Goal: Task Accomplishment & Management: Complete application form

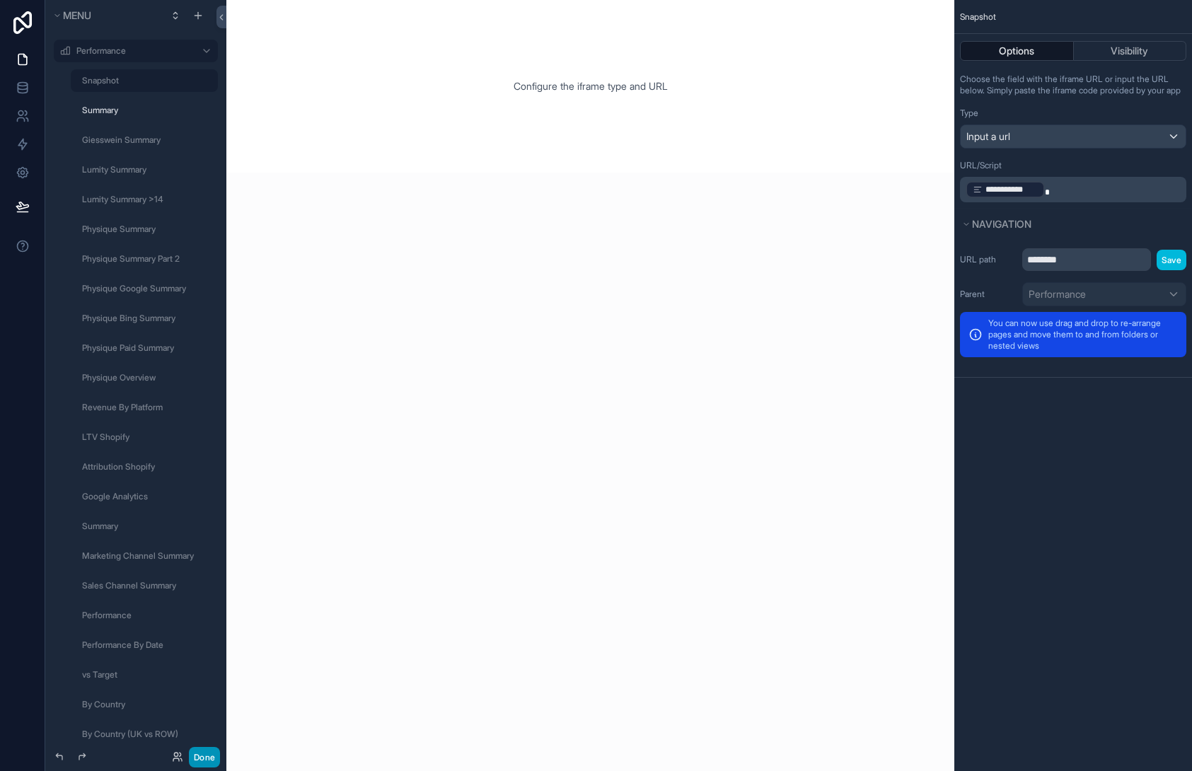
click at [204, 757] on button "Done" at bounding box center [204, 757] width 31 height 21
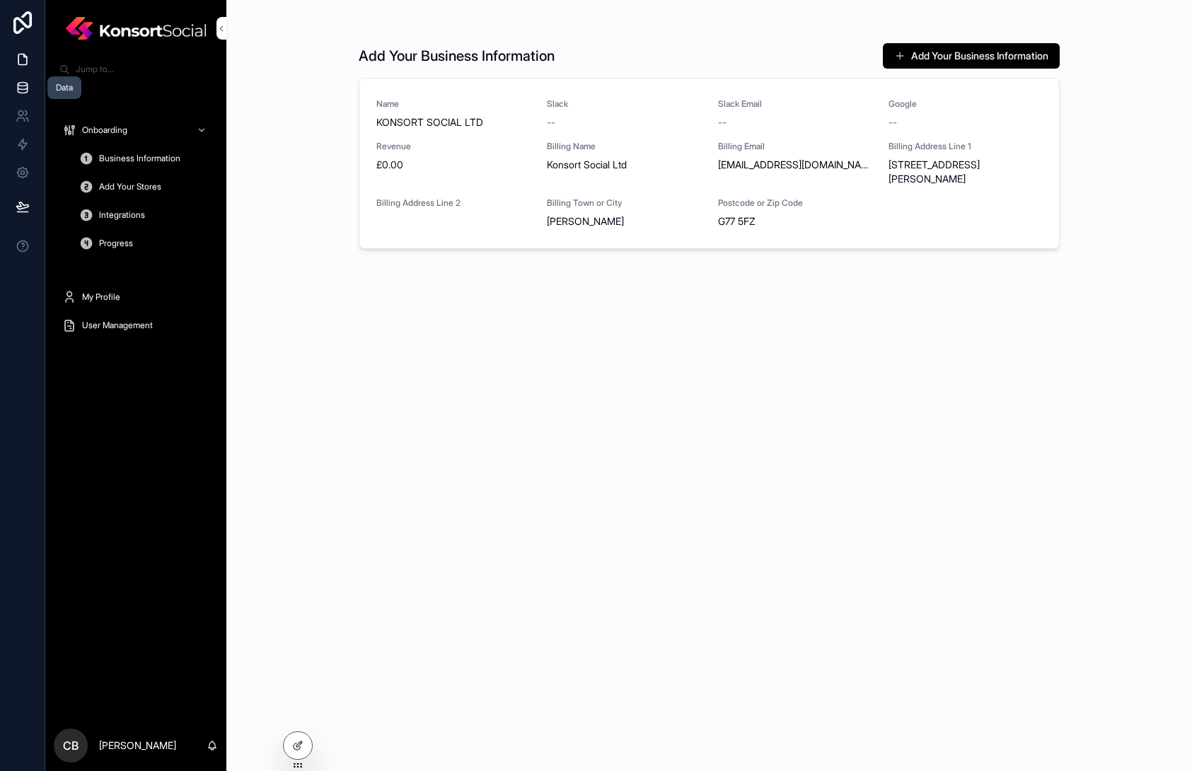
click at [21, 91] on icon at bounding box center [23, 88] width 14 height 14
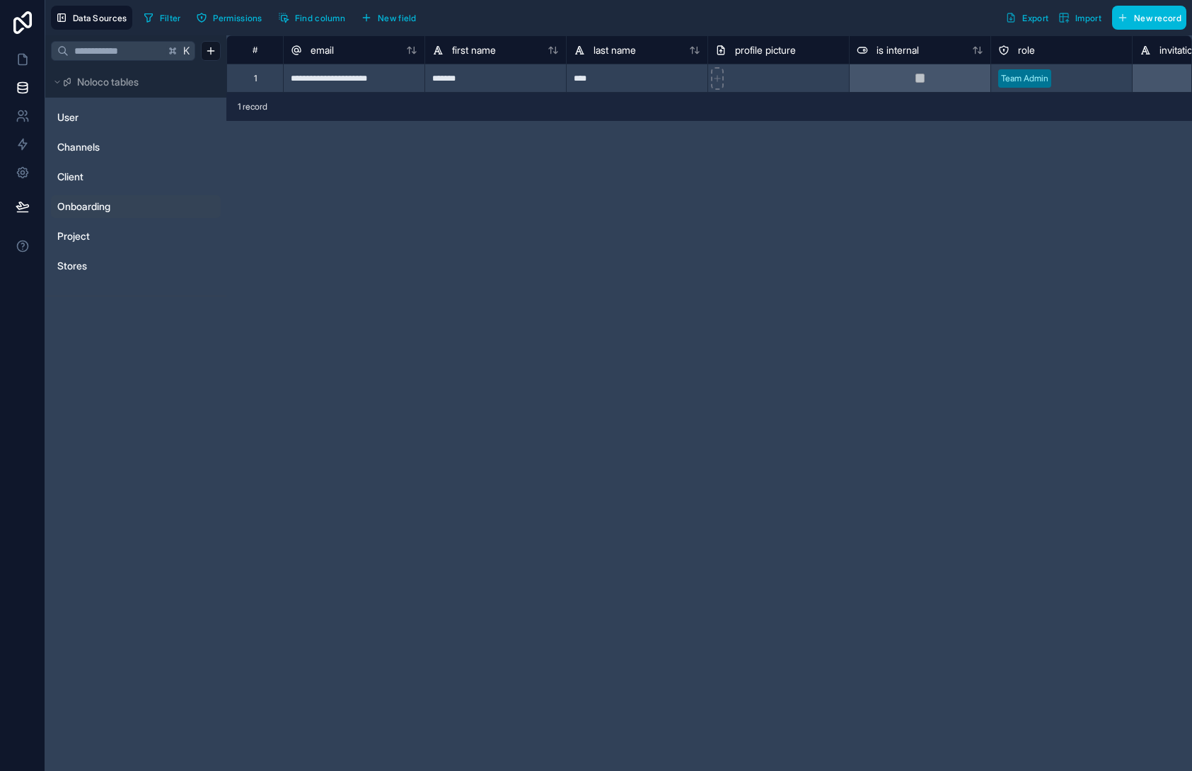
click at [93, 212] on span "Onboarding" at bounding box center [83, 207] width 53 height 14
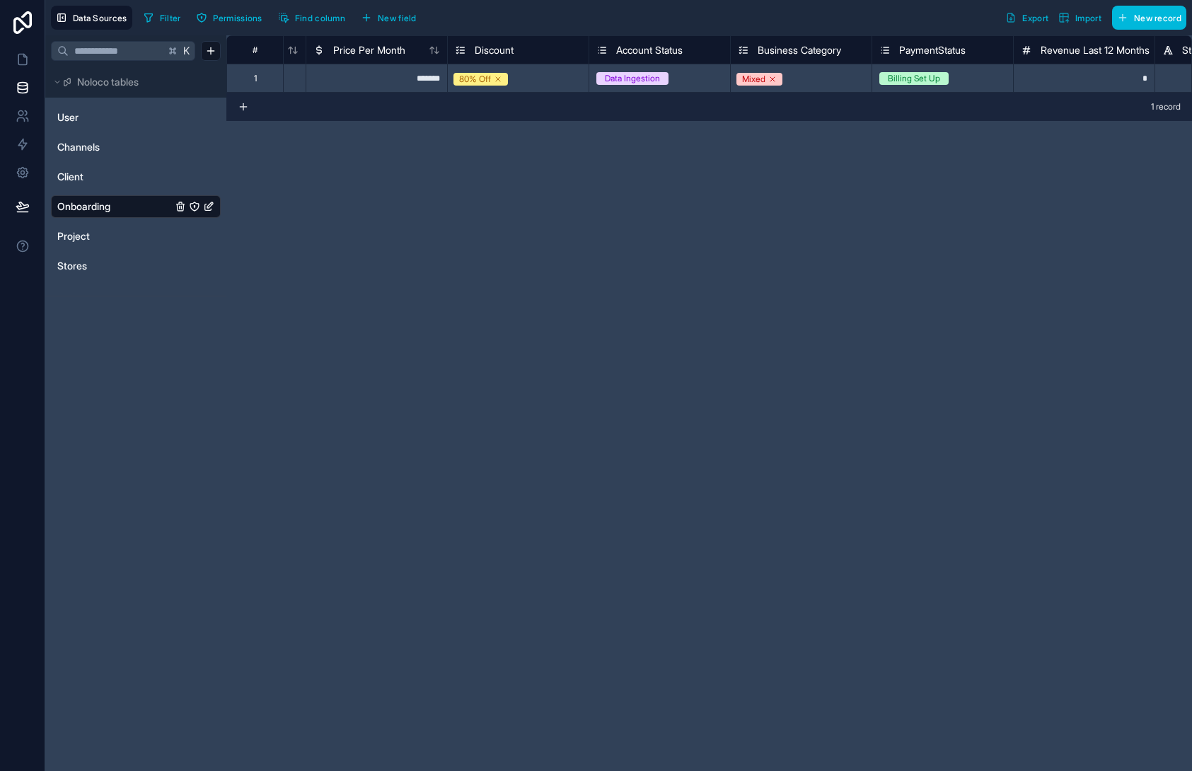
scroll to position [0, 760]
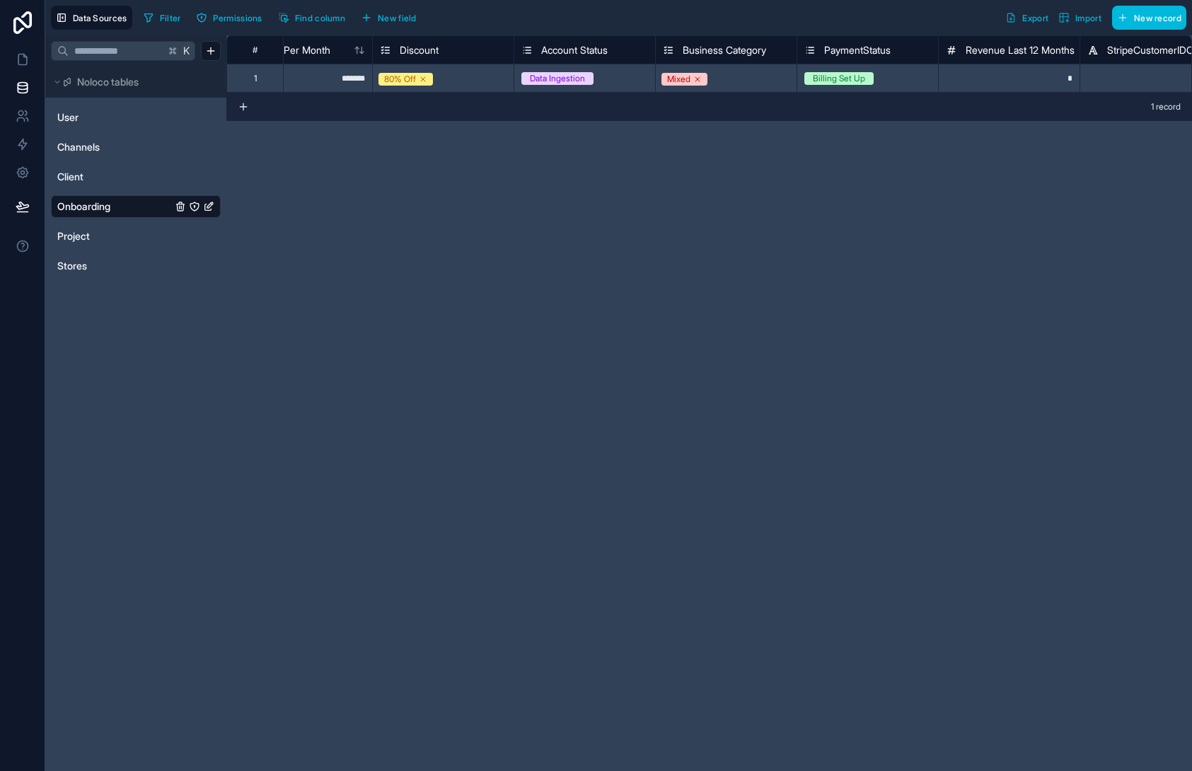
click at [617, 71] on div "Data Ingestion" at bounding box center [584, 79] width 141 height 16
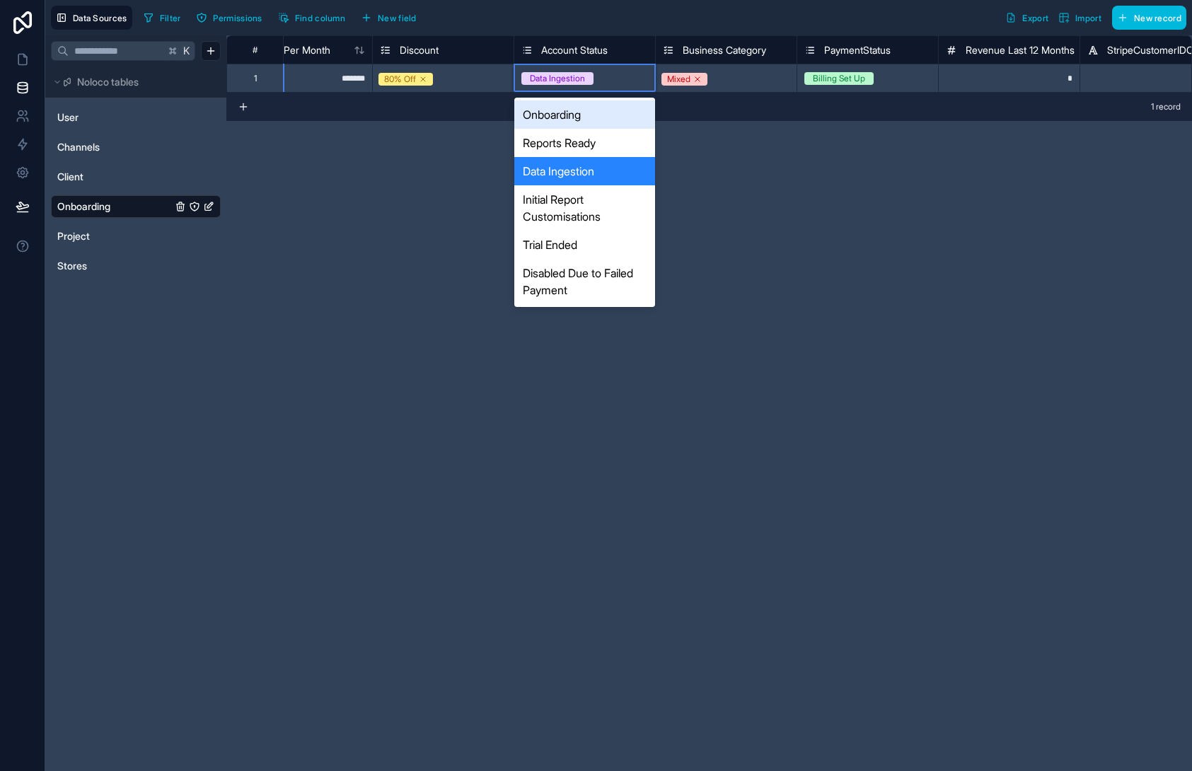
click at [617, 71] on div "Data Ingestion" at bounding box center [584, 79] width 141 height 16
click at [599, 144] on div "Reports Ready" at bounding box center [584, 143] width 141 height 28
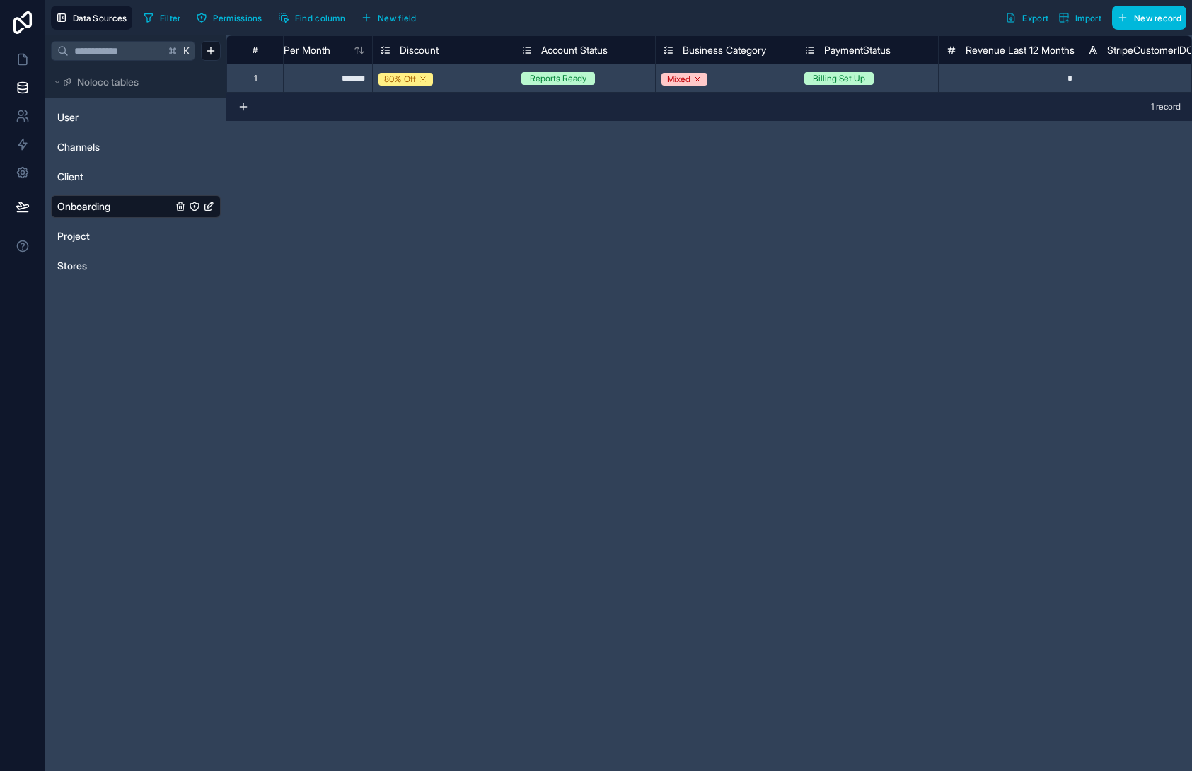
click at [701, 201] on div "**********" at bounding box center [709, 403] width 966 height 736
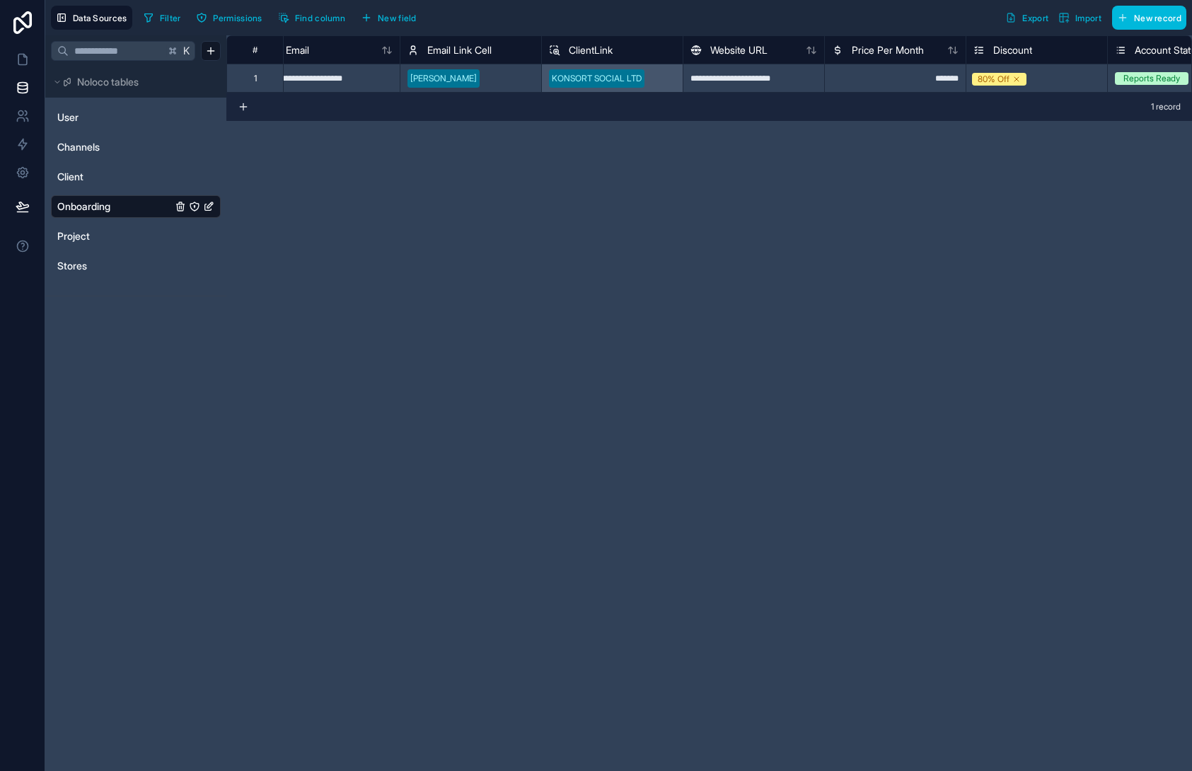
scroll to position [0, 0]
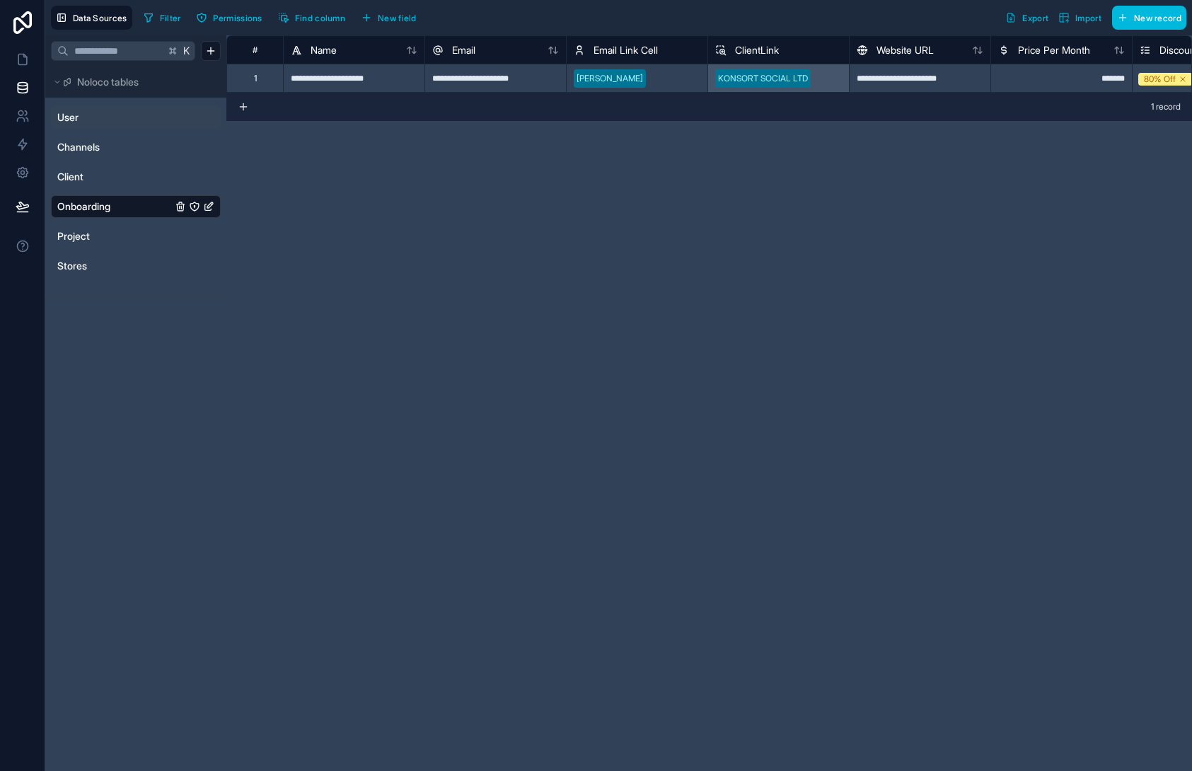
click at [97, 121] on link "User" at bounding box center [114, 117] width 115 height 14
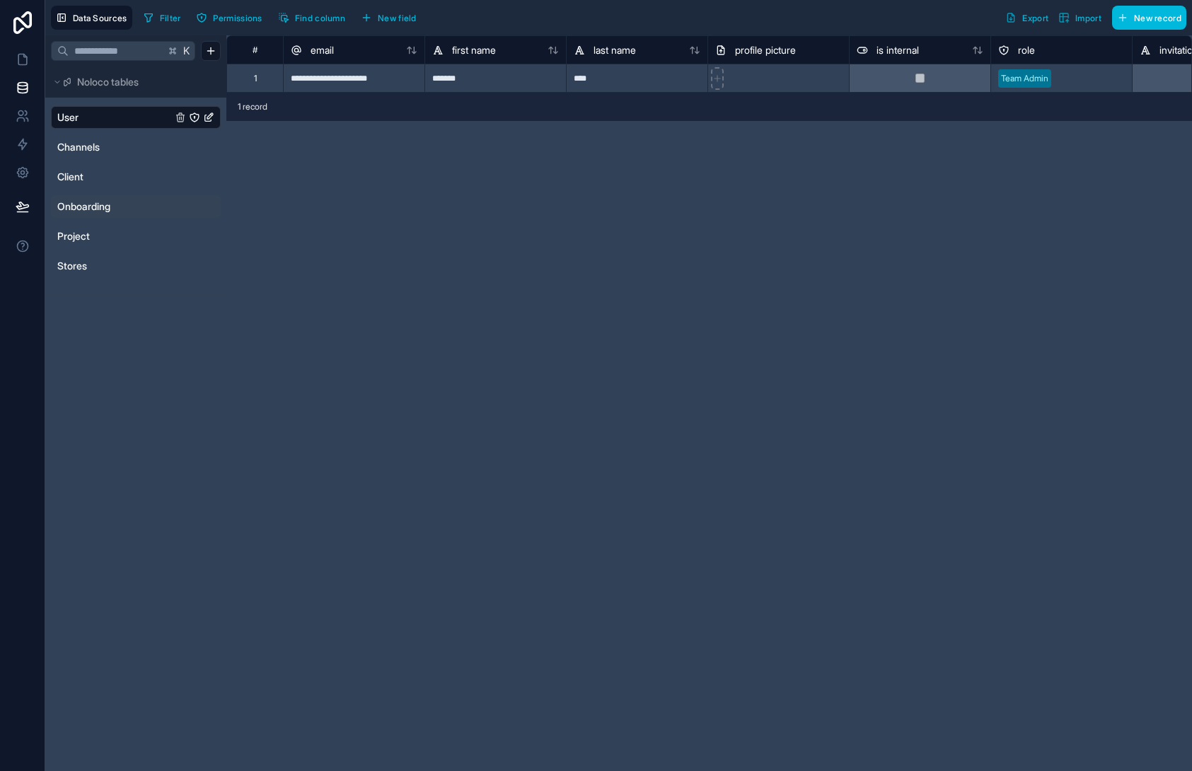
click at [74, 254] on div "User Channels Client Onboarding Project Stores" at bounding box center [136, 190] width 170 height 181
click at [75, 260] on span "Stores" at bounding box center [72, 266] width 30 height 14
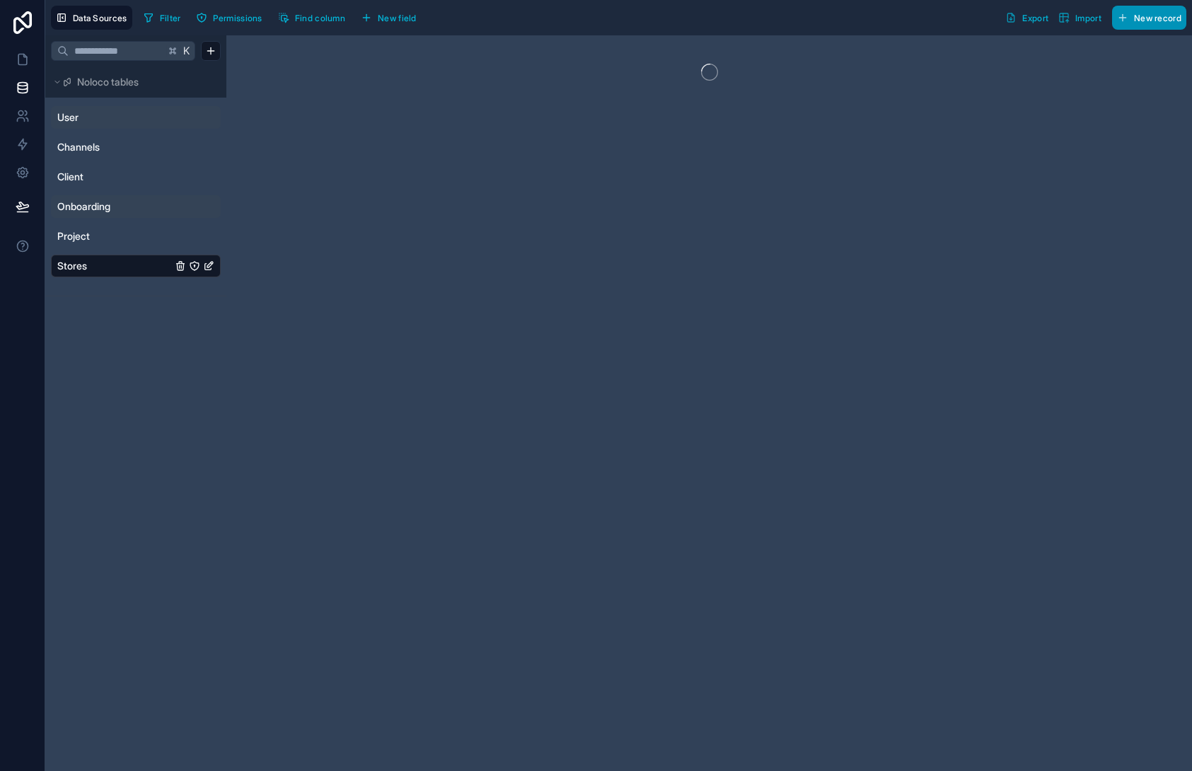
click at [1134, 20] on span "New record" at bounding box center [1157, 18] width 47 height 11
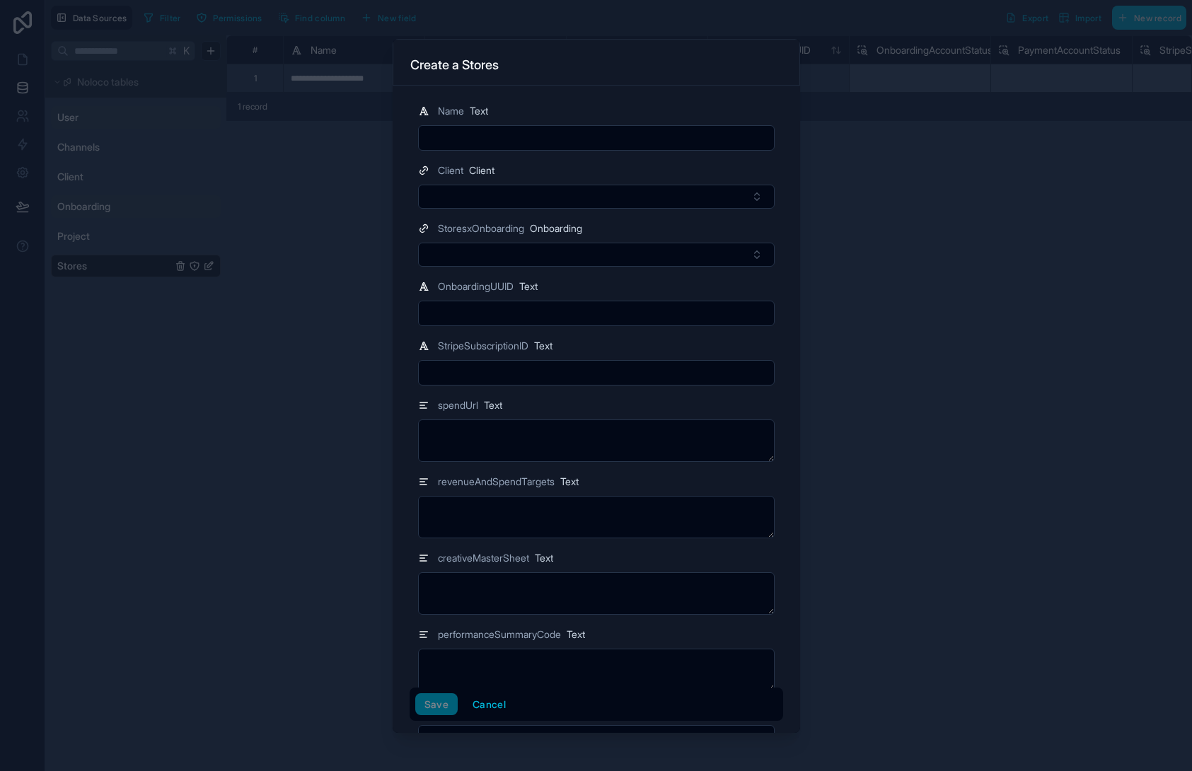
click at [912, 146] on div at bounding box center [596, 385] width 1192 height 771
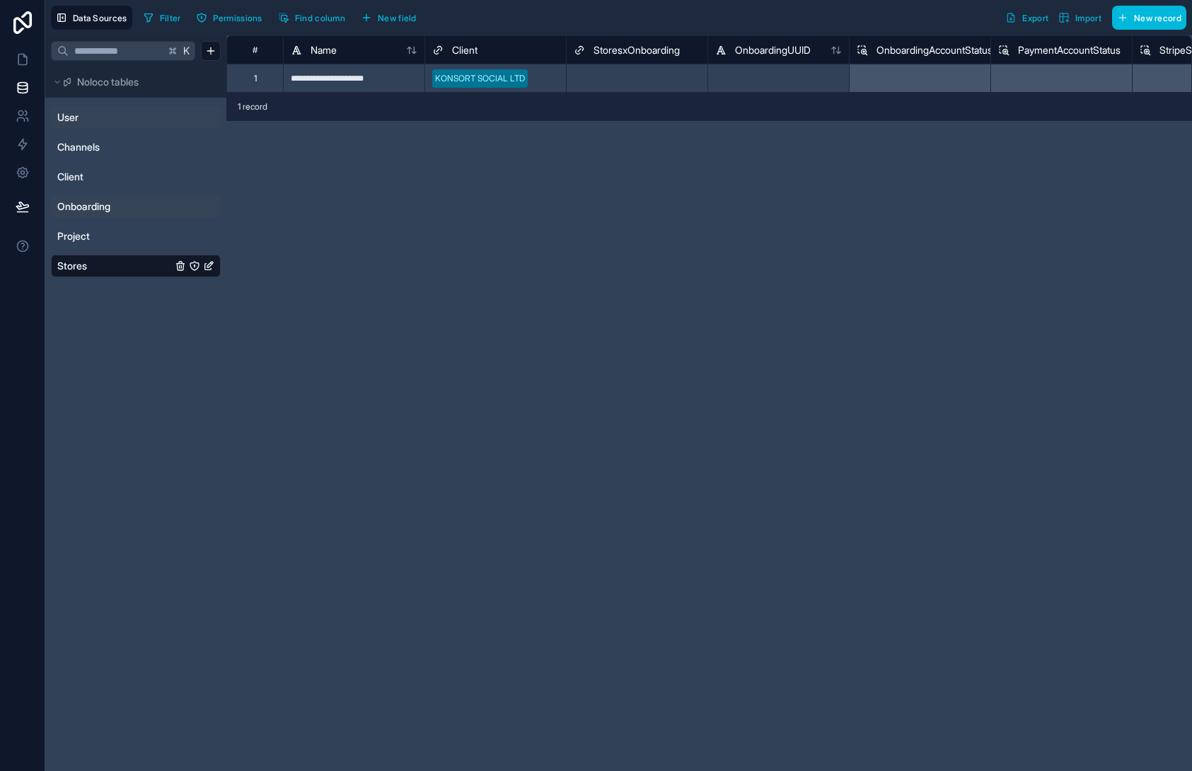
click at [100, 204] on span "Onboarding" at bounding box center [83, 207] width 53 height 14
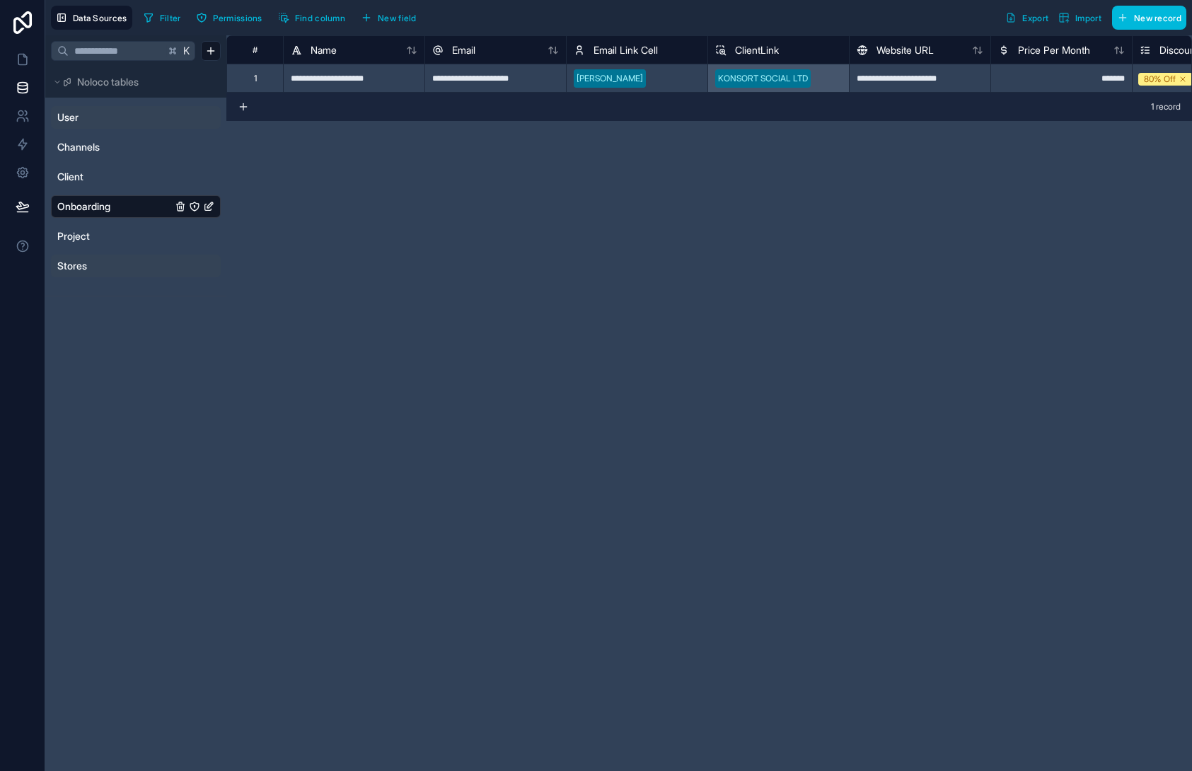
click at [405, 21] on span "New field" at bounding box center [397, 18] width 39 height 11
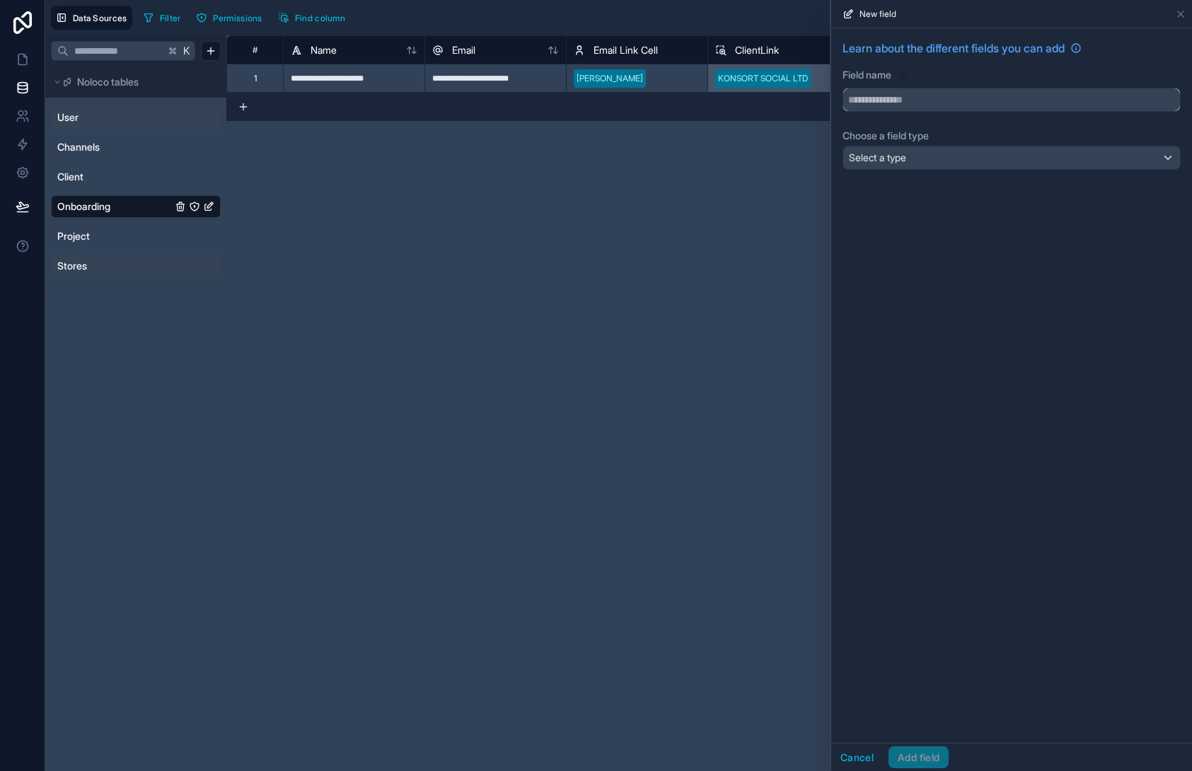
click at [917, 98] on input "text" at bounding box center [1012, 99] width 337 height 23
click at [843, 88] on button "*****" at bounding box center [1012, 100] width 338 height 24
type input "**********"
click at [892, 144] on div "**********" at bounding box center [1012, 107] width 361 height 159
click at [867, 760] on button "Cancel" at bounding box center [858, 758] width 52 height 23
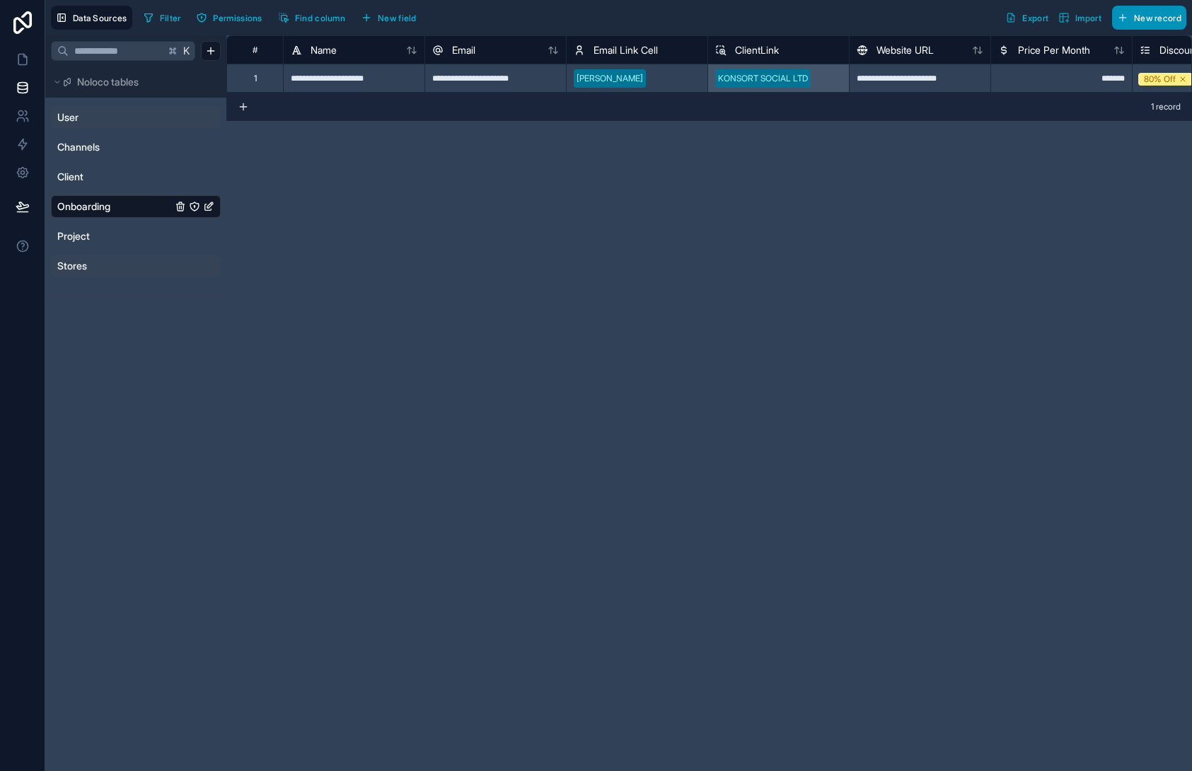
click at [1139, 16] on span "New record" at bounding box center [1157, 18] width 47 height 11
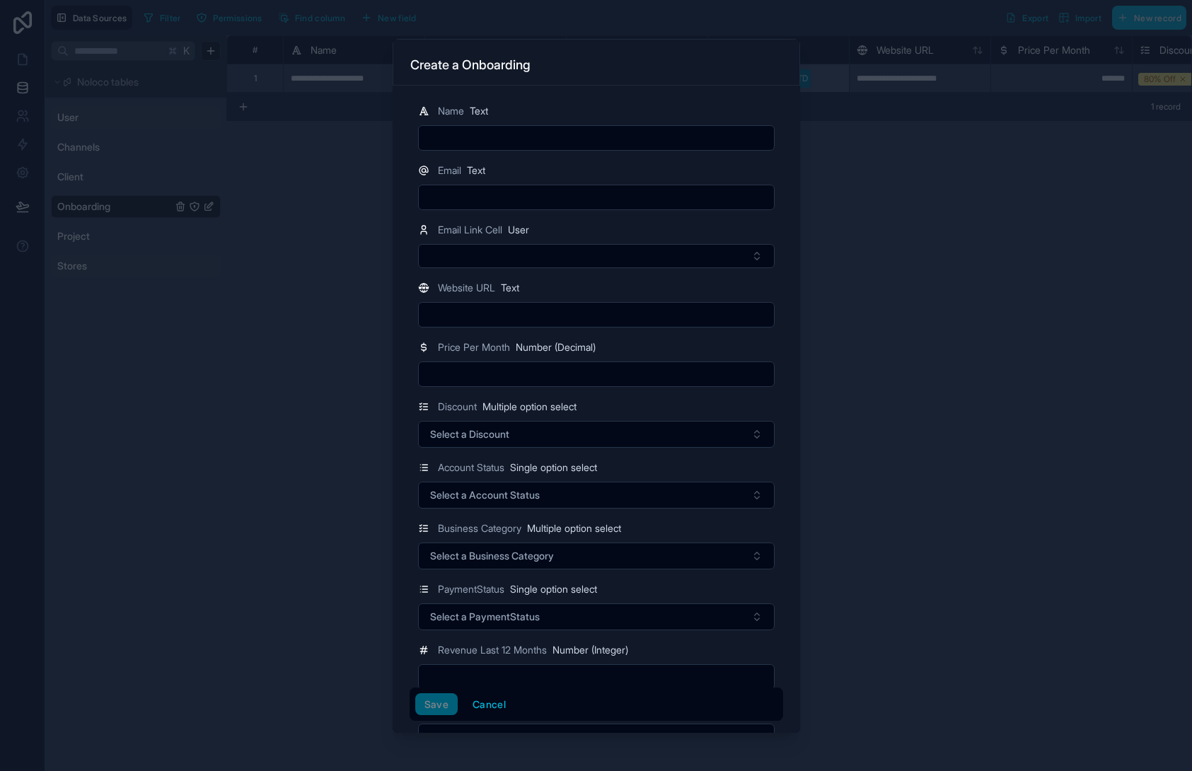
click at [479, 136] on input "text" at bounding box center [596, 138] width 355 height 20
type input "**********"
click at [487, 195] on input "text" at bounding box center [596, 198] width 355 height 20
type input "**********"
click at [781, 240] on div "Email Link Cell User" at bounding box center [597, 245] width 374 height 47
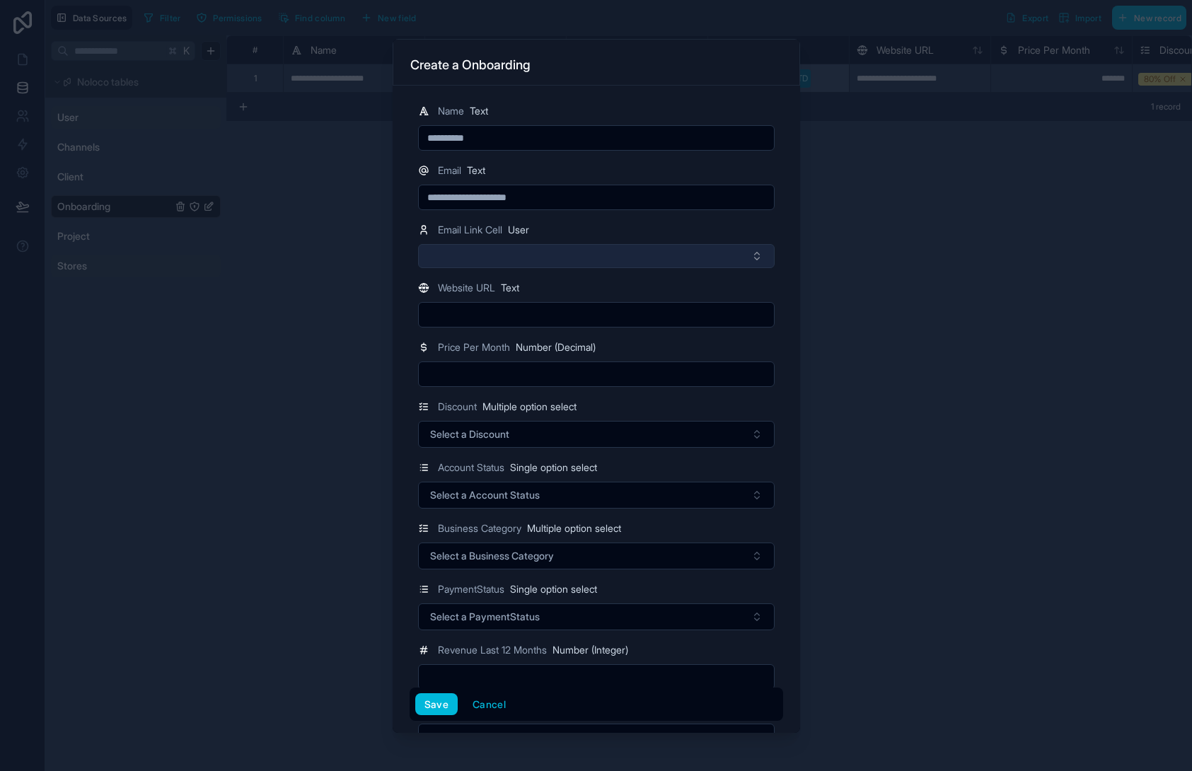
click at [677, 246] on button "Select Button" at bounding box center [596, 256] width 357 height 24
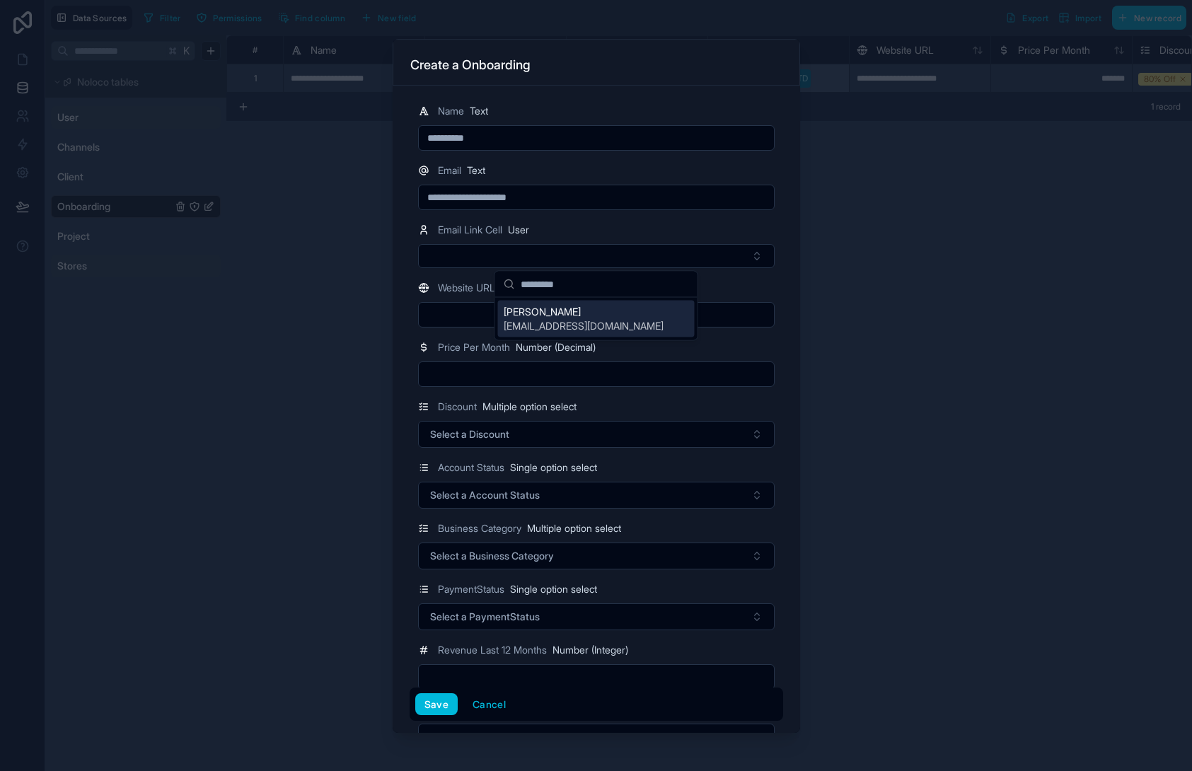
click at [551, 321] on span "[EMAIL_ADDRESS][DOMAIN_NAME]" at bounding box center [584, 326] width 160 height 14
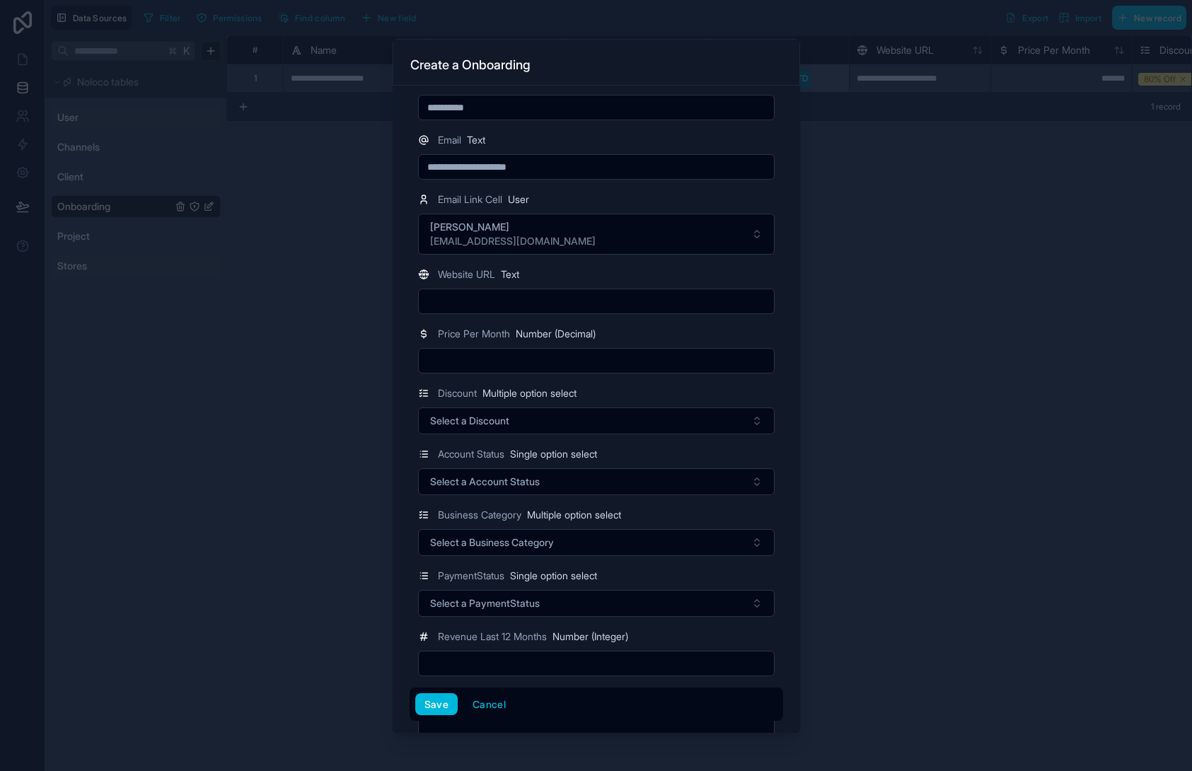
scroll to position [48, 0]
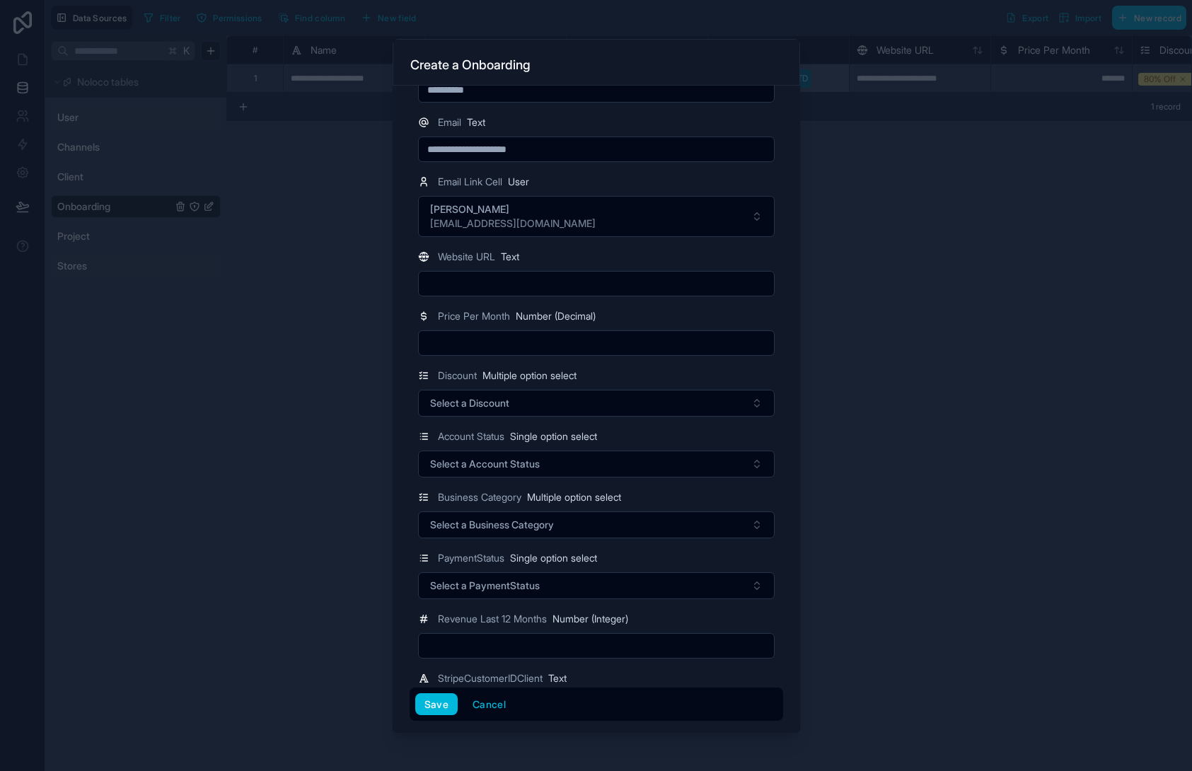
click at [517, 342] on input "text" at bounding box center [596, 343] width 355 height 20
type input "*****"
click at [490, 409] on span "Select a Discount" at bounding box center [469, 403] width 79 height 14
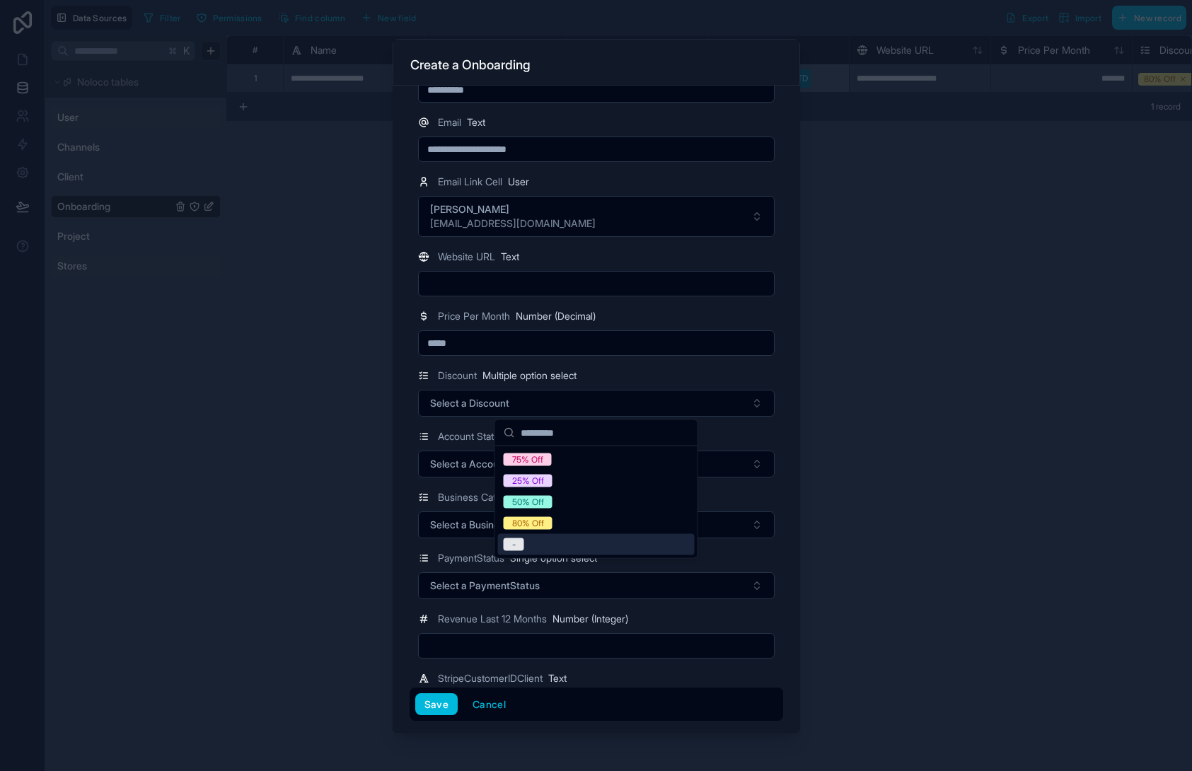
click at [560, 545] on div "-" at bounding box center [596, 544] width 197 height 21
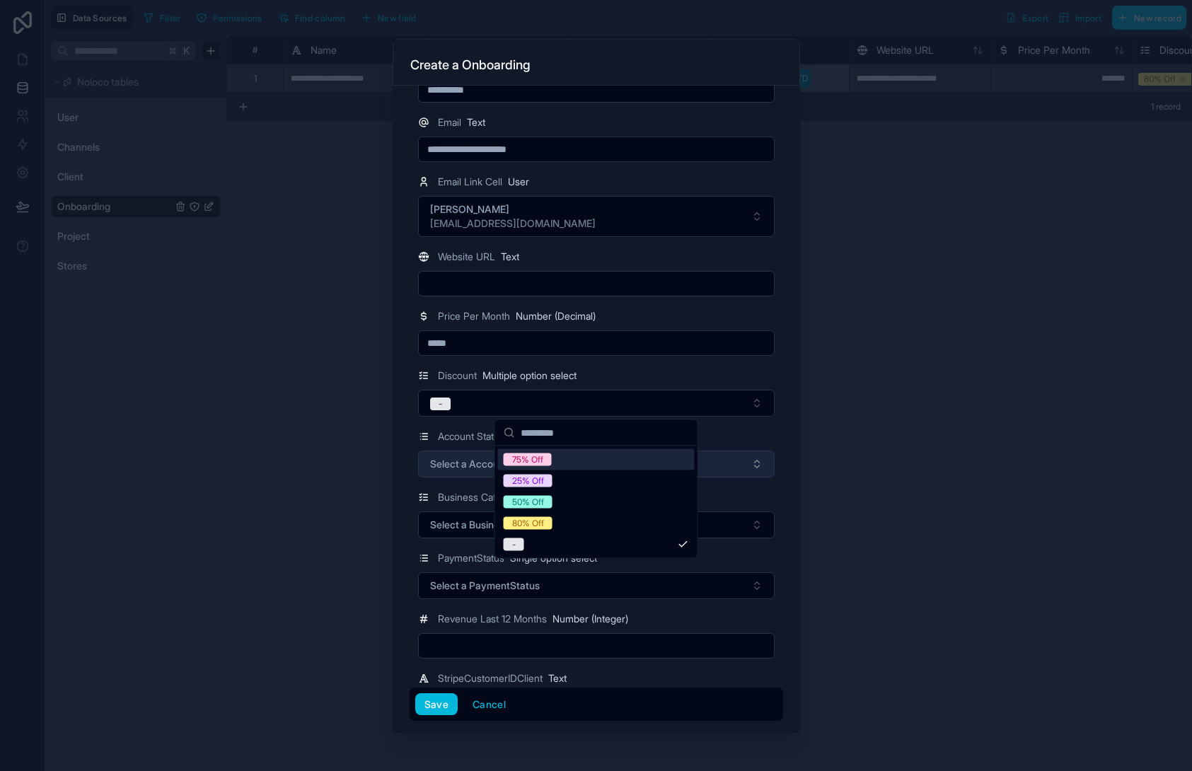
drag, startPoint x: 465, startPoint y: 433, endPoint x: 481, endPoint y: 464, distance: 34.2
click at [466, 437] on span "Account Status" at bounding box center [471, 437] width 67 height 14
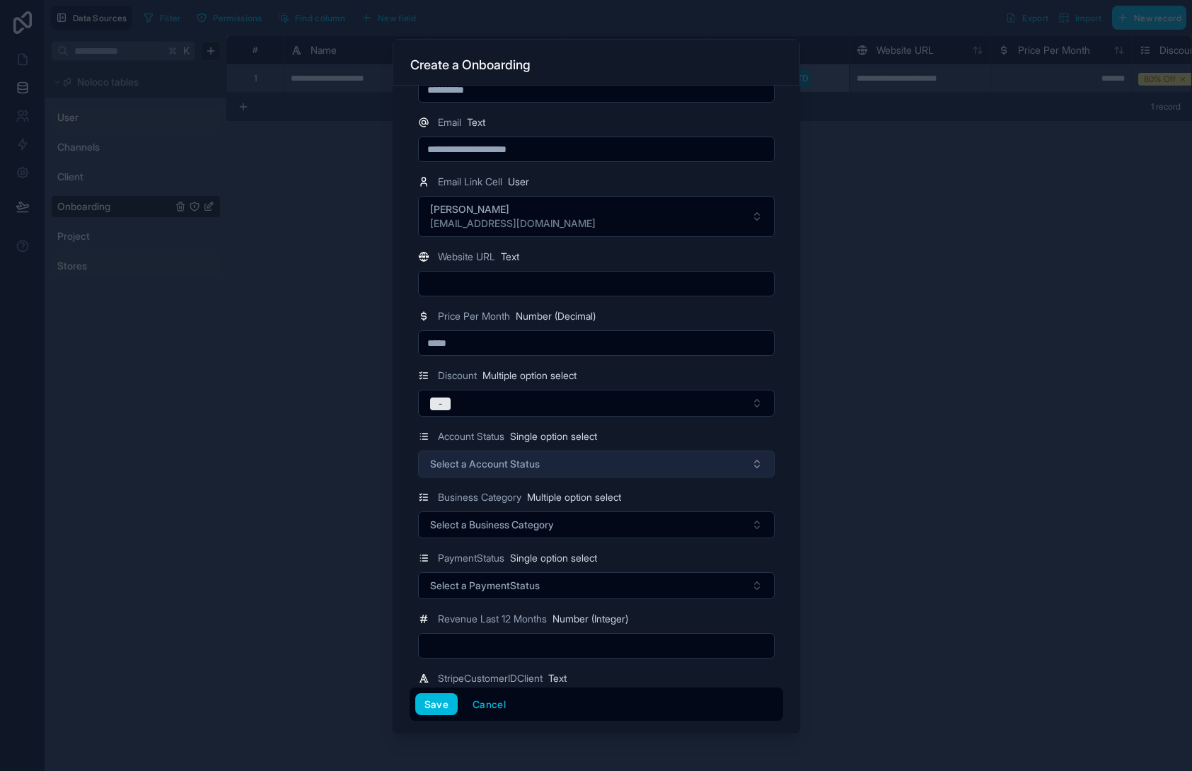
click at [481, 465] on span "Select a Account Status" at bounding box center [485, 464] width 110 height 14
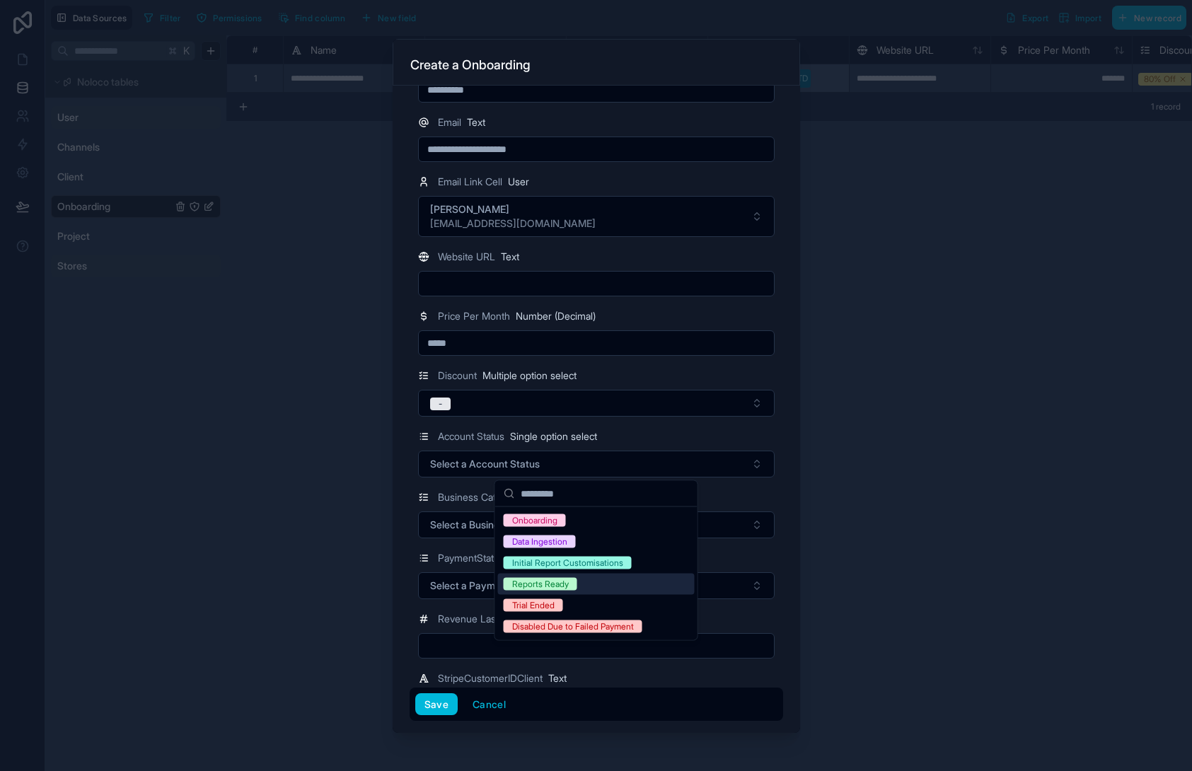
click at [574, 575] on div "Reports Ready" at bounding box center [596, 584] width 197 height 21
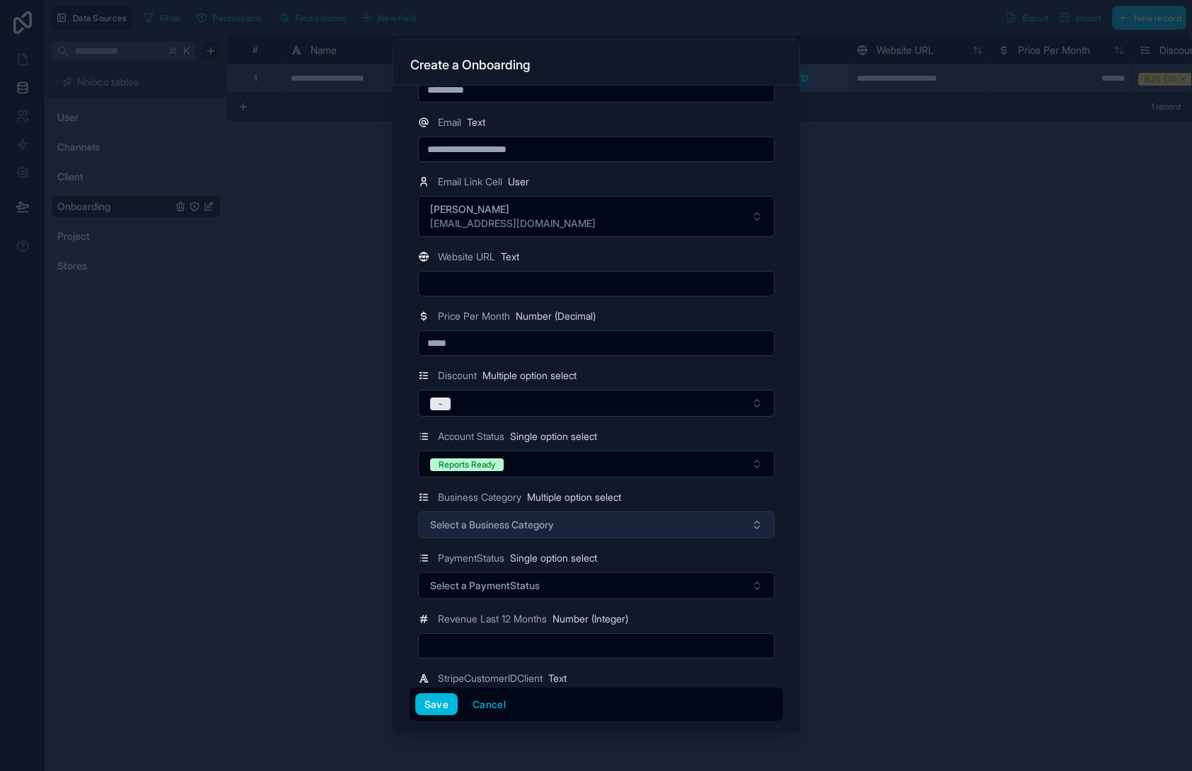
click at [469, 521] on span "Select a Business Category" at bounding box center [492, 525] width 124 height 14
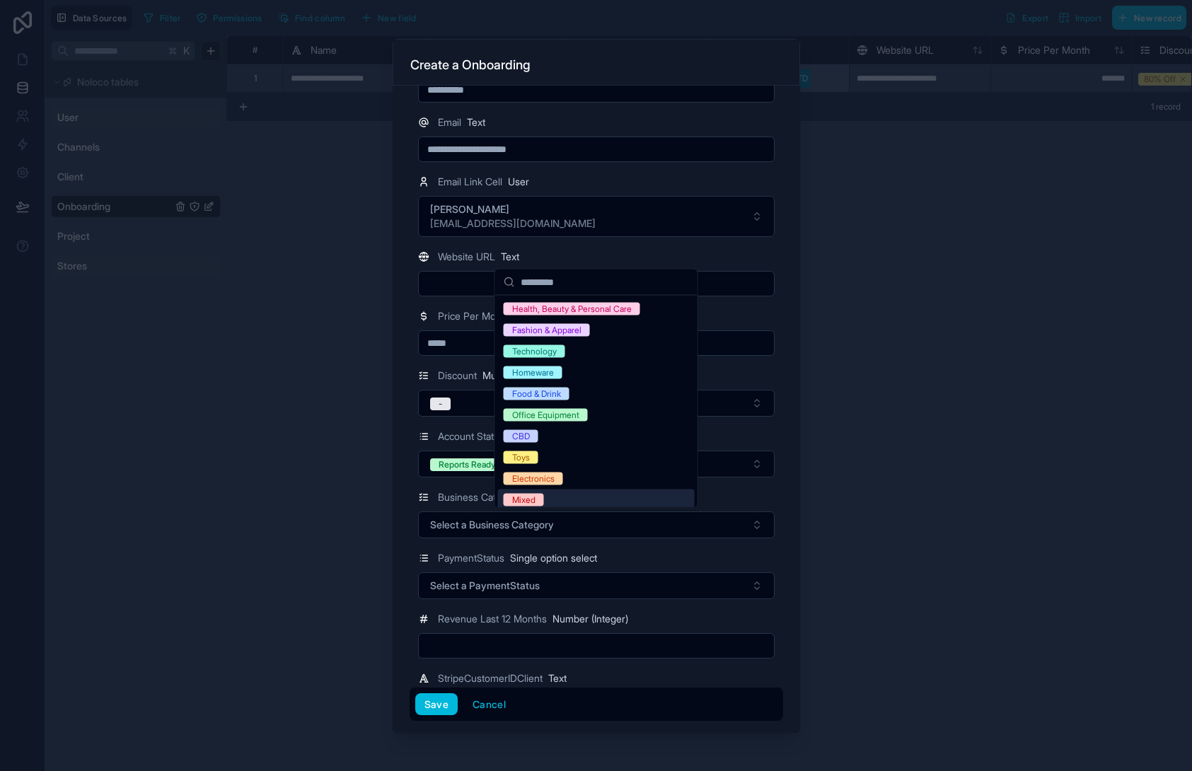
click at [555, 496] on div "Mixed" at bounding box center [596, 500] width 197 height 21
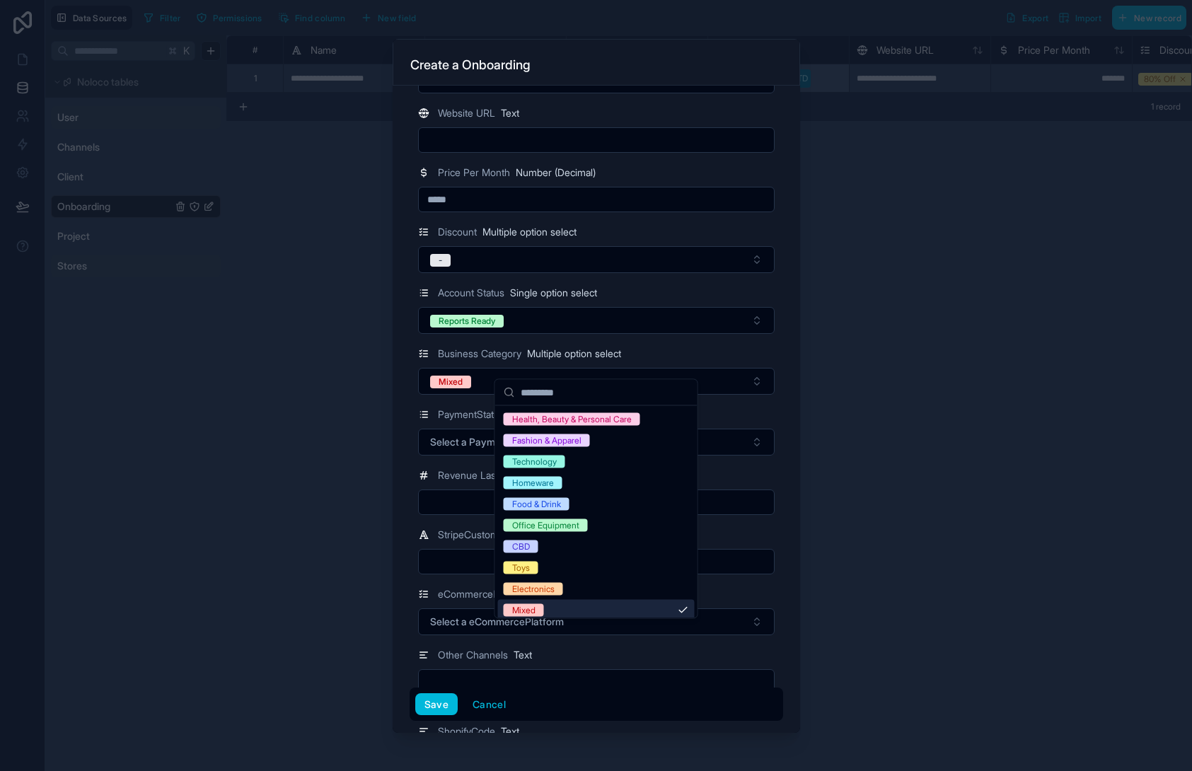
scroll to position [235, 0]
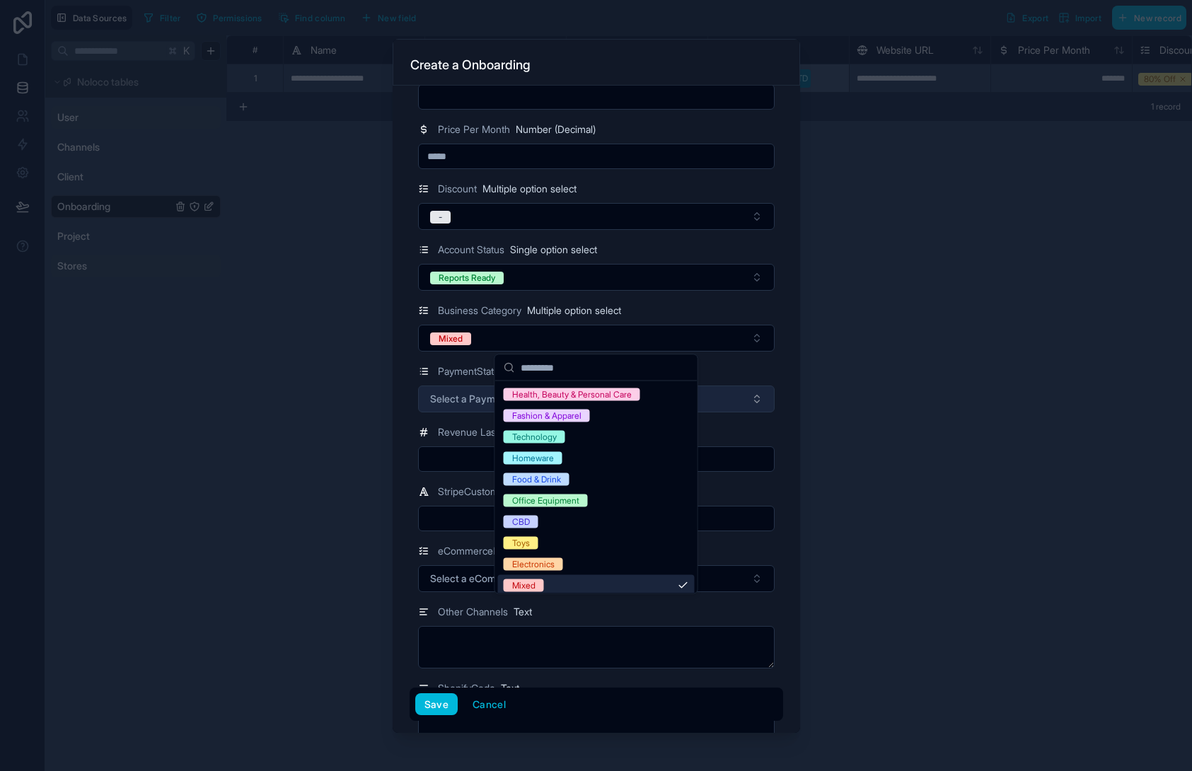
click at [479, 410] on button "Select a PaymentStatus" at bounding box center [596, 399] width 357 height 27
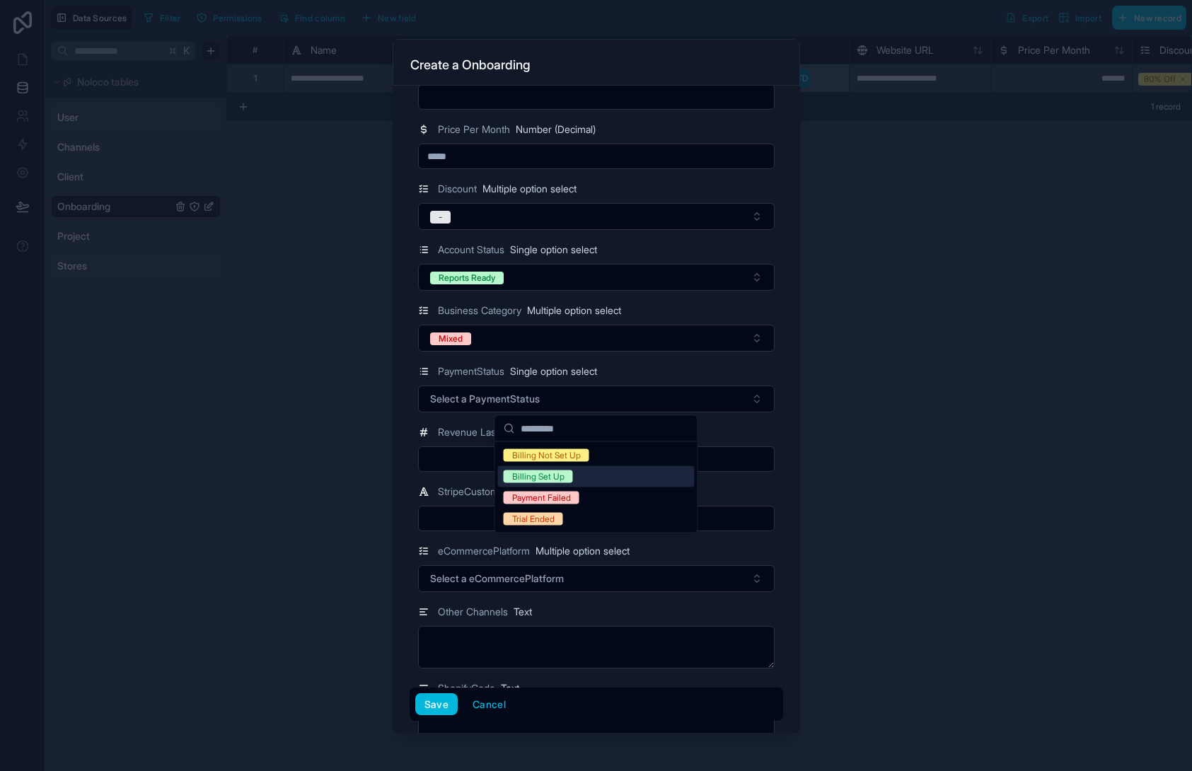
click at [601, 485] on div "Billing Set Up" at bounding box center [596, 476] width 197 height 21
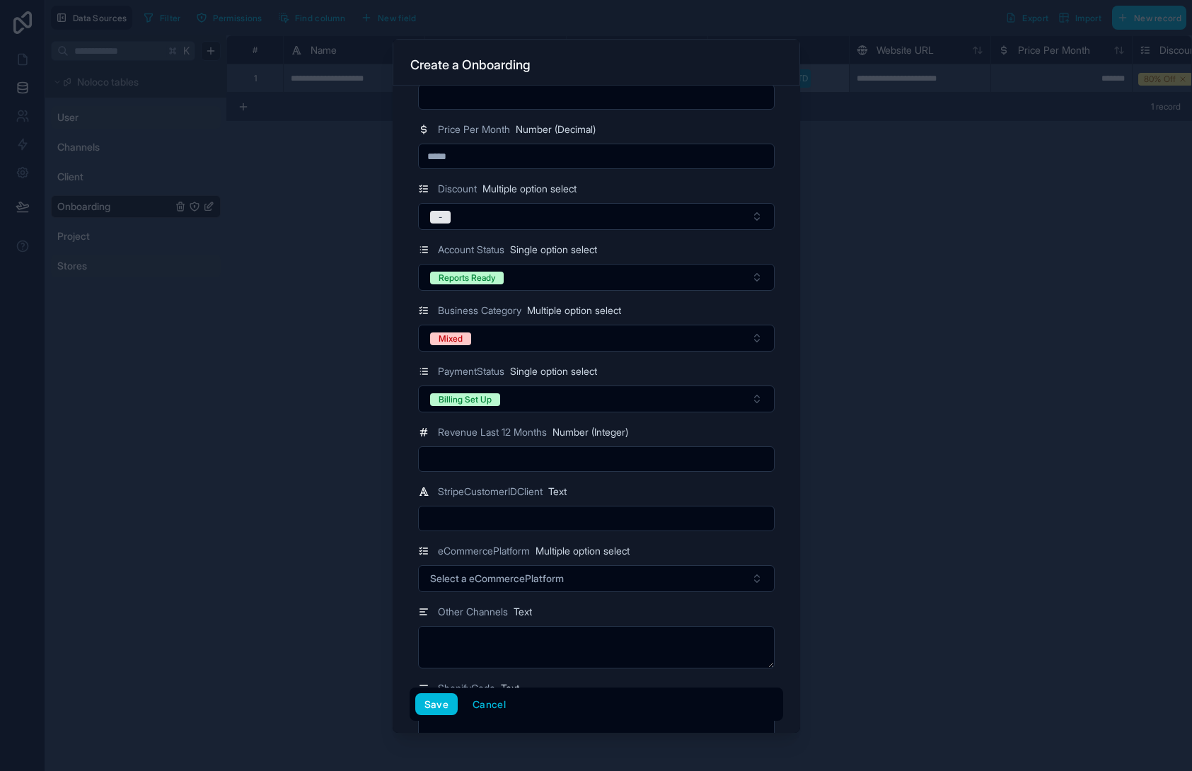
click at [465, 464] on input "text" at bounding box center [596, 459] width 355 height 20
type input "*"
click at [674, 483] on div "StripeCustomerIDClient Text" at bounding box center [596, 491] width 357 height 17
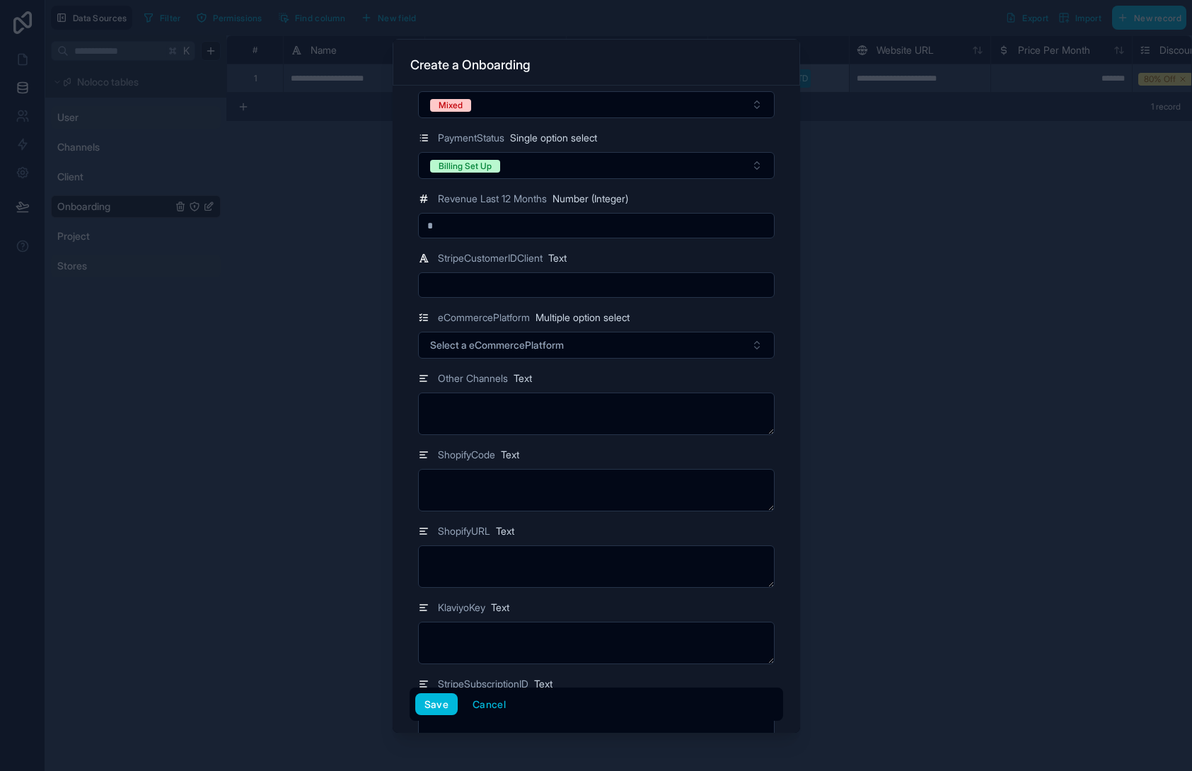
scroll to position [553, 0]
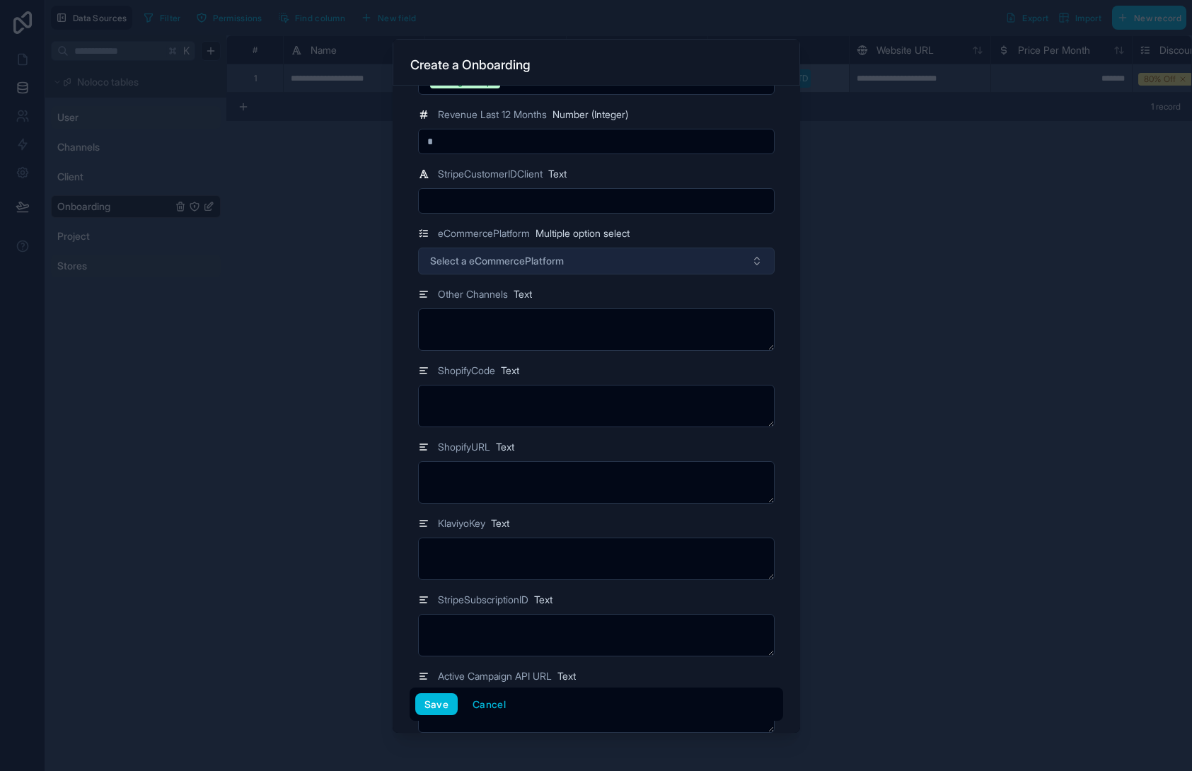
click at [540, 272] on button "Select a eCommercePlatform" at bounding box center [596, 261] width 357 height 27
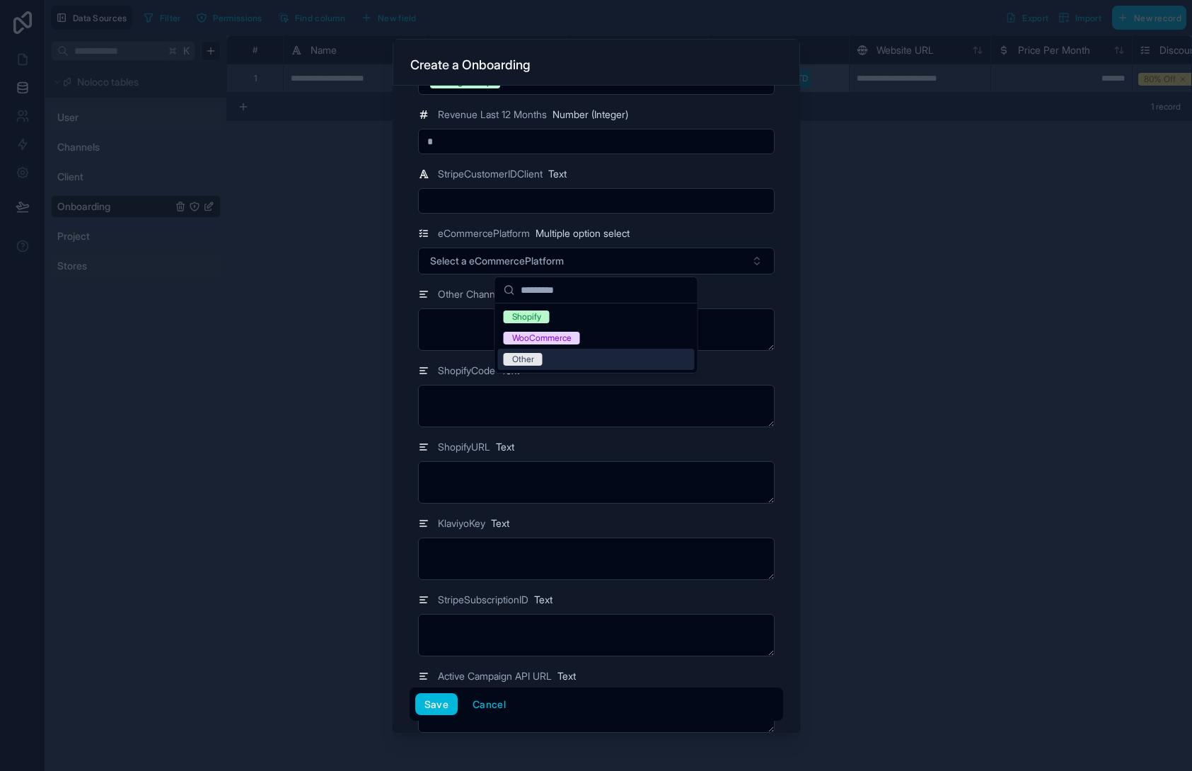
click at [597, 362] on div "Other" at bounding box center [596, 359] width 197 height 21
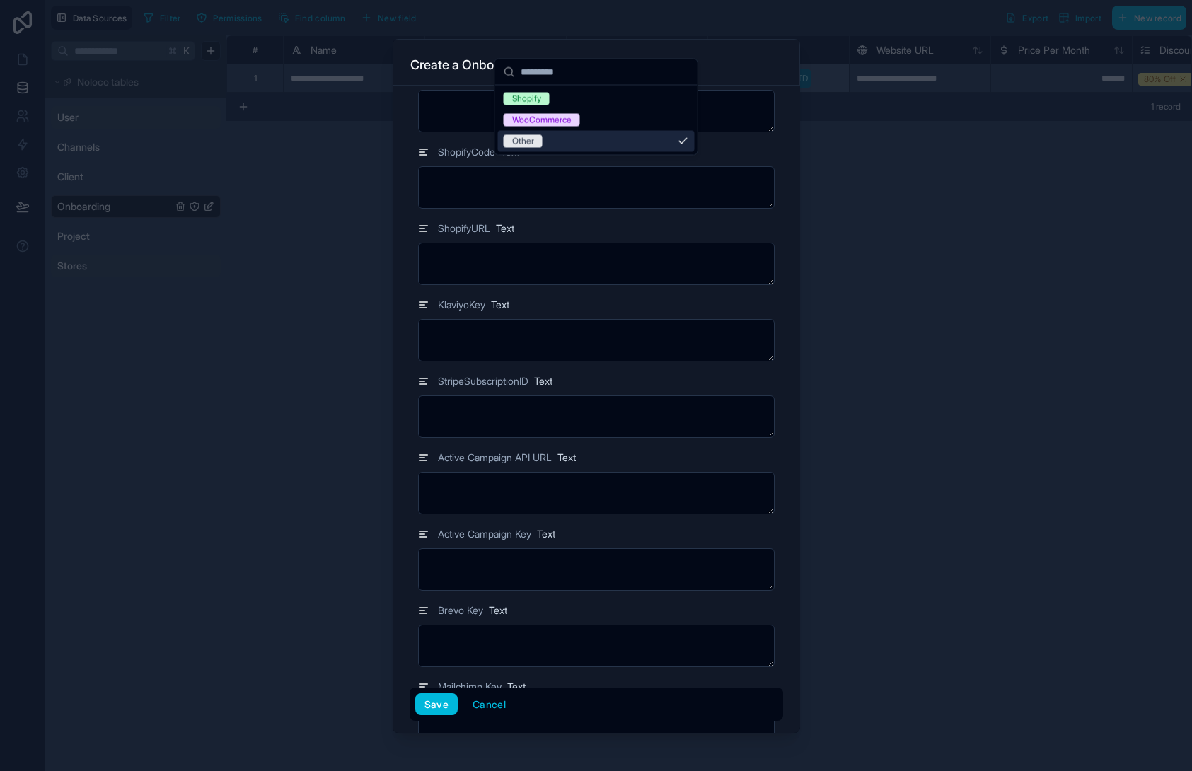
click at [697, 386] on div "StripeSubscriptionID Text" at bounding box center [596, 381] width 357 height 17
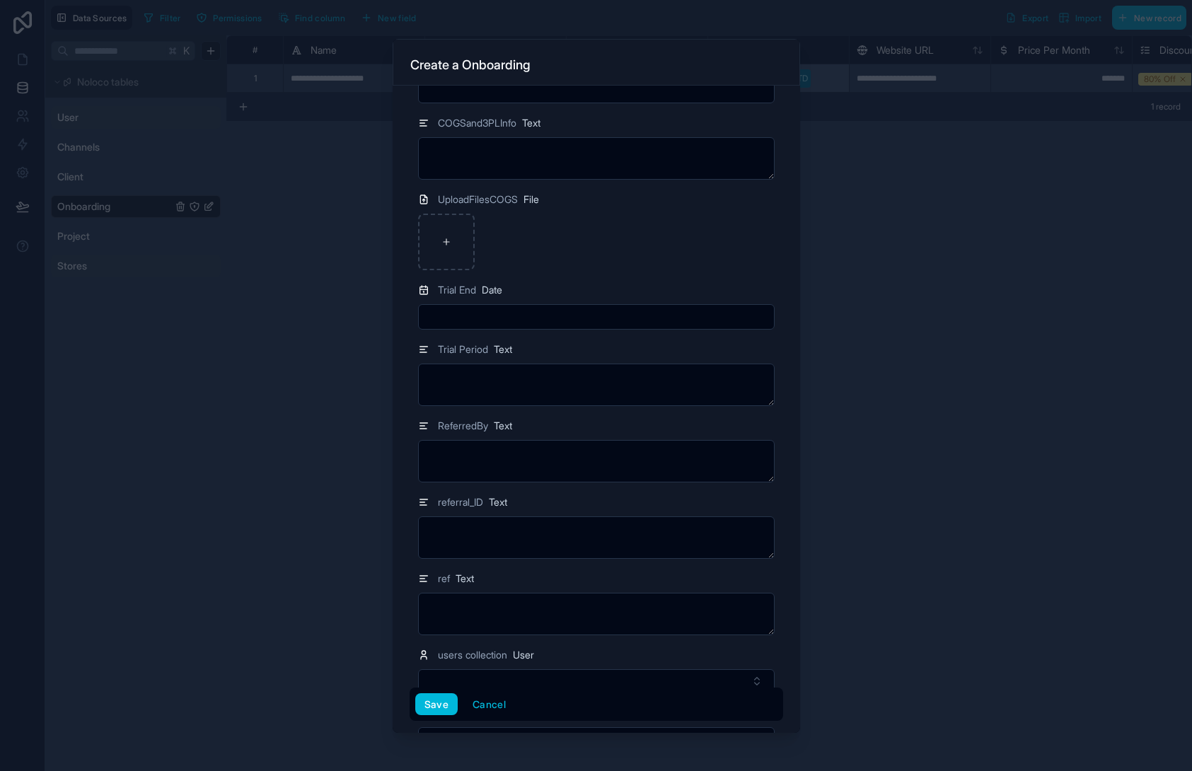
scroll to position [2899, 0]
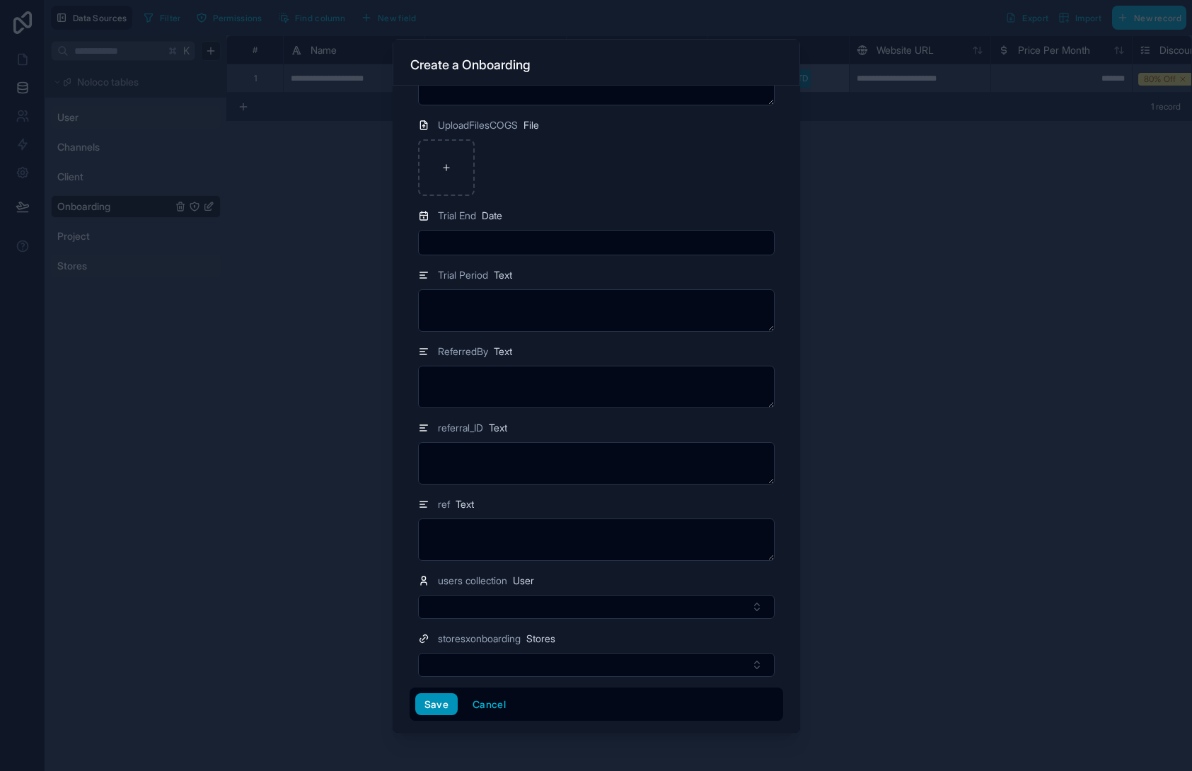
click at [427, 712] on button "Save" at bounding box center [436, 705] width 42 height 23
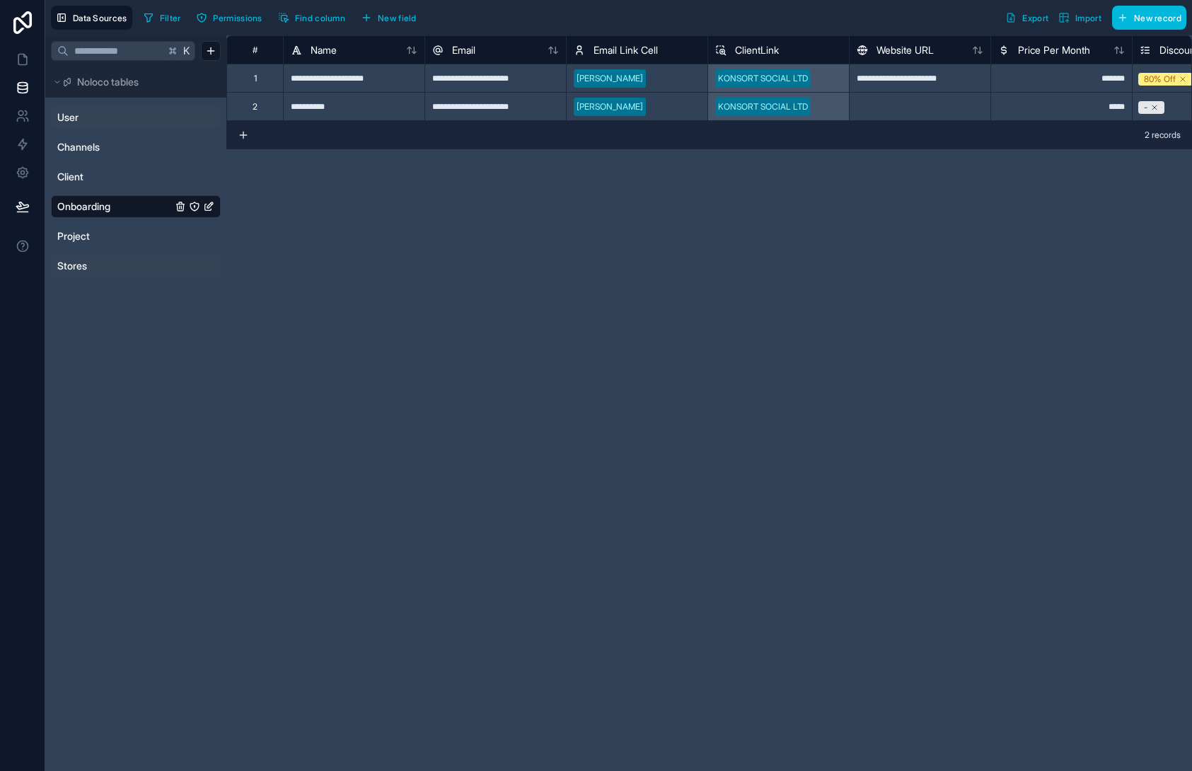
click at [427, 210] on div "**********" at bounding box center [709, 403] width 966 height 736
click at [620, 226] on div "**********" at bounding box center [709, 403] width 966 height 736
click at [619, 226] on div "**********" at bounding box center [709, 403] width 966 height 736
drag, startPoint x: 502, startPoint y: 422, endPoint x: 507, endPoint y: 437, distance: 14.8
click at [501, 427] on div "**********" at bounding box center [709, 403] width 966 height 736
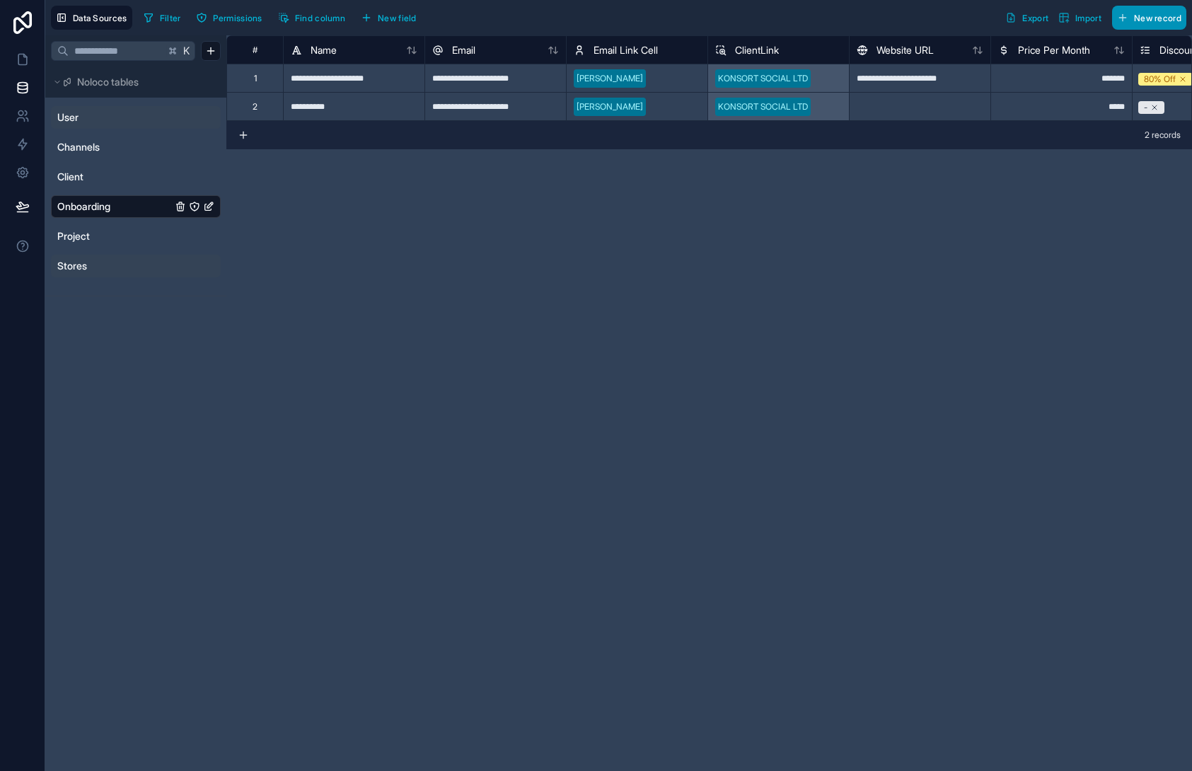
click at [1122, 21] on icon "button" at bounding box center [1122, 17] width 11 height 11
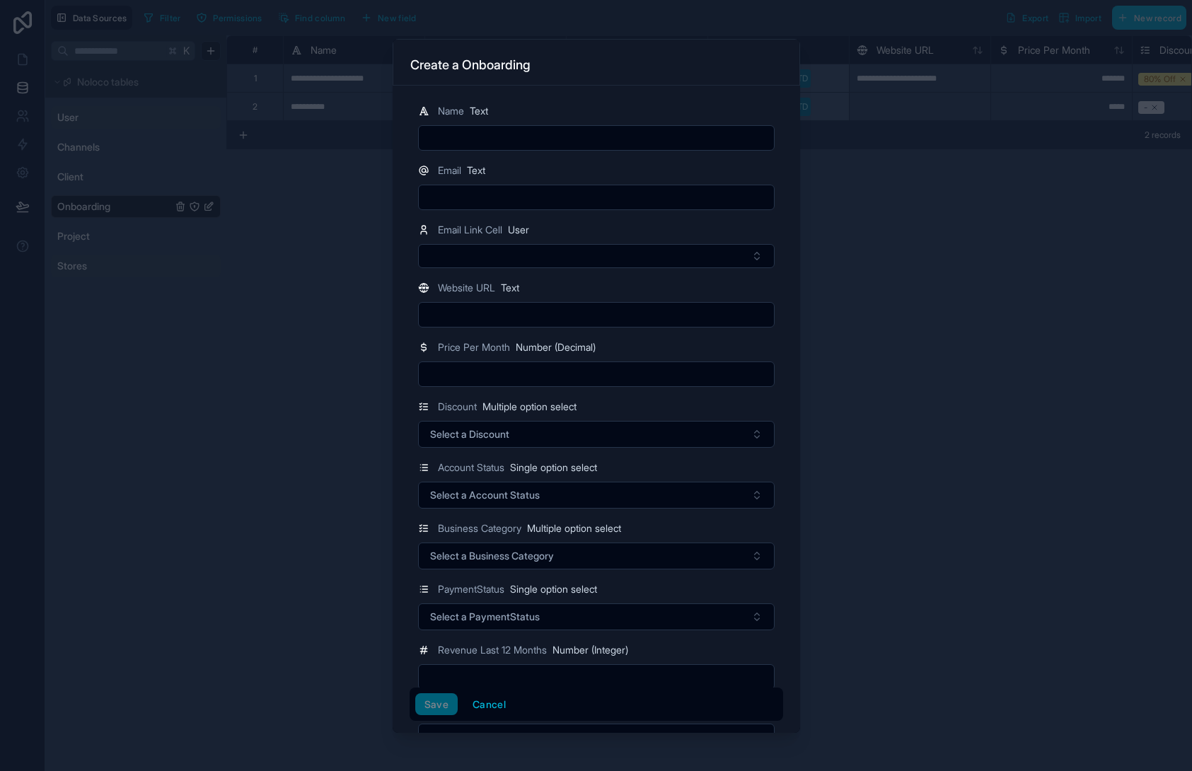
click at [540, 146] on input "text" at bounding box center [596, 138] width 355 height 20
type input "*********"
click at [516, 185] on div at bounding box center [596, 197] width 357 height 25
click at [508, 193] on input "text" at bounding box center [596, 198] width 355 height 20
type input "**********"
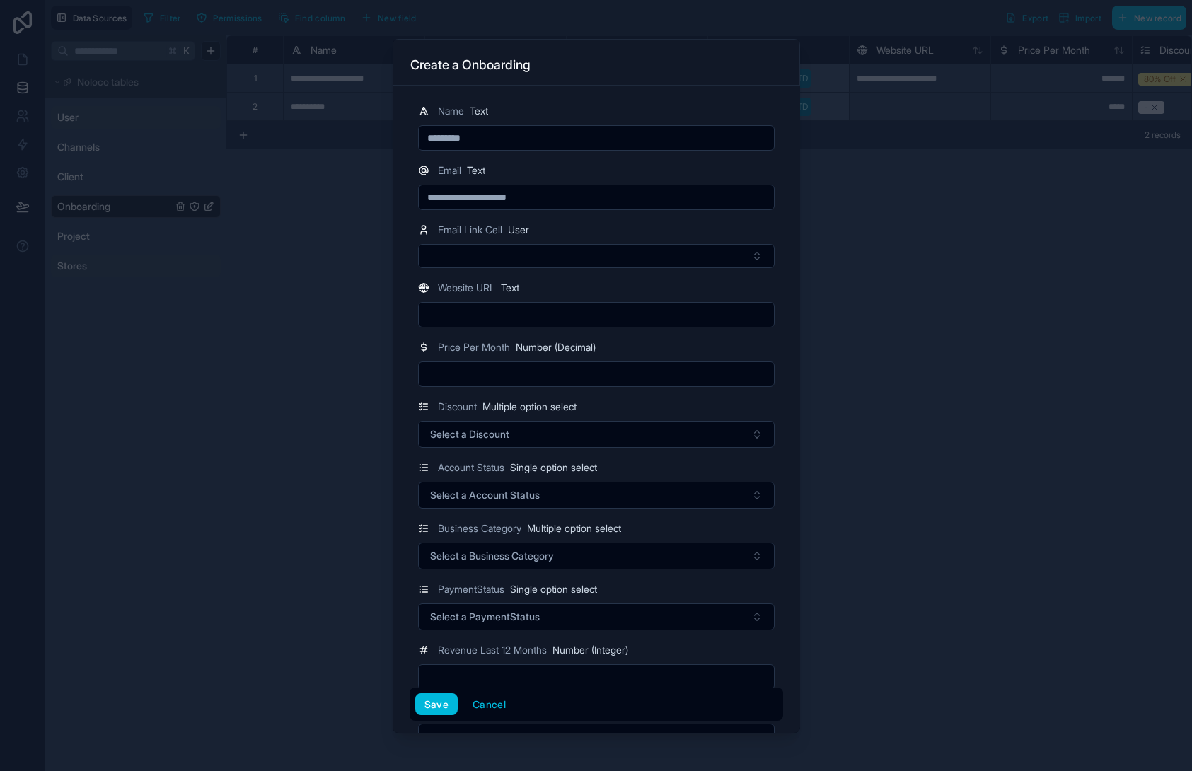
click at [662, 167] on div "Email Text" at bounding box center [596, 170] width 357 height 17
click at [483, 263] on button "Select Button" at bounding box center [596, 256] width 357 height 24
drag, startPoint x: 519, startPoint y: 316, endPoint x: 477, endPoint y: 322, distance: 42.1
click at [518, 316] on span "[PERSON_NAME]" at bounding box center [584, 312] width 160 height 14
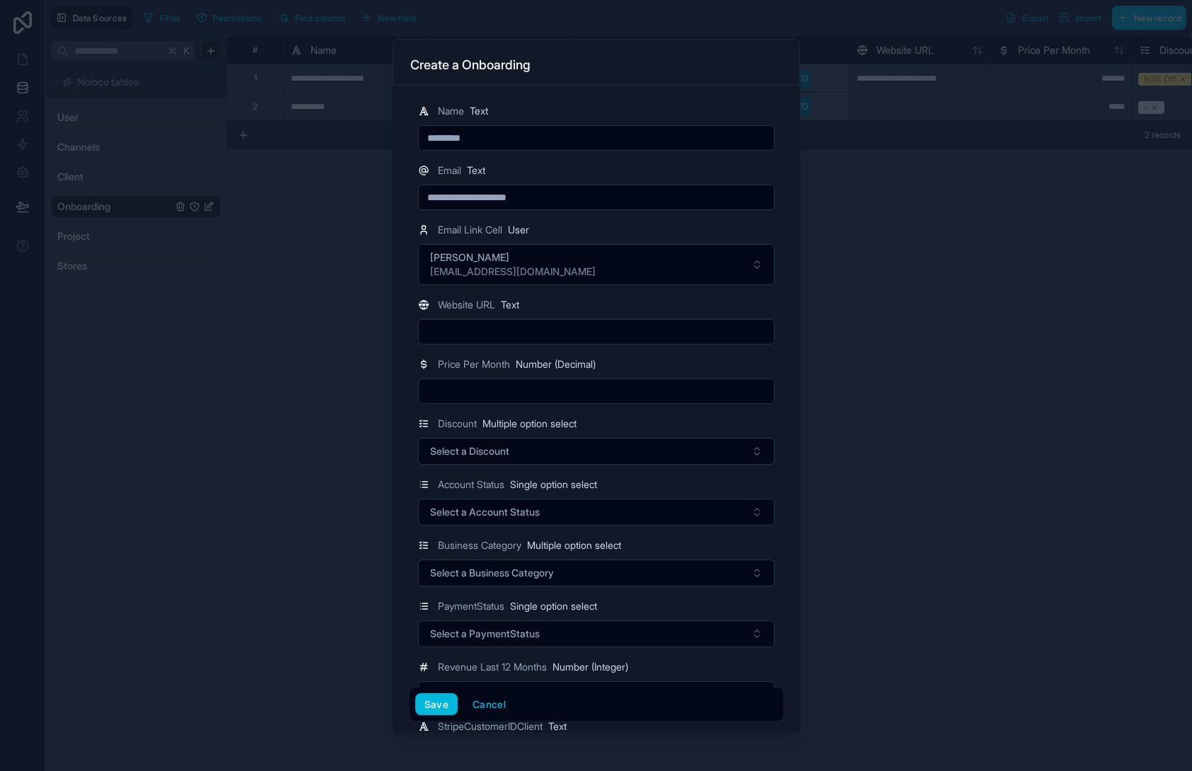
click at [494, 389] on input "text" at bounding box center [596, 391] width 355 height 20
type input "*****"
click at [485, 451] on span "Select a Discount" at bounding box center [469, 451] width 79 height 14
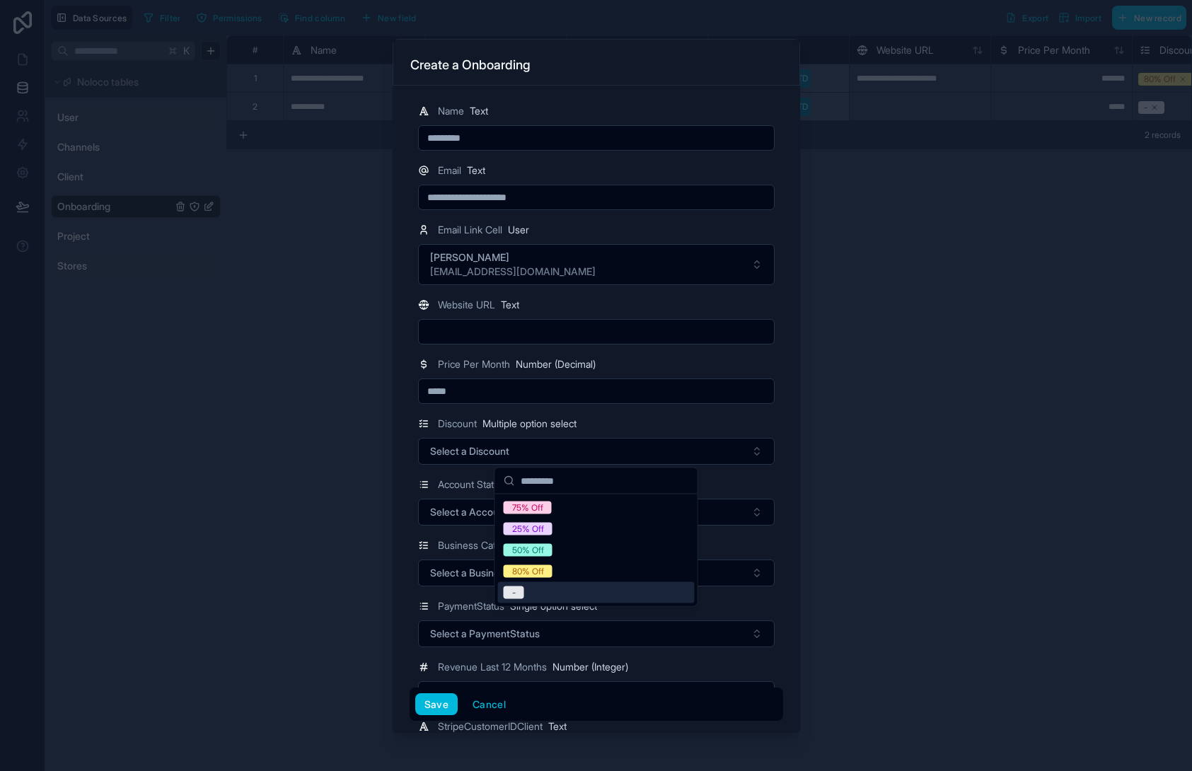
click at [576, 589] on div "-" at bounding box center [596, 592] width 197 height 21
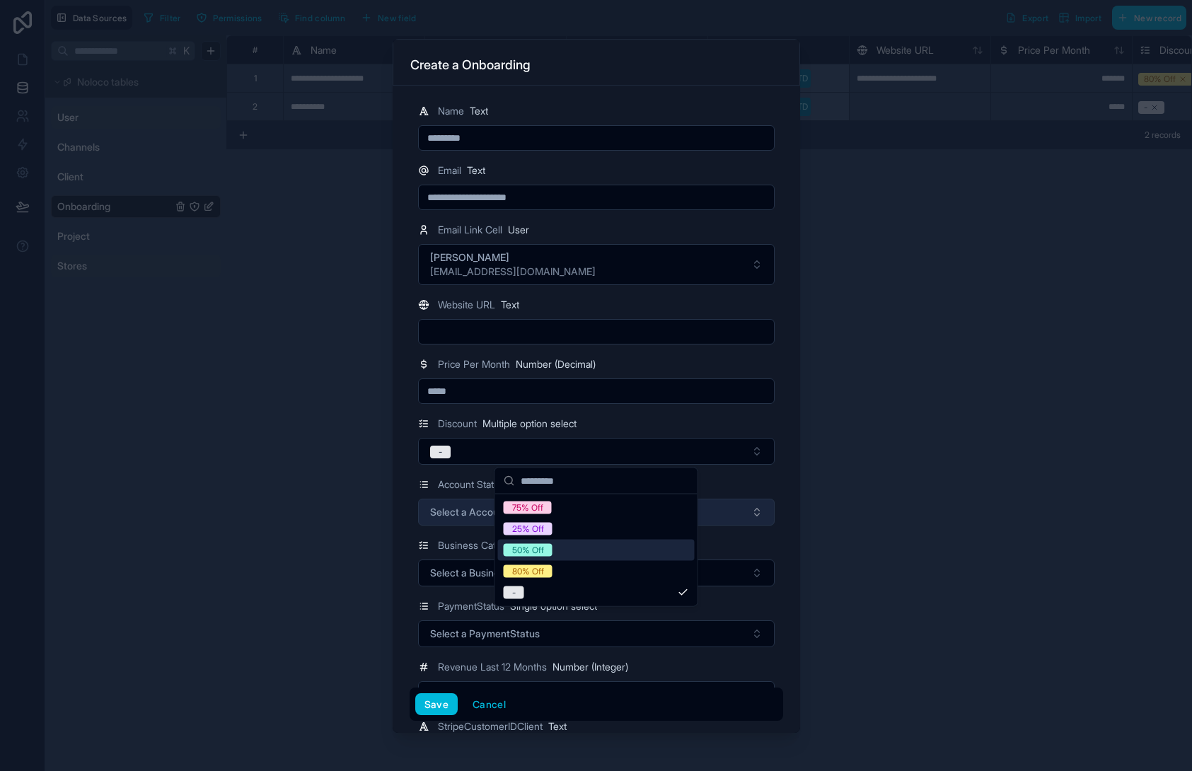
click at [480, 511] on span "Select a Account Status" at bounding box center [485, 512] width 110 height 14
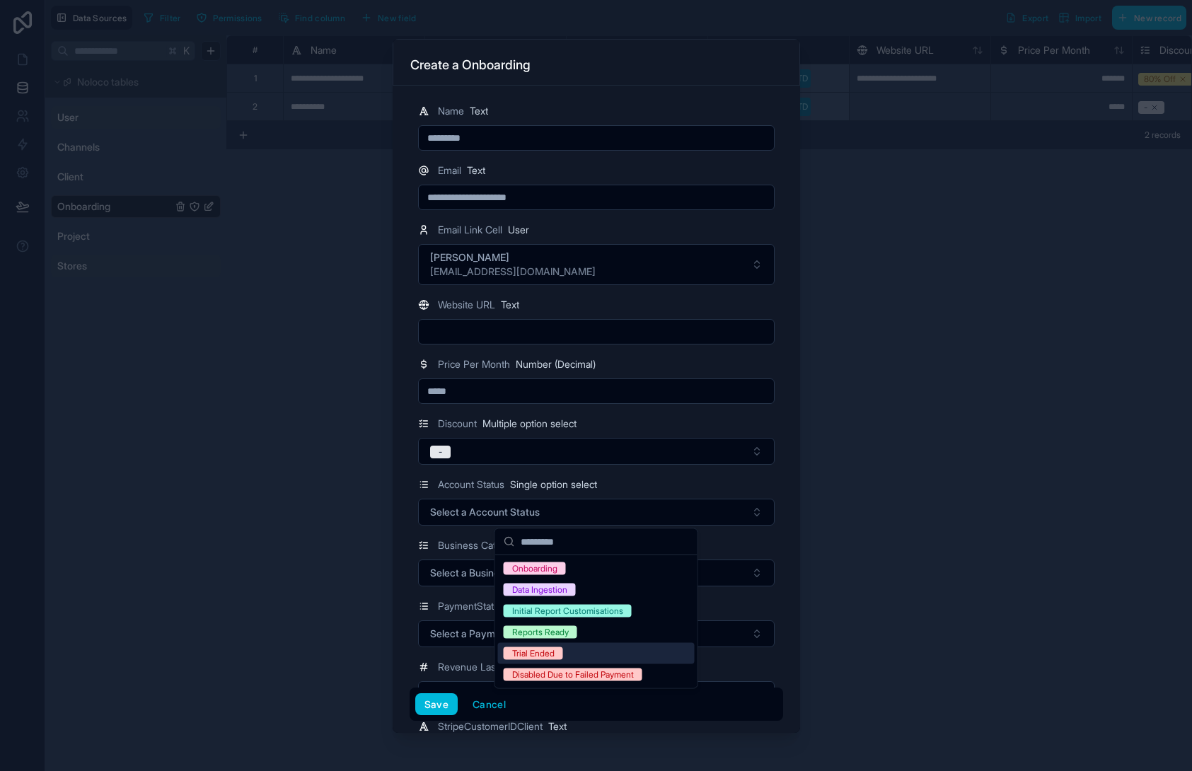
click at [586, 635] on div "Reports Ready" at bounding box center [596, 632] width 197 height 21
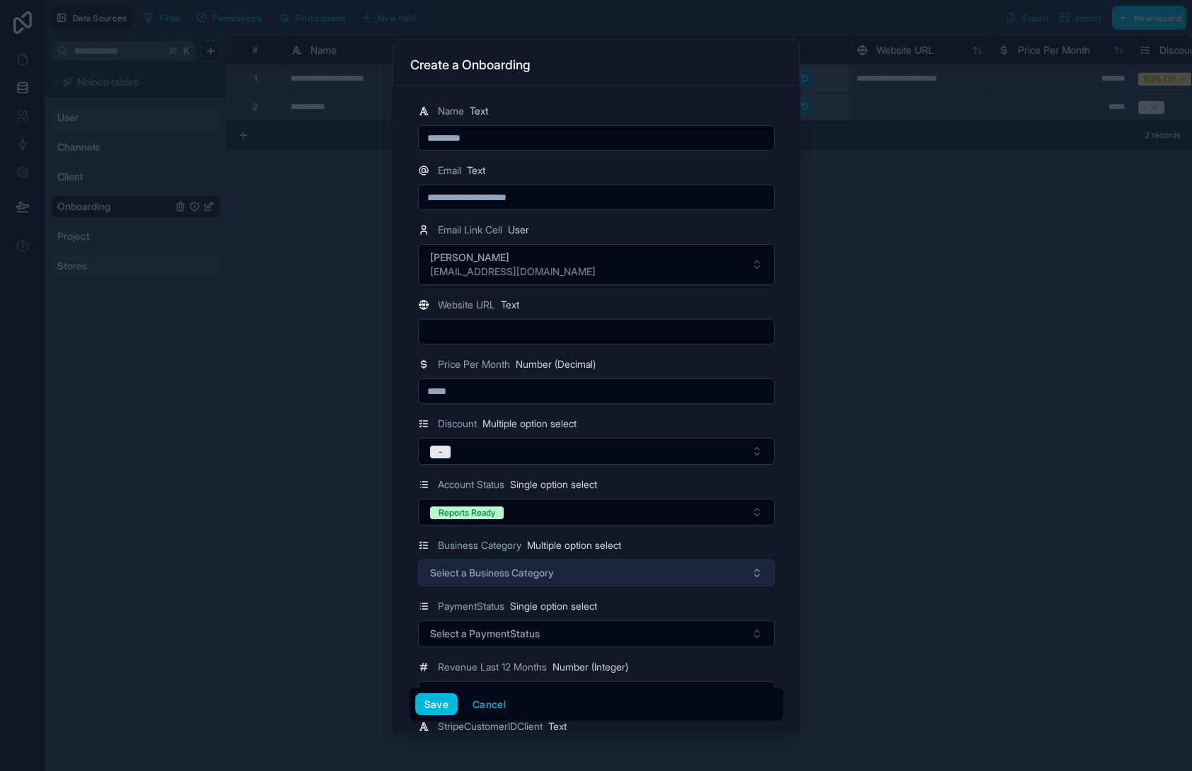
click at [477, 573] on span "Select a Business Category" at bounding box center [492, 573] width 124 height 14
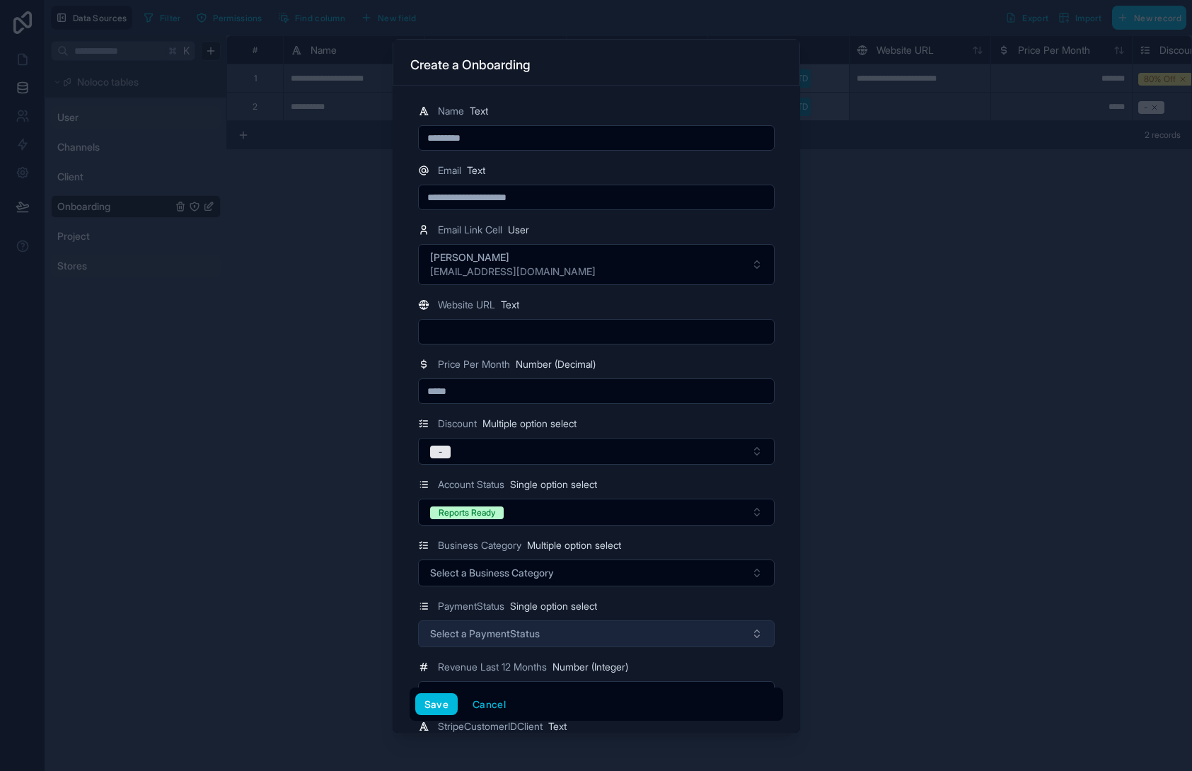
click at [592, 635] on button "Select a PaymentStatus" at bounding box center [596, 634] width 357 height 27
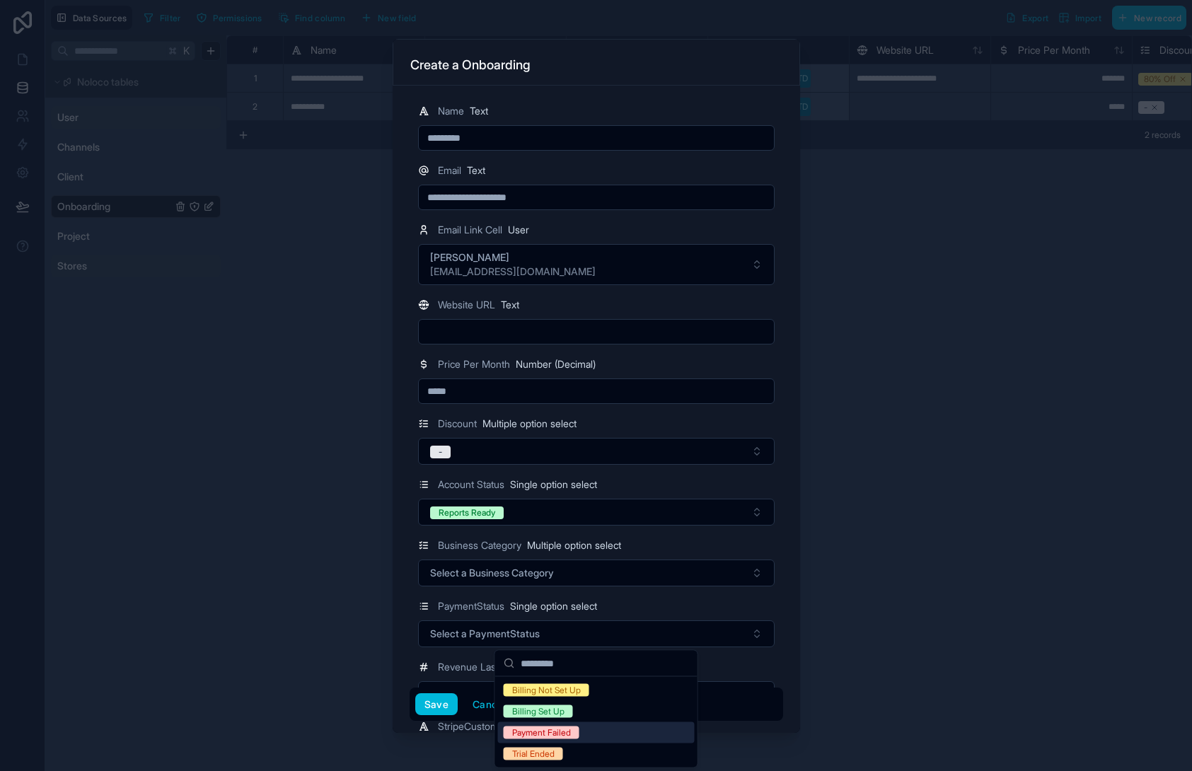
click at [566, 727] on div "Payment Failed" at bounding box center [541, 733] width 59 height 13
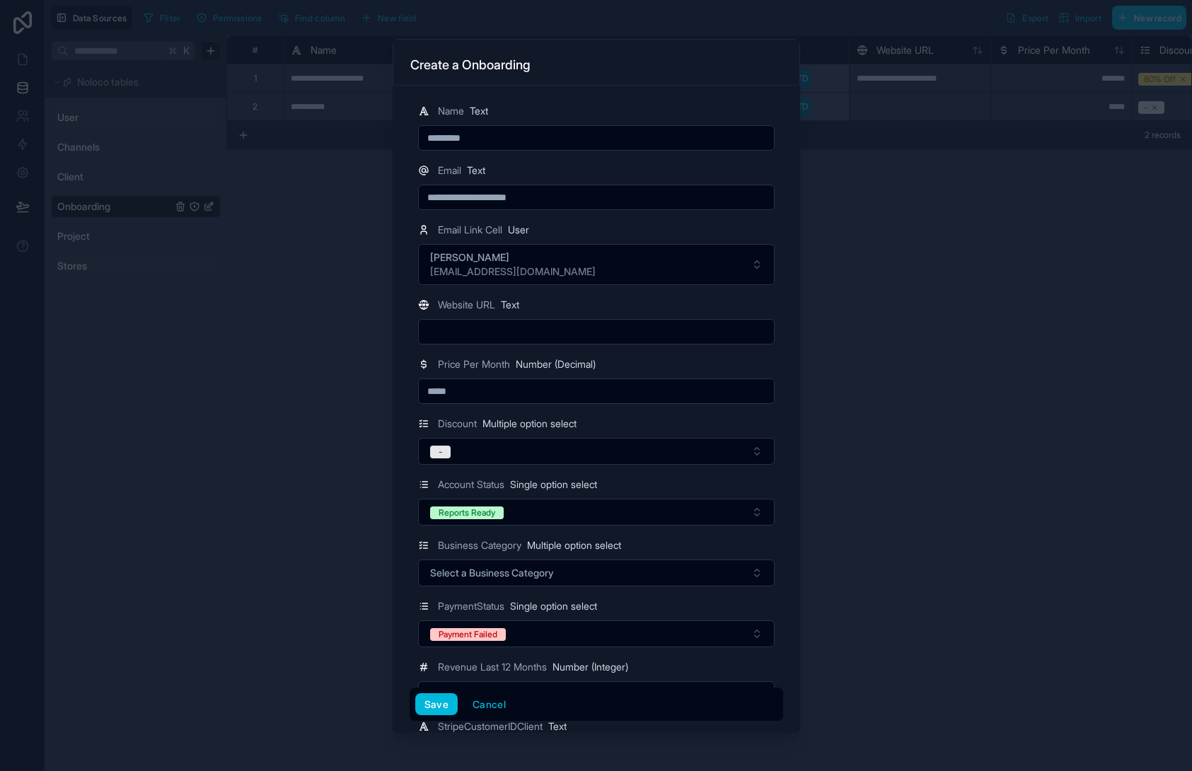
click at [582, 641] on button "Payment Failed" at bounding box center [596, 634] width 357 height 27
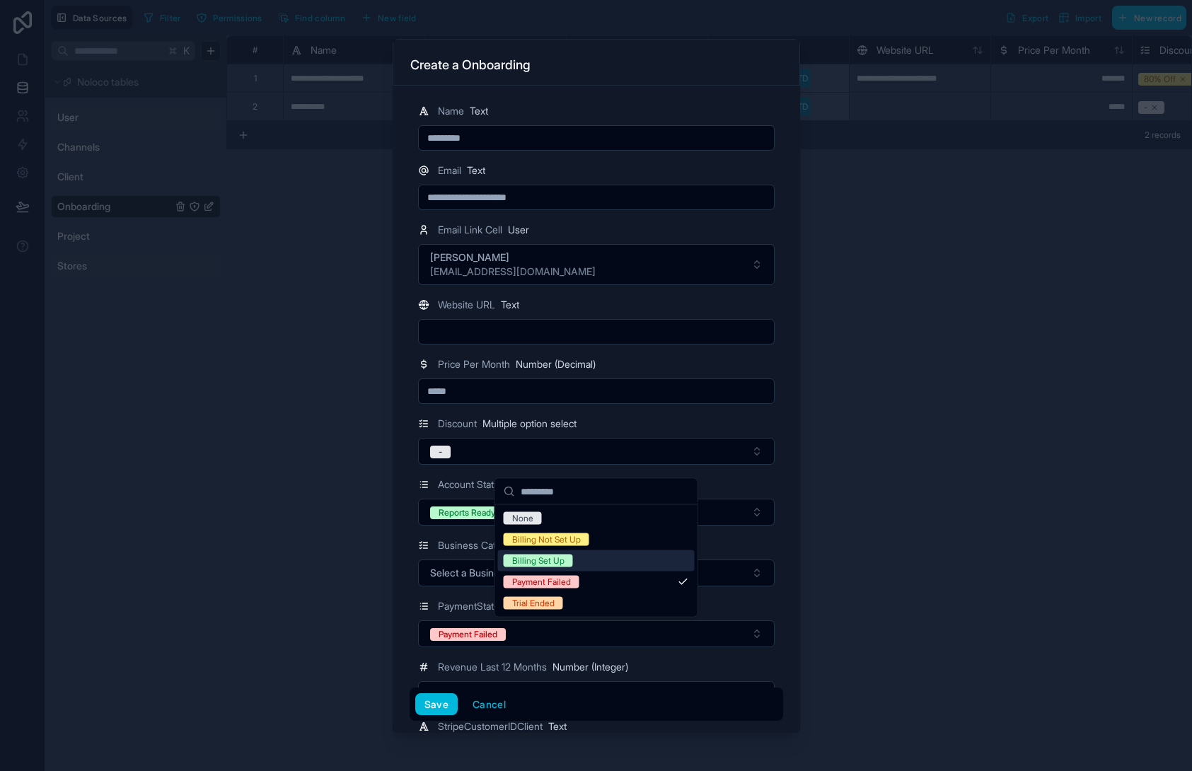
click at [605, 558] on div "Billing Set Up" at bounding box center [596, 561] width 197 height 21
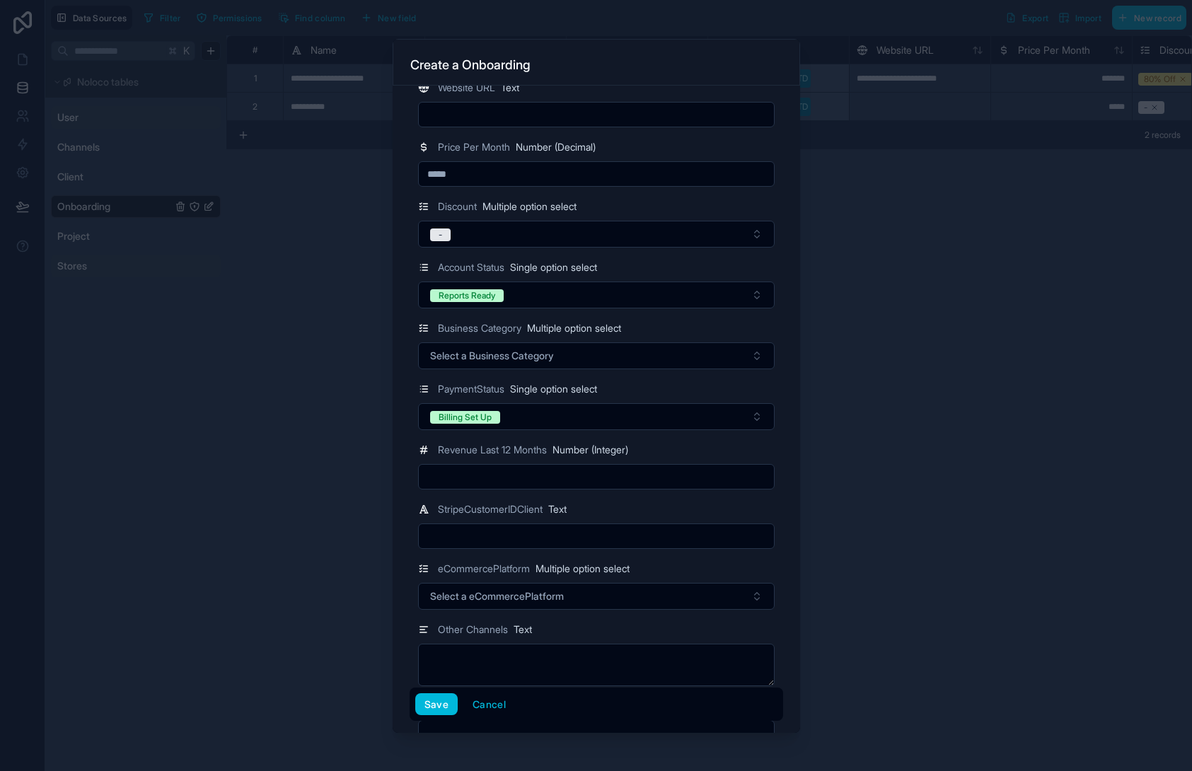
scroll to position [222, 0]
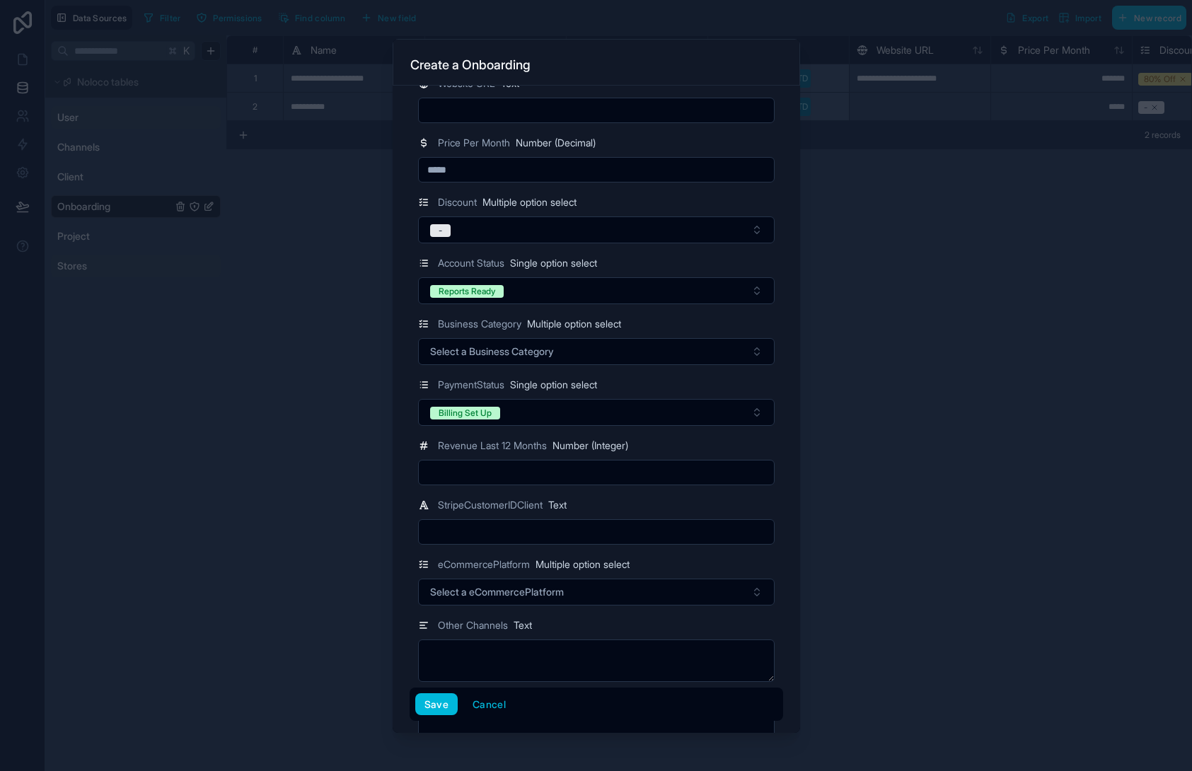
click at [503, 464] on input "text" at bounding box center [596, 473] width 355 height 20
type input "*"
click at [472, 541] on input "text" at bounding box center [596, 532] width 355 height 20
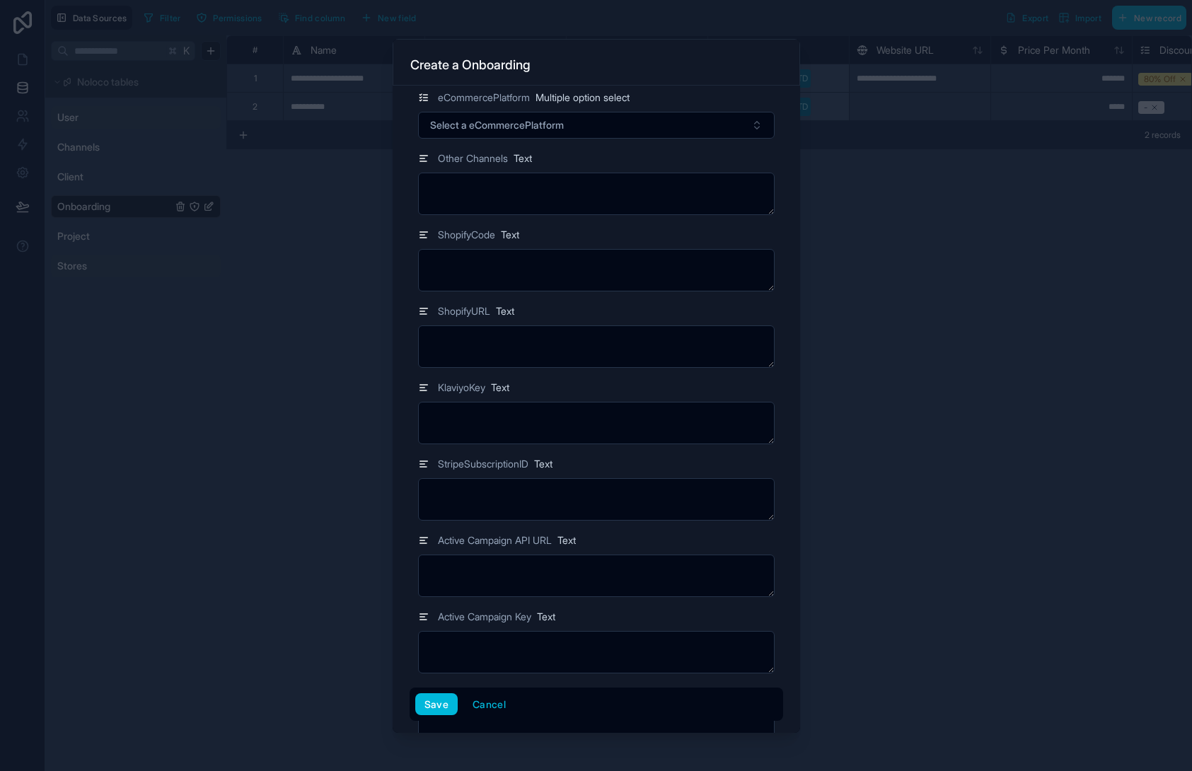
scroll to position [459, 0]
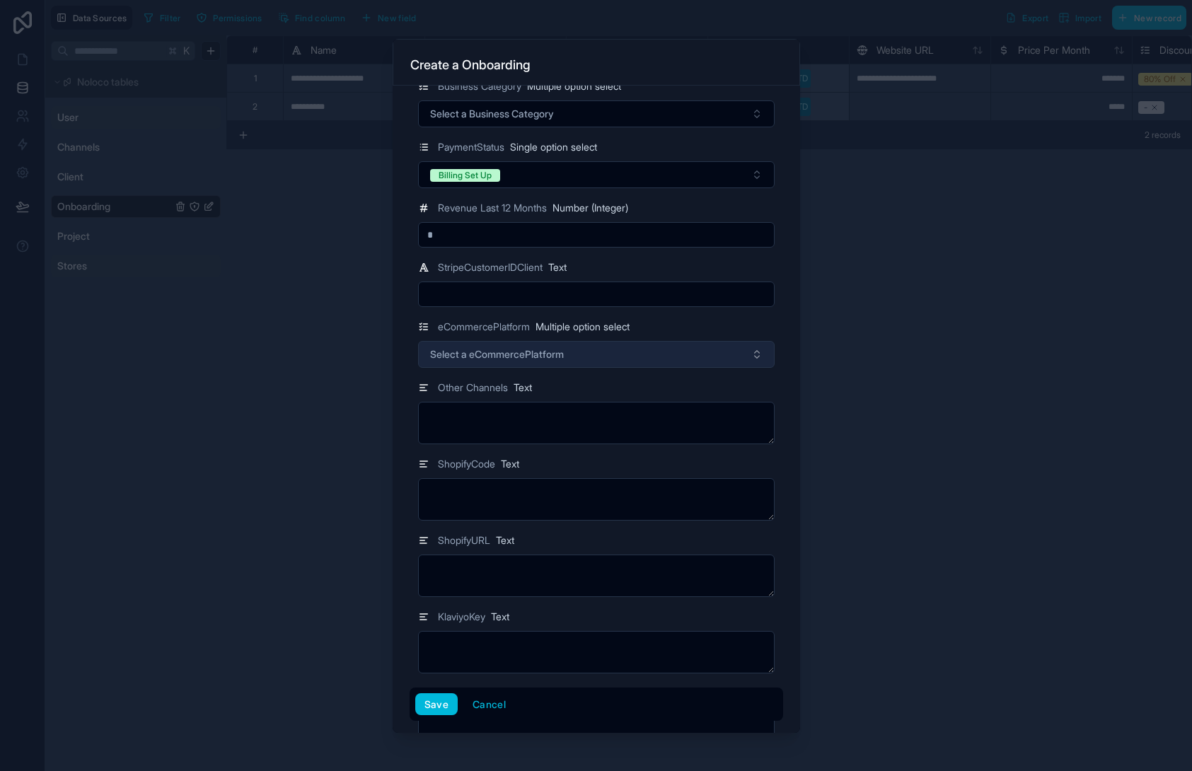
click at [541, 352] on span "Select a eCommercePlatform" at bounding box center [497, 354] width 134 height 14
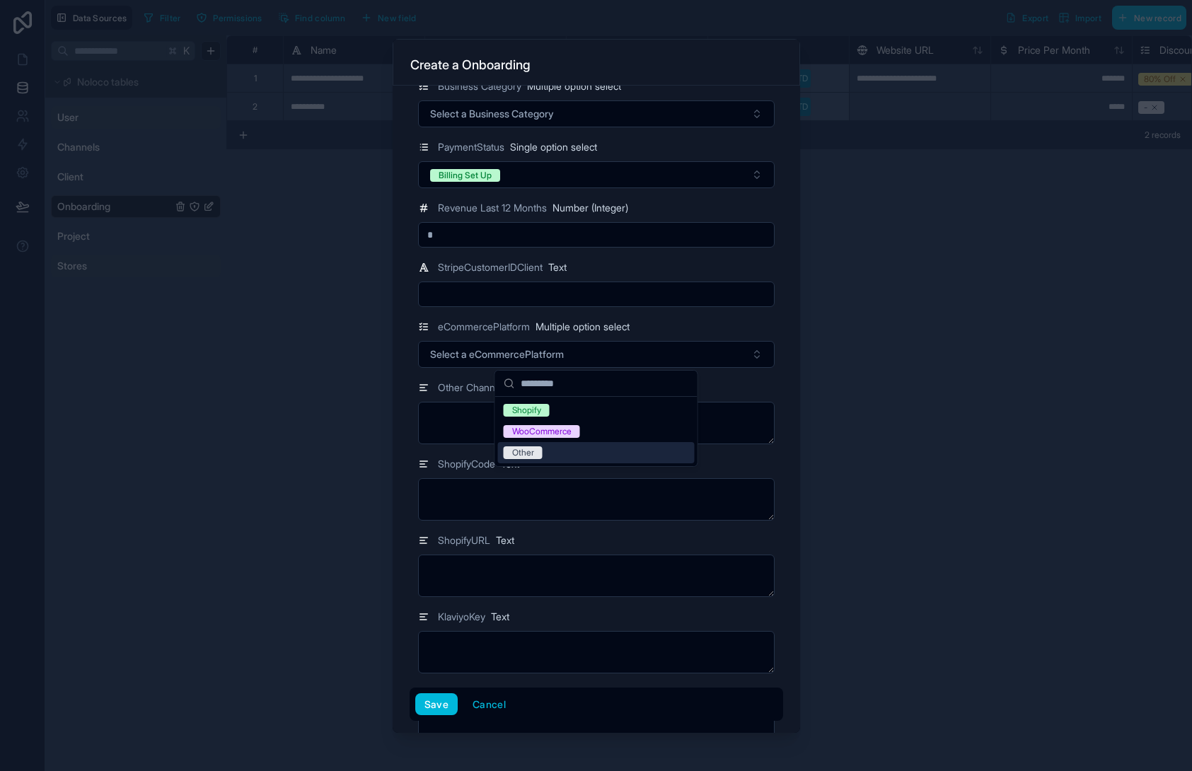
drag, startPoint x: 530, startPoint y: 451, endPoint x: 529, endPoint y: 461, distance: 9.9
click at [530, 451] on div "Other" at bounding box center [523, 453] width 22 height 13
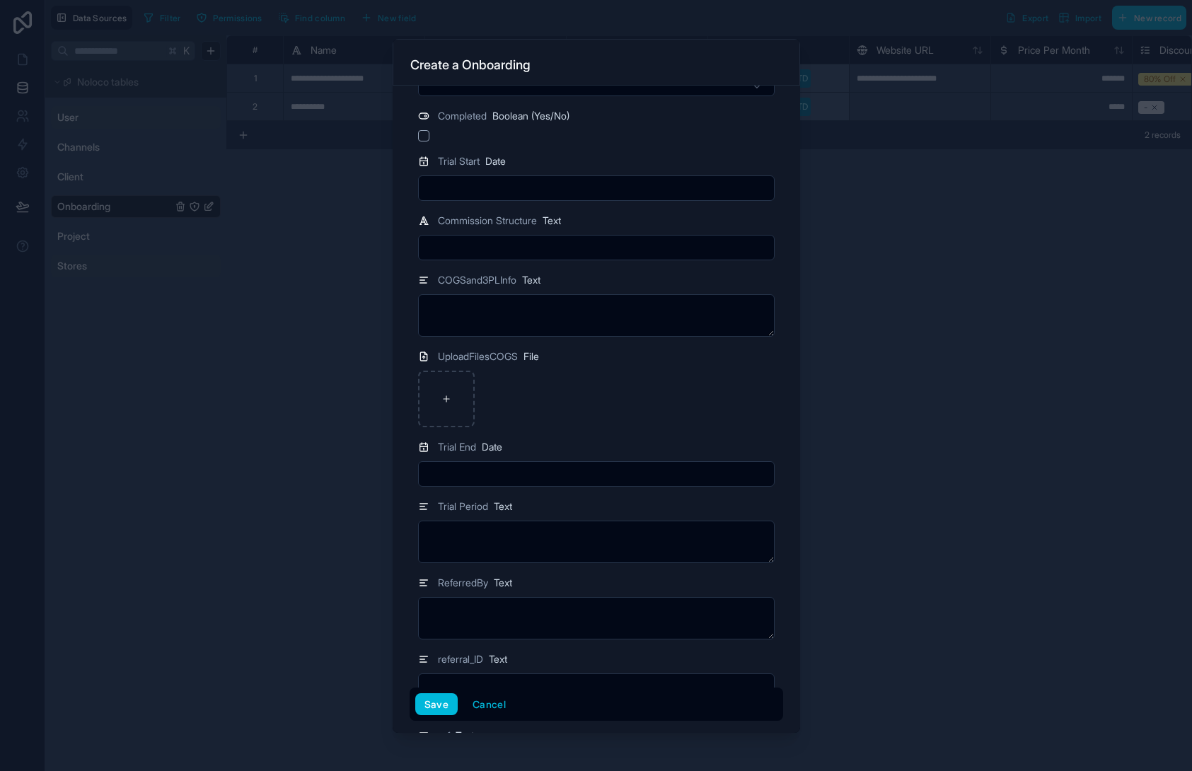
scroll to position [2899, 0]
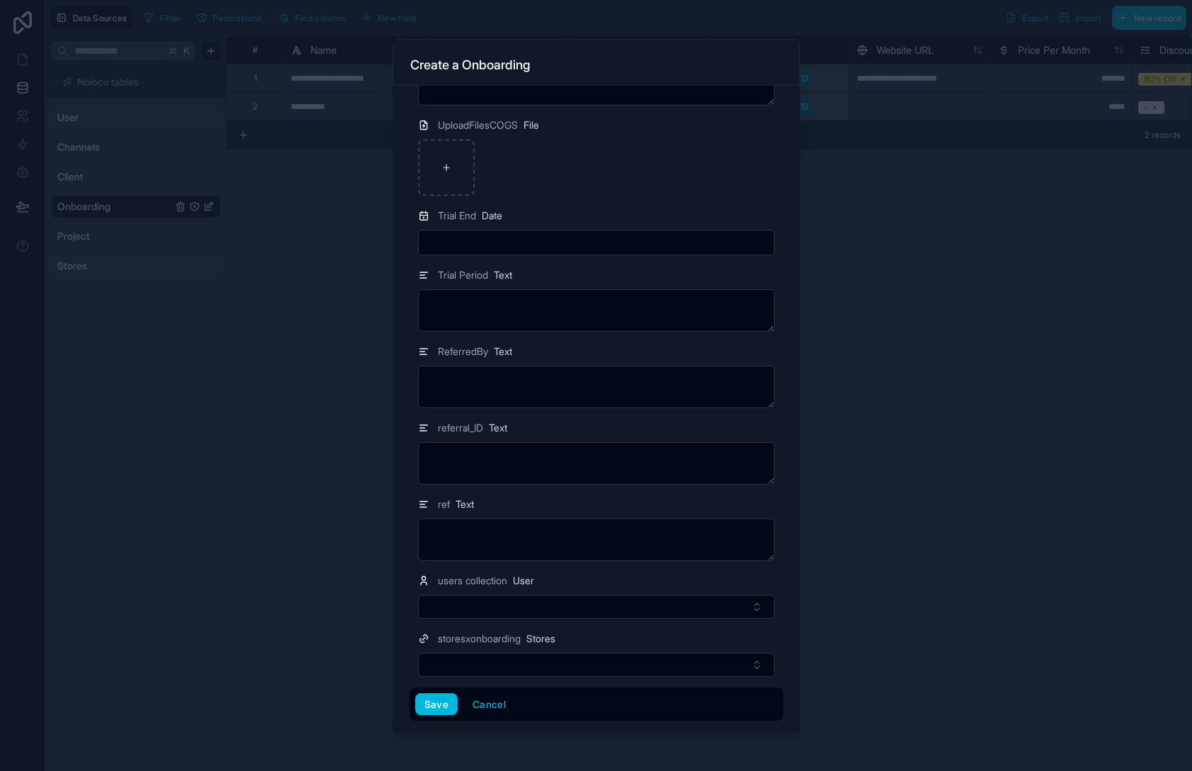
click at [444, 698] on button "Save" at bounding box center [436, 705] width 42 height 23
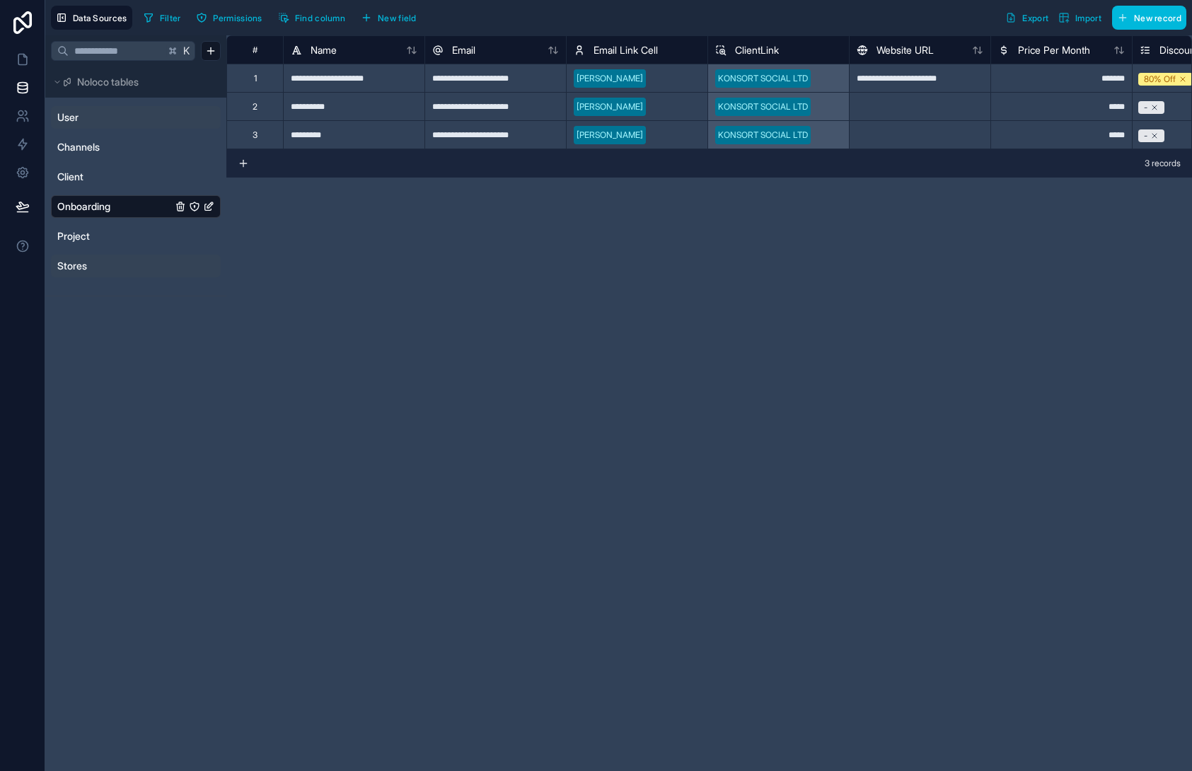
click at [429, 322] on div "**********" at bounding box center [709, 403] width 966 height 736
click at [401, 14] on span "New field" at bounding box center [397, 18] width 39 height 11
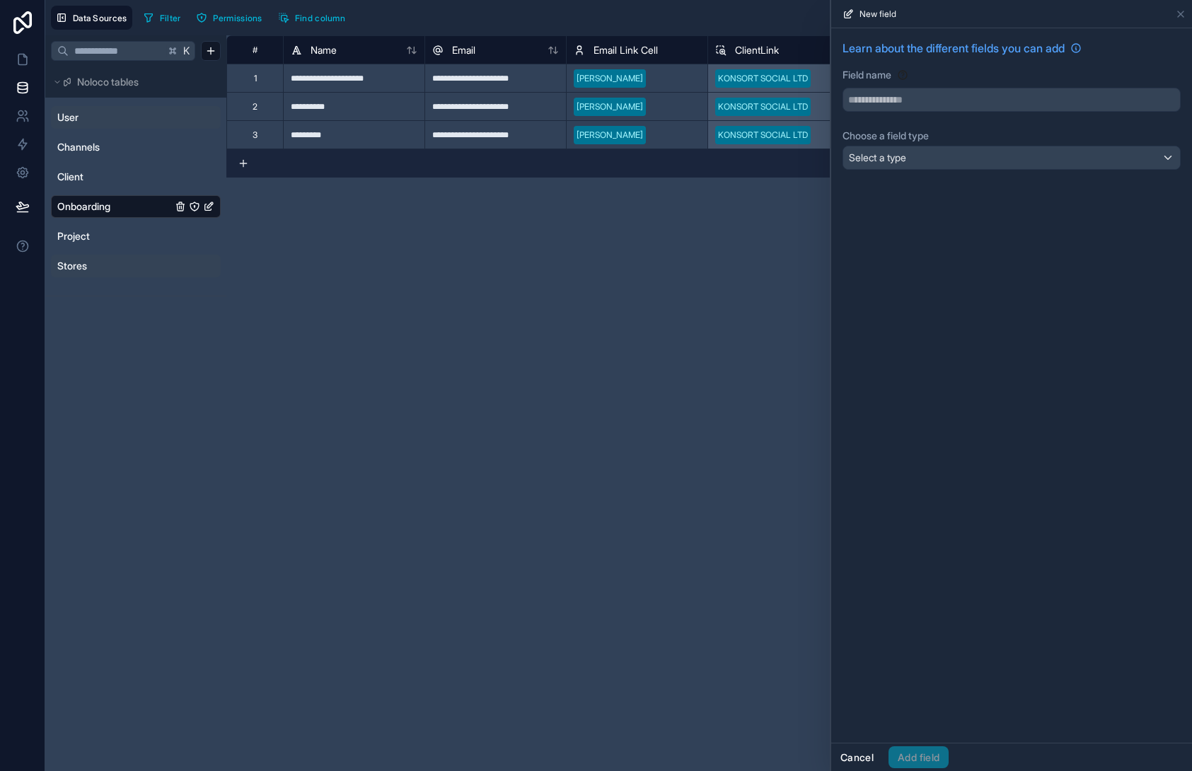
drag, startPoint x: 868, startPoint y: 759, endPoint x: 951, endPoint y: 499, distance: 272.6
click at [868, 758] on button "Cancel" at bounding box center [858, 758] width 52 height 23
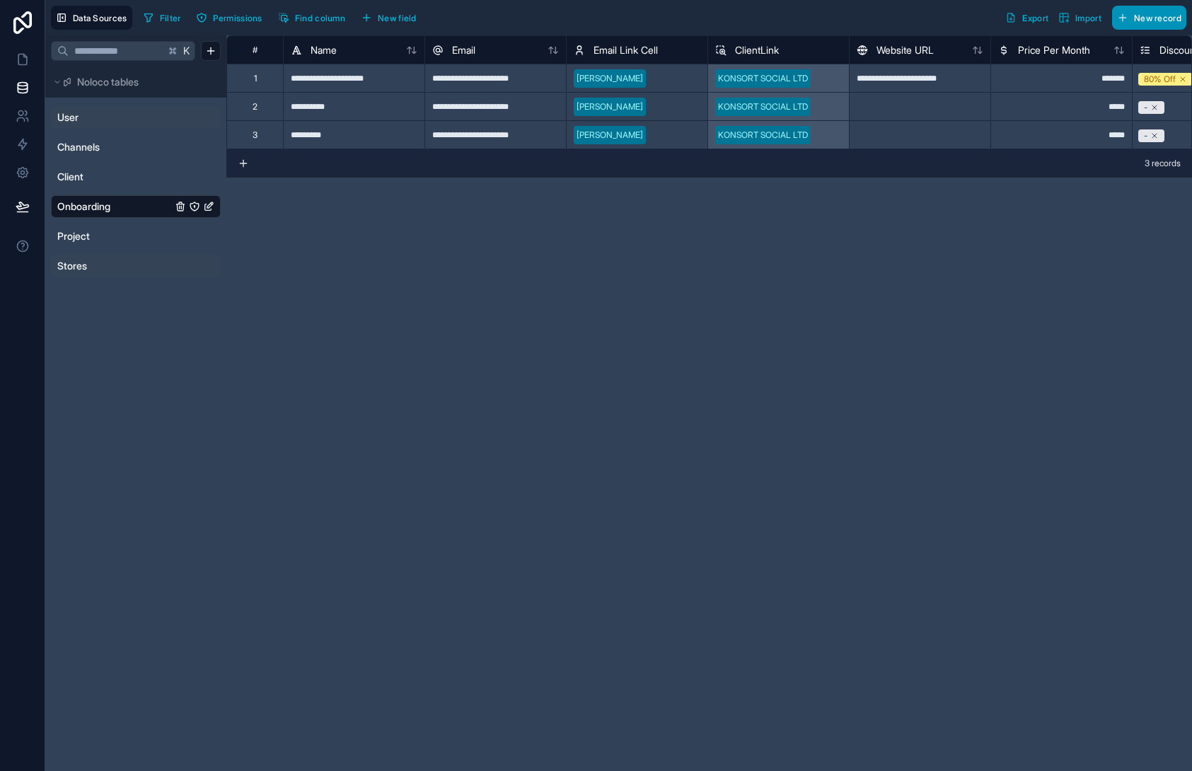
click at [1140, 16] on span "New record" at bounding box center [1157, 18] width 47 height 11
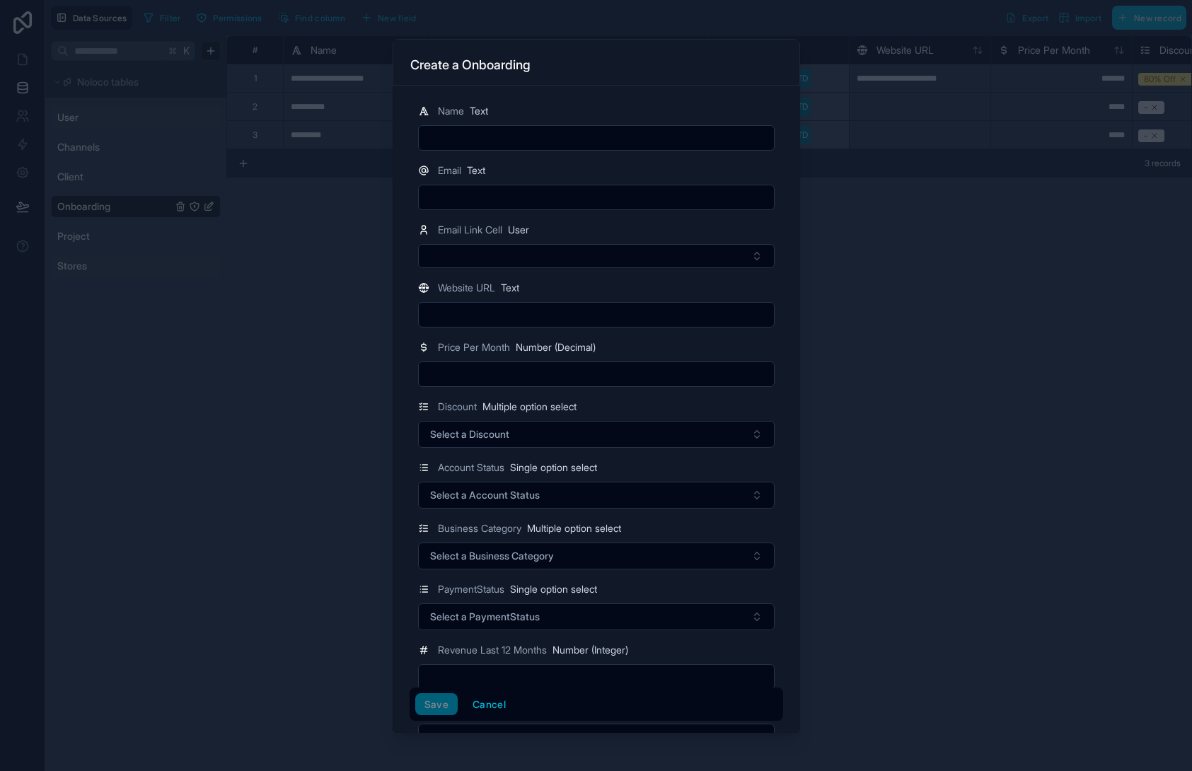
click at [591, 139] on input "text" at bounding box center [596, 138] width 355 height 20
type input "********"
click at [582, 197] on input "text" at bounding box center [596, 198] width 355 height 20
type input "**********"
click at [581, 163] on div "Email Text" at bounding box center [596, 170] width 357 height 17
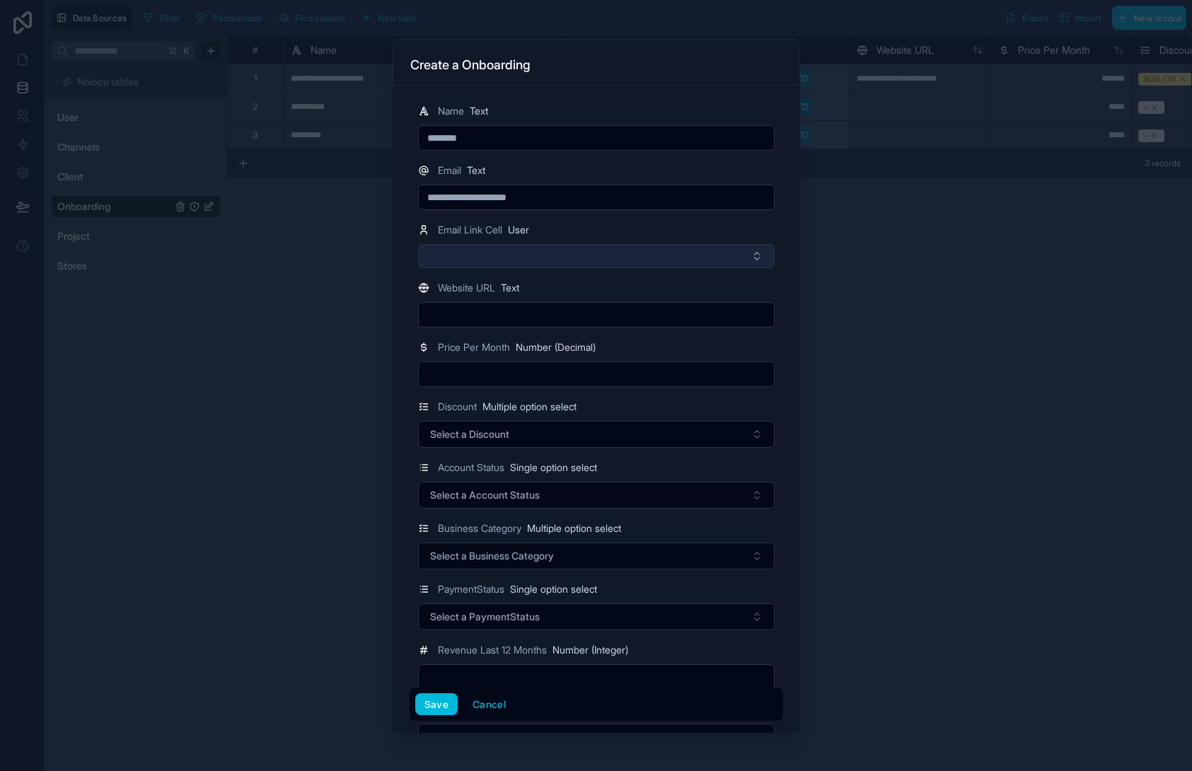
click at [481, 263] on button "Select Button" at bounding box center [596, 256] width 357 height 24
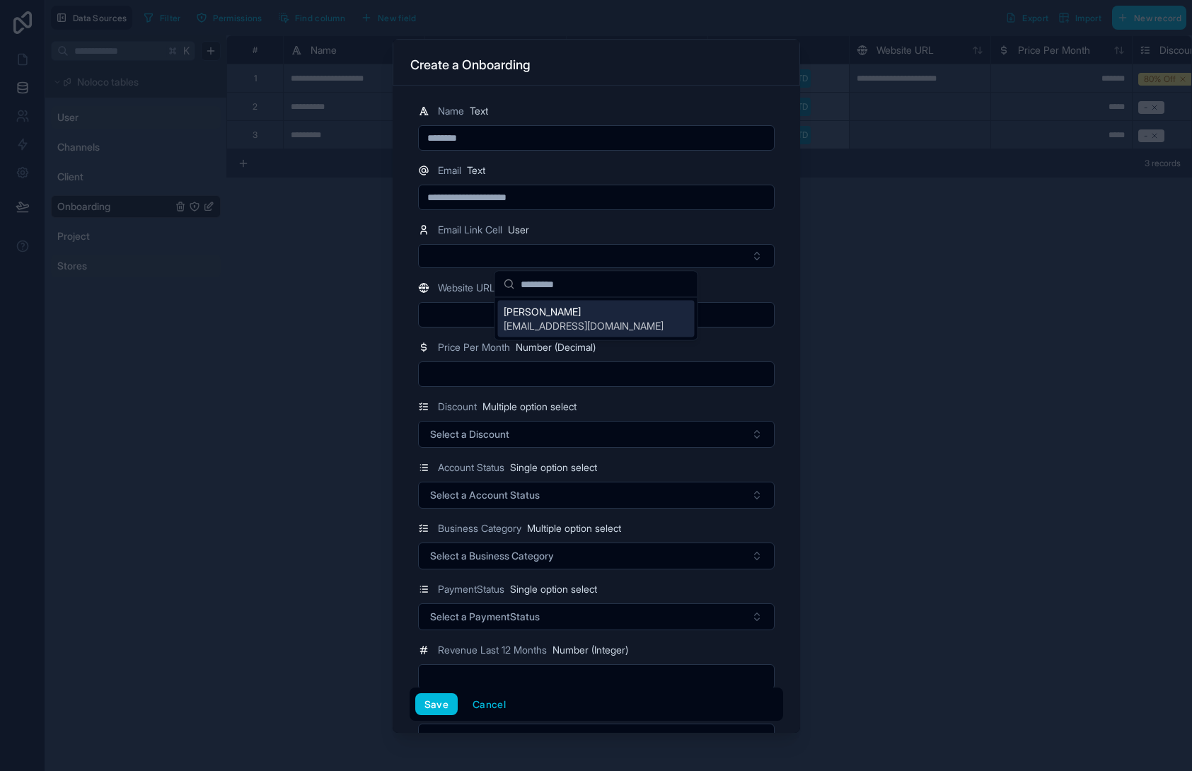
click at [559, 318] on span "[PERSON_NAME]" at bounding box center [584, 312] width 160 height 14
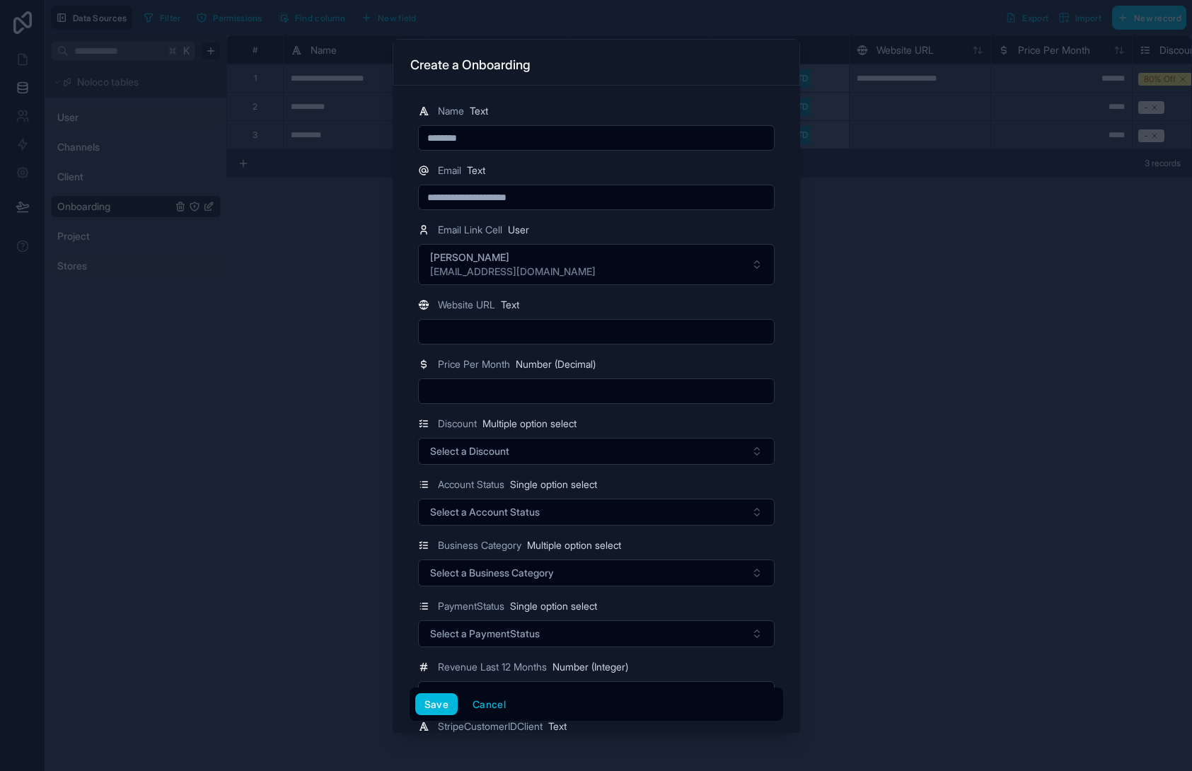
click at [453, 333] on input "text" at bounding box center [596, 332] width 355 height 20
click at [609, 297] on div "Website URL Text" at bounding box center [596, 305] width 357 height 17
click at [528, 397] on input "text" at bounding box center [596, 391] width 355 height 20
type input "*****"
click at [497, 449] on span "Select a Discount" at bounding box center [469, 451] width 79 height 14
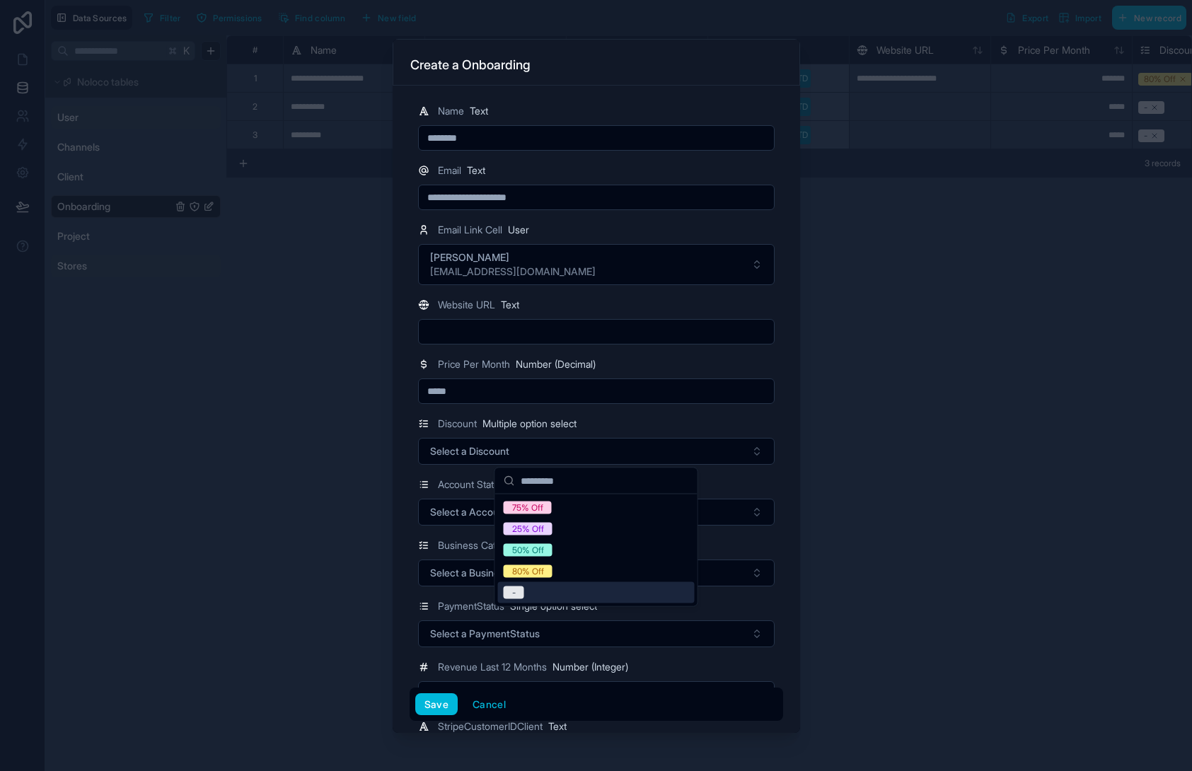
click at [563, 596] on div "-" at bounding box center [596, 592] width 197 height 21
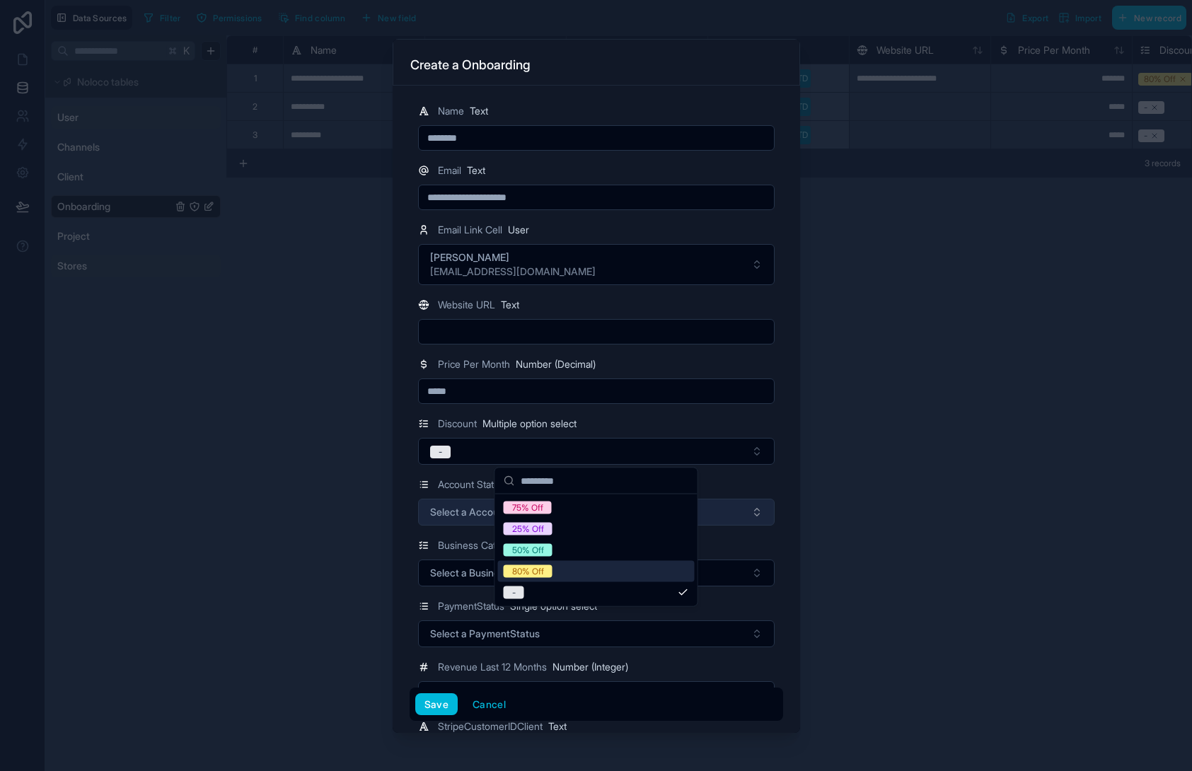
click at [457, 507] on span "Select a Account Status" at bounding box center [485, 512] width 110 height 14
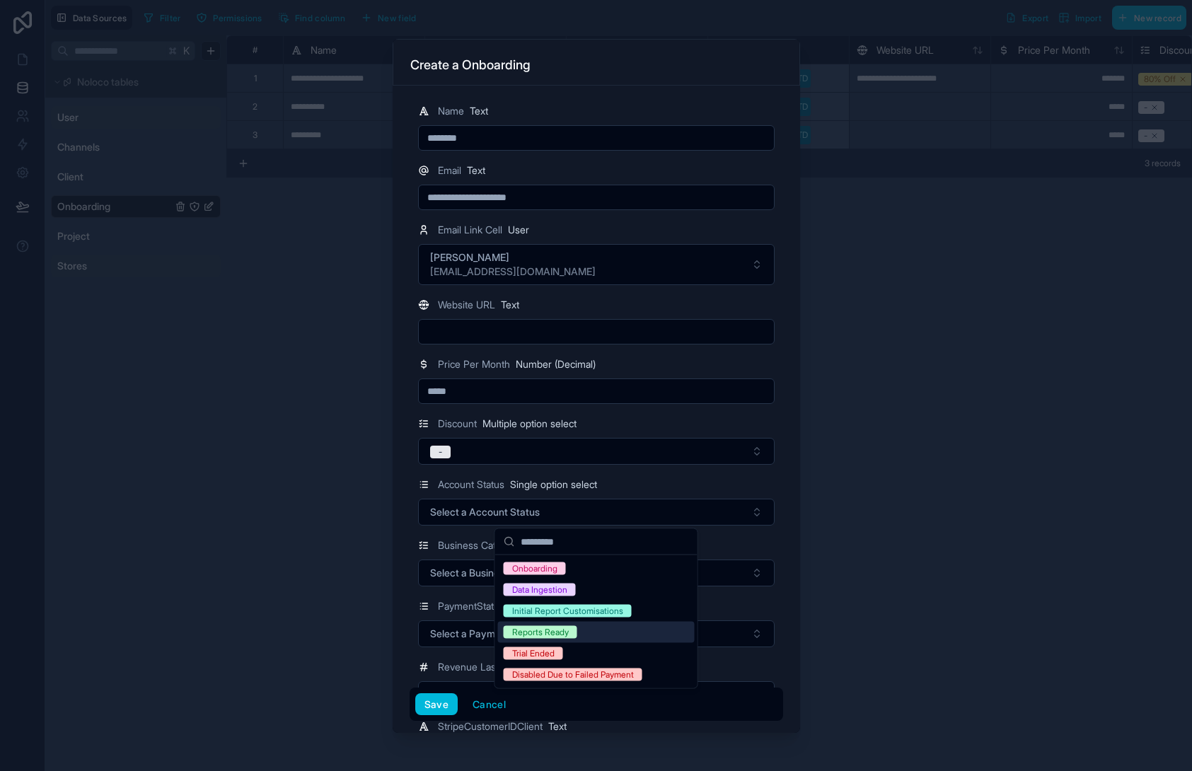
click at [565, 635] on div "Reports Ready" at bounding box center [540, 632] width 57 height 13
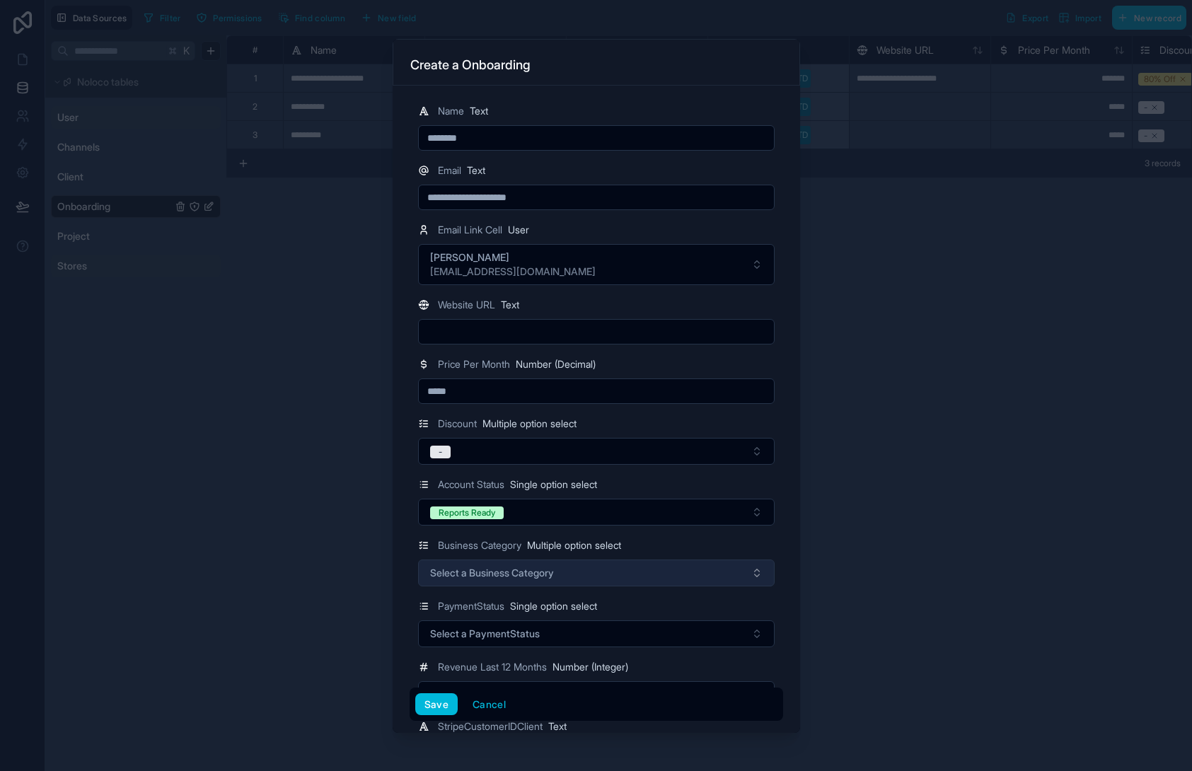
click at [449, 575] on span "Select a Business Category" at bounding box center [492, 573] width 124 height 14
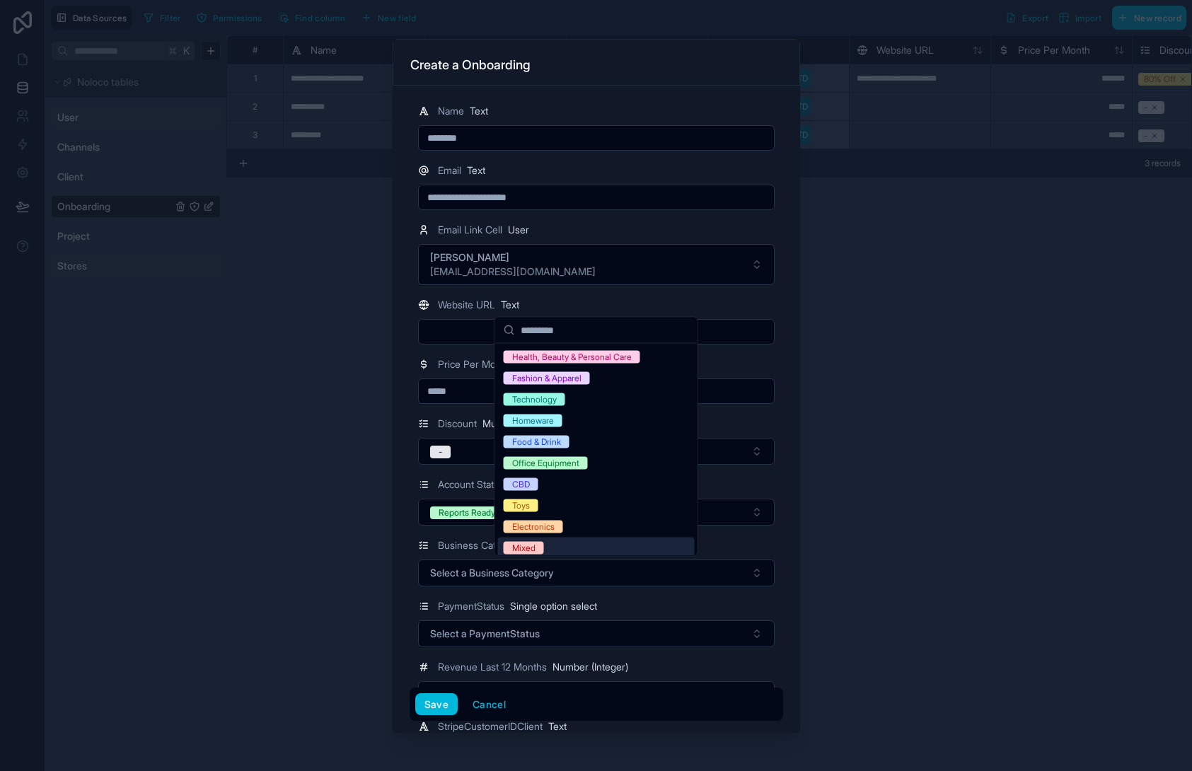
click at [543, 548] on span "Mixed" at bounding box center [524, 548] width 40 height 13
click at [474, 582] on button "Mixed" at bounding box center [596, 573] width 357 height 27
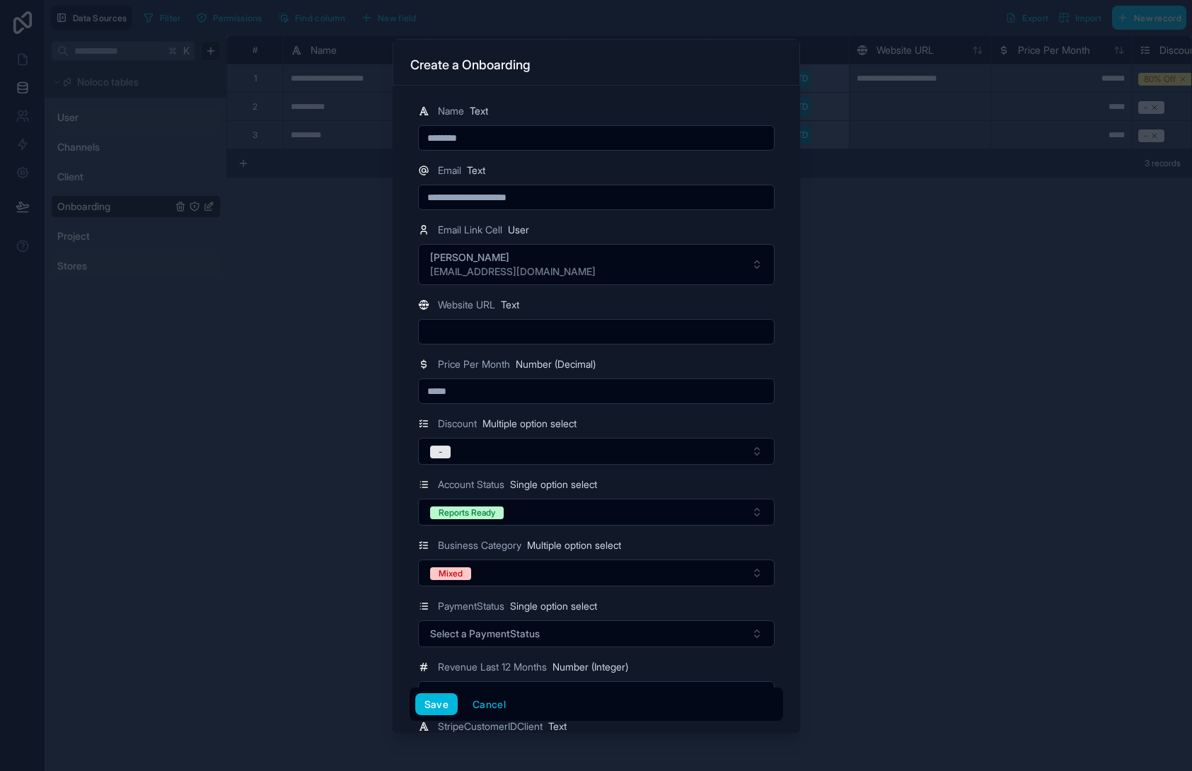
click at [606, 602] on div "PaymentStatus Single option select" at bounding box center [596, 606] width 357 height 17
click at [614, 638] on button "Select a PaymentStatus" at bounding box center [596, 634] width 357 height 27
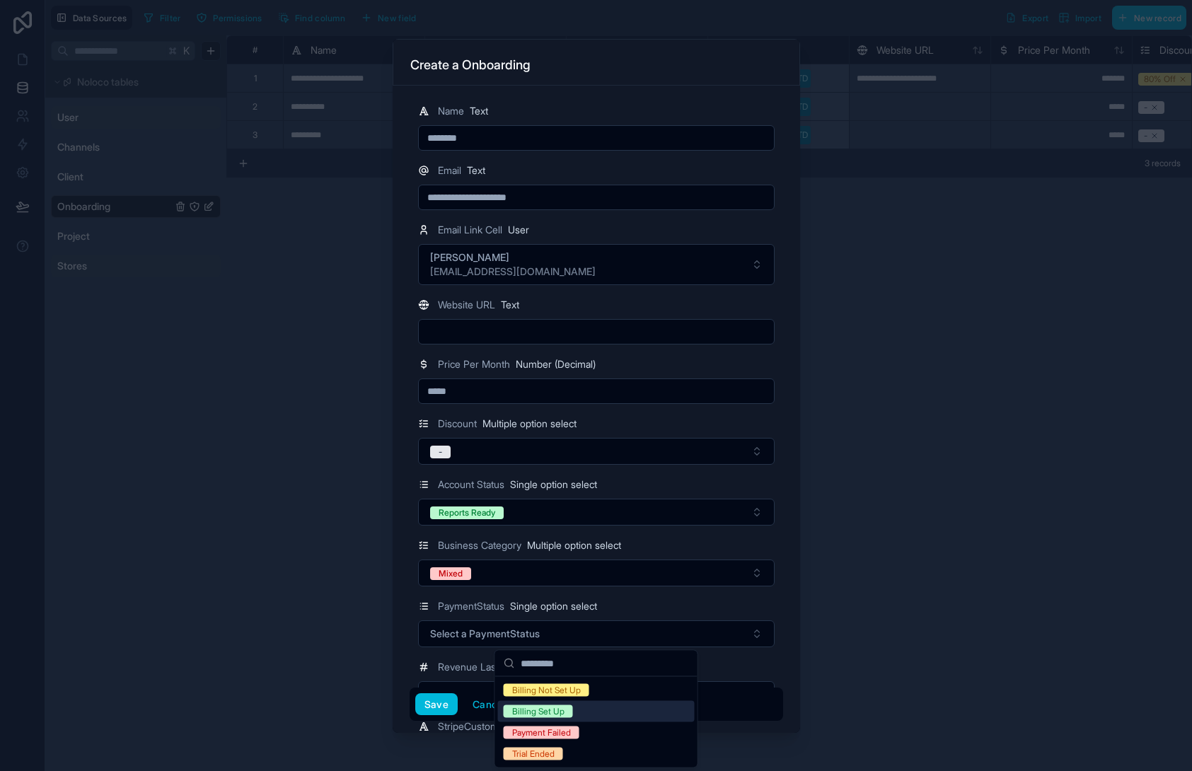
click at [607, 714] on div "Billing Set Up" at bounding box center [596, 711] width 197 height 21
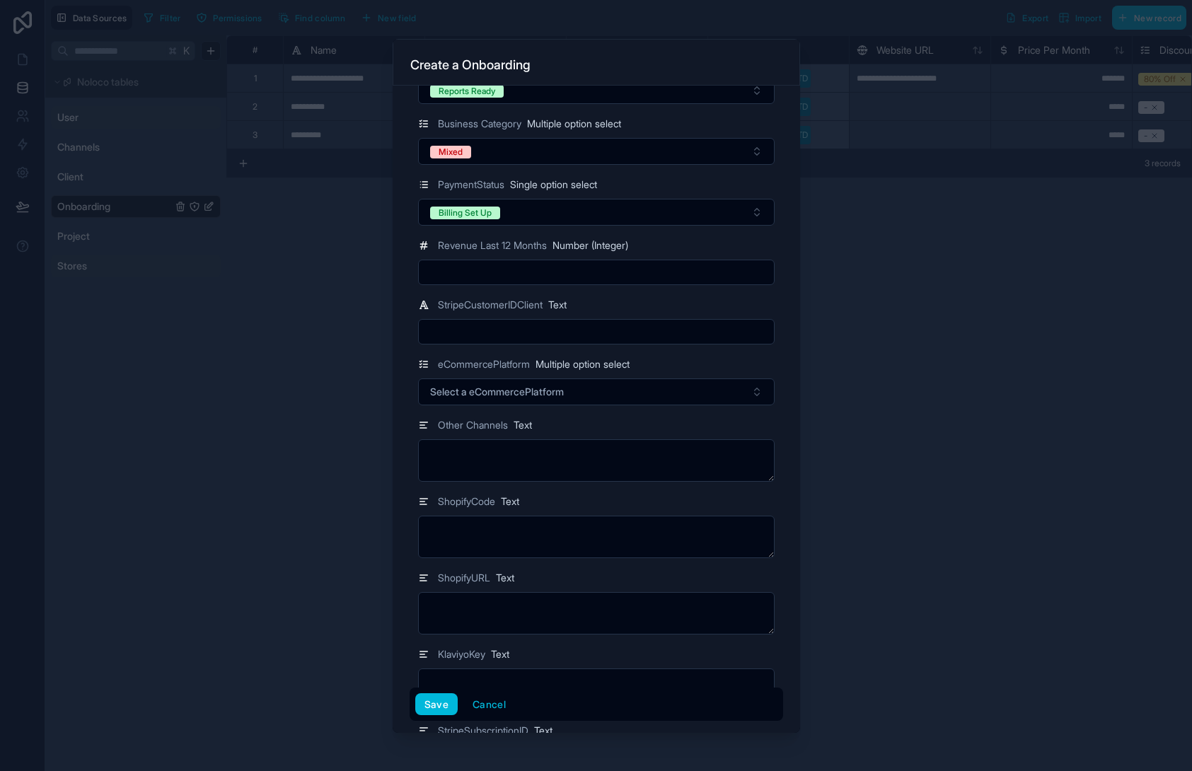
scroll to position [425, 0]
click at [506, 265] on input "text" at bounding box center [596, 269] width 355 height 20
type input "*"
click at [476, 330] on input "text" at bounding box center [596, 328] width 355 height 20
click at [626, 310] on div "StripeCustomerIDClient Text" at bounding box center [597, 317] width 374 height 48
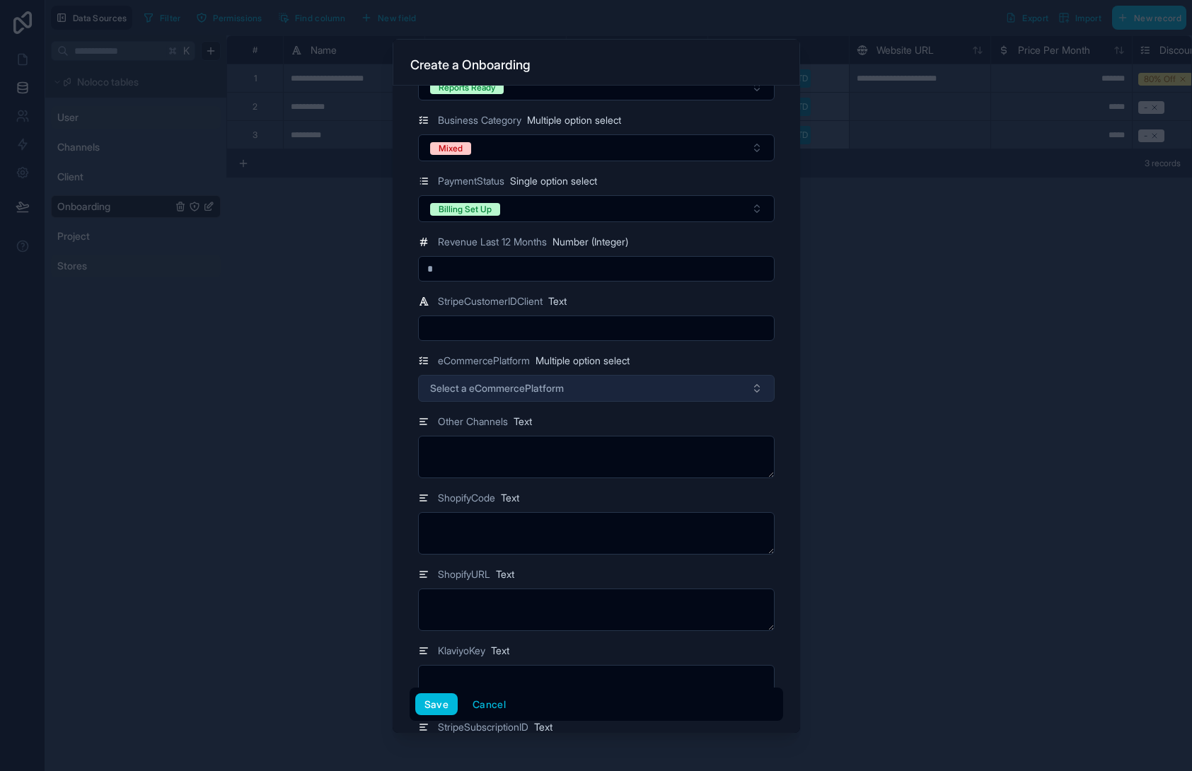
click at [578, 386] on button "Select a eCommercePlatform" at bounding box center [596, 388] width 357 height 27
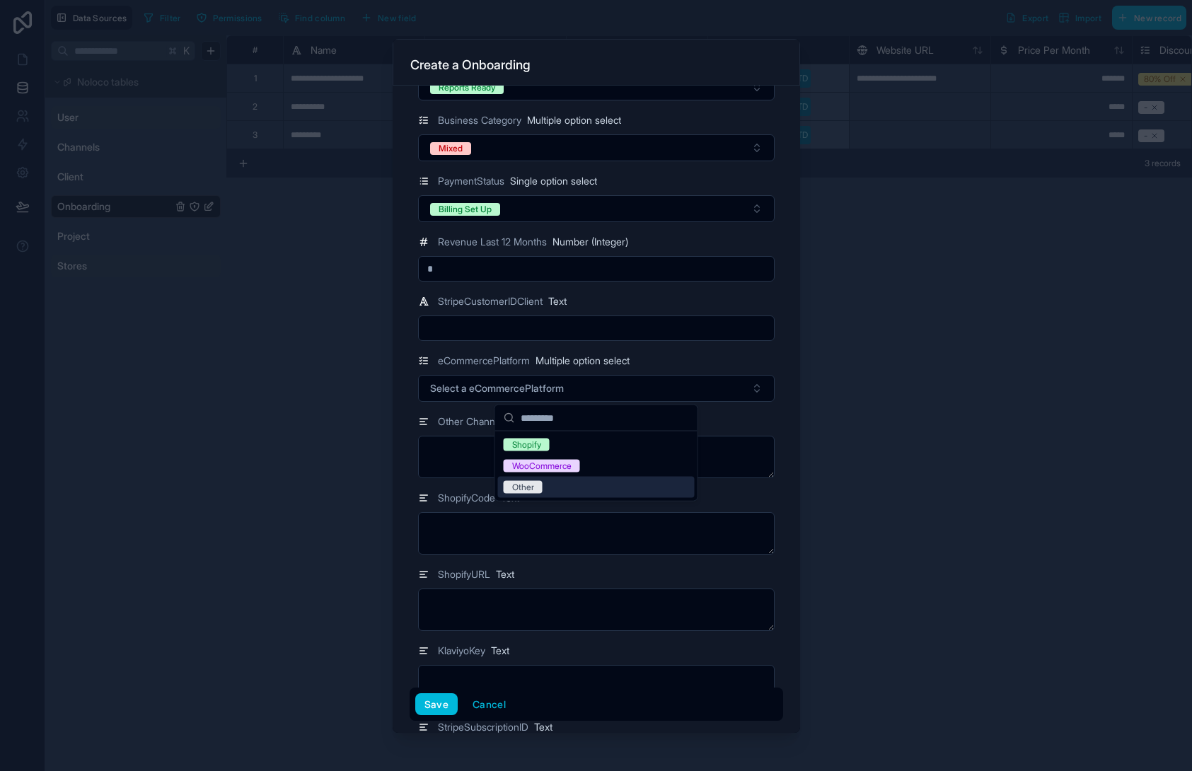
click at [516, 486] on div "Other" at bounding box center [523, 487] width 22 height 13
click at [631, 531] on textarea at bounding box center [596, 533] width 357 height 42
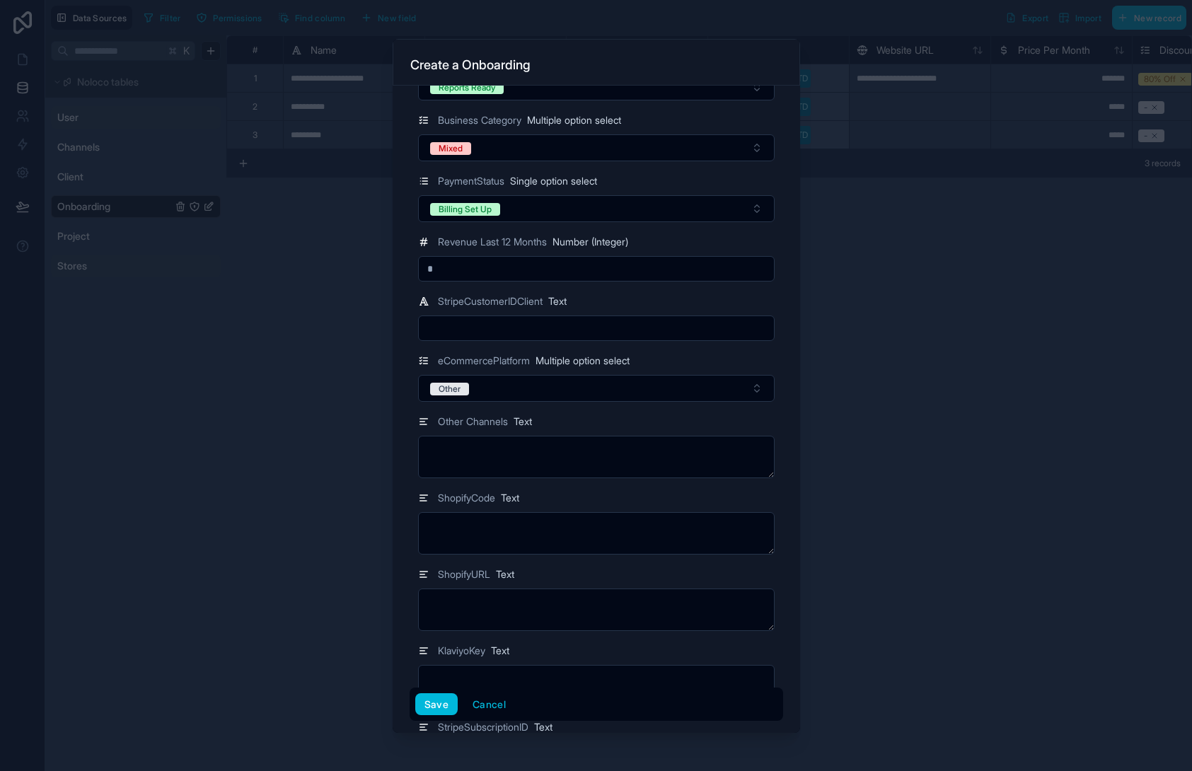
click at [753, 491] on div "ShopifyCode Text" at bounding box center [596, 498] width 357 height 17
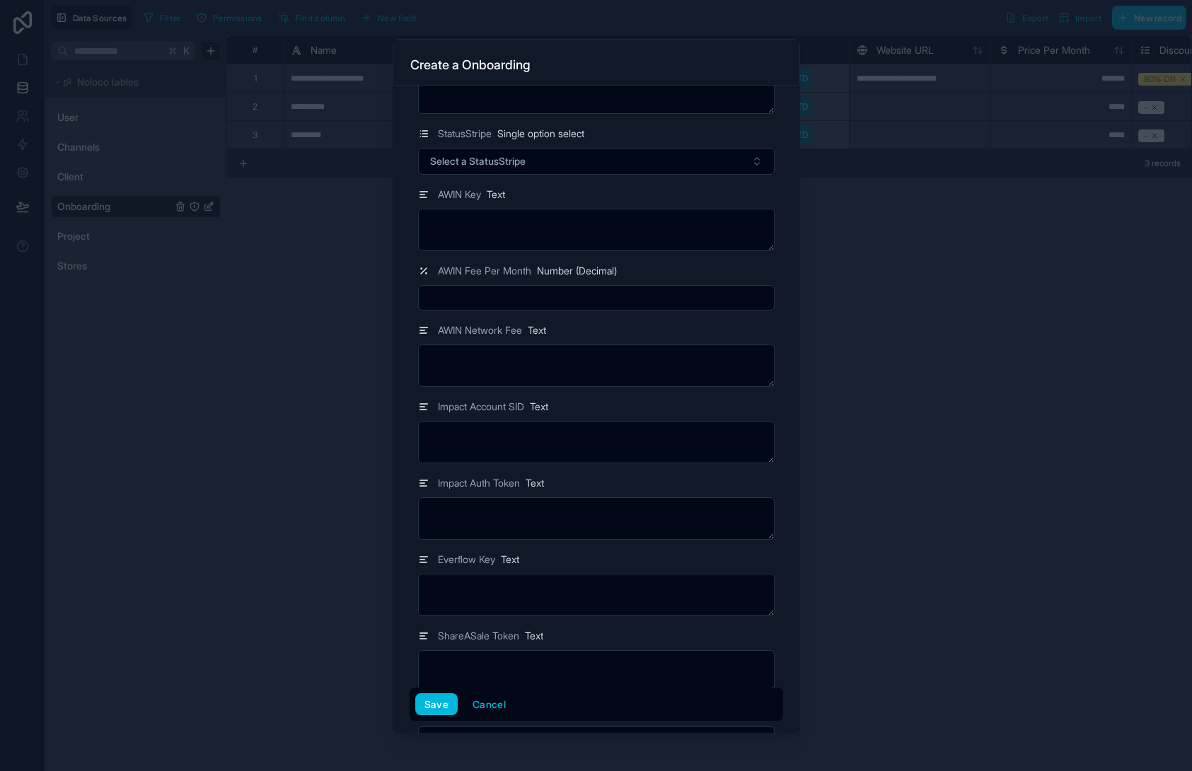
scroll to position [1478, 0]
click at [596, 166] on button "Select a StatusStripe" at bounding box center [596, 161] width 357 height 27
click at [740, 195] on div "AWIN Key Text" at bounding box center [596, 194] width 357 height 17
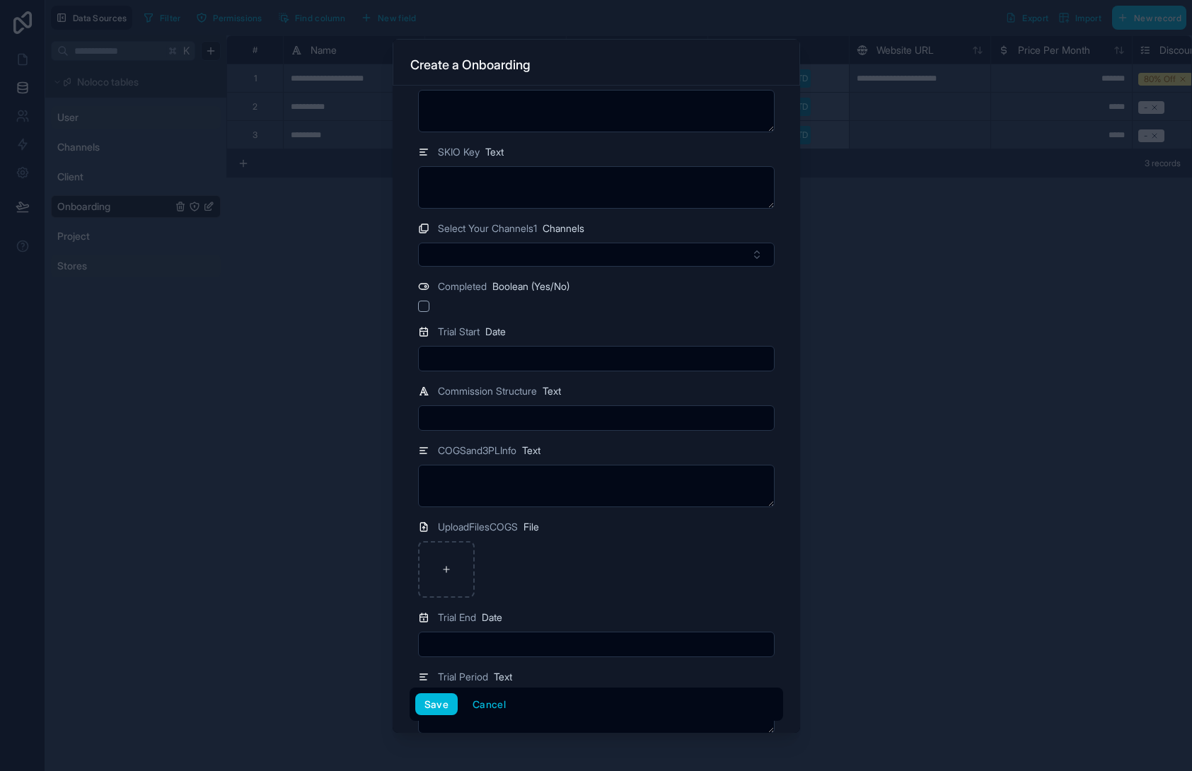
scroll to position [2257, 0]
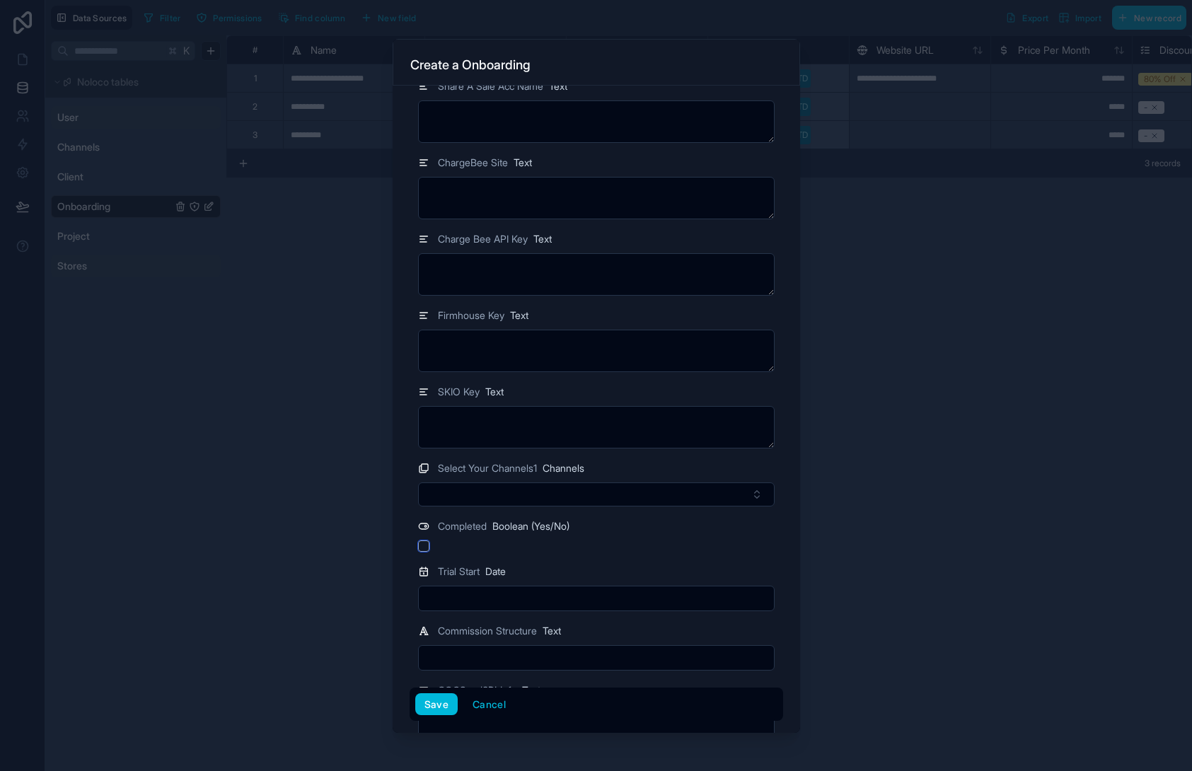
click at [421, 545] on button "button" at bounding box center [423, 546] width 11 height 11
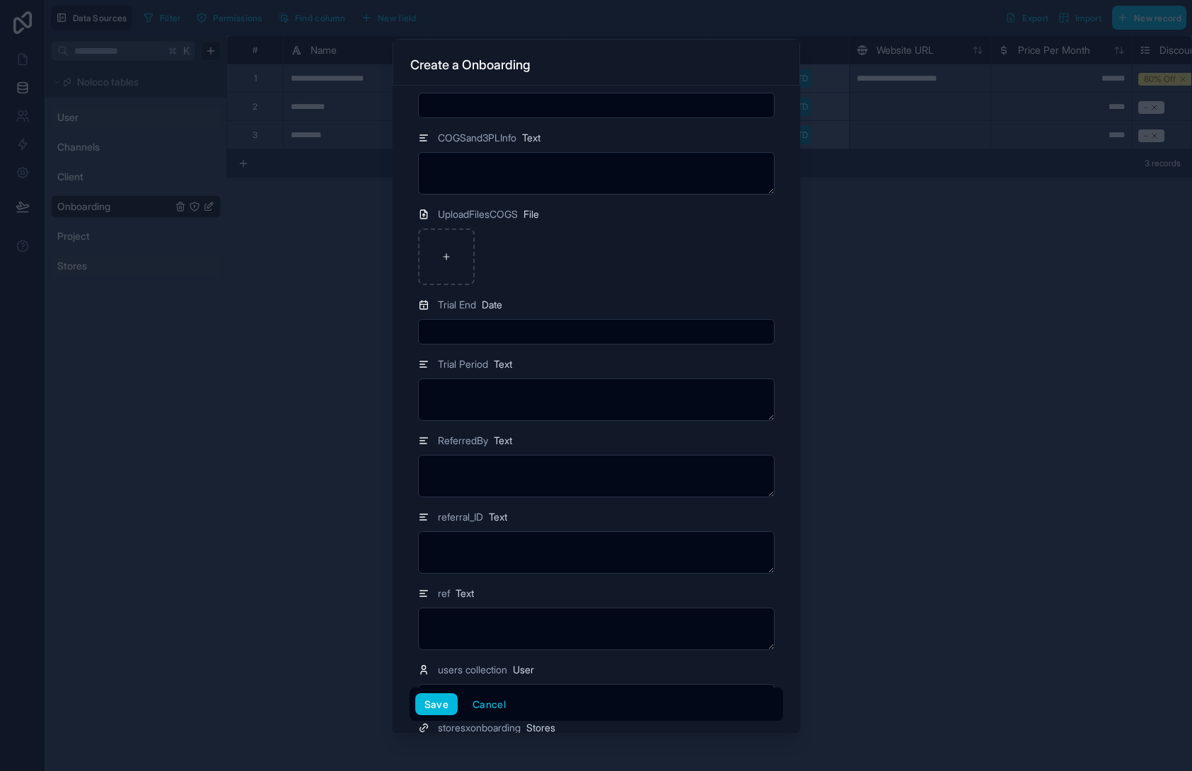
scroll to position [2899, 0]
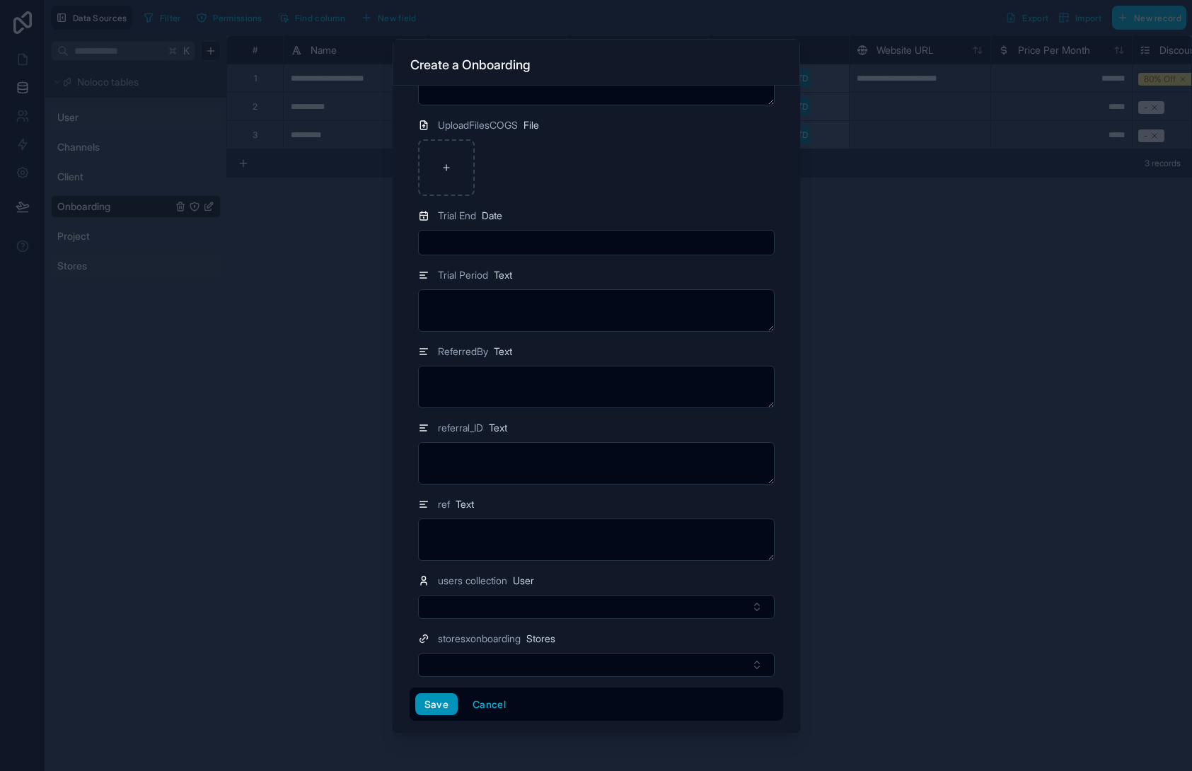
click at [432, 706] on button "Save" at bounding box center [436, 705] width 42 height 23
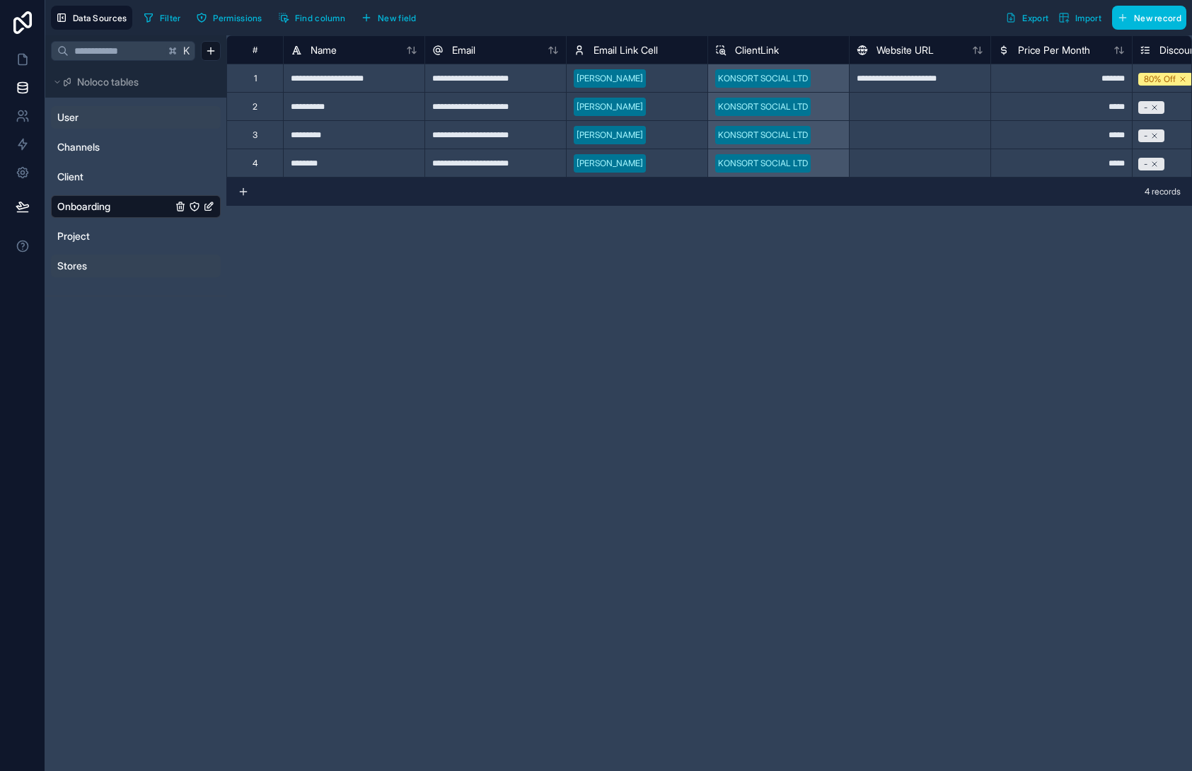
click at [393, 18] on span "New field" at bounding box center [397, 18] width 39 height 11
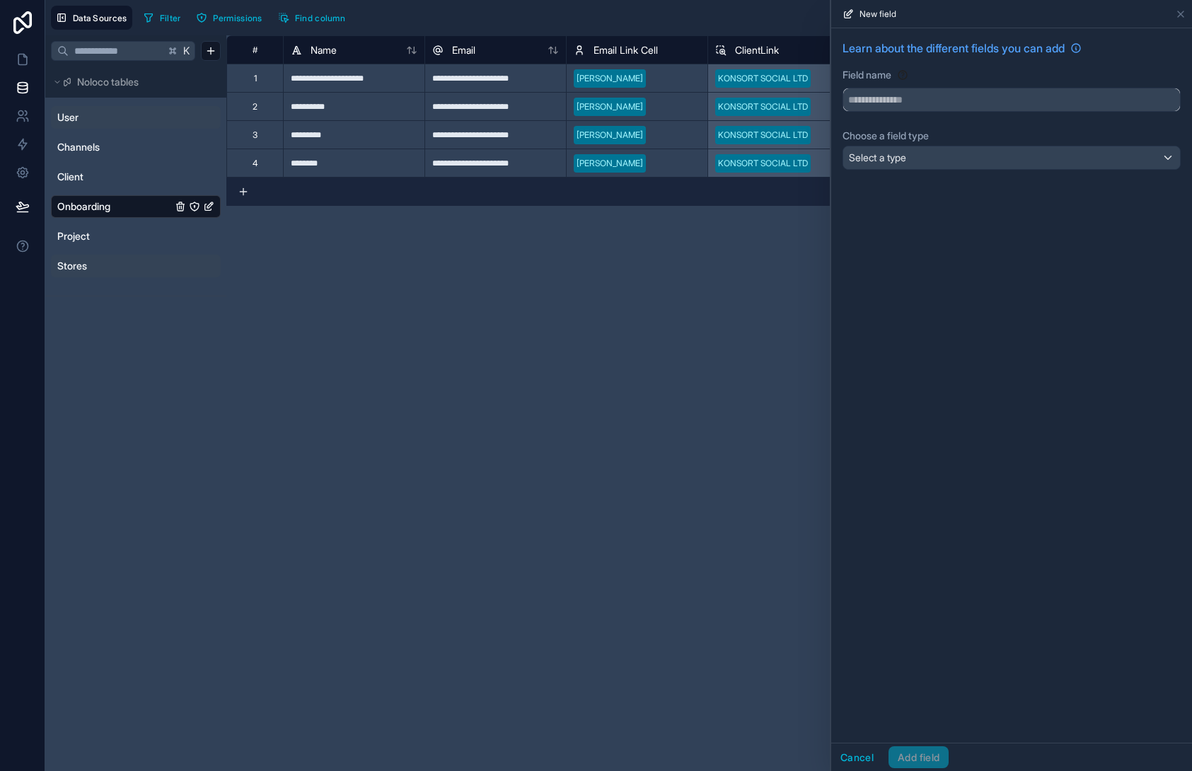
click at [909, 101] on input "text" at bounding box center [1012, 99] width 337 height 23
click at [843, 88] on button "****" at bounding box center [1012, 100] width 338 height 24
type input "******"
click at [870, 757] on button "Cancel" at bounding box center [858, 758] width 52 height 23
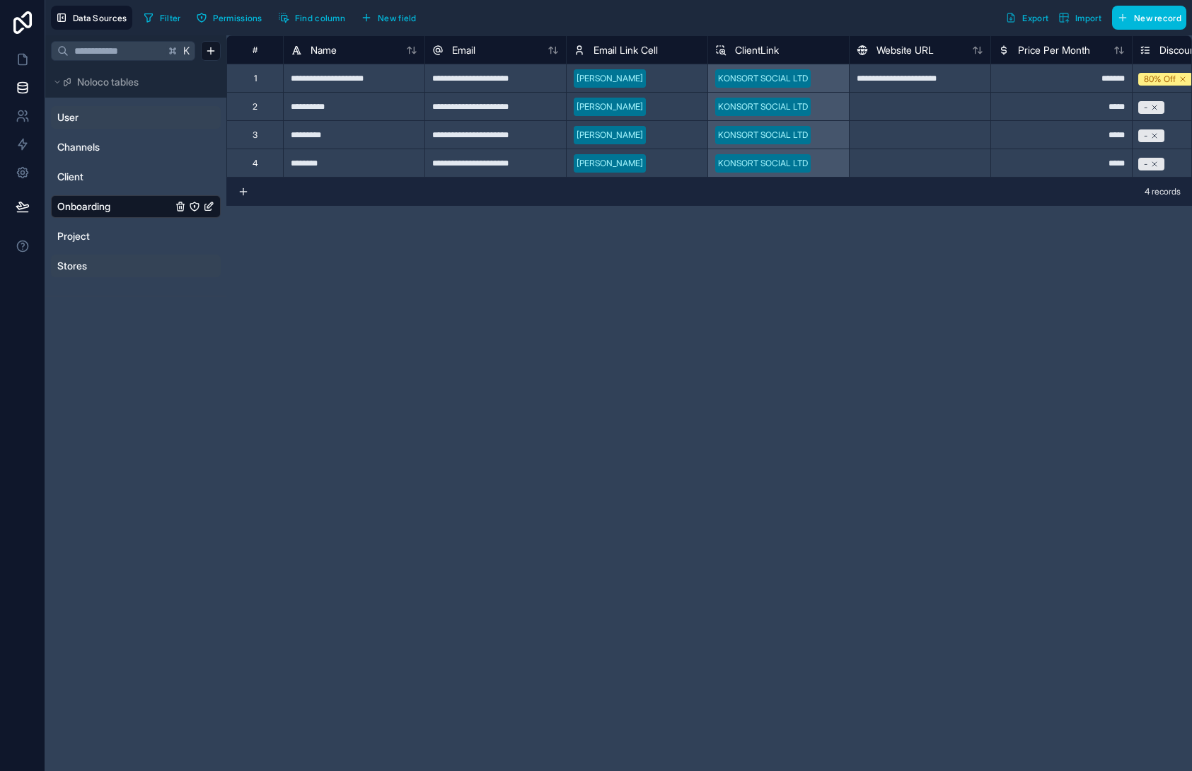
click at [481, 473] on div "**********" at bounding box center [709, 403] width 966 height 736
click at [1155, 21] on span "New record" at bounding box center [1157, 18] width 47 height 11
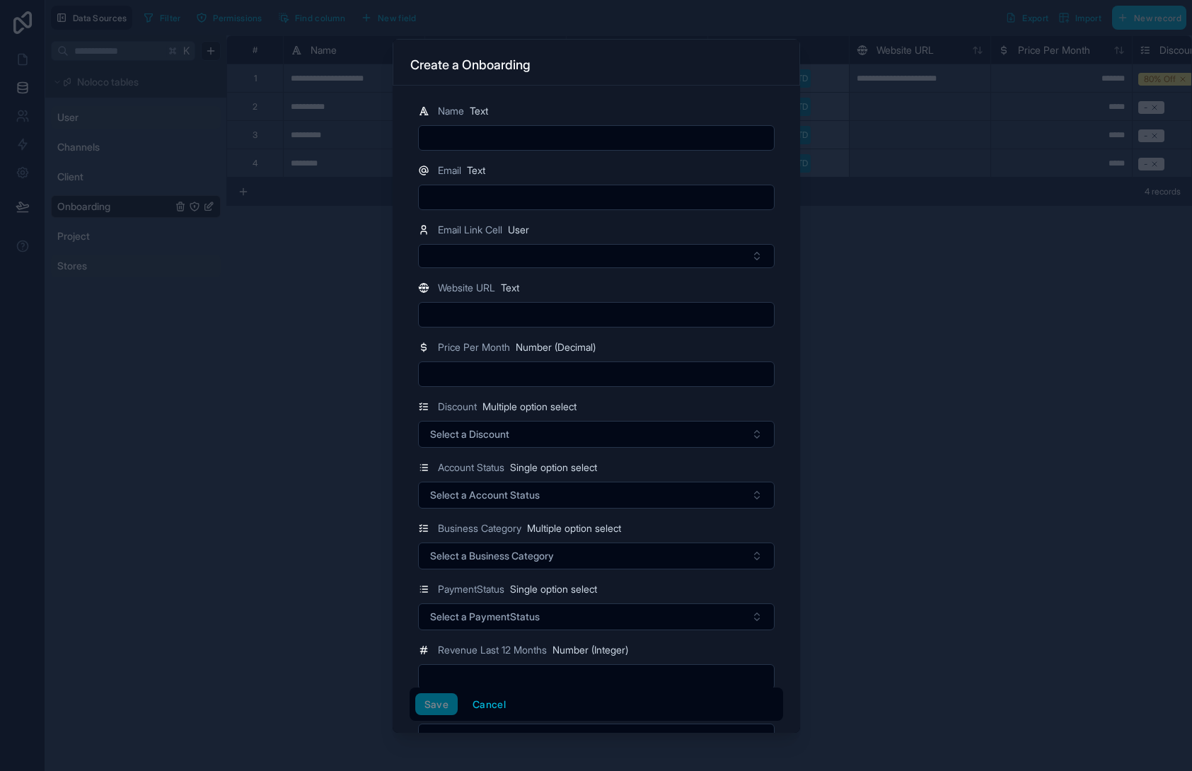
click at [496, 128] on input "text" at bounding box center [596, 138] width 355 height 20
type input "*"
type input "**********"
click at [498, 201] on input "text" at bounding box center [596, 198] width 355 height 20
type input "**********"
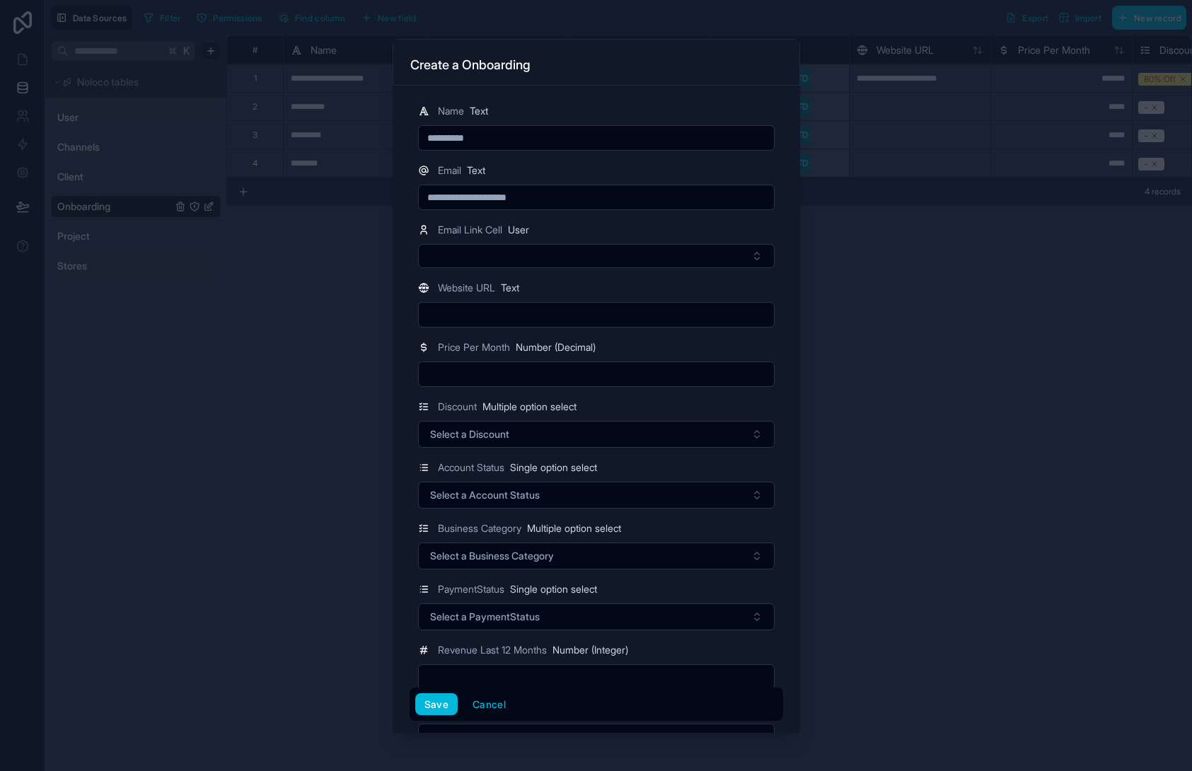
click at [473, 240] on div "Email Link Cell User" at bounding box center [597, 245] width 374 height 47
click at [483, 257] on button "Select Button" at bounding box center [596, 256] width 357 height 24
click at [539, 320] on span "[EMAIL_ADDRESS][DOMAIN_NAME]" at bounding box center [584, 326] width 160 height 14
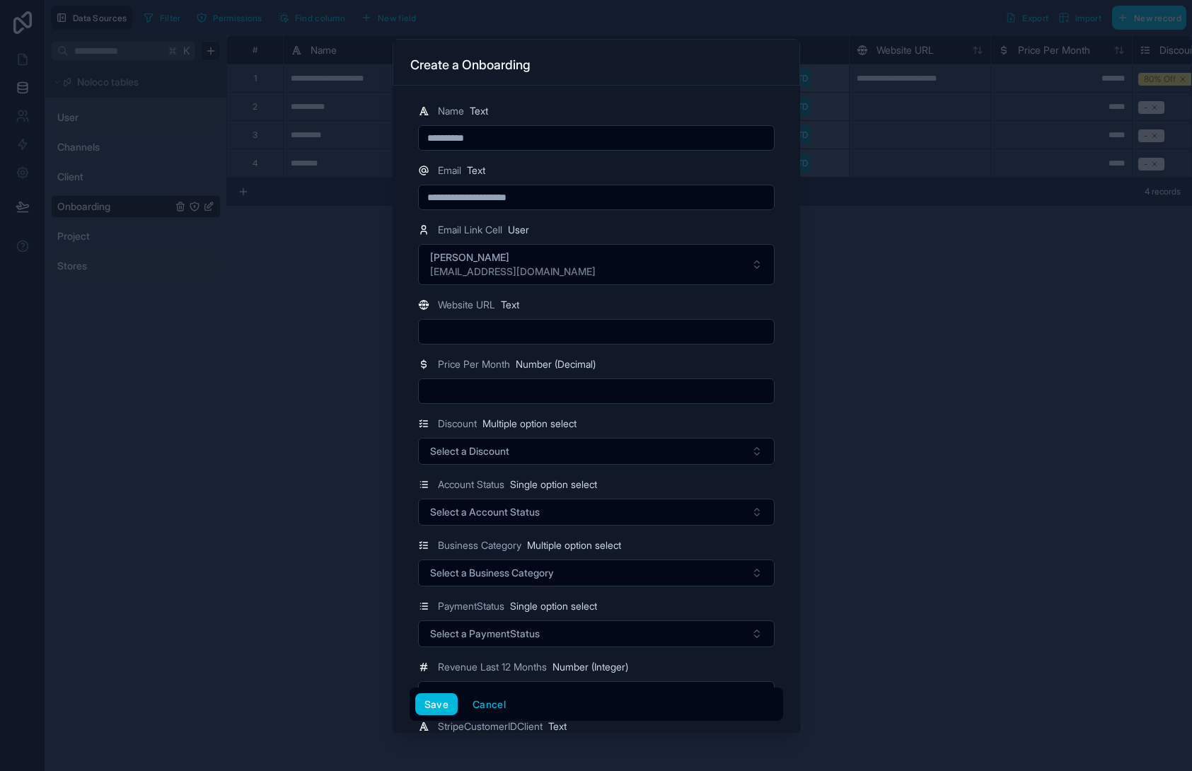
click at [461, 322] on input "text" at bounding box center [596, 332] width 355 height 20
drag, startPoint x: 666, startPoint y: 301, endPoint x: 667, endPoint y: 309, distance: 7.8
click at [666, 304] on div "Website URL Text" at bounding box center [596, 305] width 357 height 17
click at [549, 384] on input "text" at bounding box center [596, 391] width 355 height 20
type input "*****"
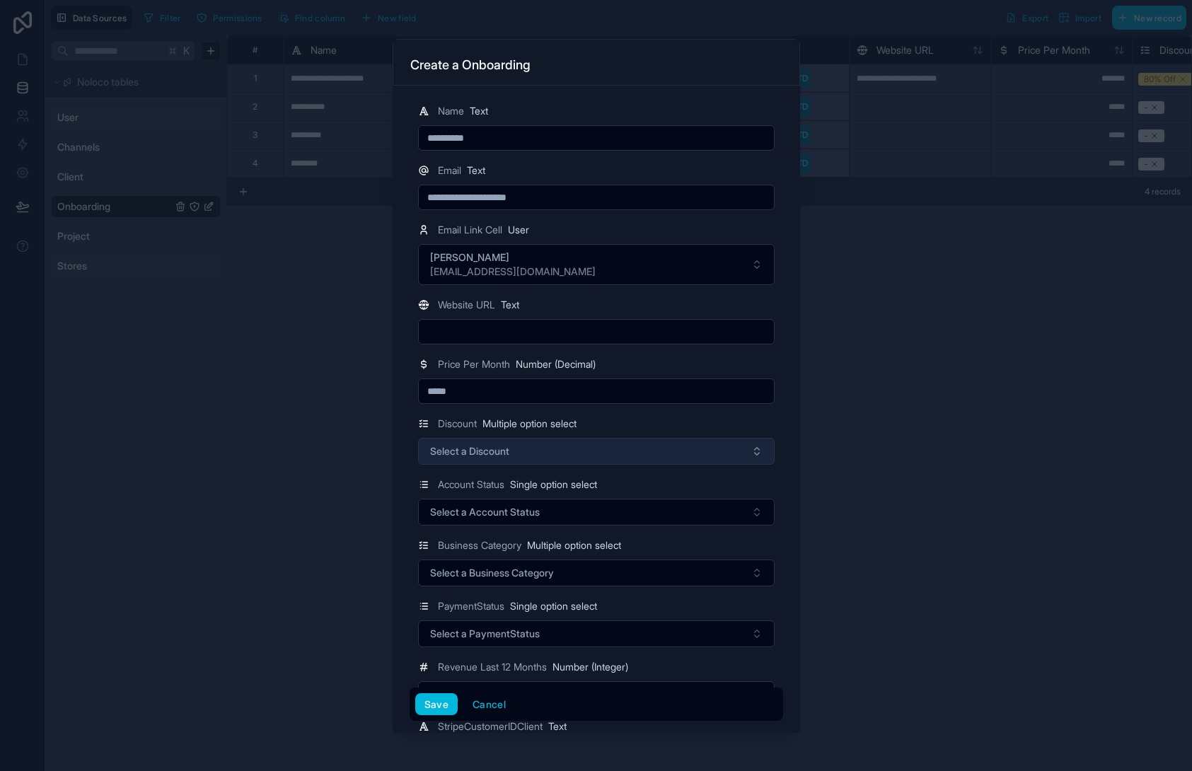
click at [529, 458] on button "Select a Discount" at bounding box center [596, 451] width 357 height 27
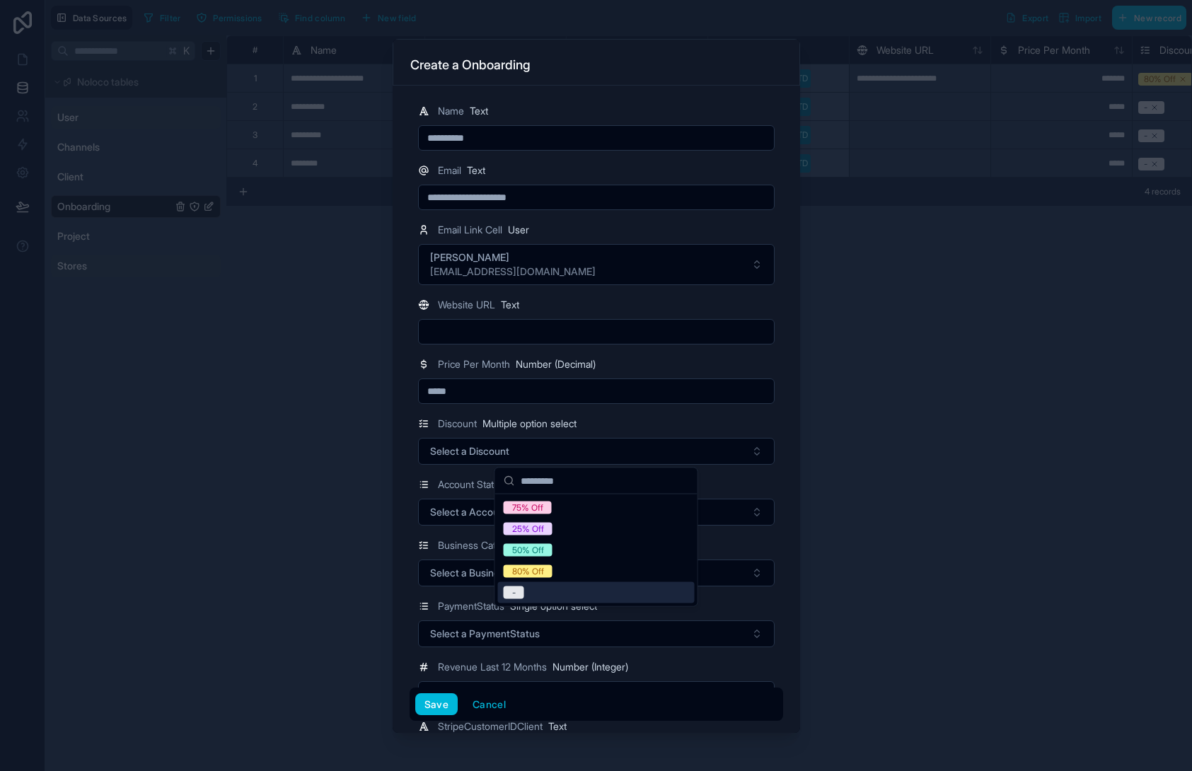
click at [571, 589] on div "-" at bounding box center [596, 592] width 197 height 21
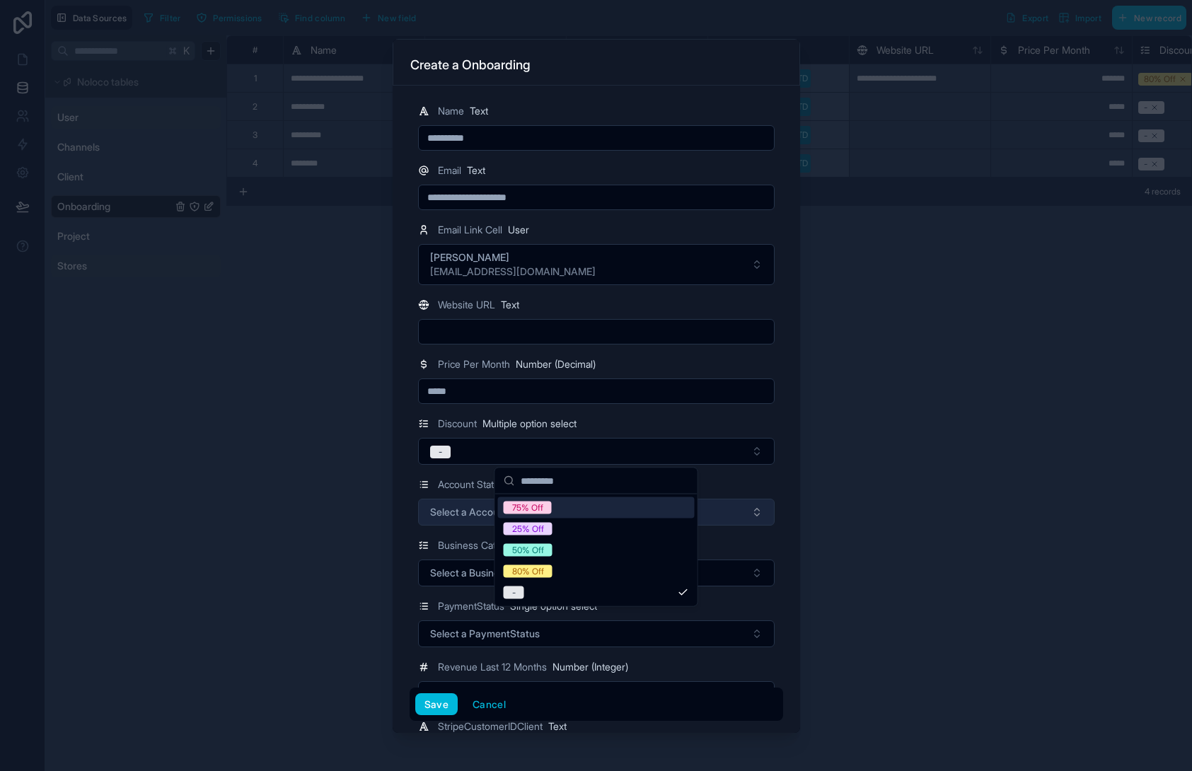
click at [470, 514] on span "Select a Account Status" at bounding box center [485, 512] width 110 height 14
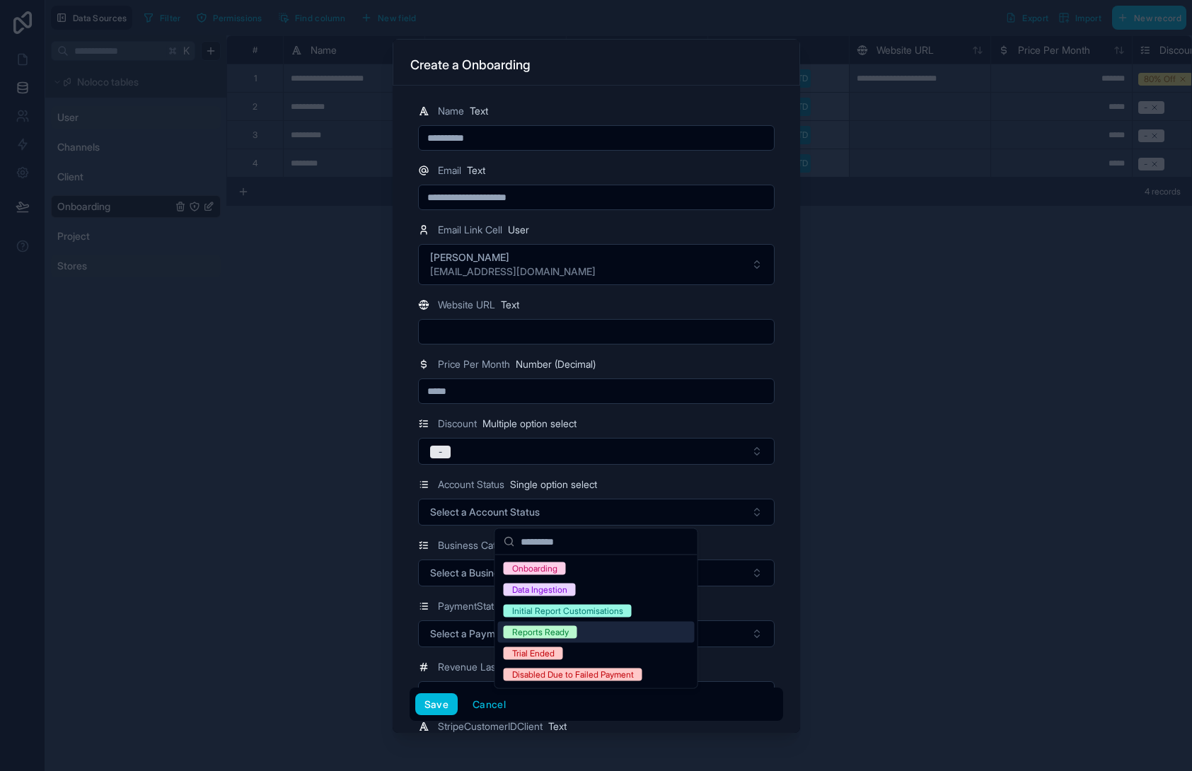
click at [591, 634] on div "Reports Ready" at bounding box center [596, 632] width 197 height 21
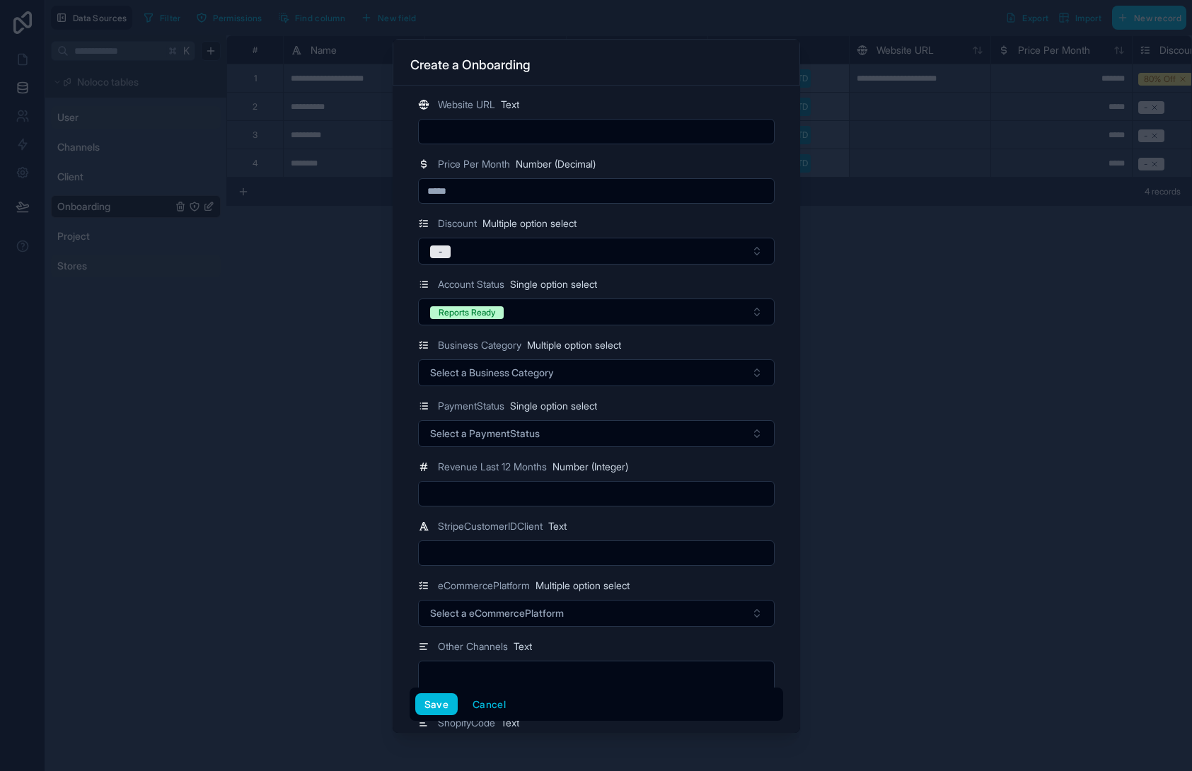
scroll to position [208, 0]
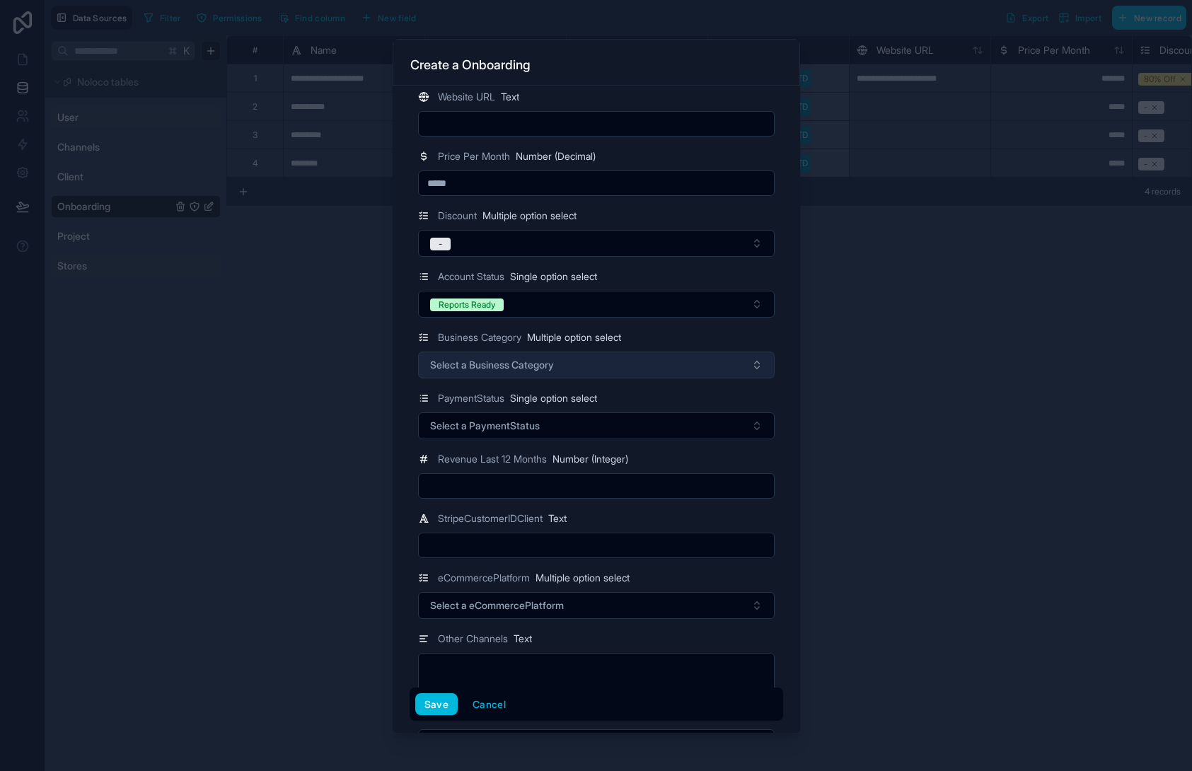
click at [519, 369] on span "Select a Business Category" at bounding box center [492, 365] width 124 height 14
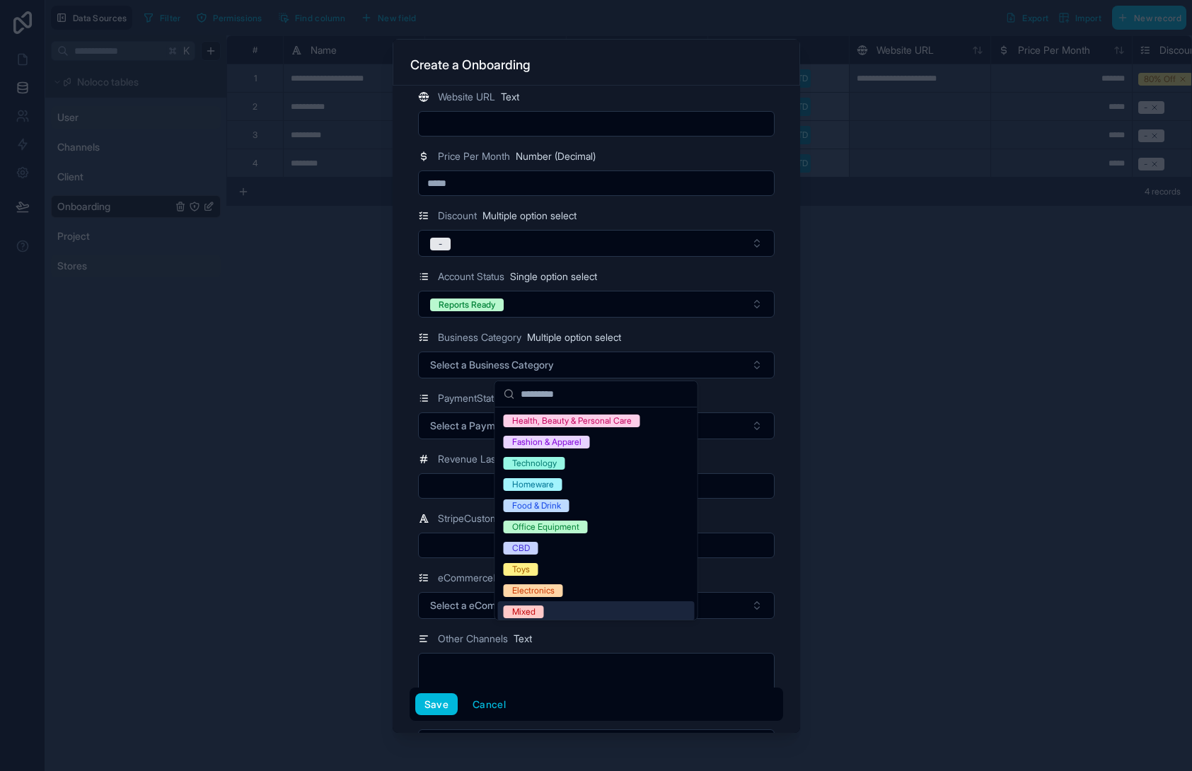
click at [619, 616] on div "Mixed" at bounding box center [596, 612] width 197 height 21
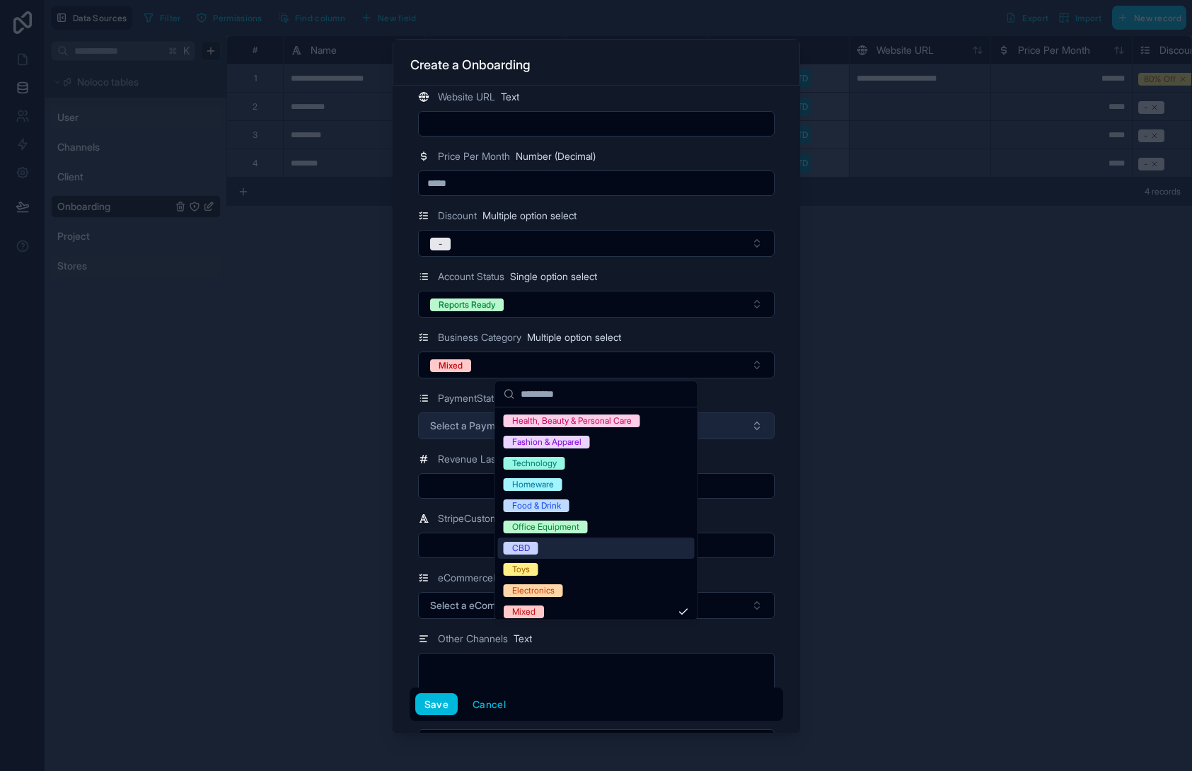
click at [451, 427] on span "Select a PaymentStatus" at bounding box center [485, 426] width 110 height 14
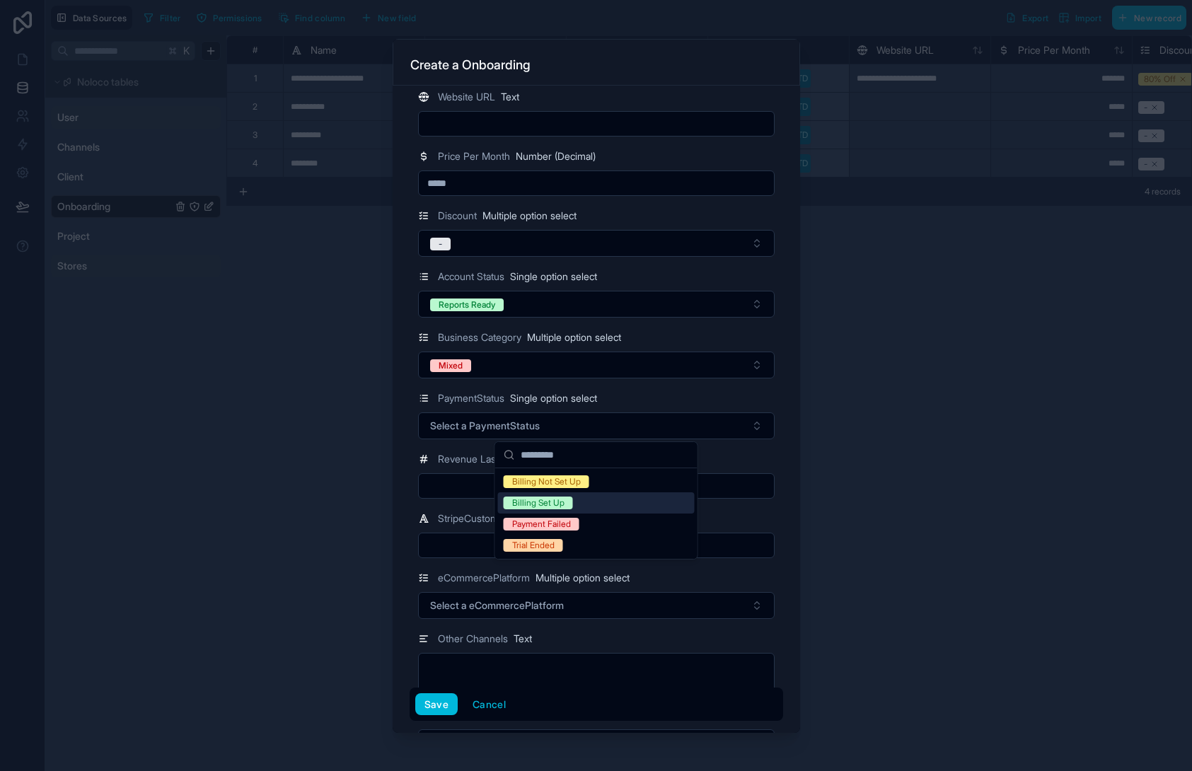
click at [615, 505] on div "Billing Set Up" at bounding box center [596, 503] width 197 height 21
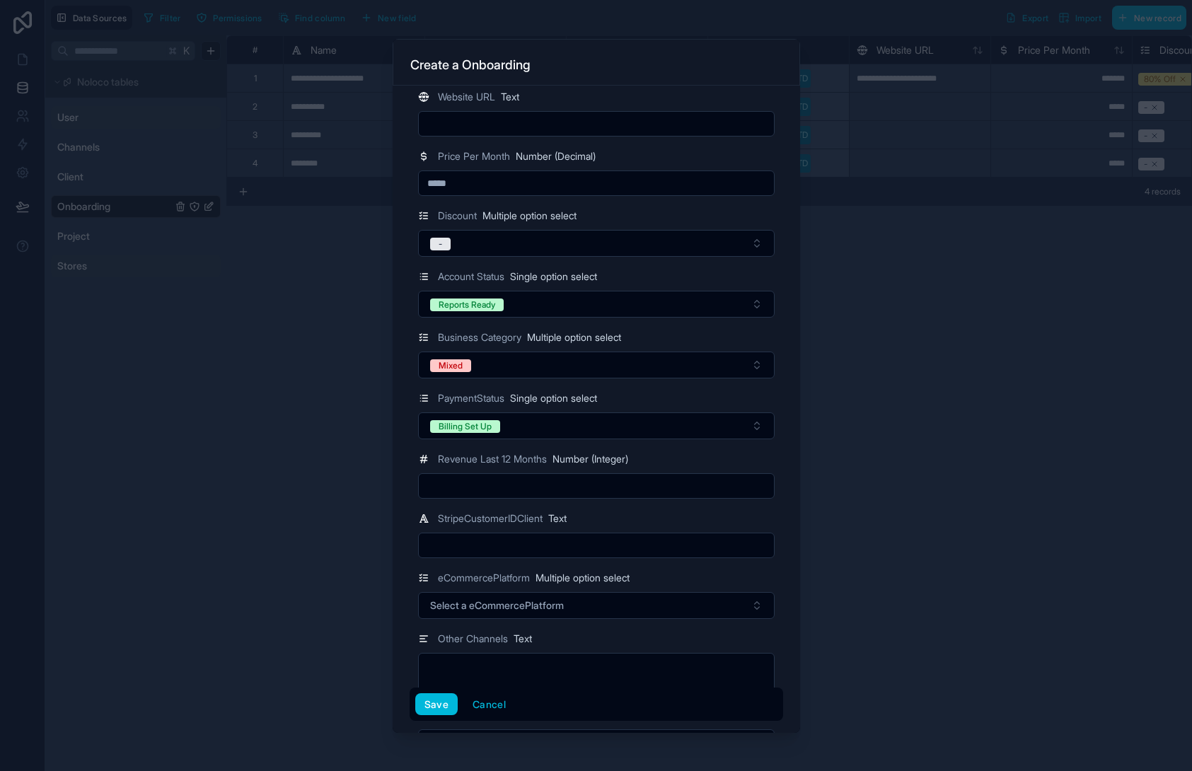
click at [471, 485] on input "text" at bounding box center [596, 486] width 355 height 20
type input "*"
click at [616, 542] on input "text" at bounding box center [596, 546] width 355 height 20
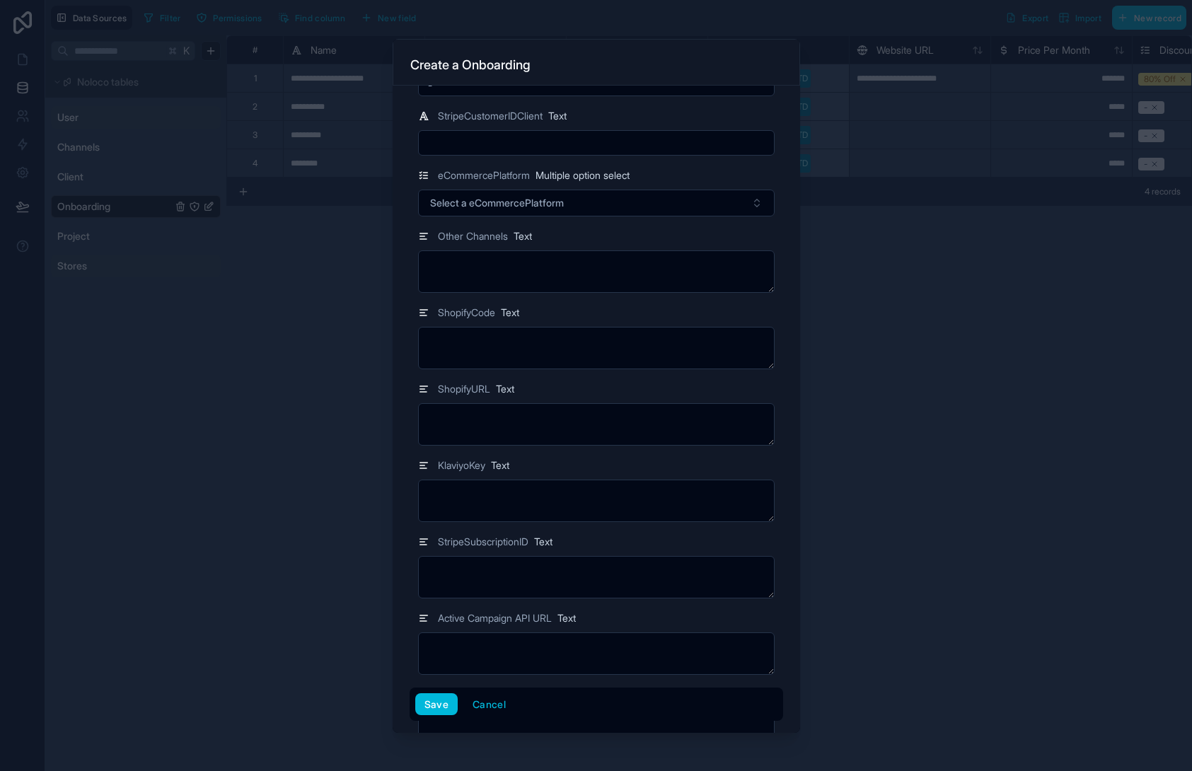
scroll to position [598, 0]
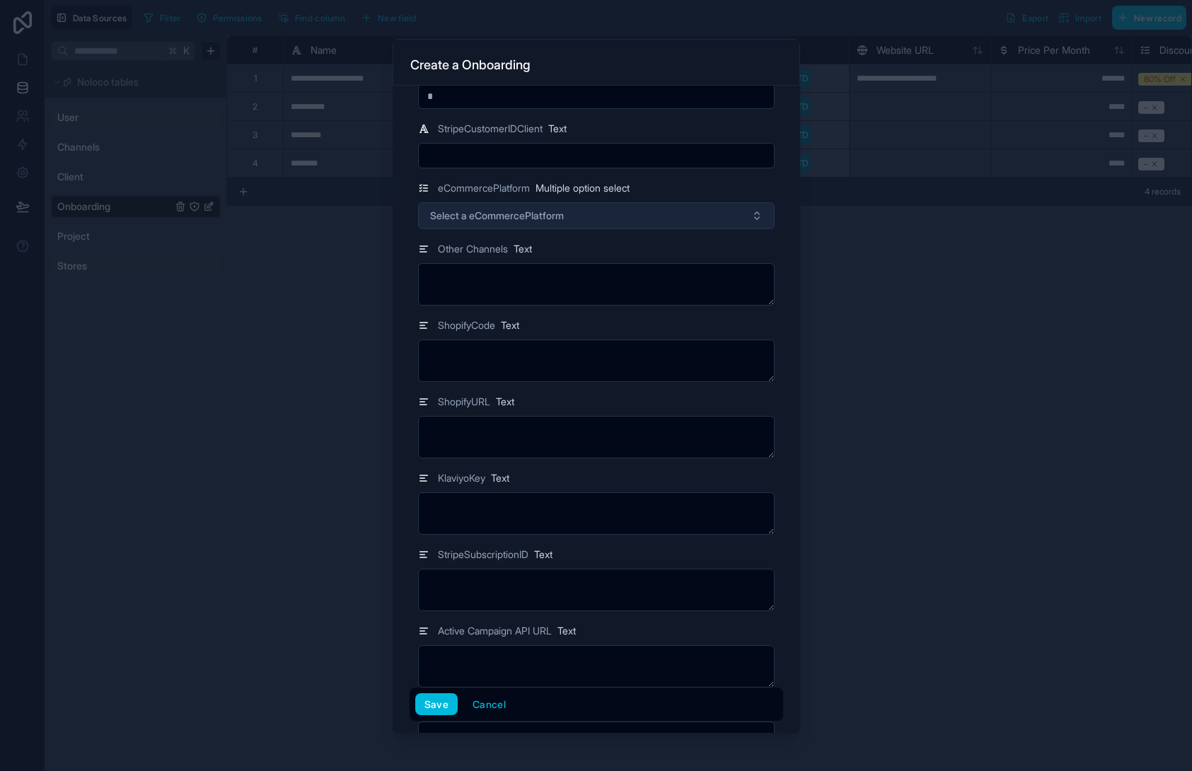
click at [500, 212] on span "Select a eCommercePlatform" at bounding box center [497, 216] width 134 height 14
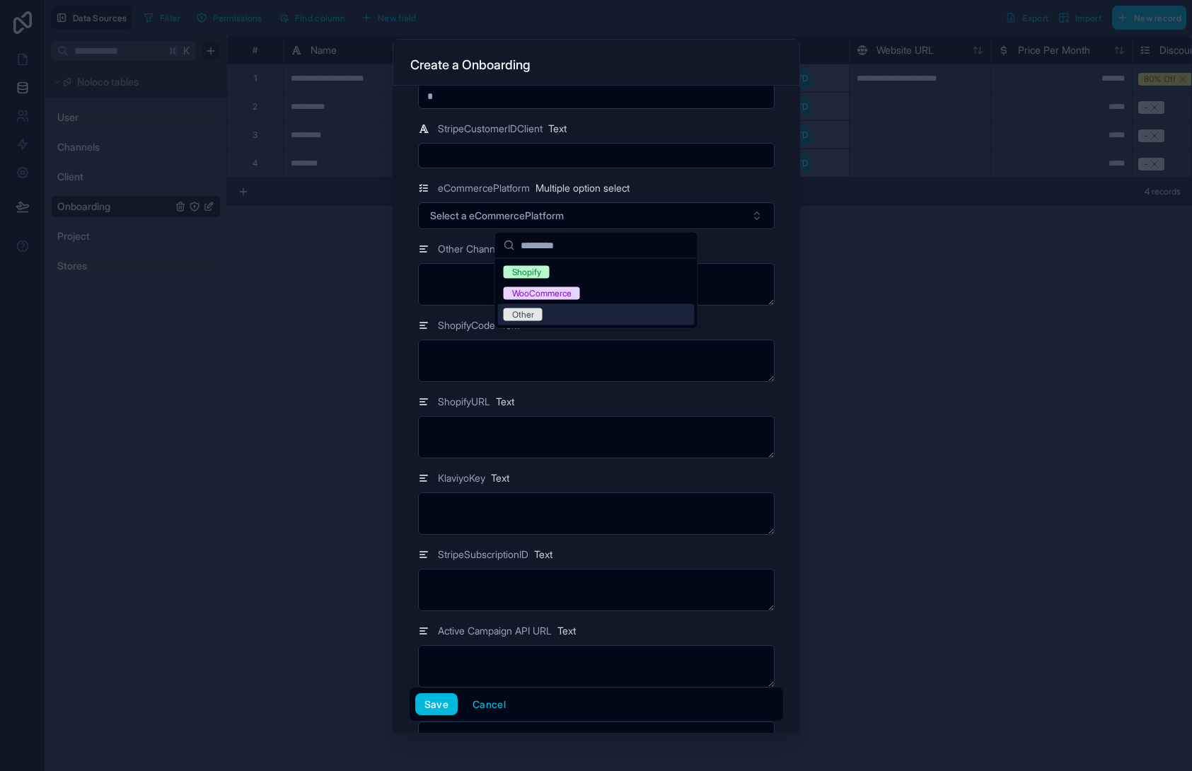
click at [542, 321] on div "Other" at bounding box center [596, 314] width 197 height 21
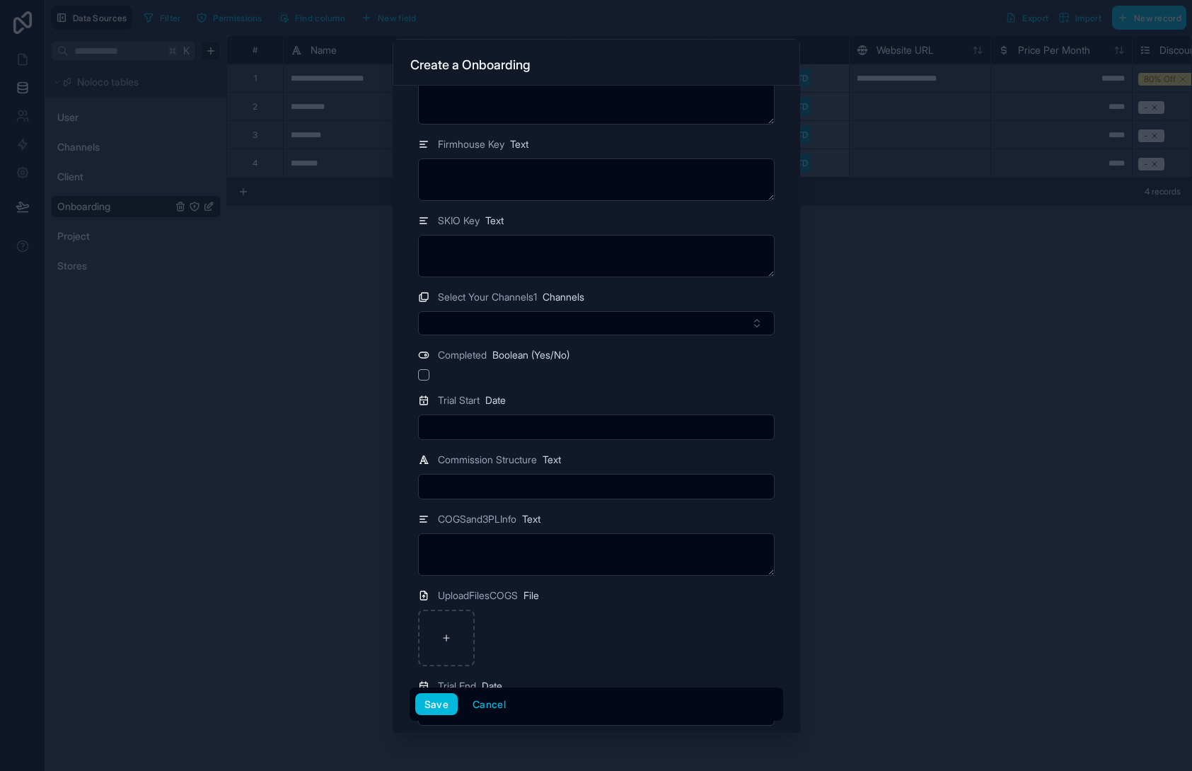
scroll to position [2558, 0]
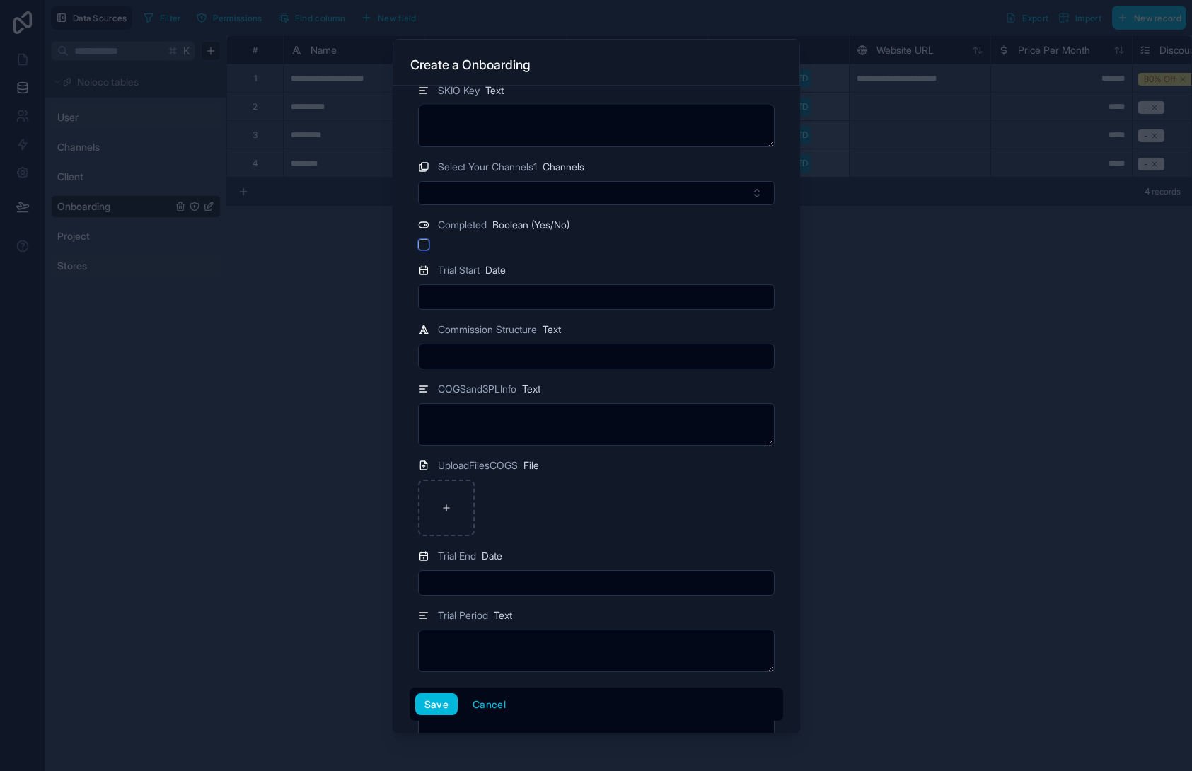
click at [420, 246] on button "button" at bounding box center [423, 244] width 11 height 11
click at [441, 714] on button "Save" at bounding box center [436, 705] width 42 height 23
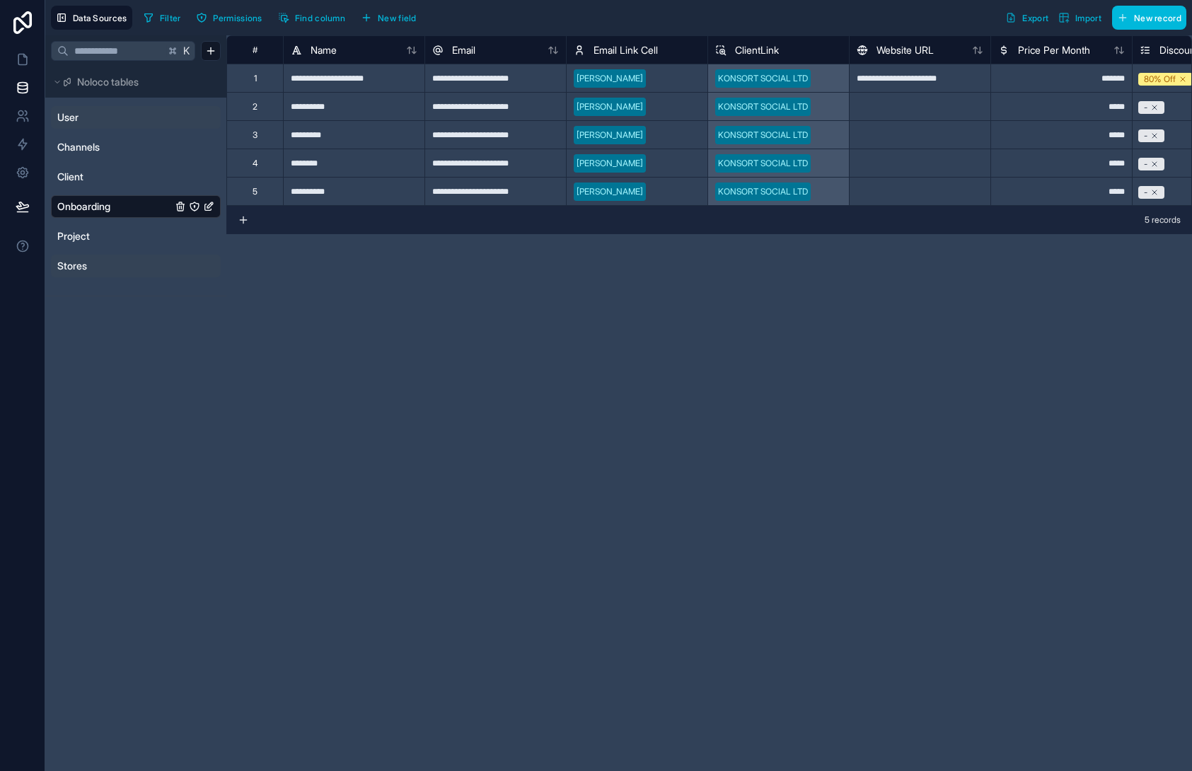
click at [427, 426] on div "**********" at bounding box center [709, 403] width 966 height 736
click at [1151, 18] on span "New record" at bounding box center [1157, 18] width 47 height 11
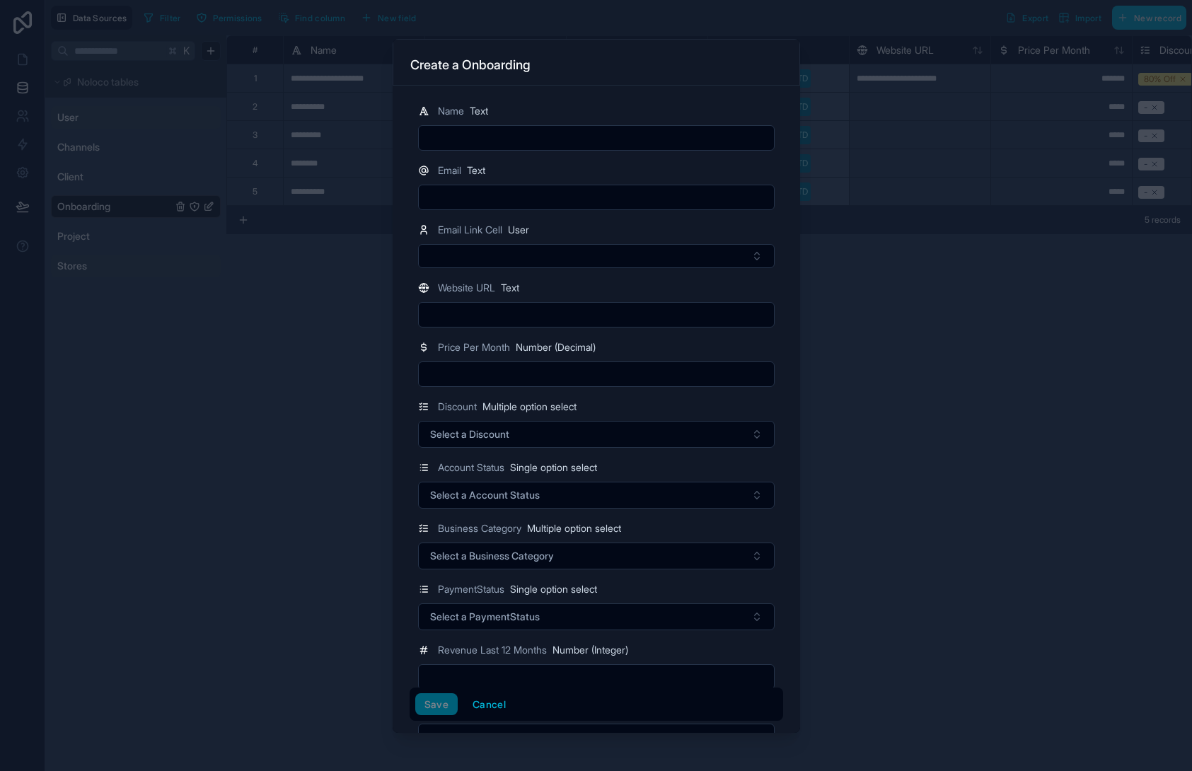
click at [540, 139] on input "text" at bounding box center [596, 138] width 355 height 20
type input "**********"
click at [546, 190] on input "text" at bounding box center [596, 198] width 355 height 20
type input "**********"
click at [776, 243] on div "Email Link Cell User" at bounding box center [597, 245] width 374 height 47
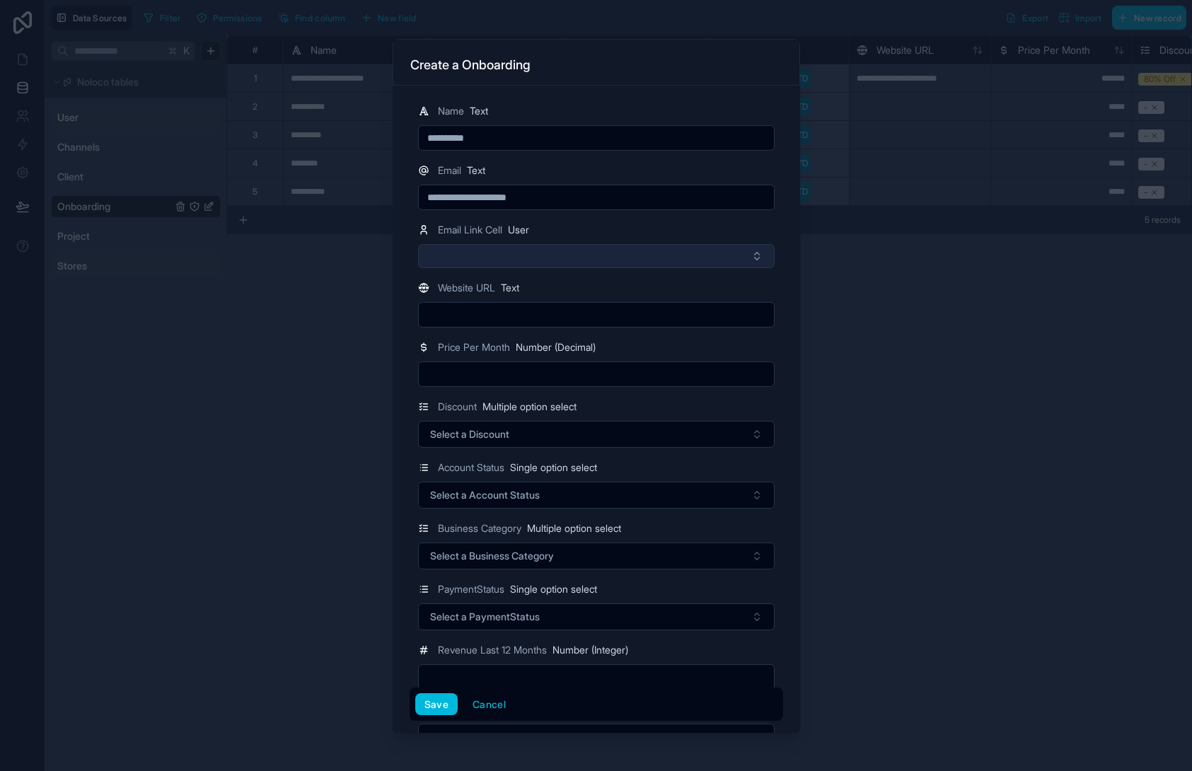
click at [672, 255] on button "Select Button" at bounding box center [596, 256] width 357 height 24
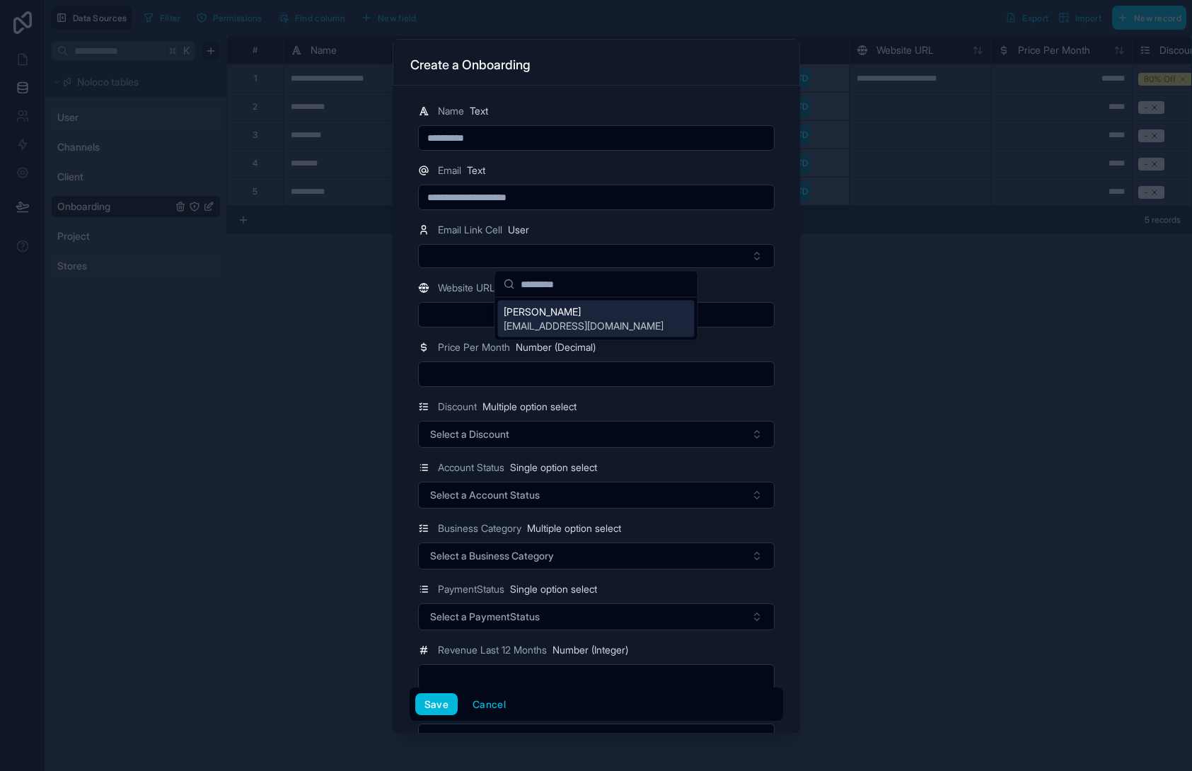
click at [549, 316] on span "[PERSON_NAME]" at bounding box center [584, 312] width 160 height 14
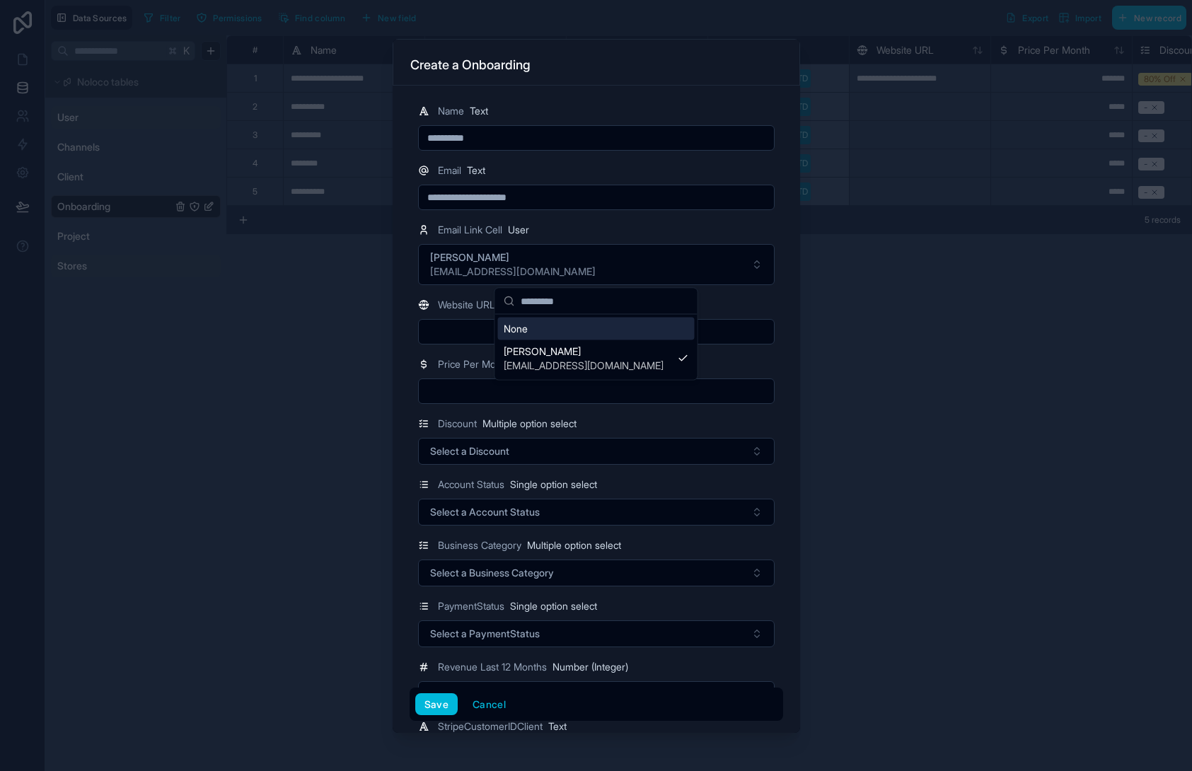
click at [464, 319] on div at bounding box center [596, 331] width 357 height 25
click at [543, 333] on input "text" at bounding box center [596, 332] width 355 height 20
click at [722, 359] on div "Price Per Month Number (Decimal)" at bounding box center [596, 364] width 357 height 17
click at [568, 381] on input "text" at bounding box center [596, 391] width 355 height 20
type input "*****"
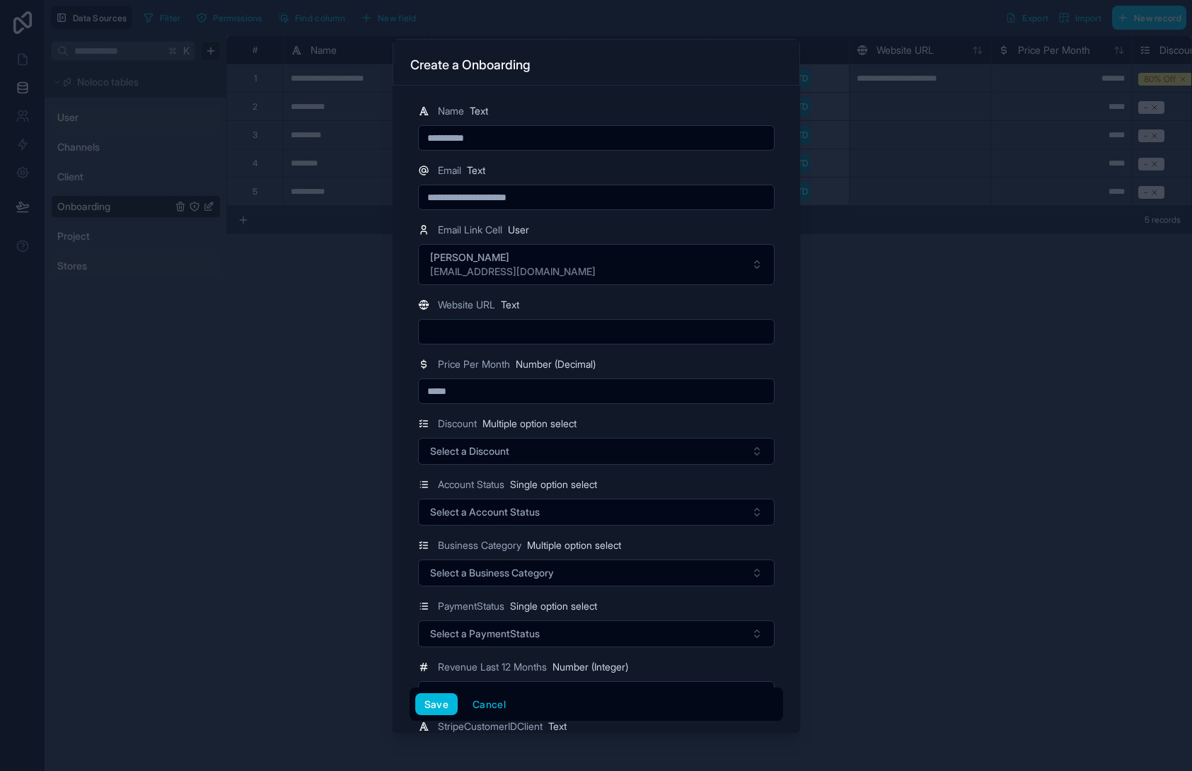
click at [493, 451] on span "Select a Discount" at bounding box center [469, 451] width 79 height 14
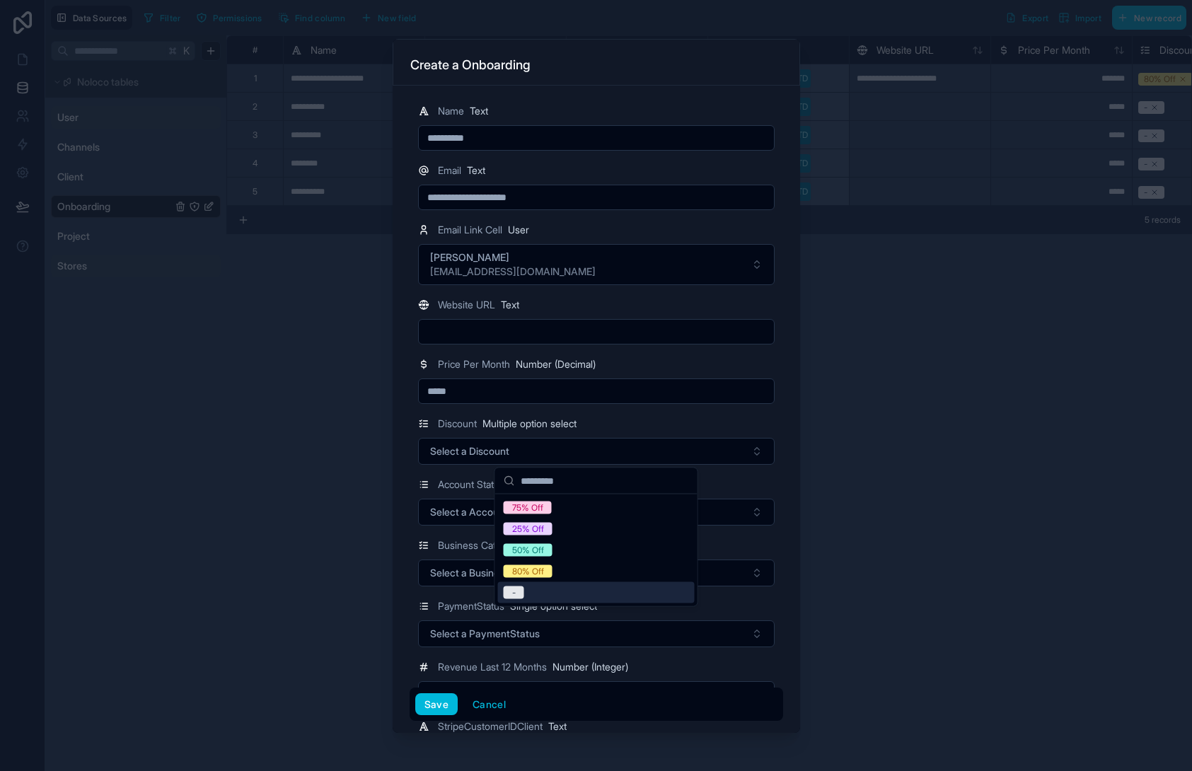
click at [578, 587] on div "-" at bounding box center [596, 592] width 197 height 21
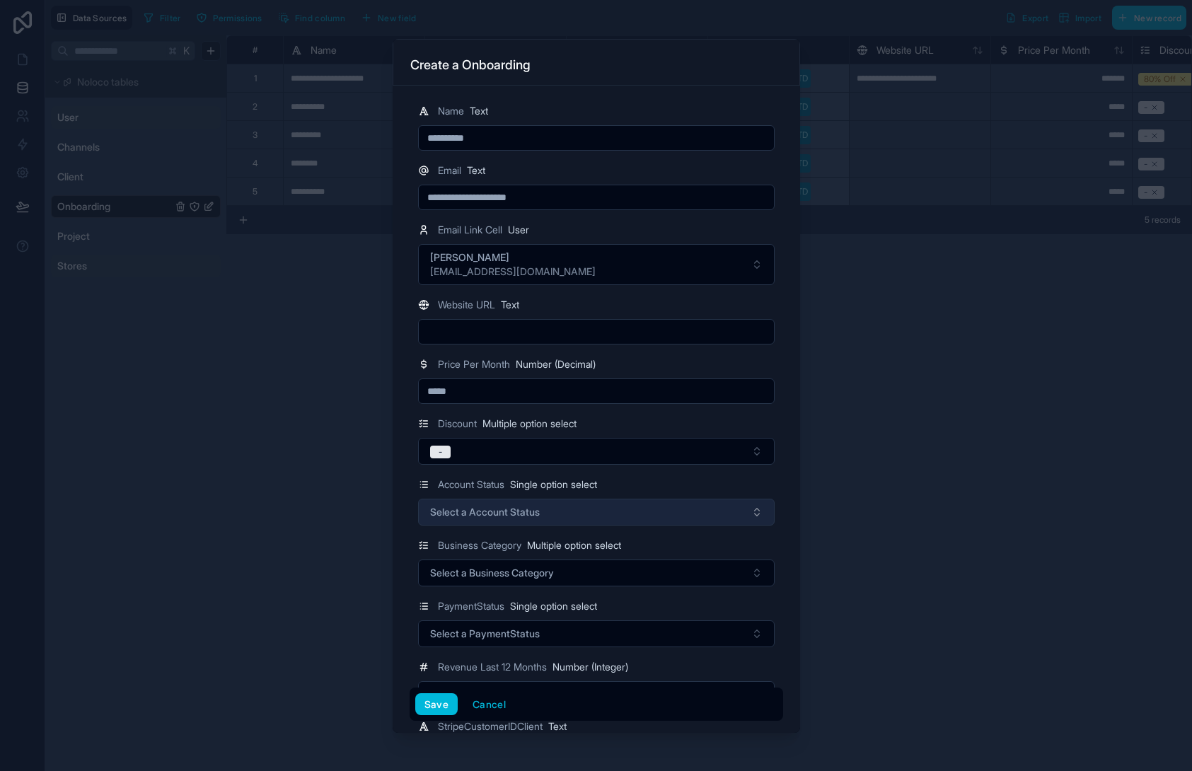
click at [505, 515] on span "Select a Account Status" at bounding box center [485, 512] width 110 height 14
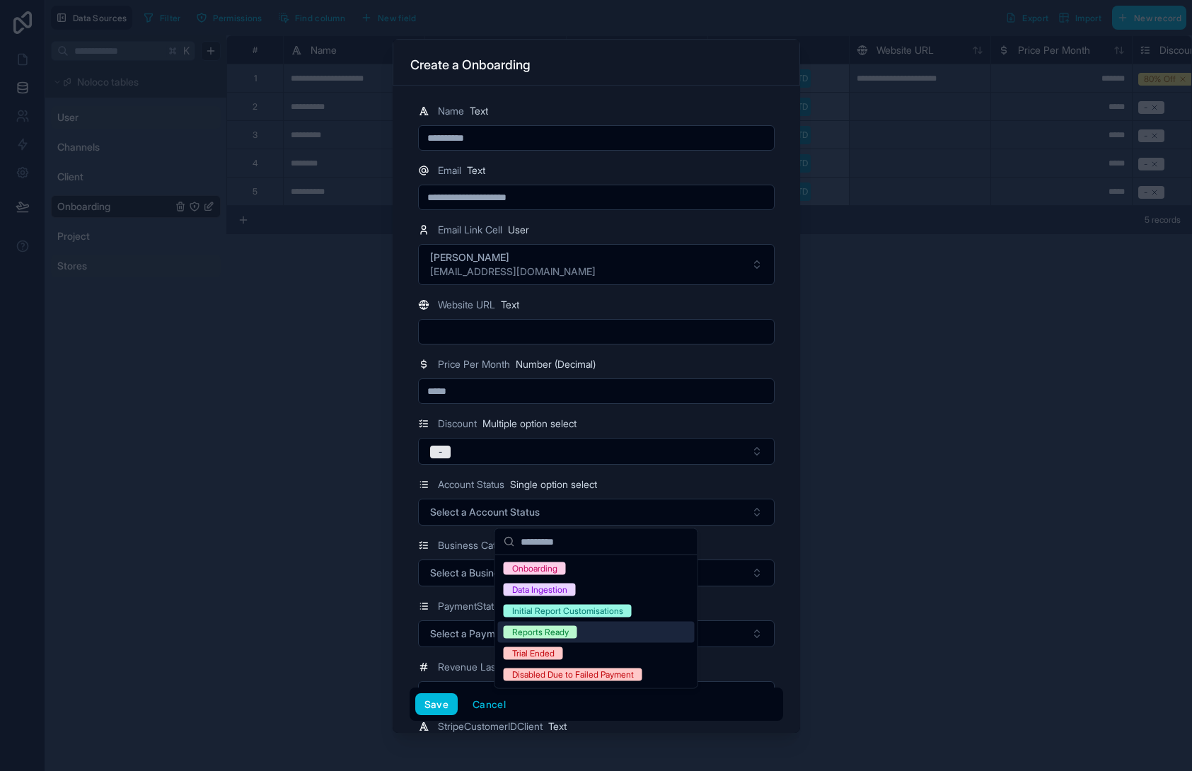
click at [609, 638] on div "Reports Ready" at bounding box center [596, 632] width 197 height 21
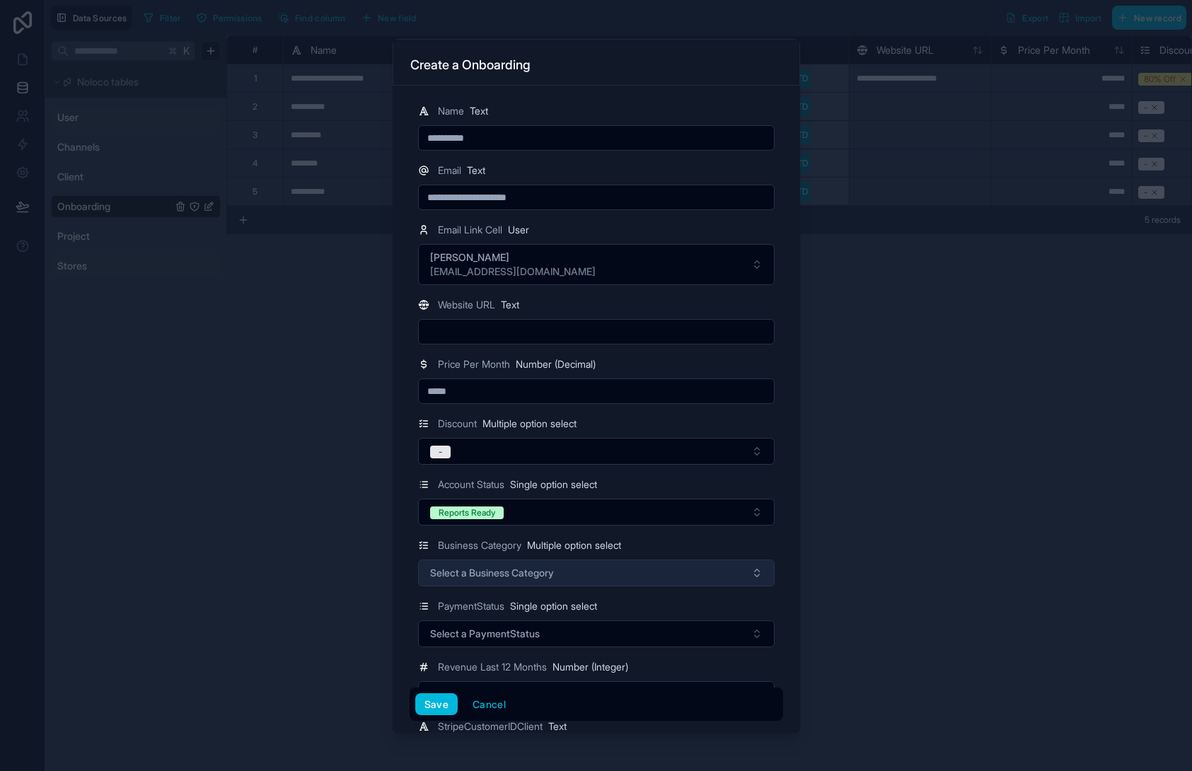
drag, startPoint x: 749, startPoint y: 535, endPoint x: 657, endPoint y: 561, distance: 95.0
click at [599, 568] on button "Select a Business Category" at bounding box center [596, 573] width 357 height 27
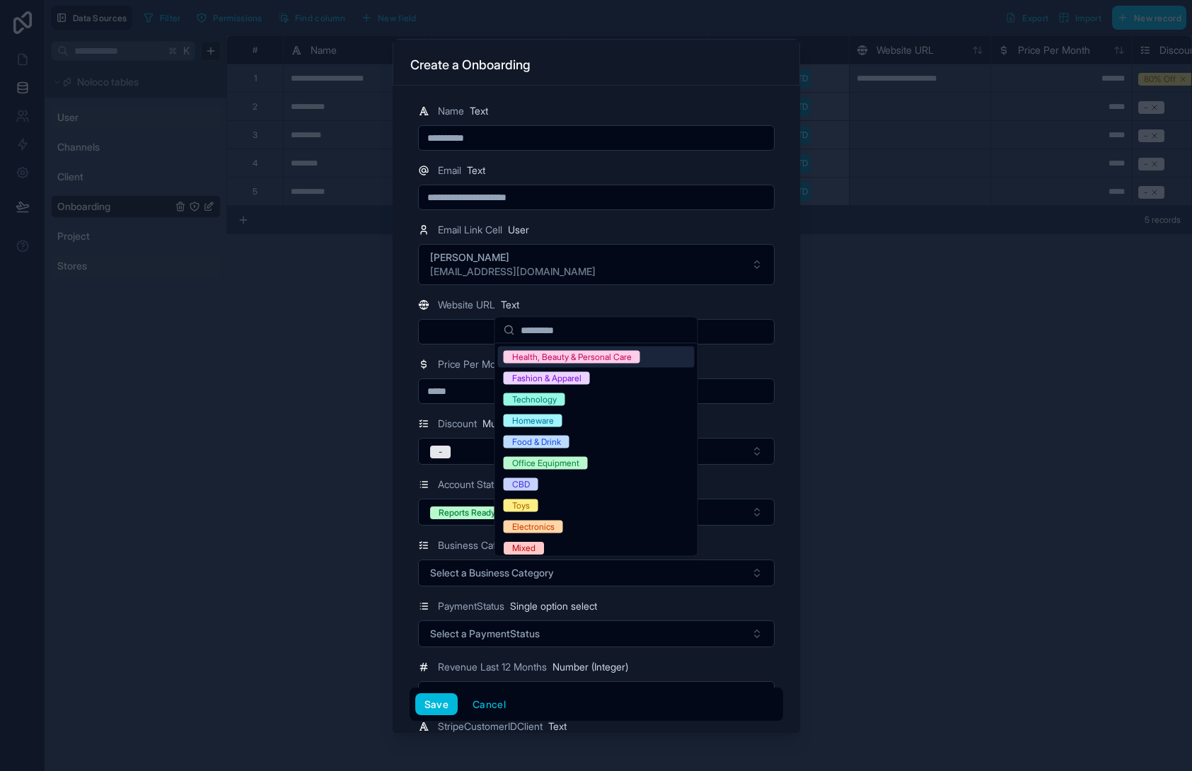
click at [759, 542] on div "Business Category Multiple option select" at bounding box center [596, 545] width 357 height 17
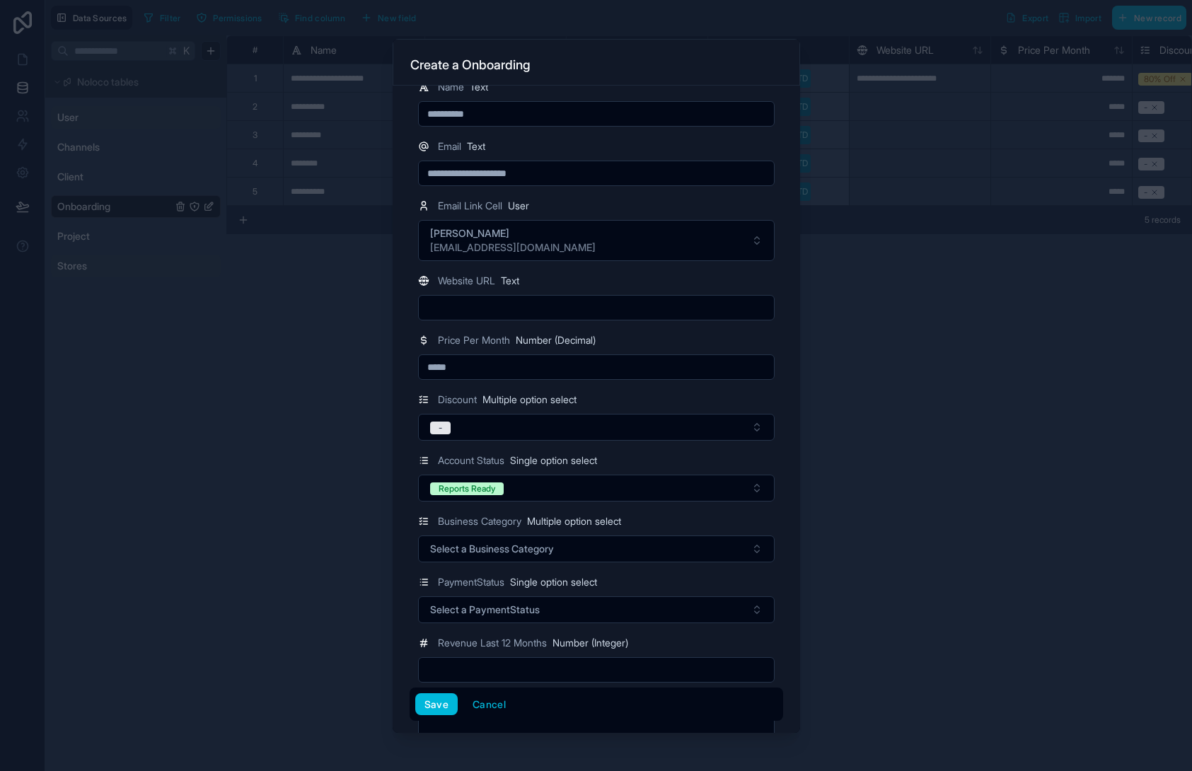
scroll to position [190, 0]
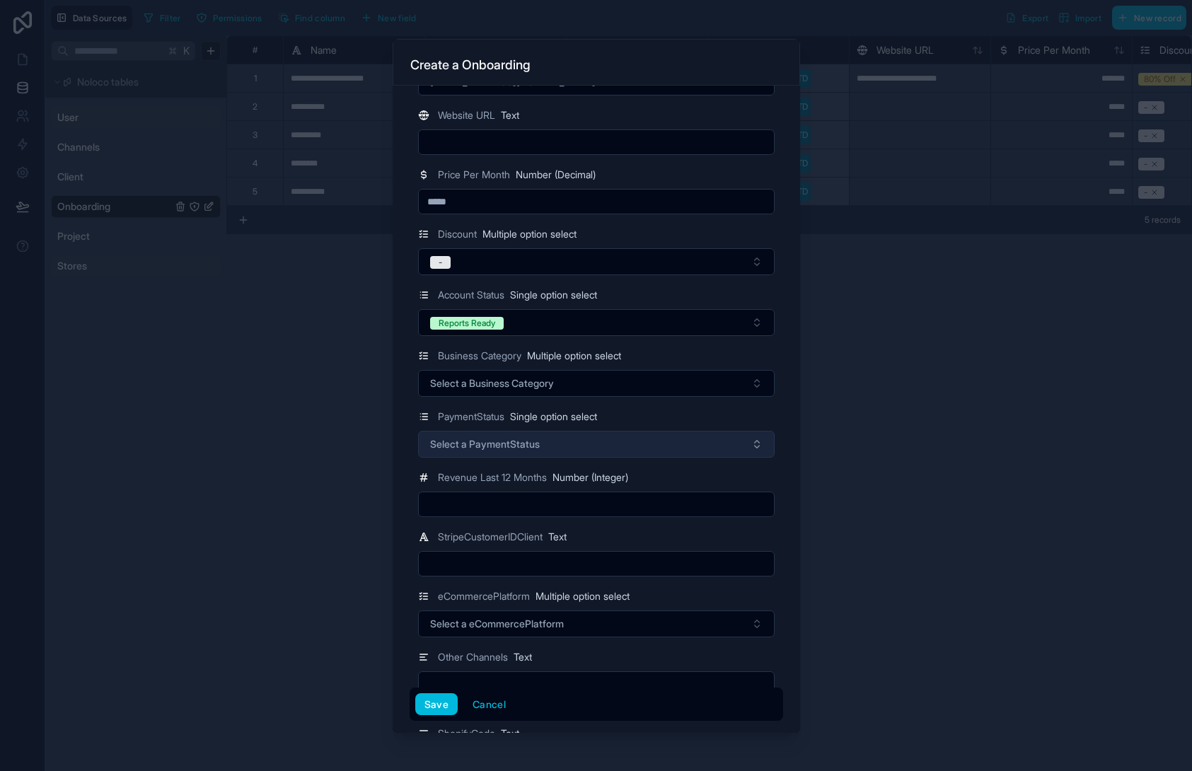
click at [510, 437] on span "Select a PaymentStatus" at bounding box center [485, 444] width 110 height 14
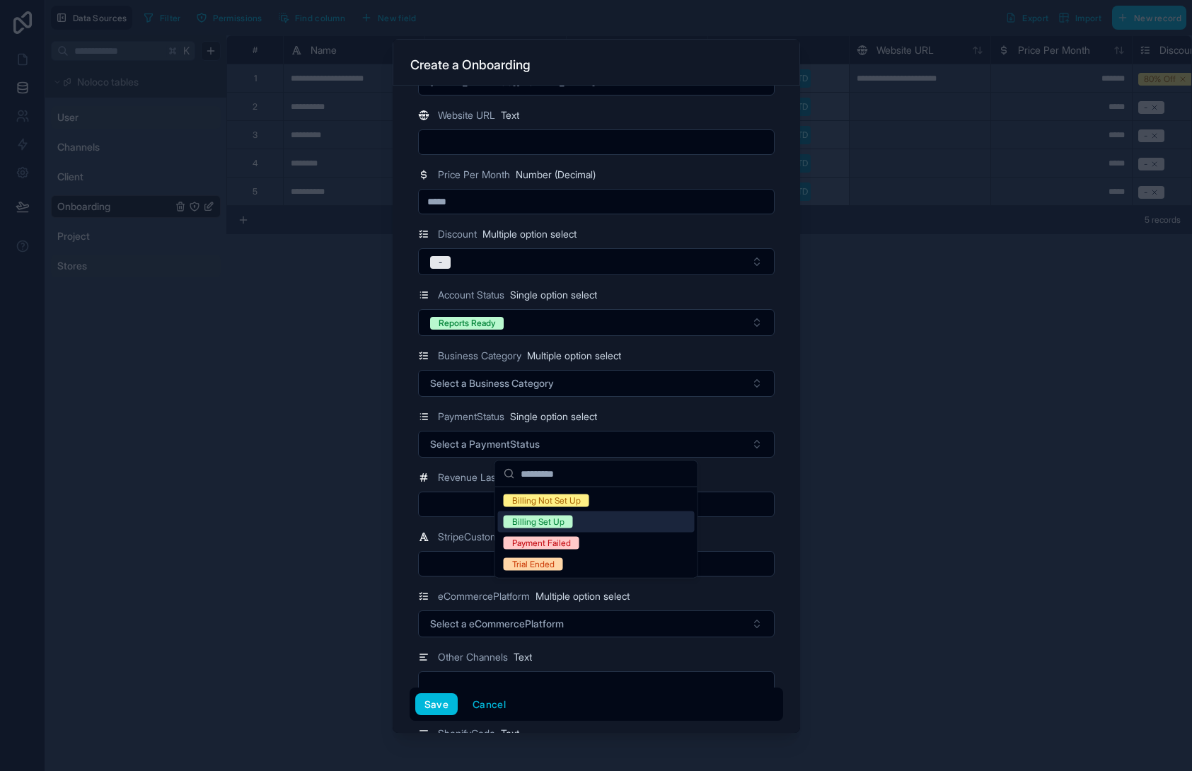
click at [585, 531] on div "Billing Set Up" at bounding box center [596, 522] width 197 height 21
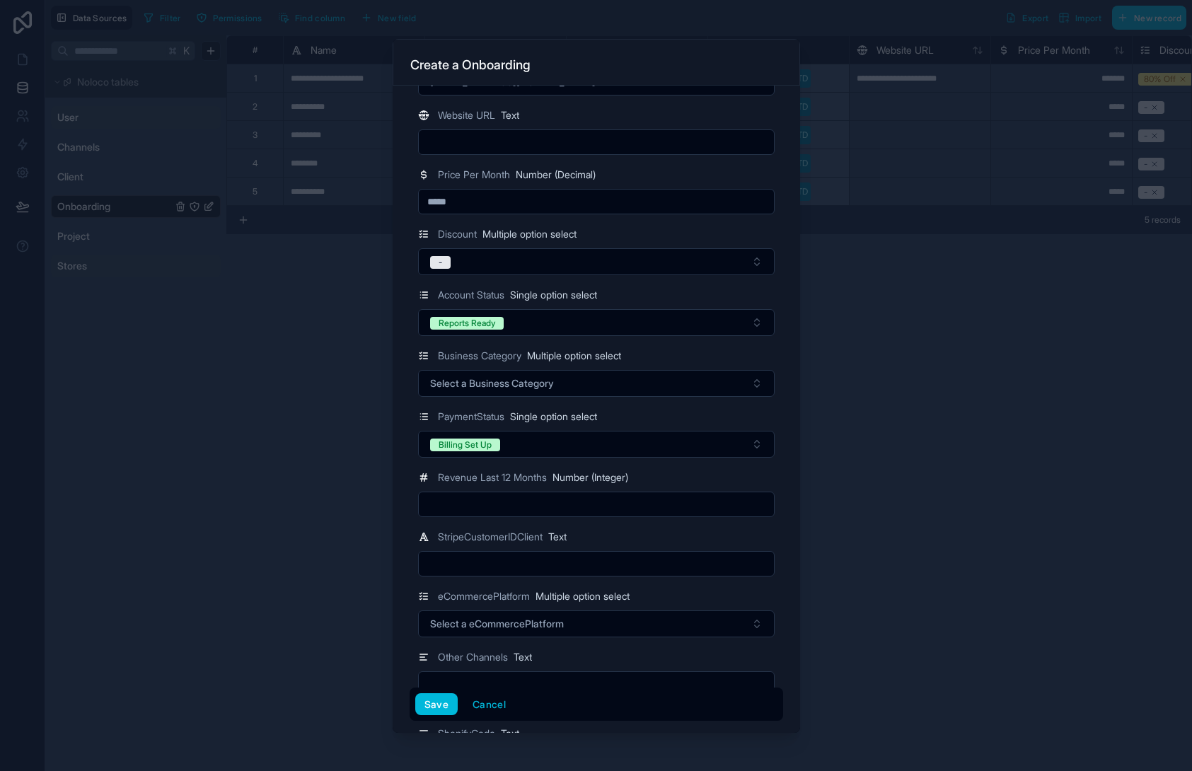
click at [483, 507] on input "text" at bounding box center [596, 505] width 355 height 20
type input "*"
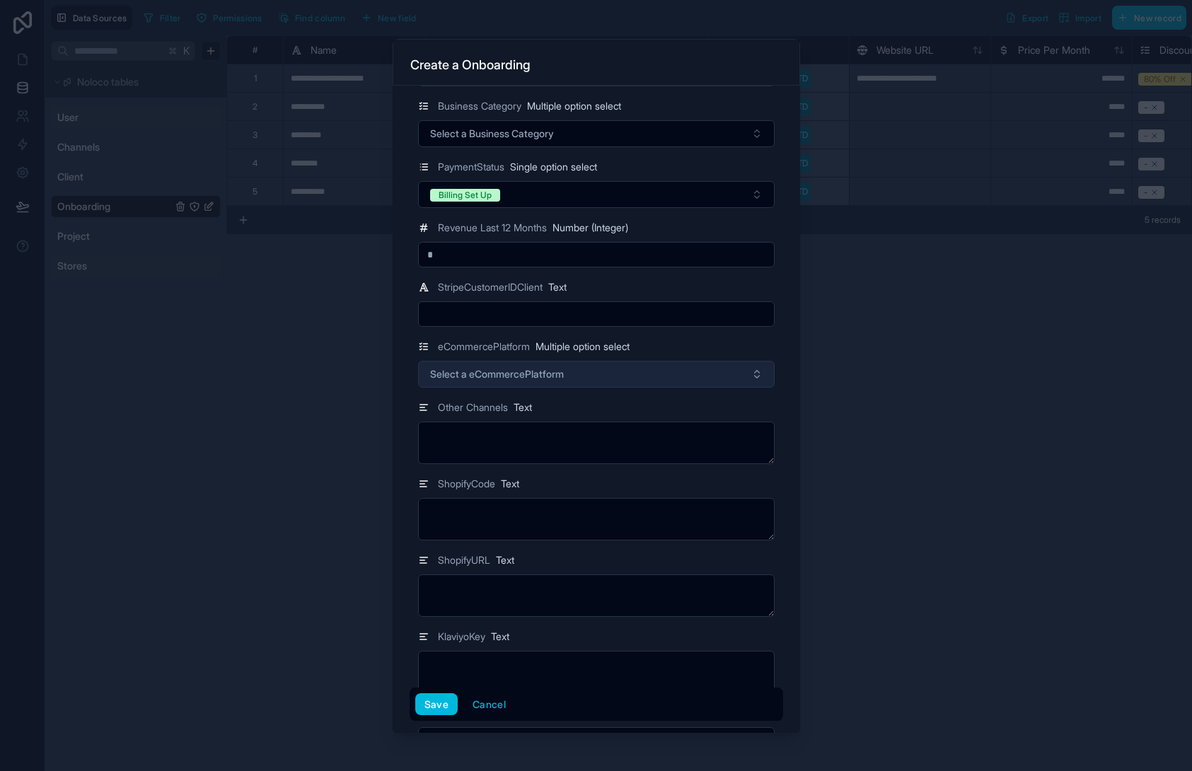
click at [505, 386] on button "Select a eCommercePlatform" at bounding box center [596, 374] width 357 height 27
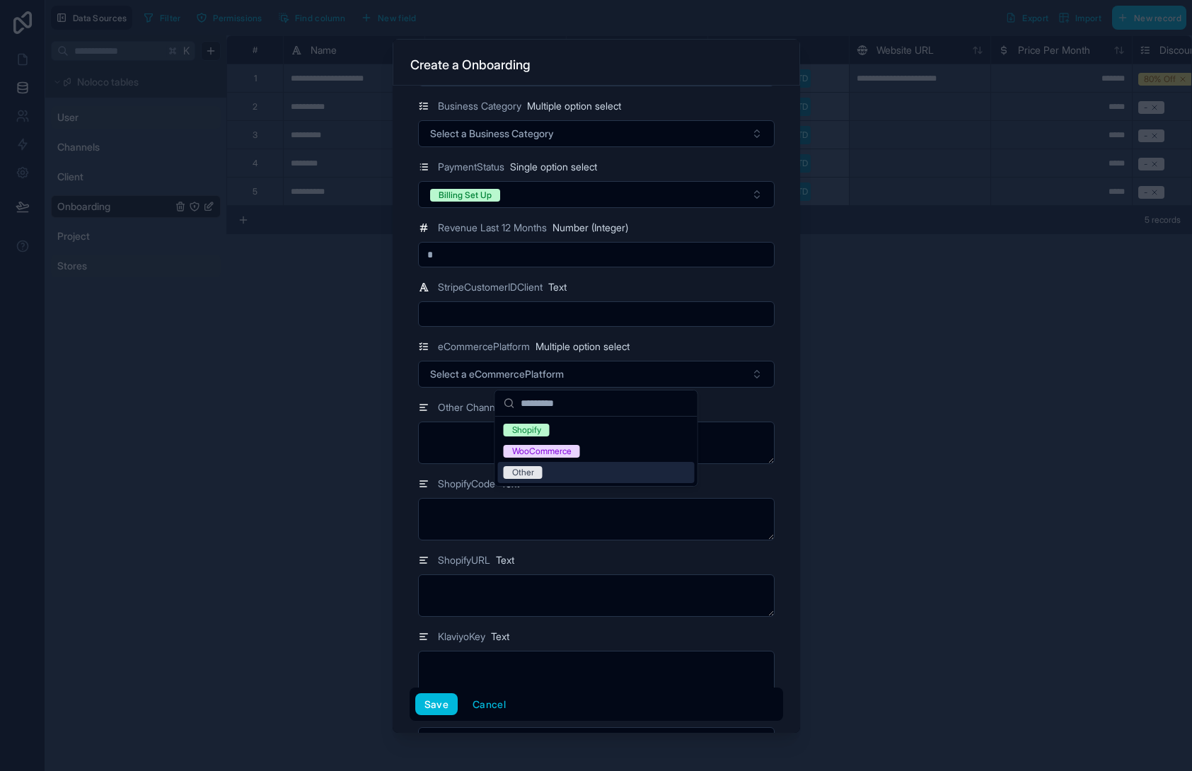
click at [525, 472] on div "Other" at bounding box center [523, 472] width 22 height 13
click at [568, 467] on div "Other" at bounding box center [596, 469] width 197 height 21
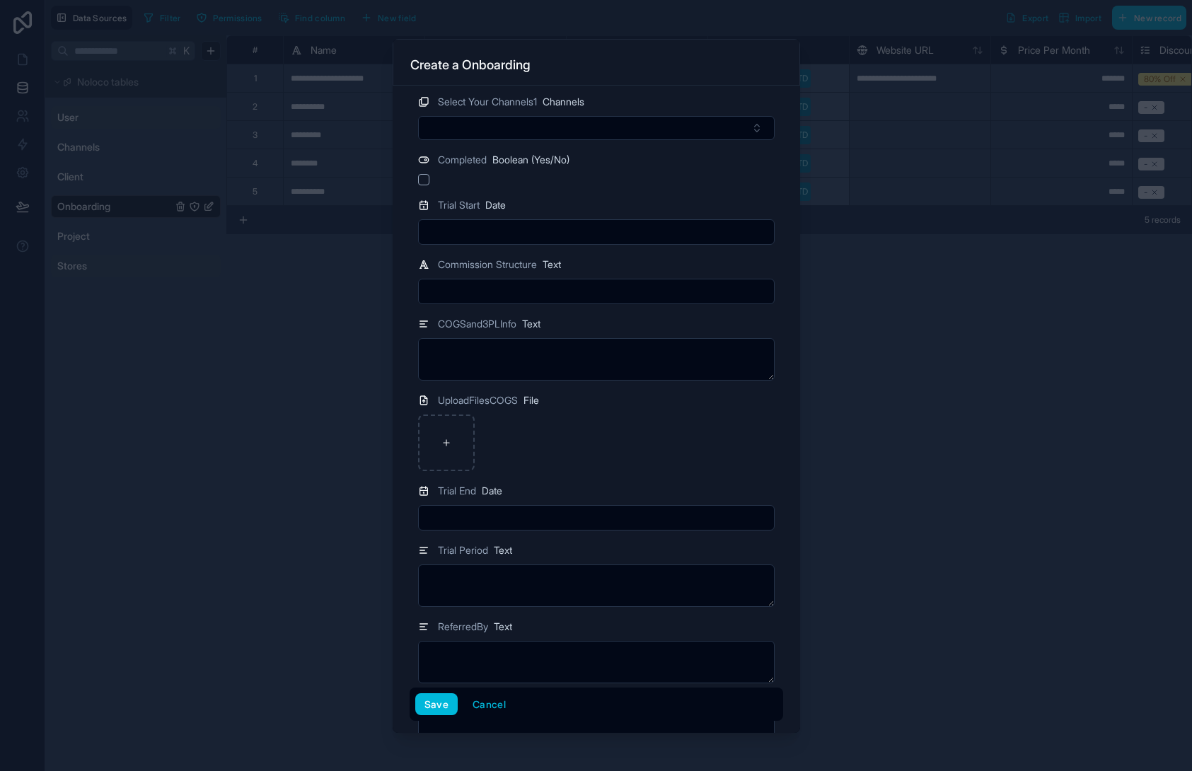
scroll to position [2566, 0]
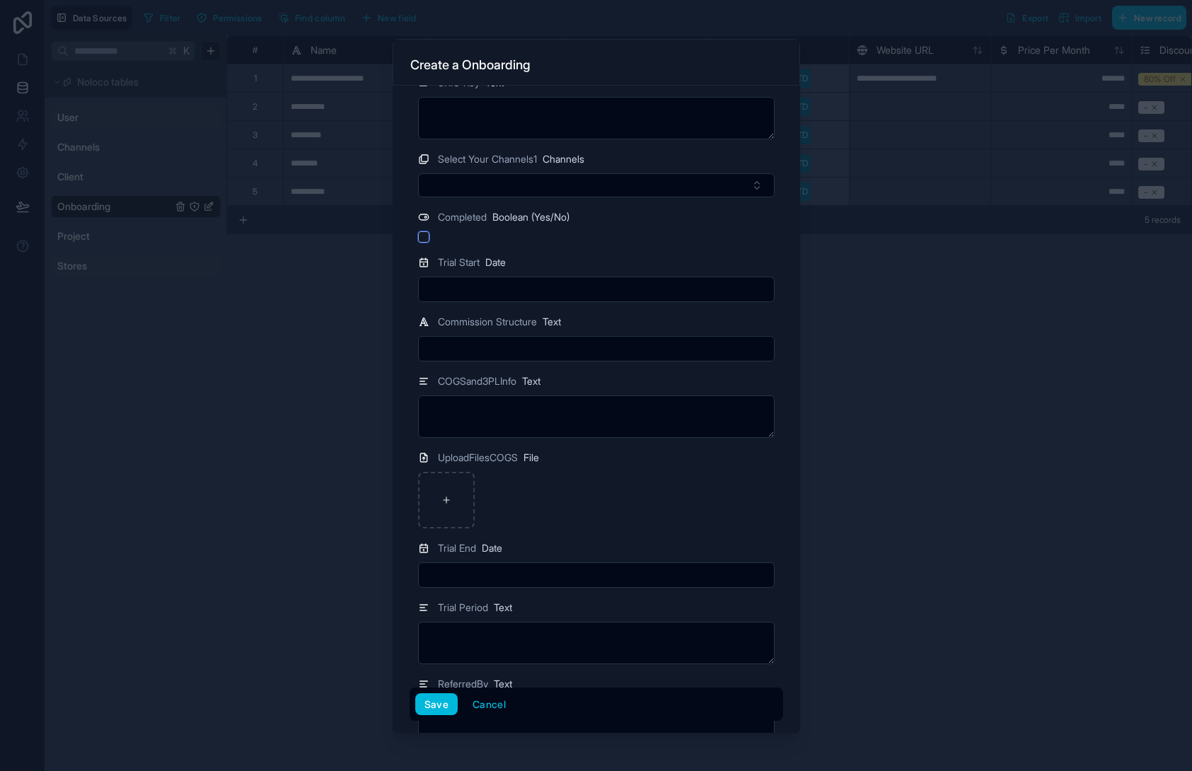
drag, startPoint x: 423, startPoint y: 234, endPoint x: 485, endPoint y: 316, distance: 103.0
click at [425, 234] on button "button" at bounding box center [423, 236] width 11 height 11
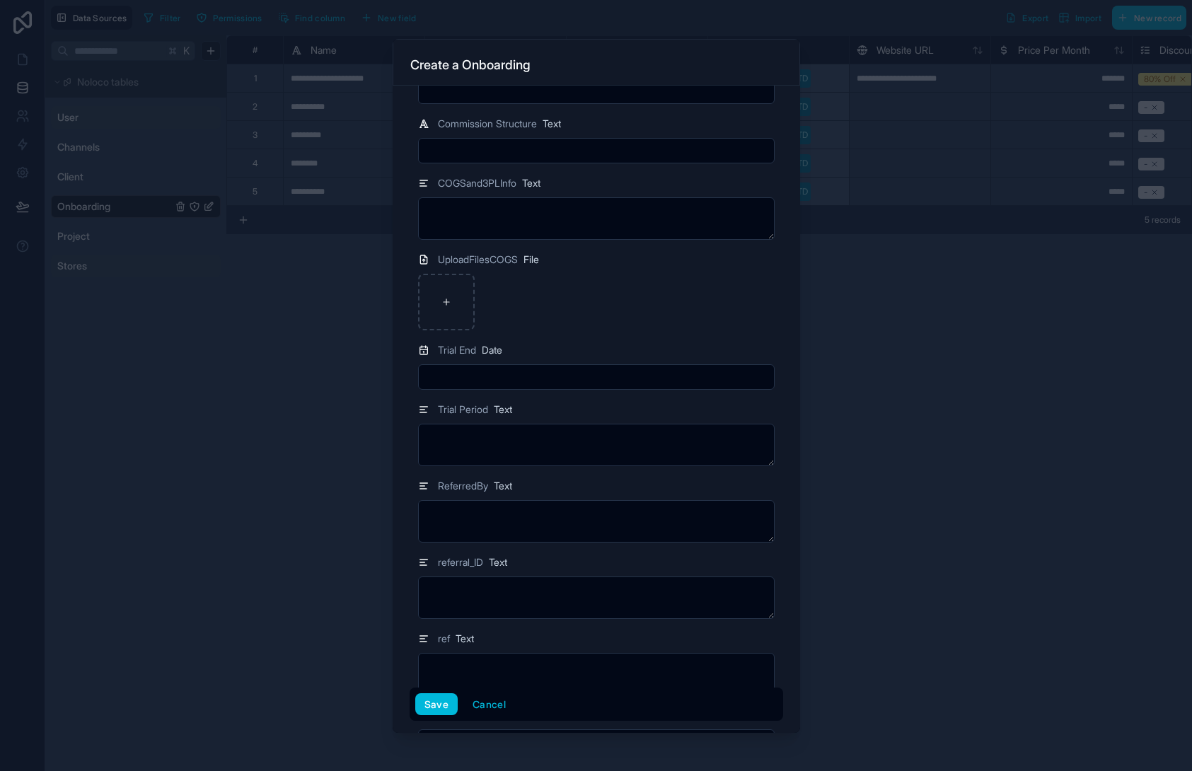
scroll to position [2899, 0]
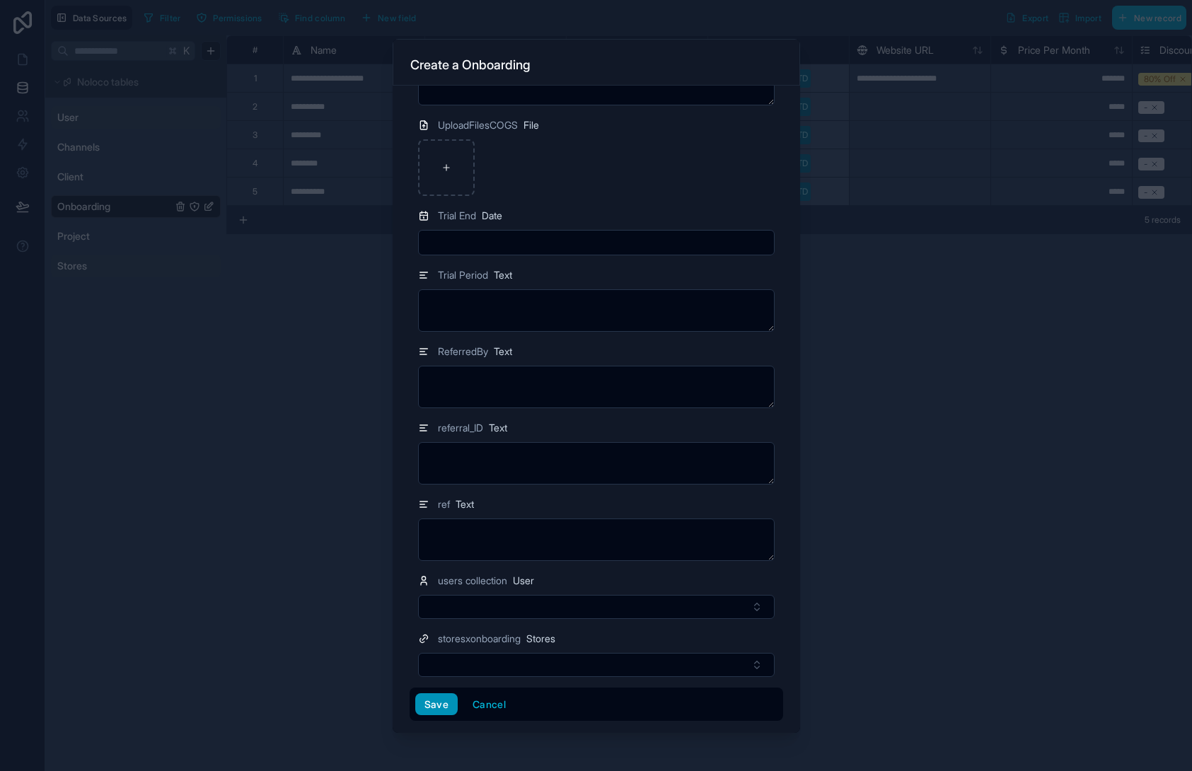
click at [439, 702] on button "Save" at bounding box center [436, 705] width 42 height 23
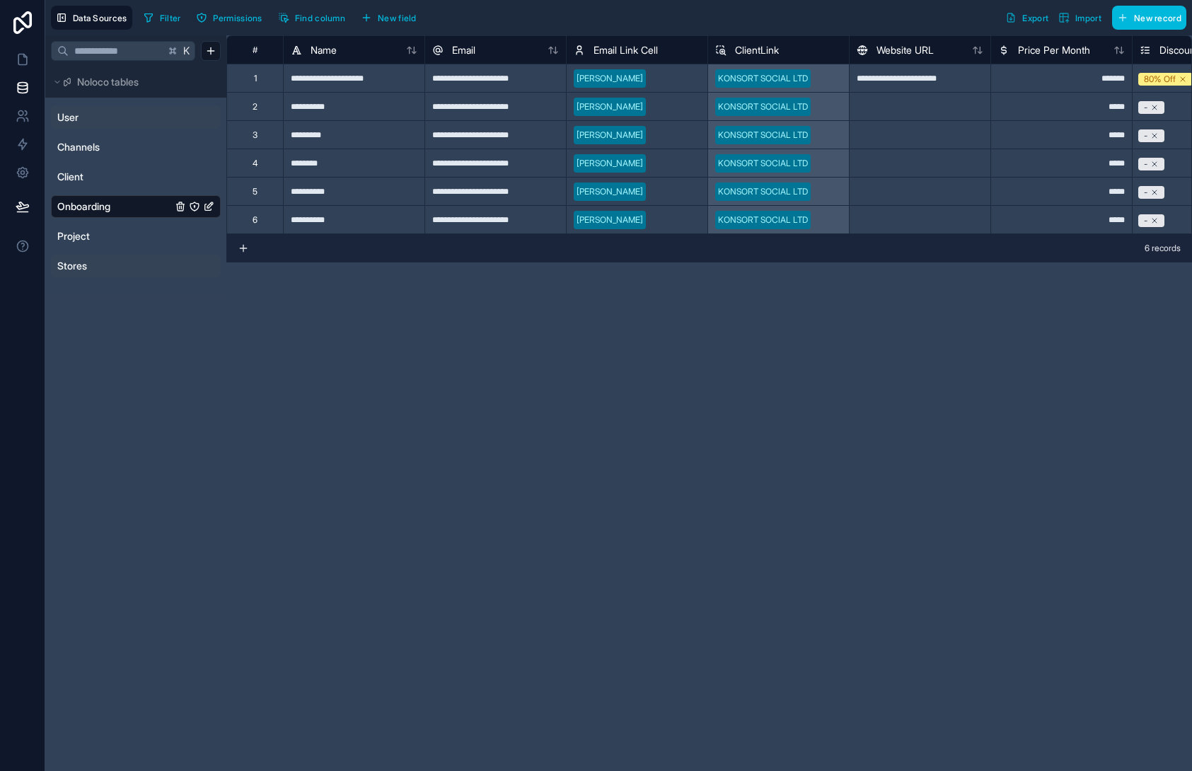
click at [317, 362] on div "**********" at bounding box center [709, 403] width 966 height 736
click at [84, 268] on span "Stores" at bounding box center [72, 266] width 30 height 14
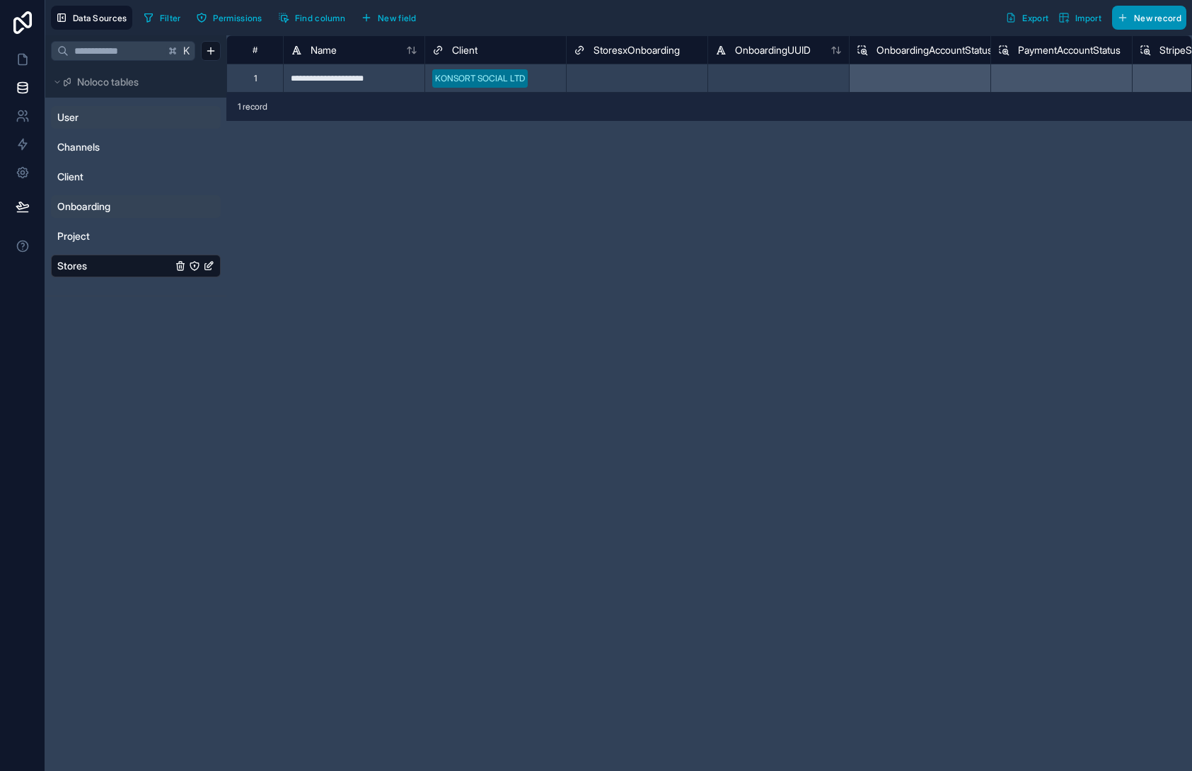
click at [1146, 19] on span "New record" at bounding box center [1157, 18] width 47 height 11
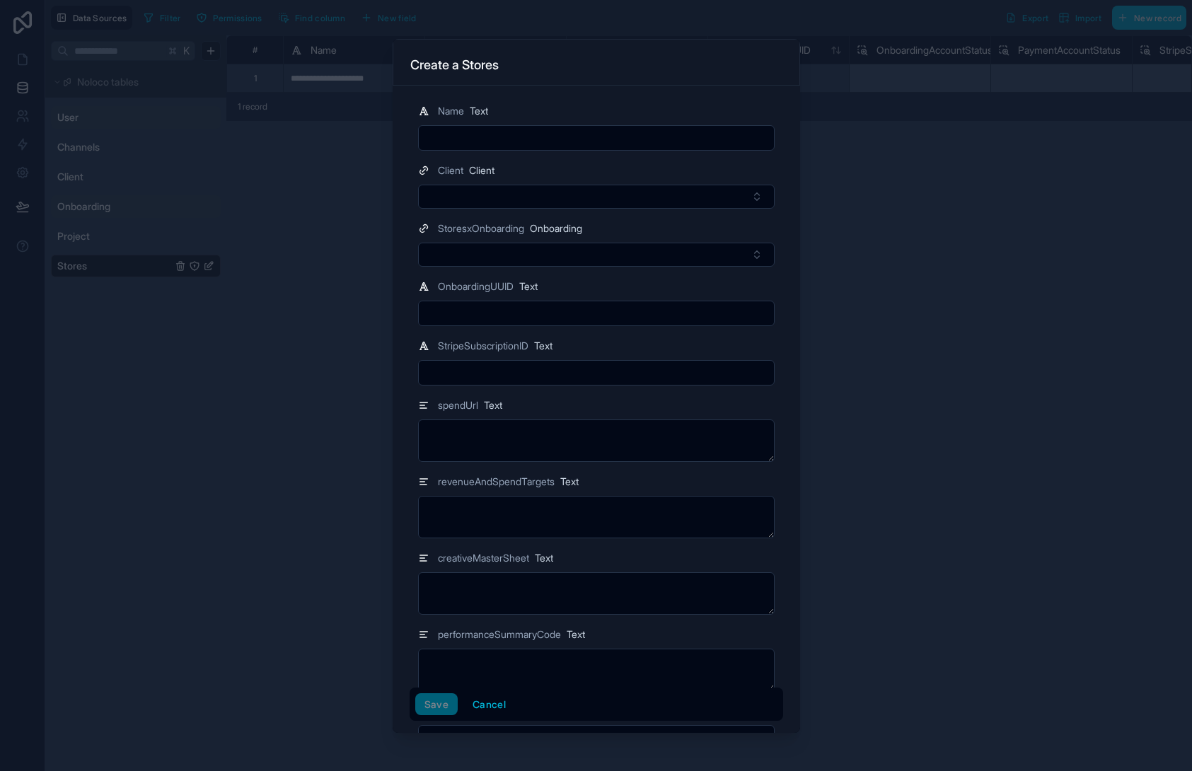
click at [507, 141] on input "text" at bounding box center [596, 138] width 355 height 20
type input "*********"
click at [485, 191] on button "Select Button" at bounding box center [596, 197] width 357 height 24
click at [549, 256] on span "KONSORT SOCIAL LTD" at bounding box center [557, 253] width 107 height 14
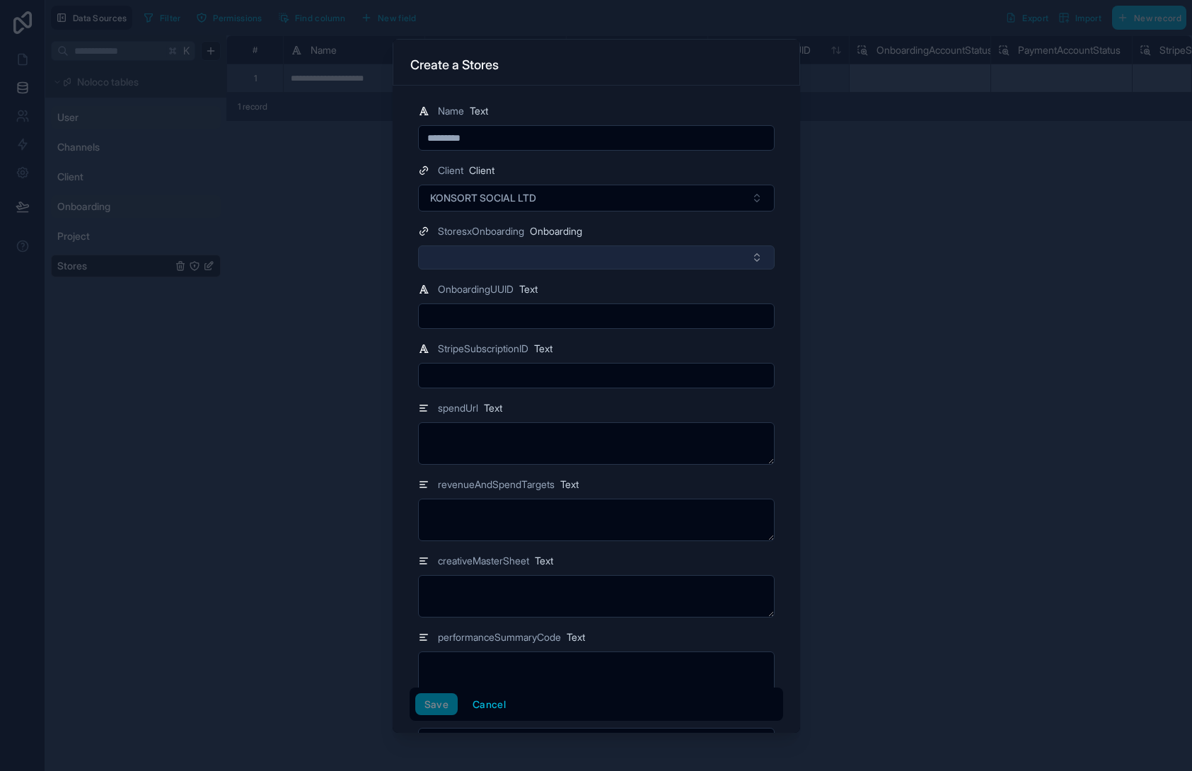
click at [580, 259] on button "Select Button" at bounding box center [596, 258] width 357 height 24
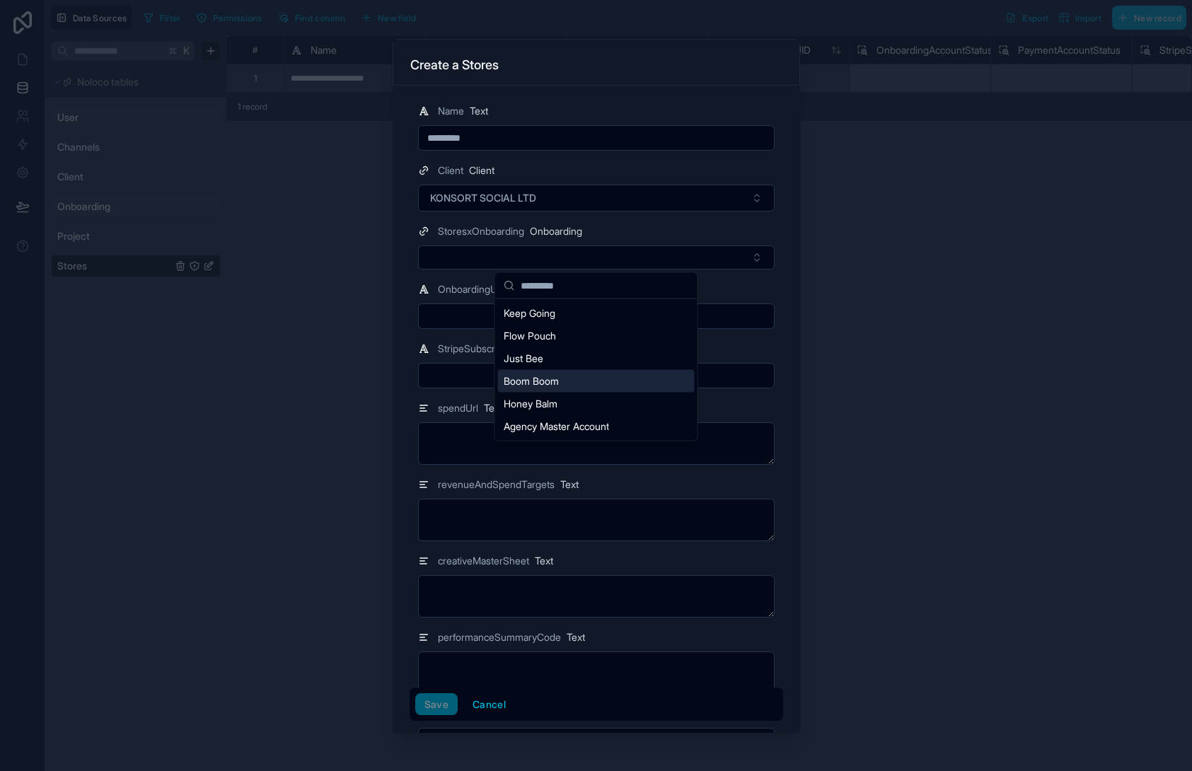
drag, startPoint x: 576, startPoint y: 312, endPoint x: 581, endPoint y: 389, distance: 77.3
click at [581, 389] on div "Keep Going Flow Pouch Just Bee Boom Boom Honey Balm Agency Master Account" at bounding box center [596, 370] width 197 height 136
click at [581, 385] on div "Boom Boom" at bounding box center [596, 381] width 197 height 23
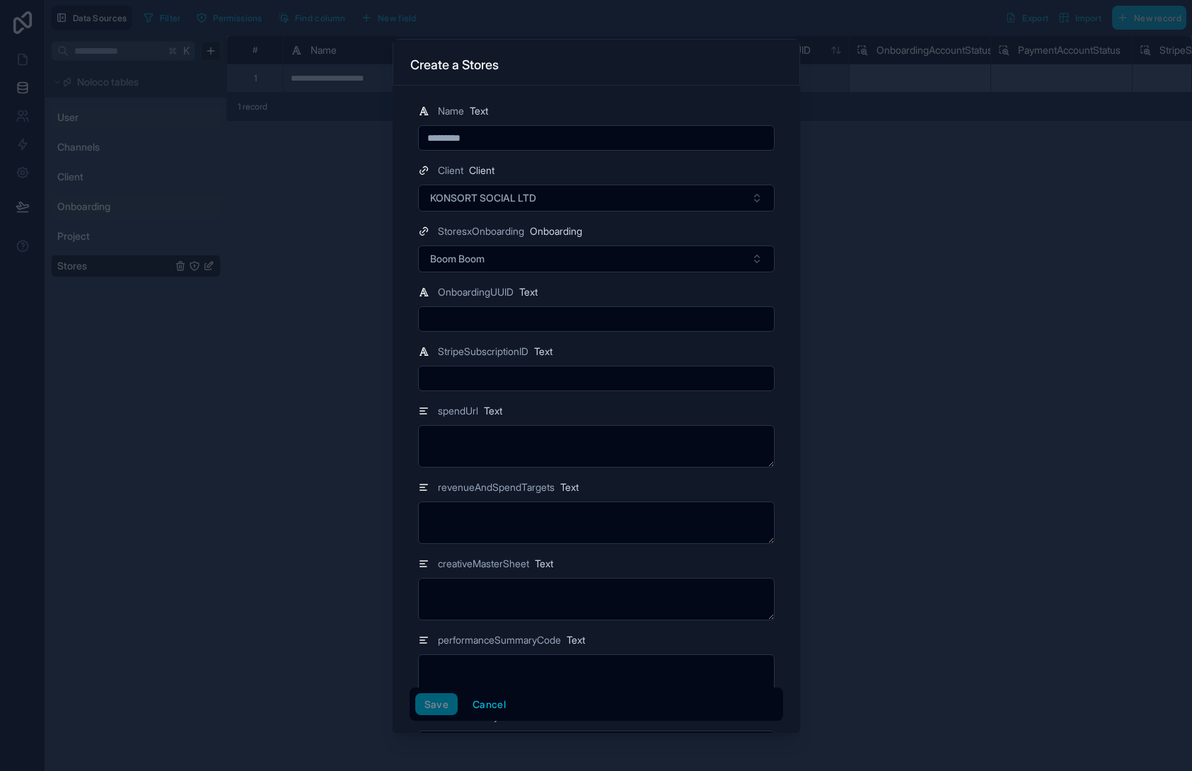
click at [529, 319] on input "text" at bounding box center [596, 319] width 355 height 20
click at [683, 284] on div "OnboardingUUID Text" at bounding box center [596, 292] width 357 height 17
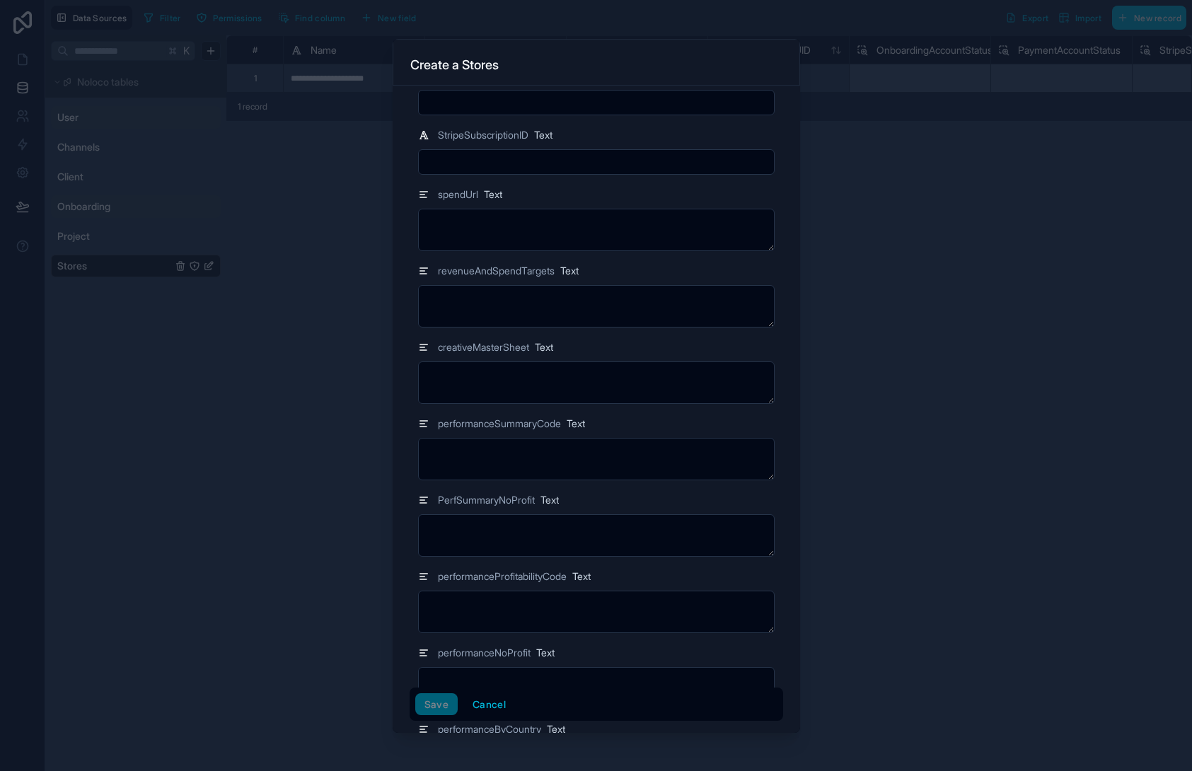
scroll to position [217, 0]
click at [506, 295] on textarea at bounding box center [596, 306] width 357 height 42
type textarea "*"
click at [507, 372] on textarea at bounding box center [596, 383] width 357 height 42
type textarea "*"
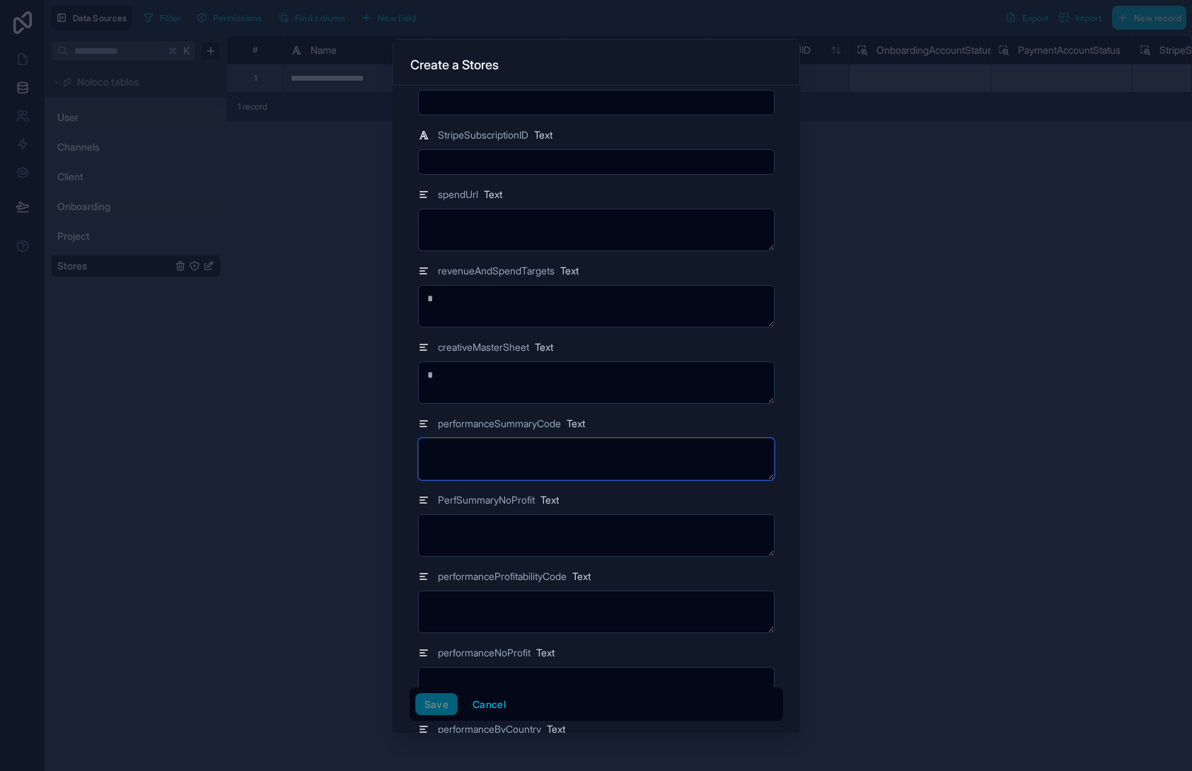
click at [517, 451] on textarea at bounding box center [596, 459] width 357 height 42
click at [500, 396] on textarea "*" at bounding box center [596, 383] width 357 height 42
click at [485, 304] on textarea "*" at bounding box center [596, 306] width 357 height 42
click at [496, 455] on textarea at bounding box center [596, 459] width 357 height 42
type textarea "*"
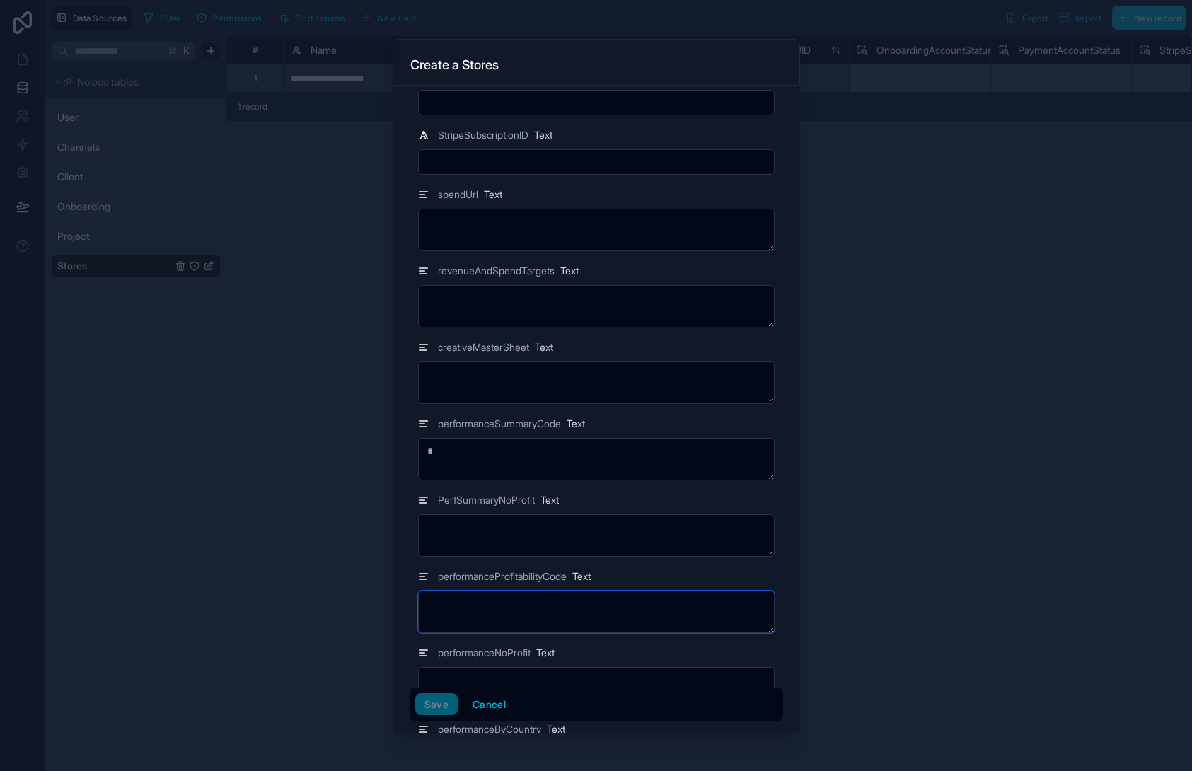
click at [531, 602] on textarea at bounding box center [596, 612] width 357 height 42
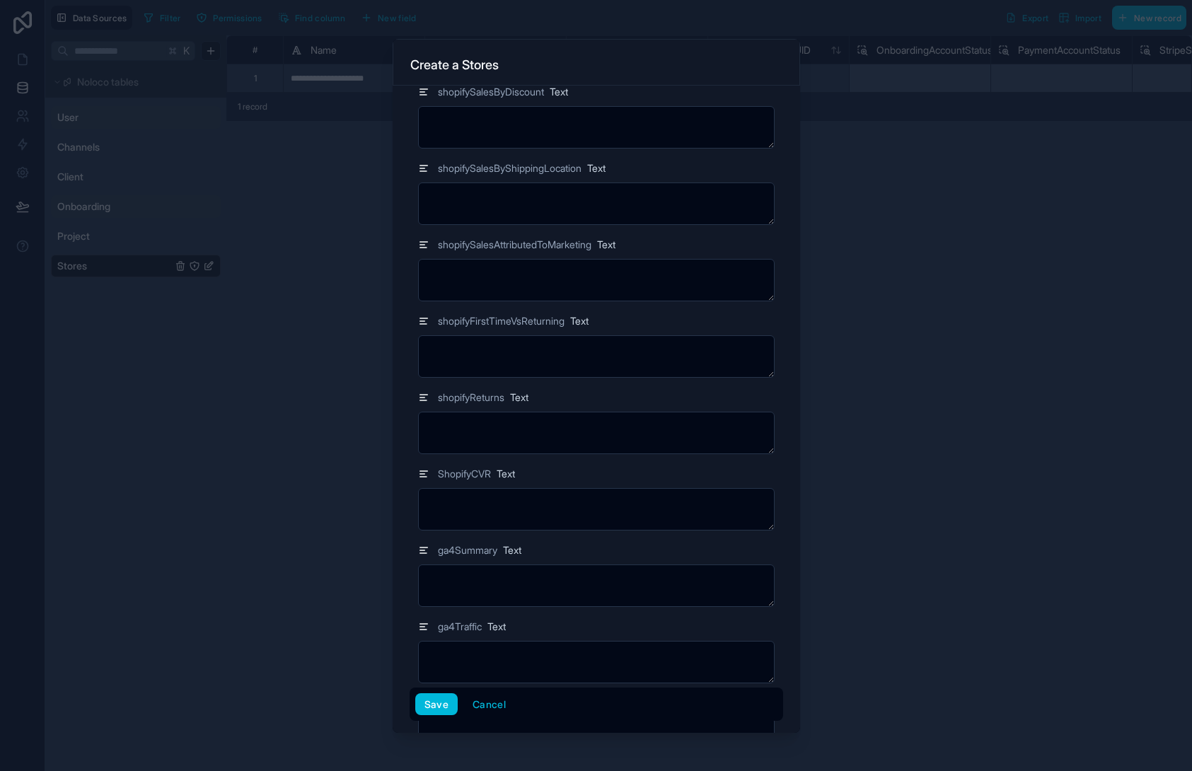
scroll to position [4387, 0]
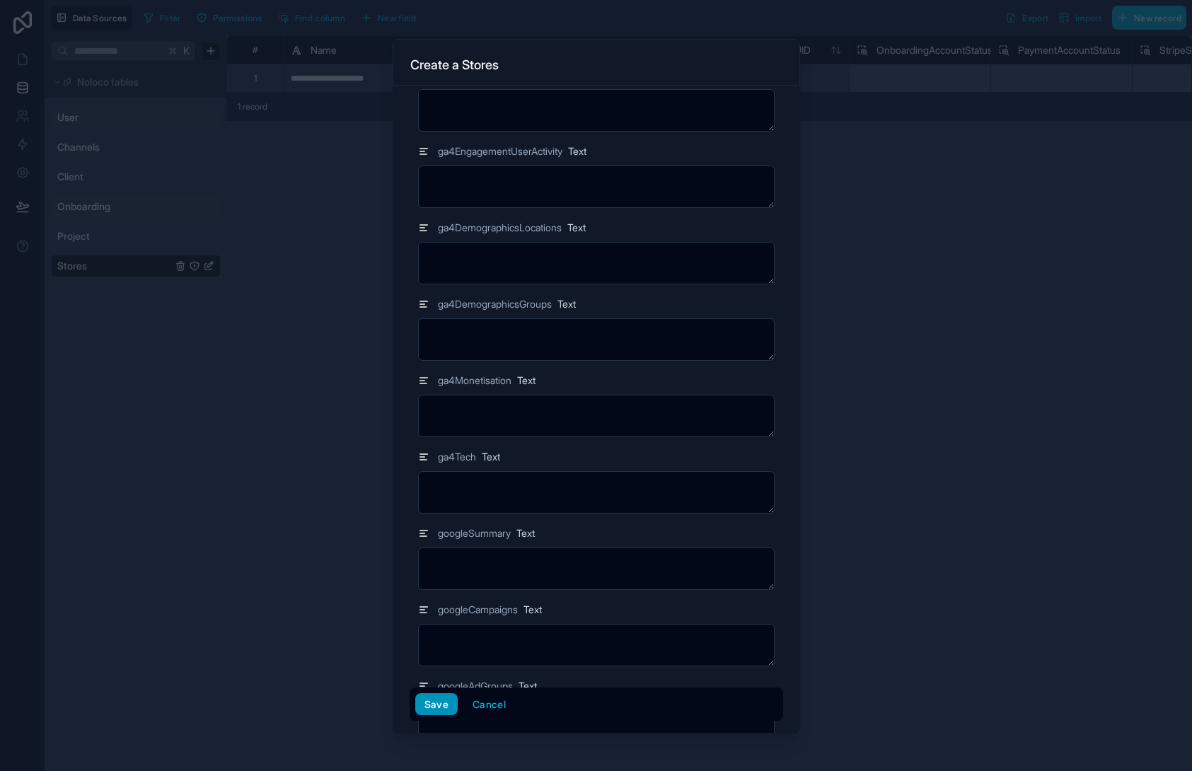
type textarea "*"
click at [441, 705] on button "Save" at bounding box center [436, 705] width 42 height 23
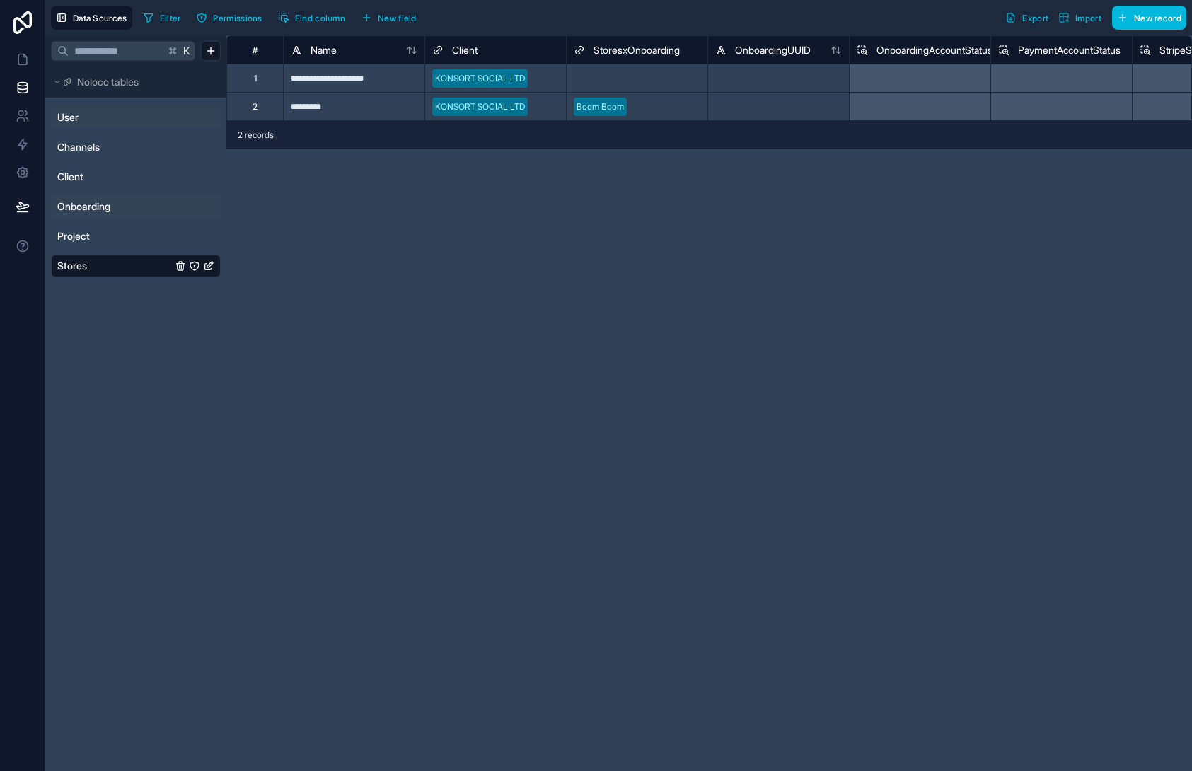
click at [531, 211] on div "**********" at bounding box center [709, 403] width 966 height 736
click at [565, 362] on div "**********" at bounding box center [709, 403] width 966 height 736
click at [1158, 23] on button "New record" at bounding box center [1149, 18] width 74 height 24
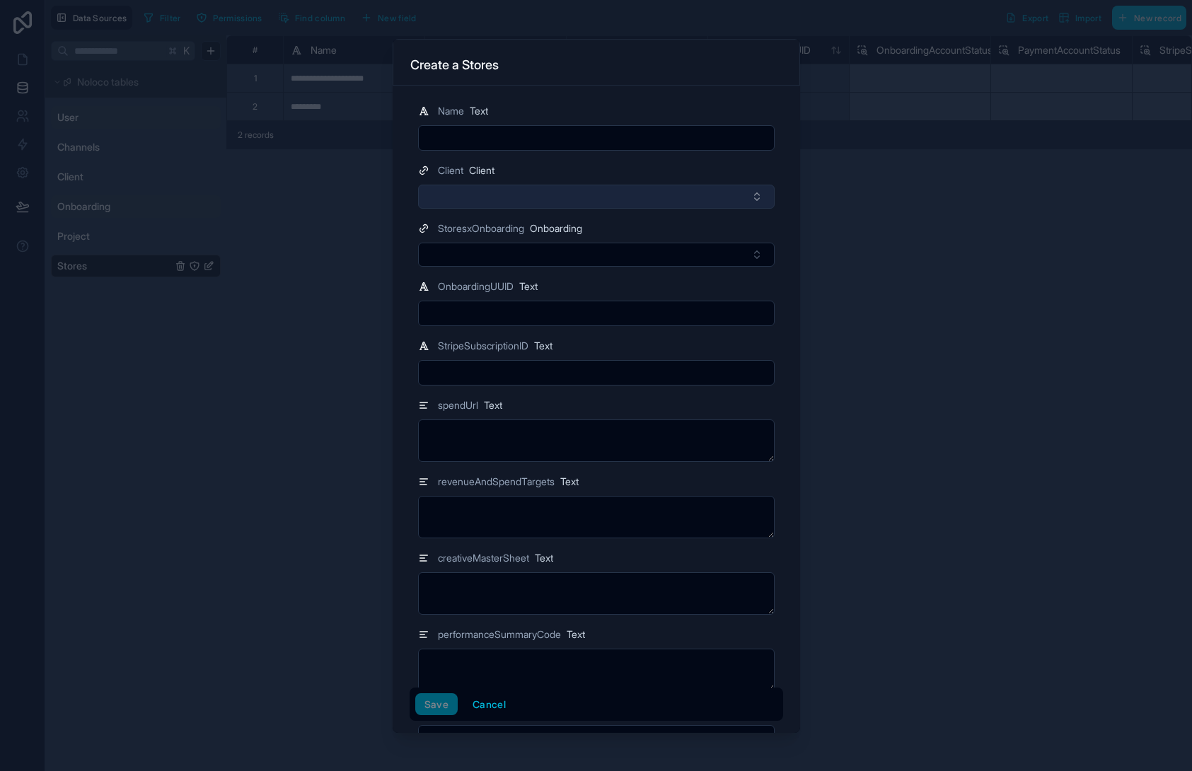
click at [520, 201] on button "Select Button" at bounding box center [596, 197] width 357 height 24
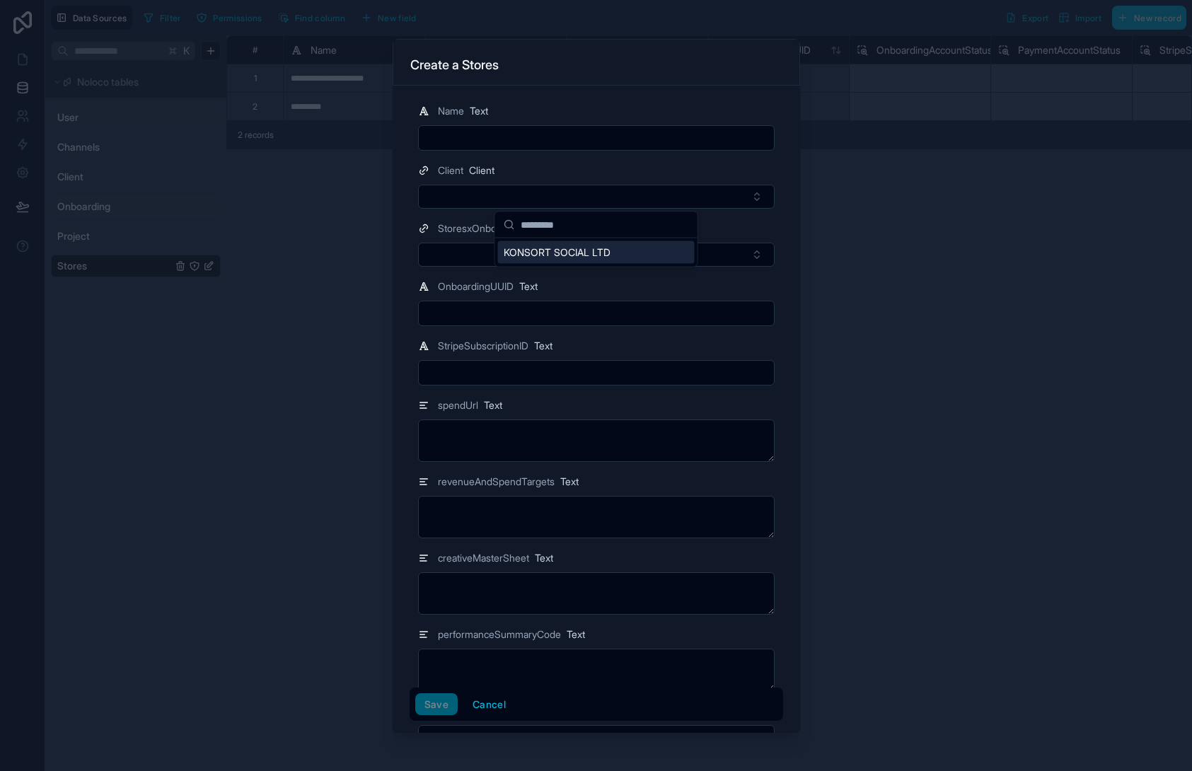
click at [549, 254] on span "KONSORT SOCIAL LTD" at bounding box center [557, 253] width 107 height 14
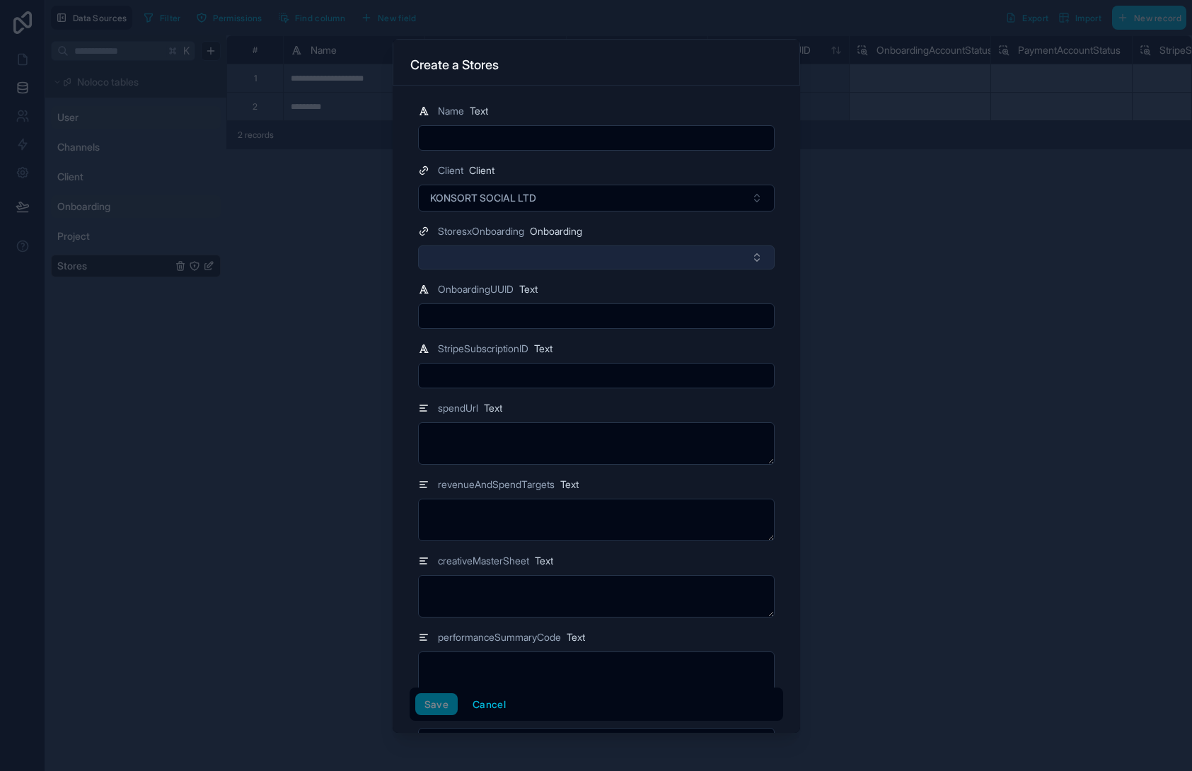
click at [476, 259] on button "Select Button" at bounding box center [596, 258] width 357 height 24
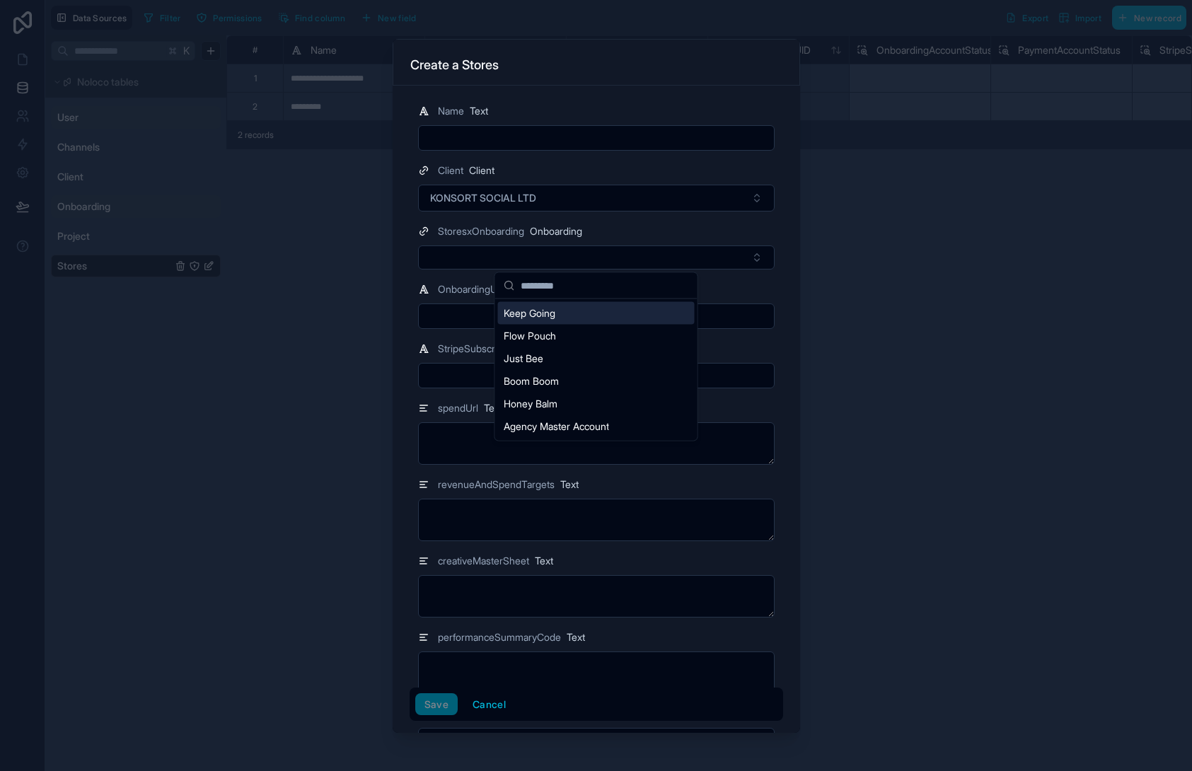
click at [585, 309] on div "Keep Going" at bounding box center [596, 313] width 197 height 23
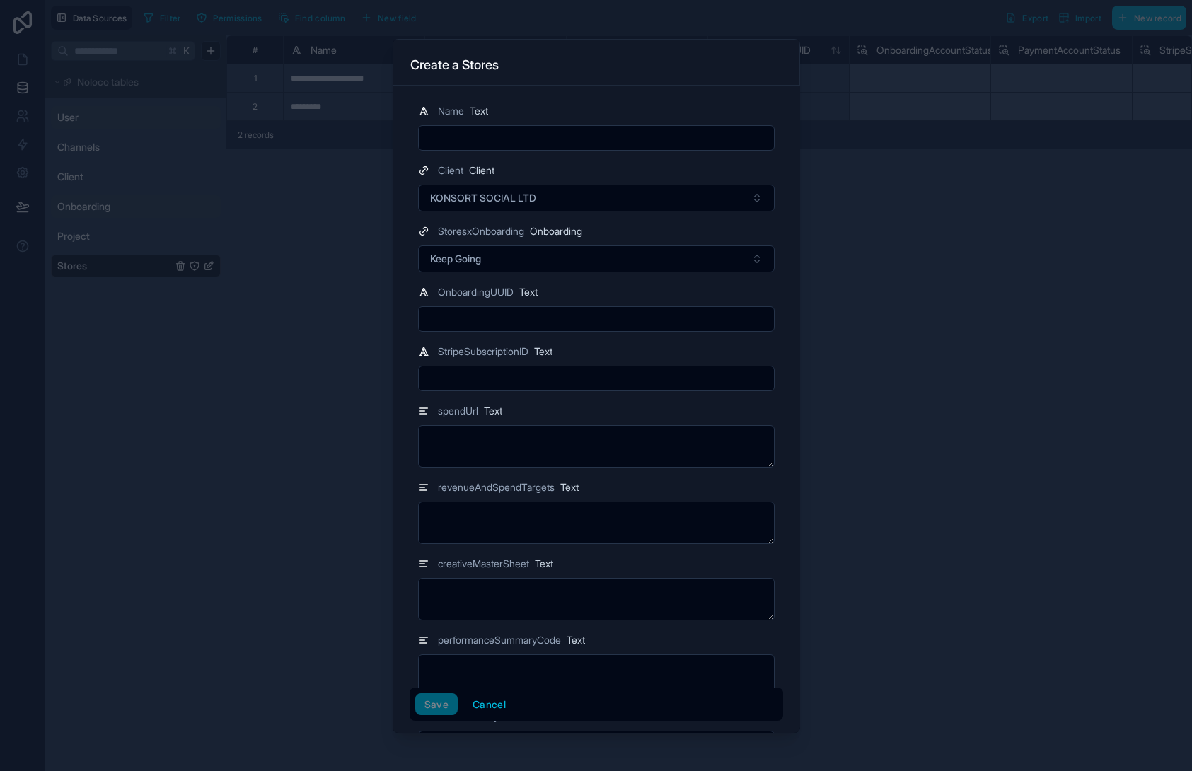
click at [495, 144] on input "text" at bounding box center [596, 138] width 355 height 20
type input "**********"
click at [480, 662] on textarea at bounding box center [596, 676] width 357 height 42
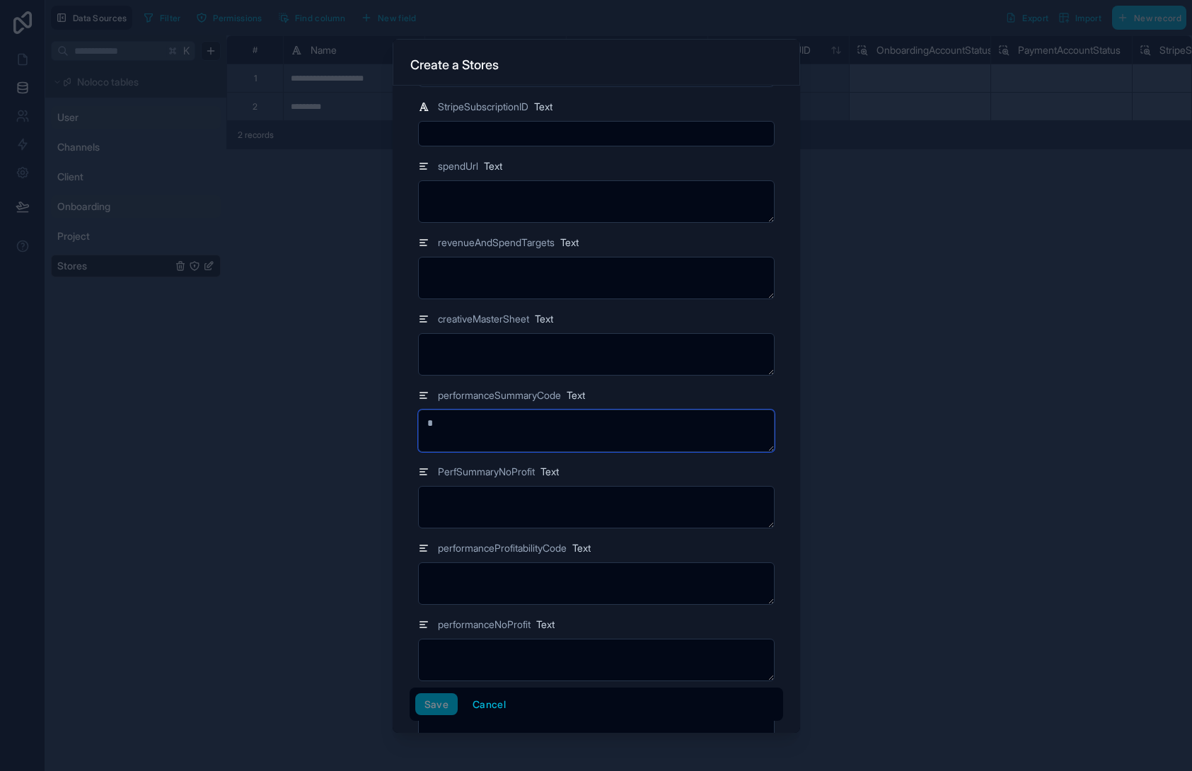
scroll to position [359, 0]
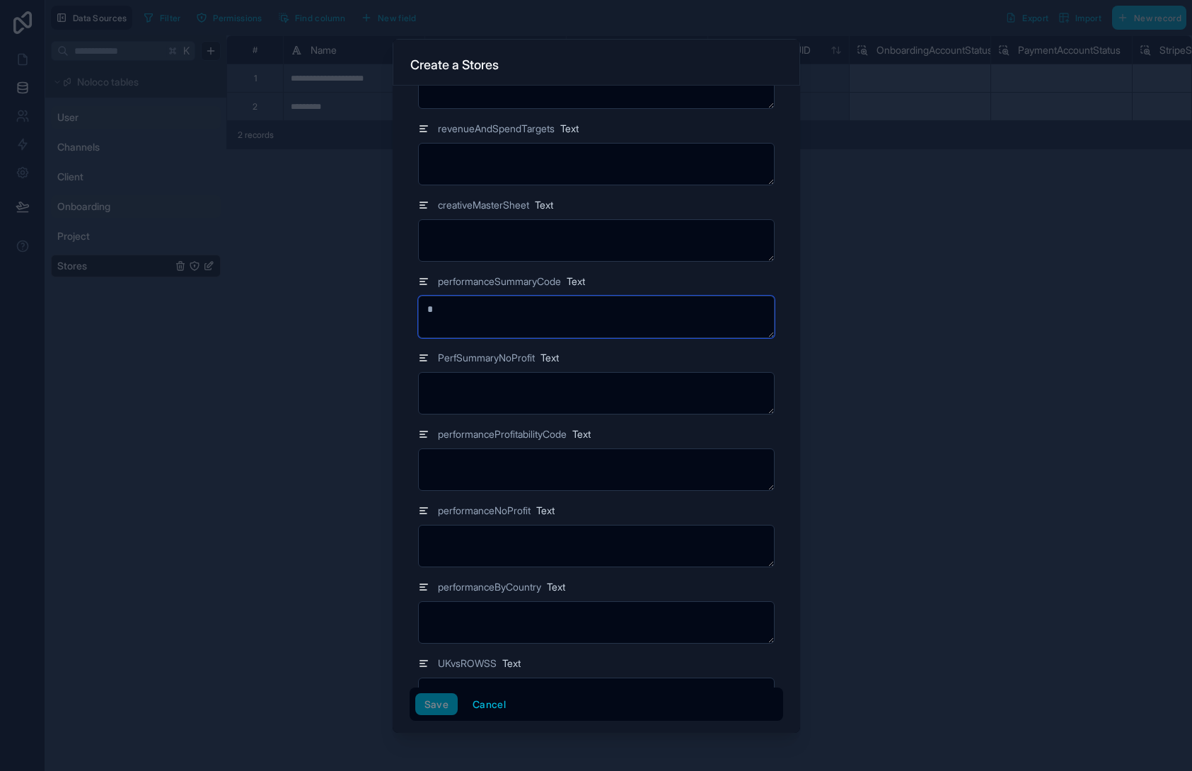
type textarea "*"
click at [510, 467] on textarea at bounding box center [596, 470] width 357 height 42
type textarea "*"
click at [434, 682] on textarea at bounding box center [596, 699] width 357 height 42
click at [436, 708] on button "Save" at bounding box center [436, 705] width 42 height 23
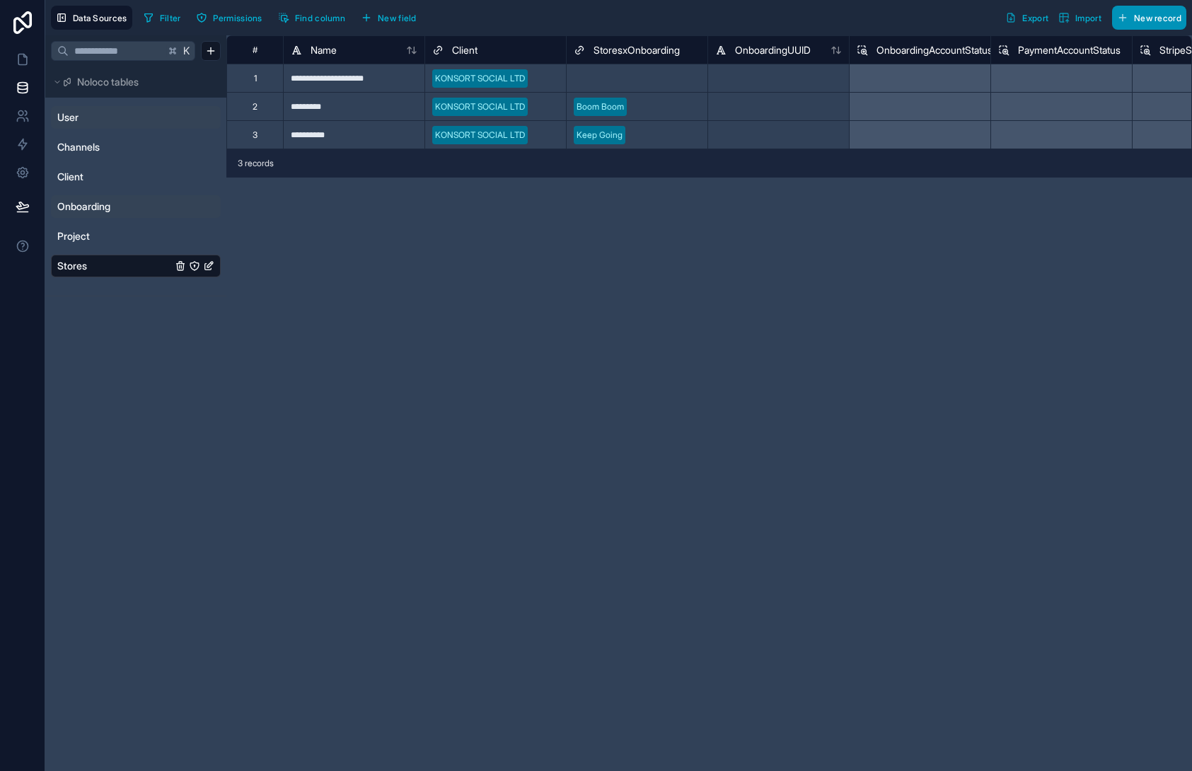
click at [1121, 18] on icon "button" at bounding box center [1123, 18] width 6 height 0
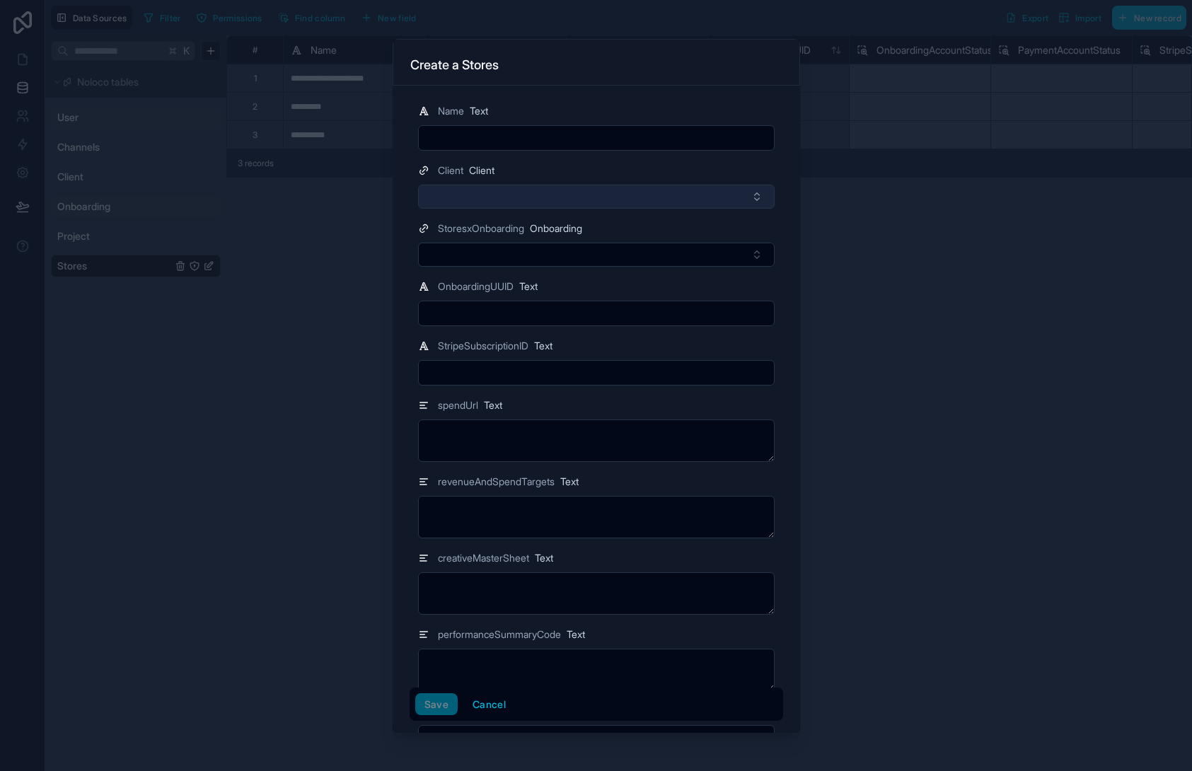
click at [534, 202] on button "Select Button" at bounding box center [596, 197] width 357 height 24
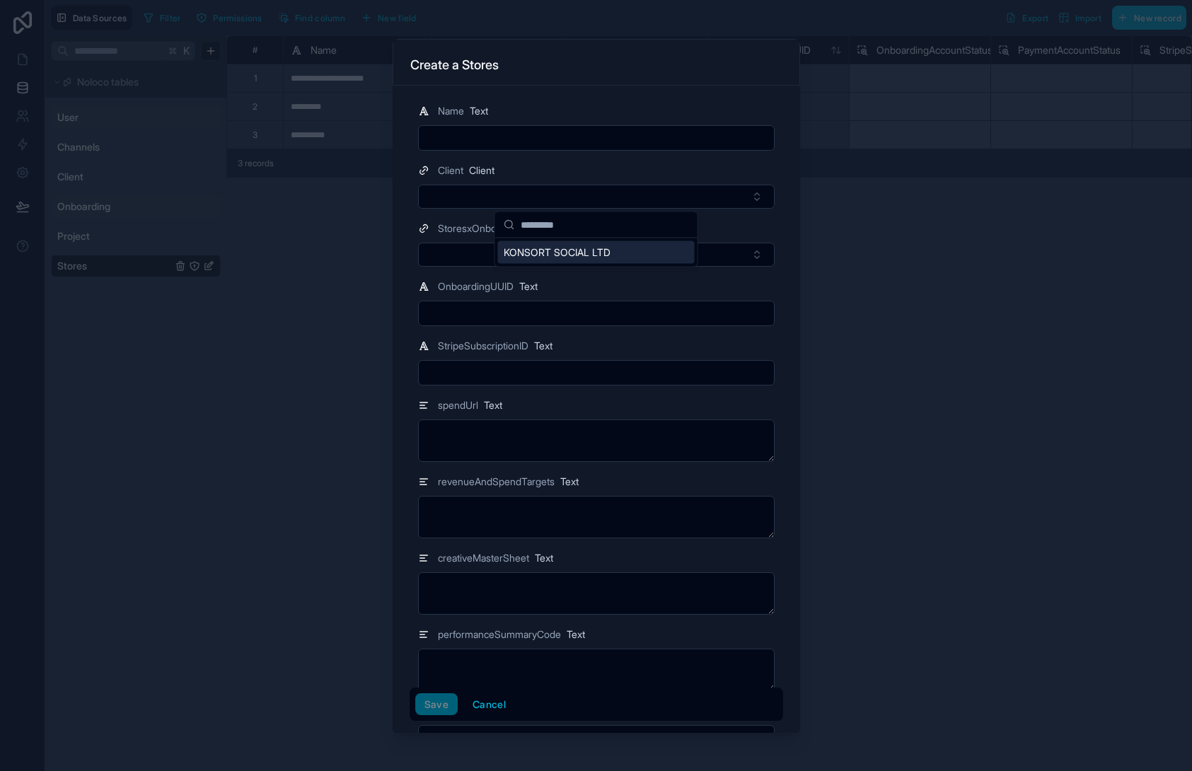
click at [545, 253] on span "KONSORT SOCIAL LTD" at bounding box center [557, 253] width 107 height 14
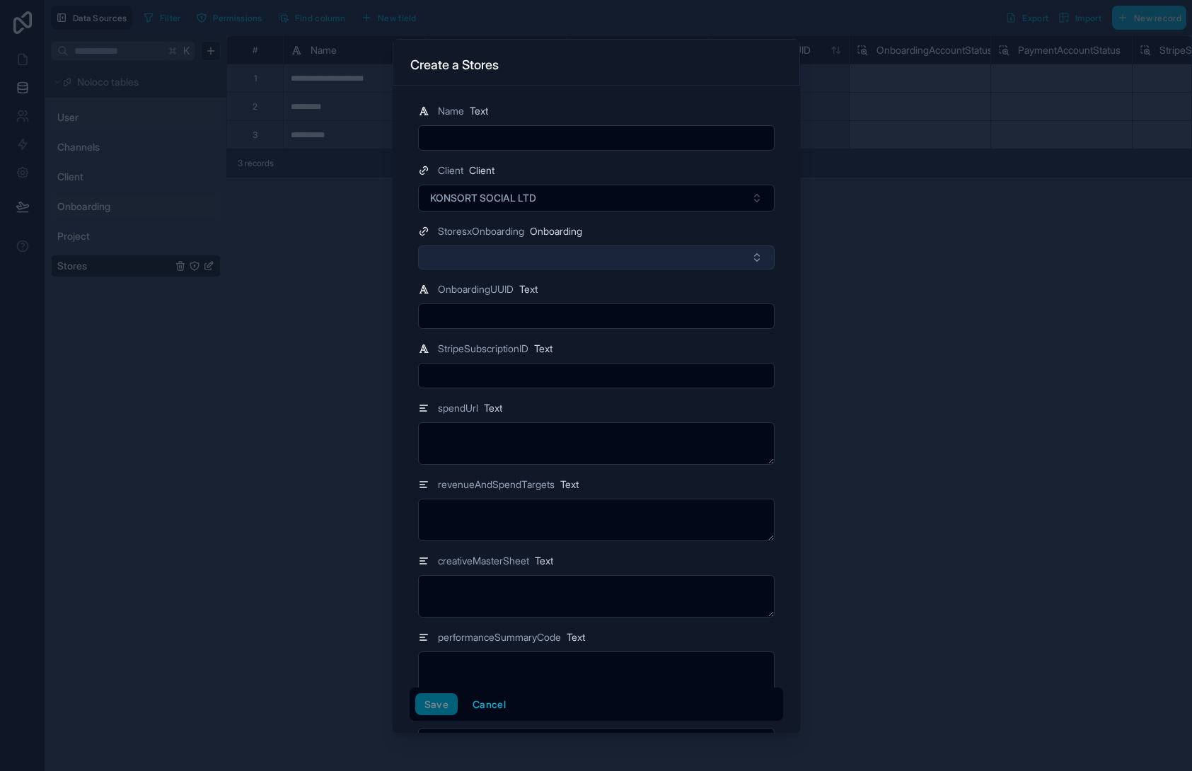
click at [482, 253] on button "Select Button" at bounding box center [596, 258] width 357 height 24
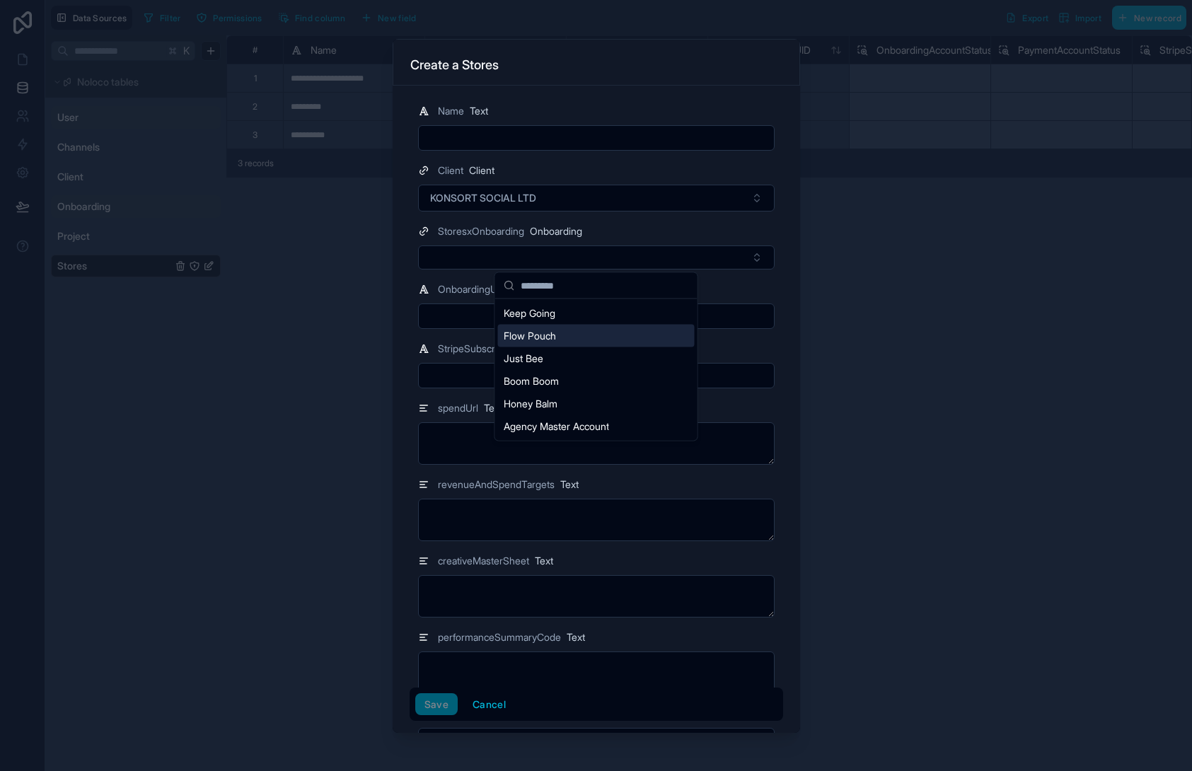
click at [587, 343] on div "Flow Pouch" at bounding box center [596, 336] width 197 height 23
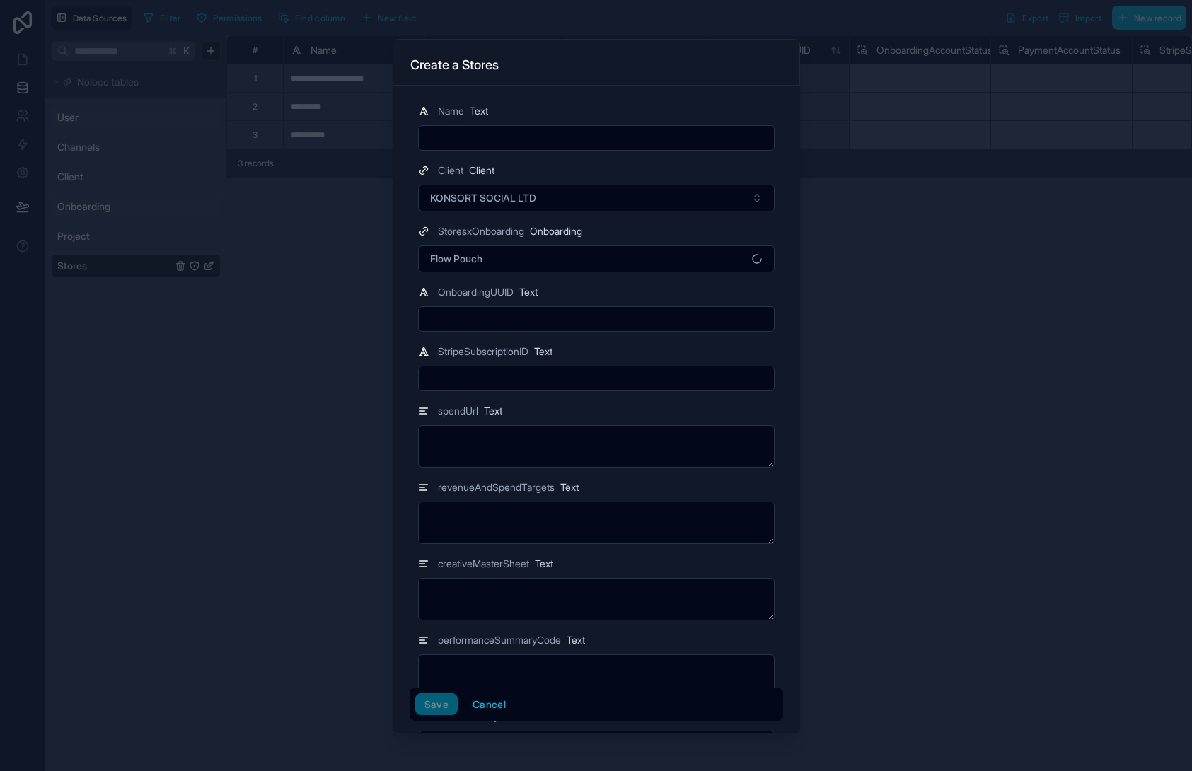
click at [483, 141] on input "text" at bounding box center [596, 138] width 355 height 20
type input "**********"
click at [522, 324] on input "text" at bounding box center [596, 319] width 355 height 20
click at [704, 290] on div "OnboardingUUID Text" at bounding box center [596, 292] width 357 height 17
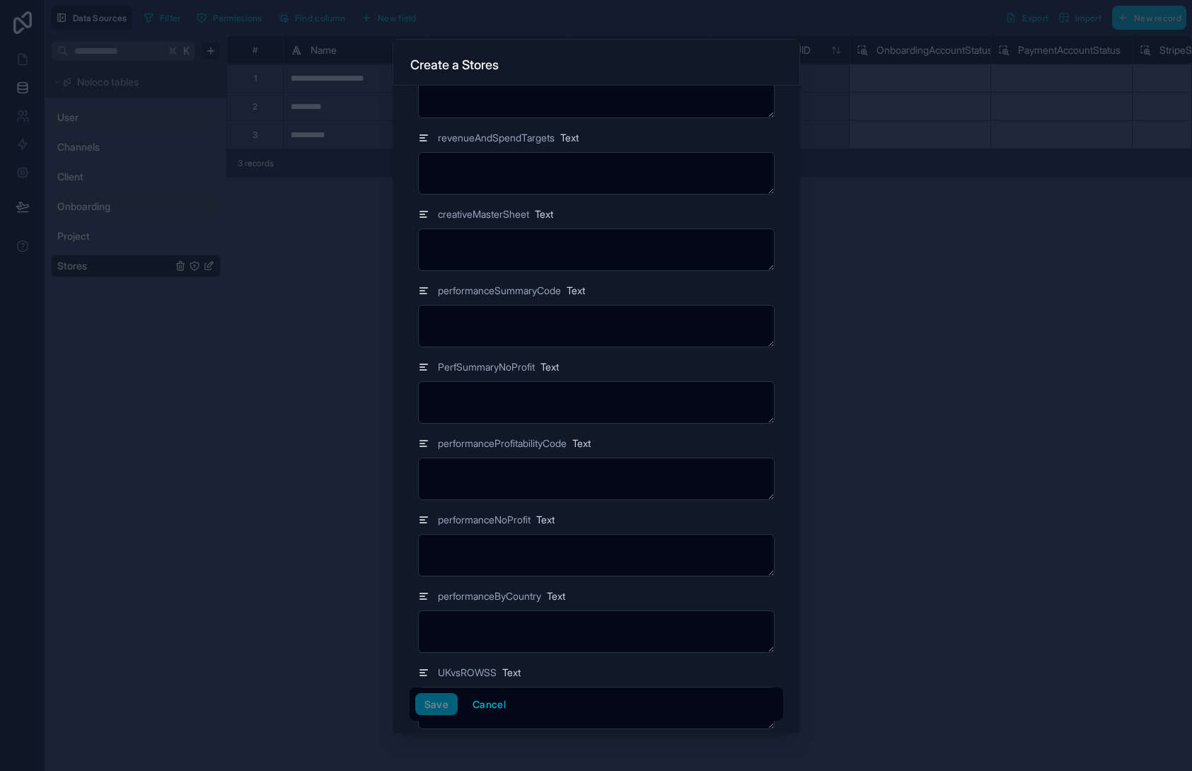
scroll to position [358, 0]
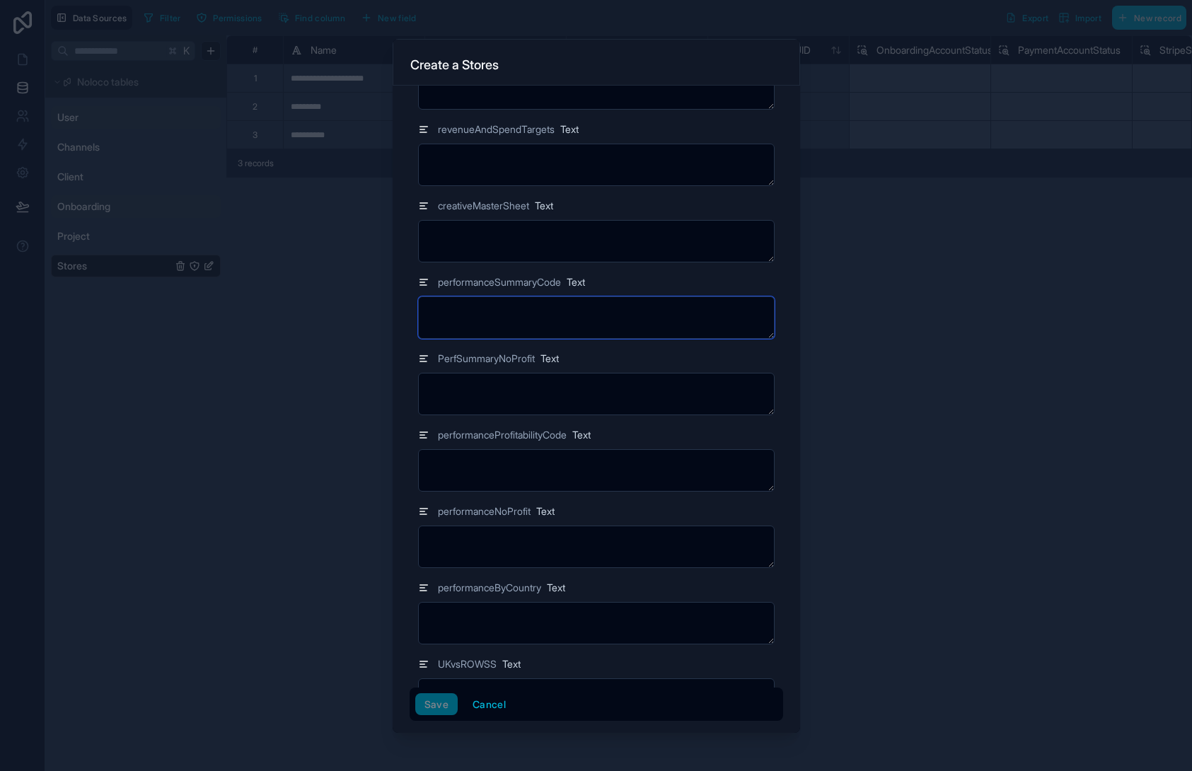
click at [544, 311] on textarea at bounding box center [596, 318] width 357 height 42
type textarea "*"
click at [558, 461] on textarea at bounding box center [596, 470] width 357 height 42
type textarea "*"
click at [425, 708] on button "Save" at bounding box center [436, 705] width 42 height 23
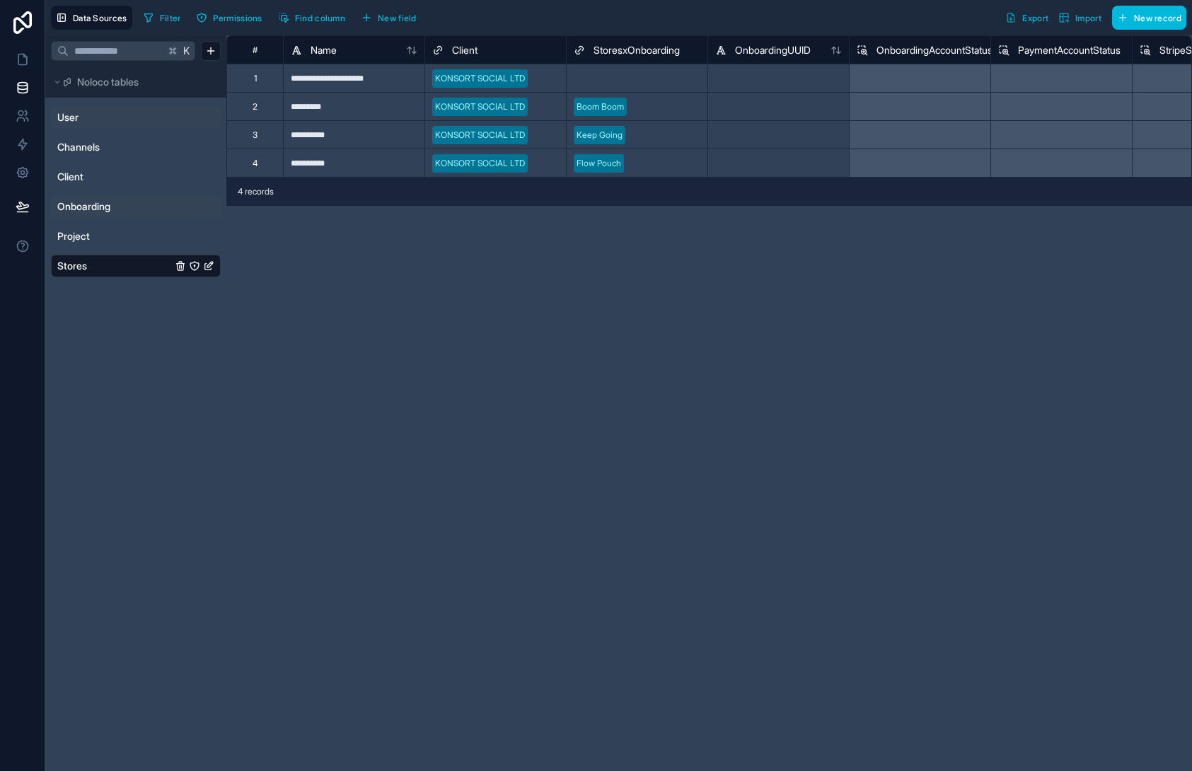
click at [474, 292] on div "**********" at bounding box center [709, 403] width 966 height 736
click at [1132, 12] on button "New record" at bounding box center [1149, 18] width 74 height 24
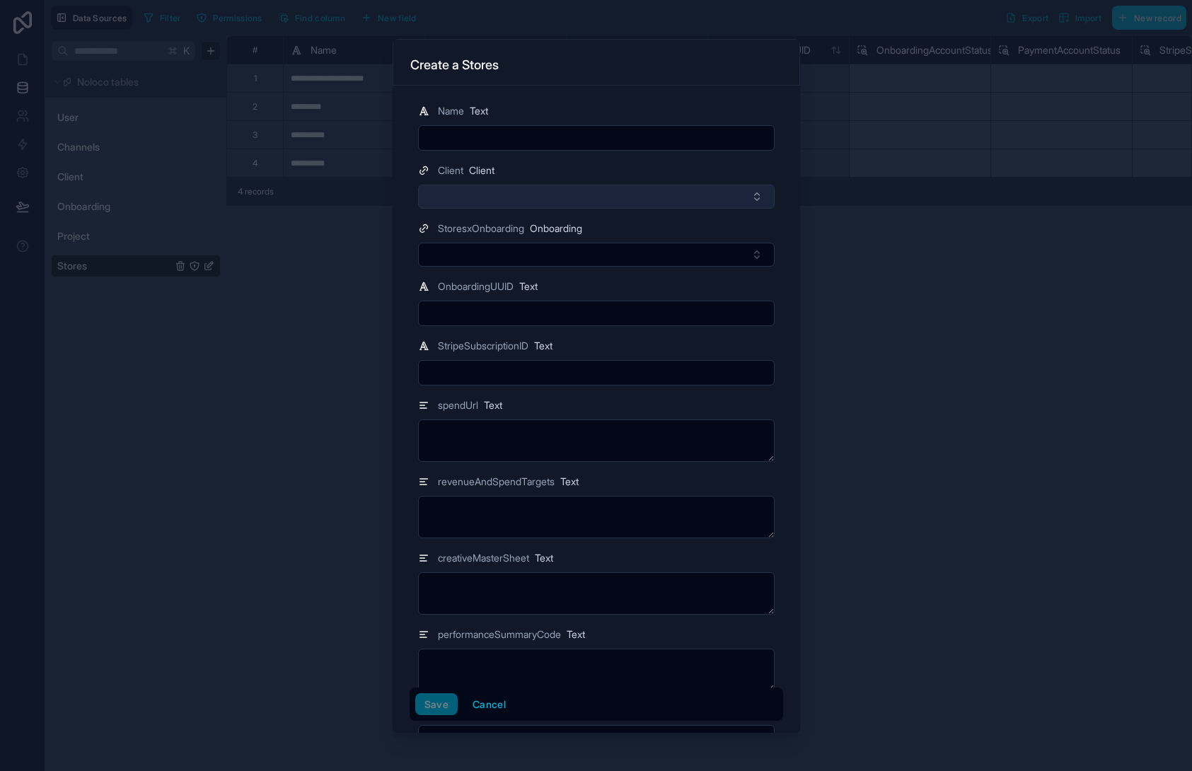
click at [592, 195] on button "Select Button" at bounding box center [596, 197] width 357 height 24
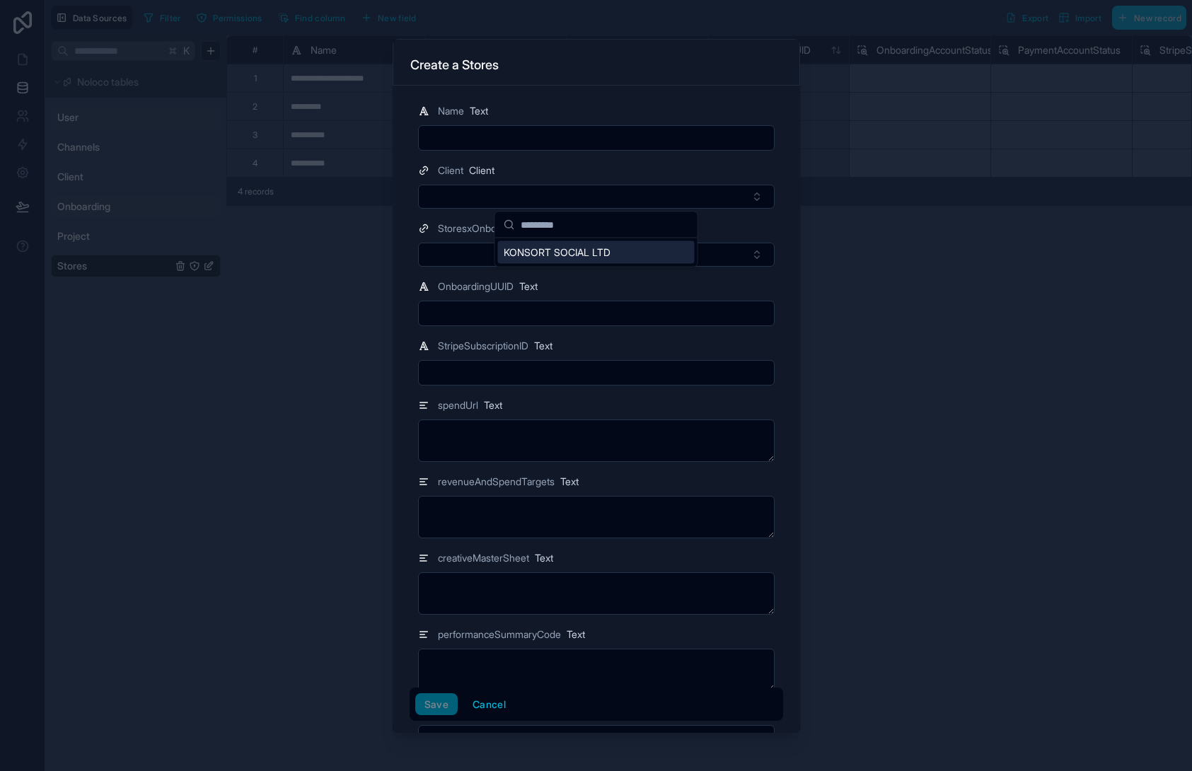
click at [589, 249] on span "KONSORT SOCIAL LTD" at bounding box center [557, 253] width 107 height 14
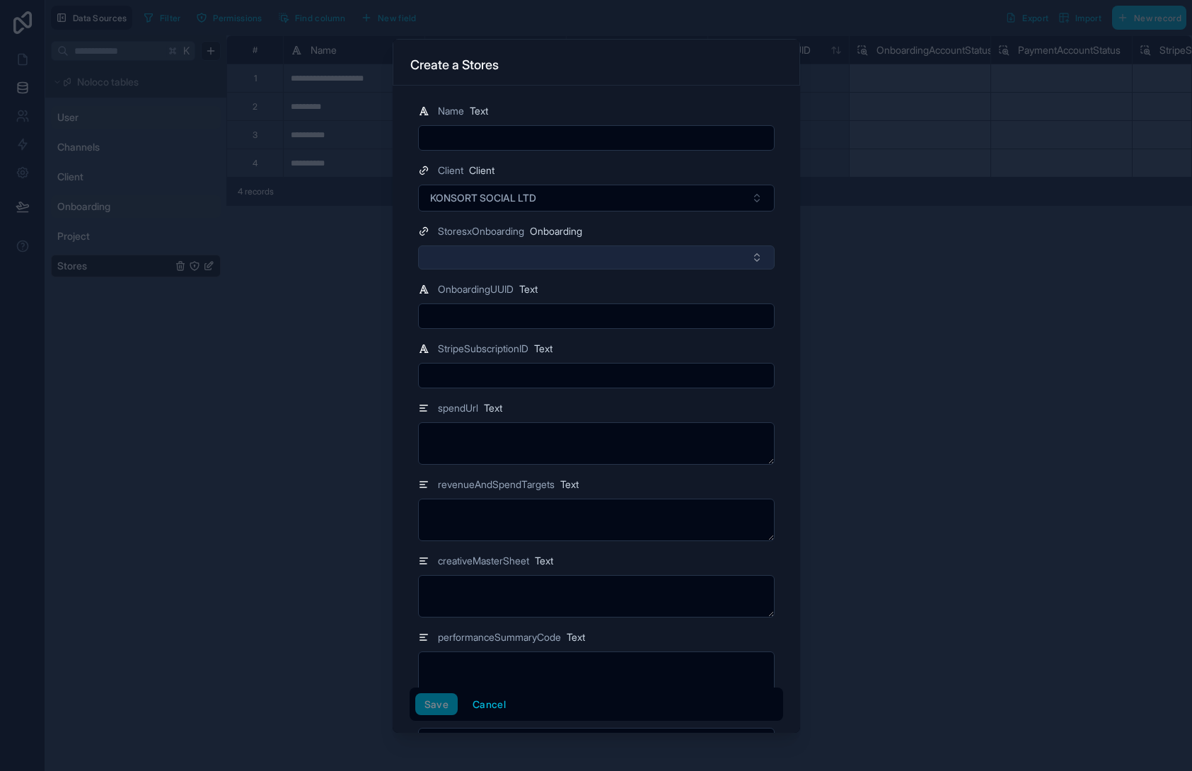
click at [495, 260] on button "Select Button" at bounding box center [596, 258] width 357 height 24
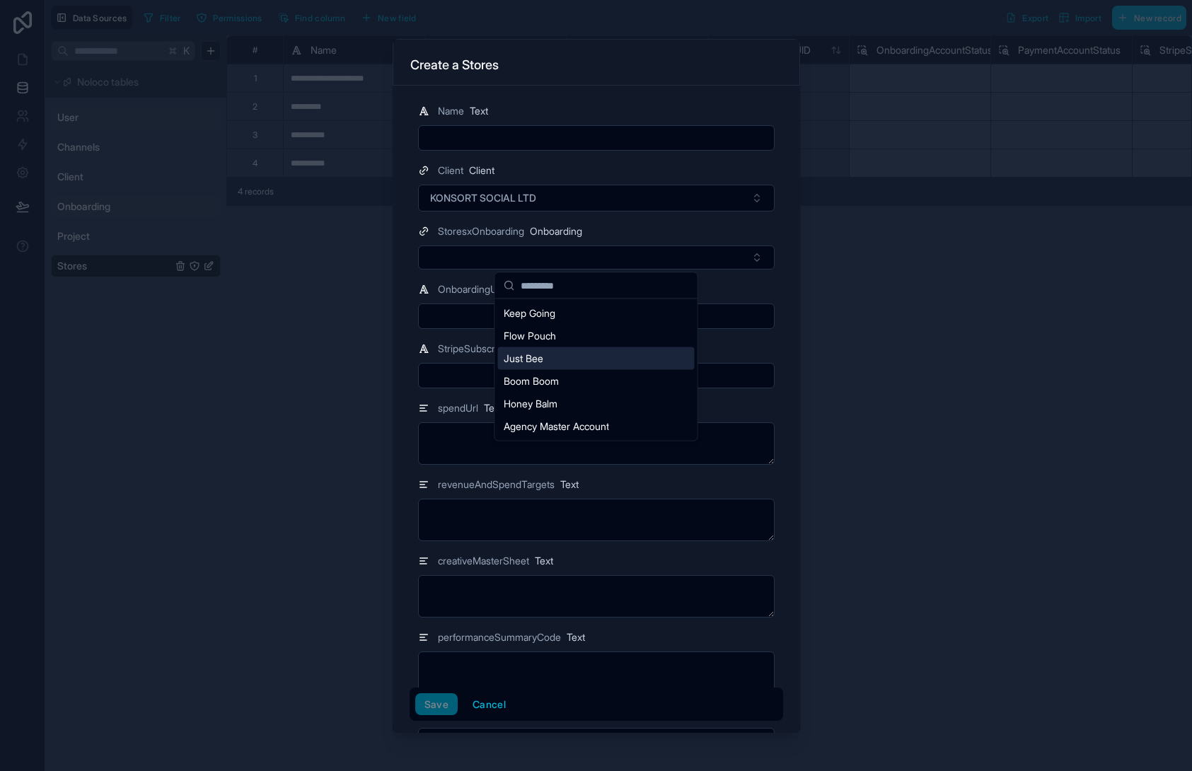
click at [558, 359] on div "Just Bee" at bounding box center [596, 358] width 197 height 23
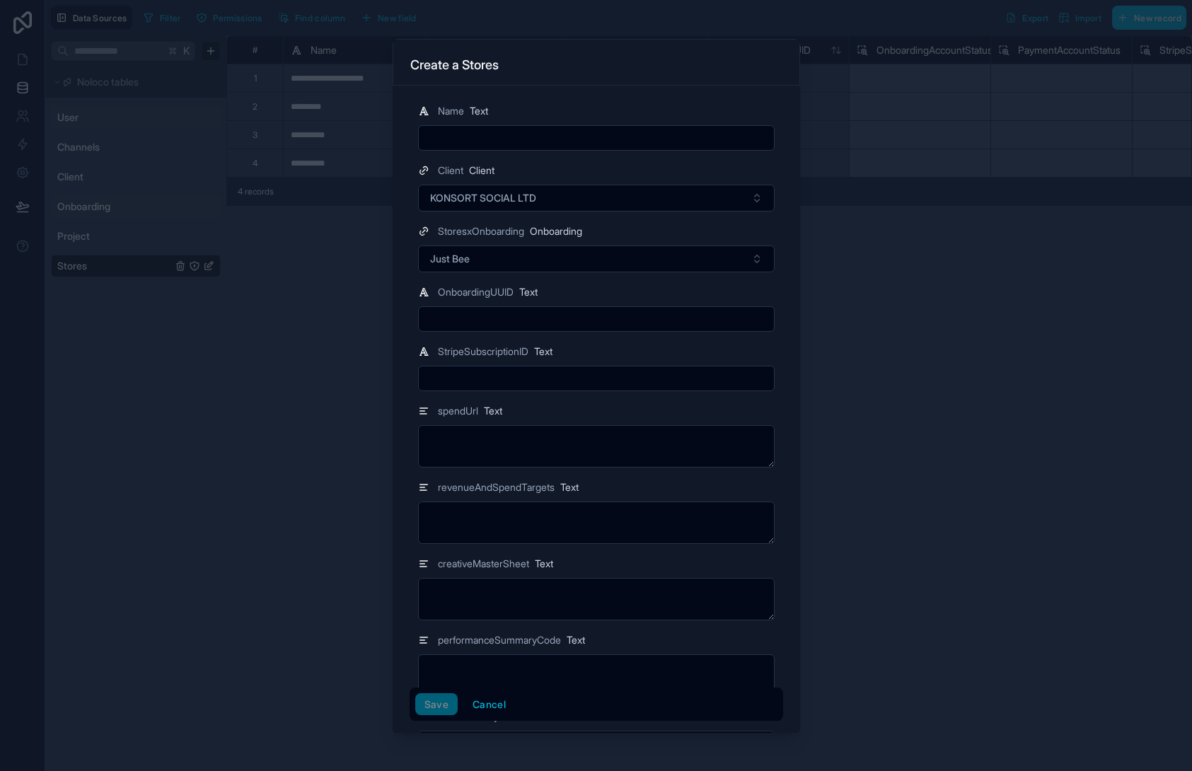
click at [533, 139] on input "text" at bounding box center [596, 138] width 355 height 20
type input "********"
click at [556, 379] on input "text" at bounding box center [596, 379] width 355 height 20
click at [545, 466] on textarea at bounding box center [596, 446] width 357 height 42
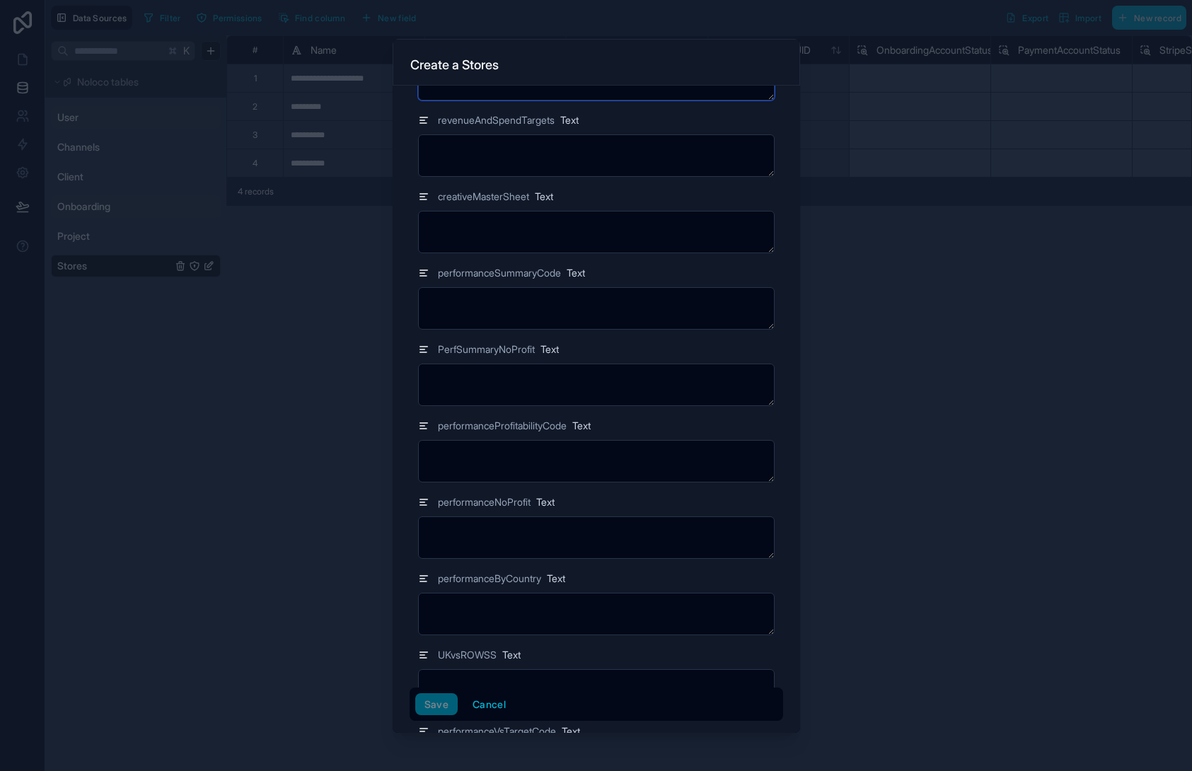
scroll to position [418, 0]
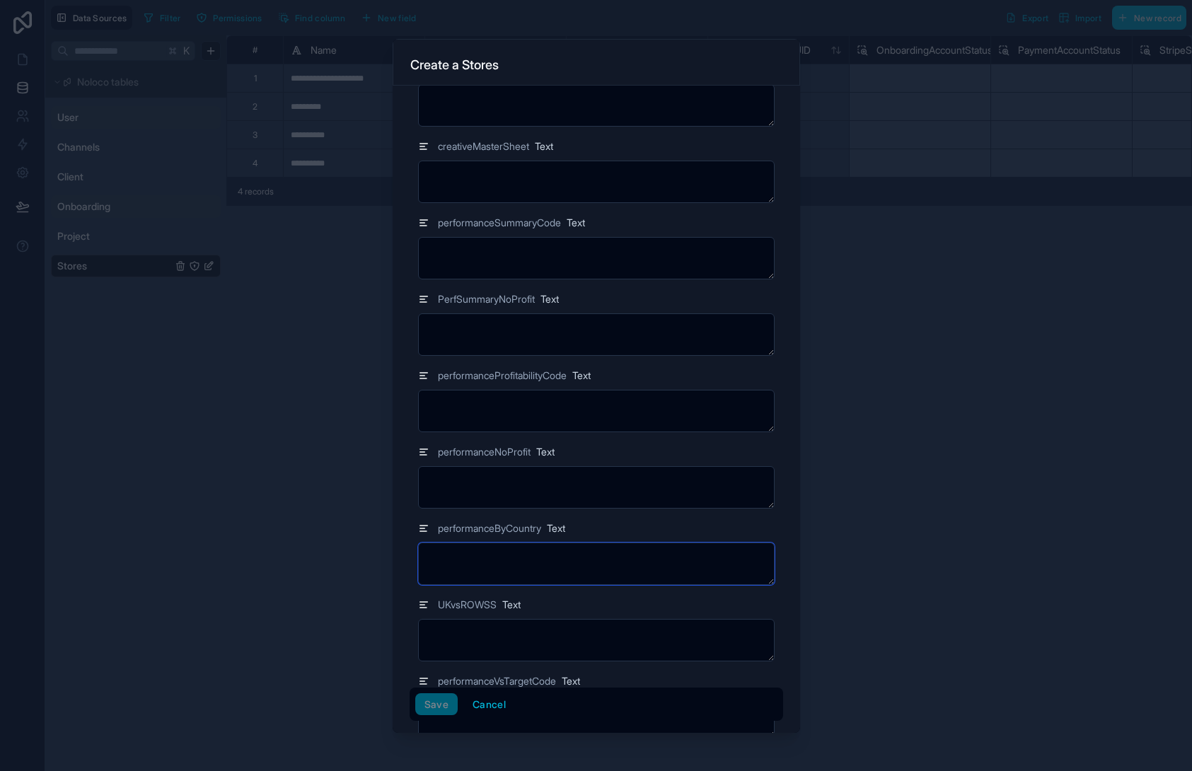
click at [564, 557] on textarea at bounding box center [596, 564] width 357 height 42
type textarea "*"
click at [563, 267] on textarea at bounding box center [596, 258] width 357 height 42
type textarea "*"
click at [568, 413] on textarea at bounding box center [596, 411] width 357 height 42
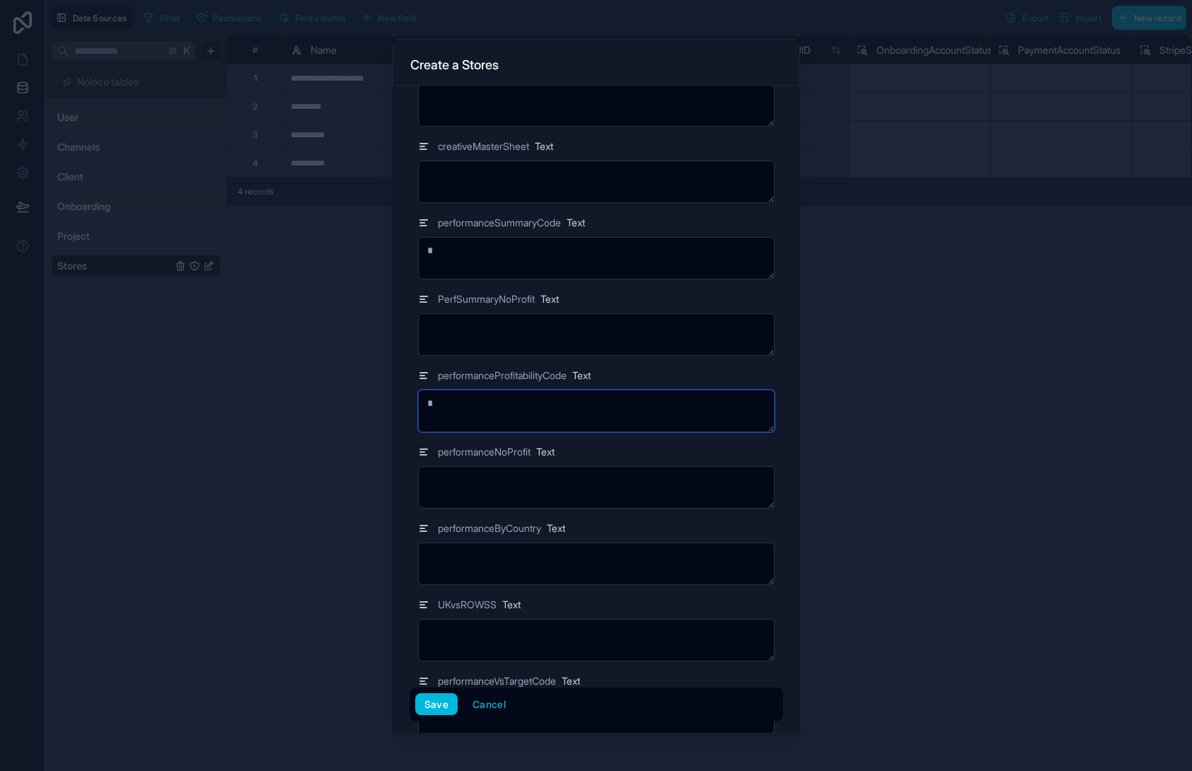
type textarea "*"
click at [657, 468] on textarea at bounding box center [596, 487] width 357 height 42
click at [650, 444] on div "performanceNoProfit Text" at bounding box center [596, 452] width 357 height 17
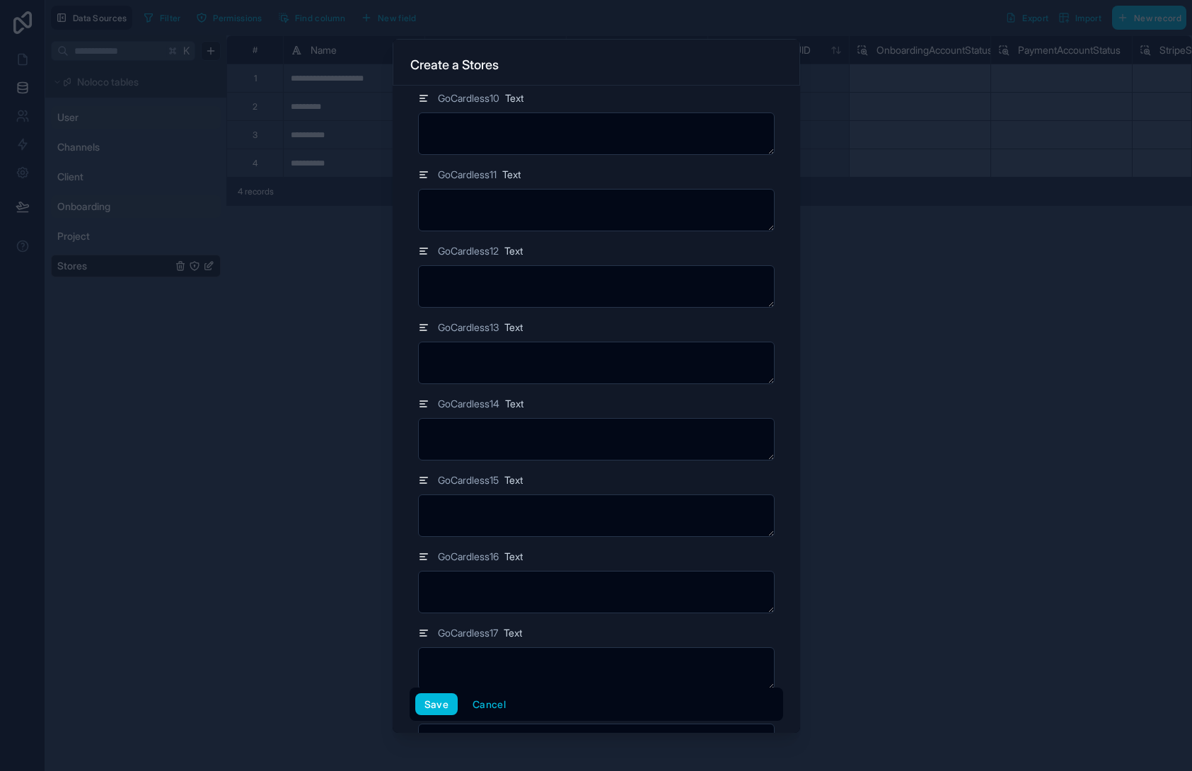
scroll to position [18292, 0]
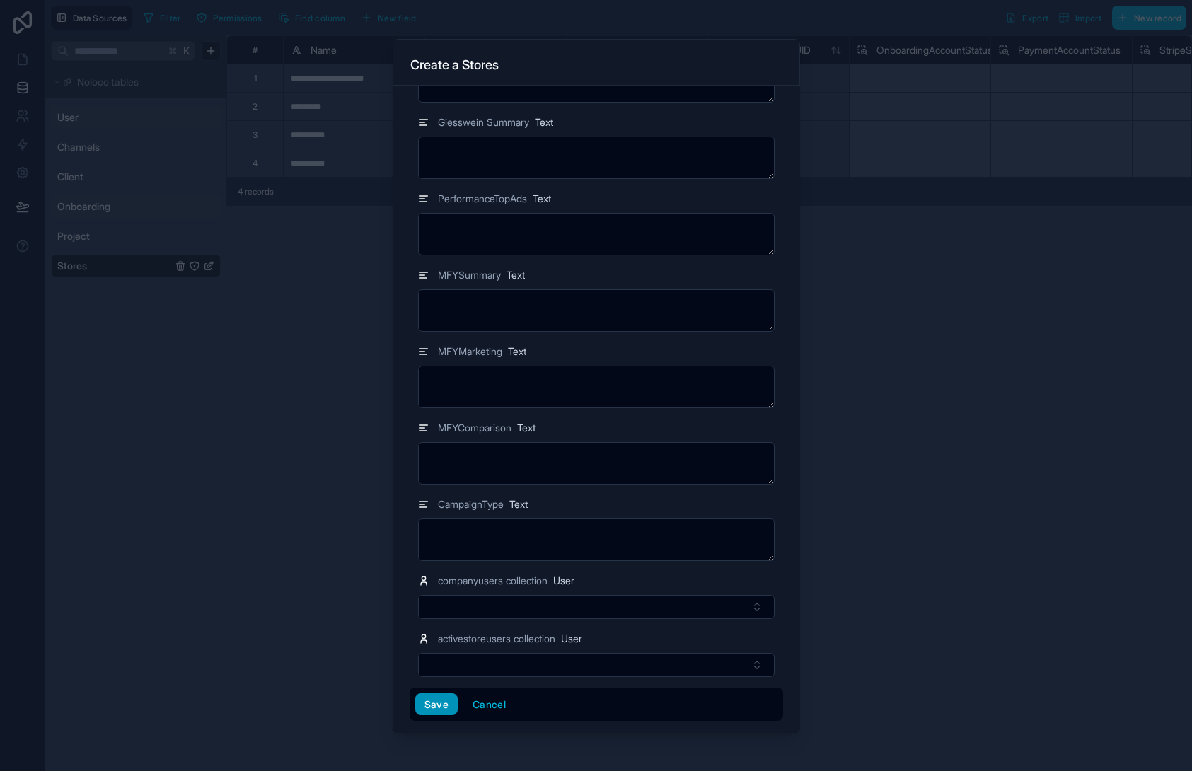
click at [434, 706] on button "Save" at bounding box center [436, 705] width 42 height 23
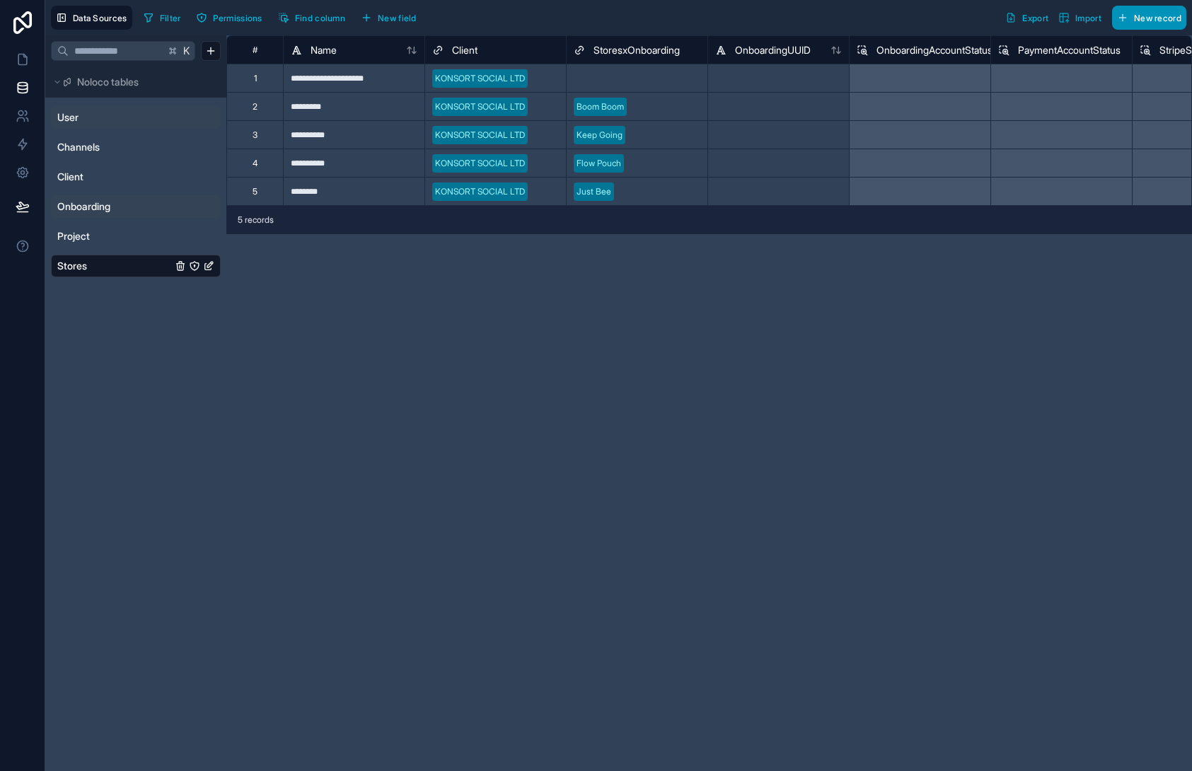
click at [1156, 17] on span "New record" at bounding box center [1157, 18] width 47 height 11
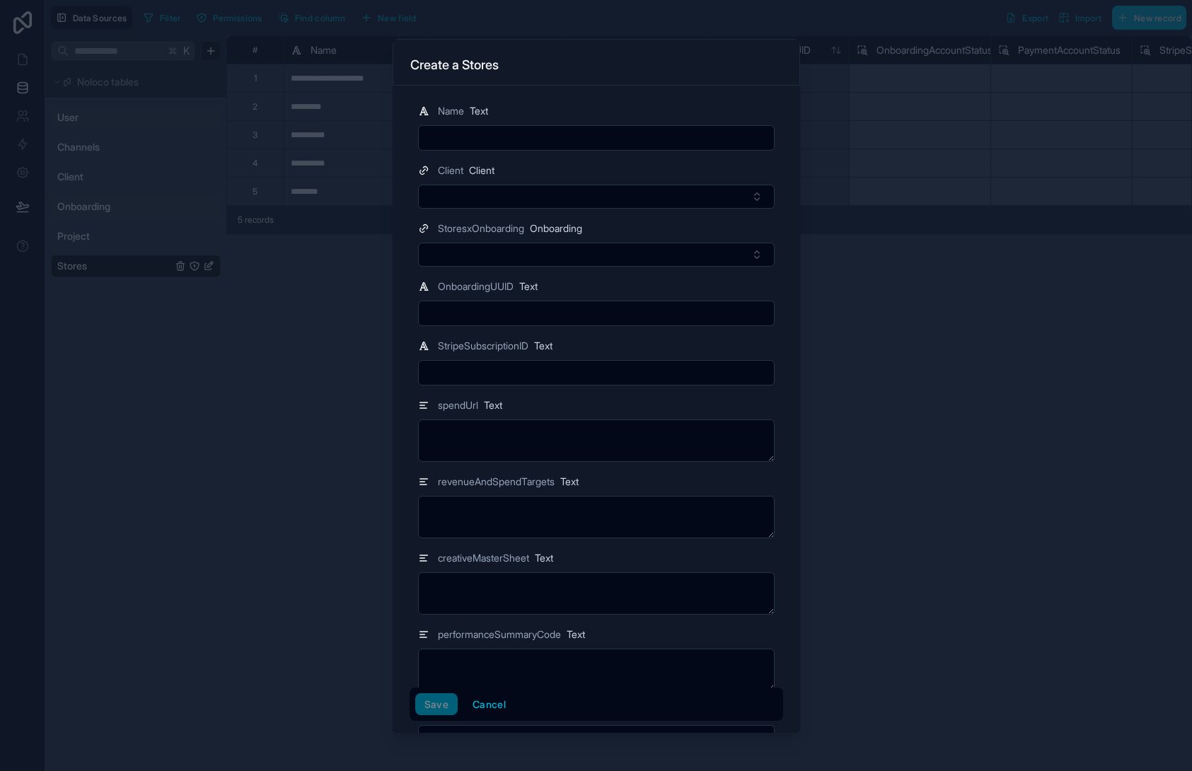
click at [518, 129] on input "text" at bounding box center [596, 138] width 355 height 20
type input "**********"
click at [517, 193] on button "Select Button" at bounding box center [596, 197] width 357 height 24
click at [568, 257] on span "KONSORT SOCIAL LTD" at bounding box center [557, 253] width 107 height 14
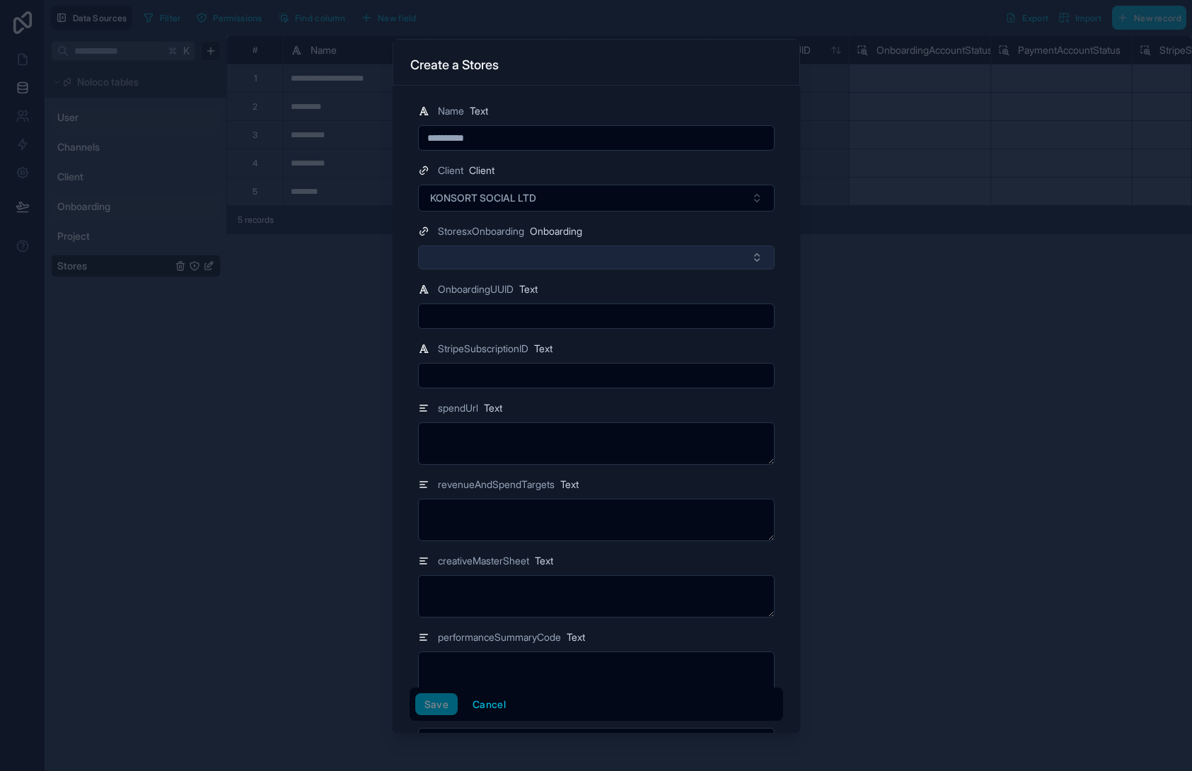
click at [497, 247] on button "Select Button" at bounding box center [596, 258] width 357 height 24
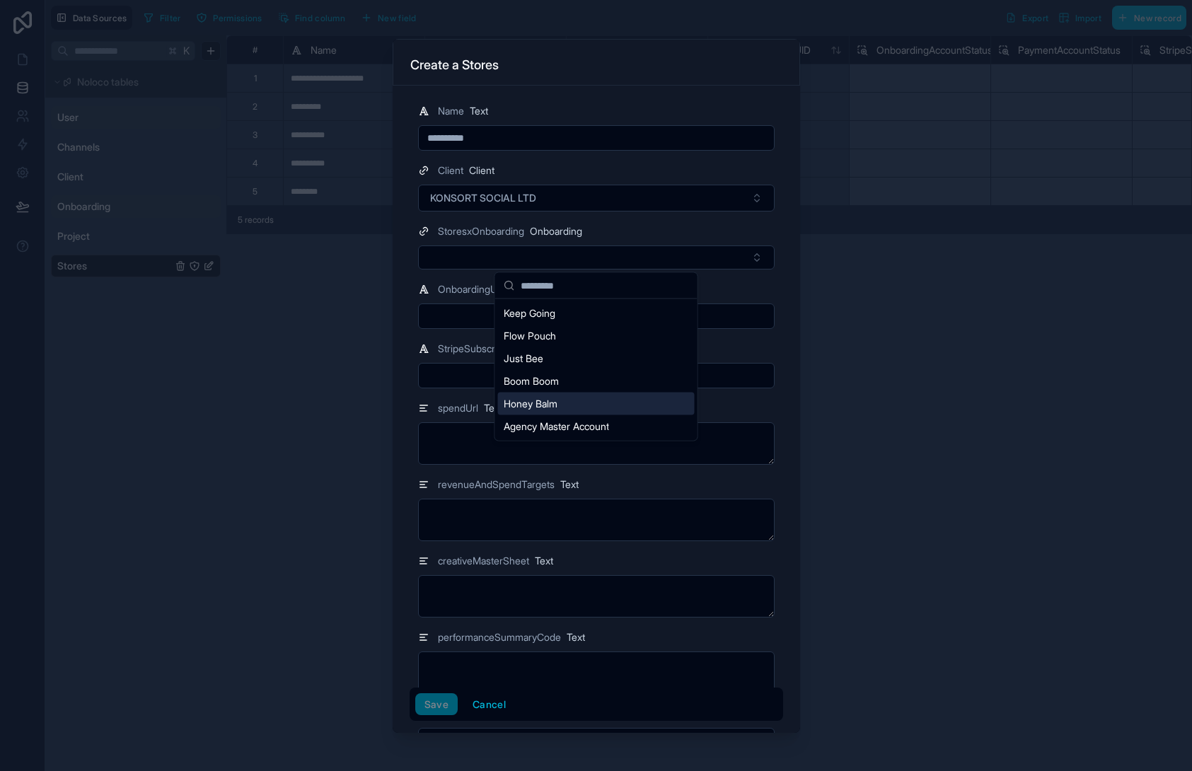
click at [573, 398] on div "Honey Balm" at bounding box center [596, 404] width 197 height 23
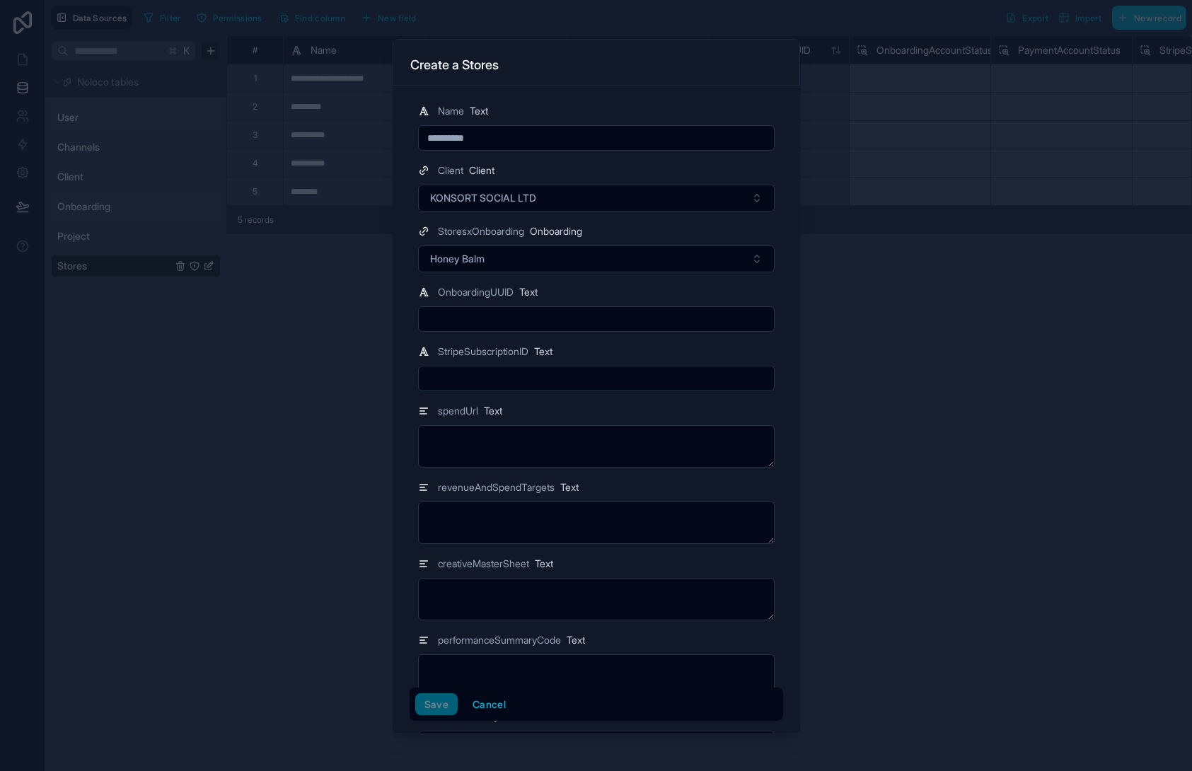
click at [488, 311] on input "text" at bounding box center [596, 319] width 355 height 20
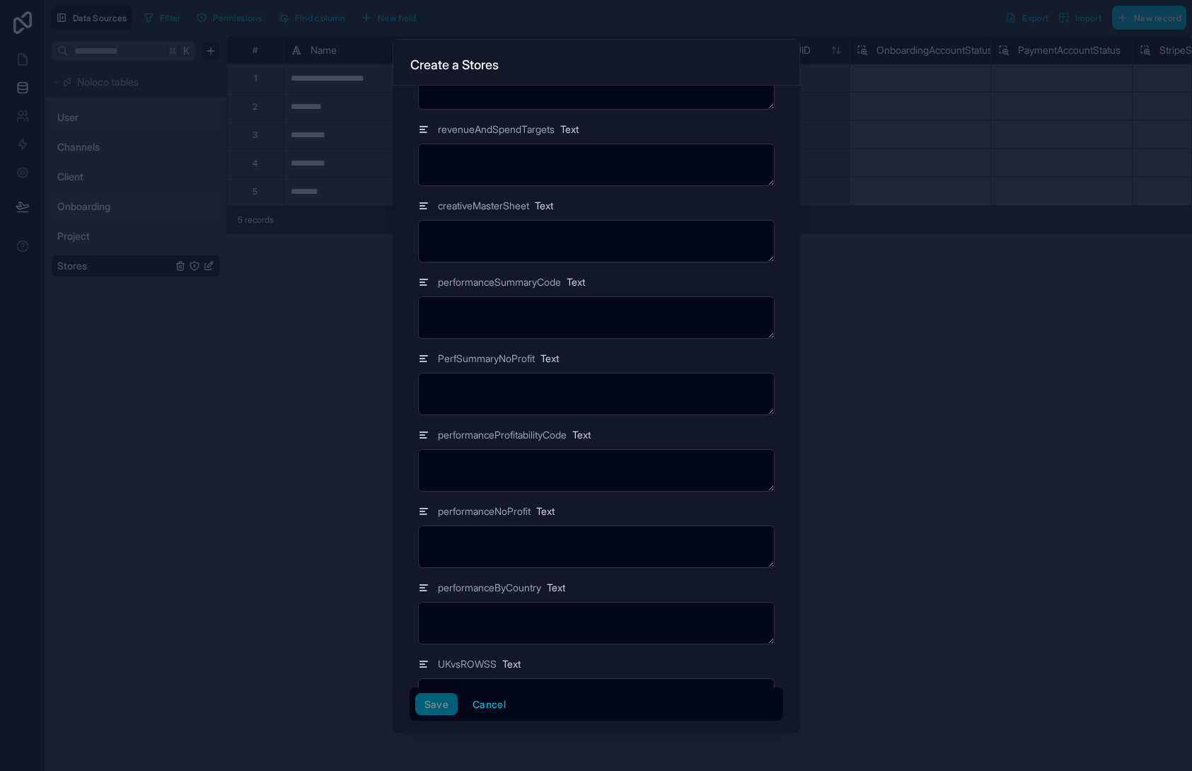
scroll to position [381, 0]
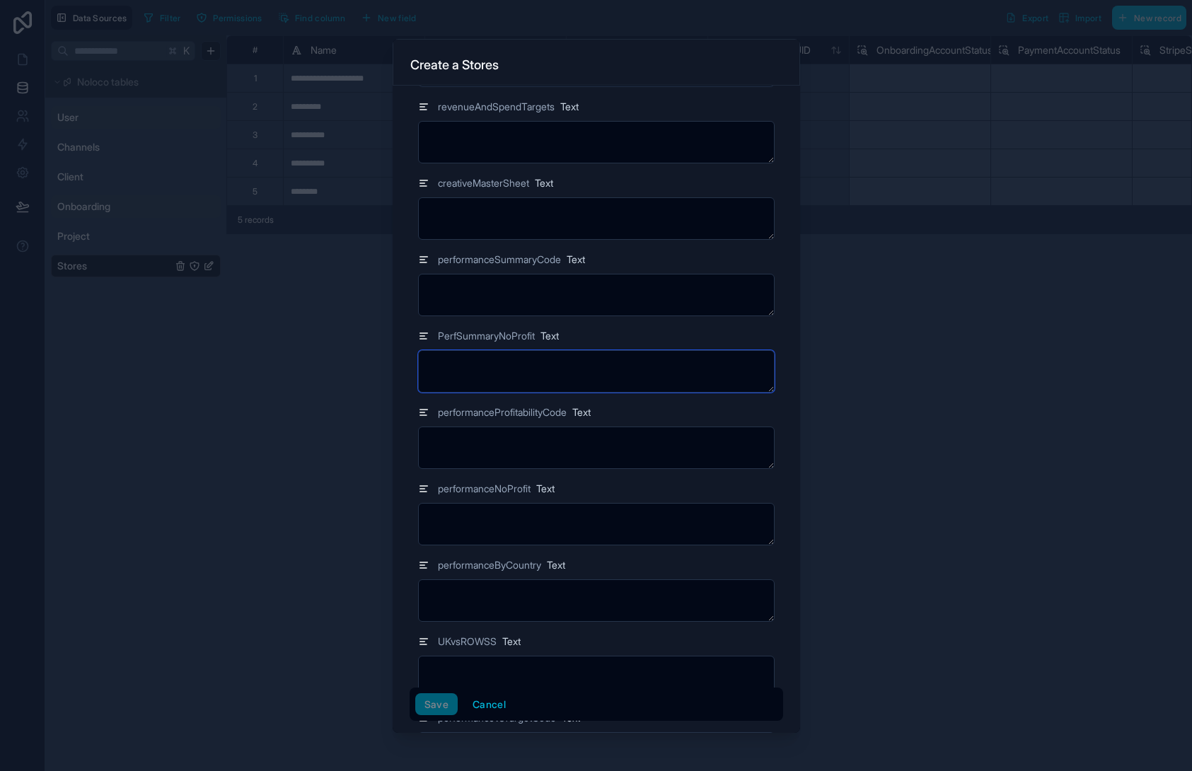
click at [558, 379] on textarea at bounding box center [596, 371] width 357 height 42
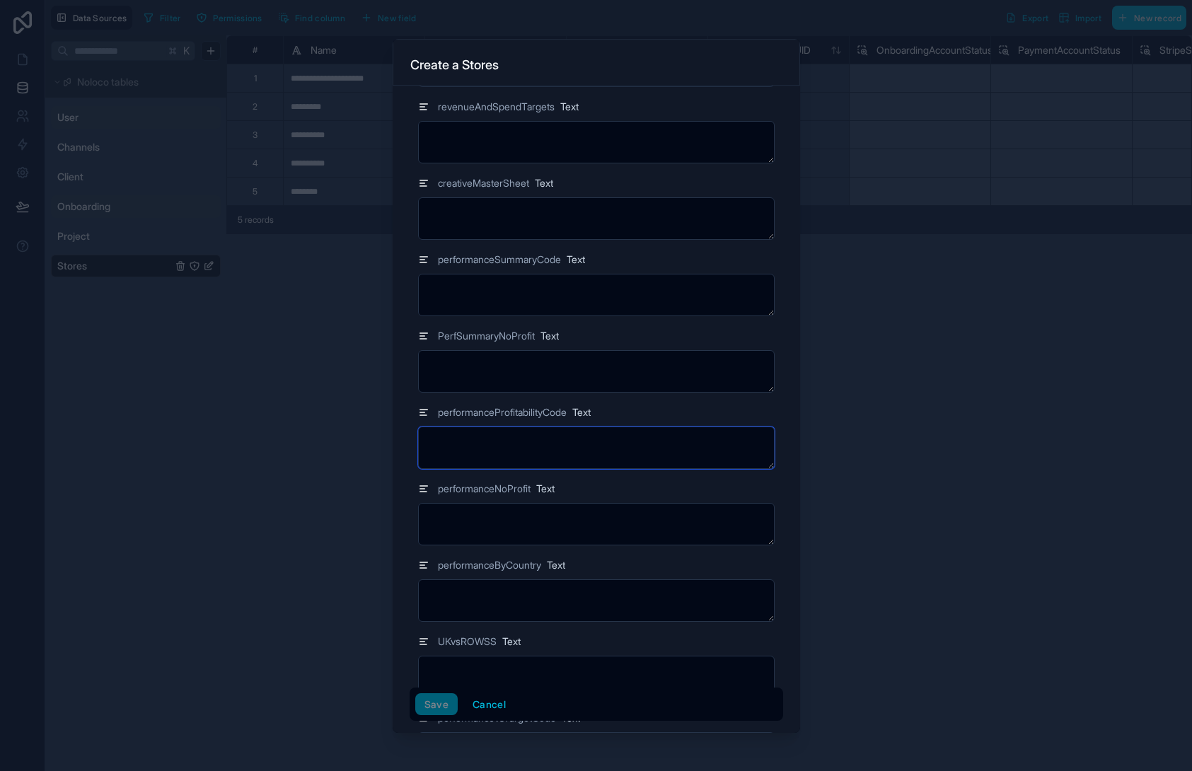
click at [565, 449] on textarea at bounding box center [596, 448] width 357 height 42
type textarea "*"
click at [573, 297] on textarea at bounding box center [596, 295] width 357 height 42
type textarea "*"
click at [748, 336] on div "PerfSummaryNoProfit Text" at bounding box center [596, 336] width 357 height 17
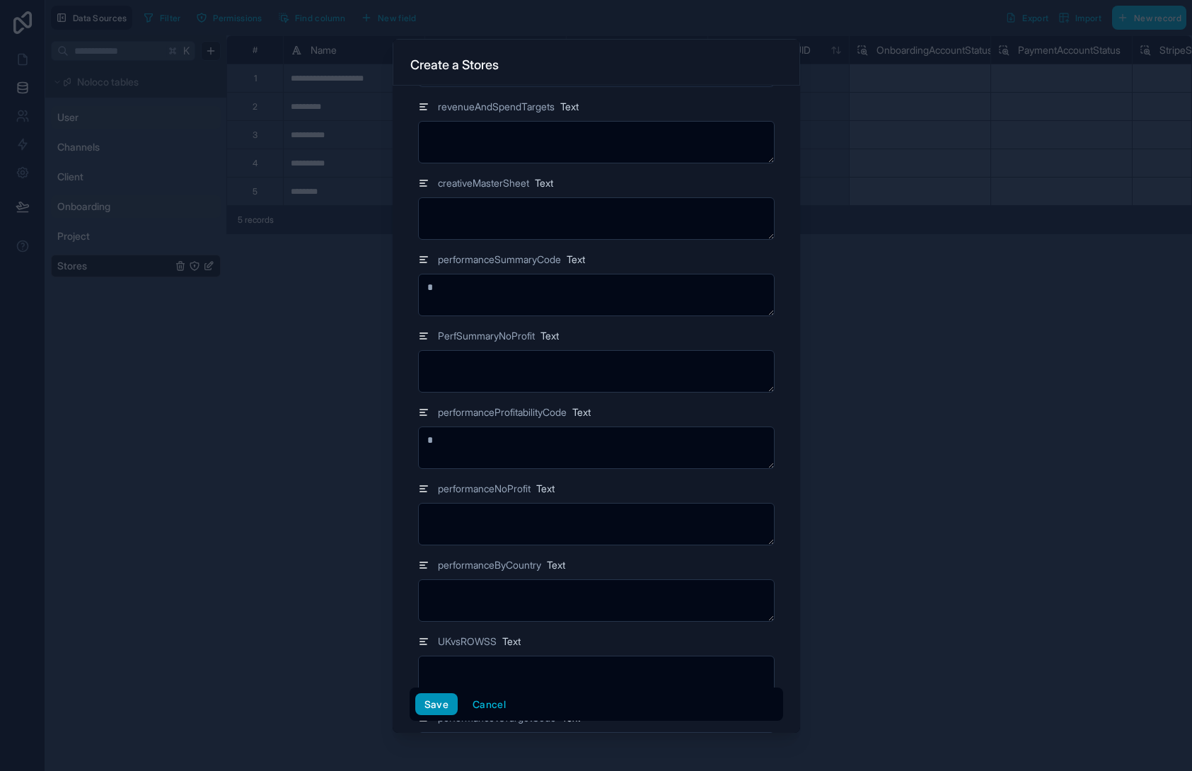
click at [427, 696] on button "Save" at bounding box center [436, 705] width 42 height 23
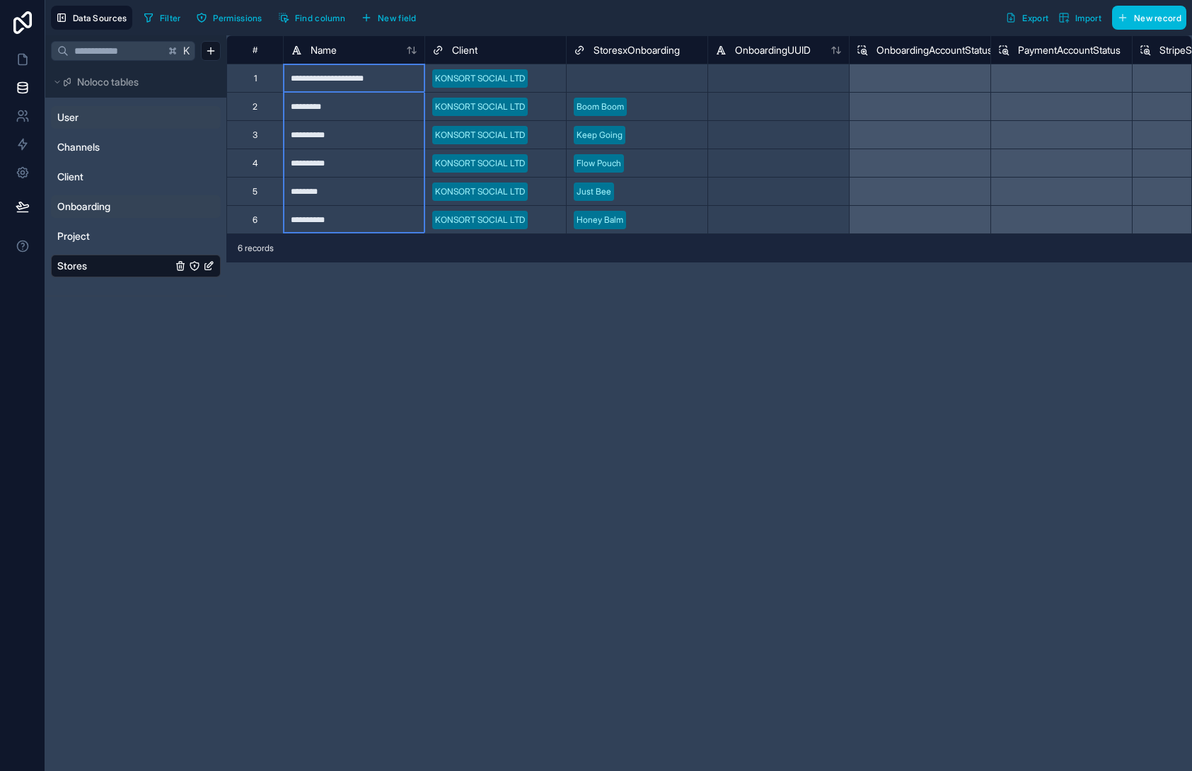
click at [363, 53] on div "Name" at bounding box center [354, 50] width 127 height 17
click at [372, 79] on div "**********" at bounding box center [354, 78] width 142 height 28
click at [333, 73] on div "**********" at bounding box center [354, 78] width 142 height 28
click at [420, 395] on div "**********" at bounding box center [709, 403] width 966 height 736
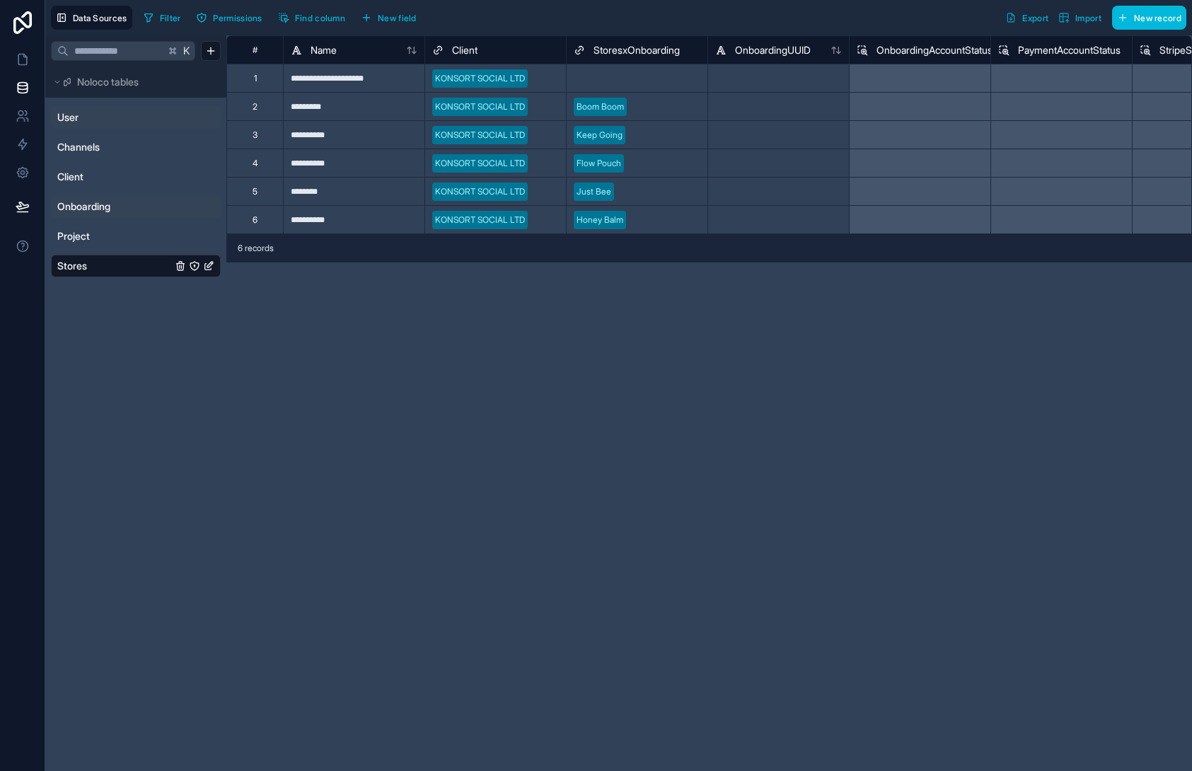
click at [91, 209] on span "Onboarding" at bounding box center [83, 207] width 53 height 14
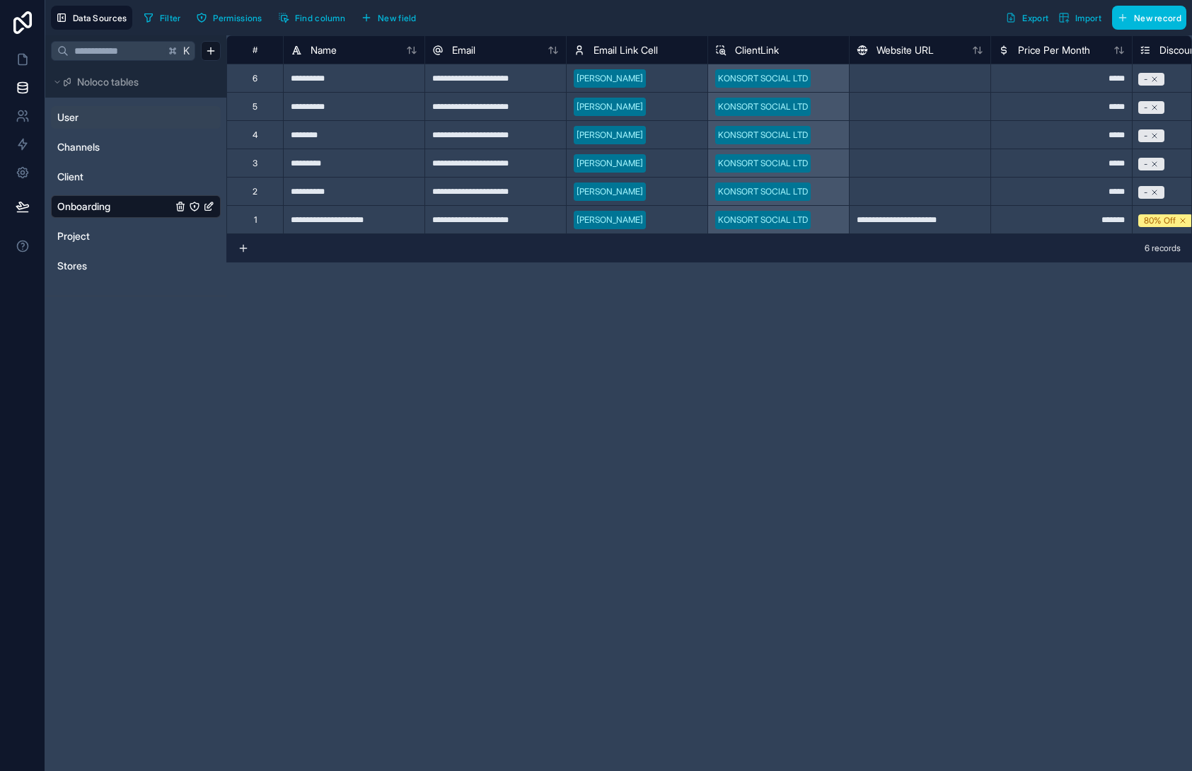
click at [356, 215] on div "**********" at bounding box center [354, 219] width 142 height 28
click at [458, 292] on div "**********" at bounding box center [709, 403] width 966 height 736
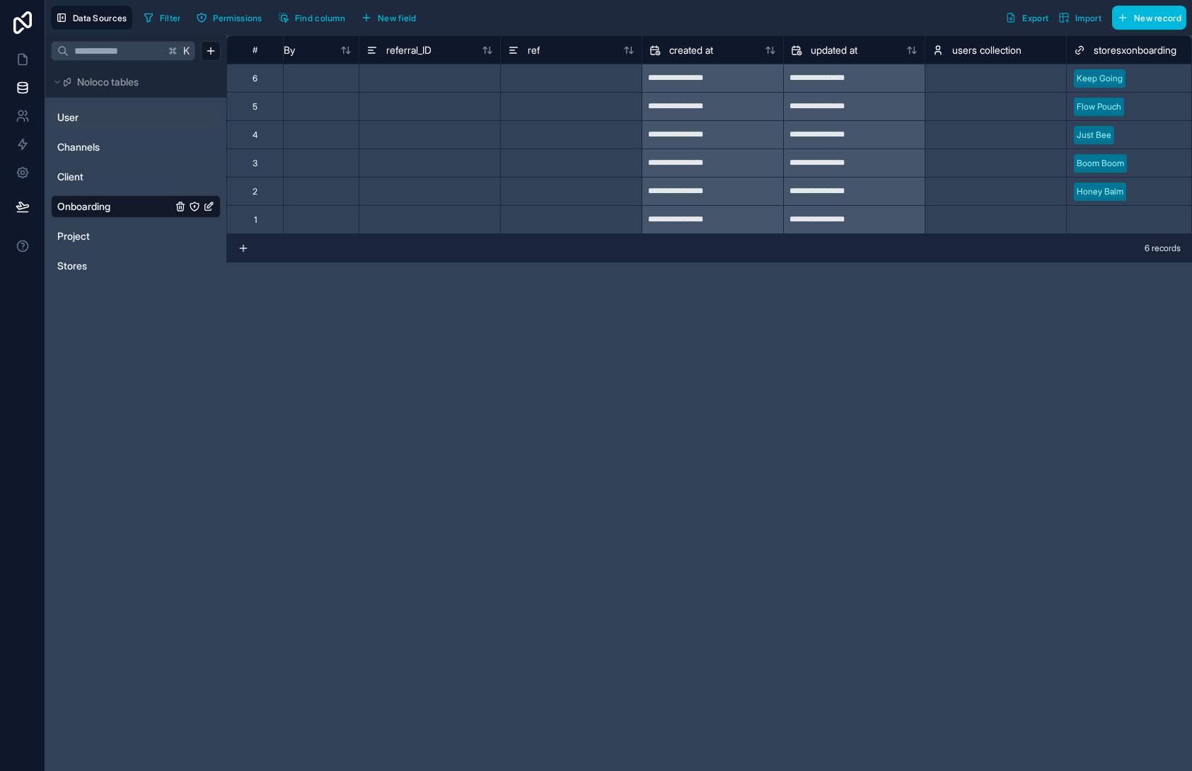
scroll to position [0, 6876]
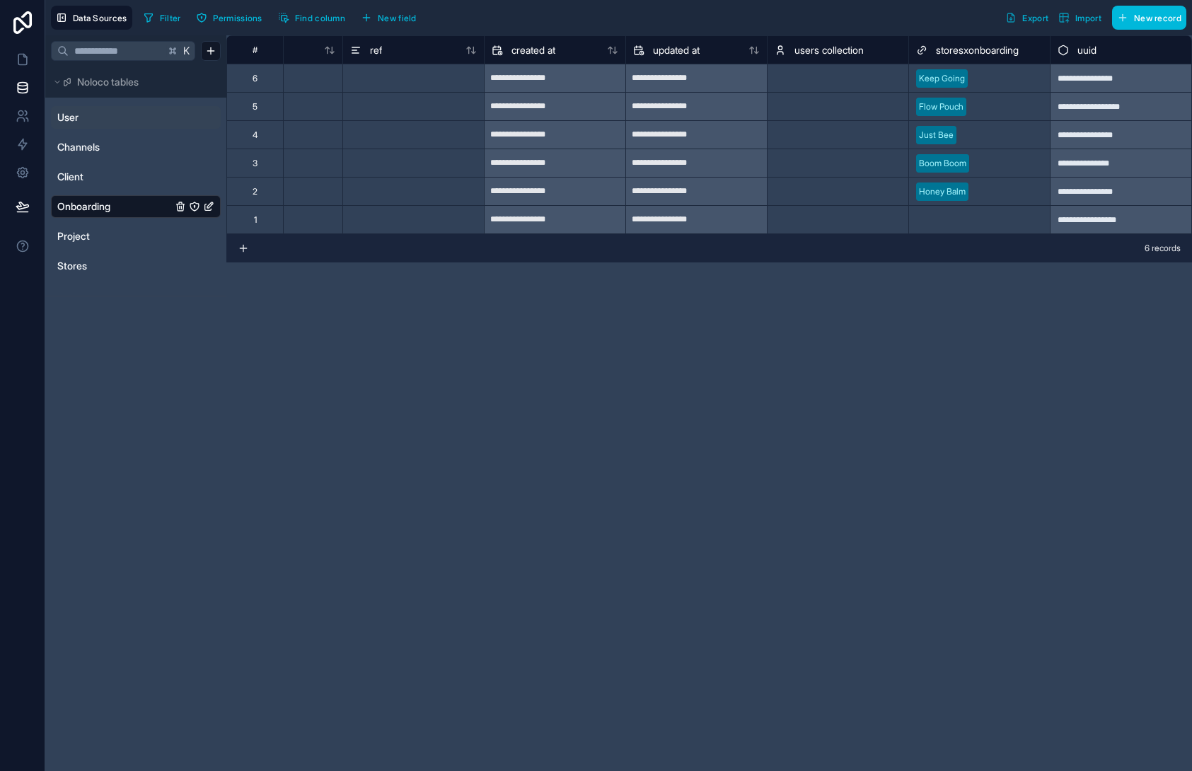
click at [1151, 216] on div "**********" at bounding box center [1121, 219] width 142 height 28
click at [89, 257] on div "Stores" at bounding box center [136, 266] width 170 height 23
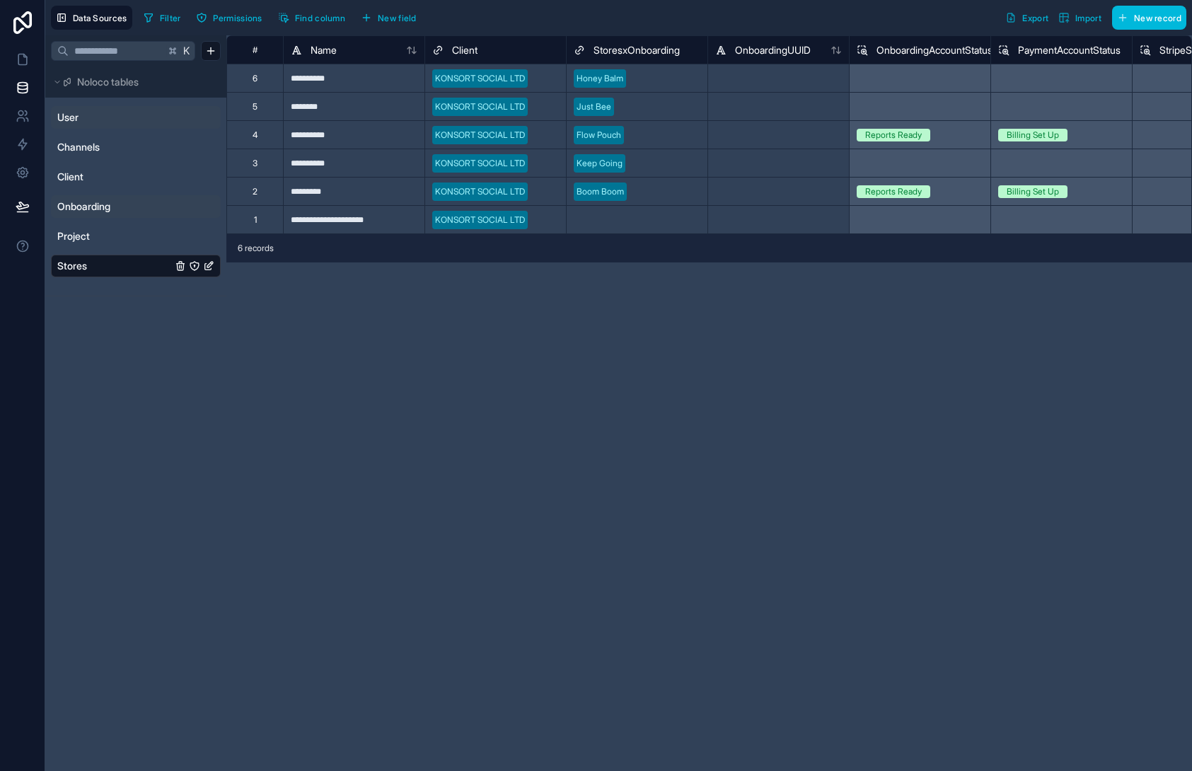
click at [607, 222] on div "Select a StoresxOnboarding" at bounding box center [627, 219] width 107 height 11
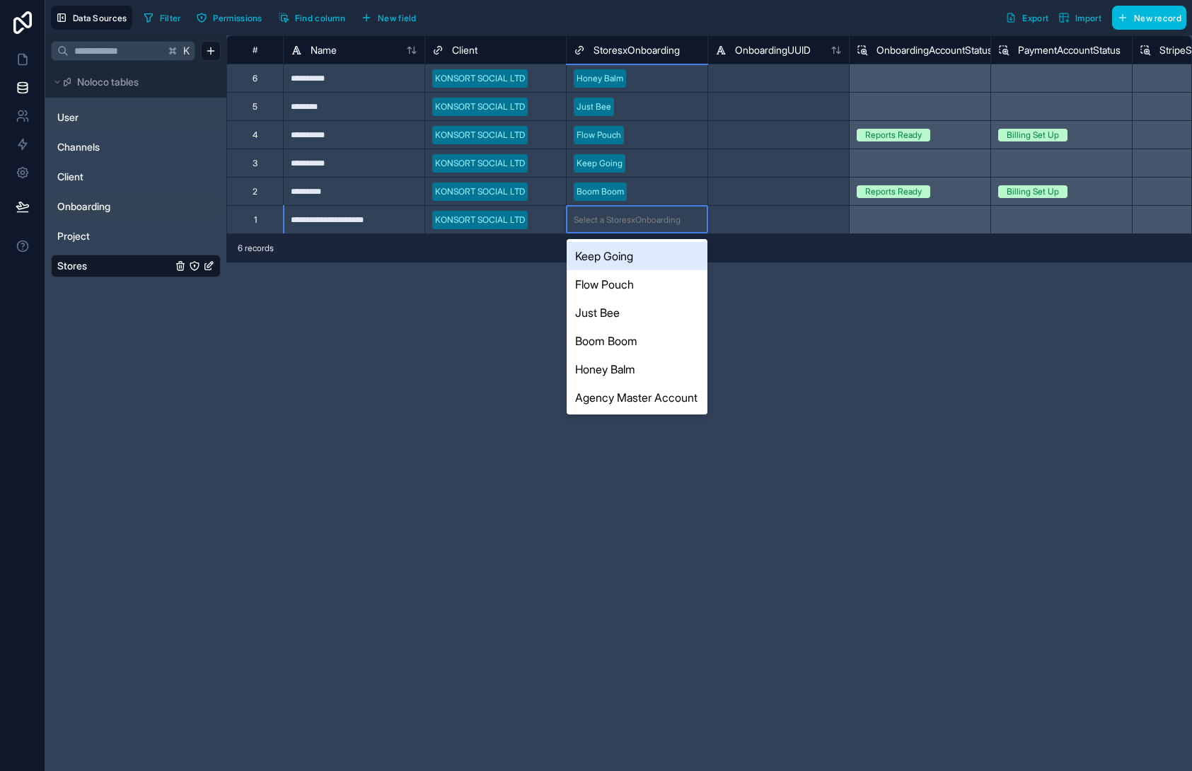
click at [607, 222] on div "Select a StoresxOnboarding" at bounding box center [627, 219] width 107 height 11
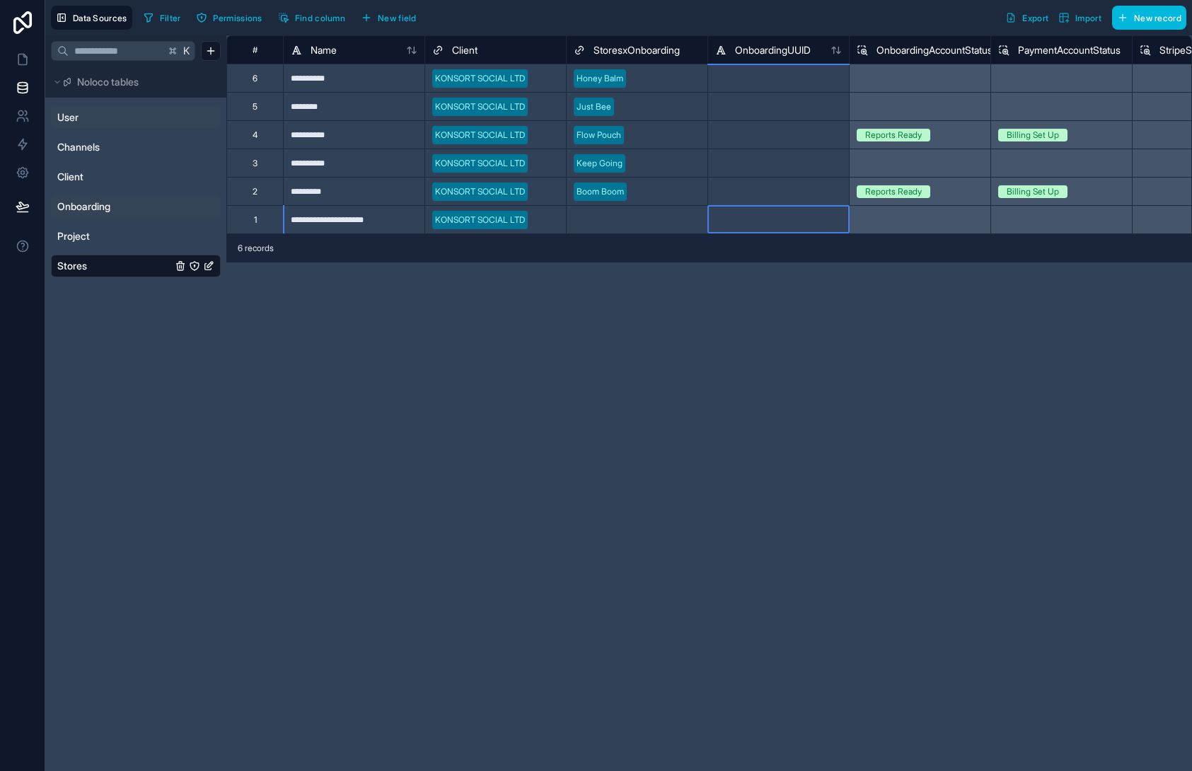
click at [710, 231] on div at bounding box center [779, 219] width 142 height 28
click at [667, 303] on div "**********" at bounding box center [709, 403] width 966 height 736
click at [594, 221] on div "Select a StoresxOnboarding" at bounding box center [627, 219] width 107 height 11
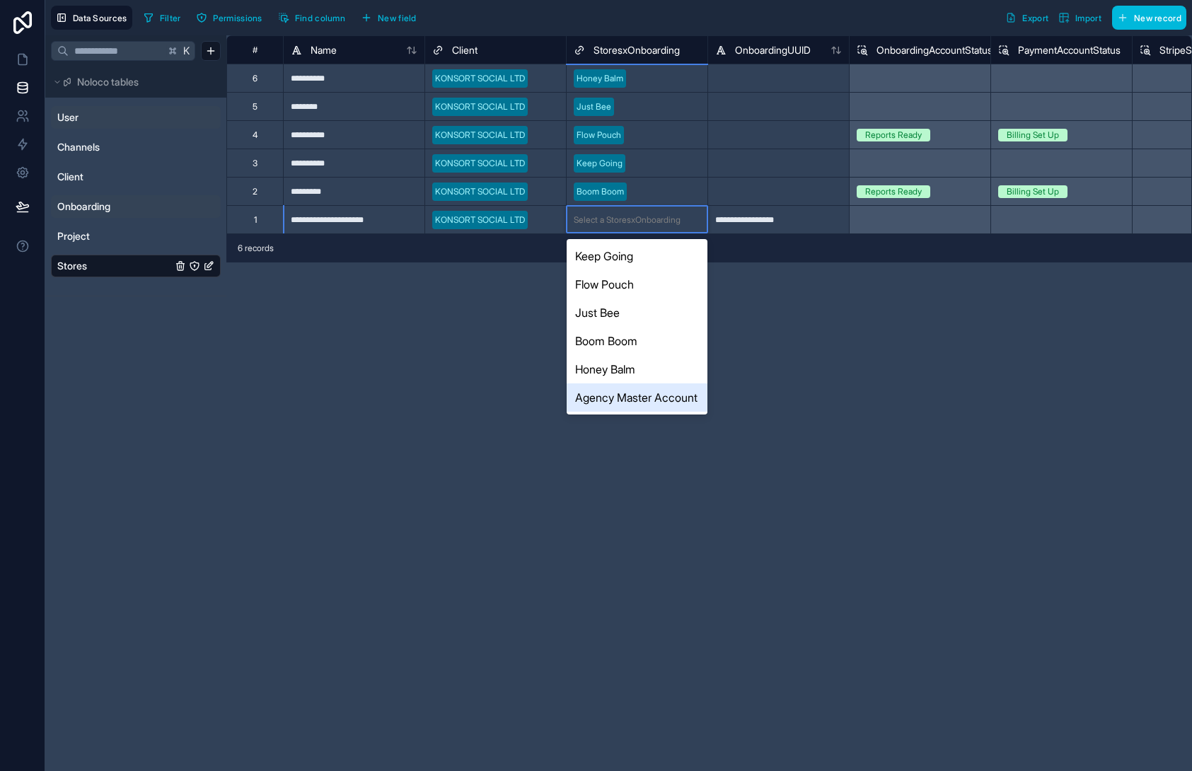
click at [626, 407] on div "Agency Master Account" at bounding box center [637, 398] width 141 height 28
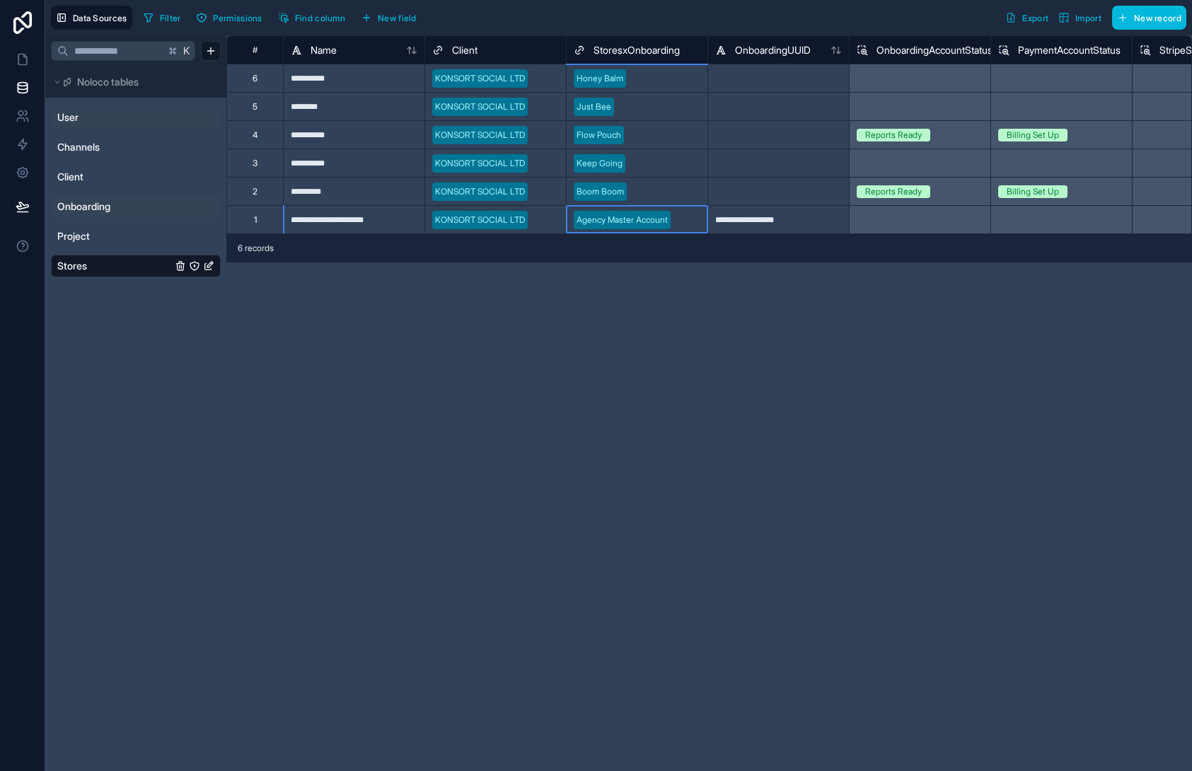
click at [767, 335] on div "**********" at bounding box center [709, 403] width 966 height 736
click at [756, 192] on div at bounding box center [779, 191] width 142 height 28
click at [93, 205] on span "Onboarding" at bounding box center [83, 207] width 53 height 14
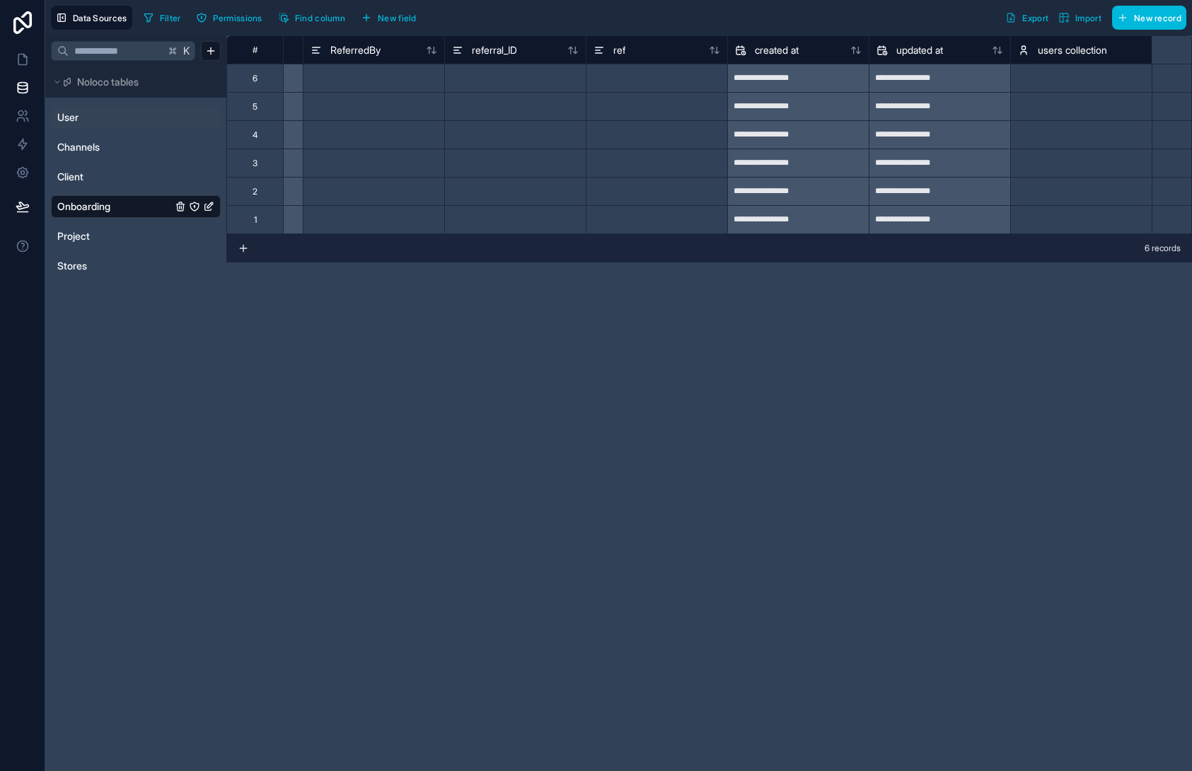
scroll to position [0, 6876]
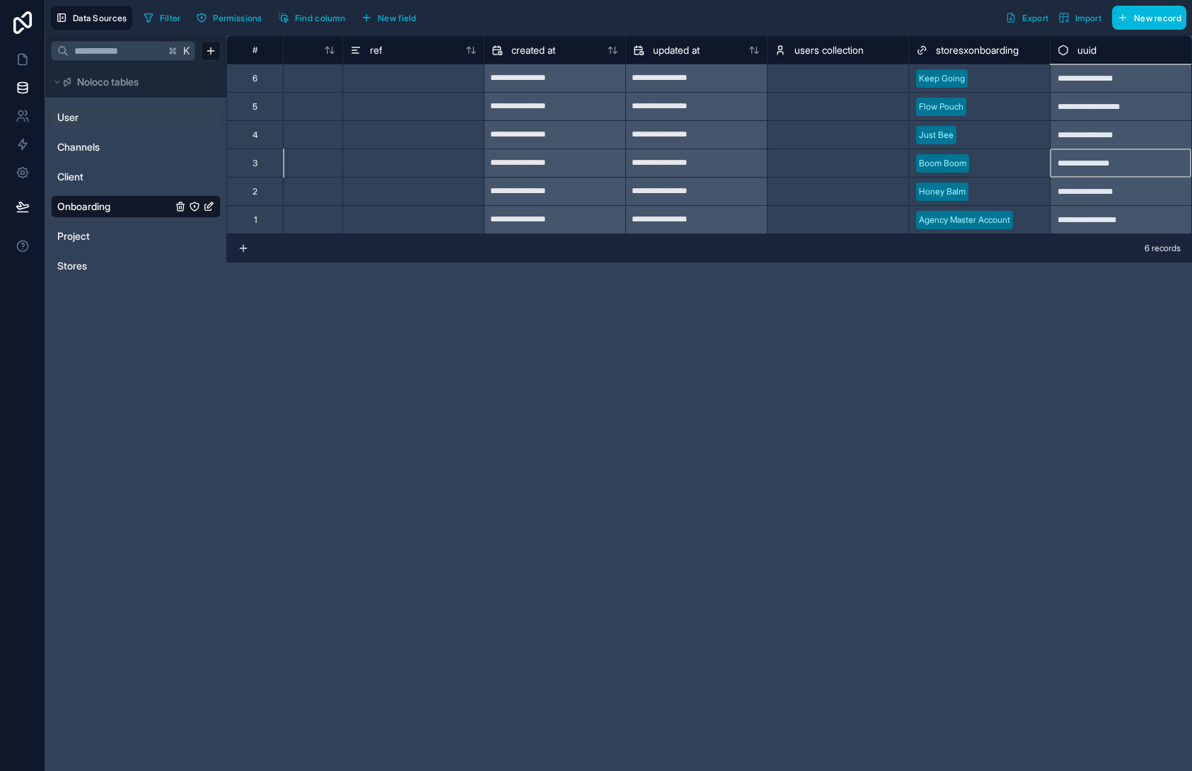
click at [1132, 161] on div "**********" at bounding box center [1121, 163] width 142 height 28
click at [80, 270] on span "Stores" at bounding box center [72, 266] width 30 height 14
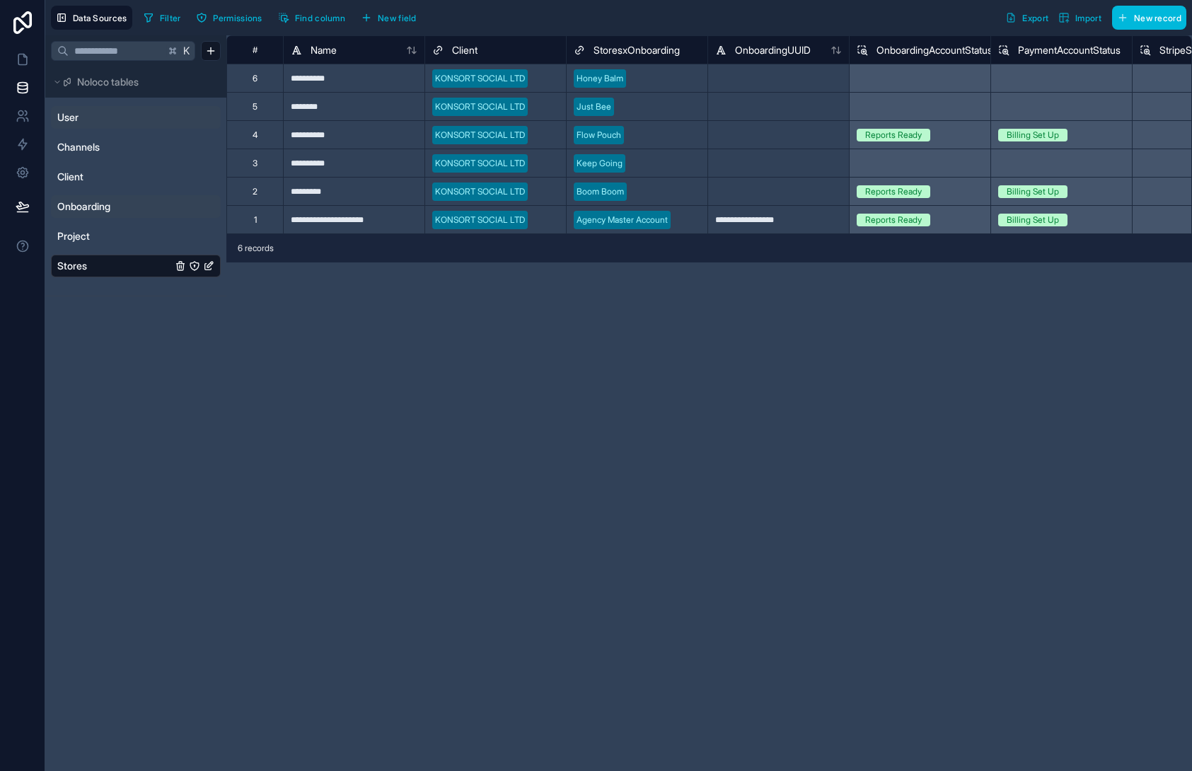
click at [732, 188] on div at bounding box center [779, 191] width 142 height 28
click at [740, 165] on div at bounding box center [779, 163] width 142 height 28
click at [85, 209] on span "Onboarding" at bounding box center [83, 207] width 53 height 14
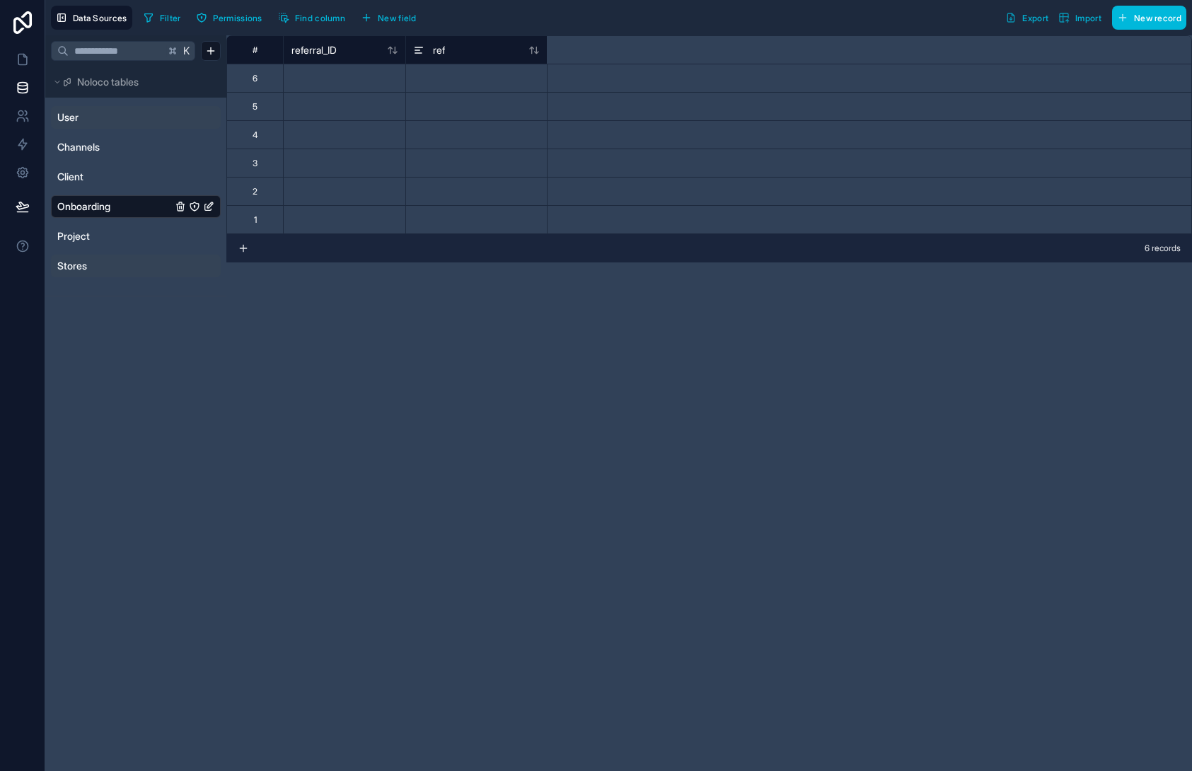
scroll to position [0, 6876]
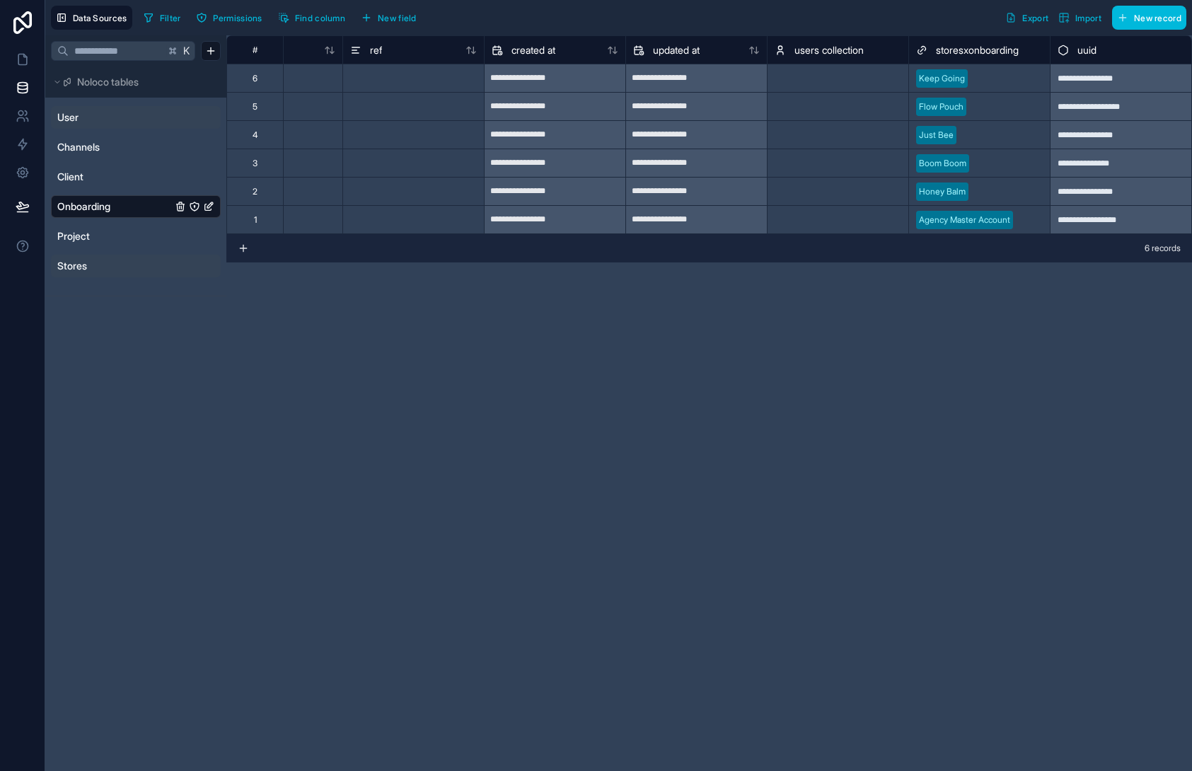
click at [1091, 73] on div "**********" at bounding box center [1121, 78] width 142 height 28
click at [84, 264] on span "Stores" at bounding box center [72, 266] width 30 height 14
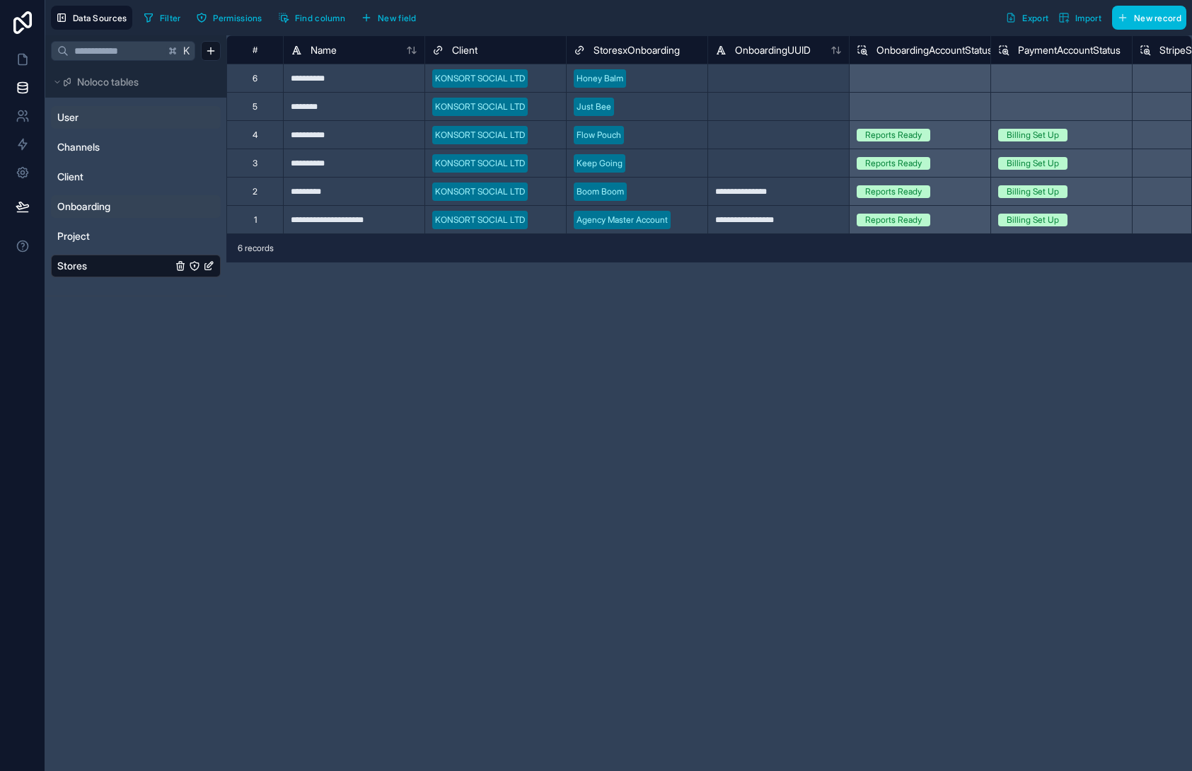
click at [799, 170] on div at bounding box center [779, 163] width 142 height 28
click at [747, 133] on div at bounding box center [779, 134] width 142 height 28
click at [98, 209] on span "Onboarding" at bounding box center [83, 207] width 53 height 14
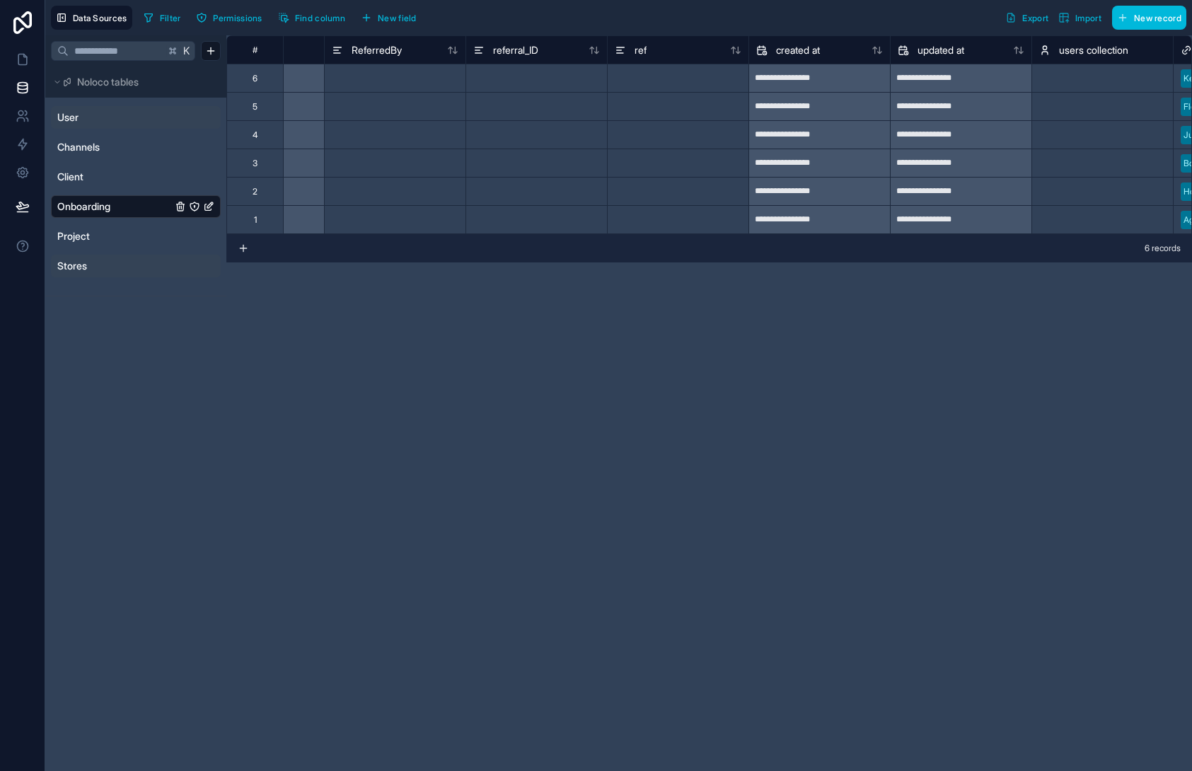
scroll to position [0, 6876]
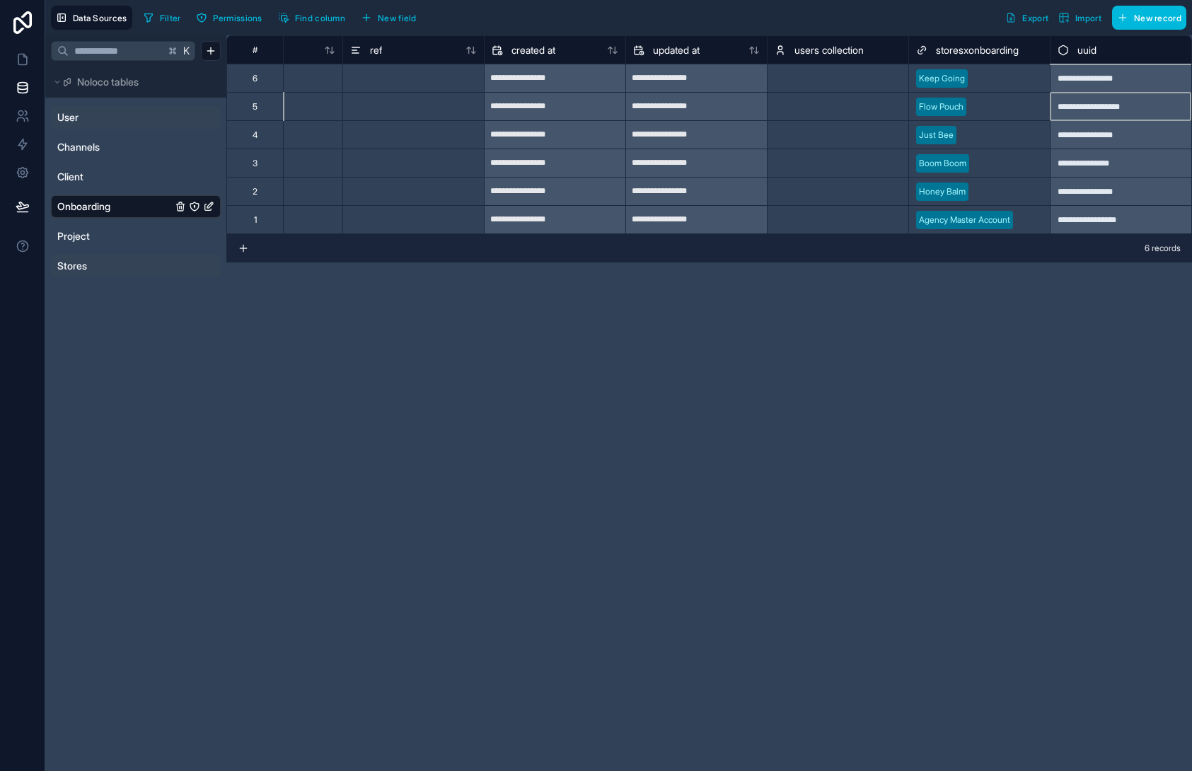
click at [1096, 105] on div "**********" at bounding box center [1121, 106] width 142 height 28
click at [80, 262] on span "Stores" at bounding box center [72, 266] width 30 height 14
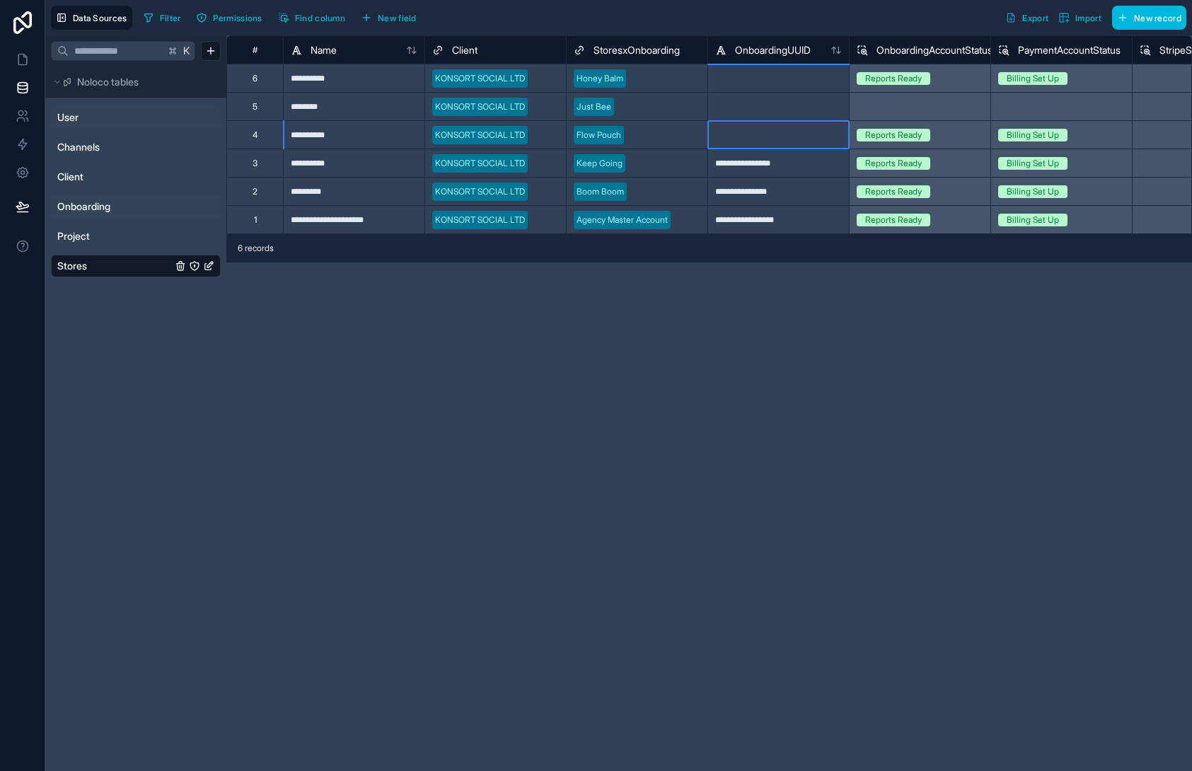
click at [737, 140] on div at bounding box center [779, 134] width 142 height 28
click at [743, 110] on div at bounding box center [779, 106] width 142 height 28
click at [88, 209] on span "Onboarding" at bounding box center [83, 207] width 53 height 14
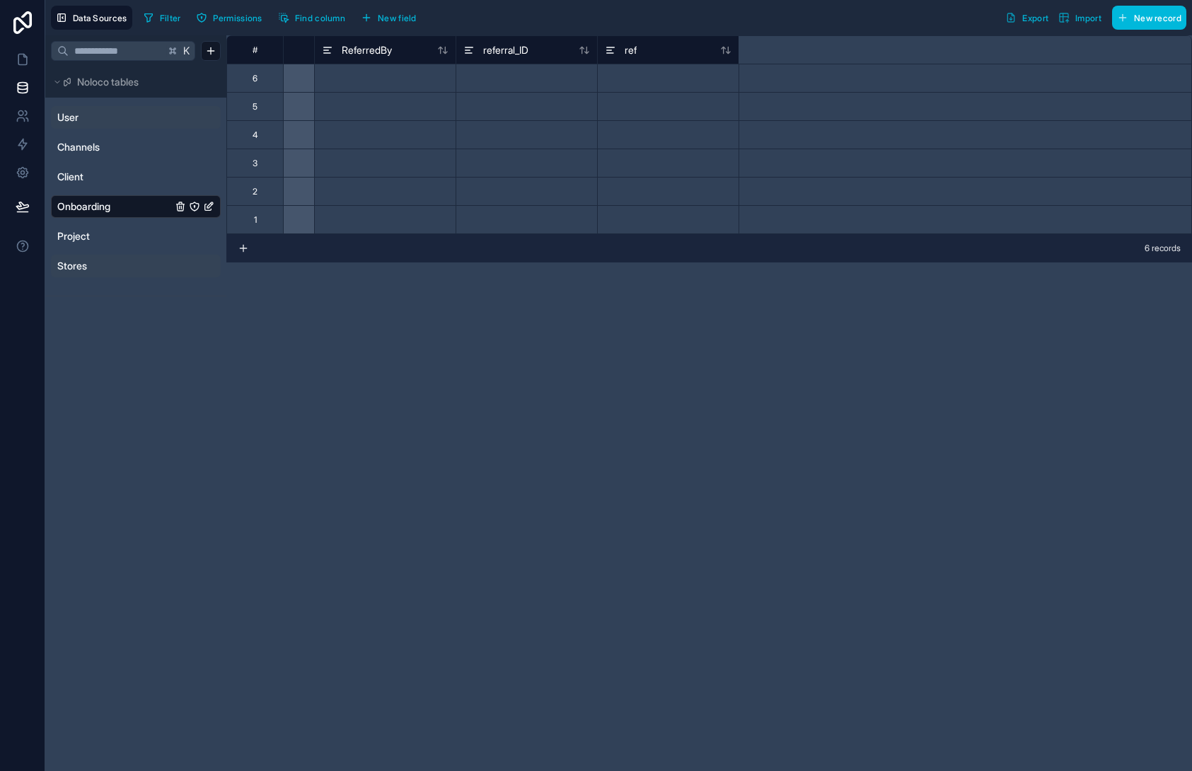
scroll to position [0, 6876]
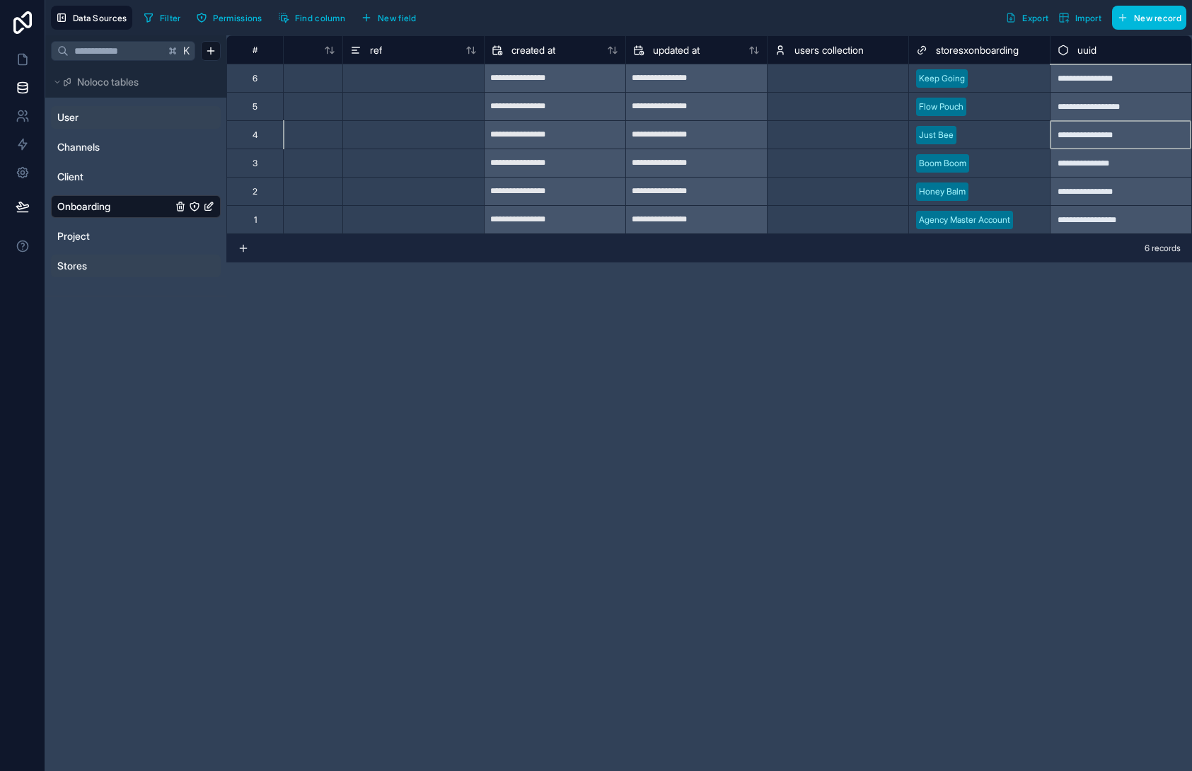
click at [1081, 134] on div "**********" at bounding box center [1121, 134] width 142 height 28
click at [86, 263] on span "Stores" at bounding box center [72, 266] width 30 height 14
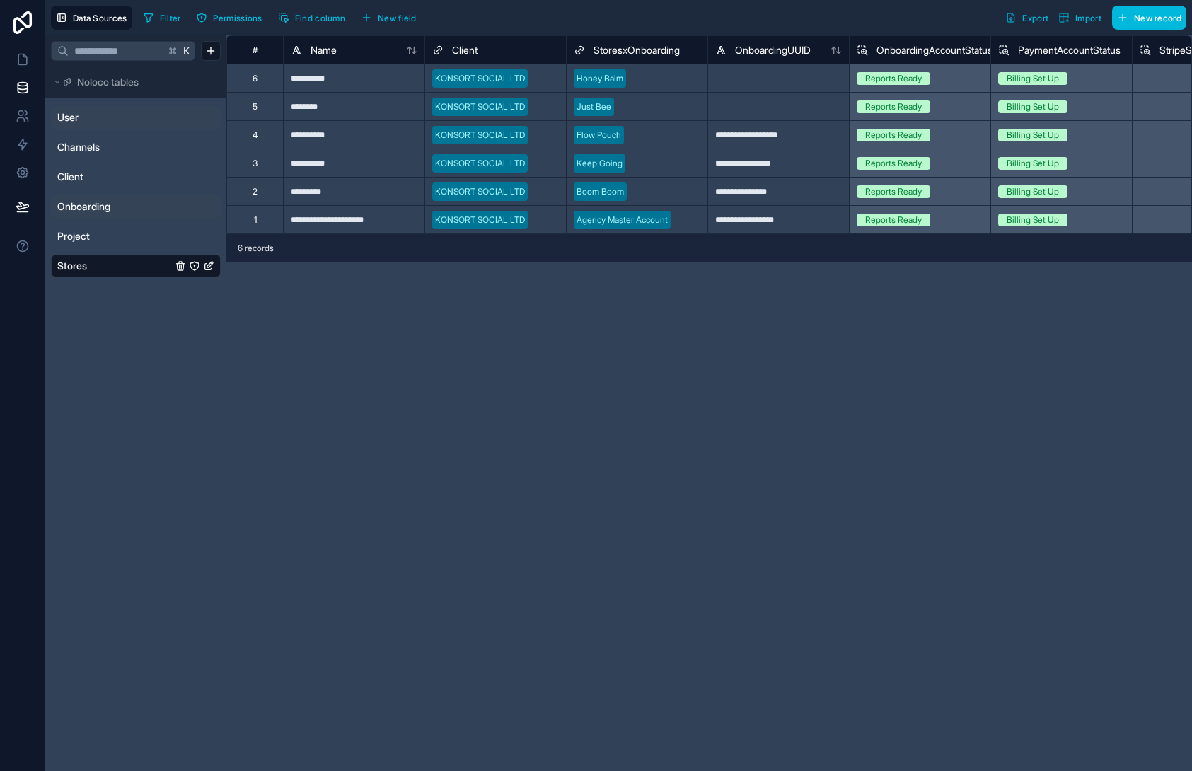
click at [720, 100] on div at bounding box center [779, 106] width 142 height 28
click at [726, 76] on div at bounding box center [779, 78] width 142 height 28
click at [85, 207] on span "Onboarding" at bounding box center [83, 207] width 53 height 14
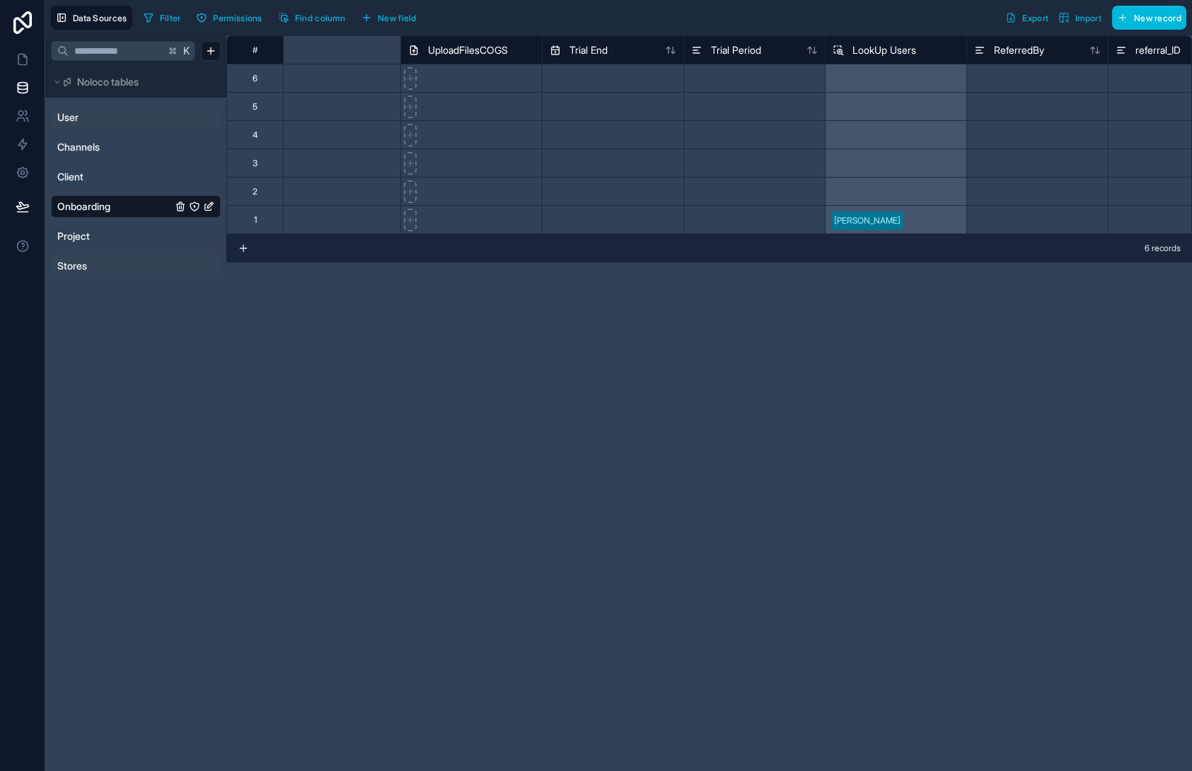
scroll to position [0, 6876]
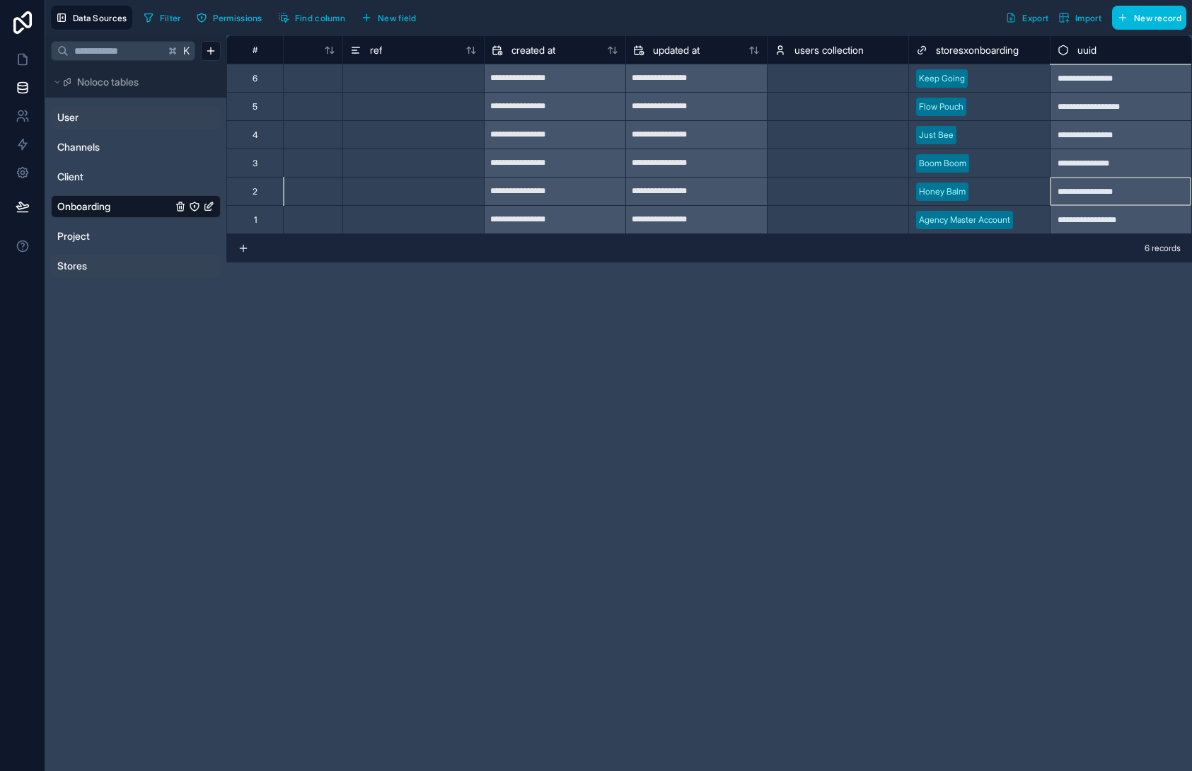
click at [1119, 187] on div "**********" at bounding box center [1121, 191] width 142 height 28
click at [88, 263] on link "Stores" at bounding box center [114, 266] width 115 height 14
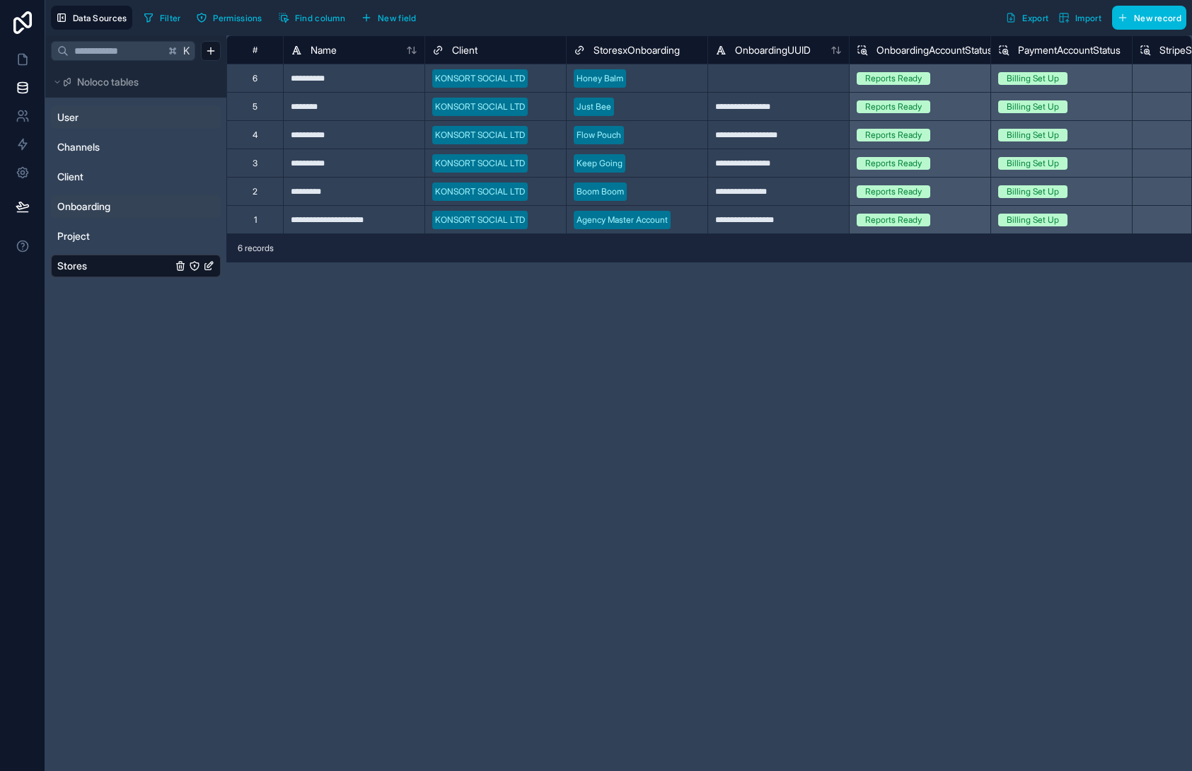
click at [728, 77] on div at bounding box center [779, 78] width 142 height 28
click at [771, 149] on div "**********" at bounding box center [779, 163] width 142 height 28
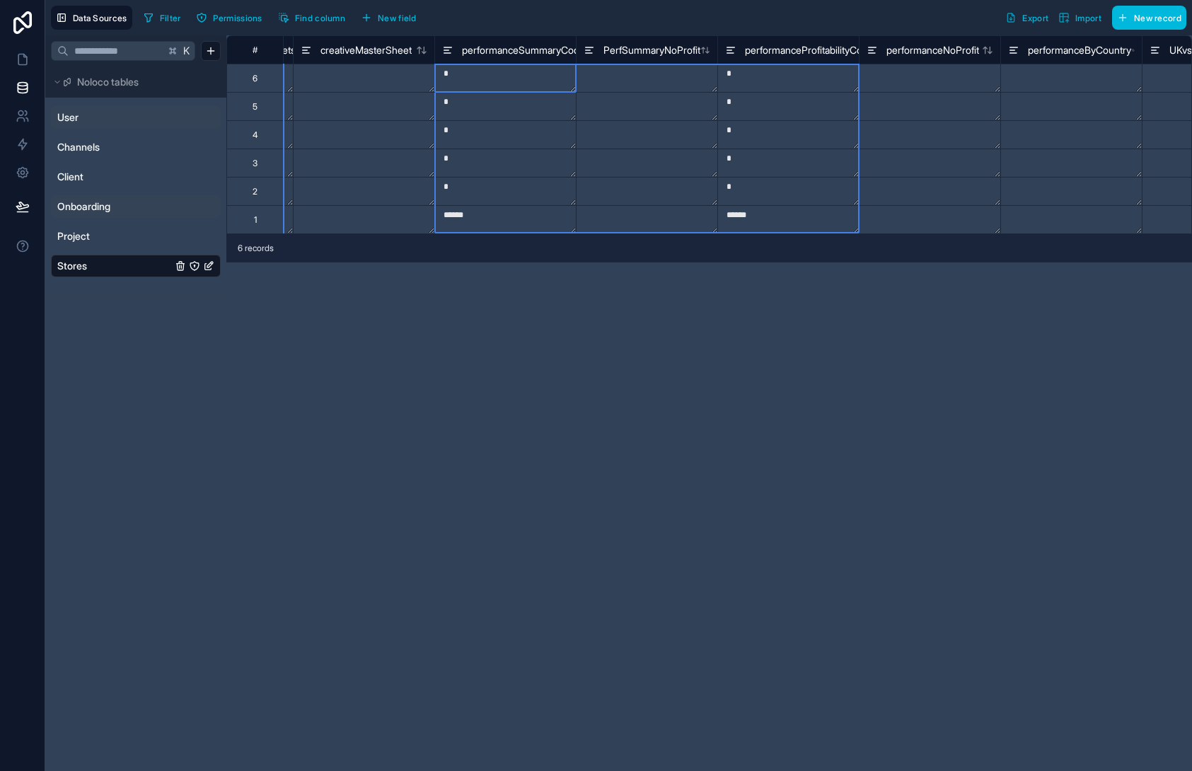
scroll to position [1, 1688]
drag, startPoint x: 475, startPoint y: 83, endPoint x: 758, endPoint y: 226, distance: 317.4
click at [758, 226] on div "# spendUrl revenueAndSpendTargets creativeMasterSheet performanceSummaryCode Pe…" at bounding box center [709, 134] width 966 height 199
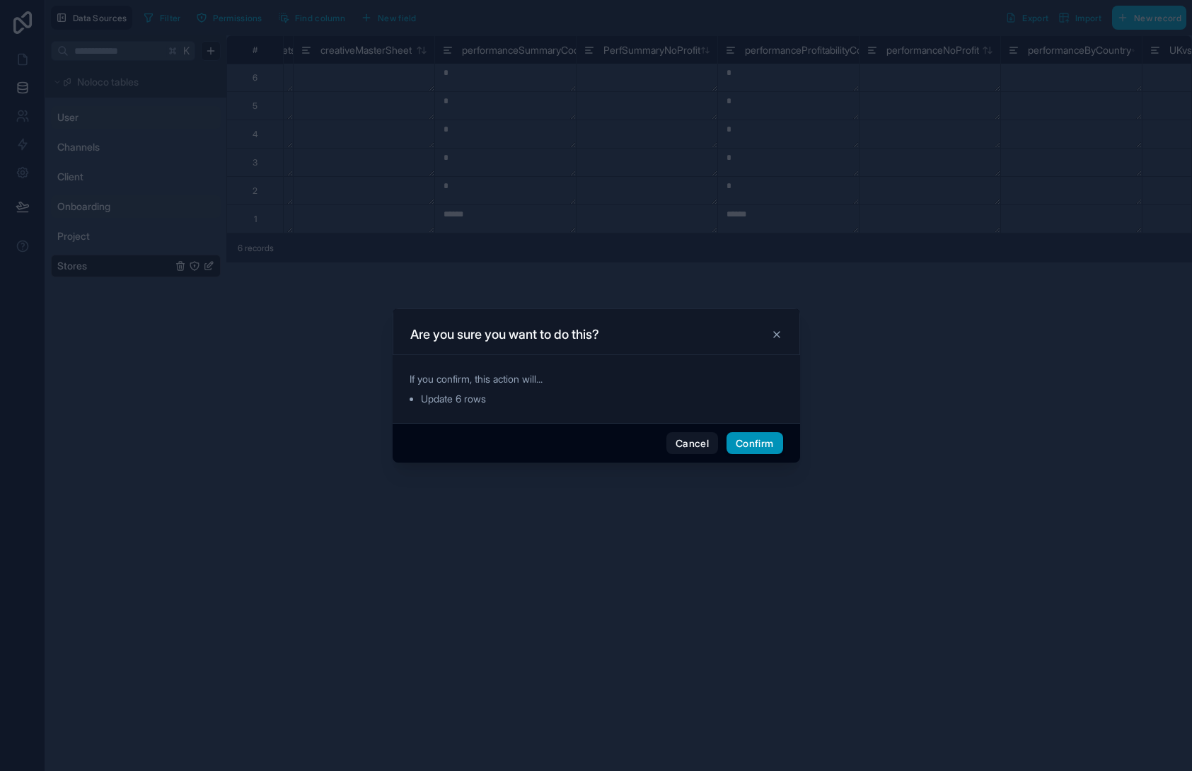
click at [742, 448] on button "Confirm" at bounding box center [755, 443] width 56 height 23
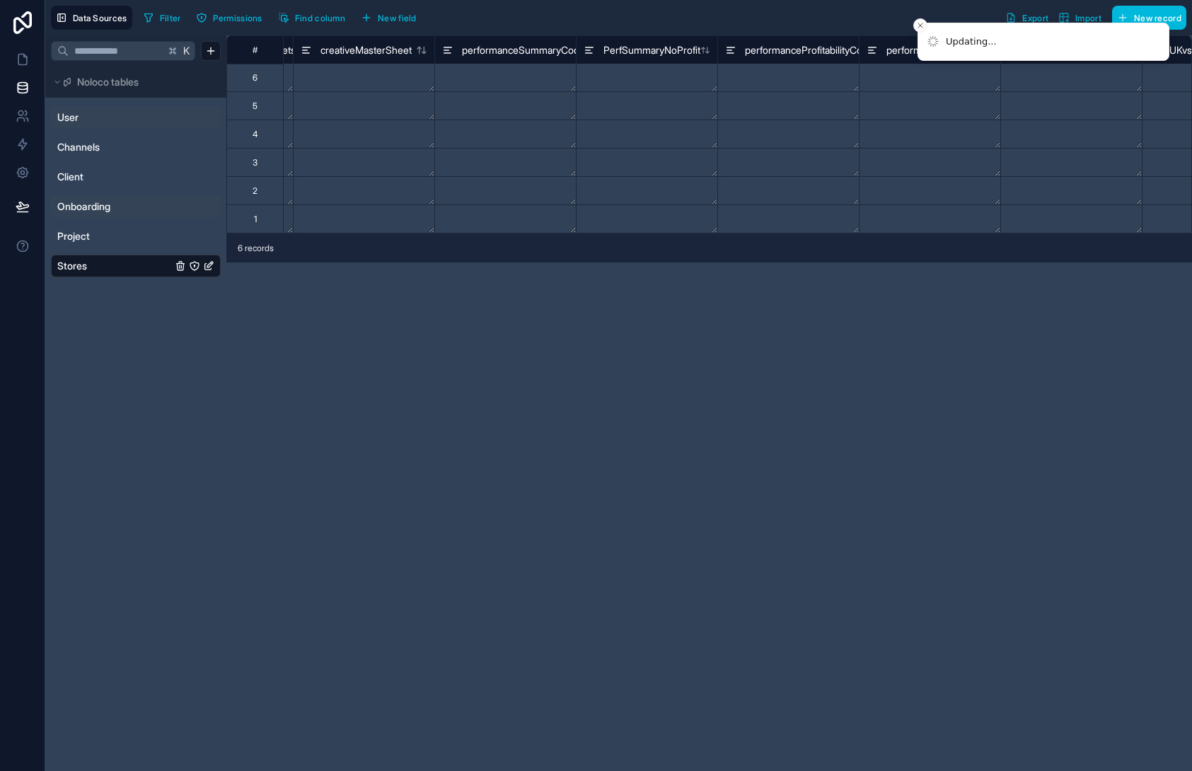
click at [762, 399] on div "# spendUrl revenueAndSpendTargets creativeMasterSheet performanceSummaryCode Pe…" at bounding box center [709, 403] width 966 height 736
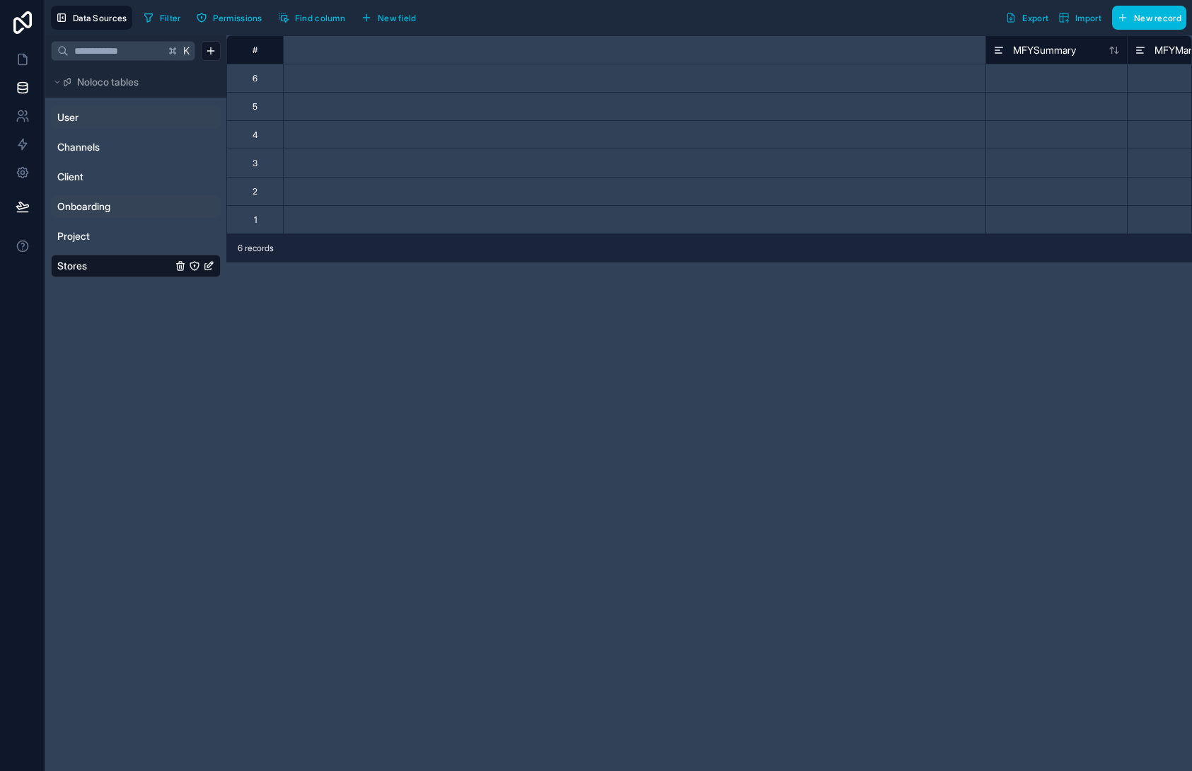
scroll to position [0, 35749]
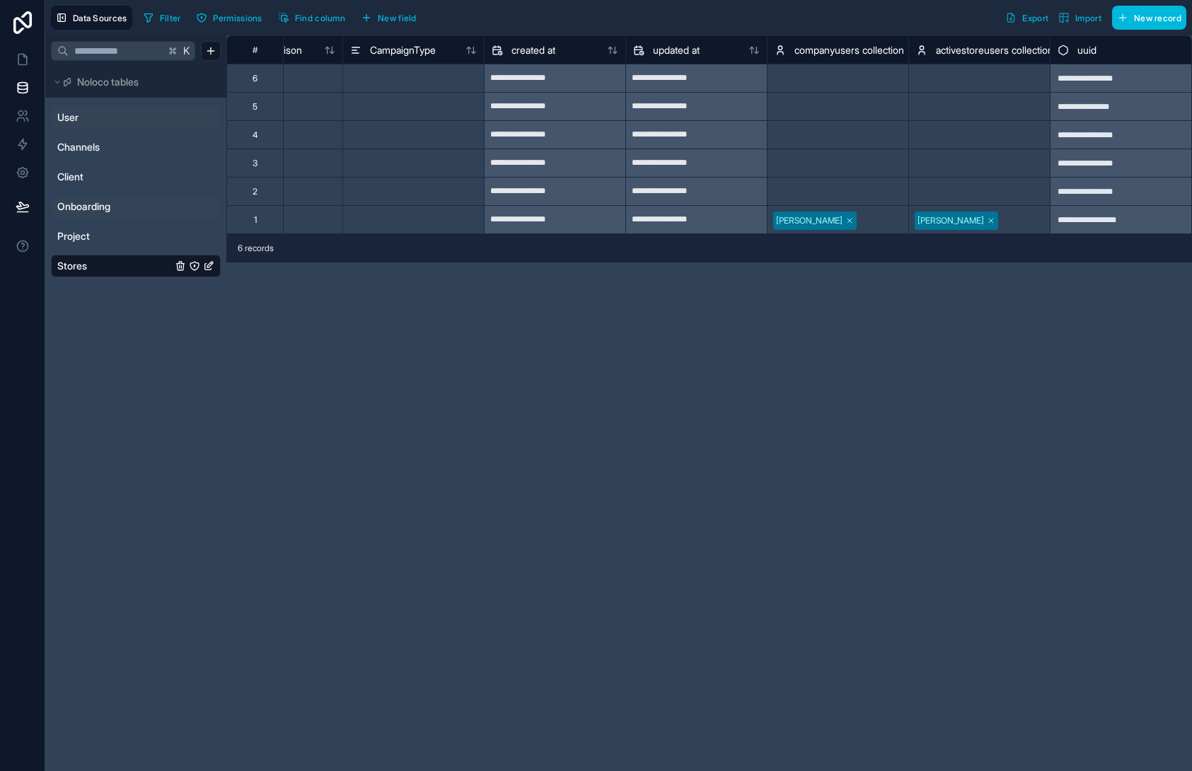
click at [72, 115] on span "User" at bounding box center [67, 117] width 21 height 14
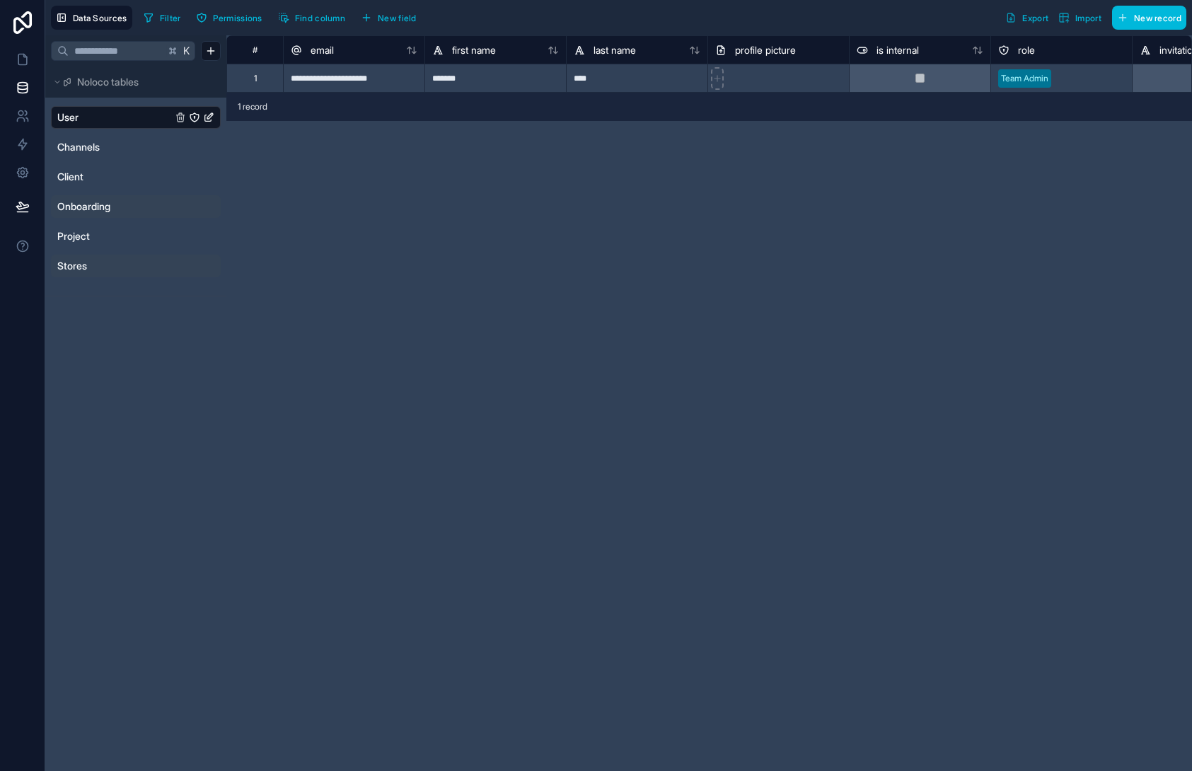
click at [77, 212] on span "Onboarding" at bounding box center [83, 207] width 53 height 14
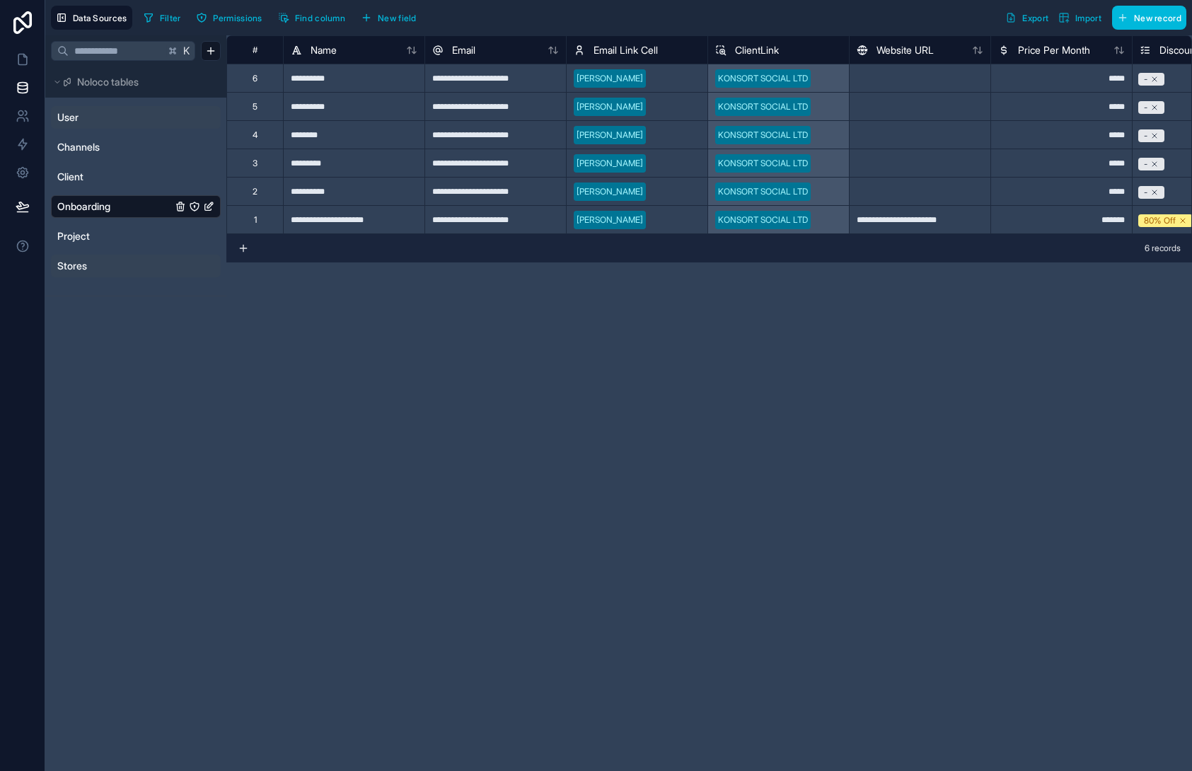
click at [486, 391] on div "**********" at bounding box center [709, 403] width 966 height 736
click at [88, 119] on link "User" at bounding box center [114, 117] width 115 height 14
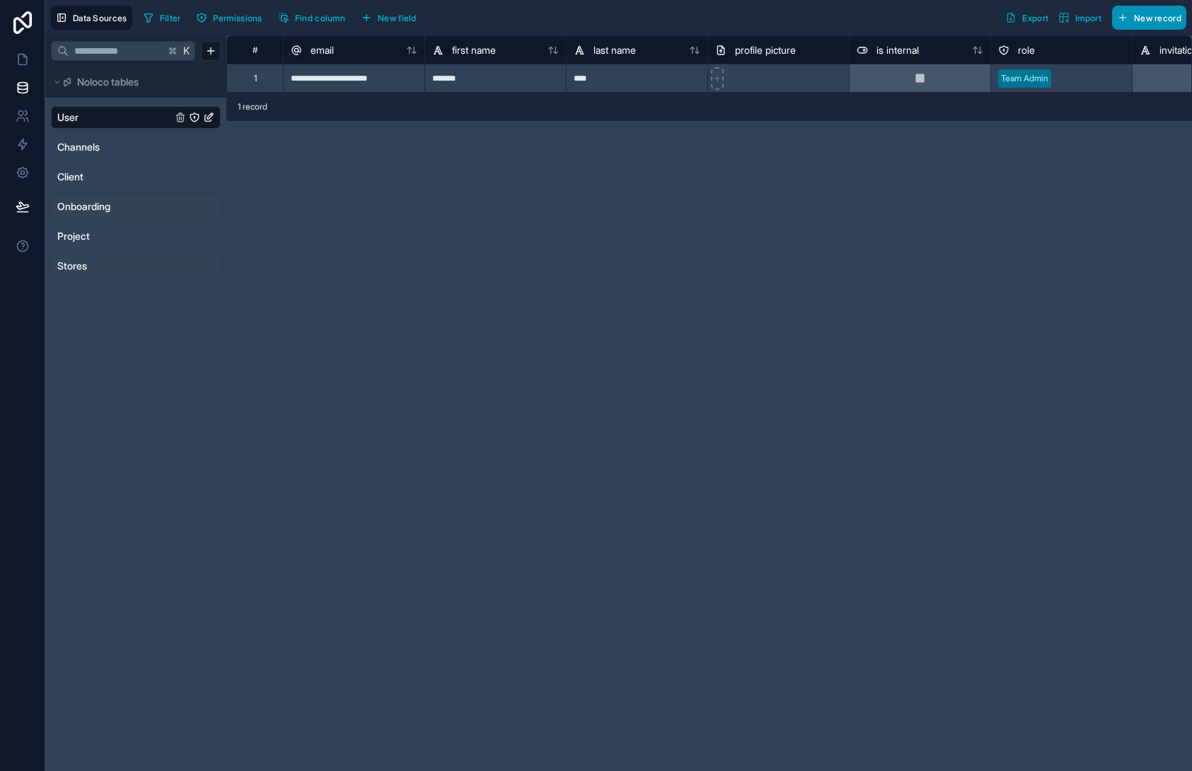
click at [1180, 23] on button "New record" at bounding box center [1149, 18] width 74 height 24
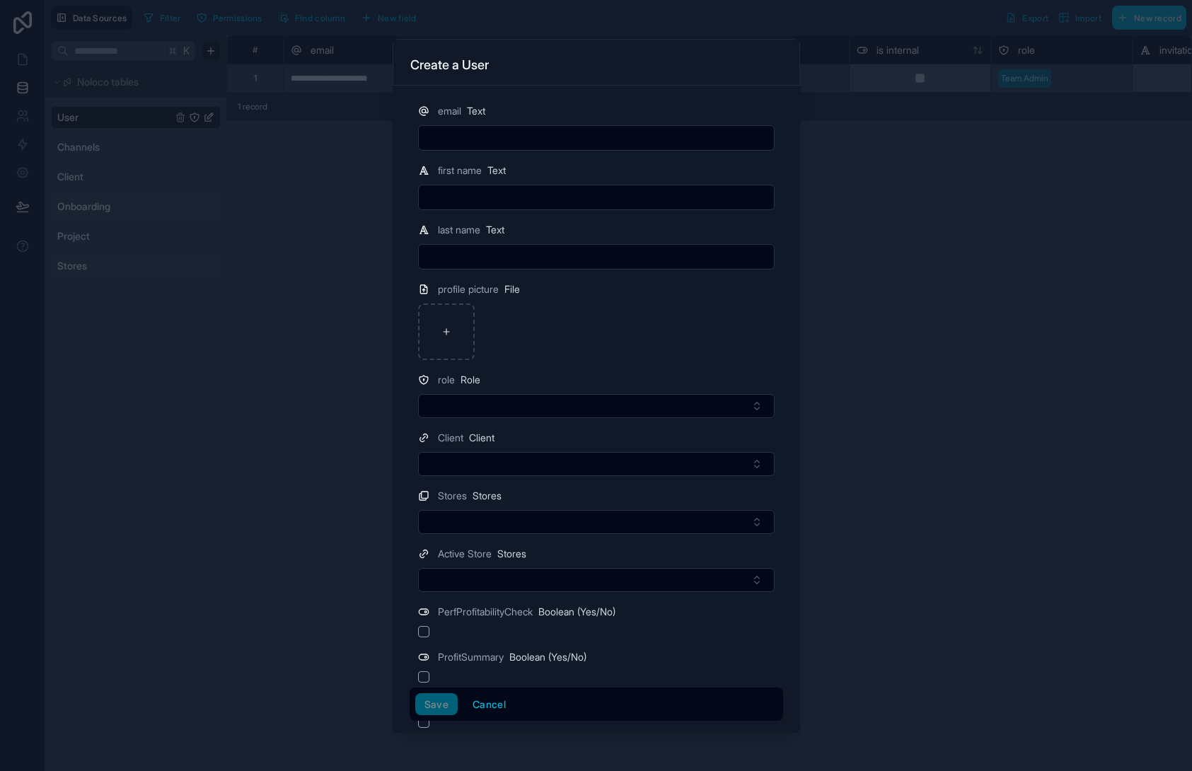
click at [514, 139] on input "text" at bounding box center [596, 138] width 355 height 20
type input "**********"
type input "****"
click at [425, 326] on div at bounding box center [446, 332] width 57 height 57
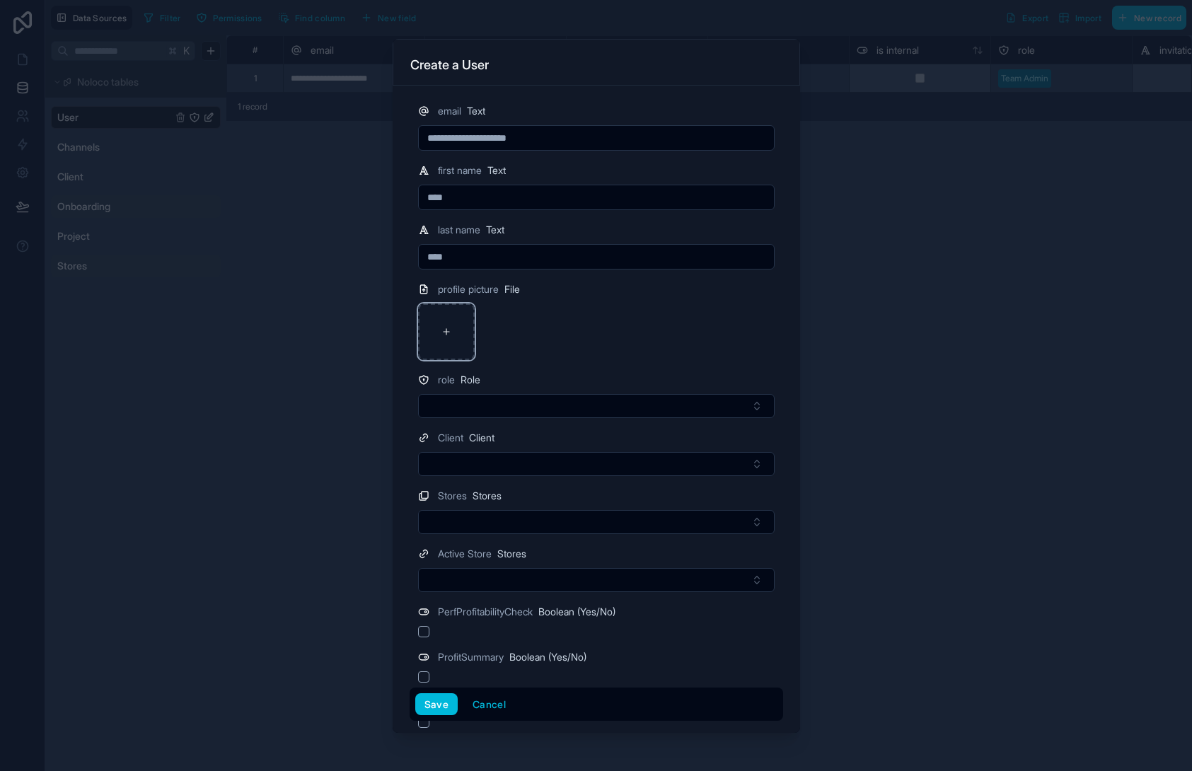
type input "**********"
click at [616, 343] on div "App Icon-iOS-Default-1024x1024@1x .png" at bounding box center [596, 332] width 357 height 57
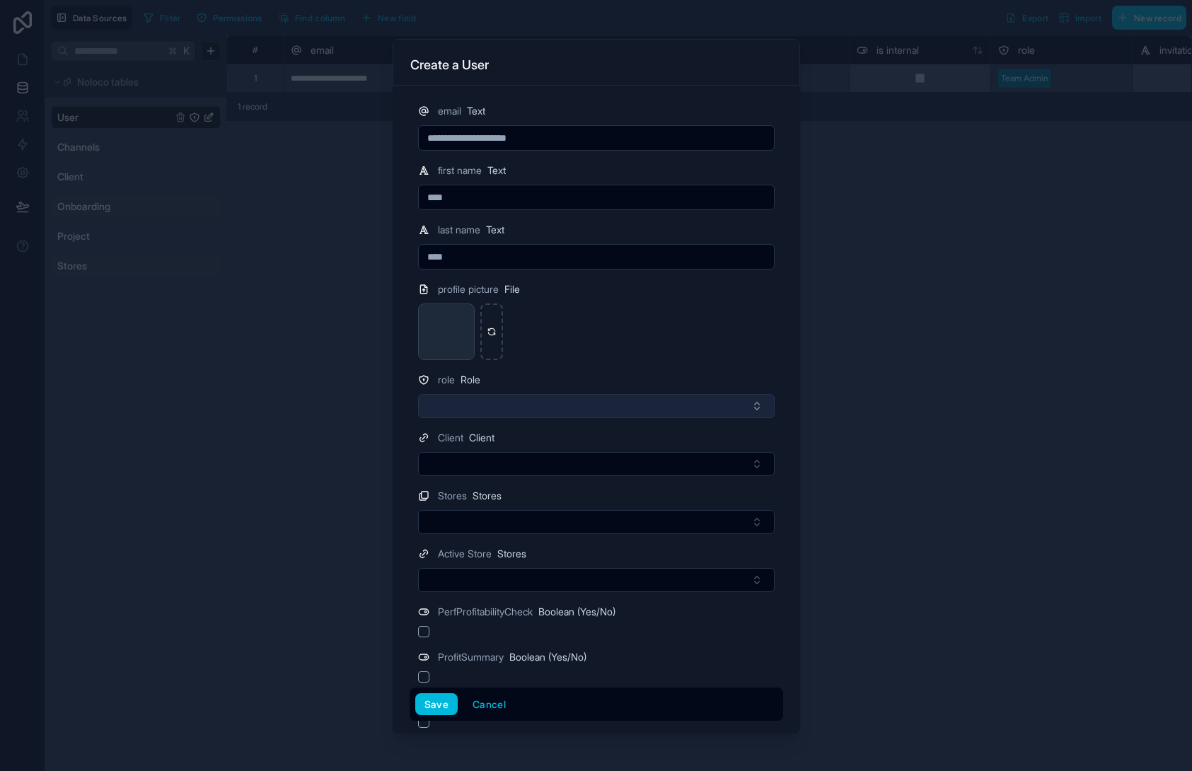
click at [543, 402] on button "Select Button" at bounding box center [596, 406] width 357 height 24
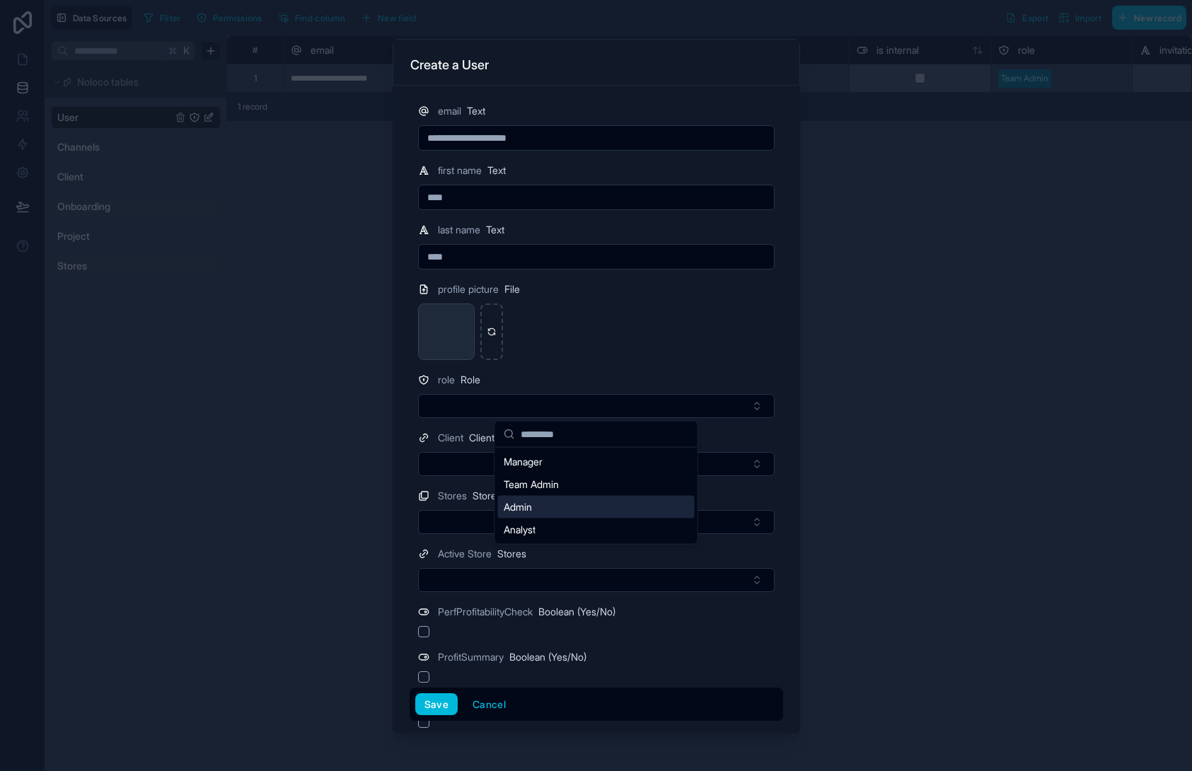
click at [588, 505] on div "Admin" at bounding box center [596, 507] width 197 height 23
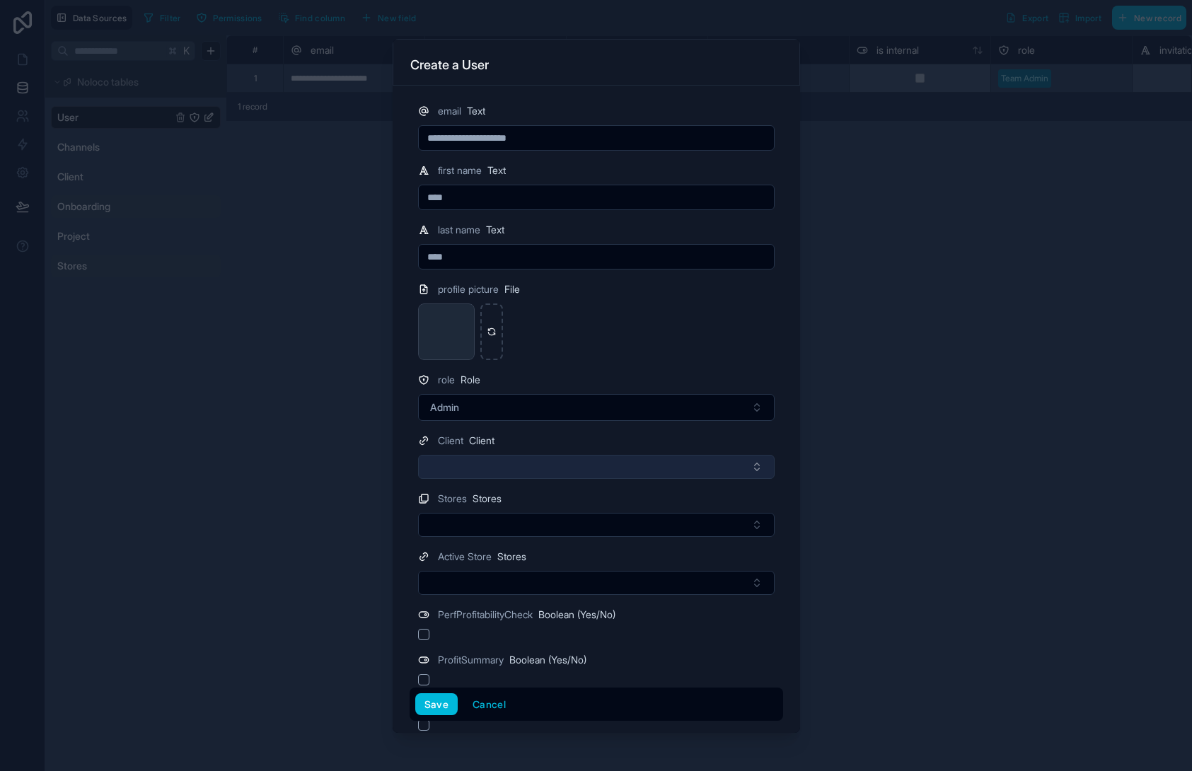
click at [477, 472] on button "Select Button" at bounding box center [596, 467] width 357 height 24
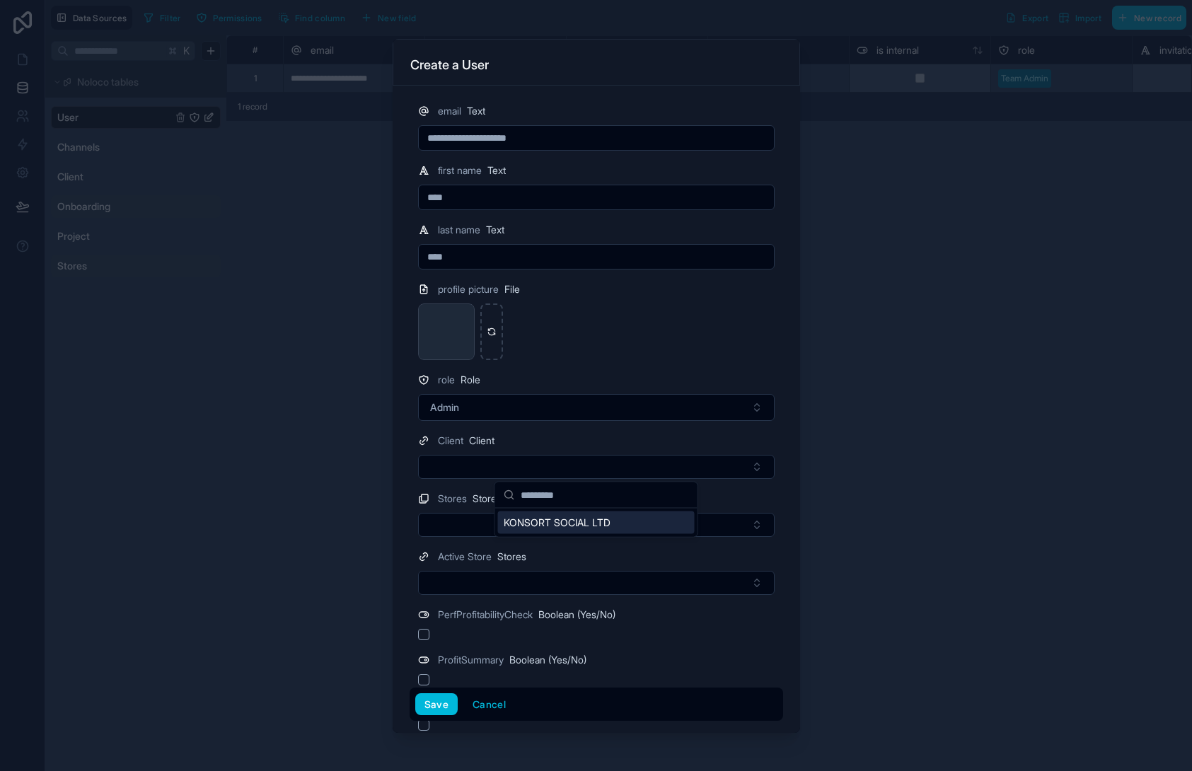
click at [557, 526] on span "KONSORT SOCIAL LTD" at bounding box center [557, 523] width 107 height 14
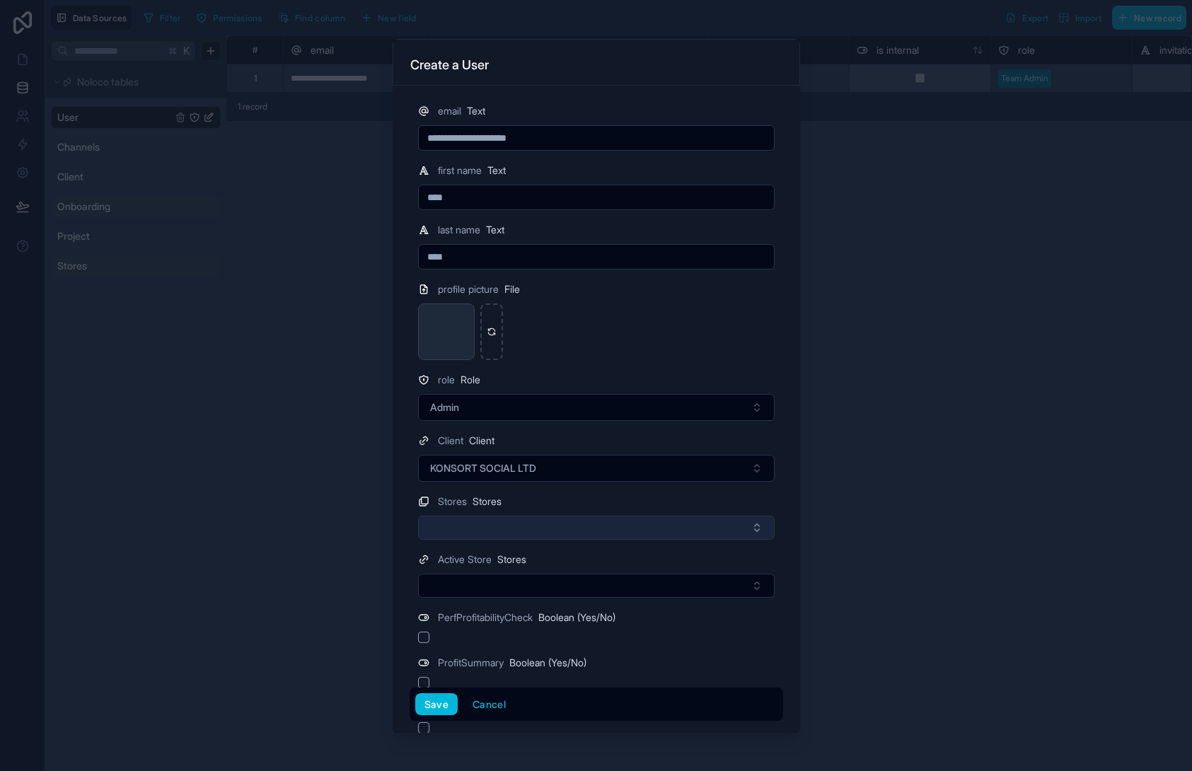
click at [503, 524] on button "Select Button" at bounding box center [596, 528] width 357 height 24
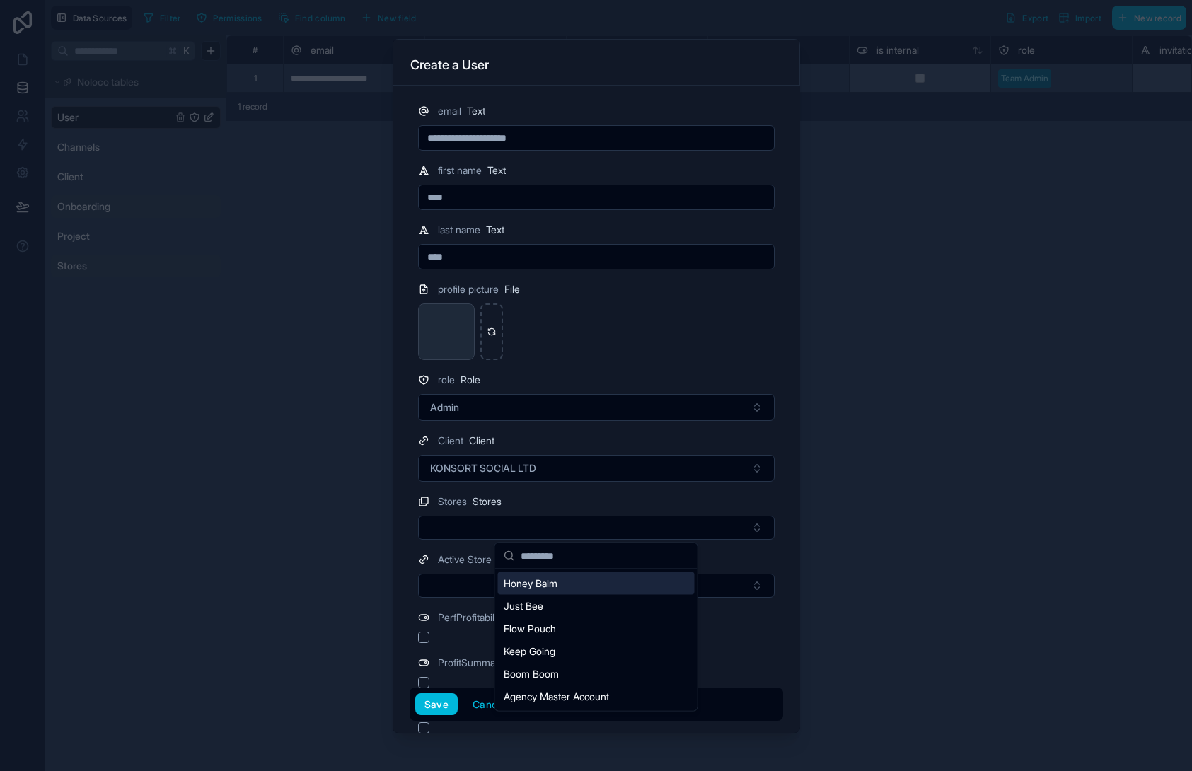
click at [585, 588] on div "Honey Balm" at bounding box center [596, 584] width 197 height 23
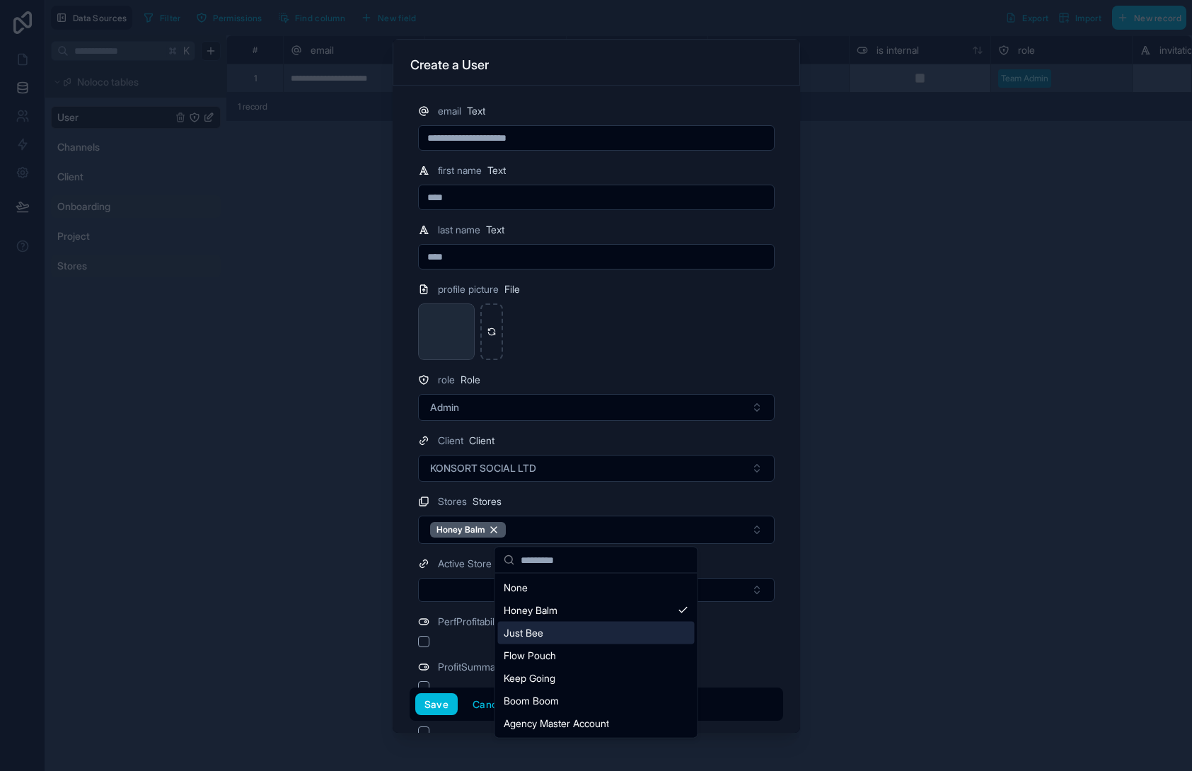
click at [592, 632] on div "Just Bee" at bounding box center [596, 633] width 197 height 23
drag, startPoint x: 609, startPoint y: 656, endPoint x: 609, endPoint y: 671, distance: 14.9
click at [609, 656] on div "Flow Pouch" at bounding box center [596, 656] width 197 height 23
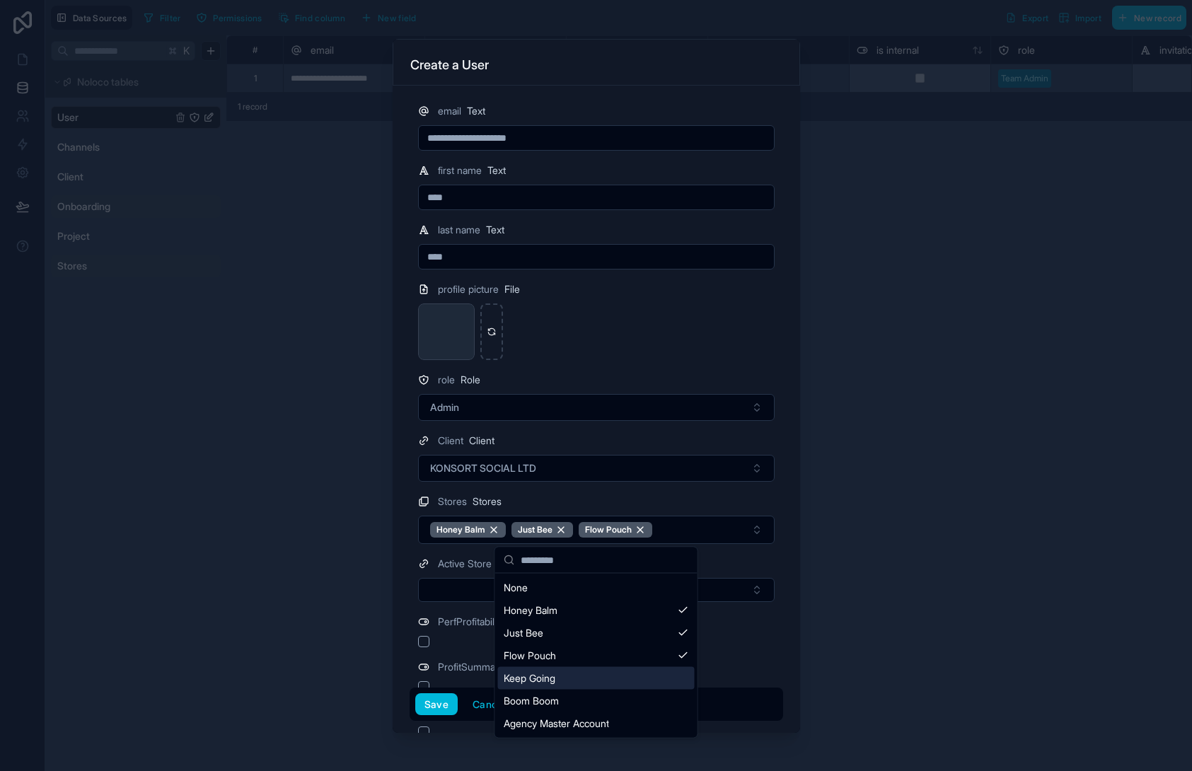
click at [606, 686] on div "Keep Going" at bounding box center [596, 678] width 197 height 23
click at [609, 705] on div "Boom Boom" at bounding box center [596, 701] width 197 height 23
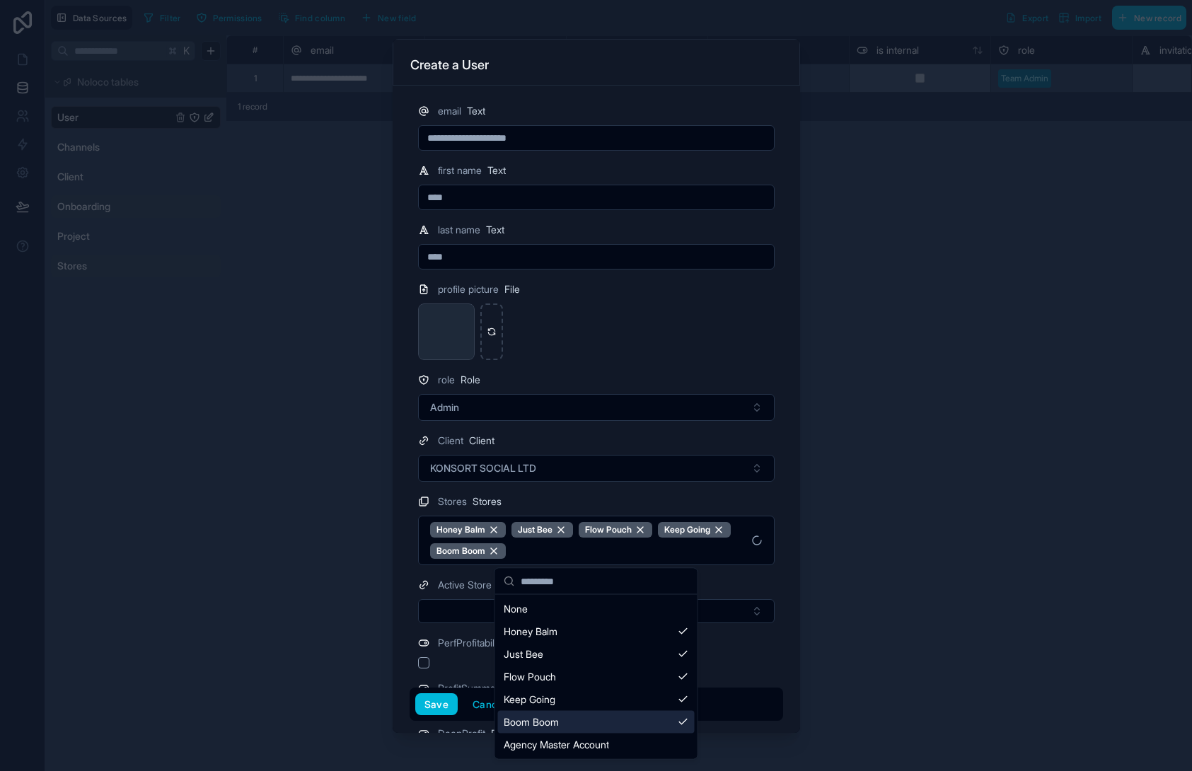
click at [622, 730] on div "Boom Boom" at bounding box center [596, 722] width 197 height 23
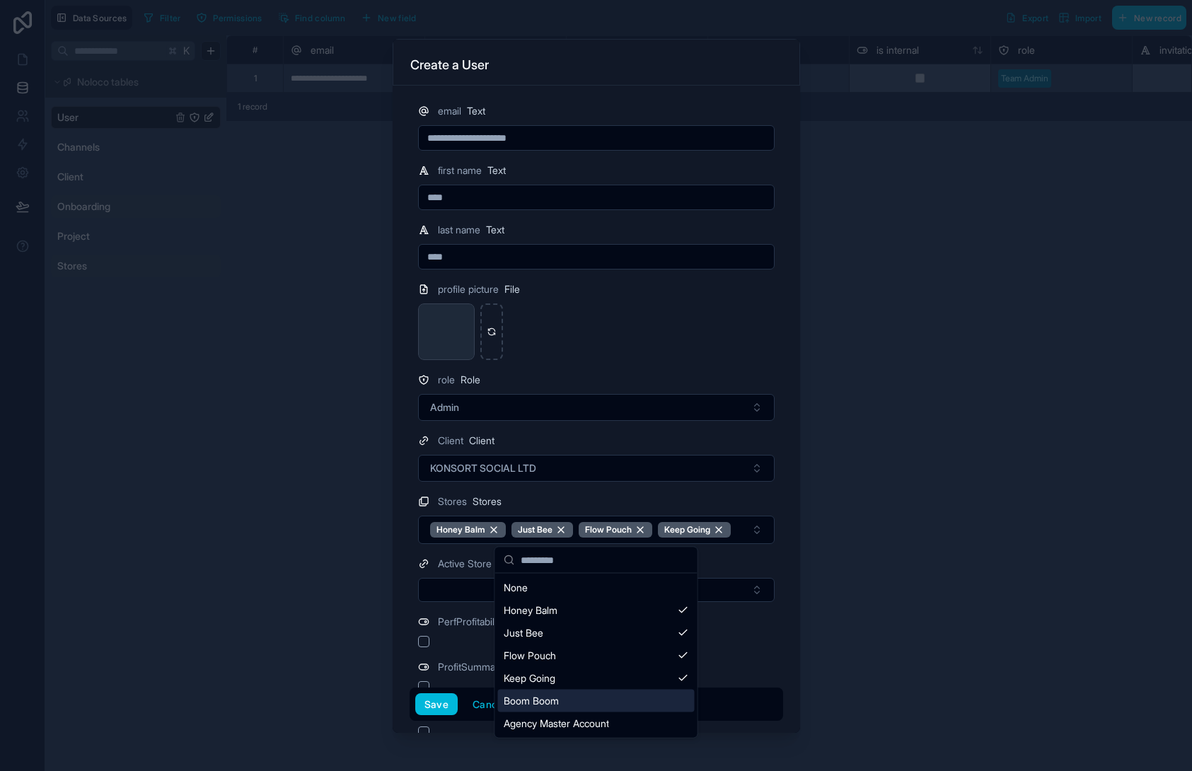
drag, startPoint x: 622, startPoint y: 703, endPoint x: 622, endPoint y: 730, distance: 26.2
click at [622, 704] on div "Boom Boom" at bounding box center [596, 701] width 197 height 23
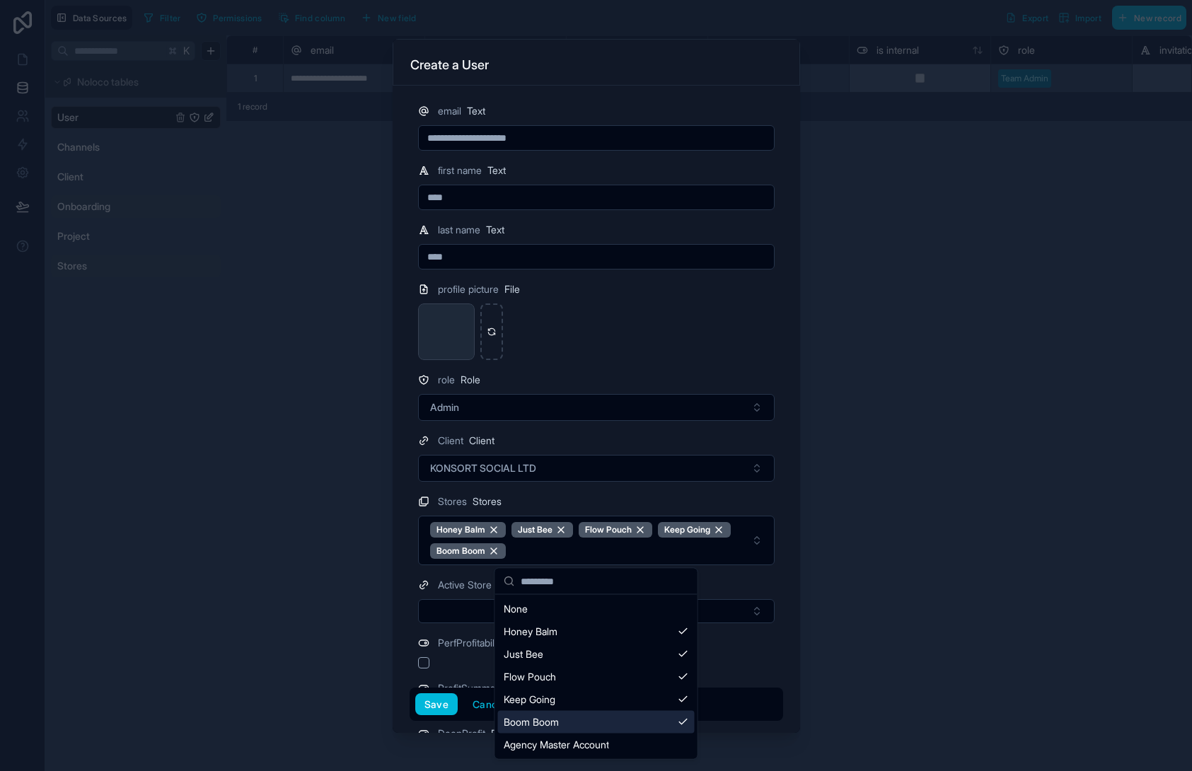
click at [623, 734] on div "Agency Master Account" at bounding box center [596, 745] width 197 height 23
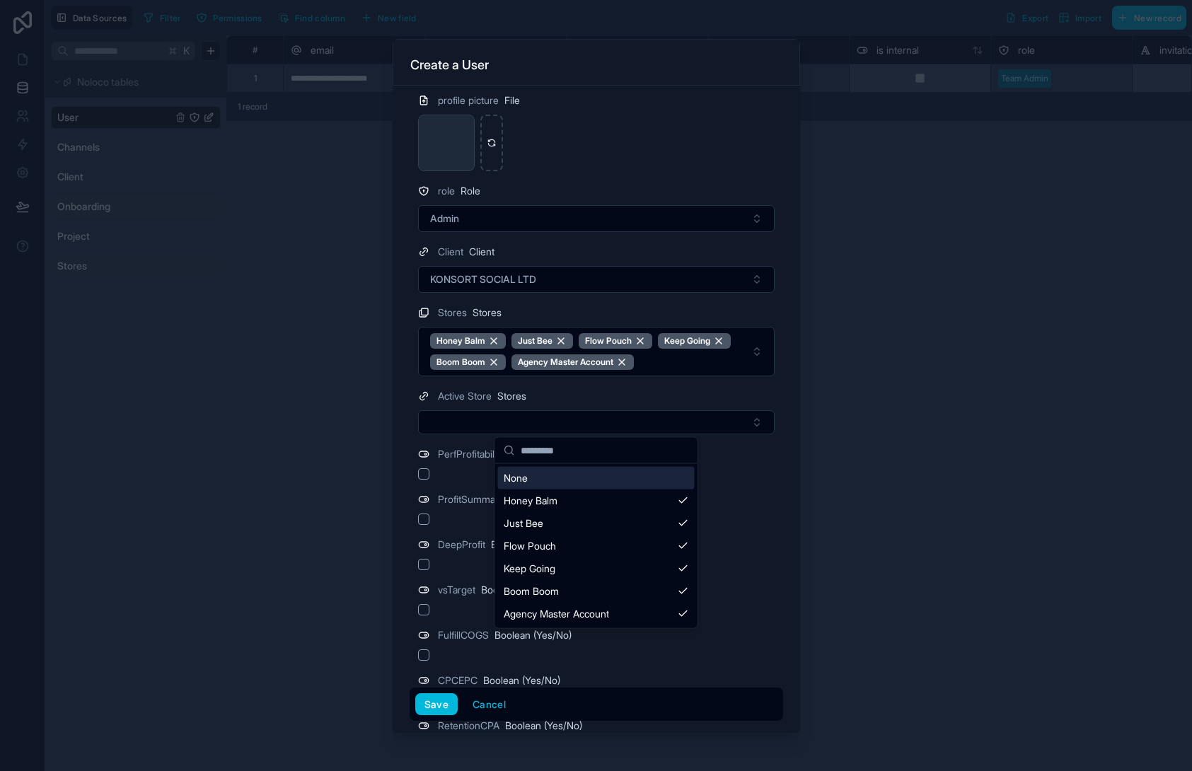
scroll to position [192, 0]
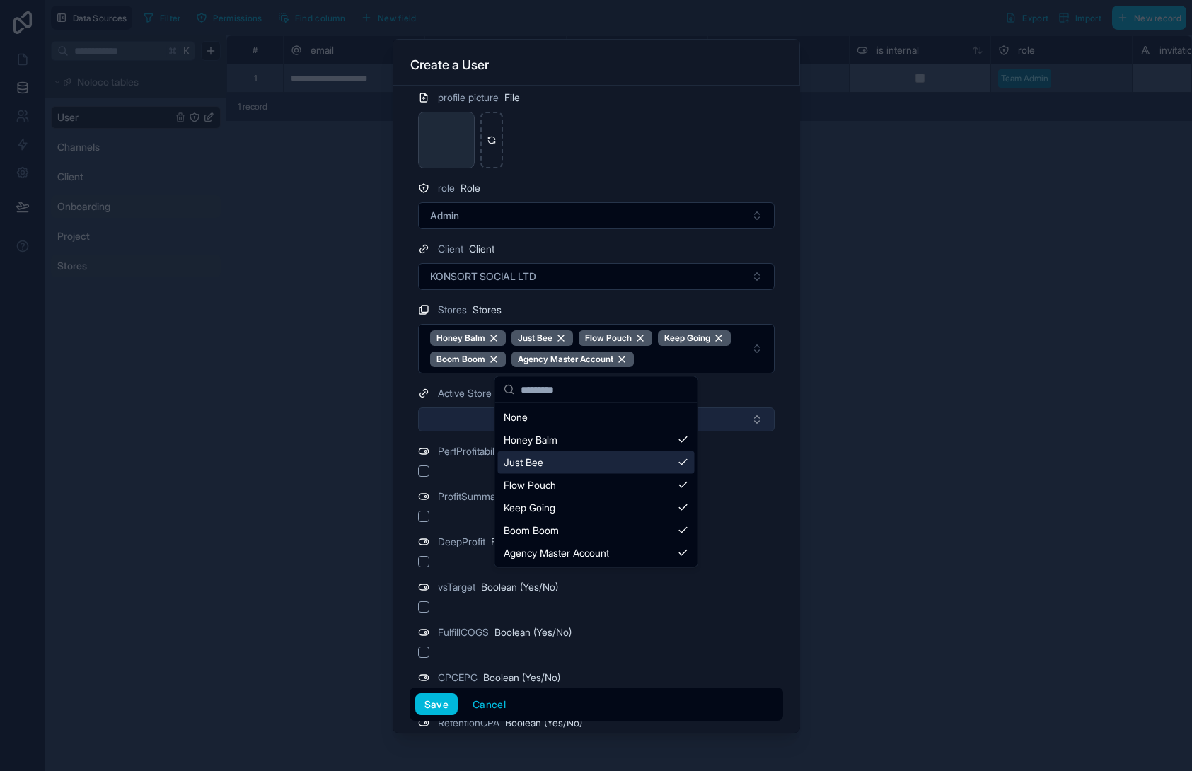
click at [444, 418] on button "Select Button" at bounding box center [596, 420] width 357 height 24
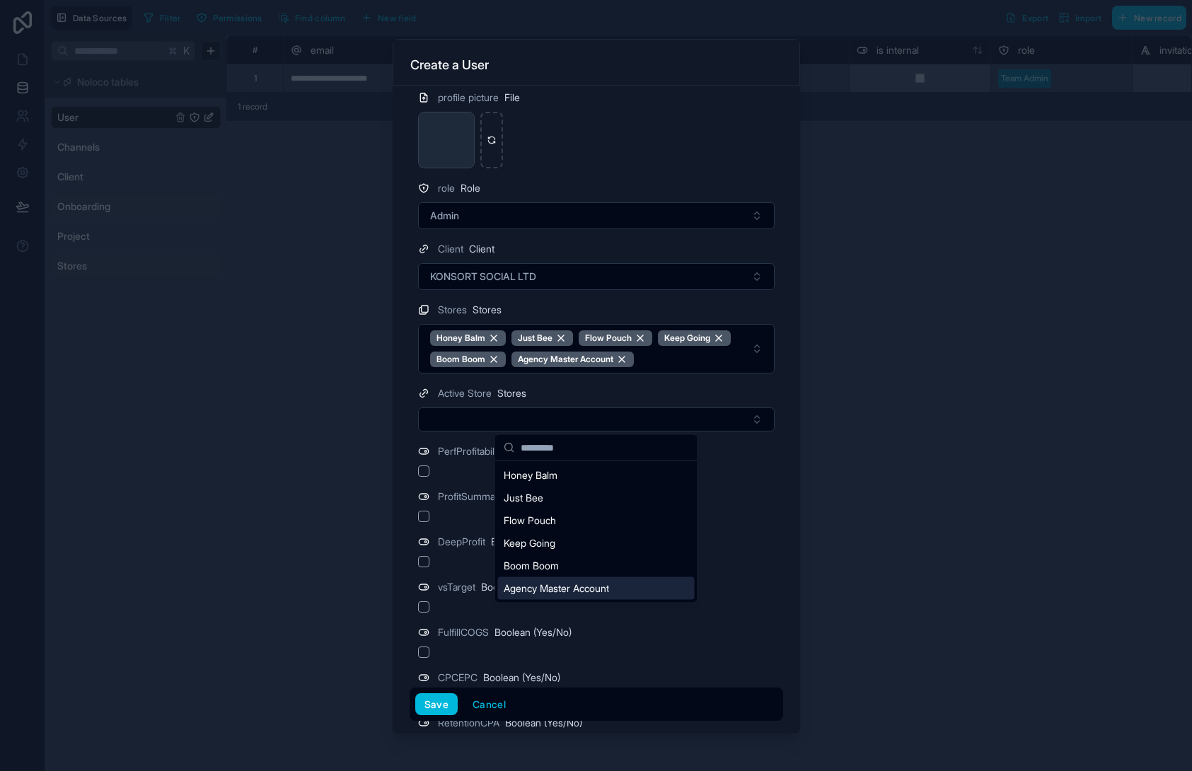
click at [566, 591] on span "Agency Master Account" at bounding box center [556, 589] width 105 height 14
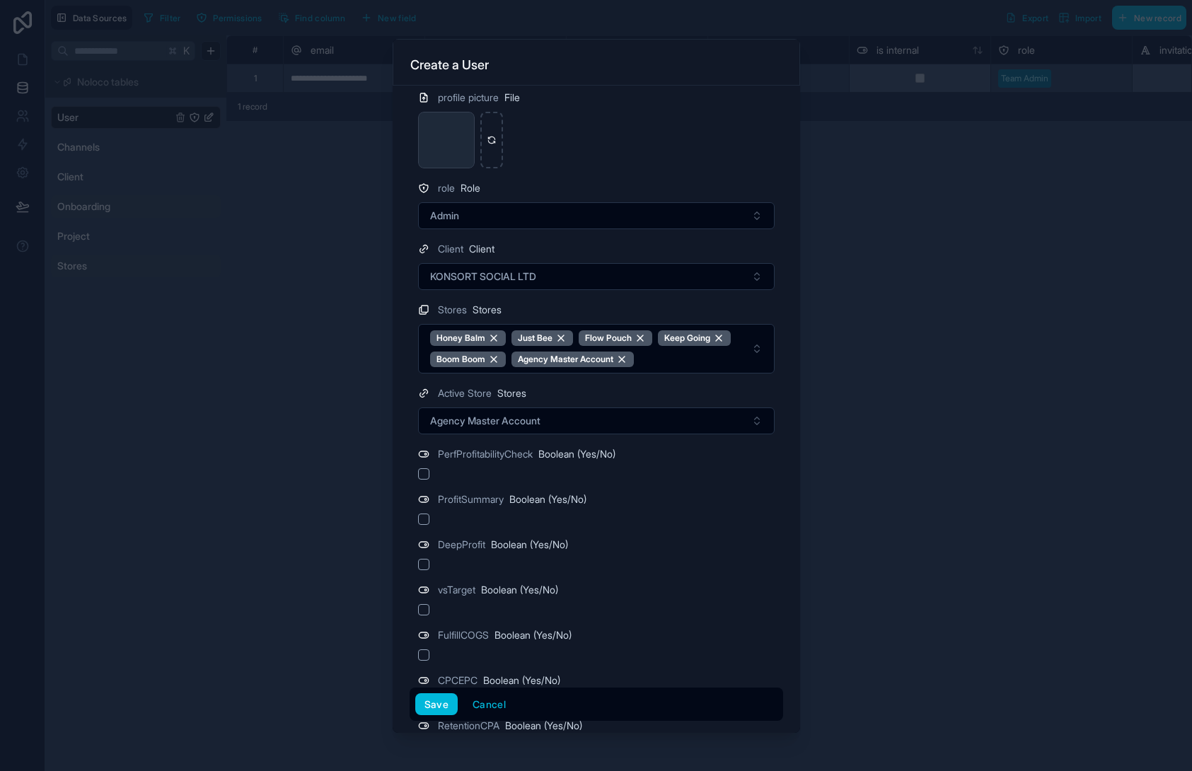
click at [768, 498] on div "ProfitSummary Boolean (Yes/No)" at bounding box center [596, 499] width 357 height 17
click at [419, 473] on button "button" at bounding box center [423, 473] width 11 height 11
click at [424, 520] on button "button" at bounding box center [423, 519] width 11 height 11
click at [425, 564] on button "button" at bounding box center [423, 564] width 11 height 11
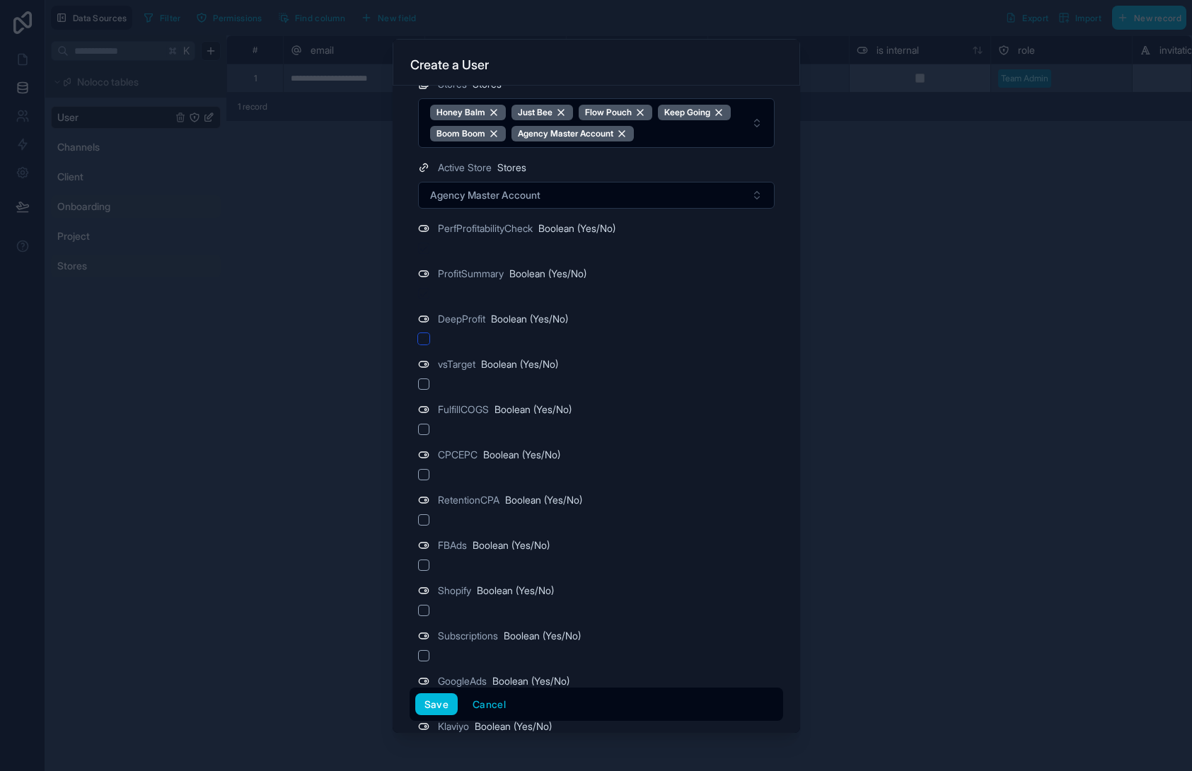
scroll to position [454, 0]
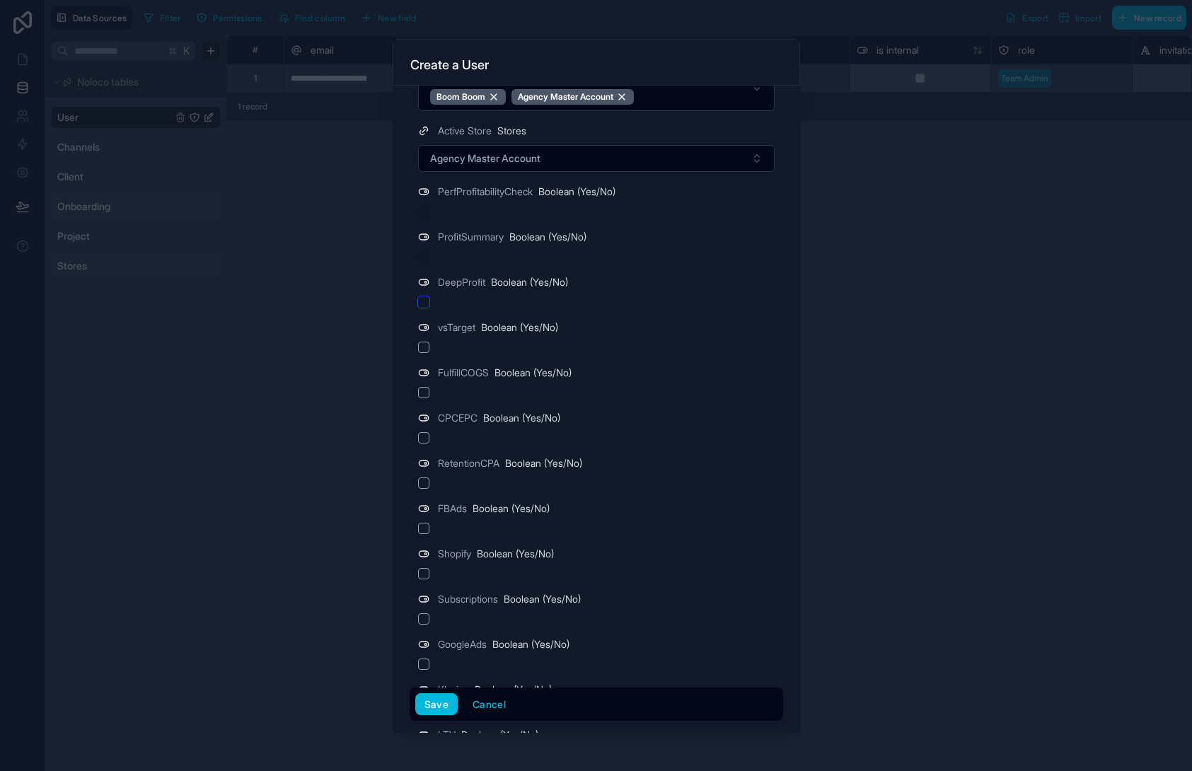
click at [423, 302] on button "button" at bounding box center [423, 302] width 11 height 11
click at [425, 344] on button "button" at bounding box center [423, 347] width 11 height 11
click at [423, 301] on button "button" at bounding box center [423, 302] width 11 height 11
click at [484, 306] on div at bounding box center [596, 302] width 357 height 11
click at [423, 394] on button "button" at bounding box center [423, 392] width 11 height 11
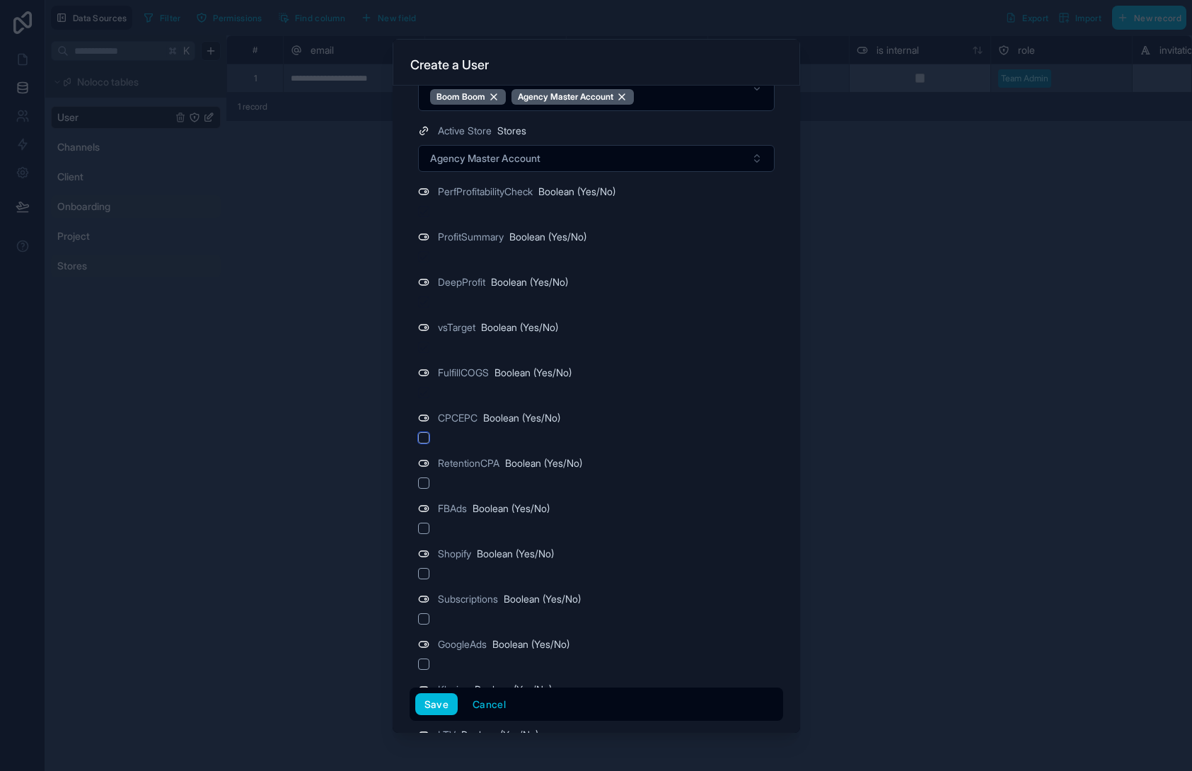
click at [422, 438] on button "button" at bounding box center [423, 437] width 11 height 11
click at [422, 483] on button "button" at bounding box center [423, 483] width 11 height 11
click at [427, 525] on button "button" at bounding box center [423, 528] width 11 height 11
click at [420, 572] on button "button" at bounding box center [423, 573] width 11 height 11
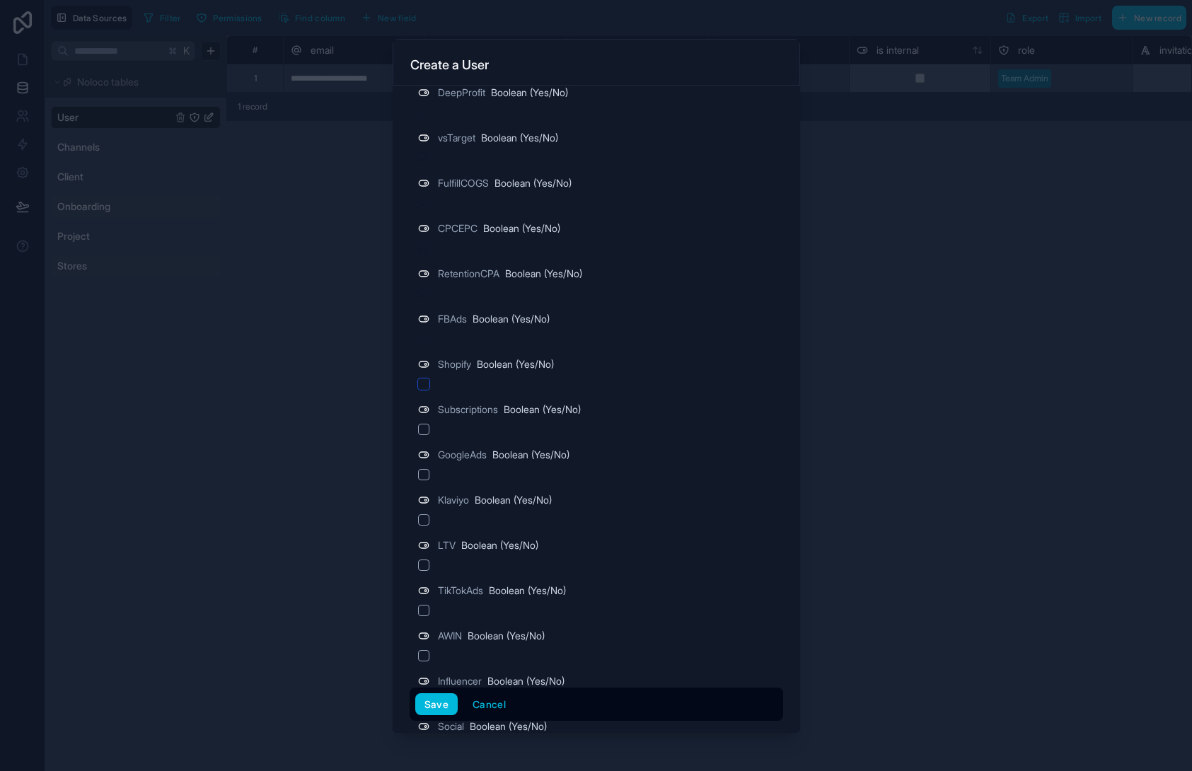
scroll to position [756, 0]
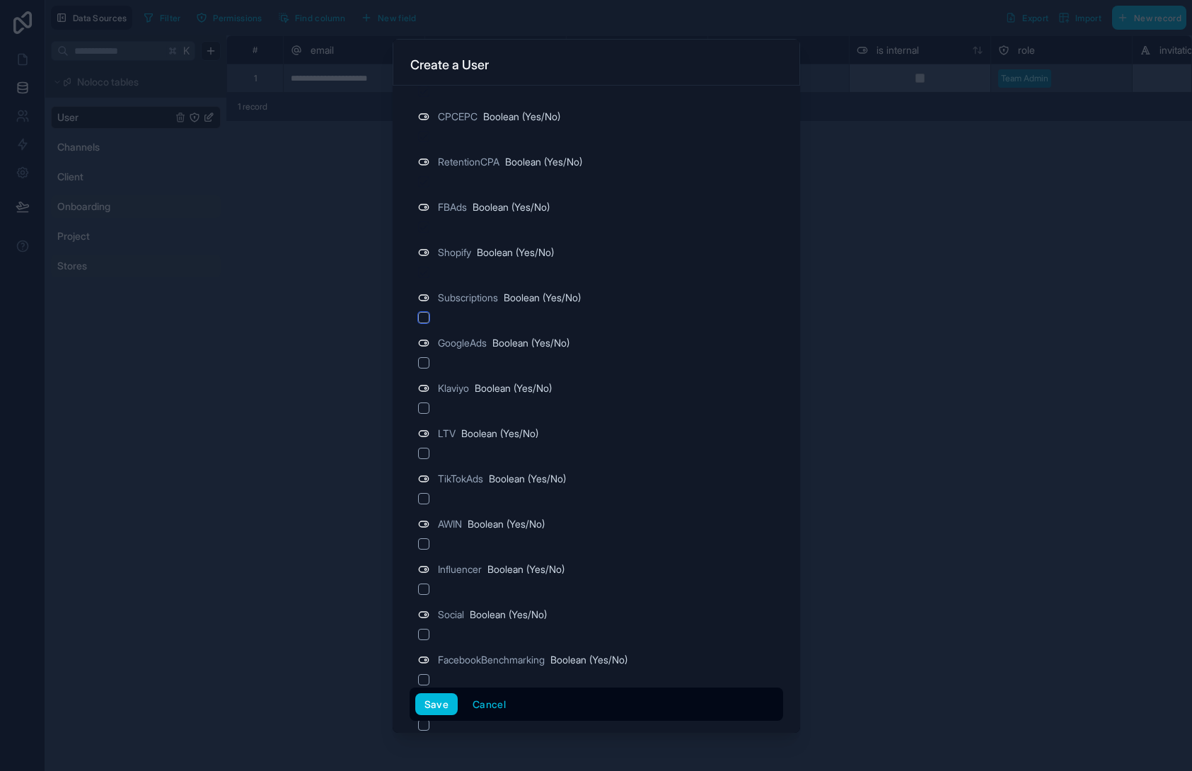
click at [422, 317] on button "button" at bounding box center [423, 317] width 11 height 11
click at [427, 362] on button "button" at bounding box center [423, 362] width 11 height 11
click at [428, 408] on button "button" at bounding box center [423, 408] width 11 height 11
click at [425, 454] on button "button" at bounding box center [423, 453] width 11 height 11
click at [420, 500] on button "button" at bounding box center [423, 498] width 11 height 11
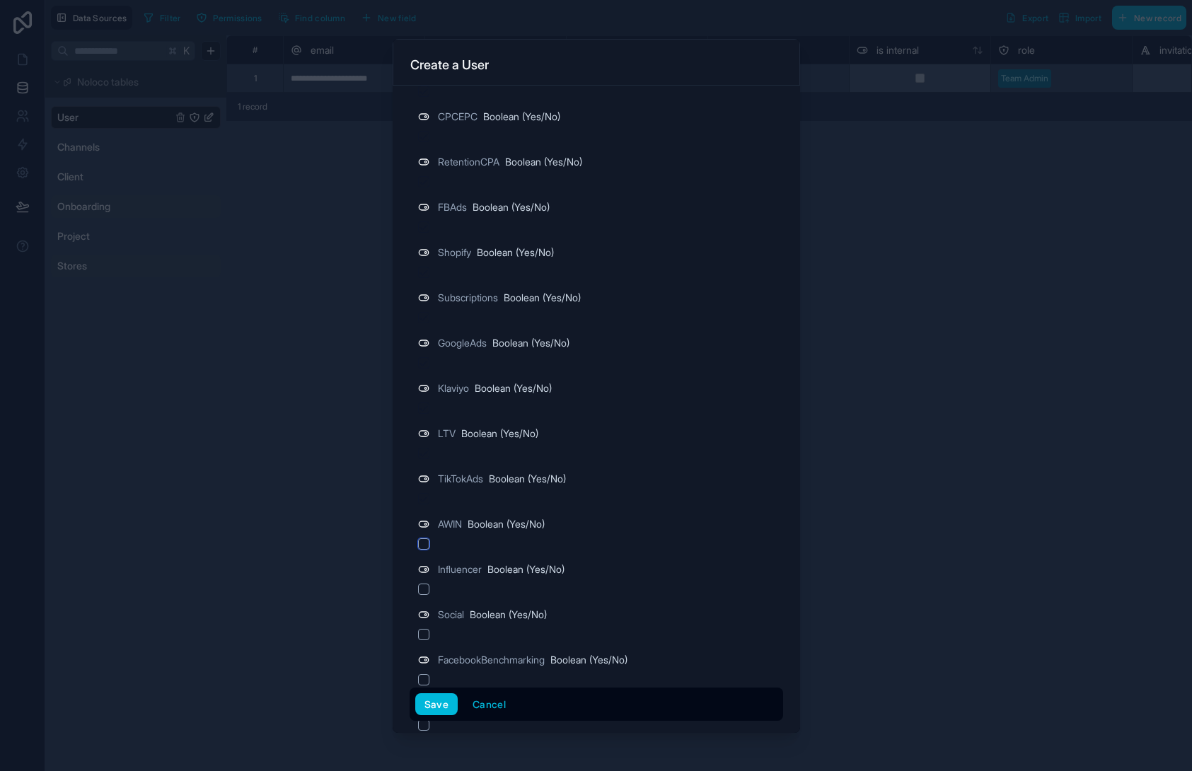
click at [422, 546] on button "button" at bounding box center [423, 544] width 11 height 11
click at [422, 587] on button "button" at bounding box center [423, 589] width 11 height 11
click at [424, 631] on button "button" at bounding box center [423, 634] width 11 height 11
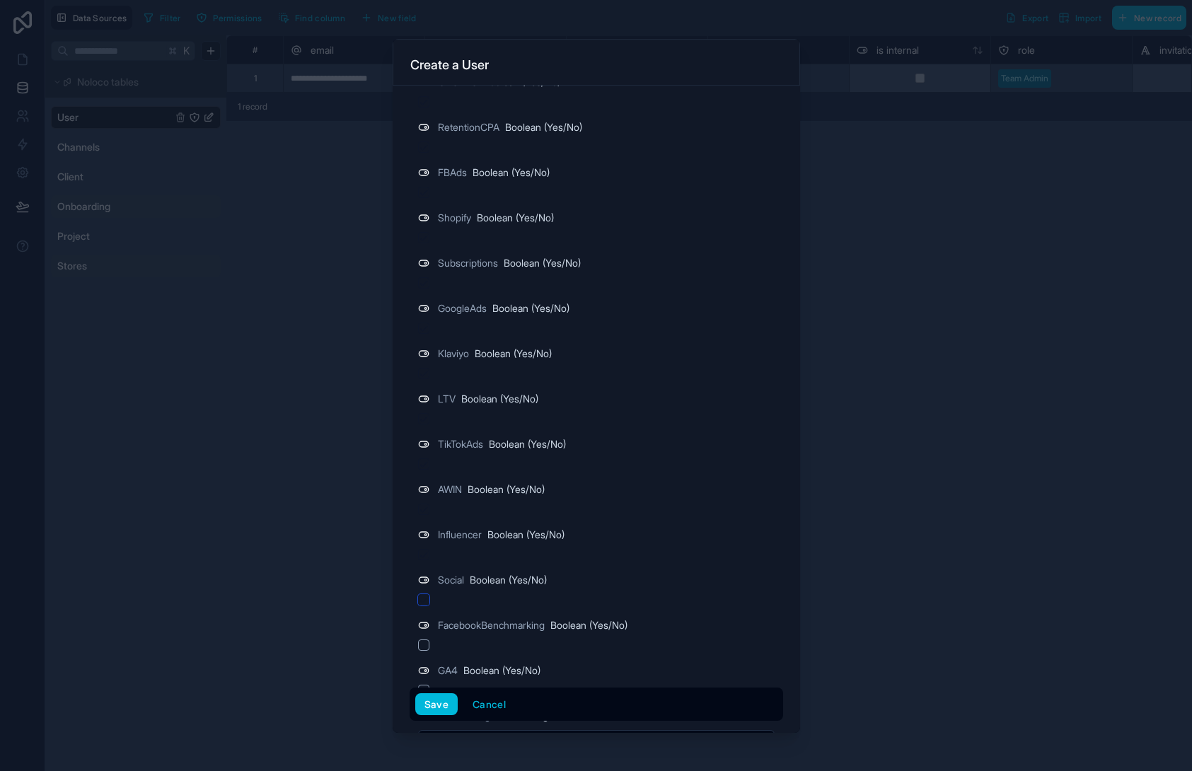
scroll to position [971, 0]
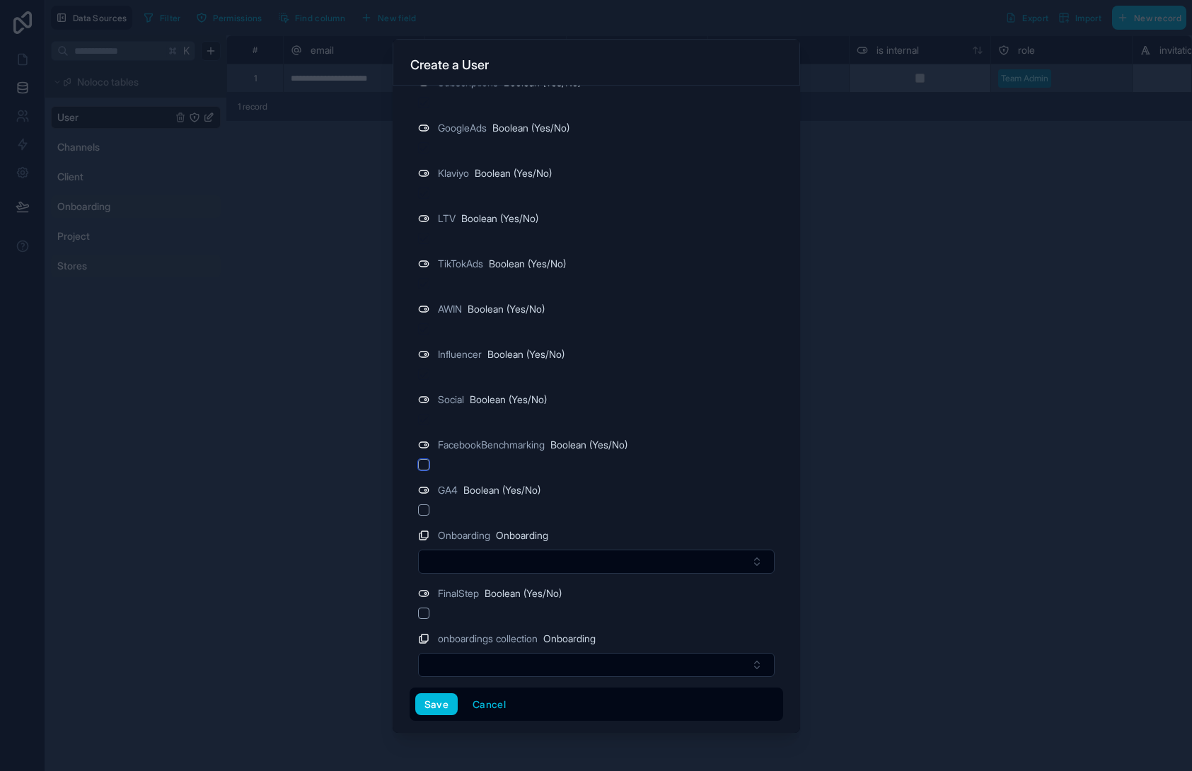
click at [427, 462] on button "button" at bounding box center [423, 464] width 11 height 11
drag, startPoint x: 419, startPoint y: 513, endPoint x: 435, endPoint y: 510, distance: 16.0
click at [420, 513] on button "button" at bounding box center [423, 510] width 11 height 11
click at [521, 554] on button "Select Button" at bounding box center [596, 562] width 357 height 24
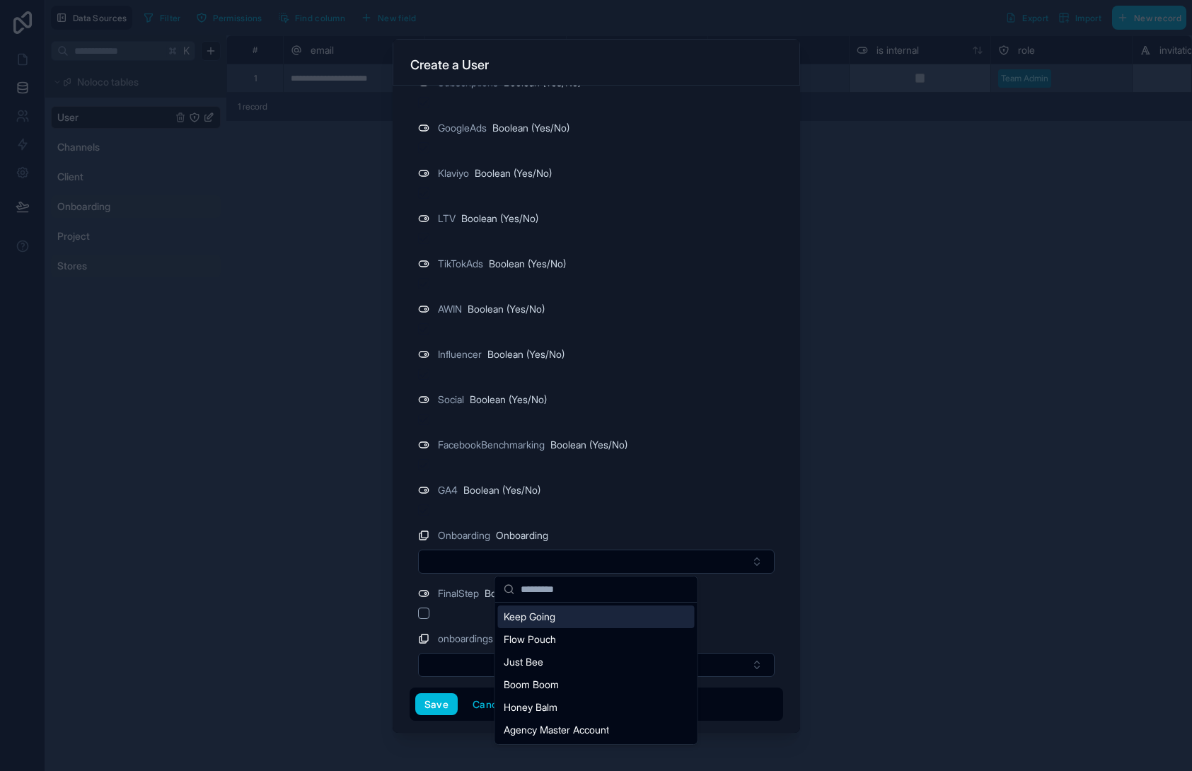
click at [589, 619] on div "Keep Going" at bounding box center [596, 617] width 197 height 23
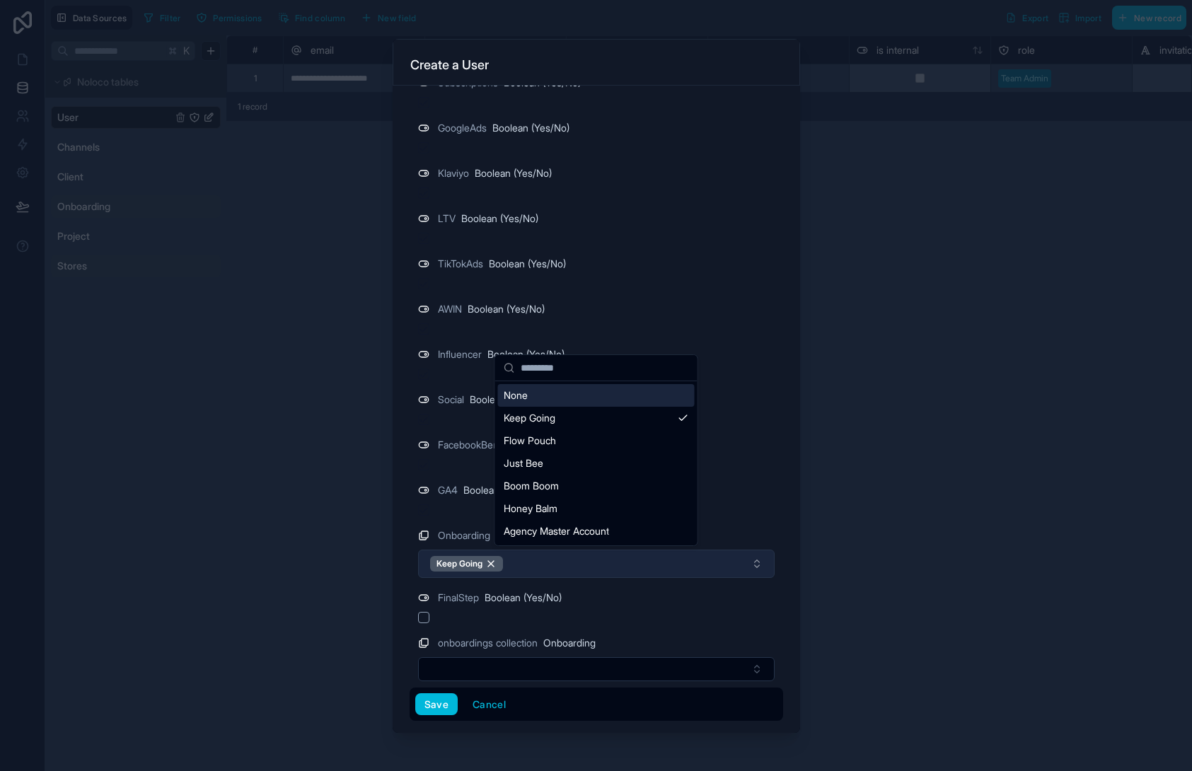
click at [571, 570] on button "Keep Going" at bounding box center [596, 564] width 357 height 28
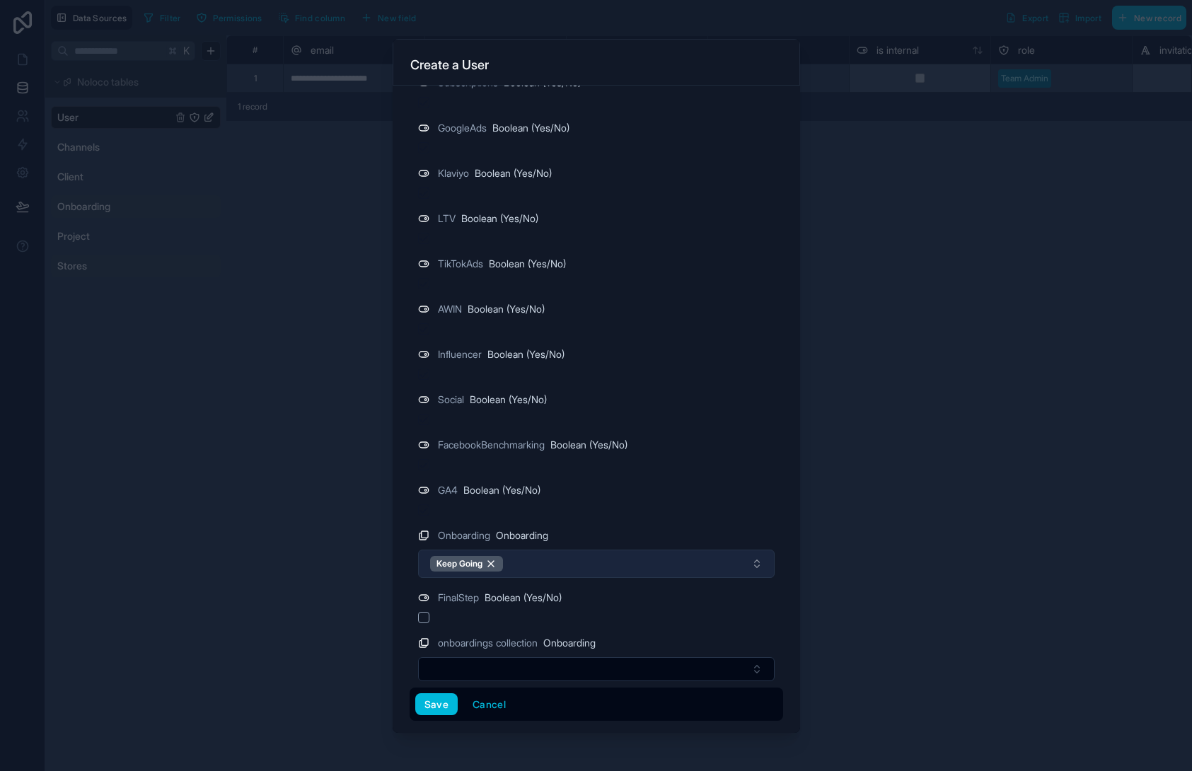
click at [571, 567] on button "Keep Going" at bounding box center [596, 564] width 357 height 28
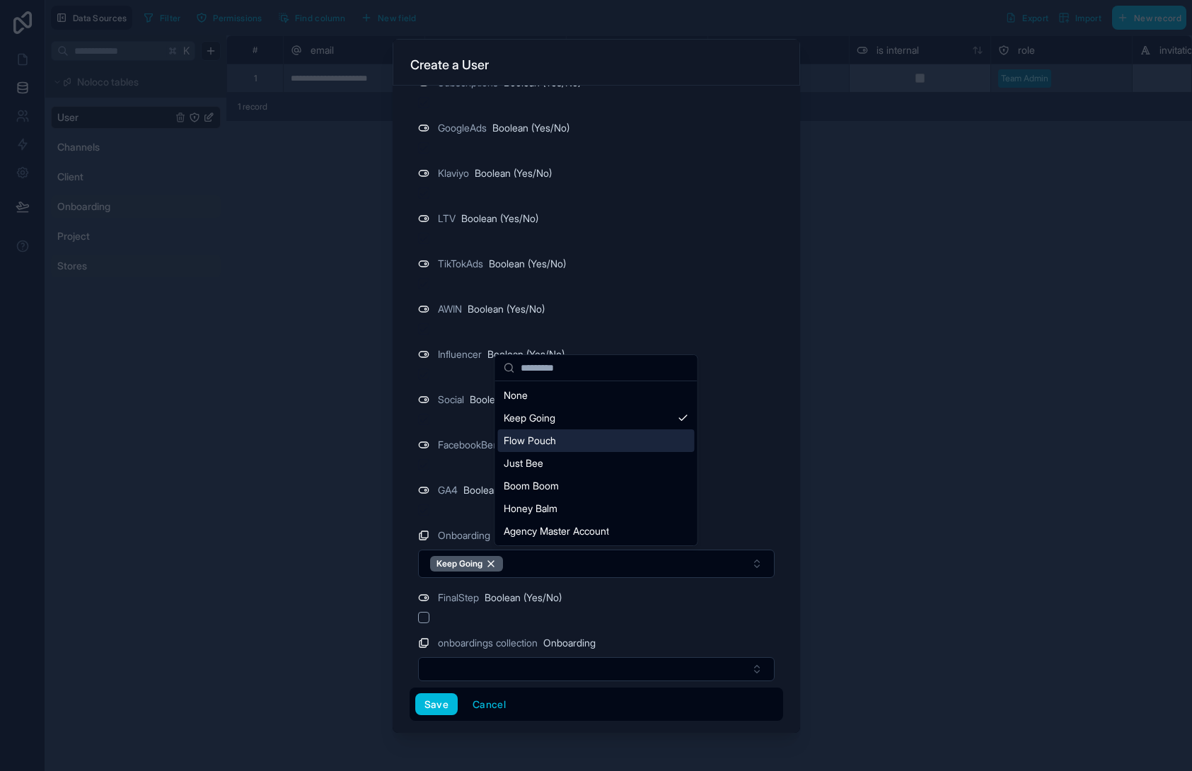
click at [616, 446] on div "Flow Pouch" at bounding box center [596, 441] width 197 height 23
click at [634, 473] on div "Just Bee" at bounding box center [596, 463] width 197 height 23
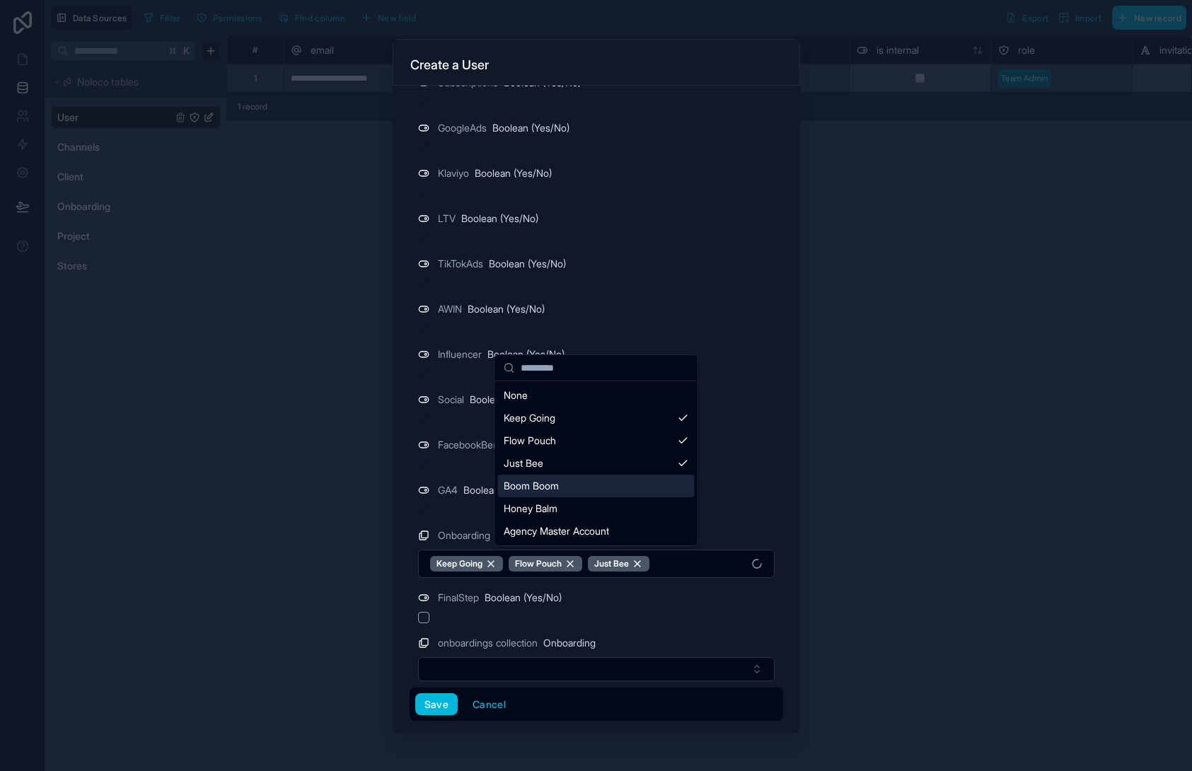
click at [635, 495] on div "Boom Boom" at bounding box center [596, 486] width 197 height 23
click at [636, 518] on div "Honey Balm" at bounding box center [596, 508] width 197 height 23
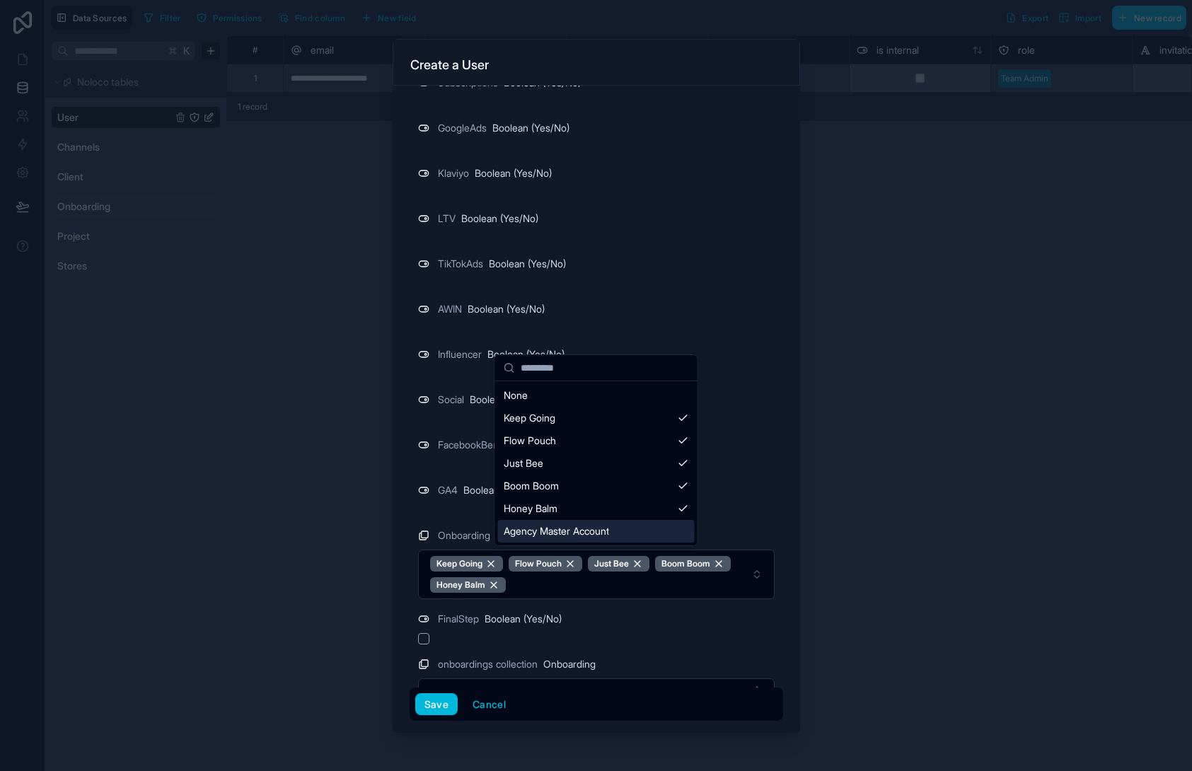
click at [645, 535] on div "Agency Master Account" at bounding box center [596, 531] width 197 height 23
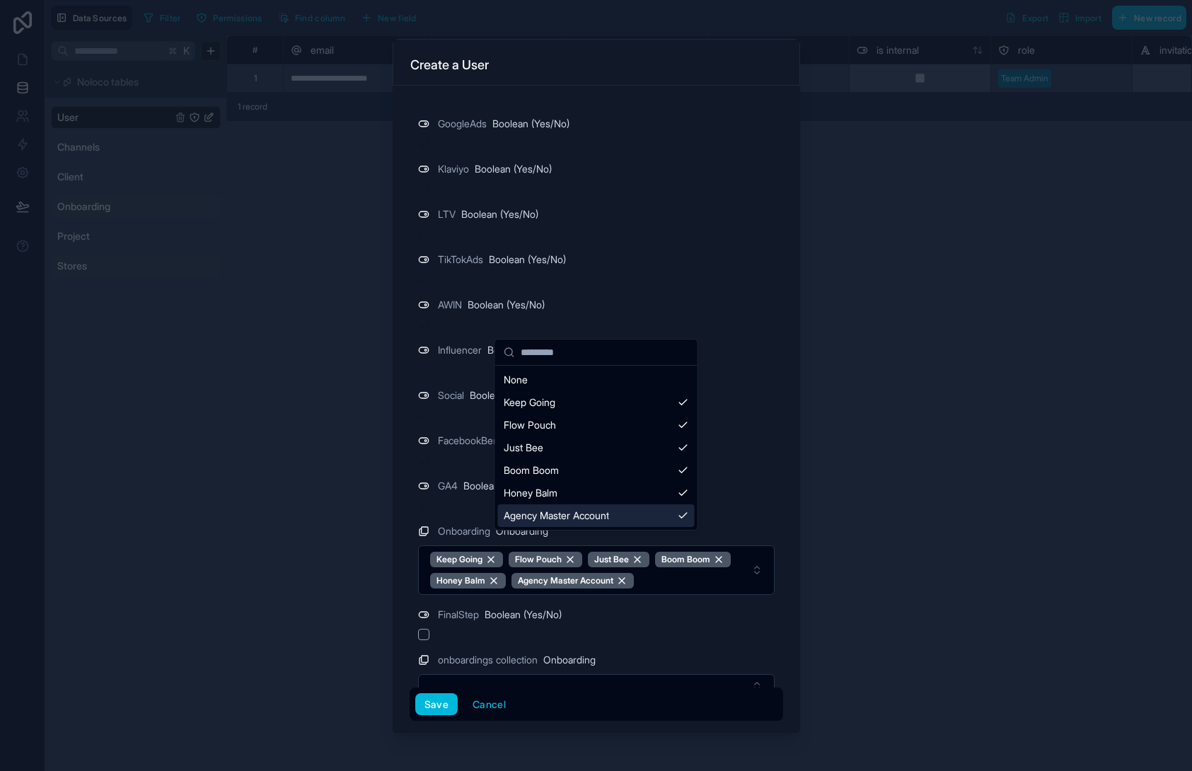
scroll to position [996, 0]
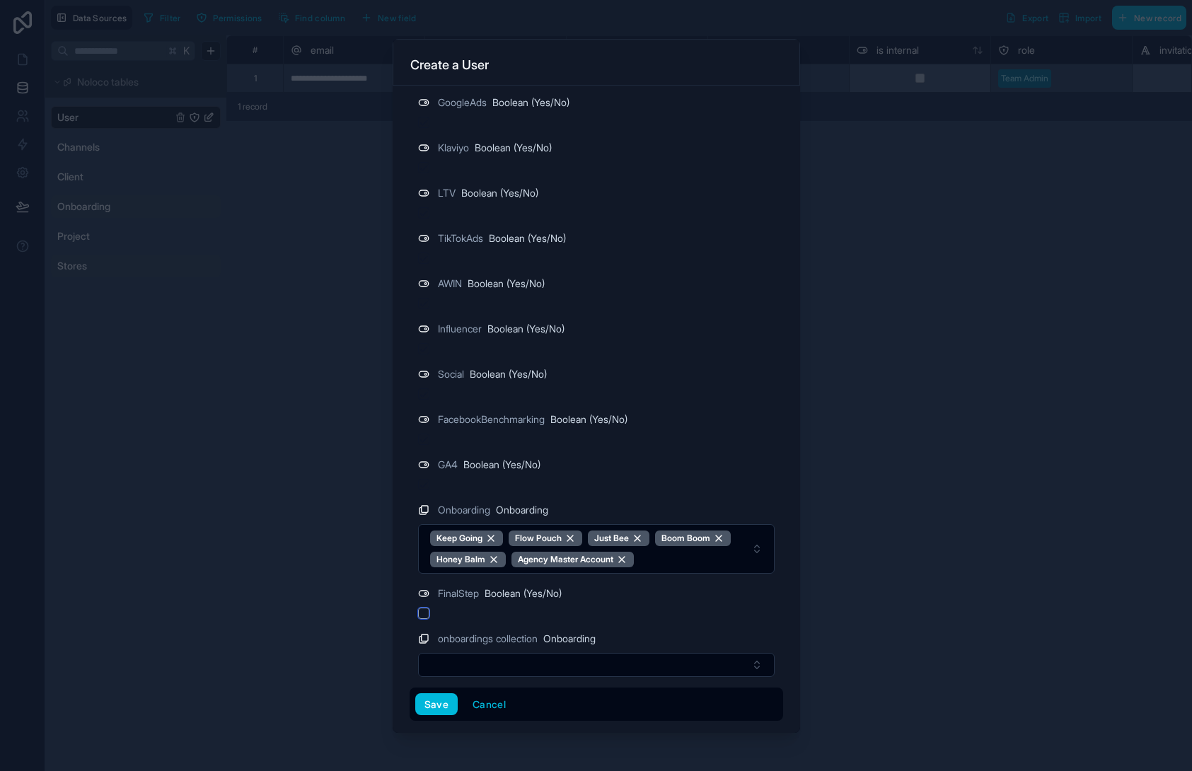
click at [425, 616] on button "button" at bounding box center [423, 613] width 11 height 11
click at [600, 657] on button "Select Button" at bounding box center [596, 665] width 357 height 24
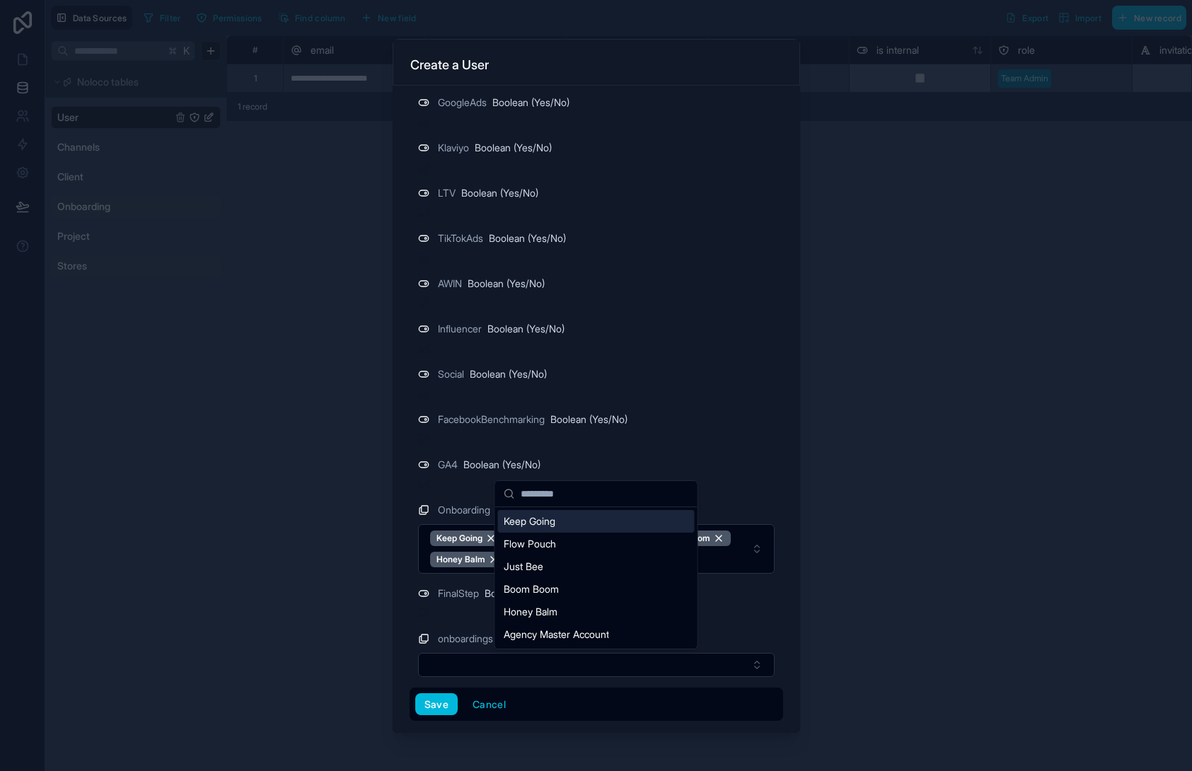
click at [591, 527] on div "Keep Going" at bounding box center [596, 521] width 197 height 23
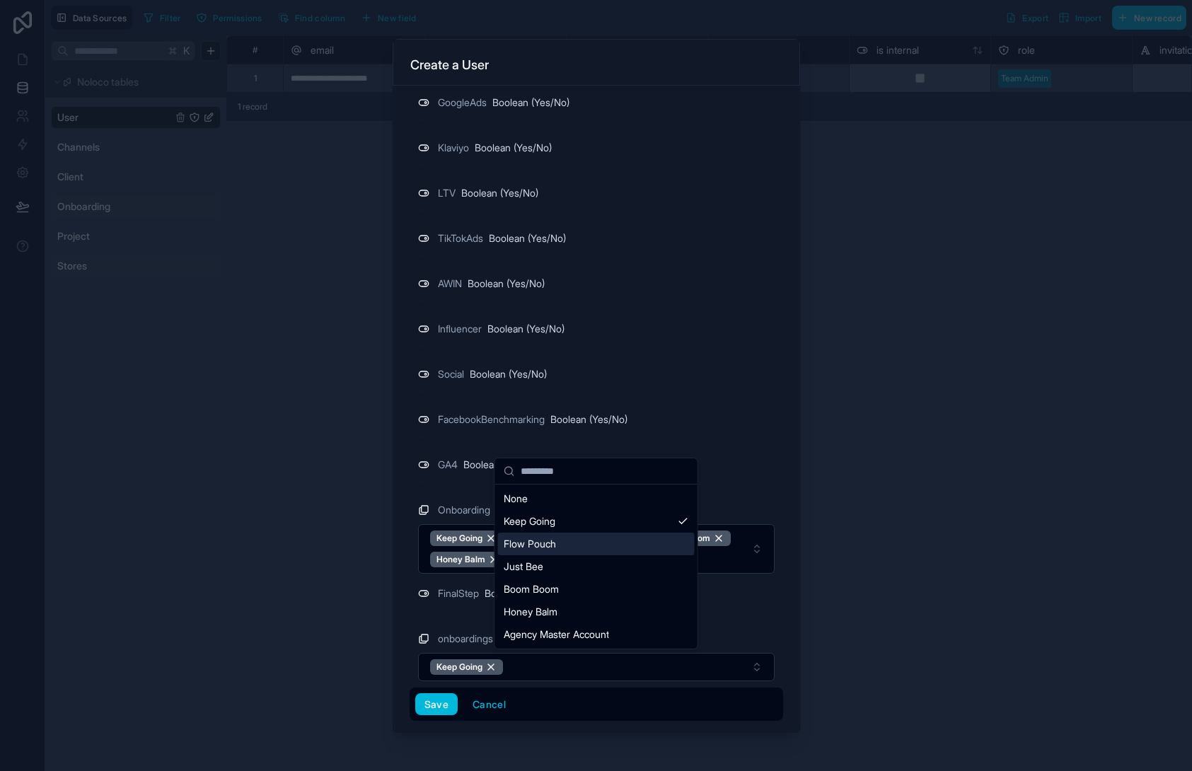
click at [609, 548] on div "Flow Pouch" at bounding box center [596, 544] width 197 height 23
drag, startPoint x: 611, startPoint y: 568, endPoint x: 614, endPoint y: 585, distance: 16.7
click at [611, 568] on div "Just Bee" at bounding box center [596, 567] width 197 height 23
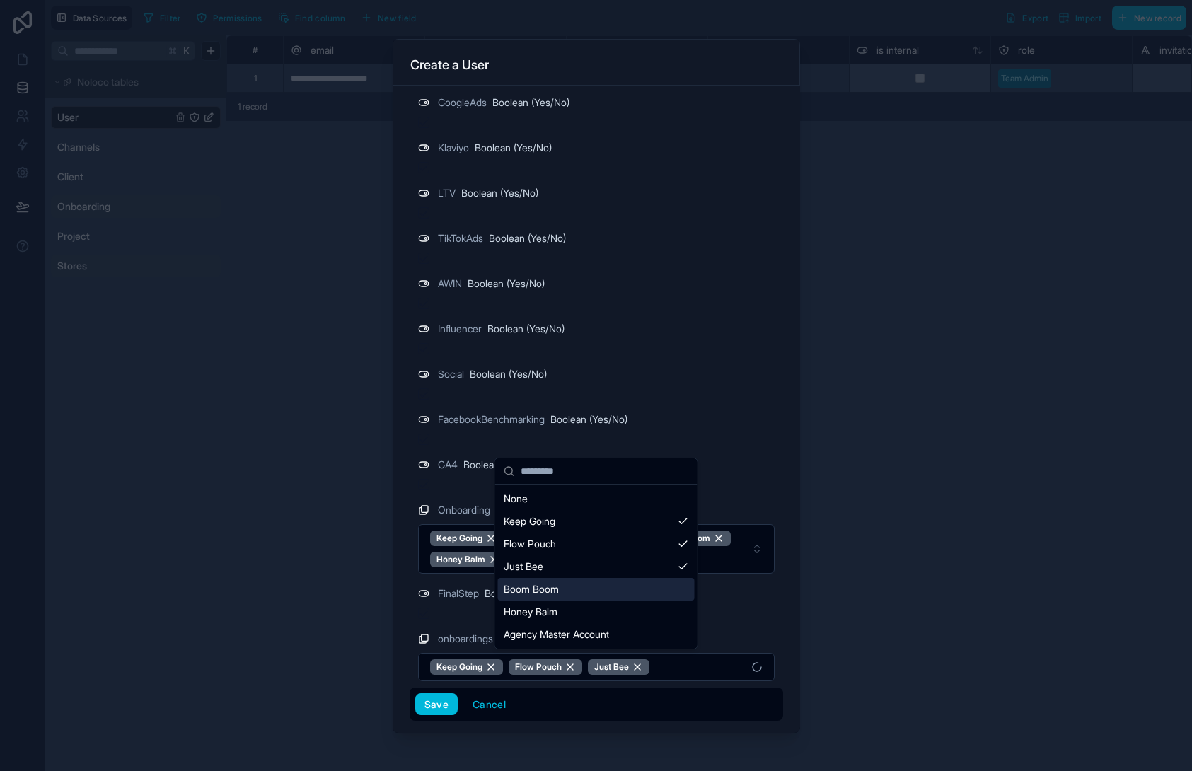
click at [615, 587] on div "Boom Boom" at bounding box center [596, 589] width 197 height 23
click at [618, 614] on div "Honey Balm" at bounding box center [596, 612] width 197 height 23
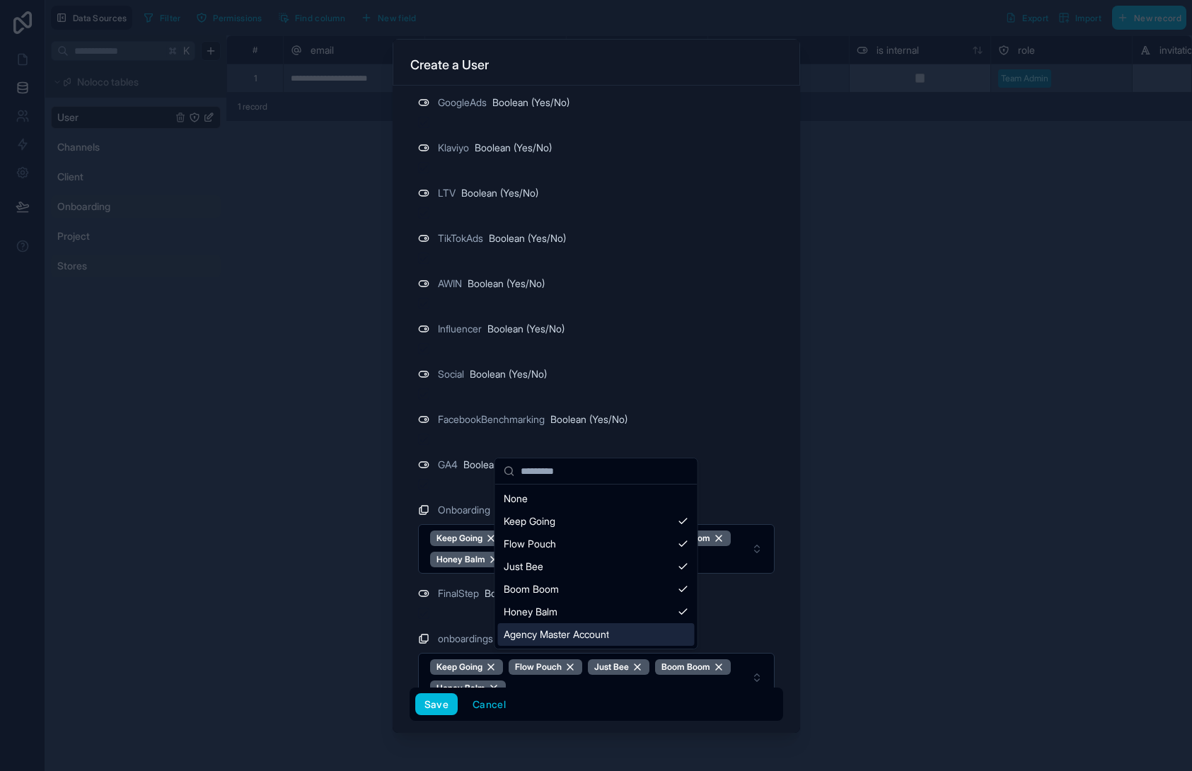
click at [636, 637] on div "Agency Master Account" at bounding box center [596, 634] width 197 height 23
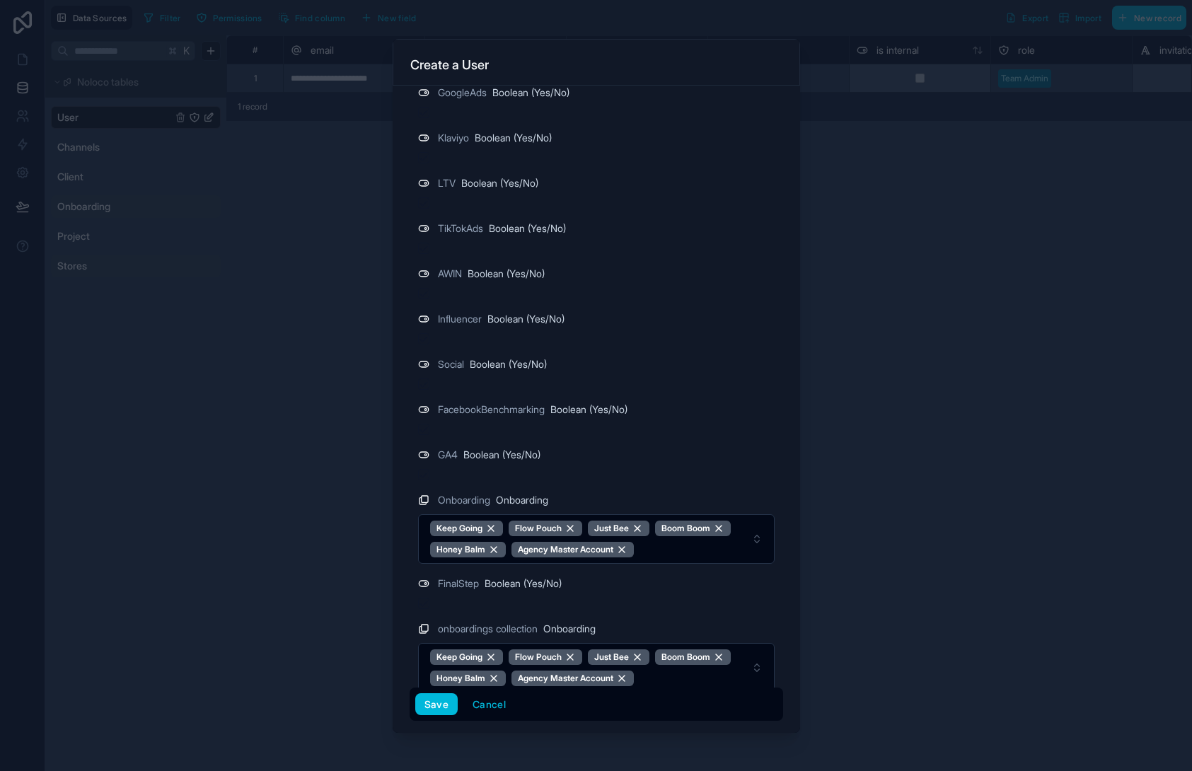
scroll to position [1022, 0]
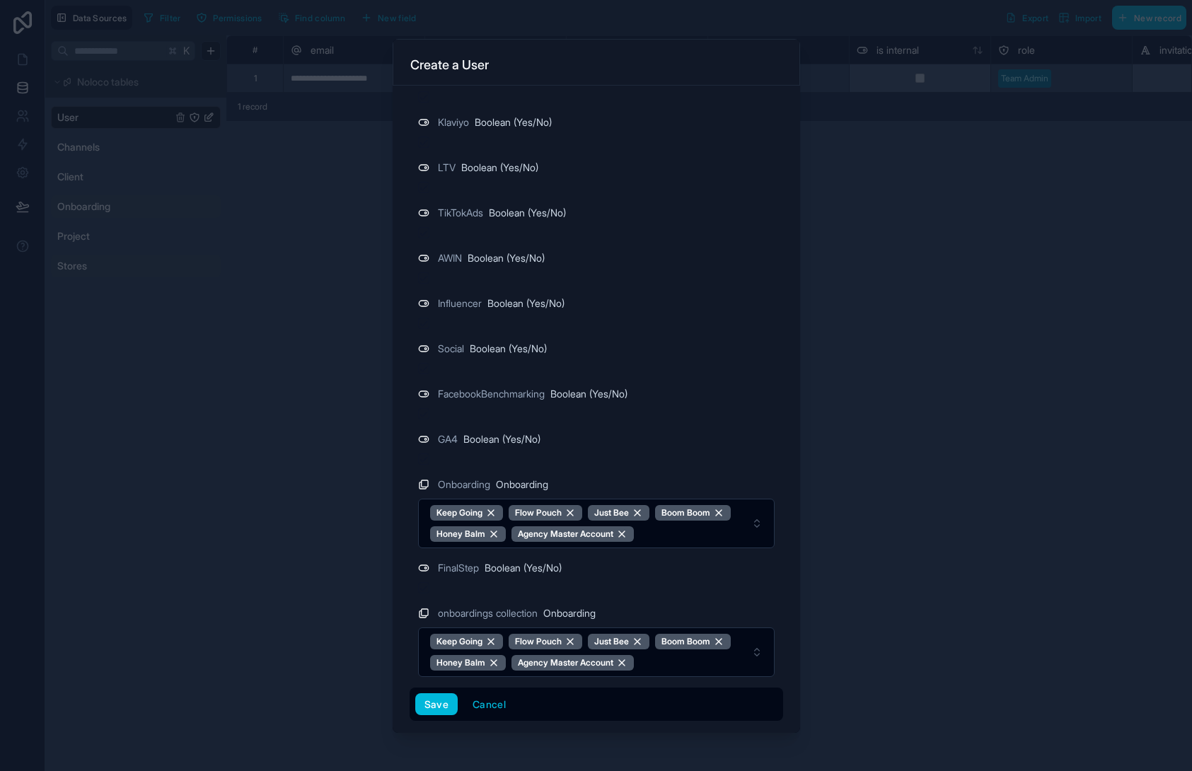
click at [431, 709] on button "Save" at bounding box center [436, 705] width 42 height 23
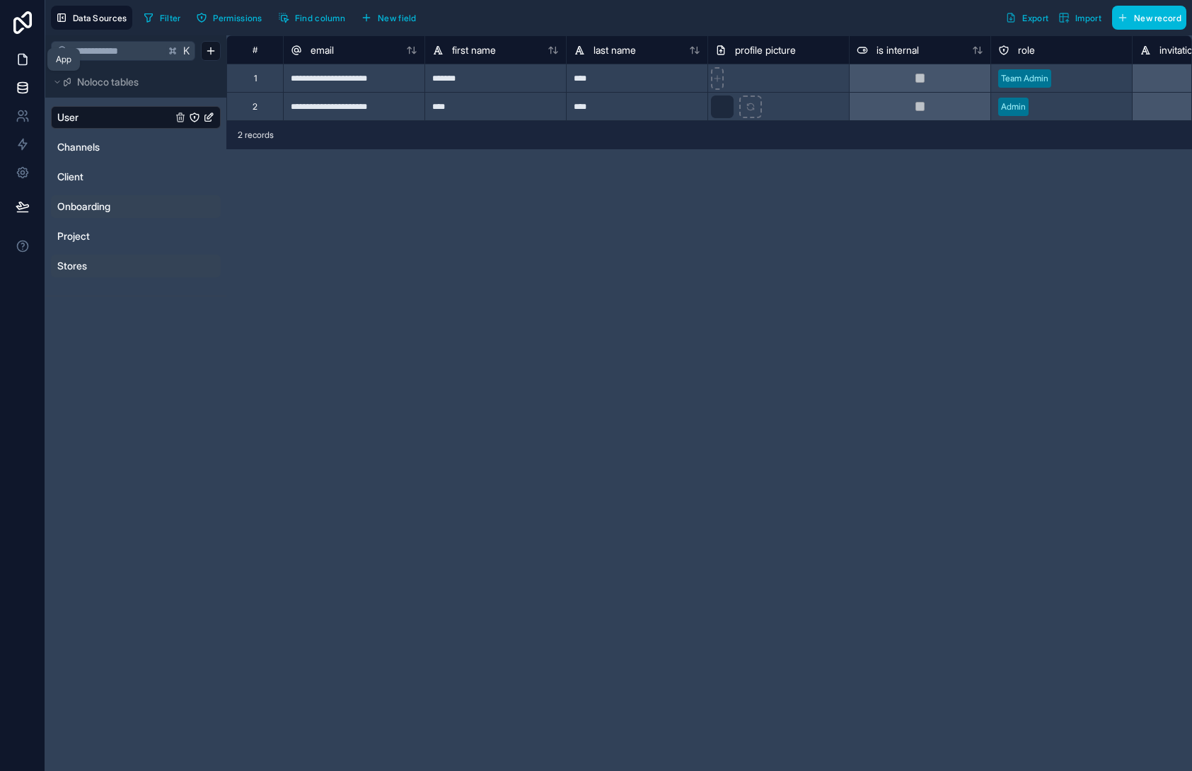
click at [26, 63] on icon at bounding box center [22, 59] width 8 height 11
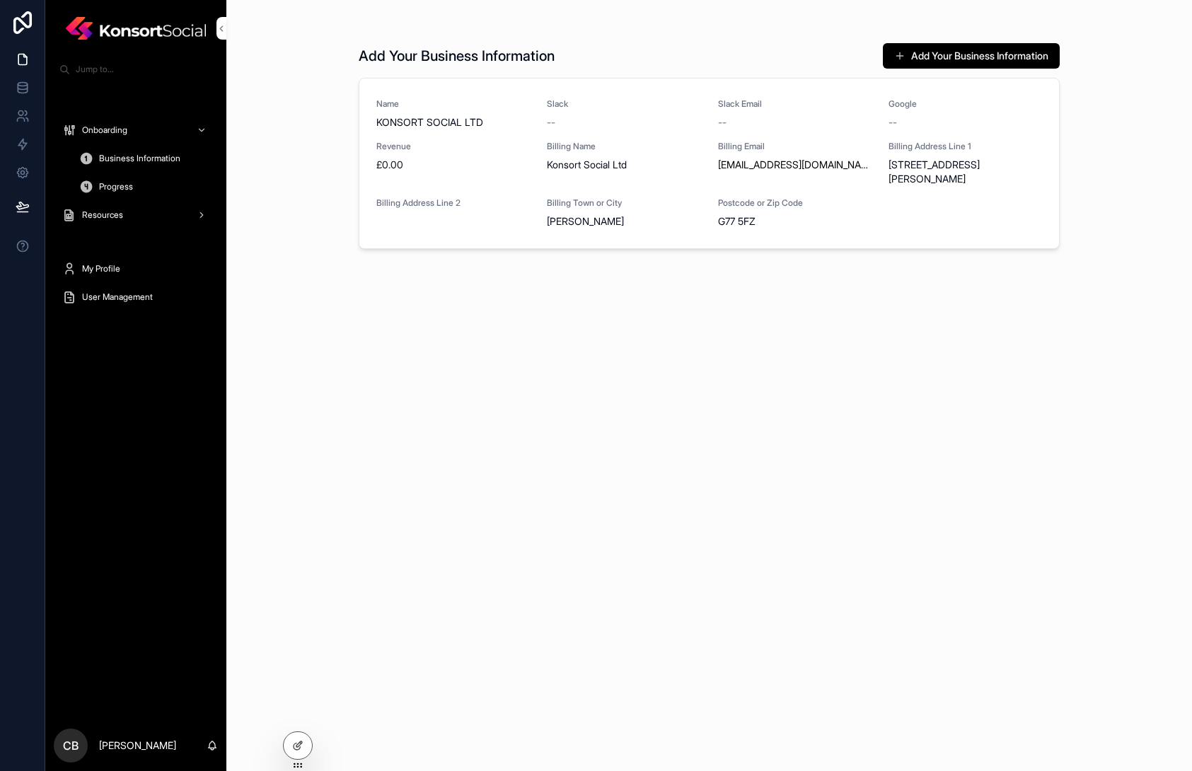
click at [333, 349] on div "Add Your Business Information Add Your Business Information Name KONSORT SOCIAL…" at bounding box center [709, 385] width 966 height 771
click at [0, 0] on div at bounding box center [0, 0] width 0 height 0
click at [0, 0] on icon at bounding box center [0, 0] width 0 height 0
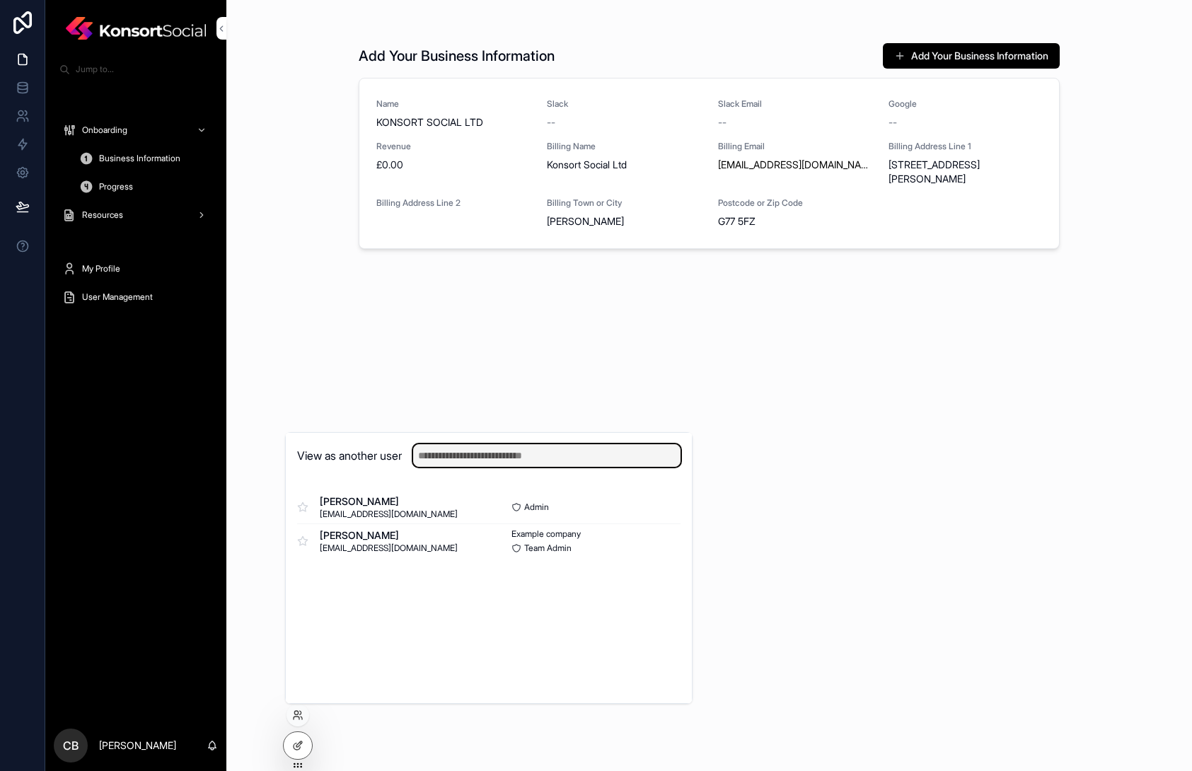
click at [434, 454] on input "text" at bounding box center [546, 455] width 267 height 23
click at [372, 512] on span "[EMAIL_ADDRESS][DOMAIN_NAME]" at bounding box center [389, 514] width 138 height 11
click at [0, 0] on button "Select" at bounding box center [0, 0] width 0 height 0
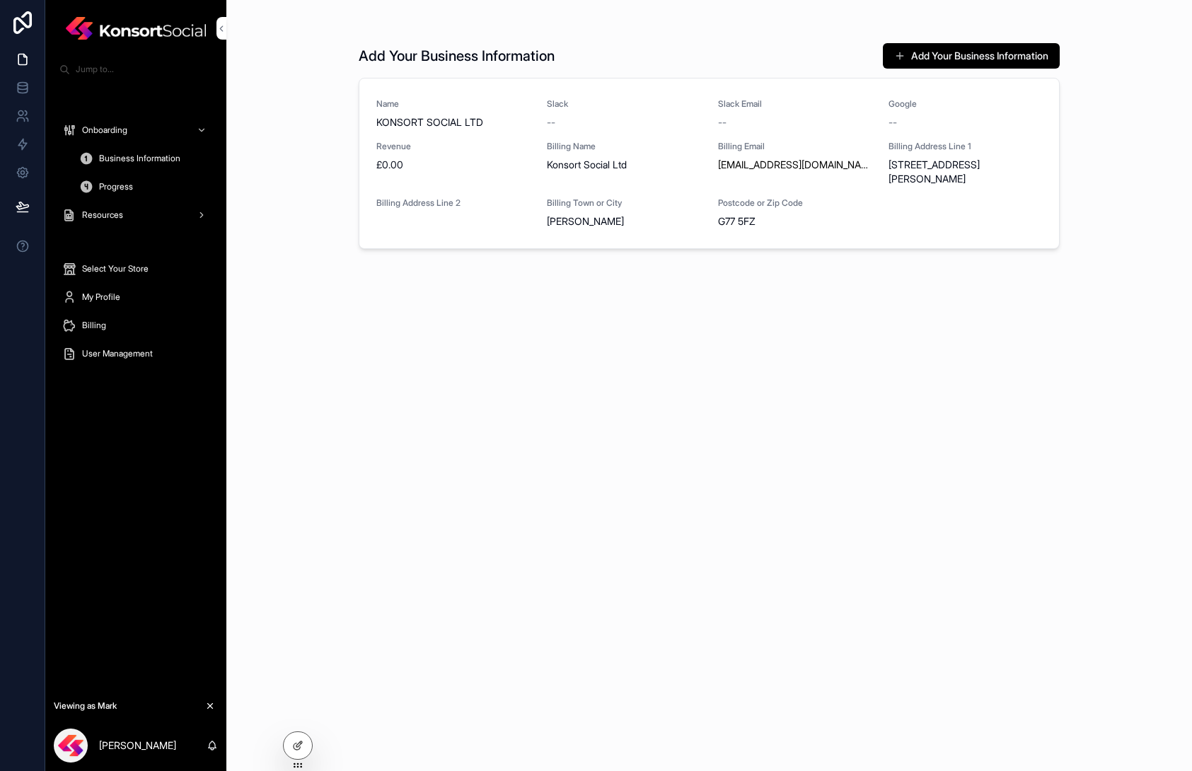
click at [112, 161] on span "Business Information" at bounding box center [139, 158] width 81 height 11
click at [126, 186] on span "Progress" at bounding box center [116, 186] width 34 height 11
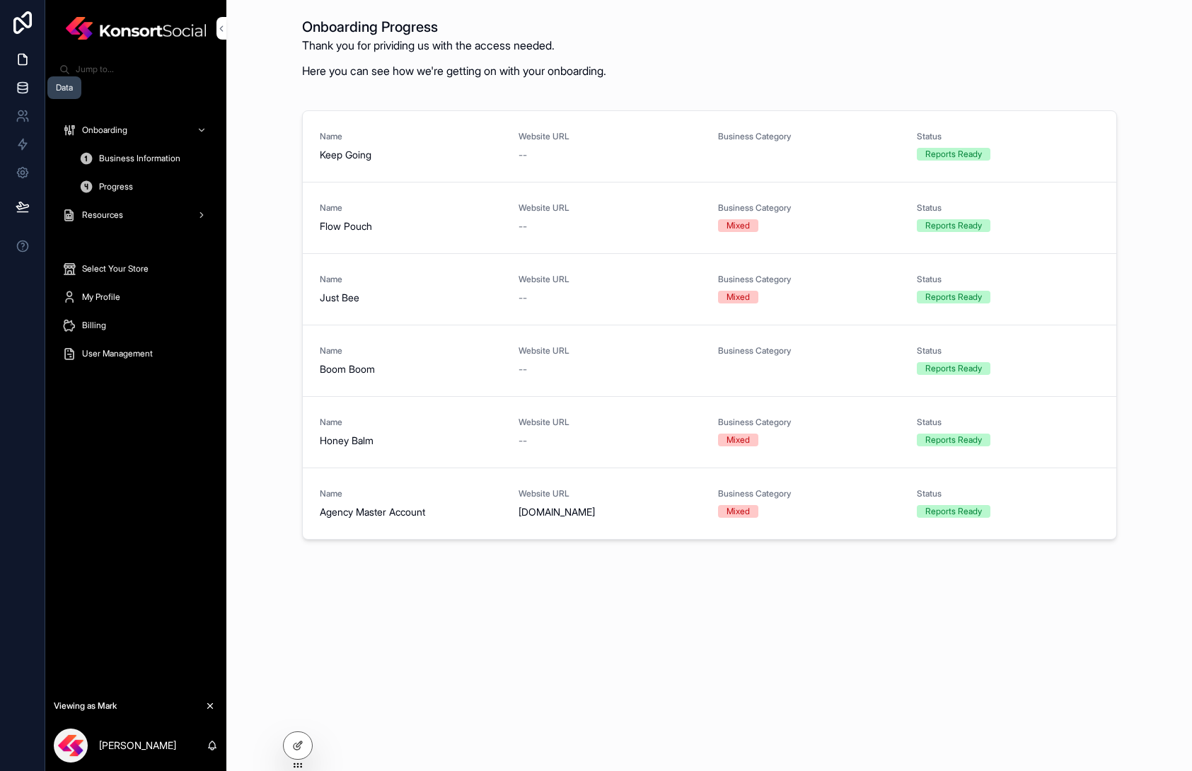
click at [25, 91] on icon at bounding box center [23, 88] width 14 height 14
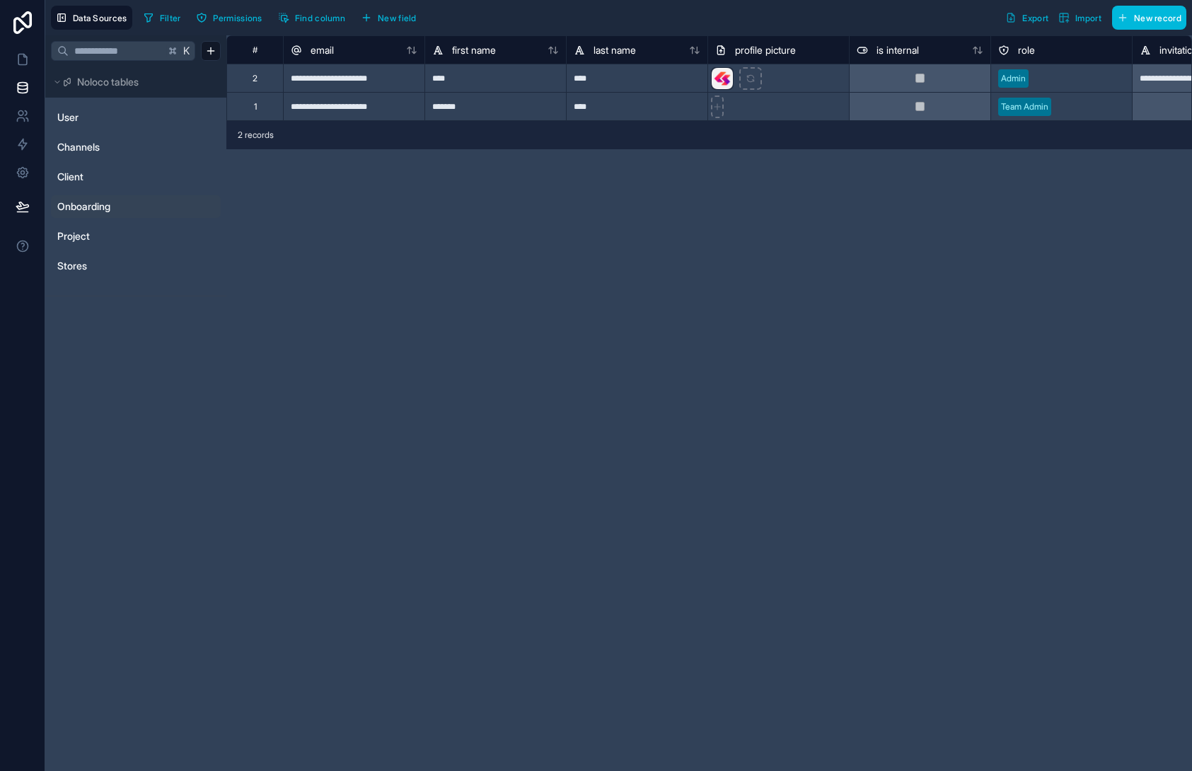
click at [93, 209] on span "Onboarding" at bounding box center [83, 207] width 53 height 14
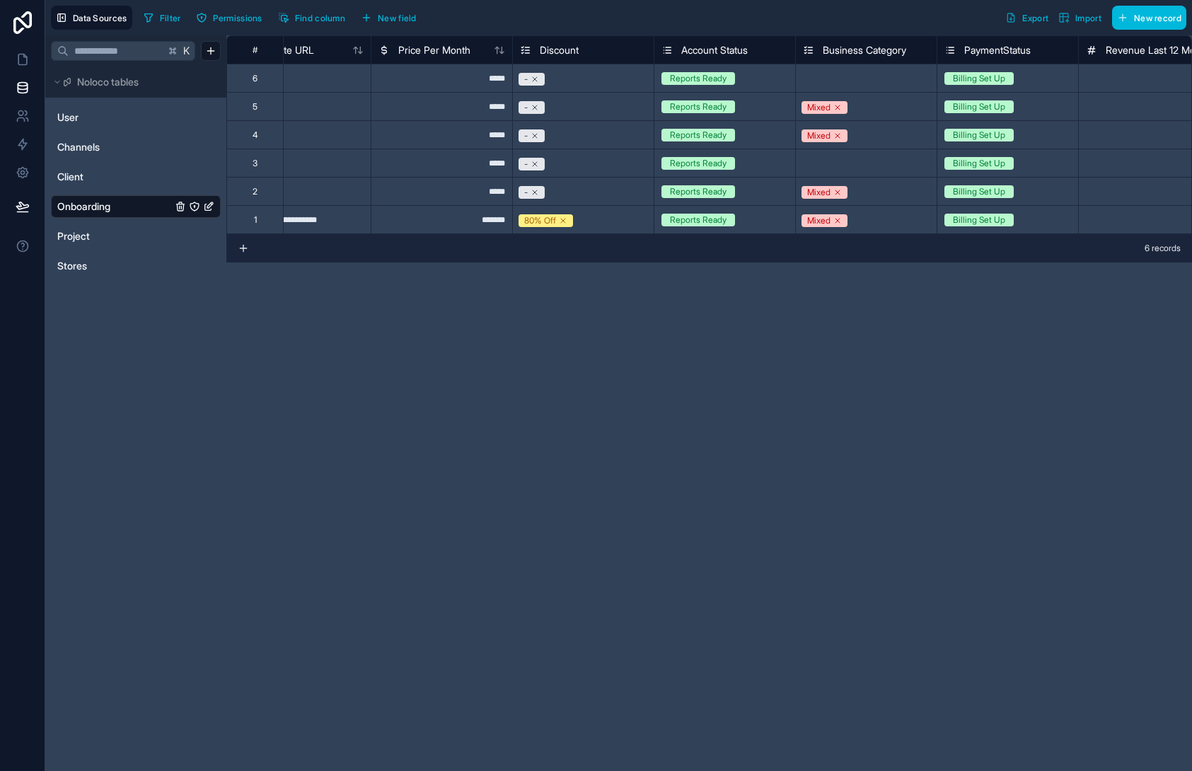
scroll to position [0, 622]
click at [755, 197] on div "Reports Ready" at bounding box center [722, 192] width 141 height 16
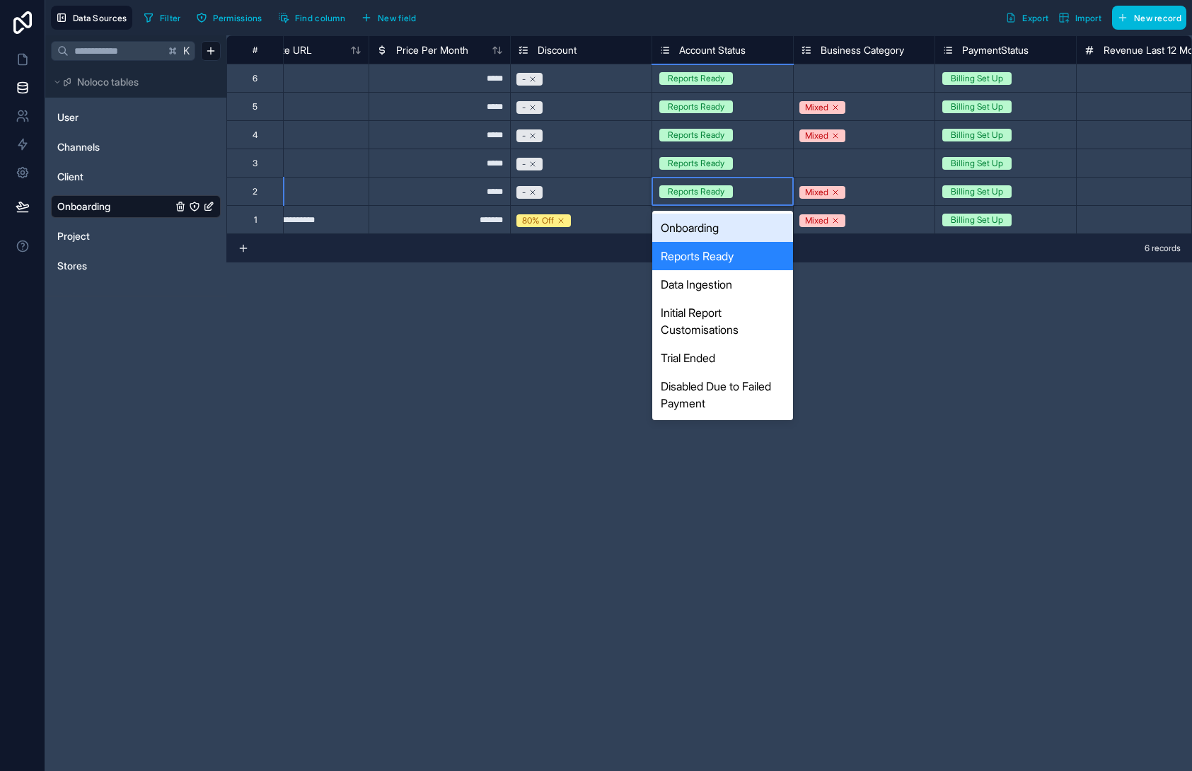
click at [755, 197] on div "Reports Ready" at bounding box center [722, 192] width 141 height 16
click at [748, 318] on div "Initial Report Customisations" at bounding box center [722, 321] width 141 height 45
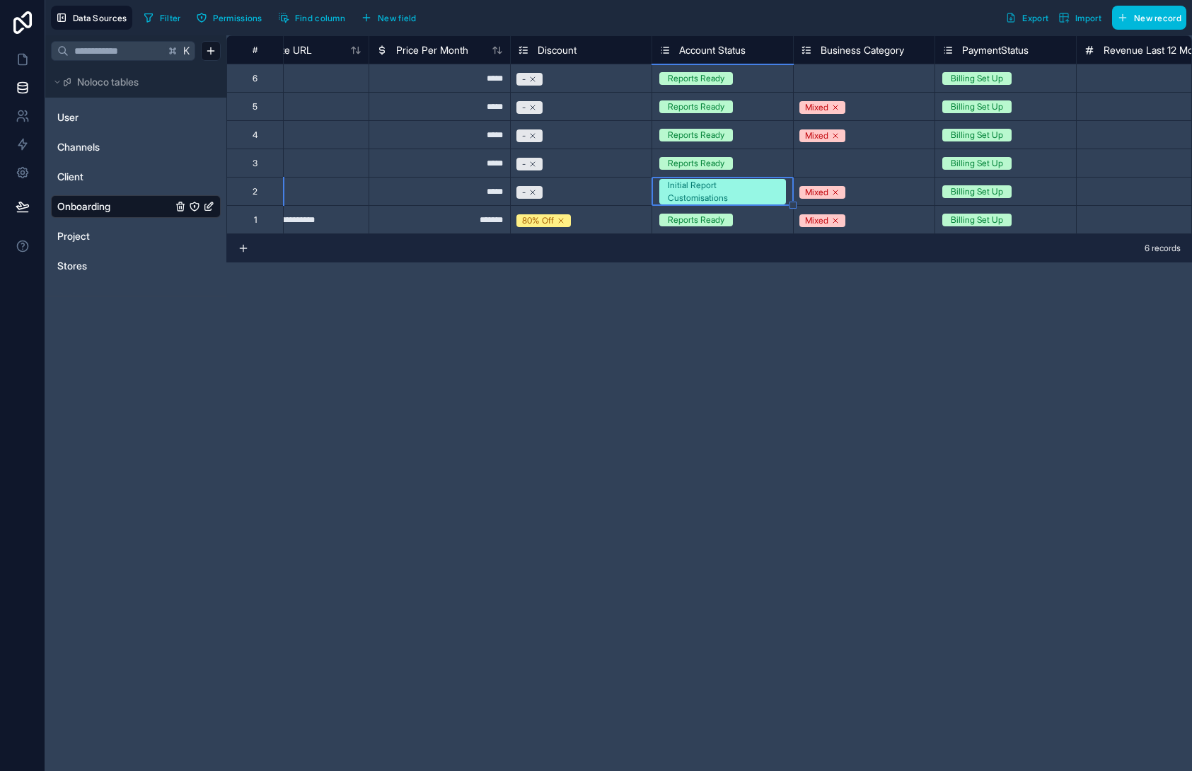
click at [764, 220] on div "Reports Ready" at bounding box center [722, 220] width 141 height 16
click at [759, 160] on div "Reports Ready" at bounding box center [722, 163] width 141 height 16
click at [760, 159] on div "Reports Ready" at bounding box center [722, 164] width 141 height 16
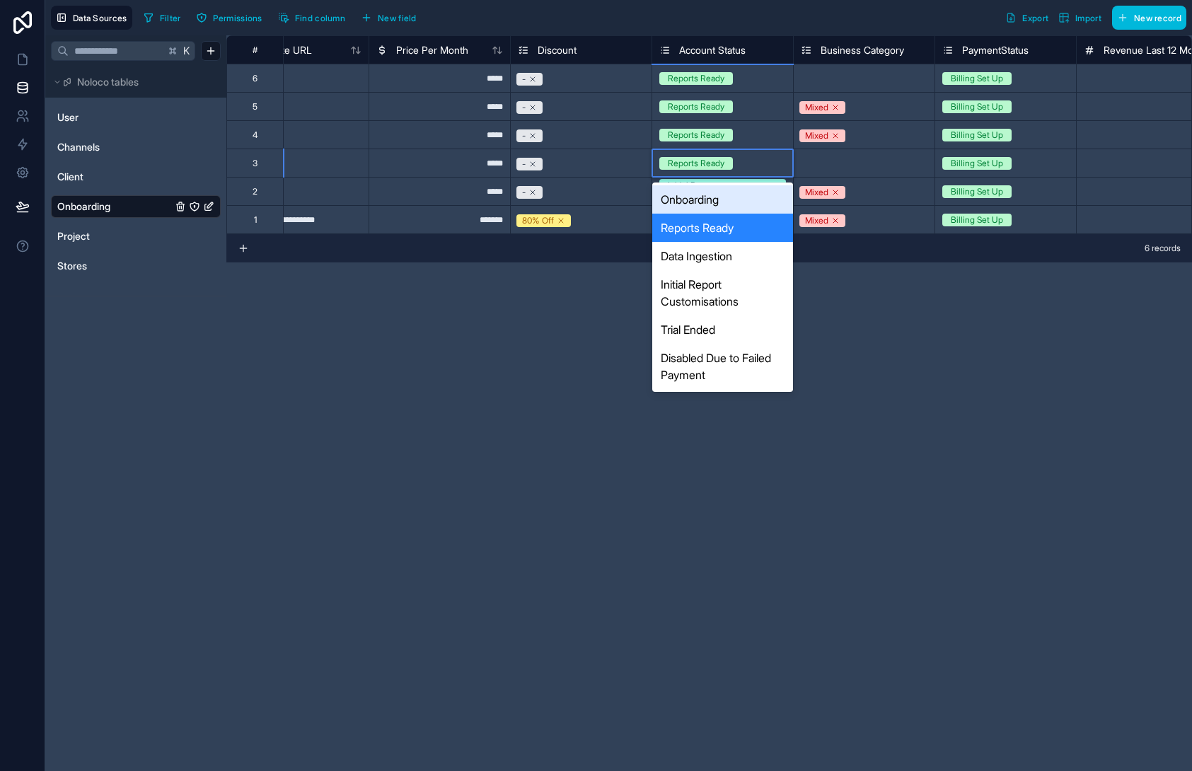
click at [744, 190] on div "Onboarding" at bounding box center [722, 199] width 141 height 28
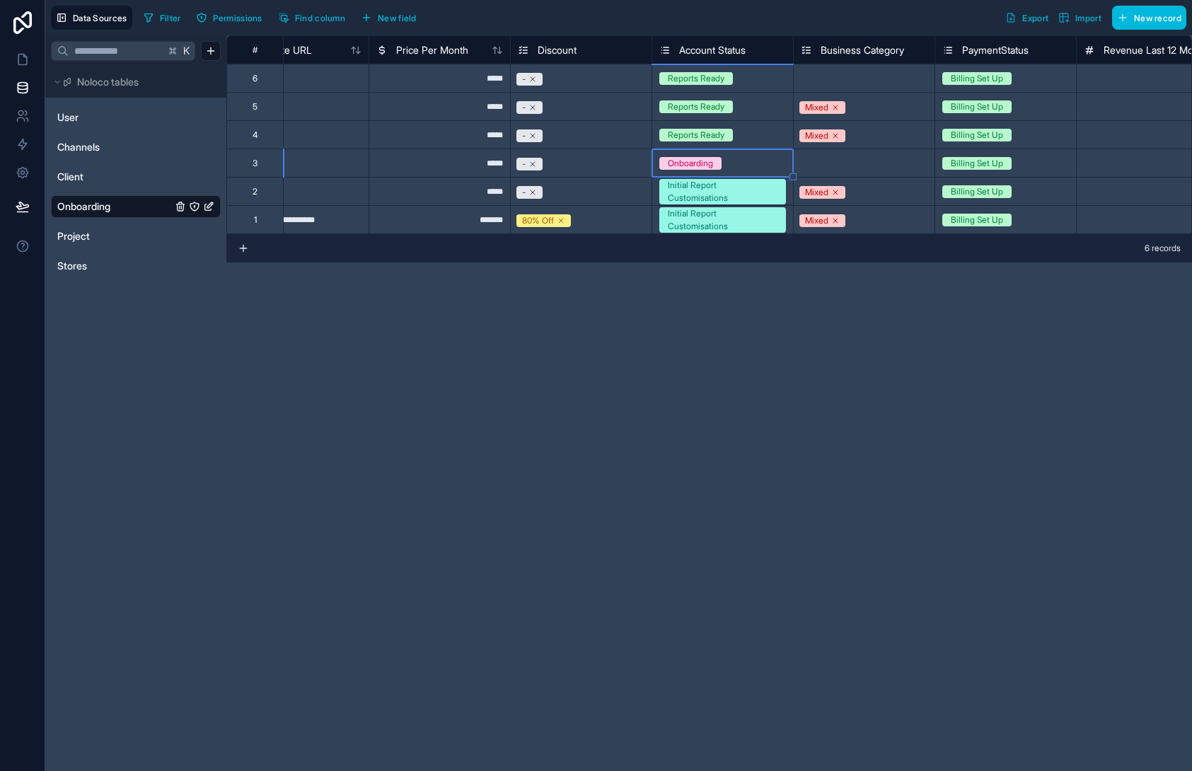
click at [766, 137] on div "Reports Ready" at bounding box center [722, 135] width 141 height 16
click at [764, 110] on div "Reports Ready" at bounding box center [722, 107] width 141 height 16
click at [769, 79] on div "Reports Ready" at bounding box center [722, 79] width 141 height 16
click at [781, 298] on div "**********" at bounding box center [709, 403] width 966 height 736
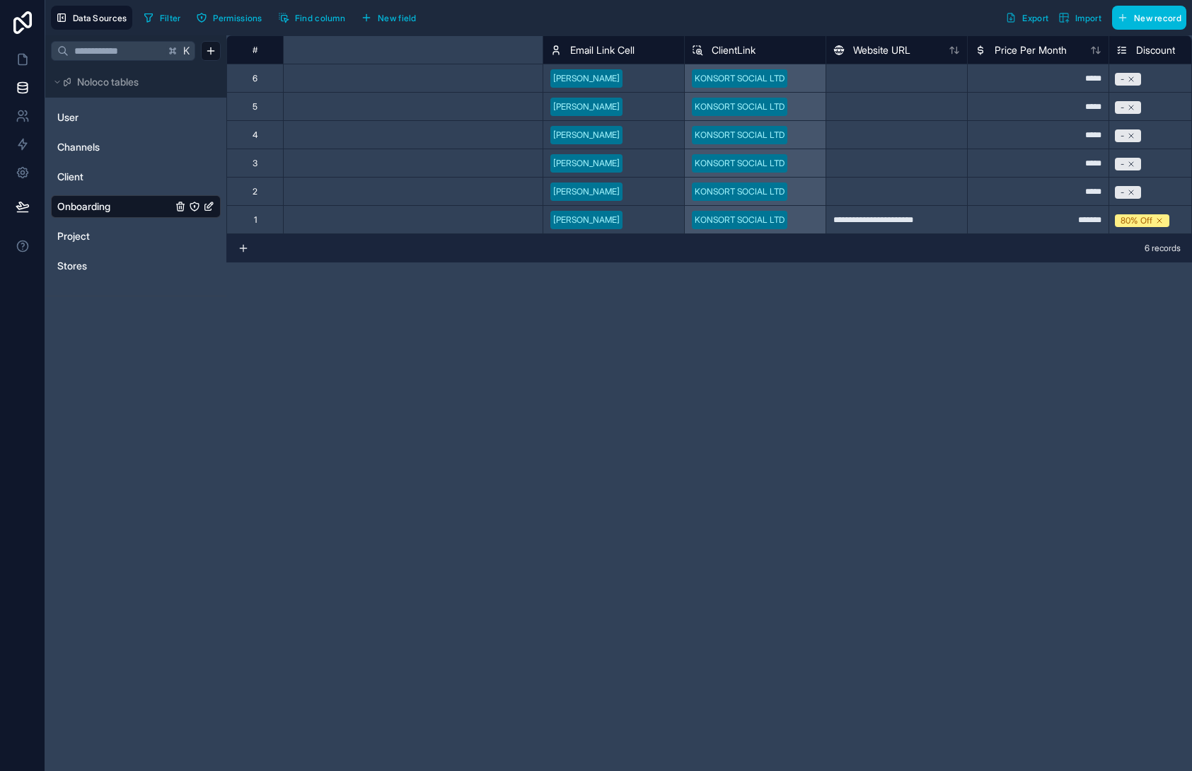
scroll to position [0, 0]
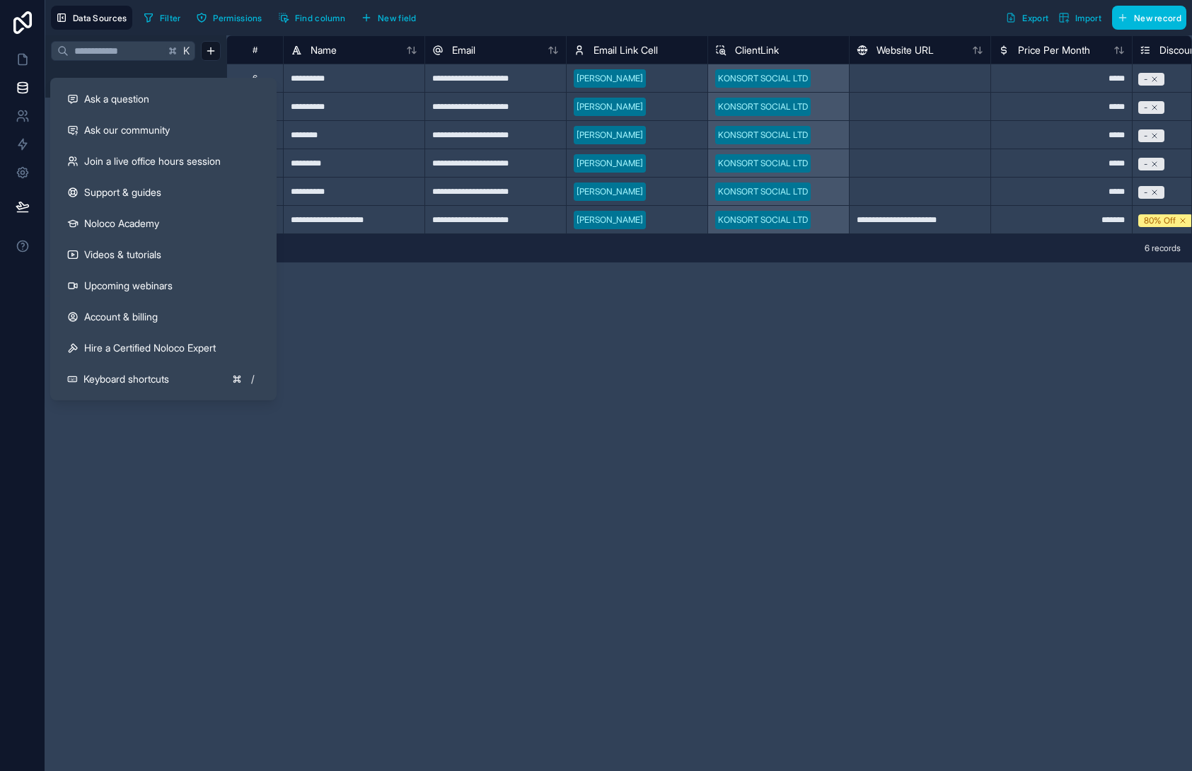
click at [527, 389] on div "**********" at bounding box center [709, 403] width 966 height 736
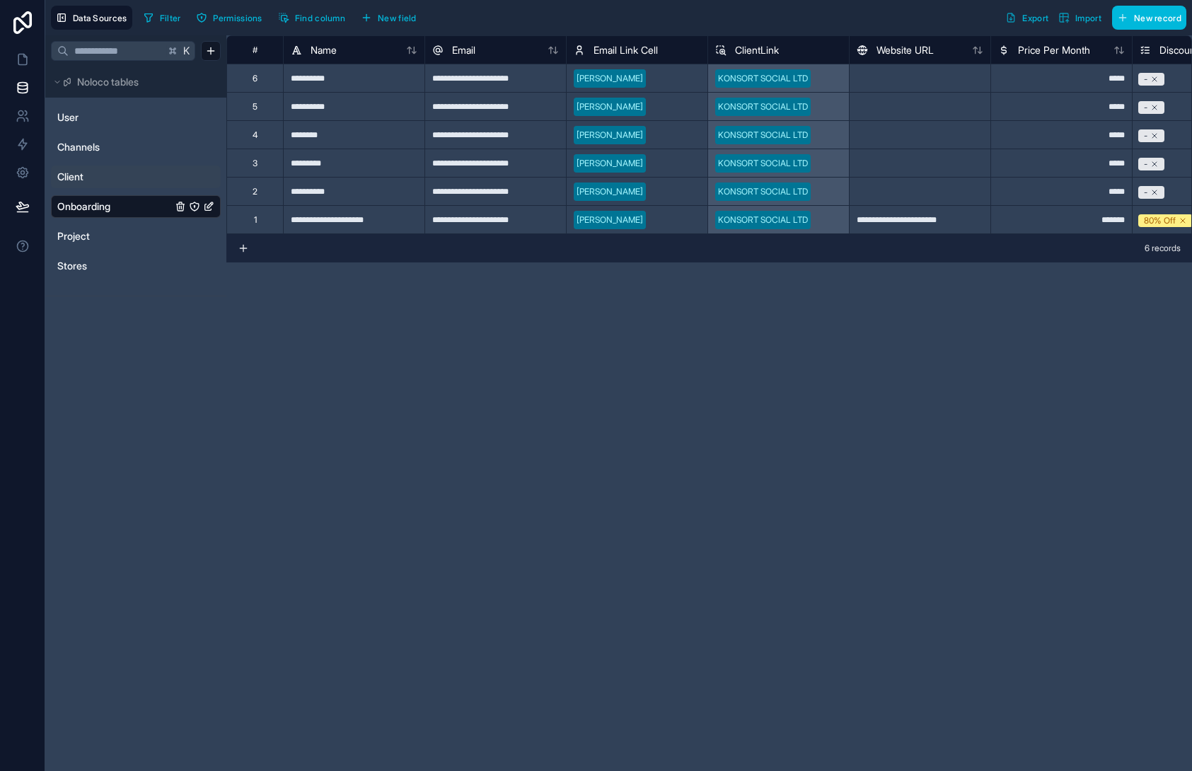
click at [97, 183] on link "Client" at bounding box center [114, 177] width 115 height 14
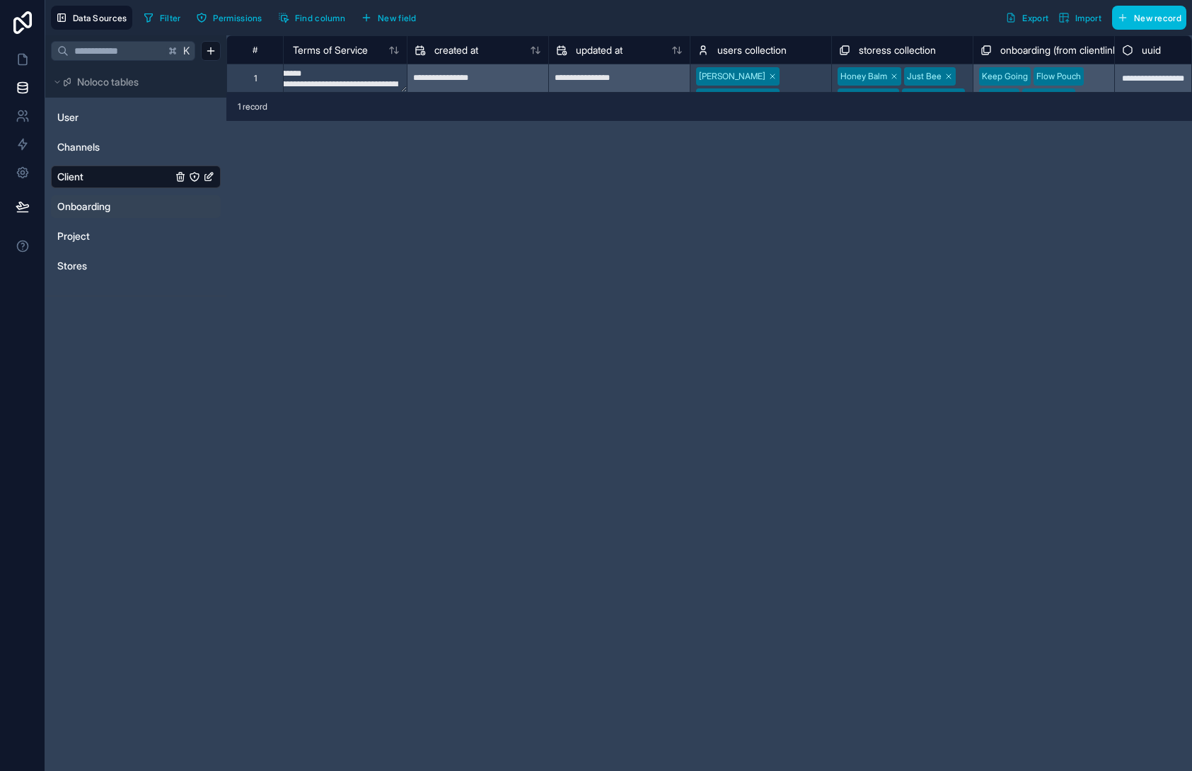
scroll to position [0, 3337]
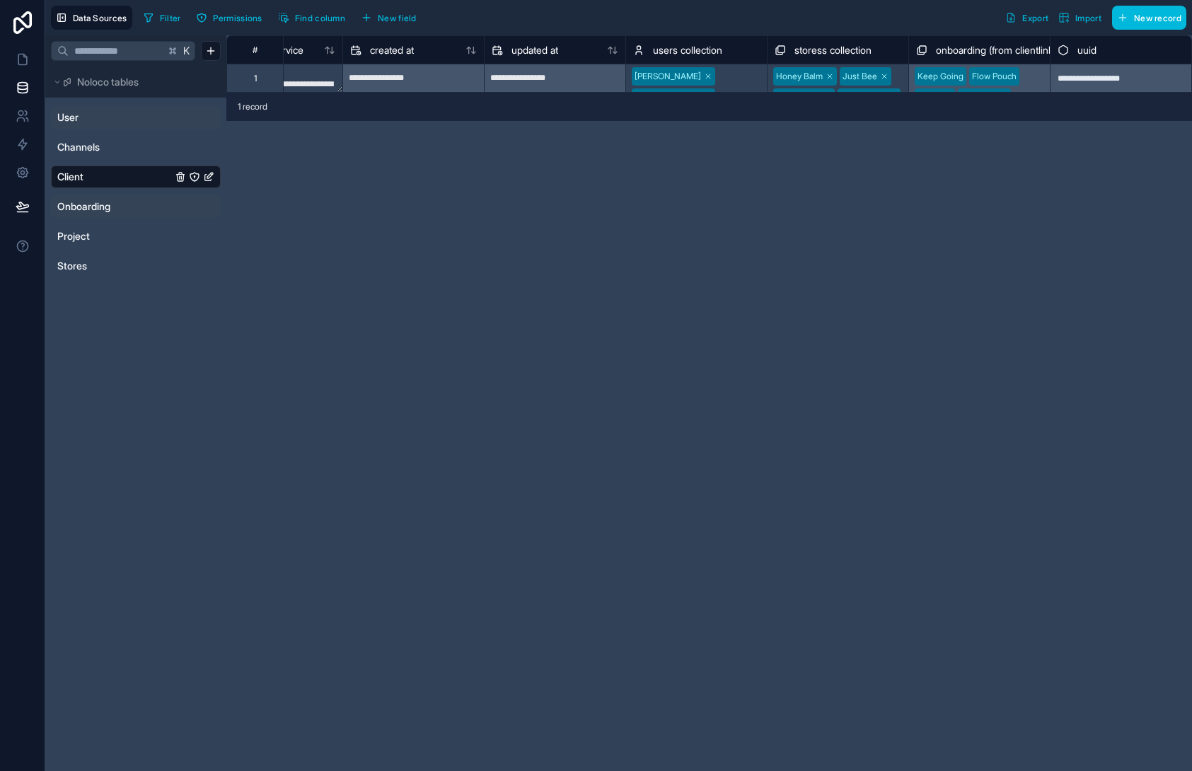
click at [65, 117] on span "User" at bounding box center [67, 117] width 21 height 14
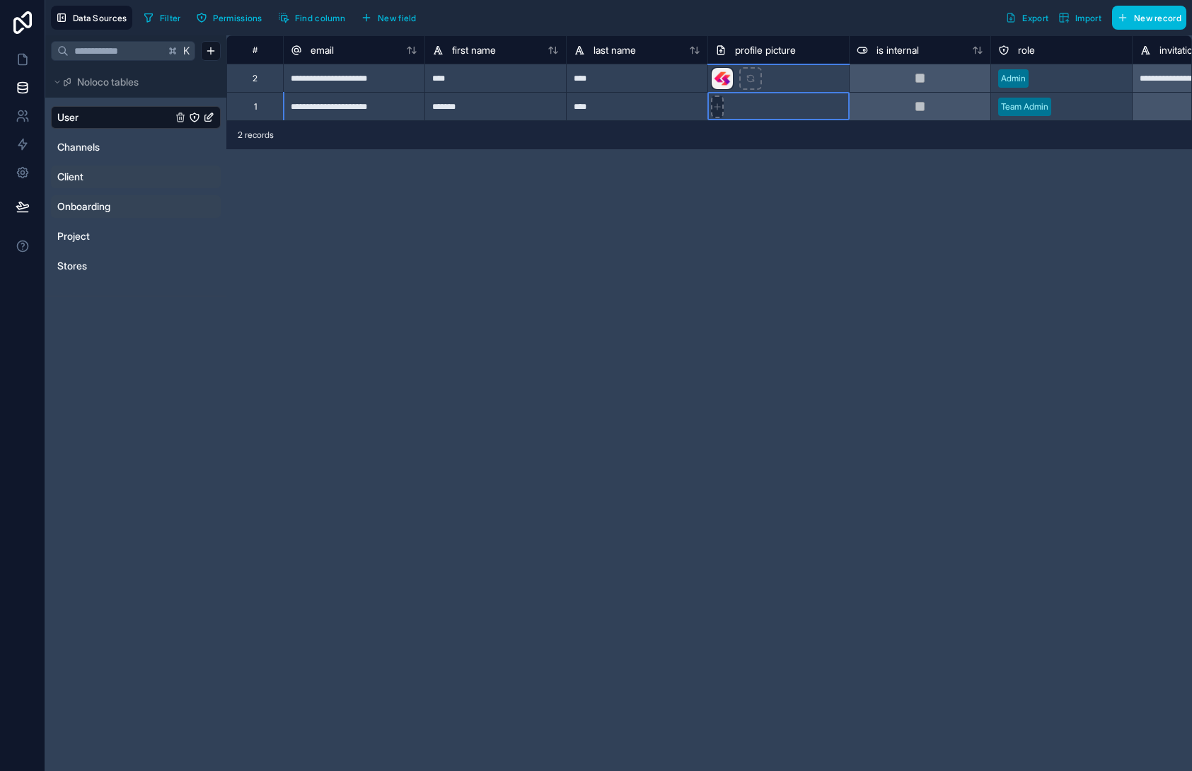
click at [720, 105] on icon at bounding box center [718, 107] width 10 height 10
type input "**********"
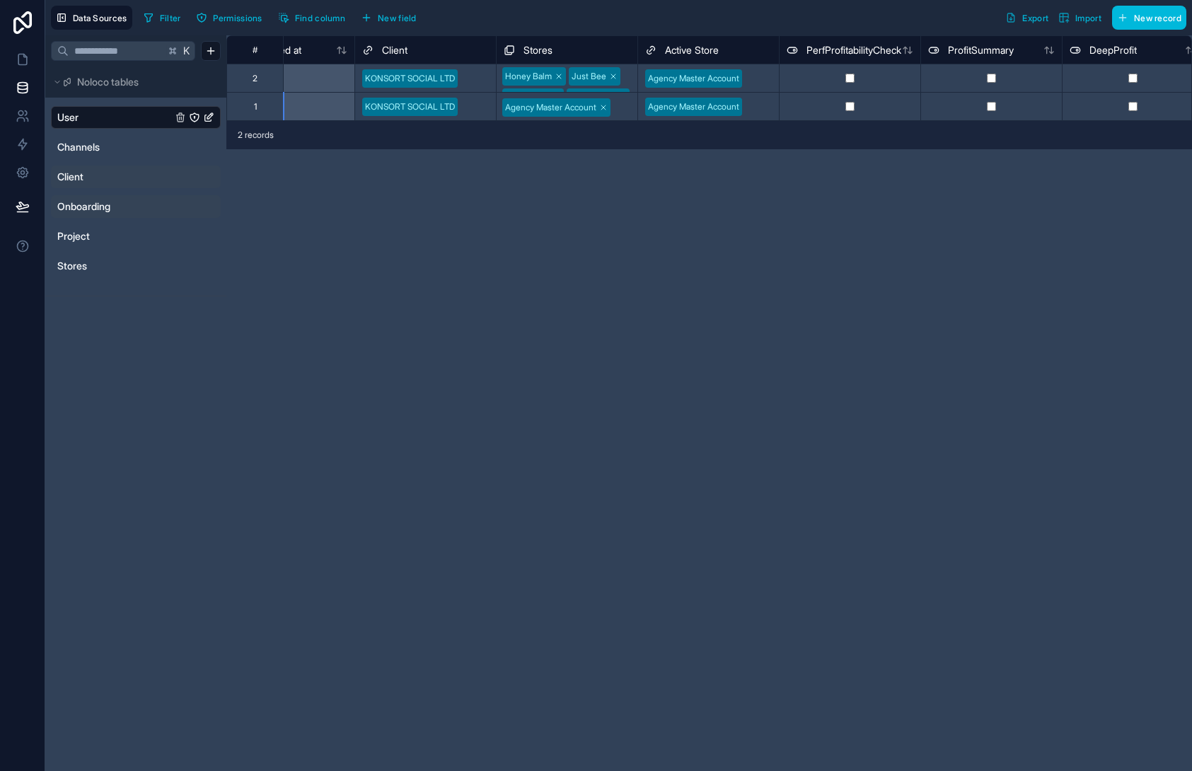
scroll to position [0, 1359]
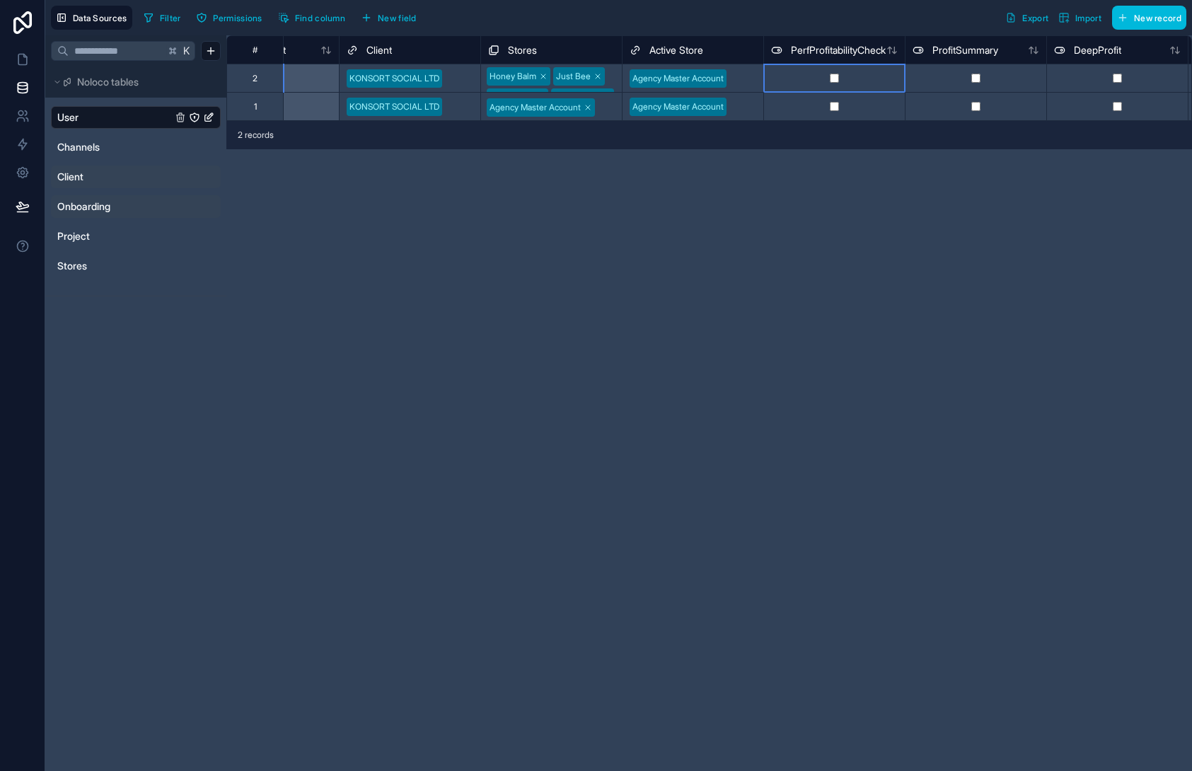
click at [875, 81] on div at bounding box center [835, 78] width 142 height 28
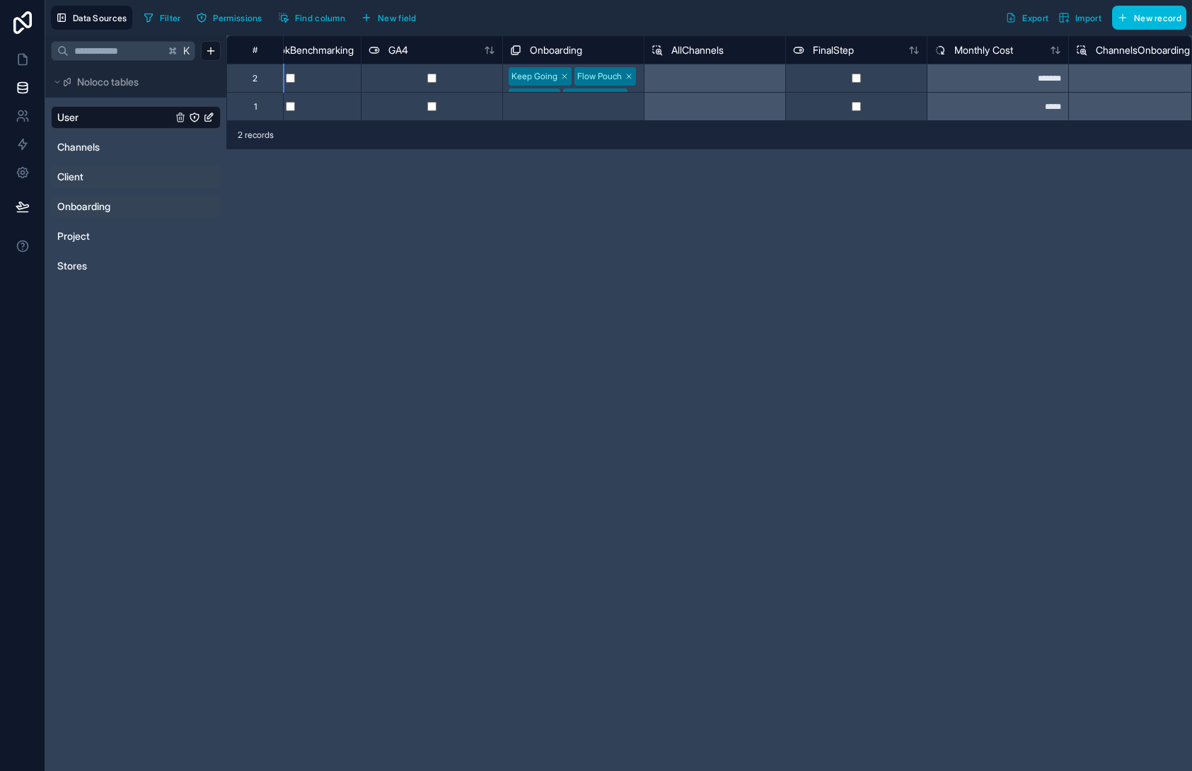
scroll to position [0, 4257]
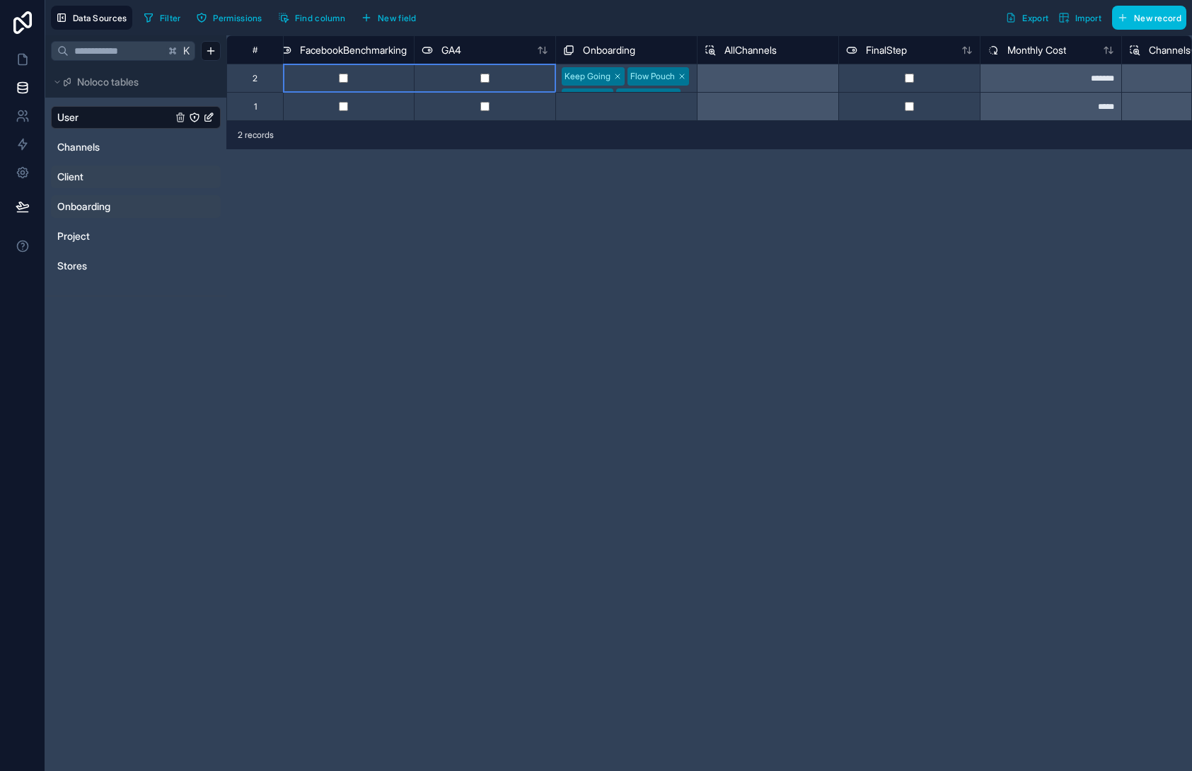
click at [523, 76] on div at bounding box center [485, 78] width 142 height 28
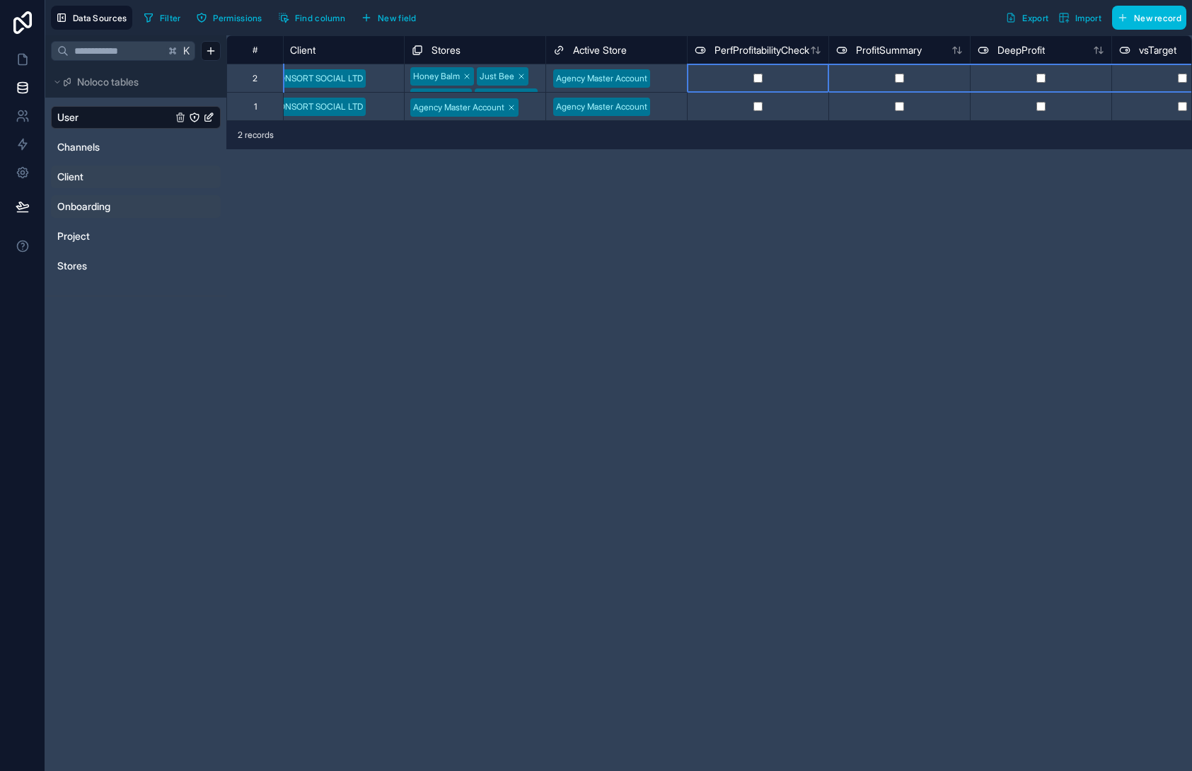
scroll to position [0, 1439]
click at [696, 101] on div at bounding box center [755, 106] width 142 height 28
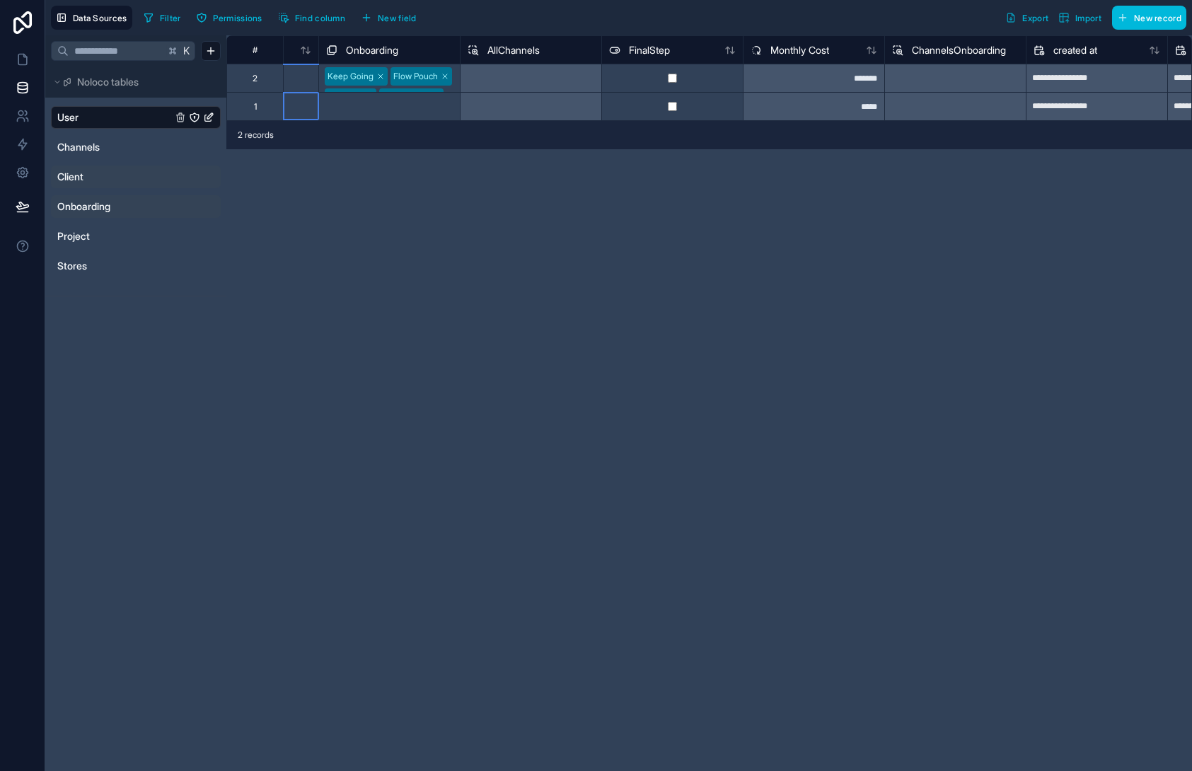
scroll to position [0, 4368]
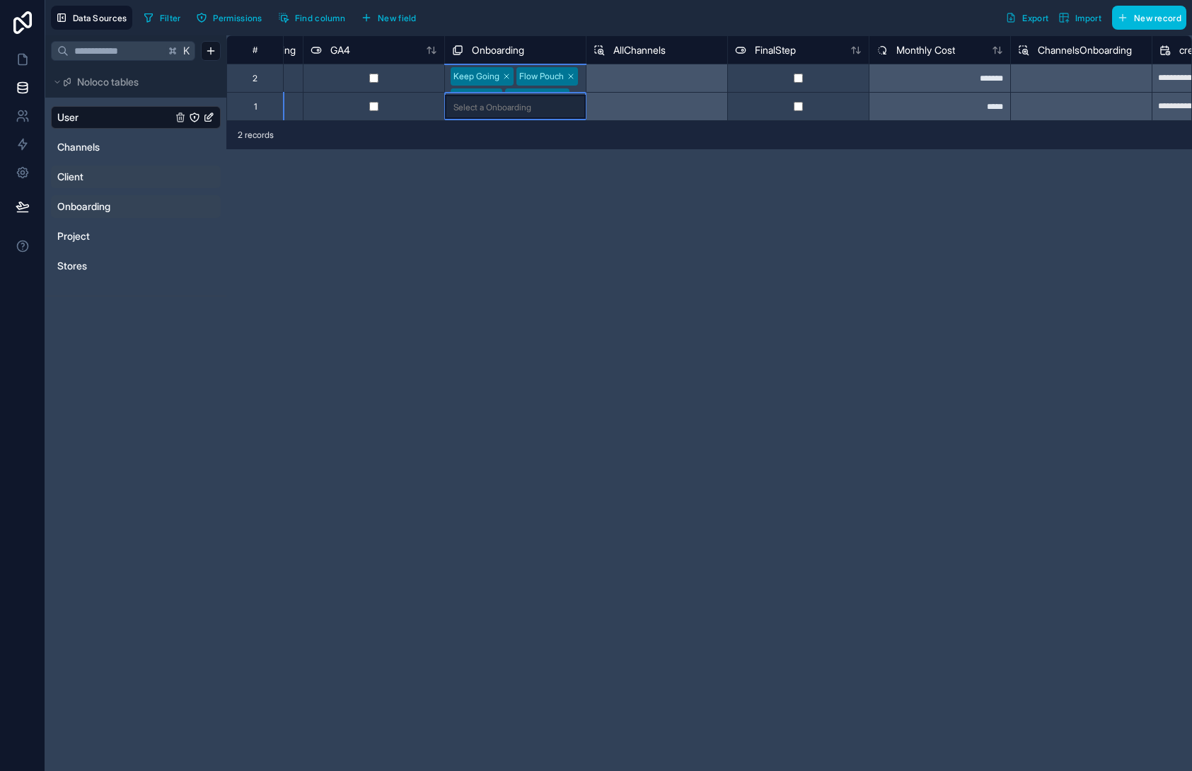
click at [516, 106] on div "Select a Onboarding" at bounding box center [493, 107] width 78 height 11
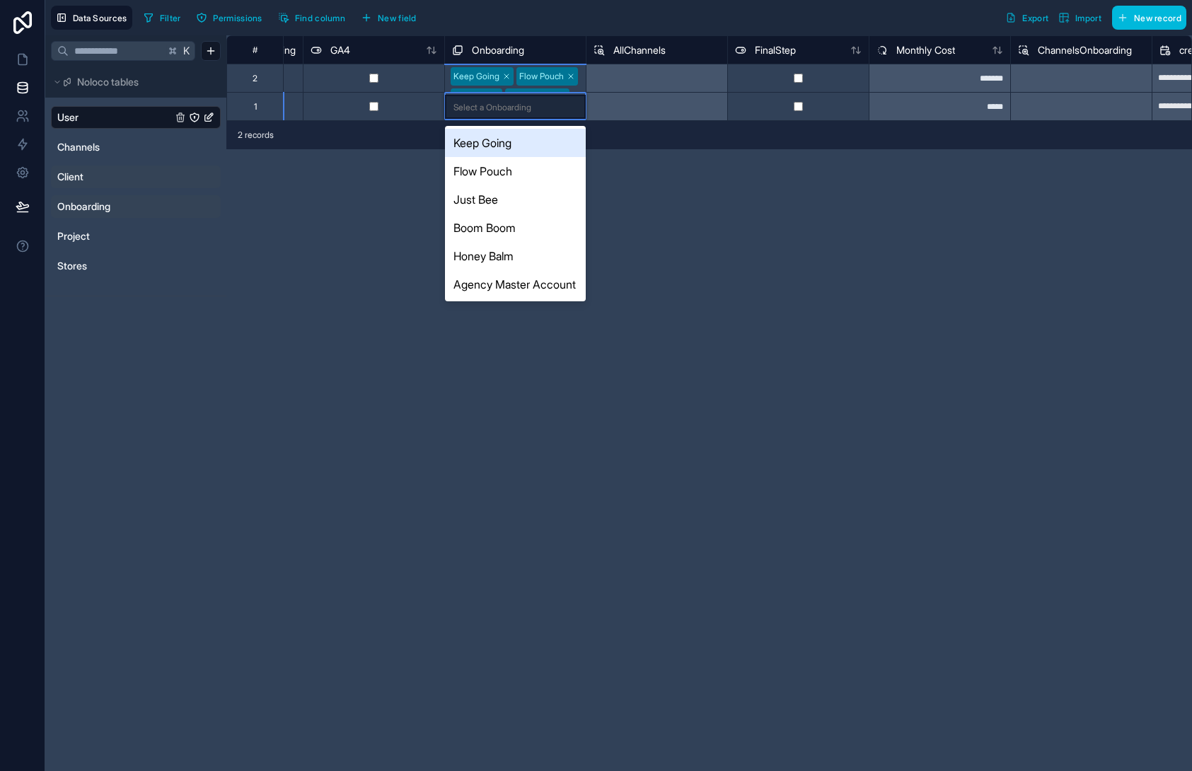
click at [516, 147] on div "Keep Going" at bounding box center [515, 143] width 141 height 28
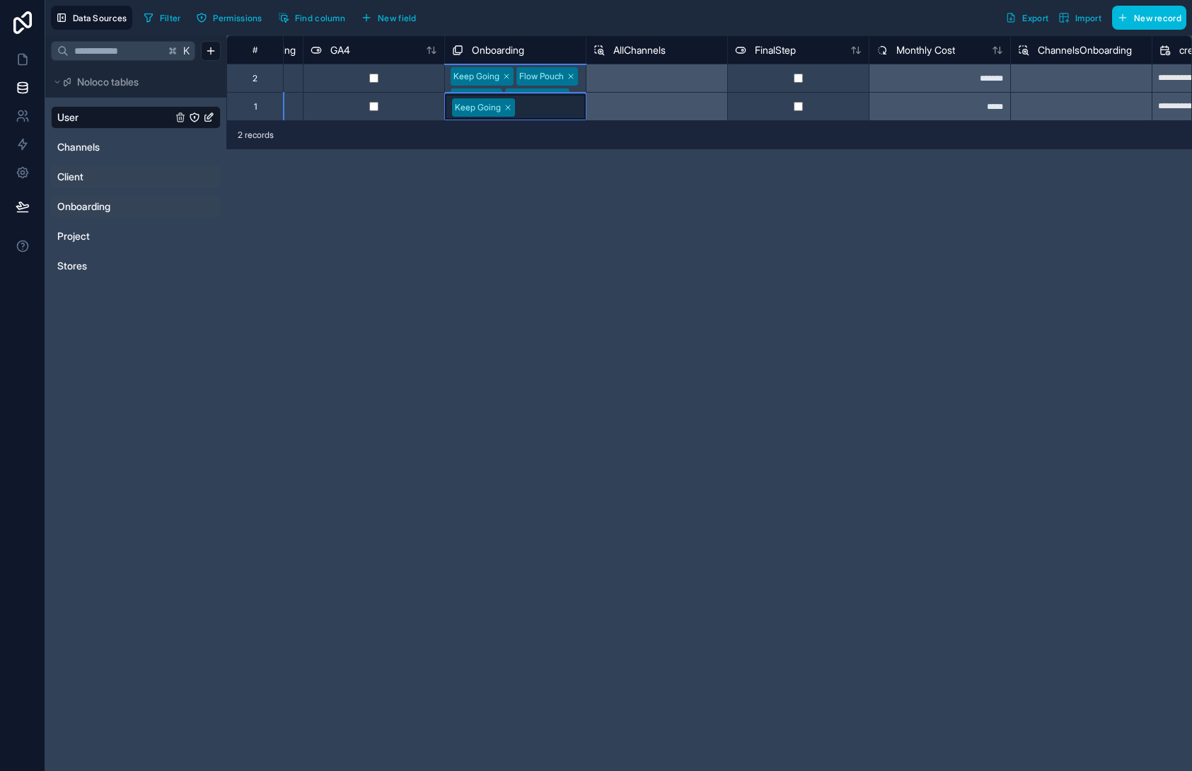
click at [524, 188] on div "**********" at bounding box center [709, 403] width 966 height 736
click at [543, 109] on div at bounding box center [548, 107] width 58 height 14
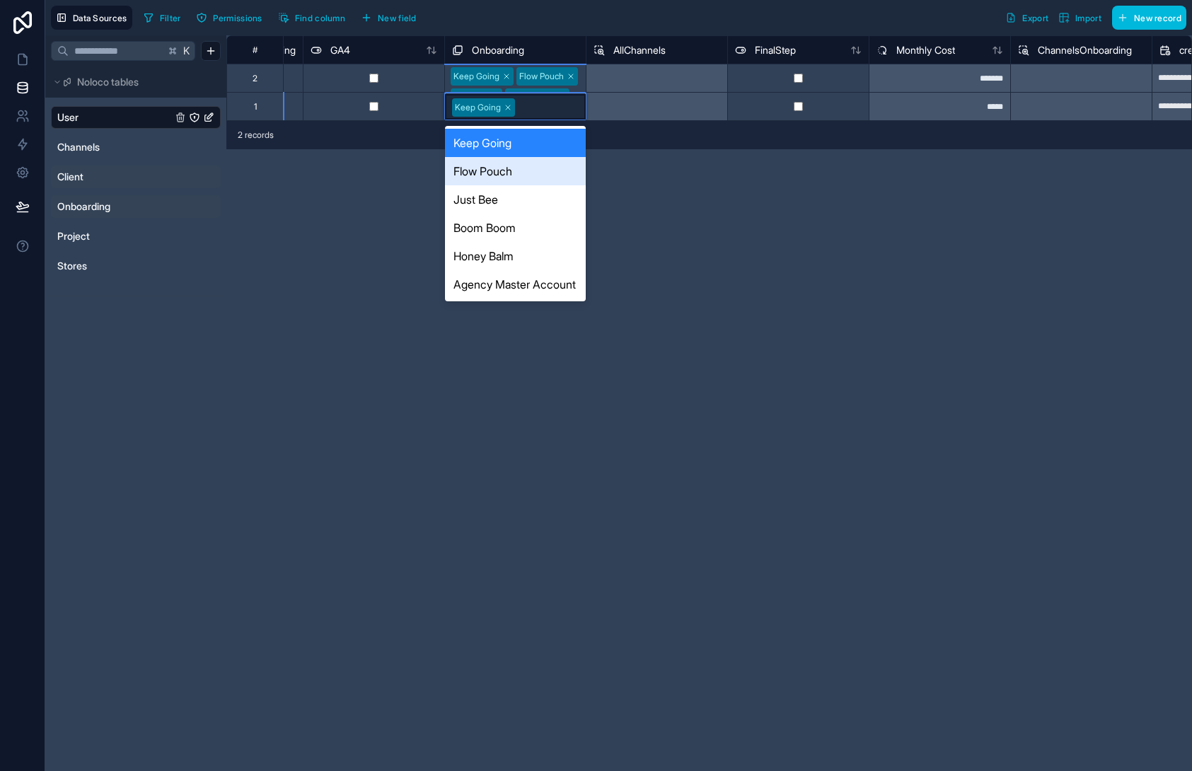
click at [541, 170] on div "Flow Pouch" at bounding box center [515, 171] width 141 height 28
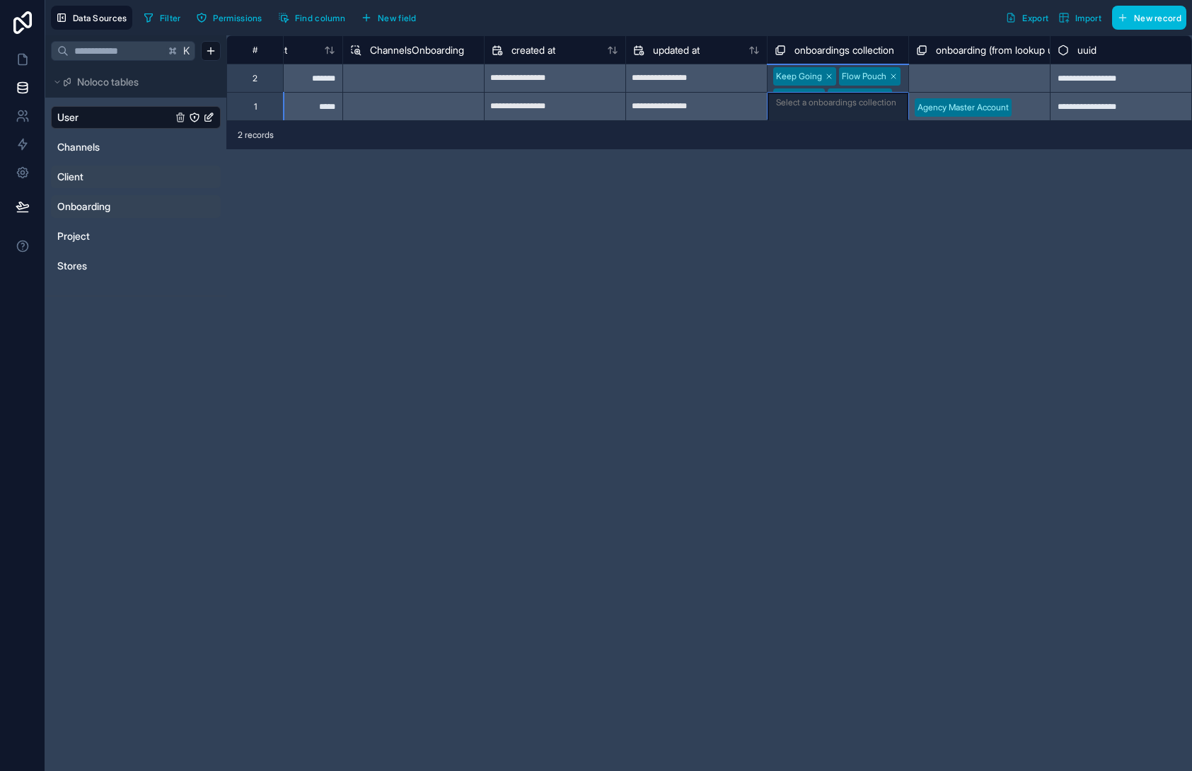
scroll to position [1, 5036]
click at [831, 109] on div "**********" at bounding box center [709, 78] width 966 height 86
click at [945, 158] on div "**********" at bounding box center [709, 403] width 966 height 736
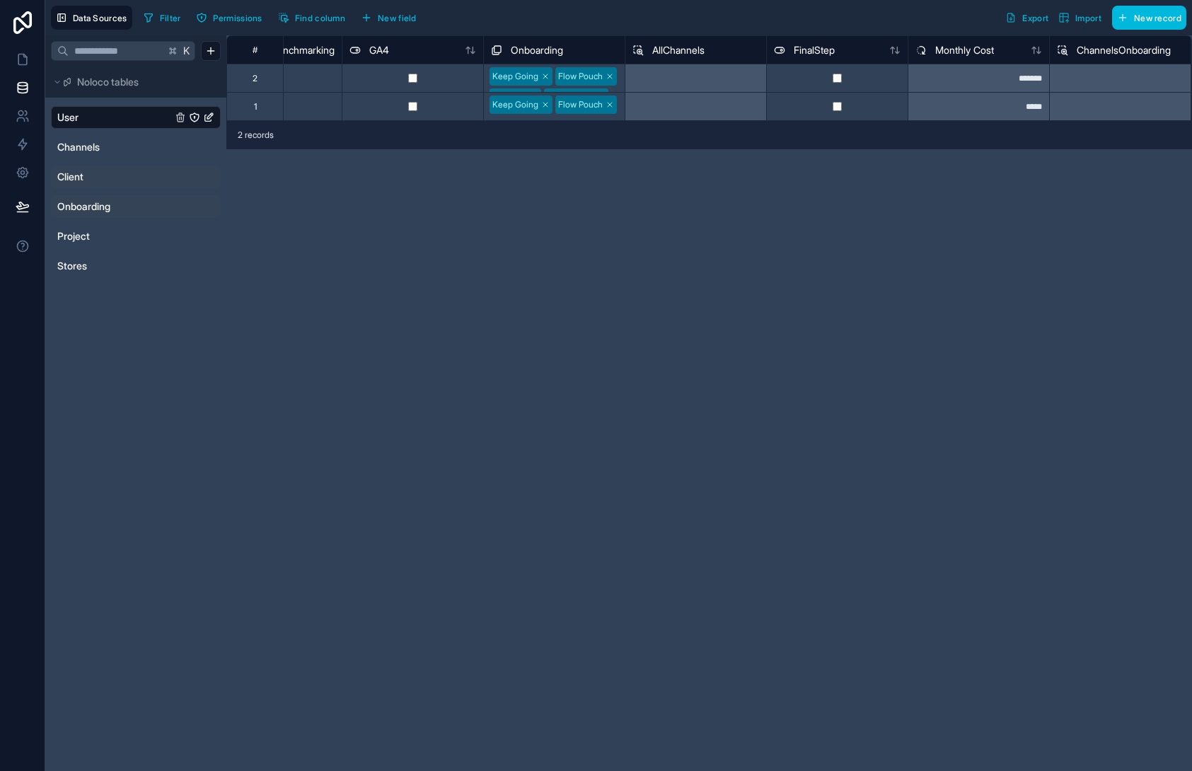
scroll to position [0, 4313]
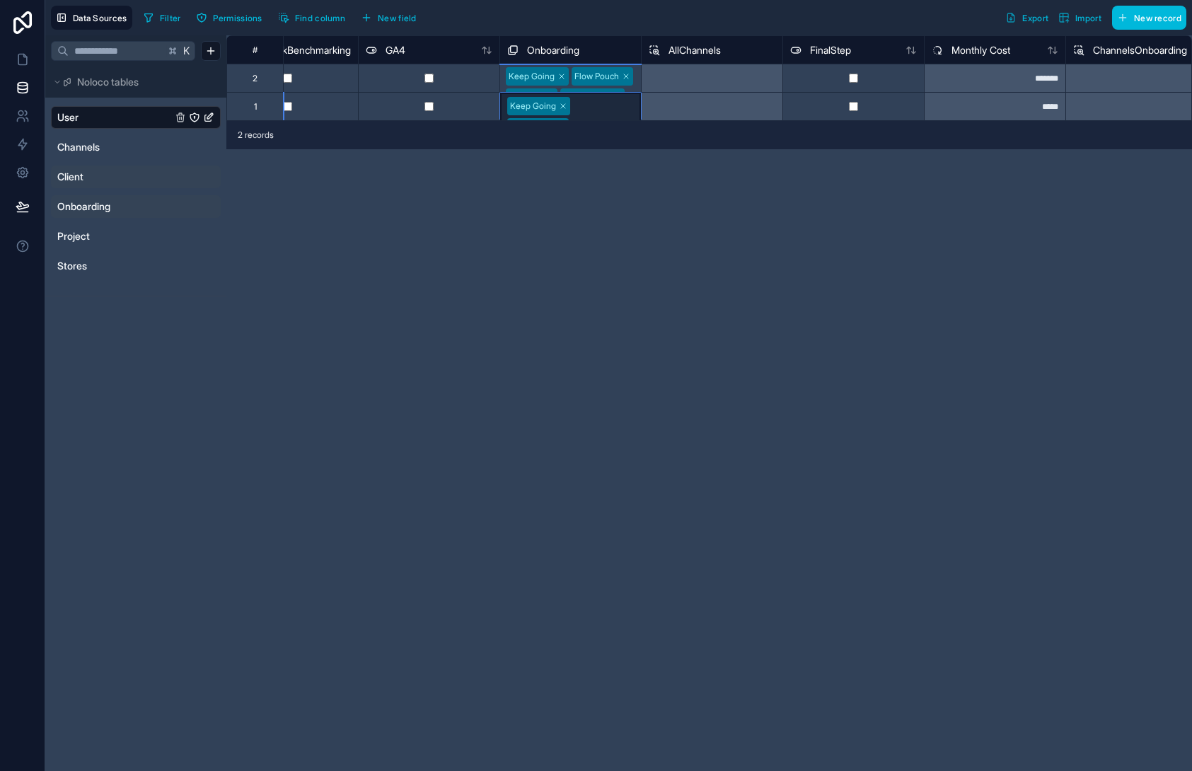
click at [606, 100] on div "Keep Going Flow Pouch" at bounding box center [570, 116] width 141 height 47
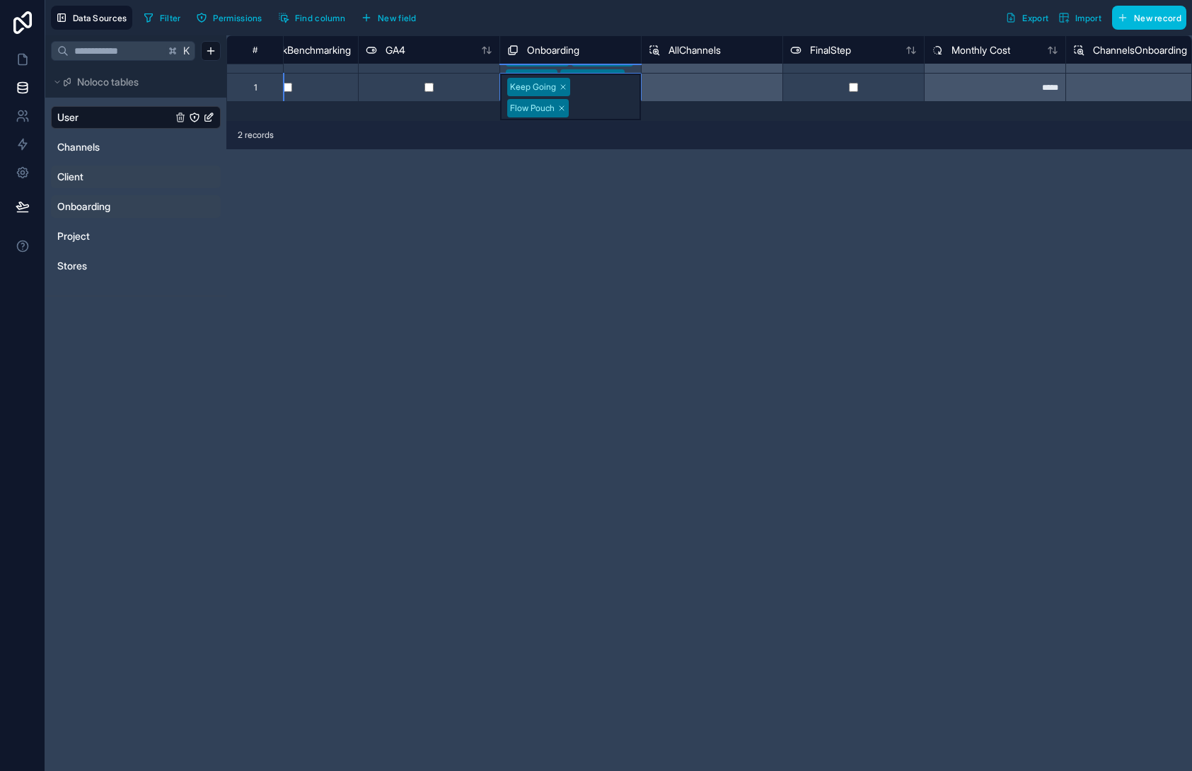
click at [606, 100] on div "Keep Going Flow Pouch" at bounding box center [570, 97] width 141 height 47
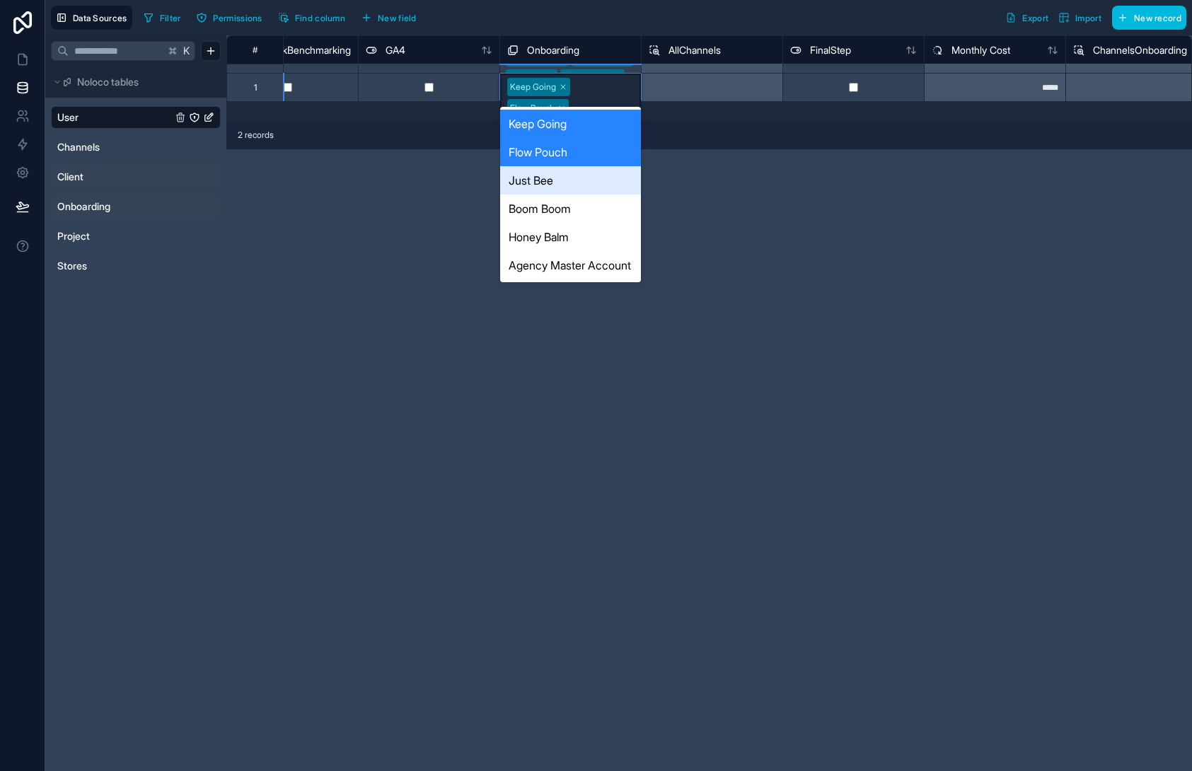
click at [599, 180] on div "Just Bee" at bounding box center [570, 180] width 141 height 28
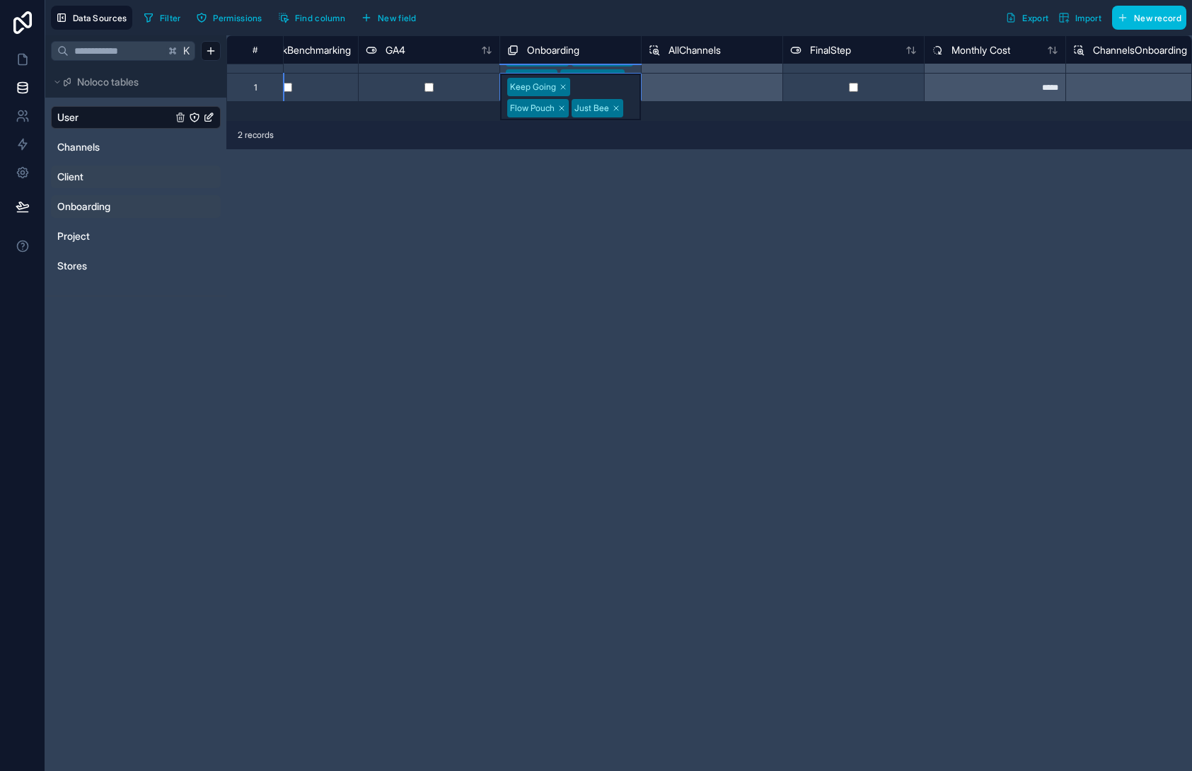
click at [609, 90] on div "Keep Going Flow Pouch Just Bee" at bounding box center [570, 97] width 141 height 47
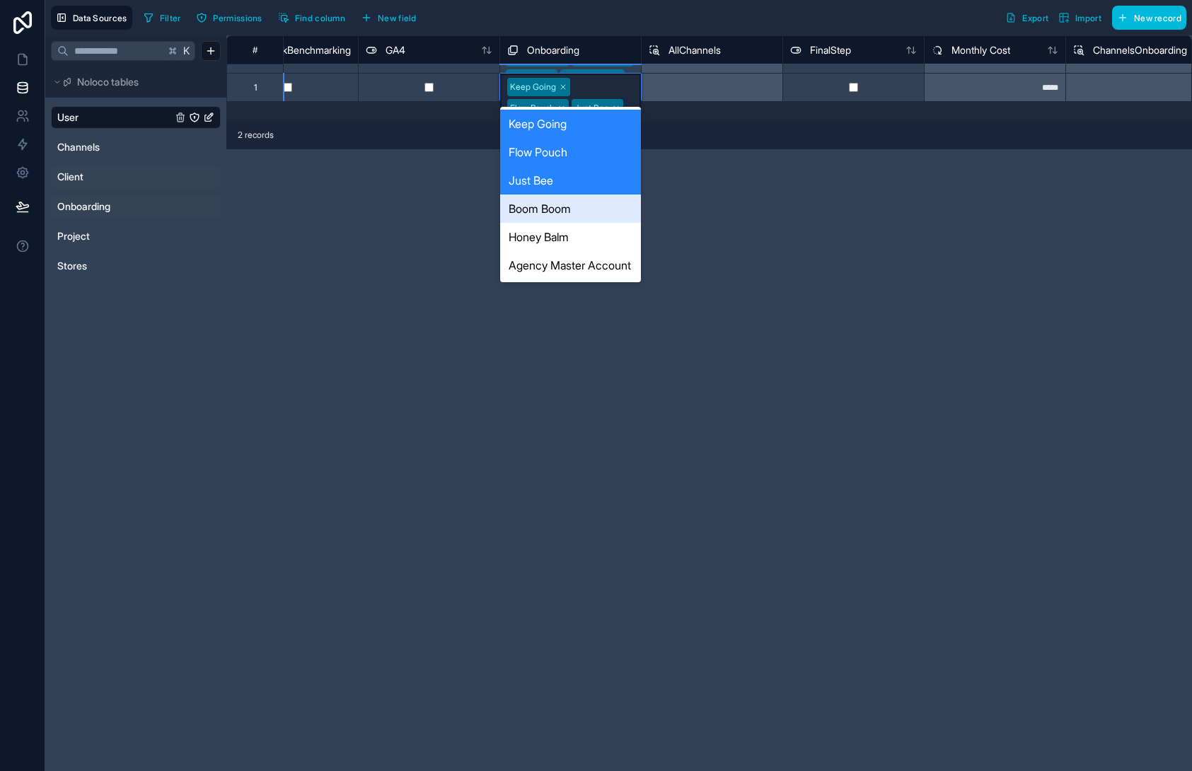
click at [591, 215] on div "Boom Boom" at bounding box center [570, 209] width 141 height 28
click at [620, 88] on div "Keep Going Flow Pouch Just Bee Boom Boom" at bounding box center [570, 108] width 141 height 68
click at [616, 82] on div "Keep Going Flow Pouch Just Bee Boom Boom" at bounding box center [570, 108] width 141 height 68
click at [594, 247] on div "Honey Balm" at bounding box center [570, 237] width 141 height 28
click at [612, 81] on div "Keep Going Flow Pouch Just Bee Boom Boom Honey Balm" at bounding box center [570, 118] width 141 height 89
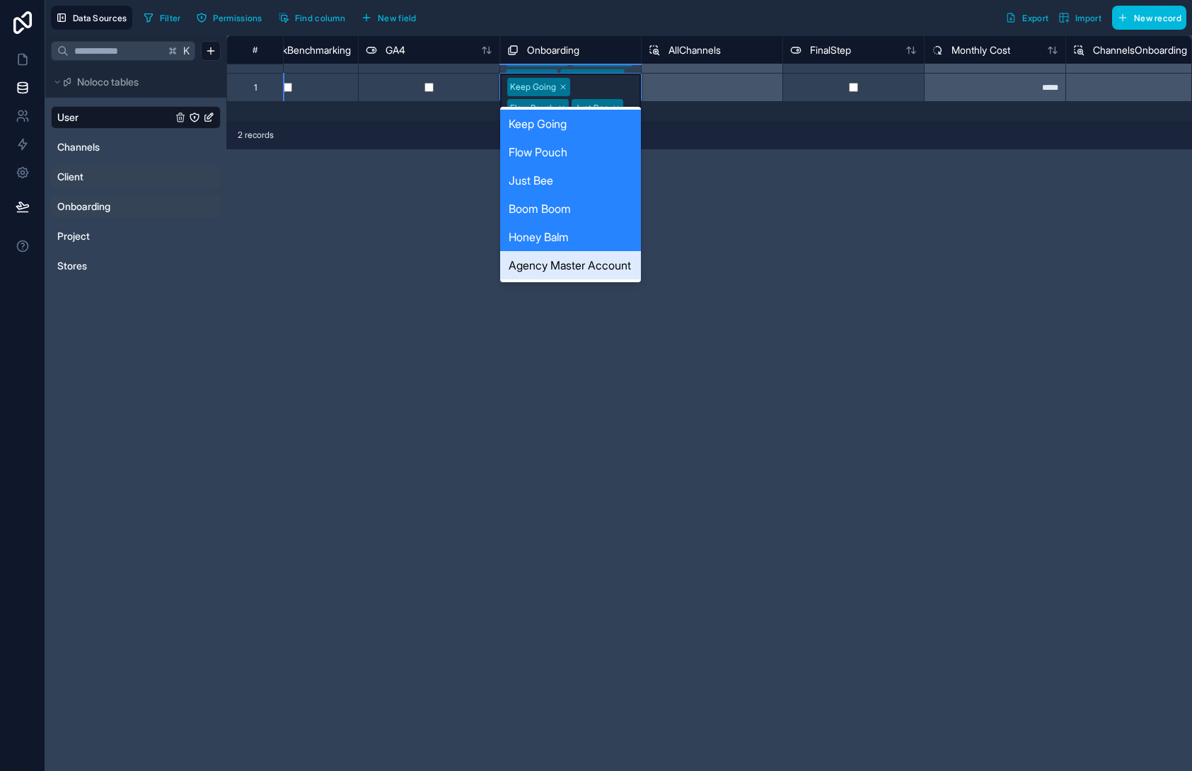
click at [595, 270] on div "Agency Master Account" at bounding box center [570, 265] width 141 height 28
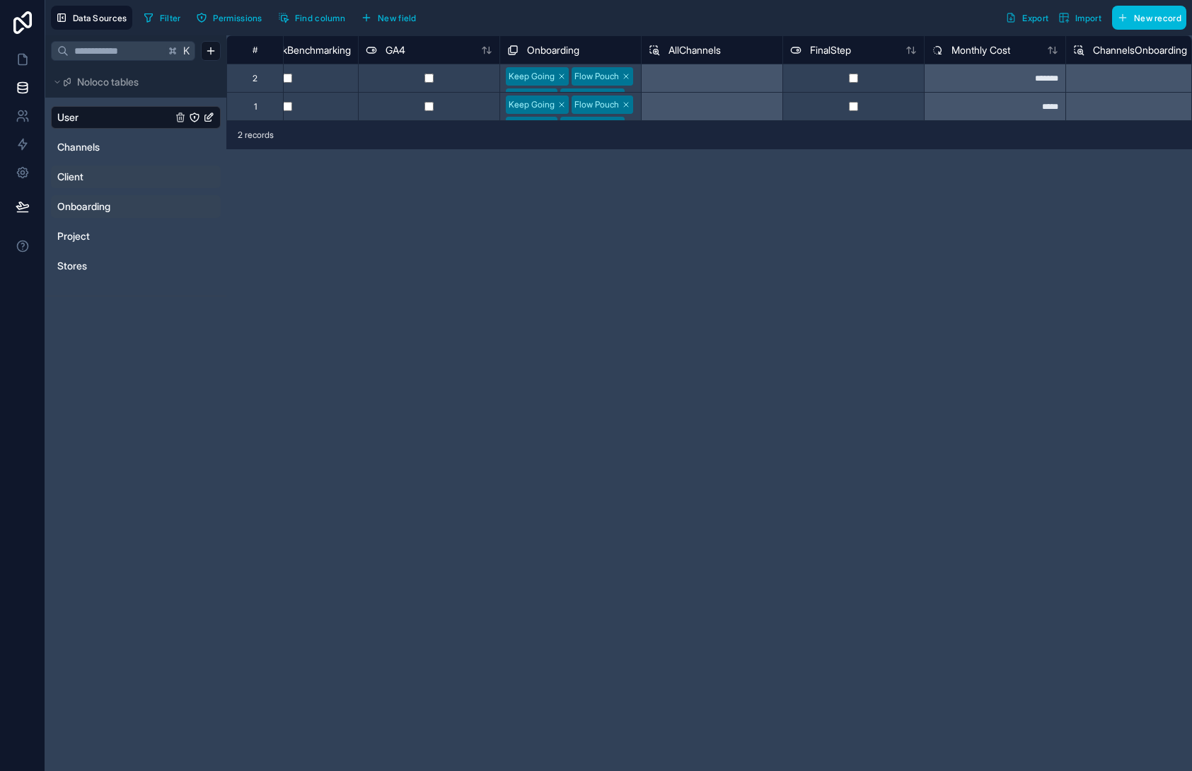
click at [764, 222] on div "**********" at bounding box center [709, 403] width 966 height 736
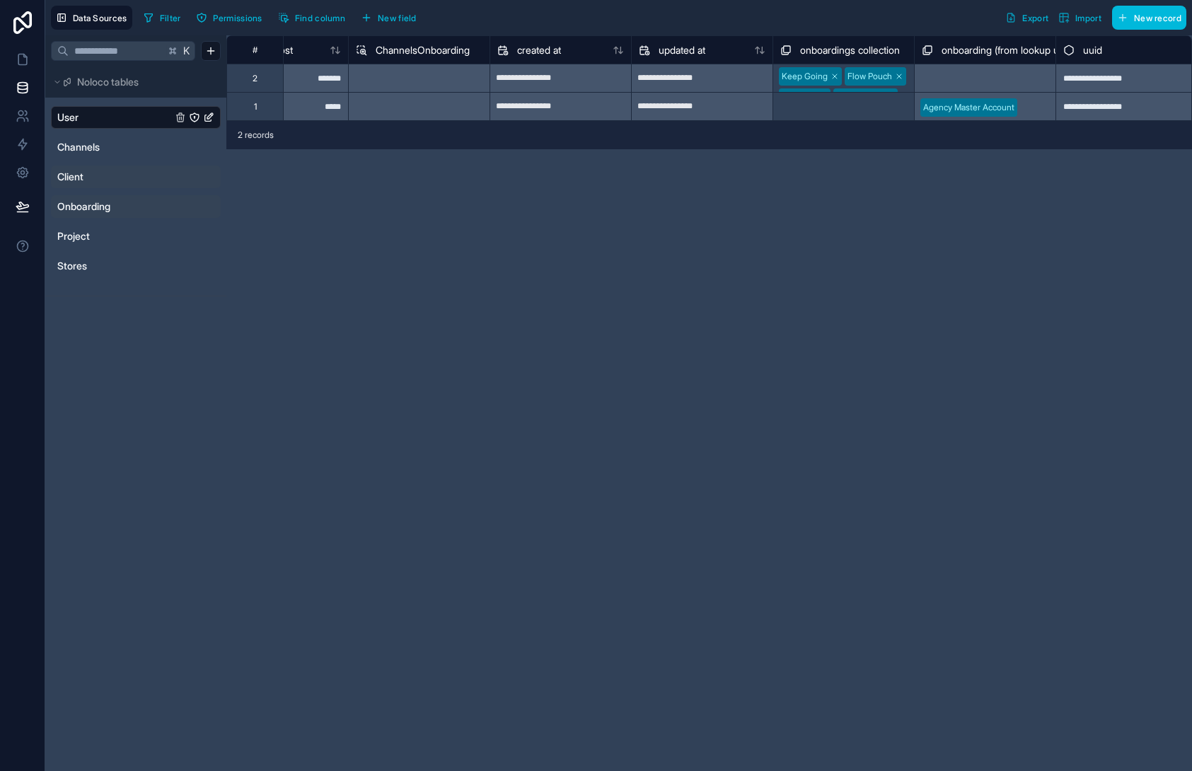
scroll to position [0, 0]
click at [835, 94] on div "Select a onboardings collection" at bounding box center [843, 111] width 141 height 38
click at [836, 99] on div "Select a onboardings collection" at bounding box center [843, 111] width 141 height 38
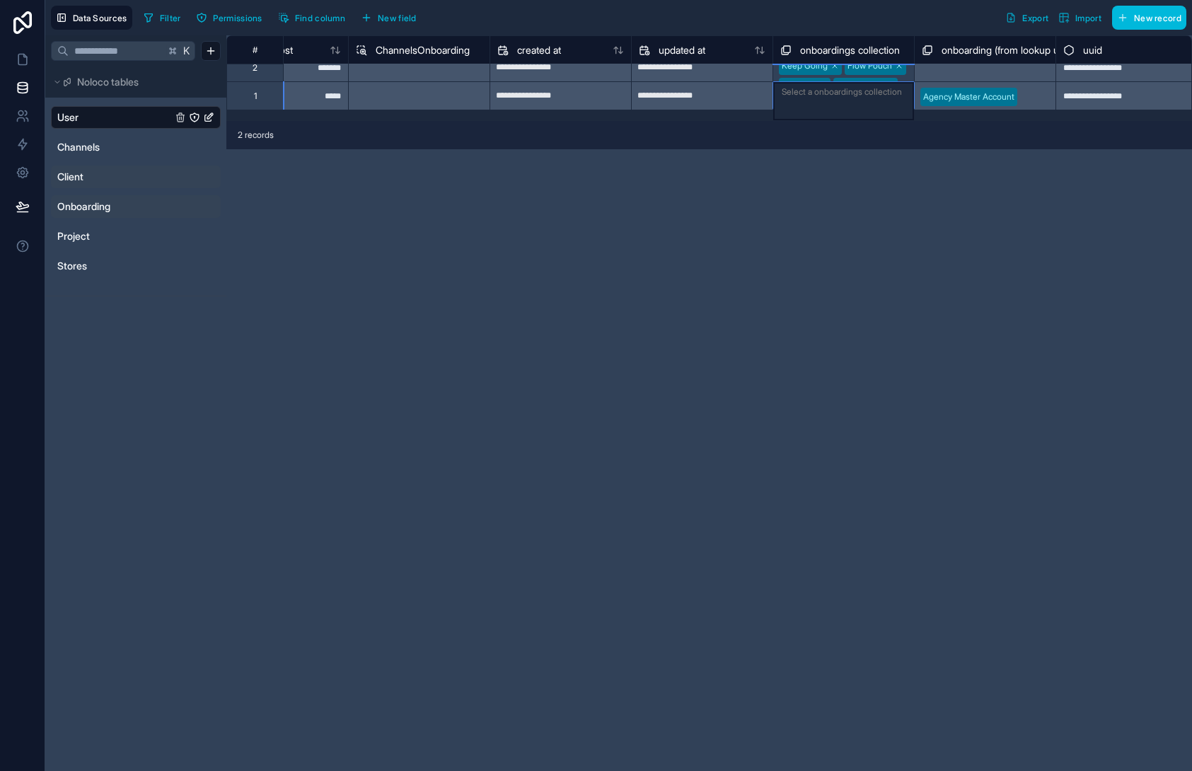
click at [840, 86] on div "Select a onboardings collection" at bounding box center [842, 91] width 120 height 11
click at [840, 89] on div "Select a onboardings collection" at bounding box center [842, 91] width 120 height 11
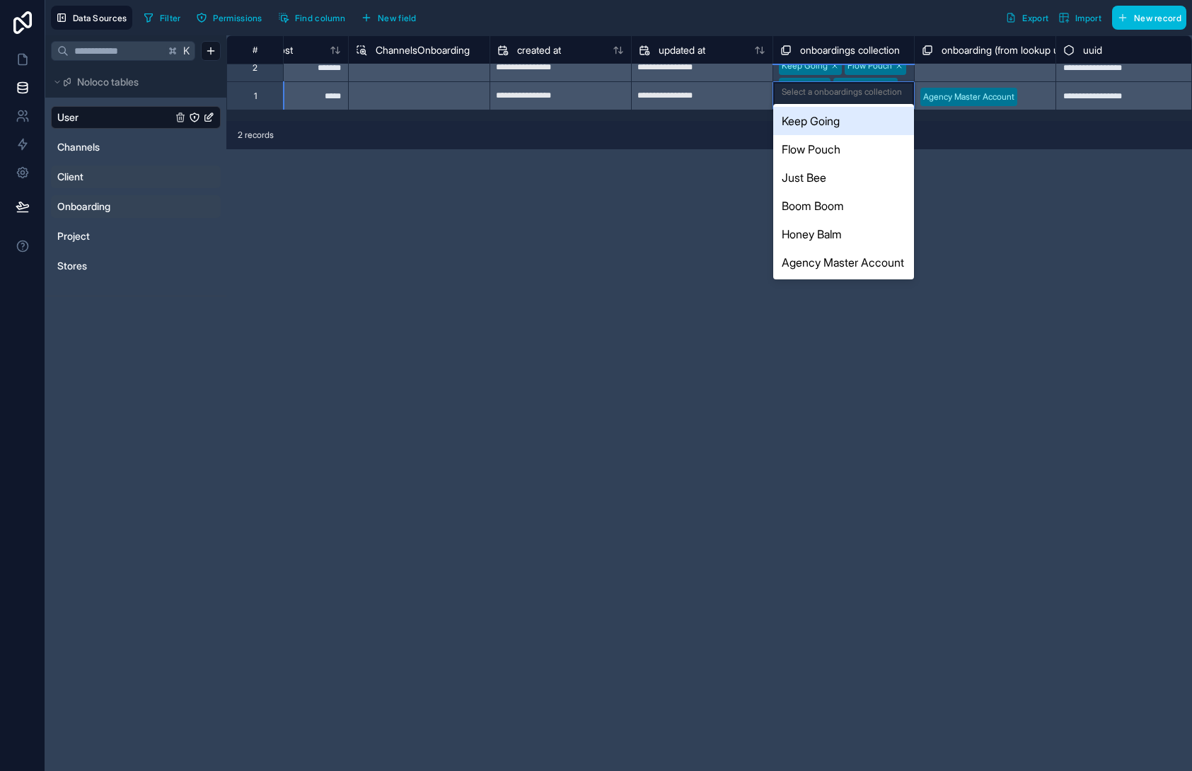
click at [807, 87] on div "Select a onboardings collection" at bounding box center [842, 91] width 120 height 11
click at [815, 111] on div "Keep Going" at bounding box center [843, 121] width 141 height 28
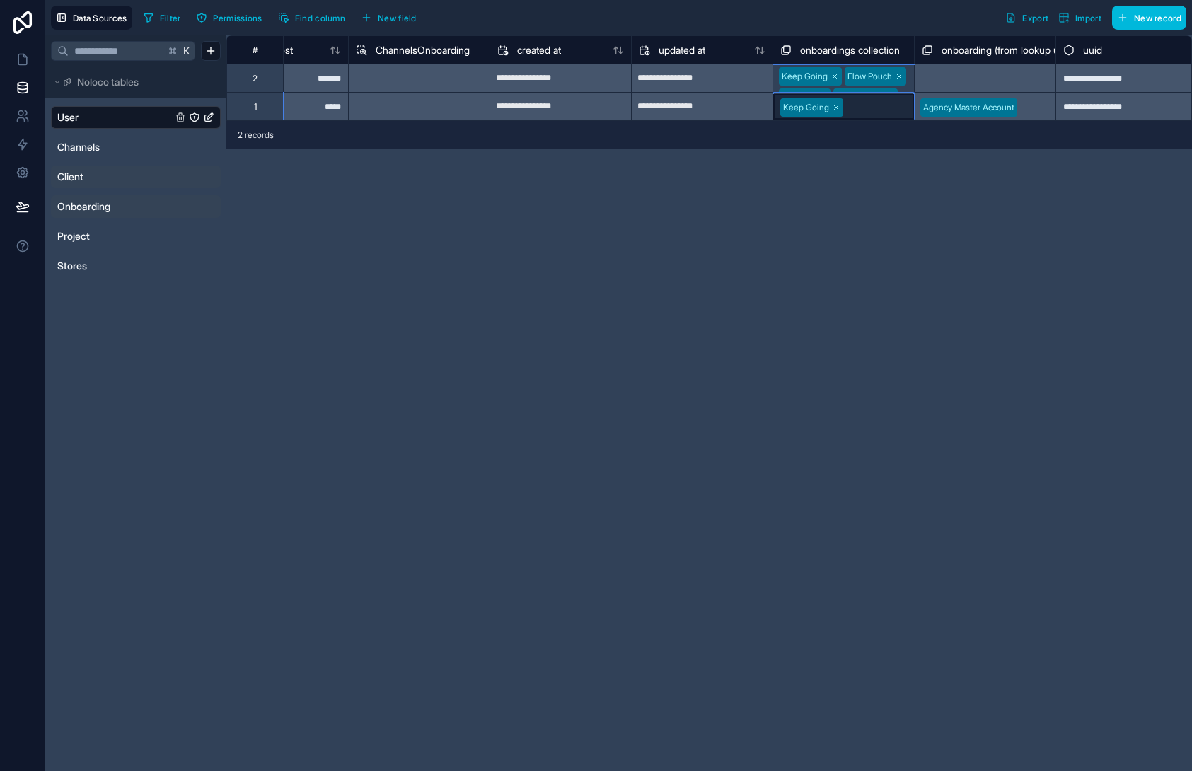
scroll to position [0, 5030]
click at [868, 95] on div "Keep Going" at bounding box center [843, 106] width 141 height 25
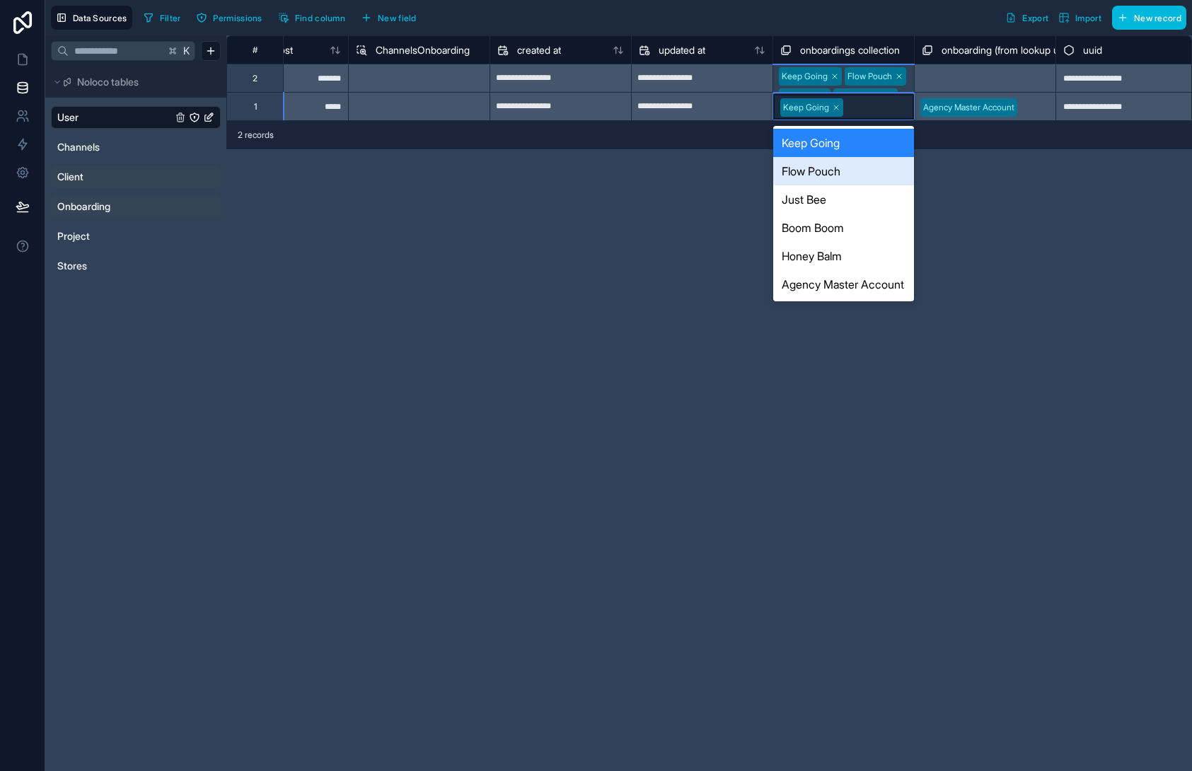
click at [860, 185] on div "Just Bee" at bounding box center [843, 199] width 141 height 28
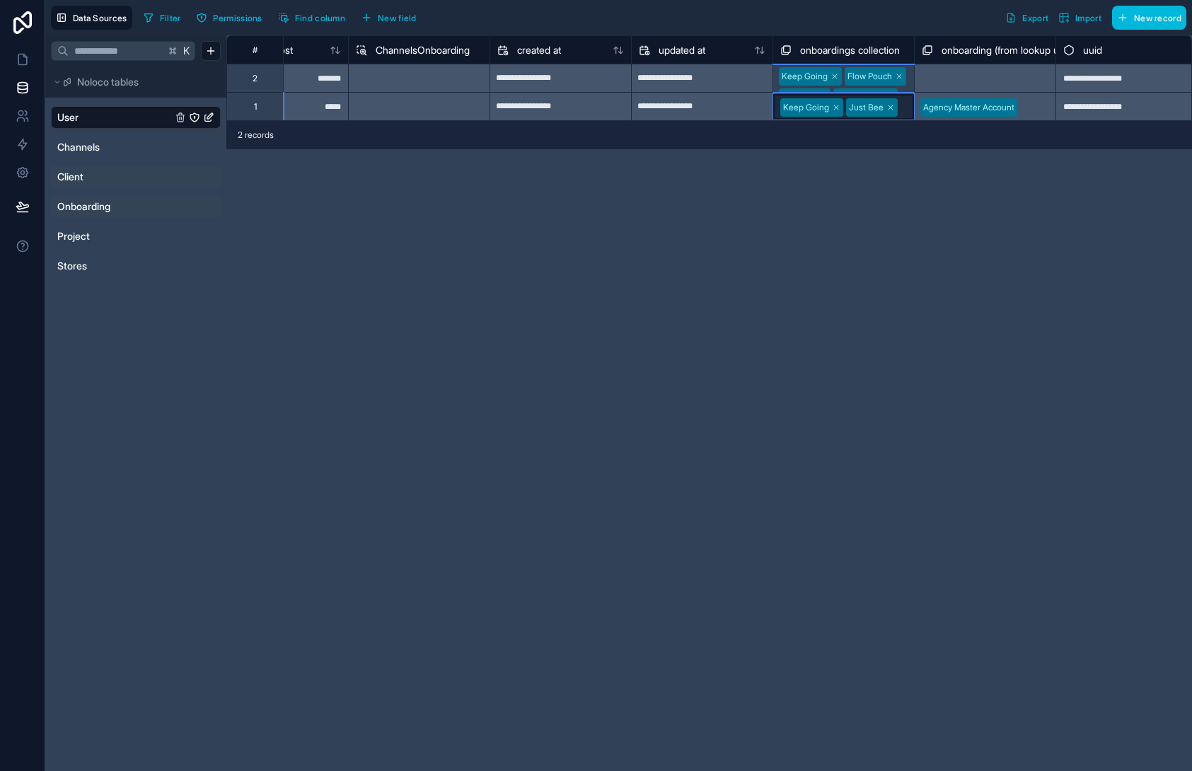
click at [904, 109] on input "text" at bounding box center [903, 107] width 2 height 11
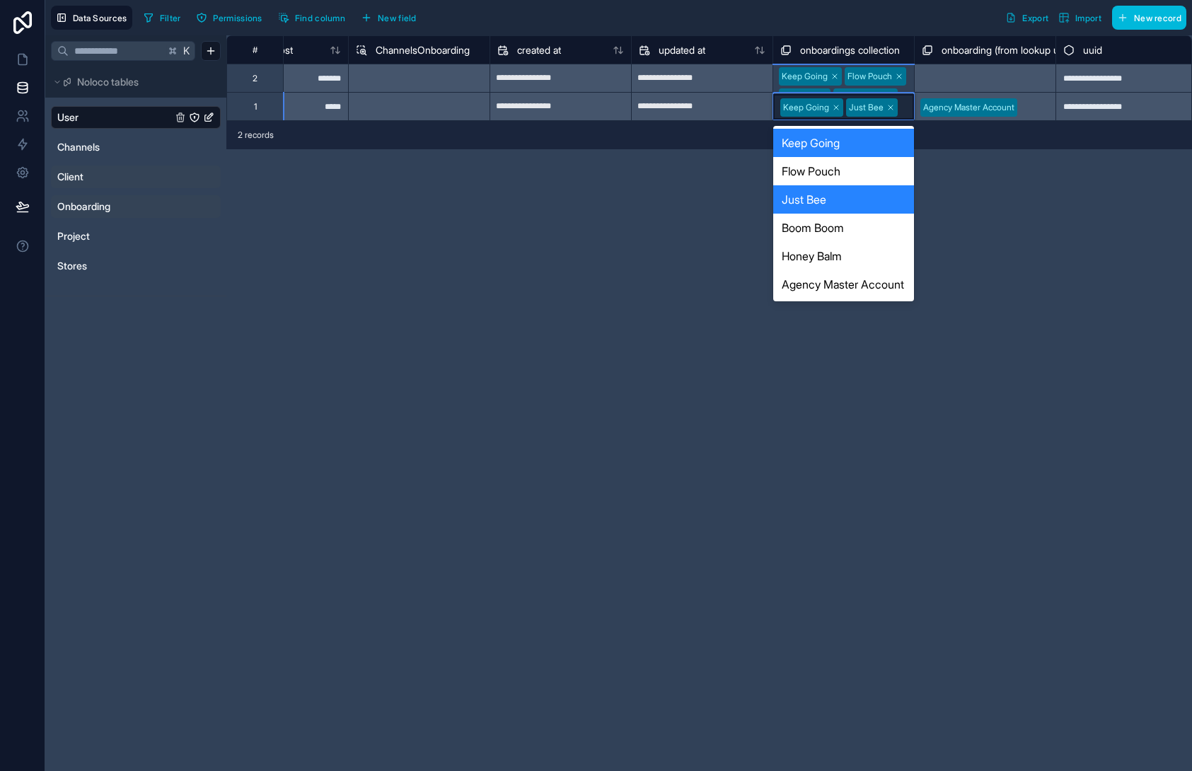
click at [860, 180] on div "Flow Pouch" at bounding box center [843, 171] width 141 height 28
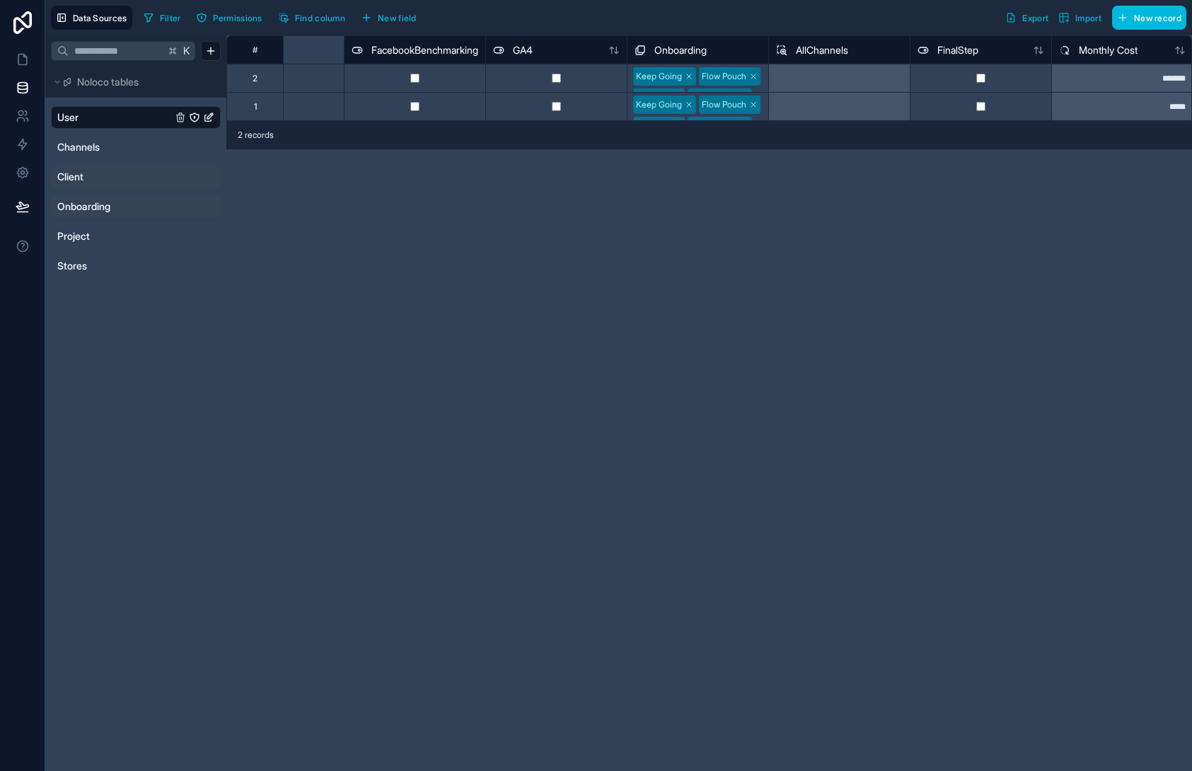
scroll to position [0, 5036]
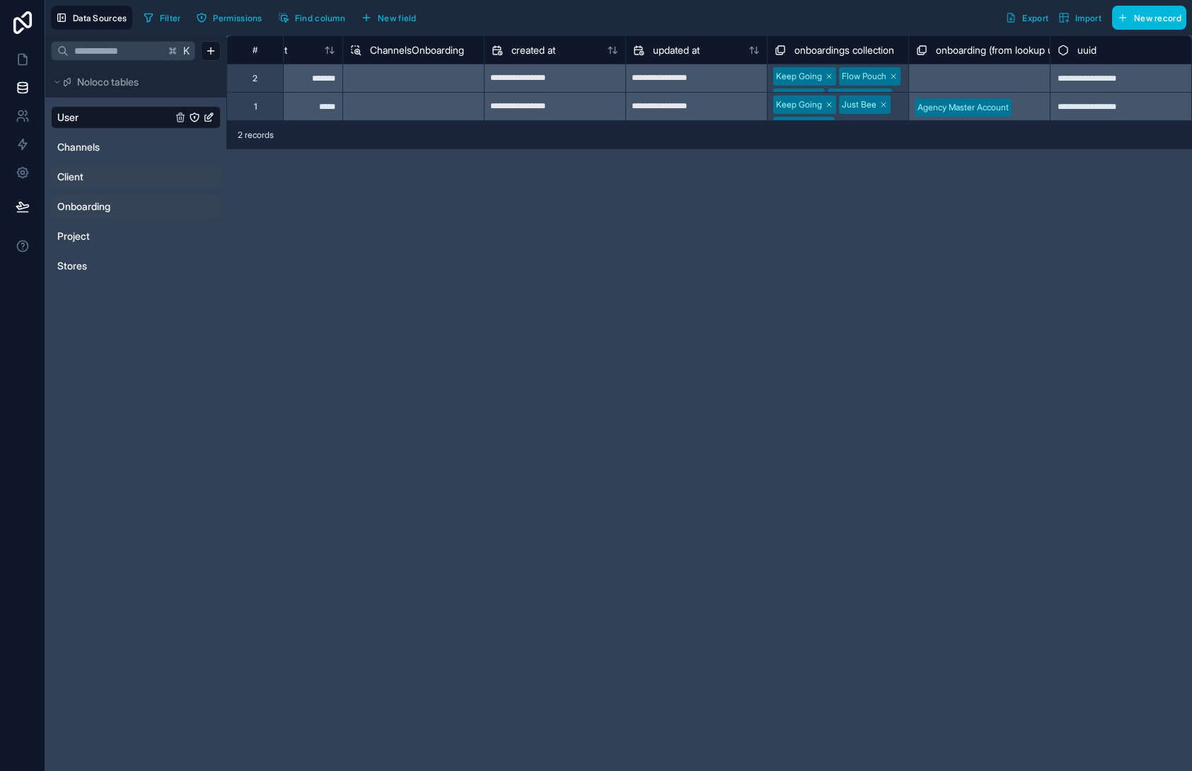
click at [907, 98] on div "Keep Going Just Bee Flow Pouch" at bounding box center [838, 107] width 141 height 28
click at [905, 98] on div "Keep Going Just Bee Flow Pouch" at bounding box center [838, 115] width 141 height 47
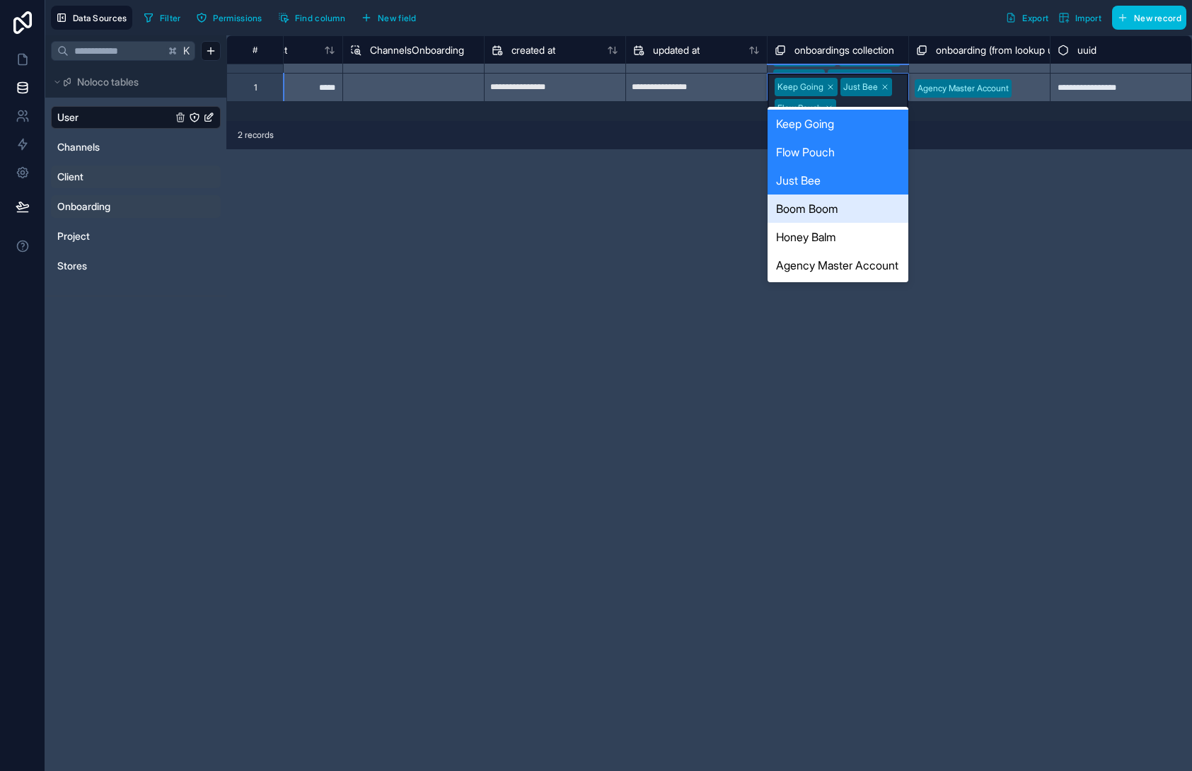
click at [855, 214] on div "Boom Boom" at bounding box center [838, 209] width 141 height 28
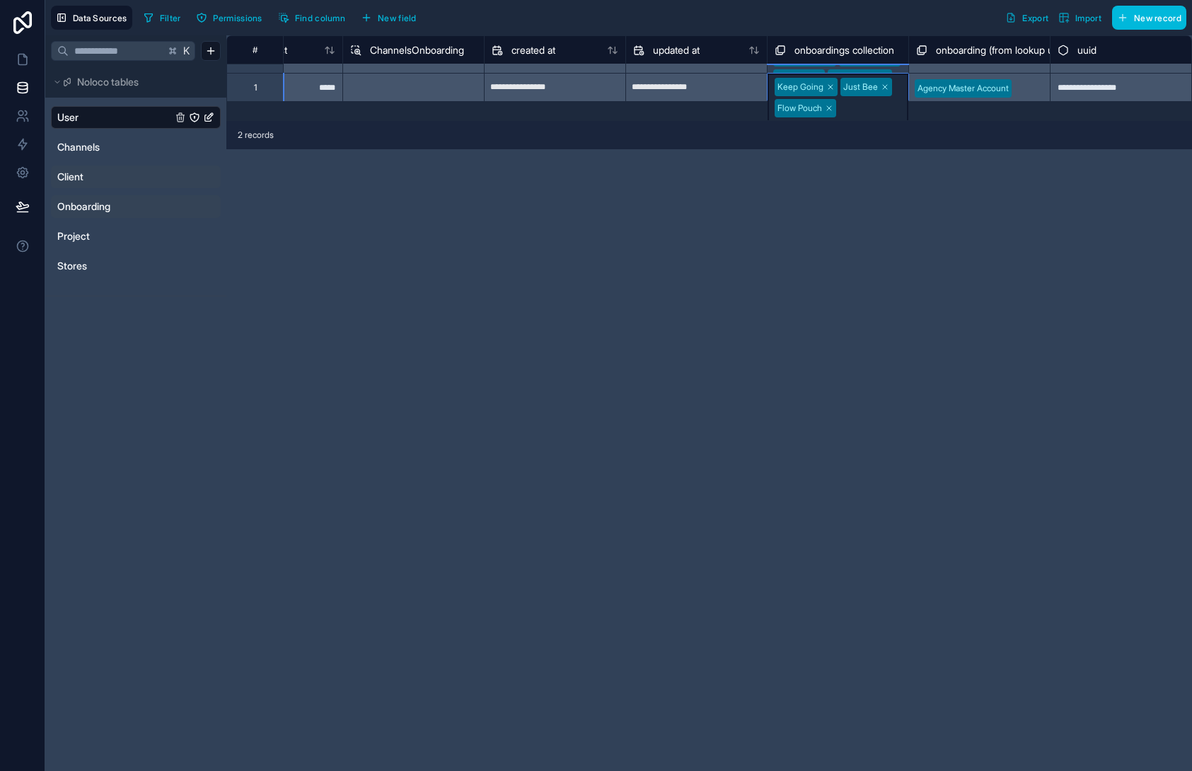
click at [904, 86] on div "Keep Going Just Bee Flow Pouch Boom Boom" at bounding box center [838, 108] width 141 height 68
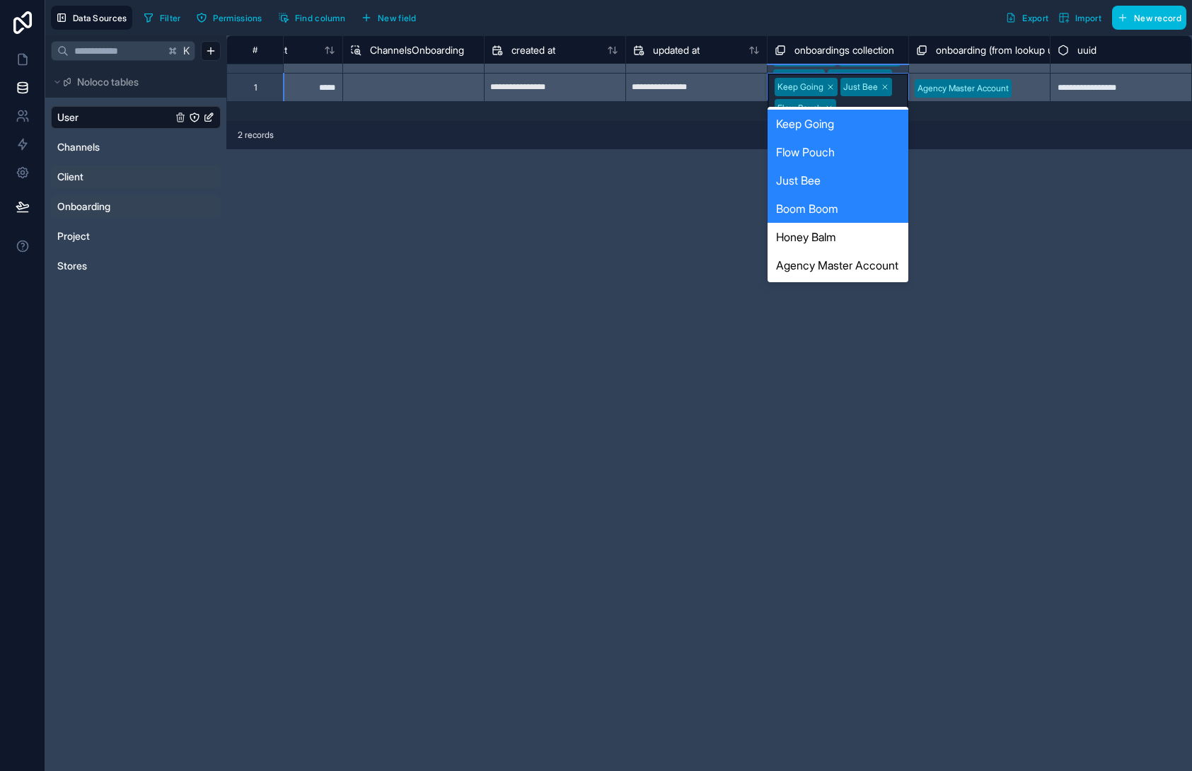
drag, startPoint x: 903, startPoint y: 85, endPoint x: 897, endPoint y: 104, distance: 20.1
click at [903, 85] on div "Keep Going Just Bee Flow Pouch Boom Boom" at bounding box center [838, 108] width 141 height 68
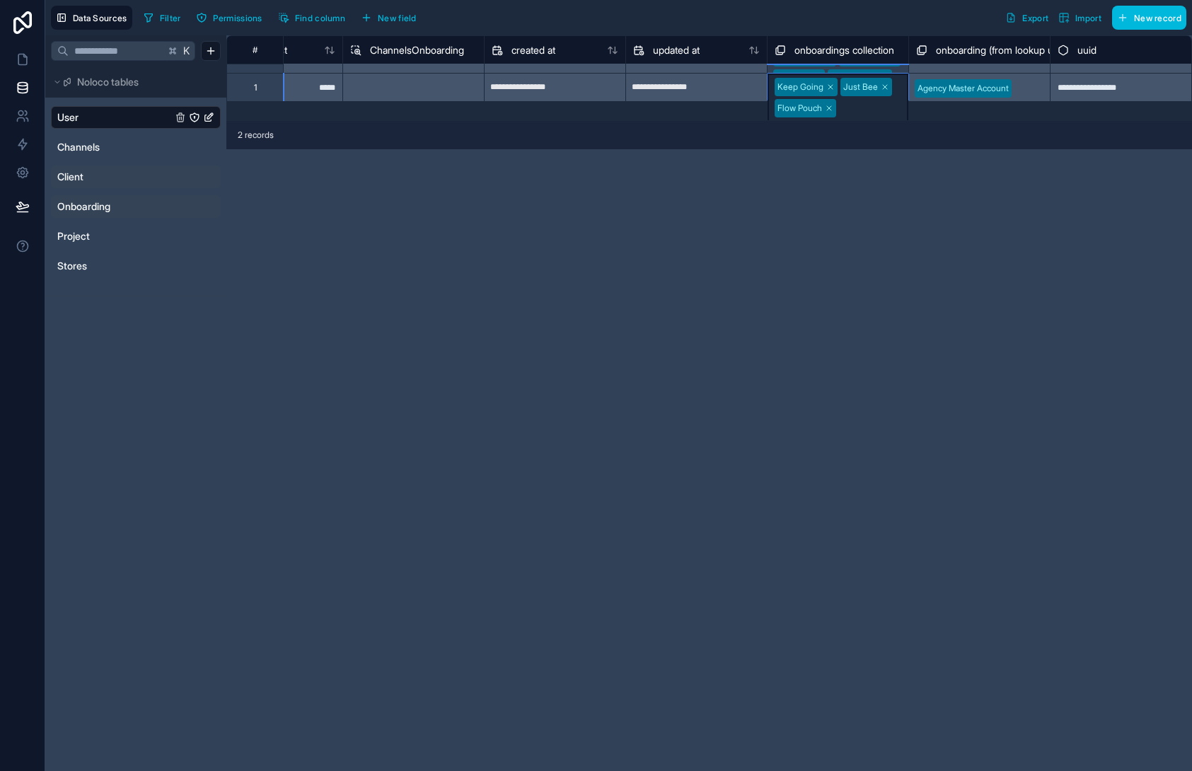
click at [905, 91] on div "Keep Going Just Bee Flow Pouch Boom Boom" at bounding box center [838, 108] width 141 height 68
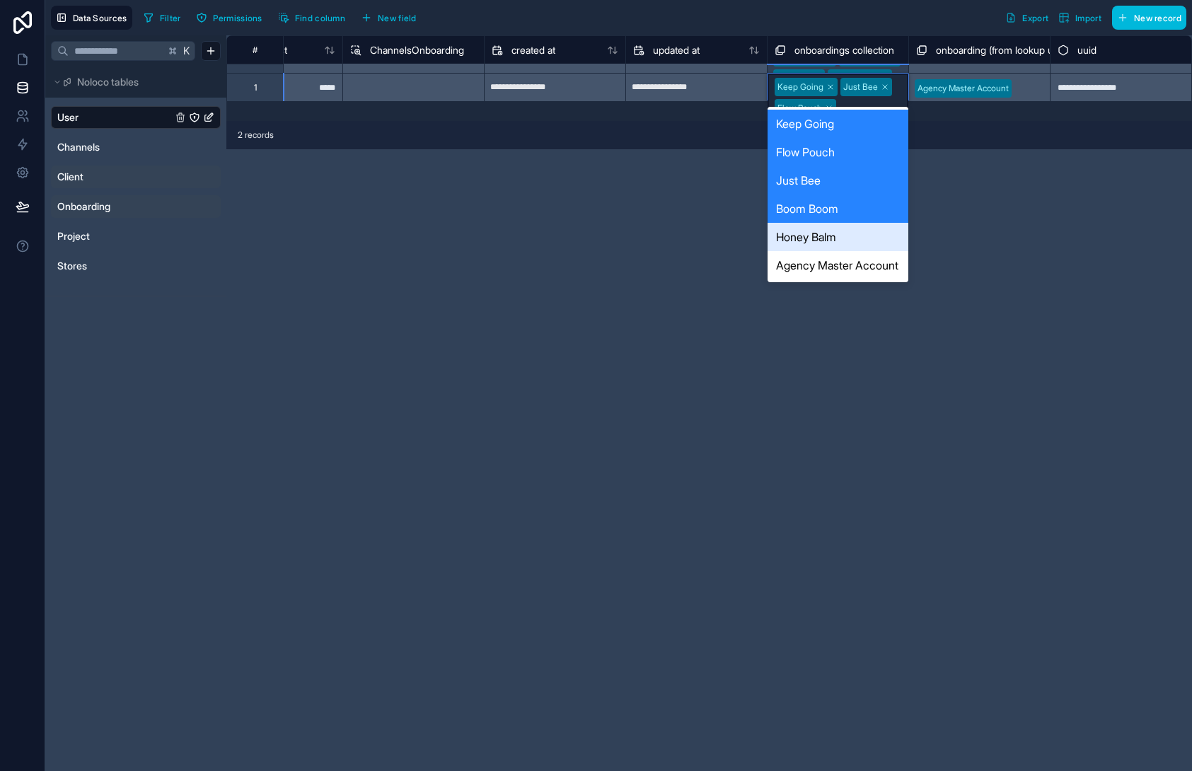
click at [846, 233] on div "Honey Balm" at bounding box center [838, 237] width 141 height 28
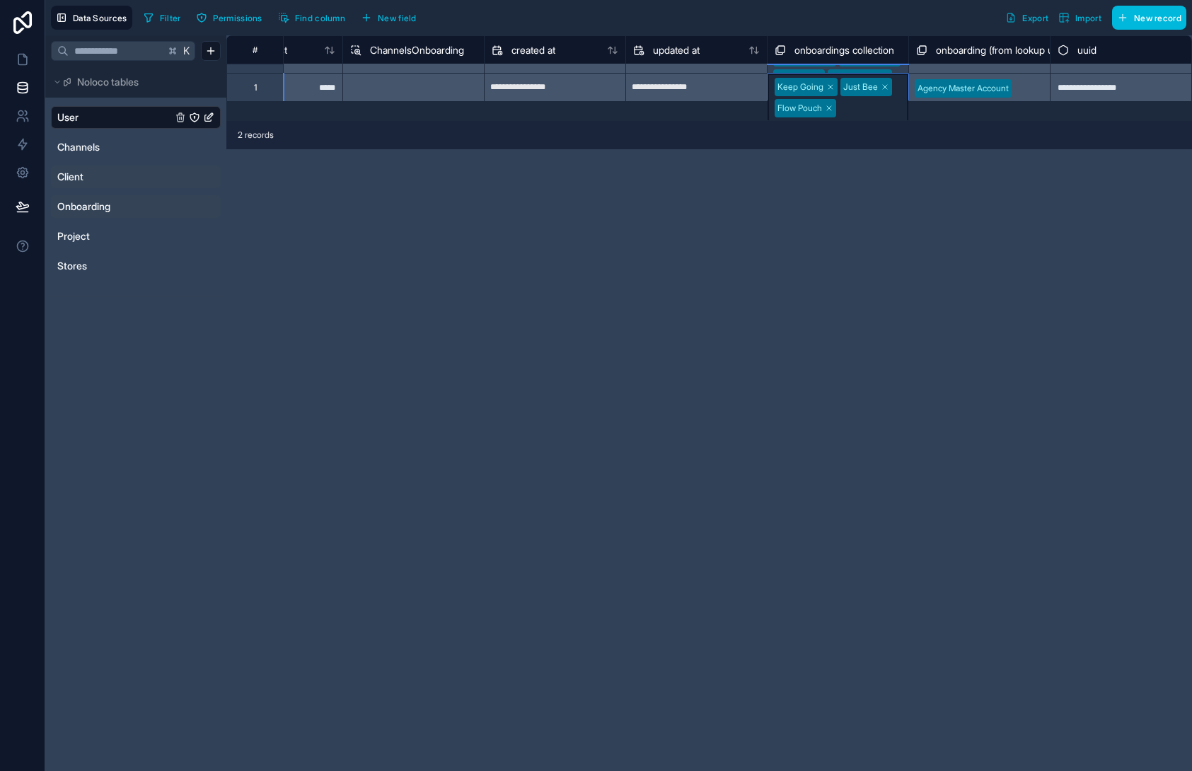
click at [904, 84] on div "Keep Going Just Bee Flow Pouch Boom Boom Honey Balm" at bounding box center [838, 118] width 141 height 89
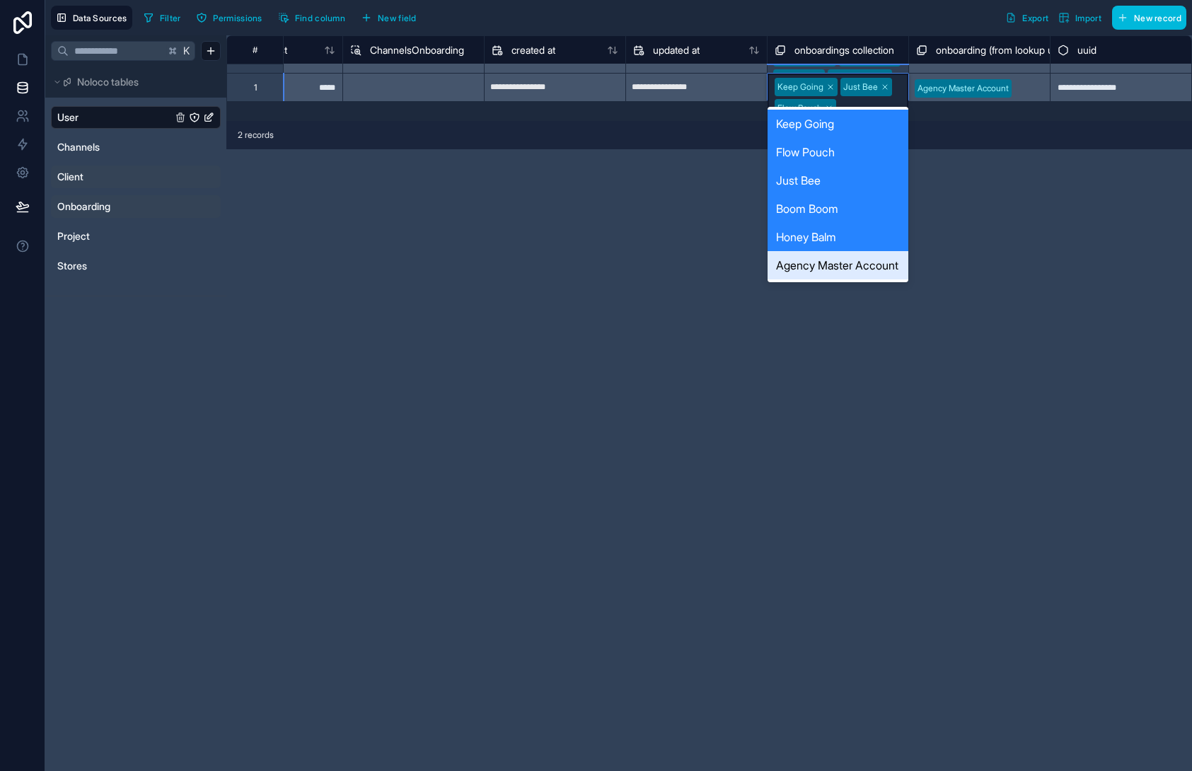
click at [855, 275] on div "Agency Master Account" at bounding box center [838, 265] width 141 height 28
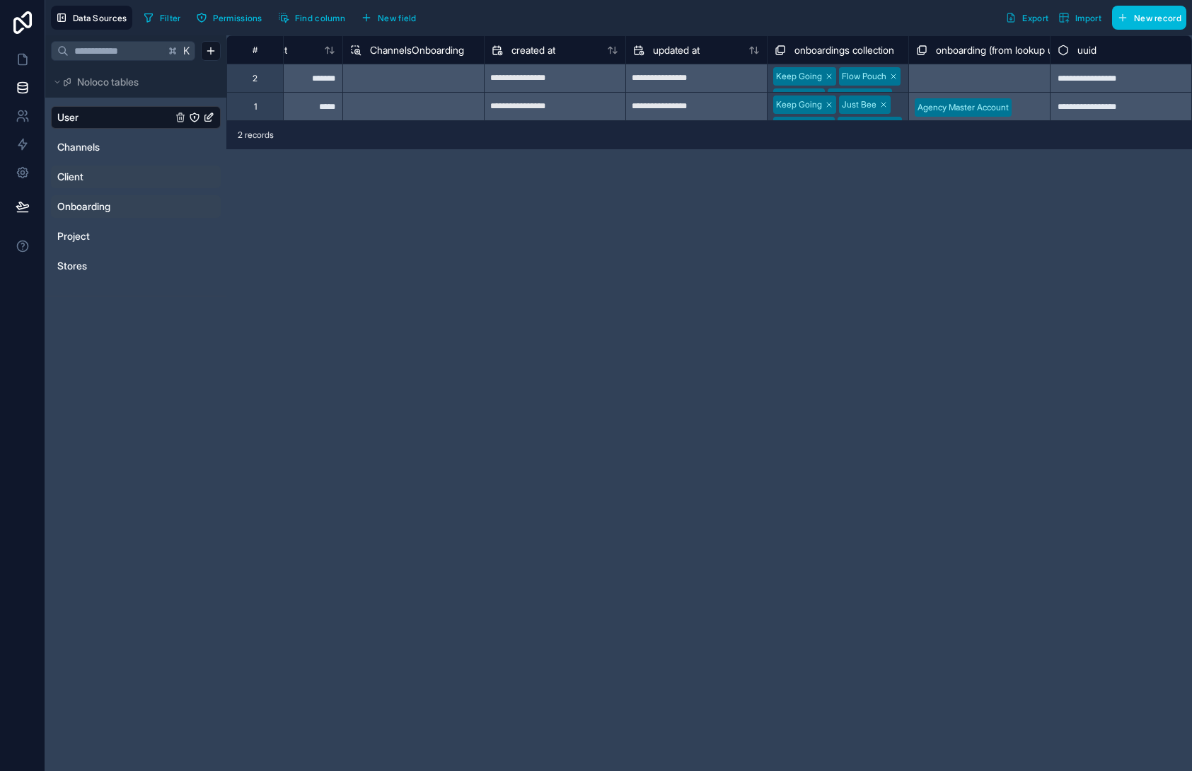
click at [1005, 276] on div "**********" at bounding box center [709, 403] width 966 height 736
click at [30, 168] on link at bounding box center [22, 173] width 45 height 28
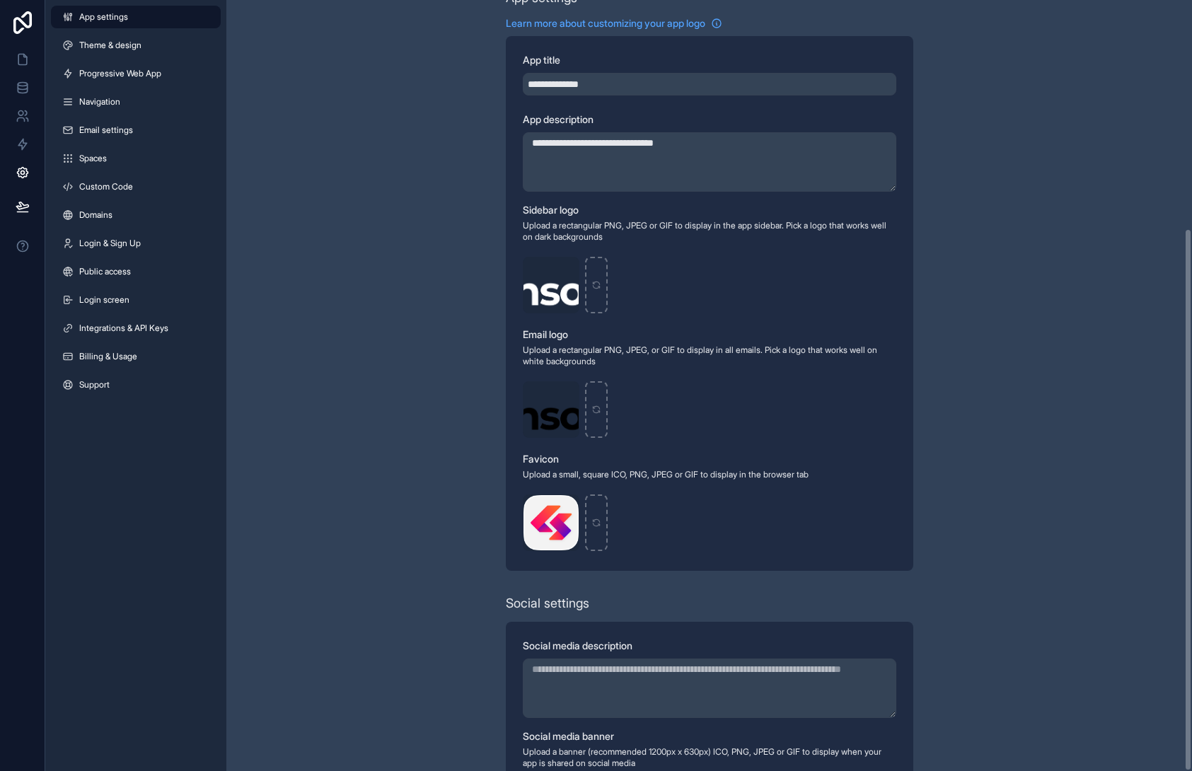
scroll to position [324, 0]
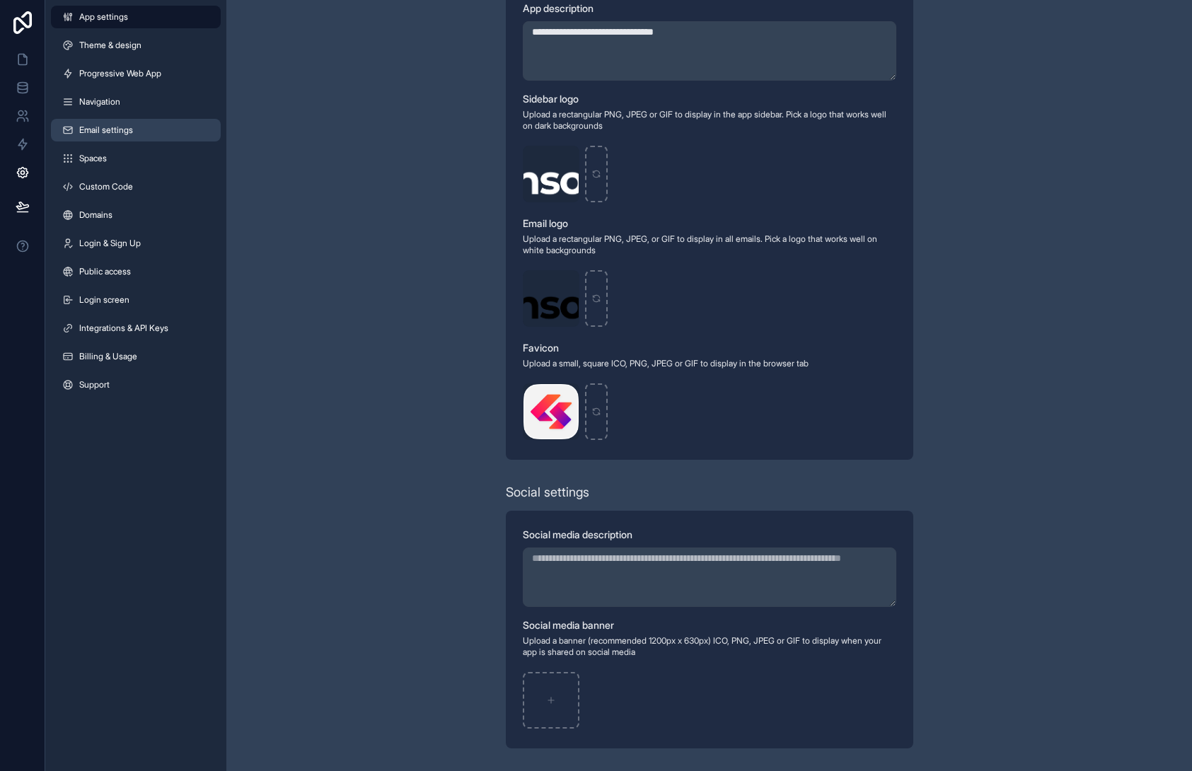
click at [120, 130] on span "Email settings" at bounding box center [106, 130] width 54 height 11
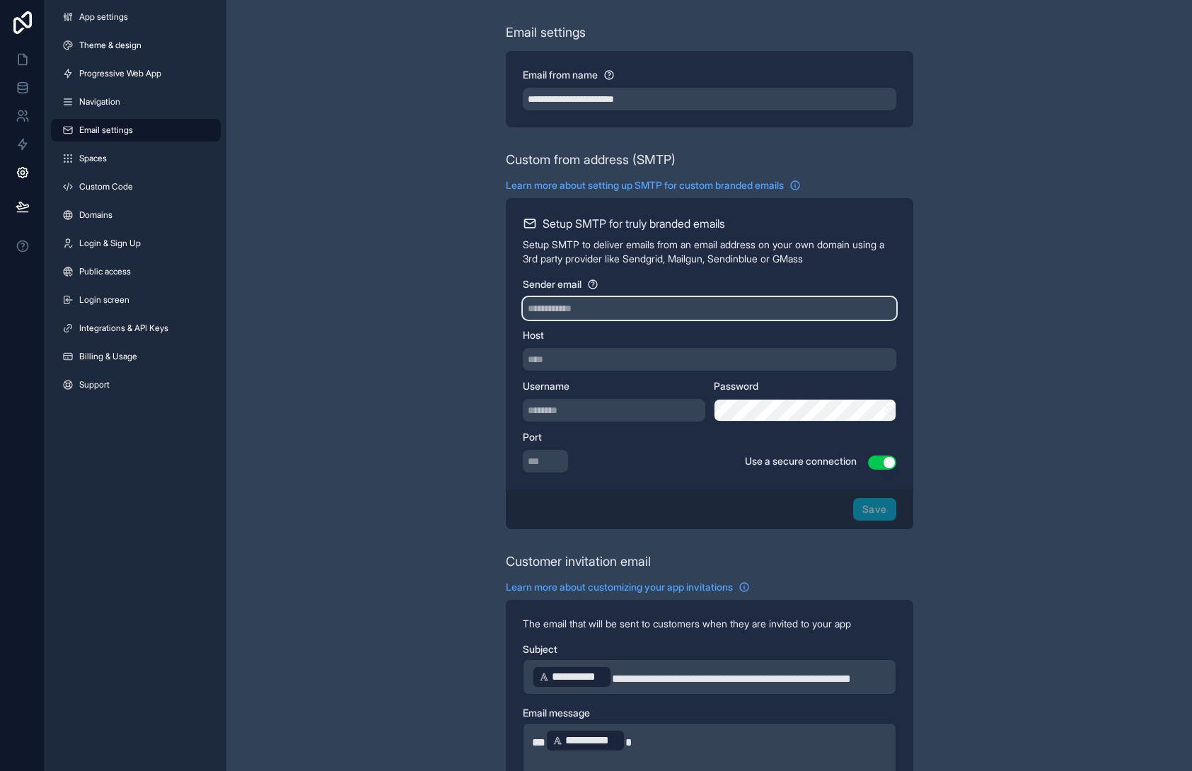
click at [577, 311] on input "Sender email" at bounding box center [710, 308] width 374 height 23
type input "**********"
click at [1025, 253] on div "**********" at bounding box center [709, 613] width 966 height 1226
drag, startPoint x: 887, startPoint y: 464, endPoint x: 877, endPoint y: 471, distance: 12.2
click at [887, 464] on button "Use setting" at bounding box center [882, 463] width 28 height 14
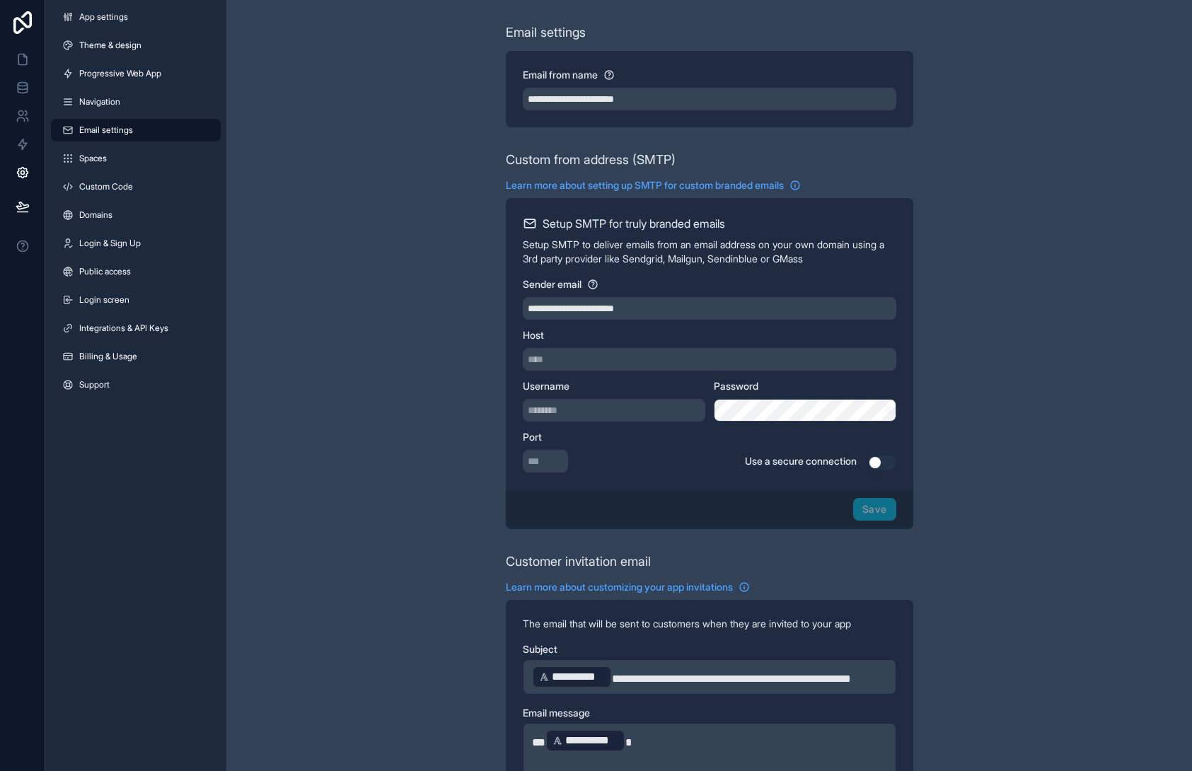
click at [722, 468] on div "Port *** Use a secure connection Use setting" at bounding box center [710, 451] width 374 height 42
click at [23, 60] on icon at bounding box center [23, 59] width 14 height 14
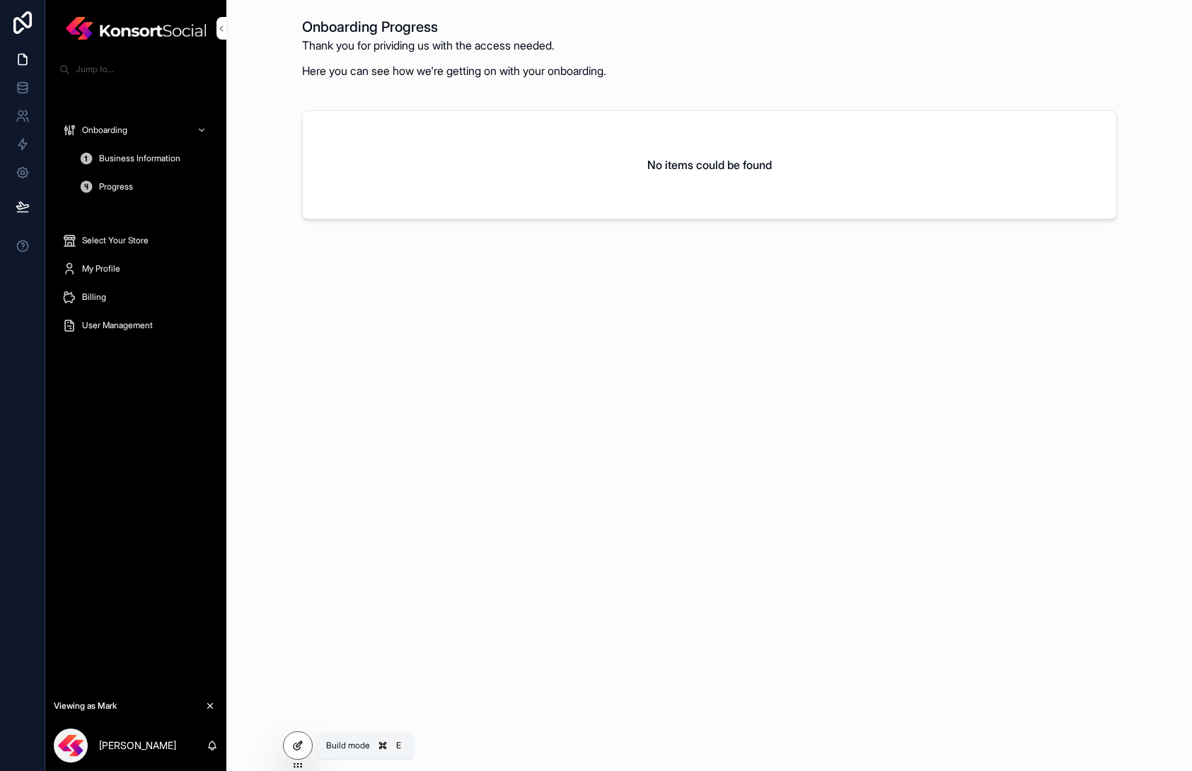
click at [295, 749] on icon at bounding box center [297, 747] width 6 height 6
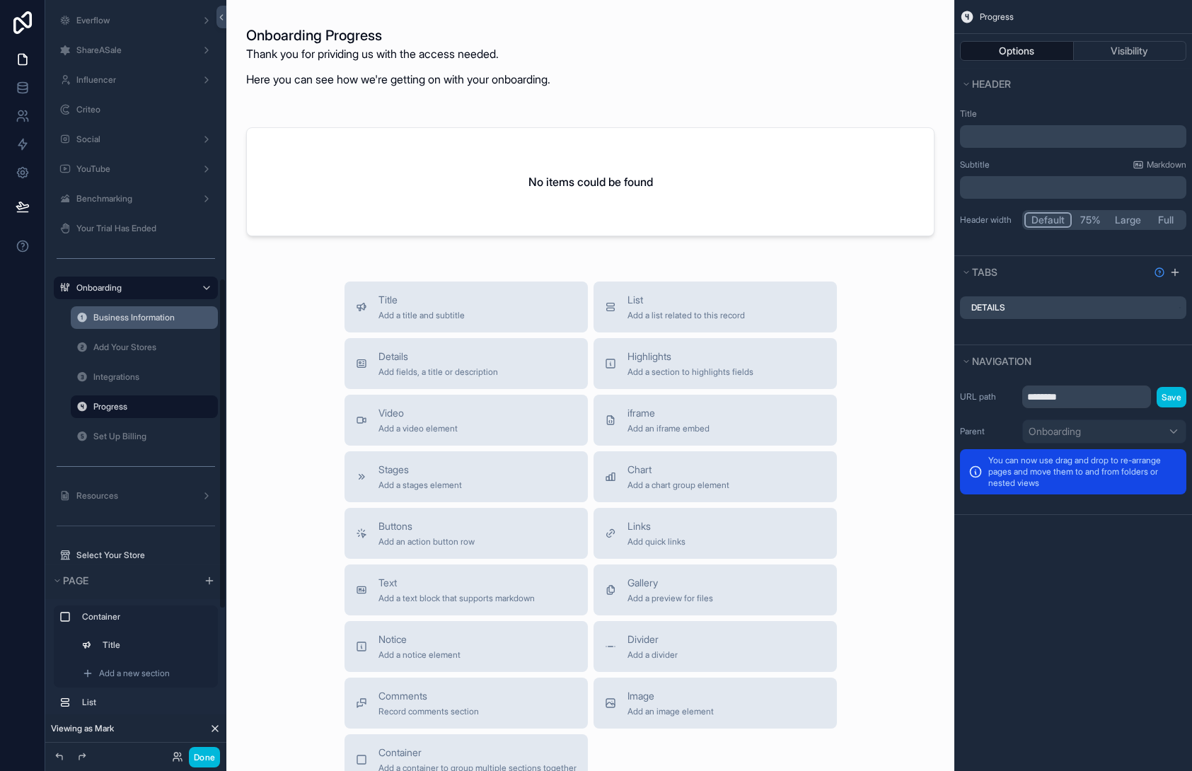
scroll to position [655, 0]
click at [135, 284] on label "Onboarding" at bounding box center [132, 287] width 113 height 11
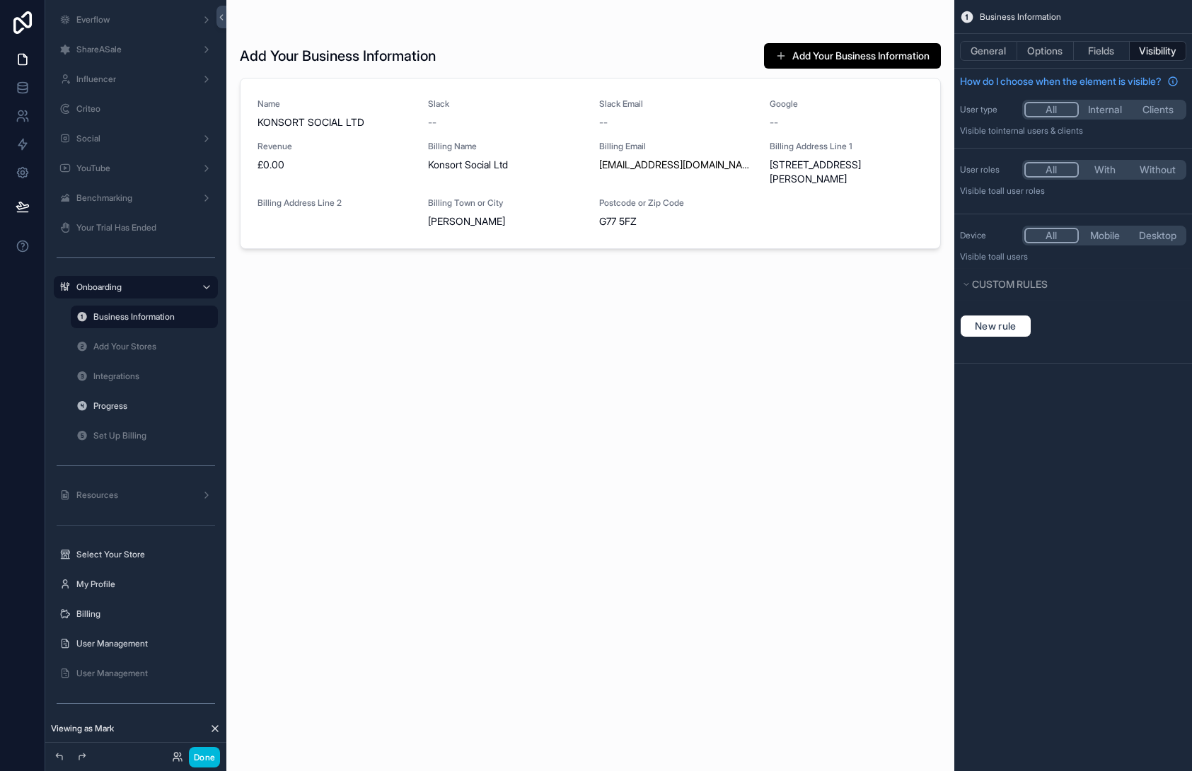
click at [1166, 50] on button "Visibility" at bounding box center [1158, 51] width 57 height 20
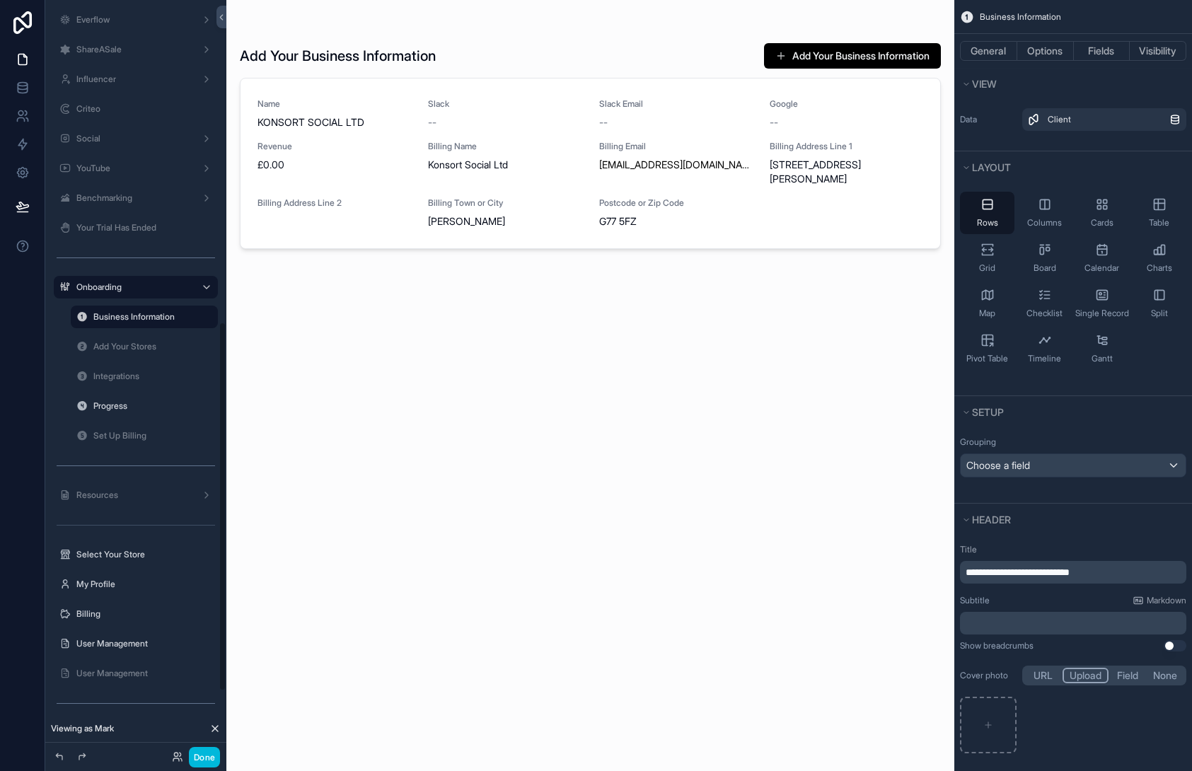
click at [0, 0] on icon "scrollable content" at bounding box center [0, 0] width 0 height 0
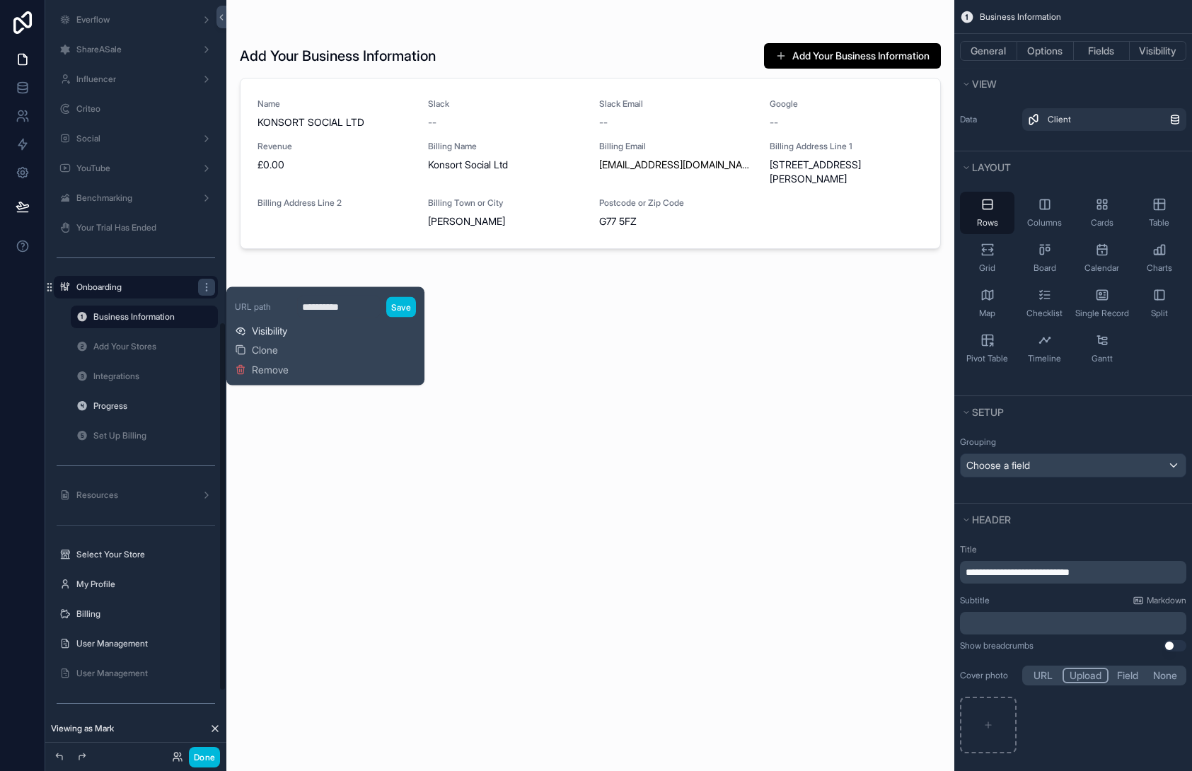
click at [270, 328] on span "Visibility" at bounding box center [269, 331] width 35 height 14
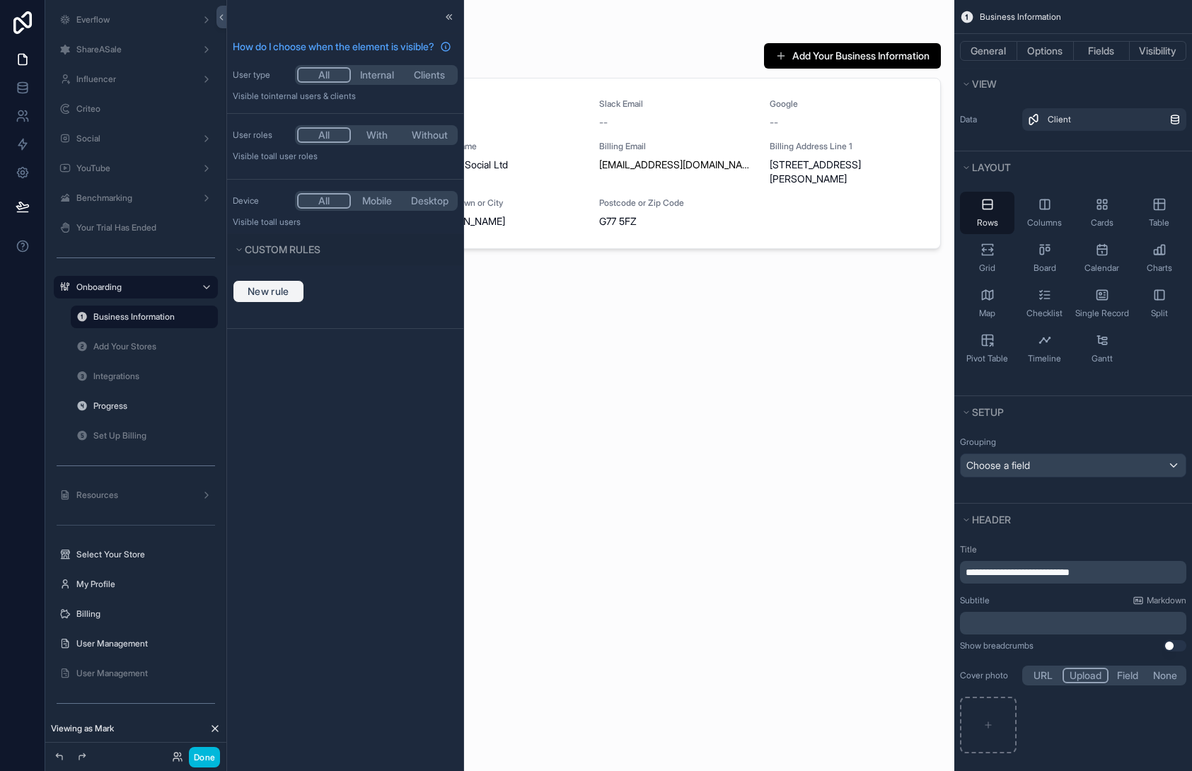
click at [277, 303] on button "New rule" at bounding box center [268, 291] width 71 height 23
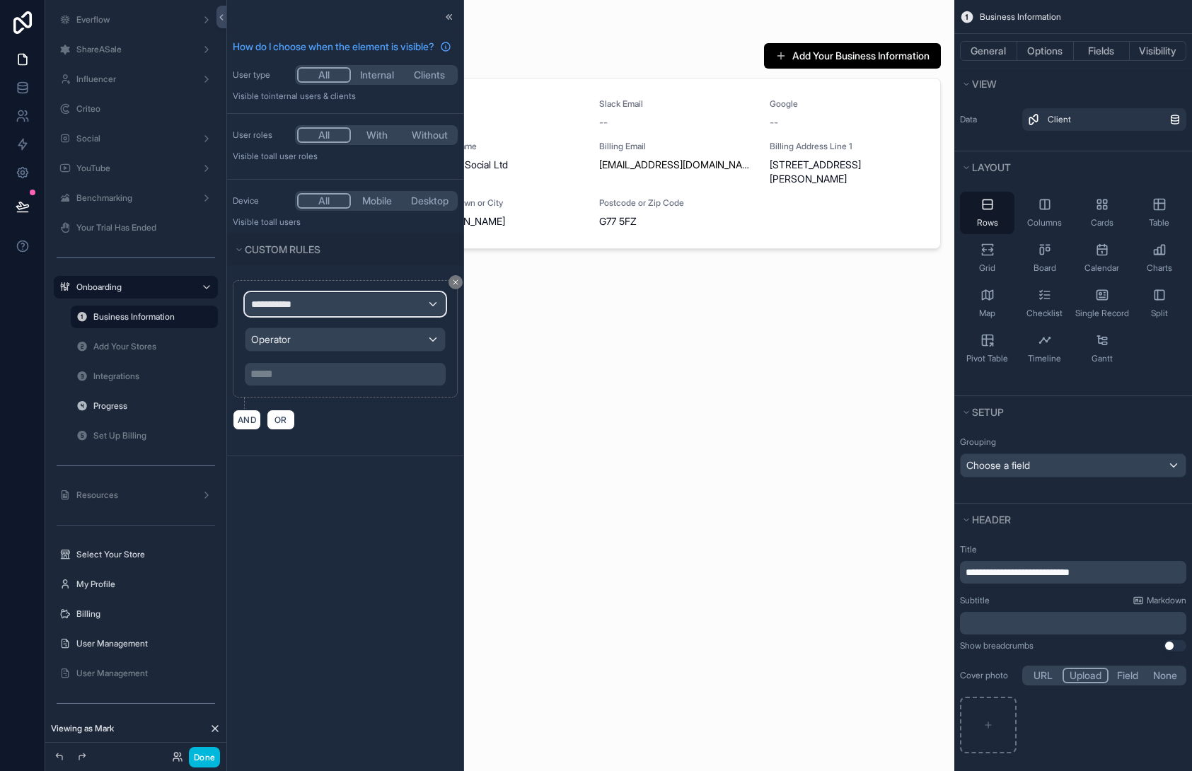
click at [340, 316] on div "**********" at bounding box center [346, 304] width 200 height 23
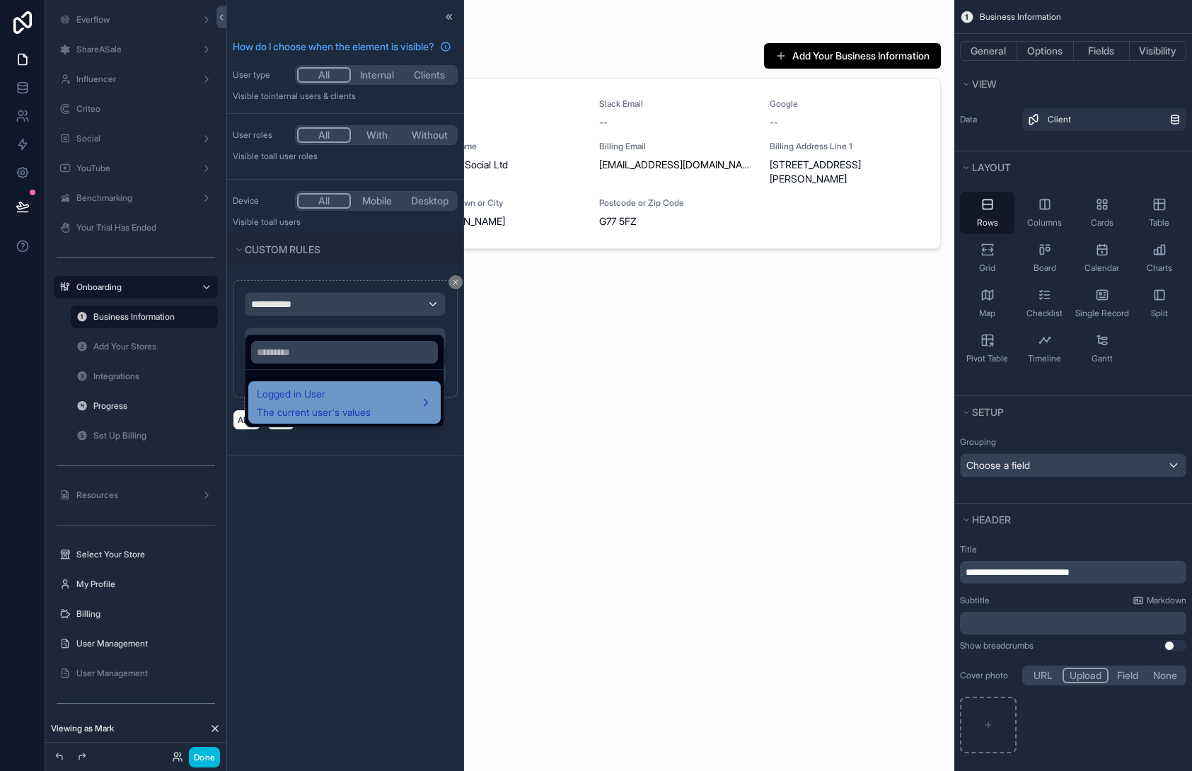
click at [345, 395] on span "Logged in User" at bounding box center [314, 394] width 114 height 17
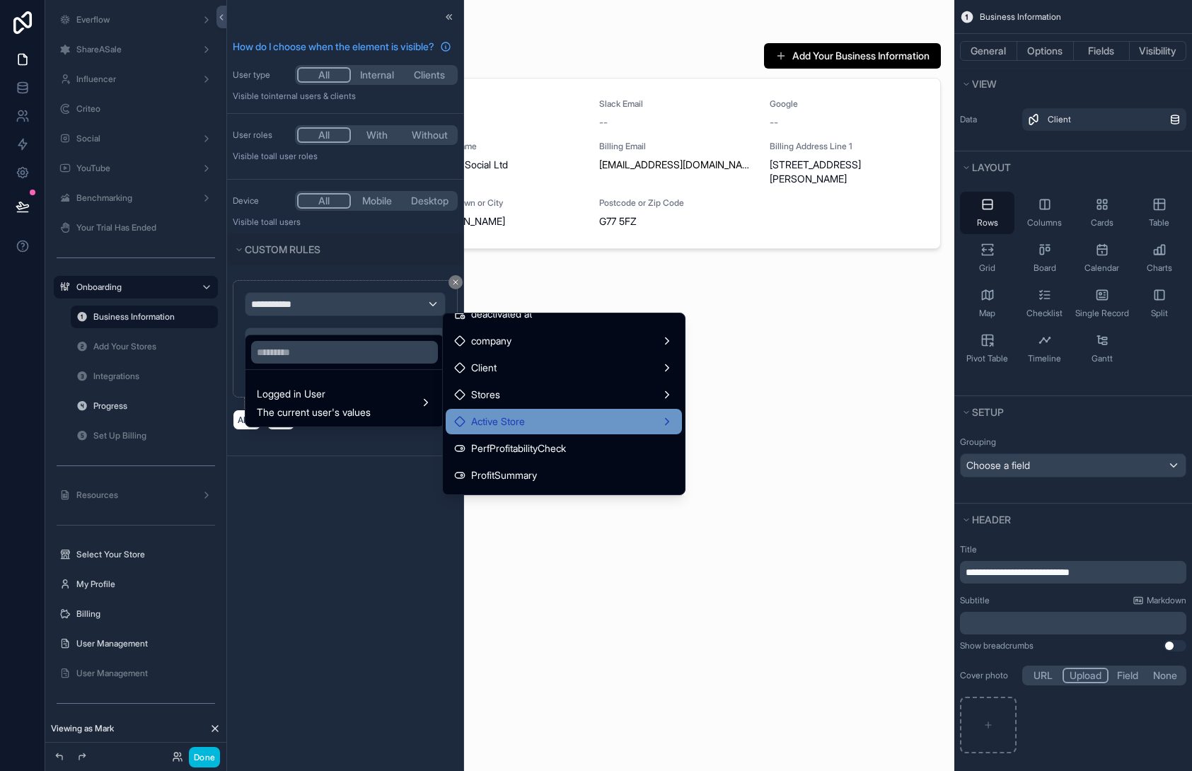
scroll to position [284, 0]
click at [567, 429] on div "Active Store" at bounding box center [564, 420] width 236 height 25
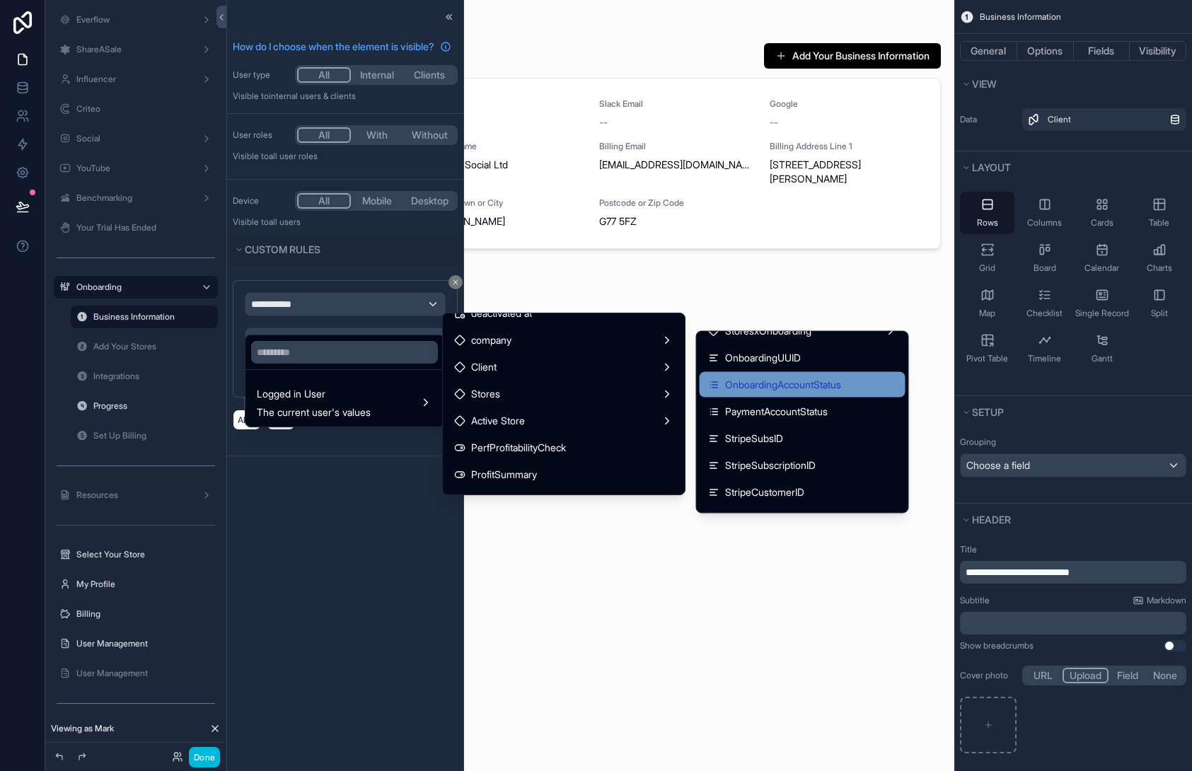
scroll to position [118, 0]
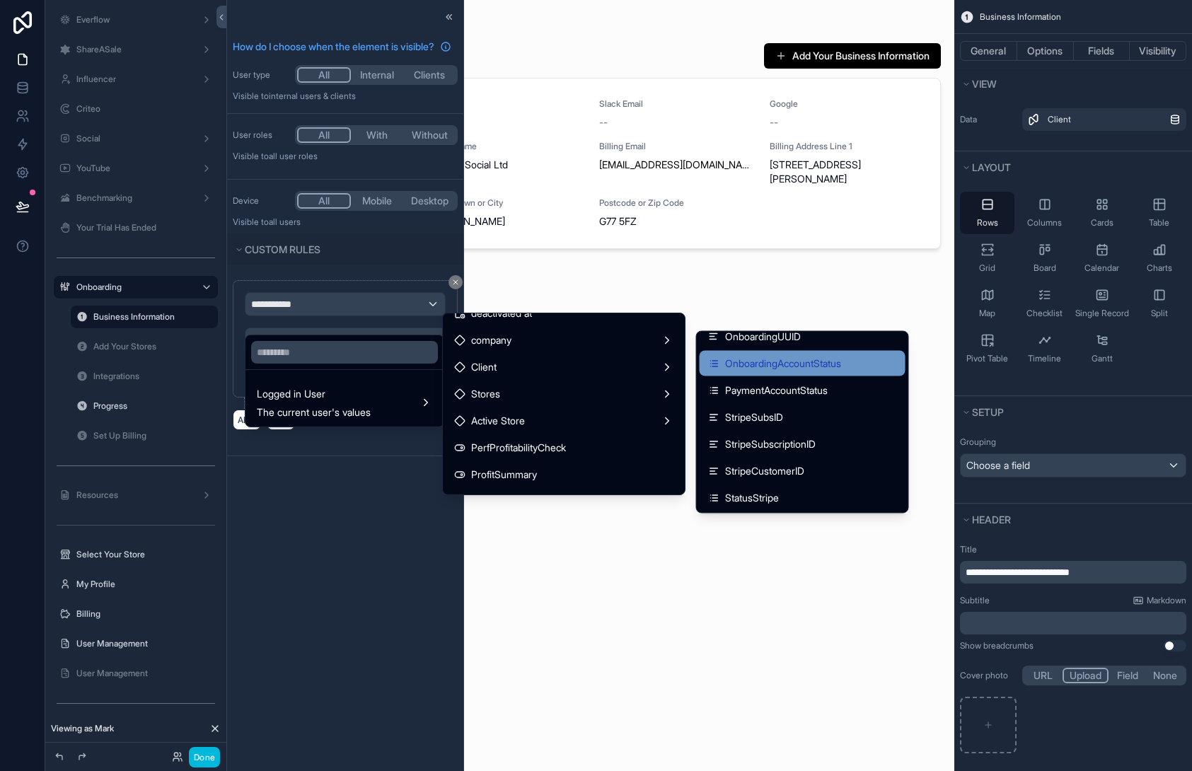
click at [833, 373] on div "OnboardingAccountStatus" at bounding box center [803, 363] width 206 height 25
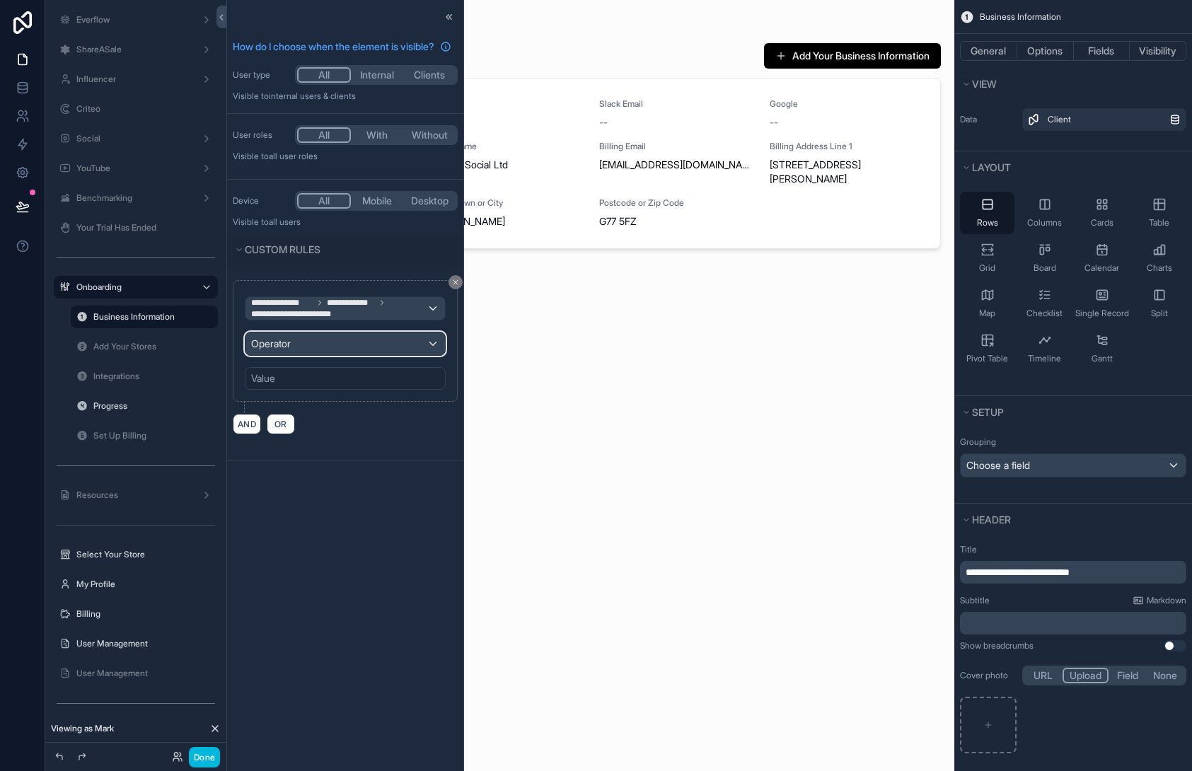
click at [313, 355] on div "Operator" at bounding box center [346, 344] width 200 height 23
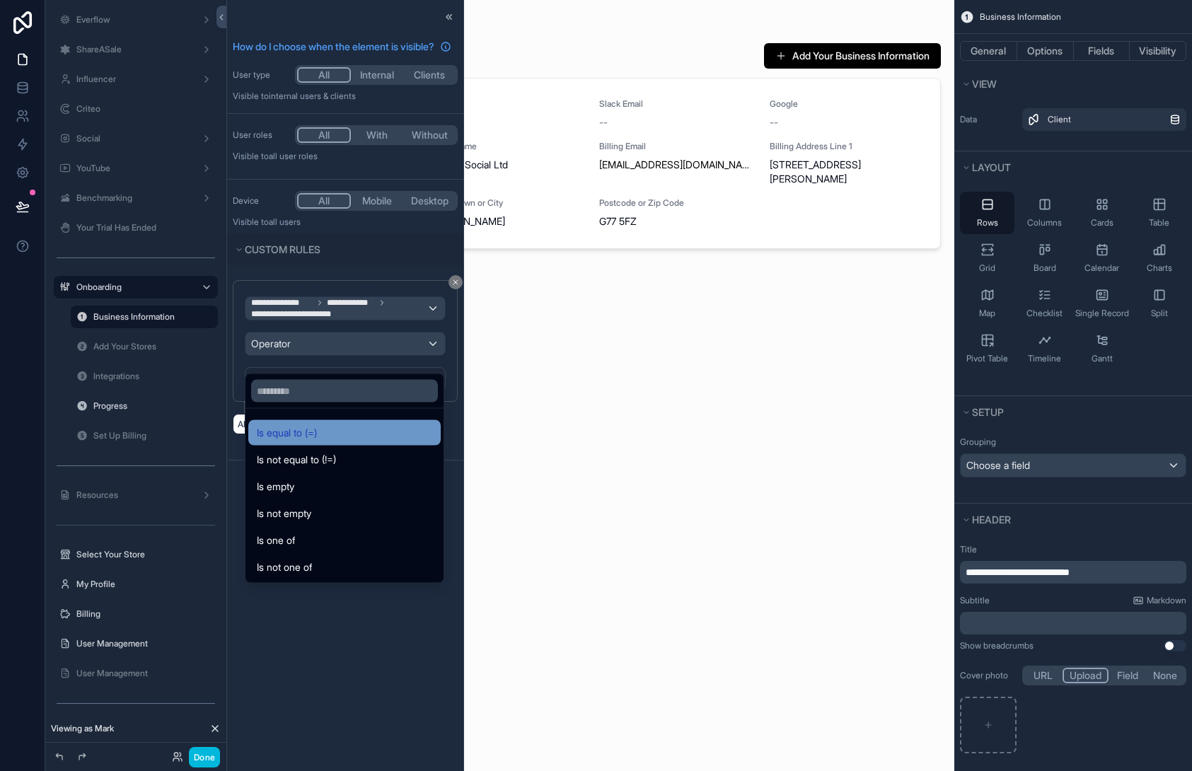
click at [309, 439] on span "Is equal to (=)" at bounding box center [287, 433] width 60 height 17
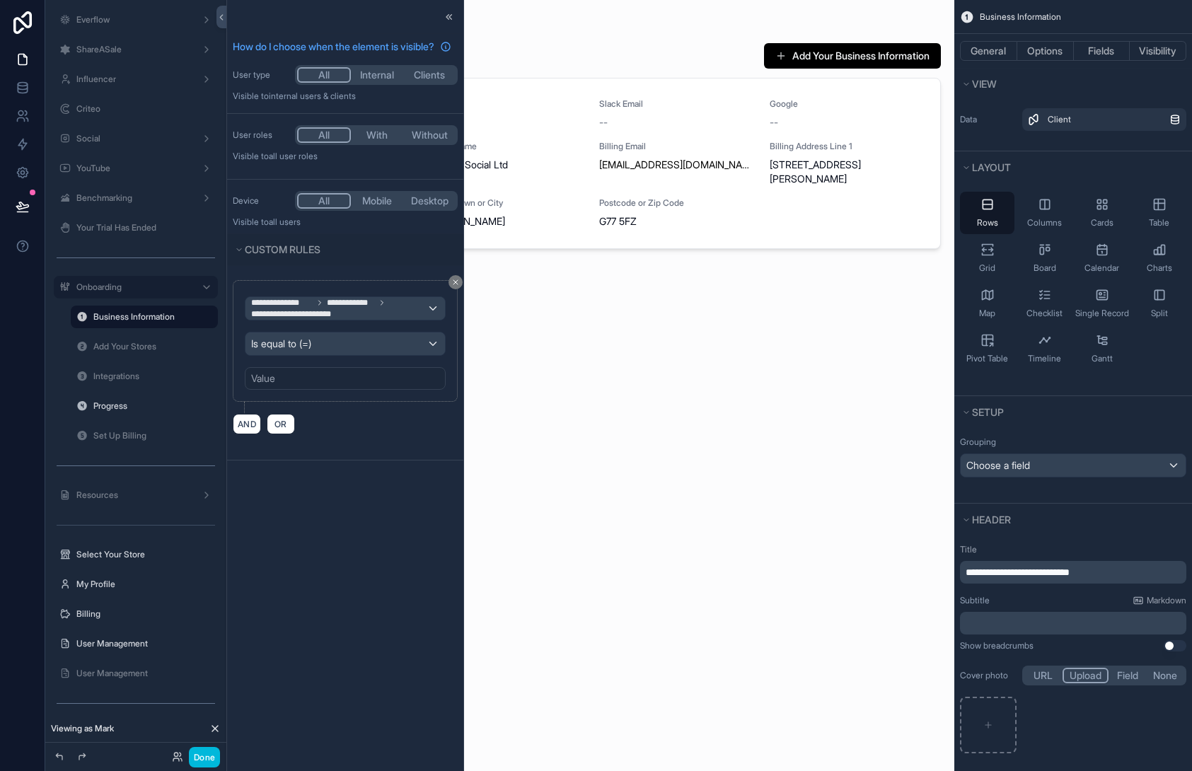
click at [318, 390] on div "Value" at bounding box center [345, 378] width 201 height 23
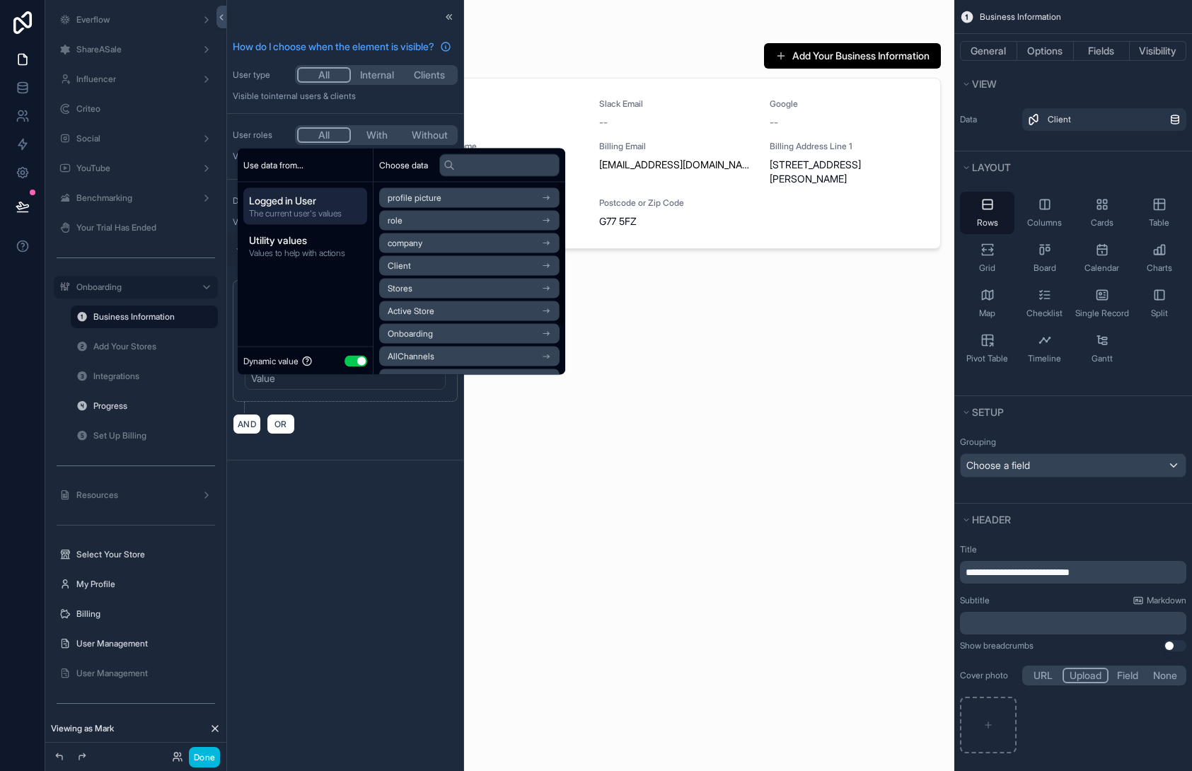
click at [361, 359] on button "Use setting" at bounding box center [356, 360] width 23 height 11
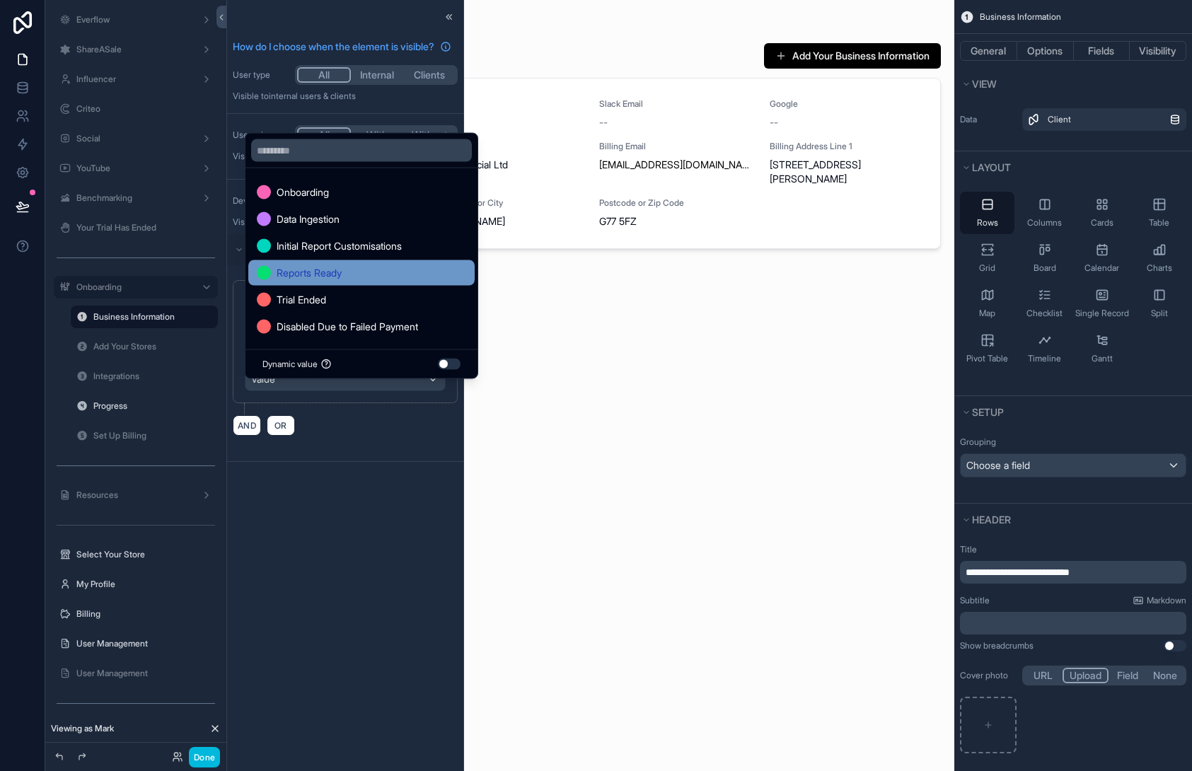
click at [334, 267] on span "Reports Ready" at bounding box center [309, 273] width 65 height 17
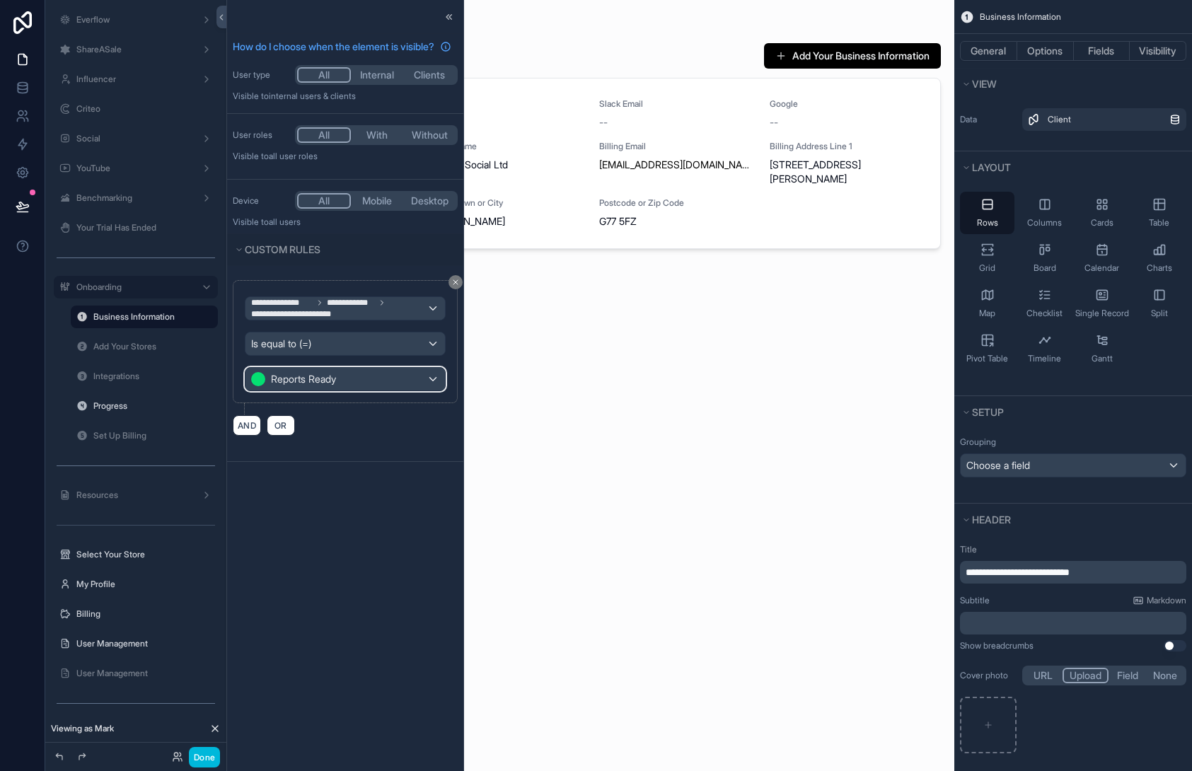
click at [351, 386] on div "Reports Ready" at bounding box center [346, 379] width 200 height 23
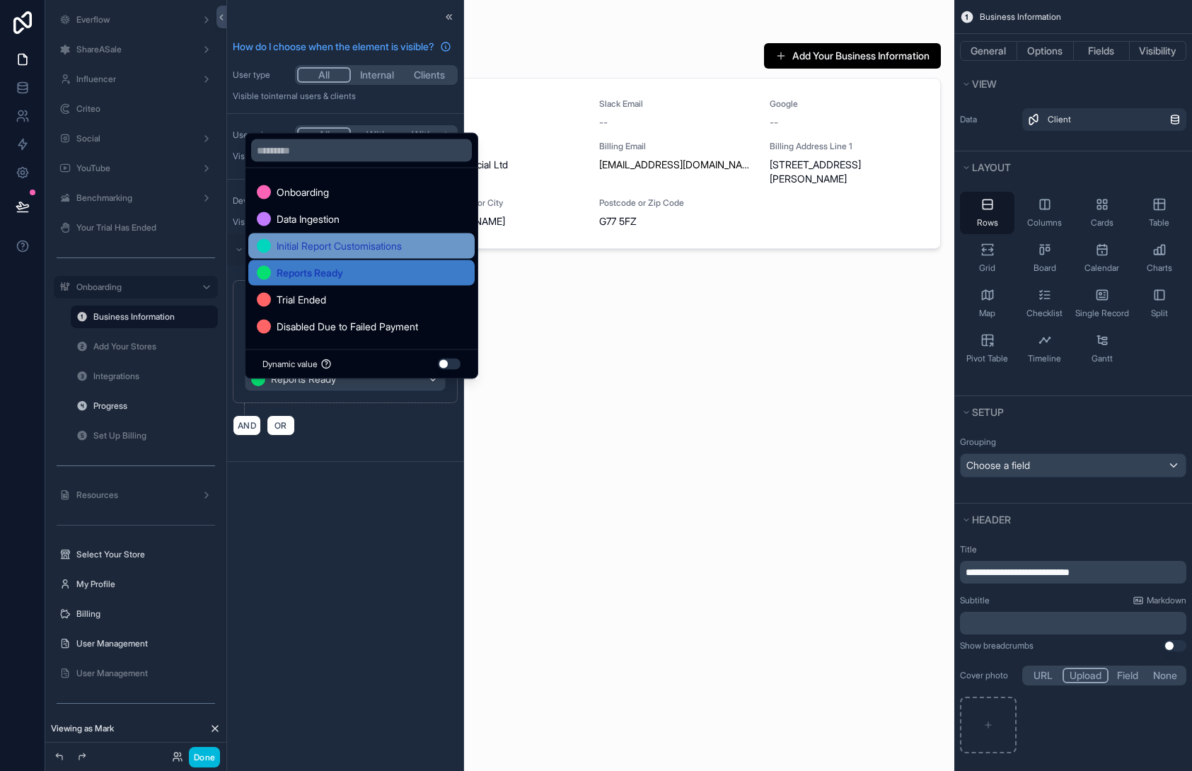
click at [372, 243] on span "Initial Report Customisations" at bounding box center [339, 246] width 125 height 17
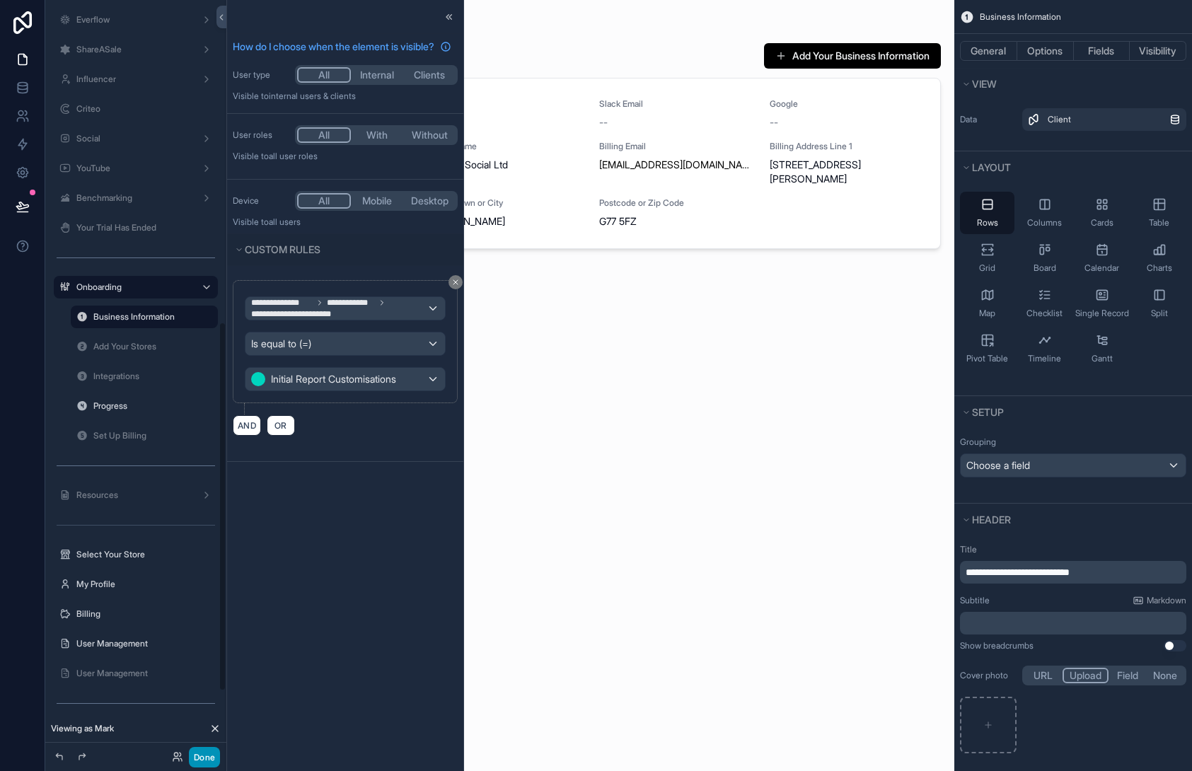
click at [194, 754] on button "Done" at bounding box center [204, 757] width 31 height 21
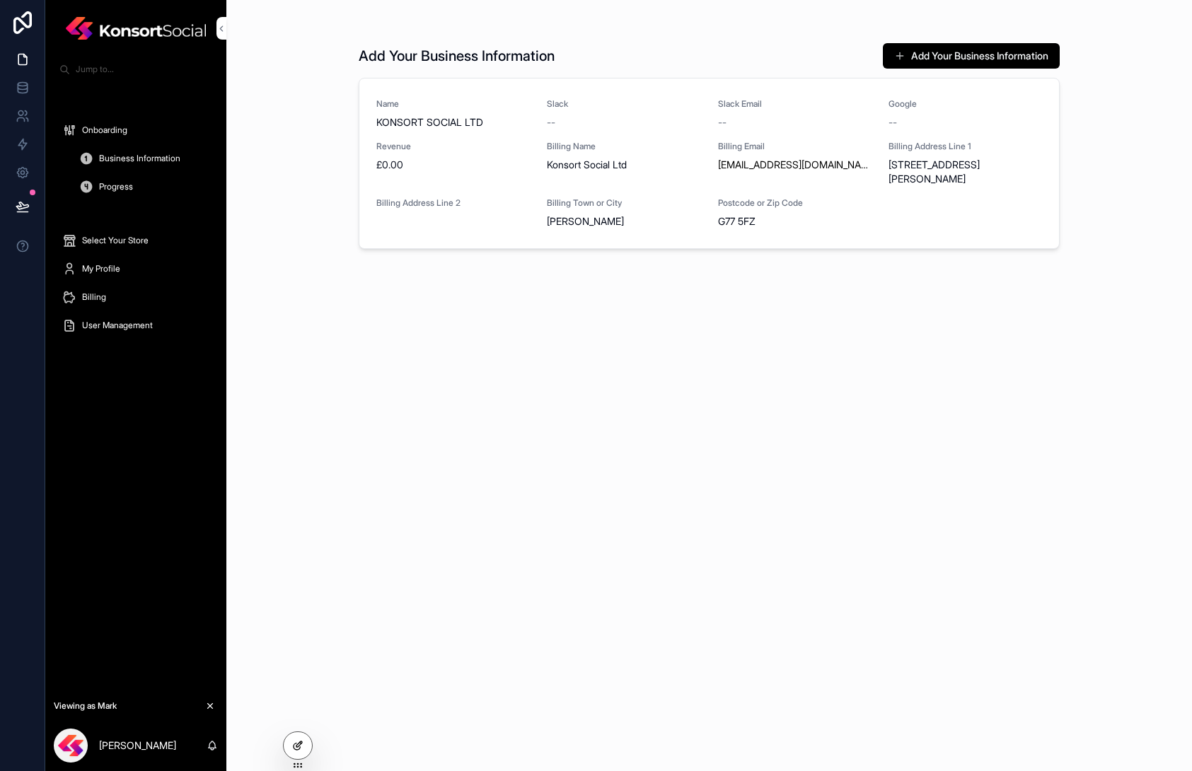
click at [300, 751] on icon at bounding box center [297, 745] width 11 height 11
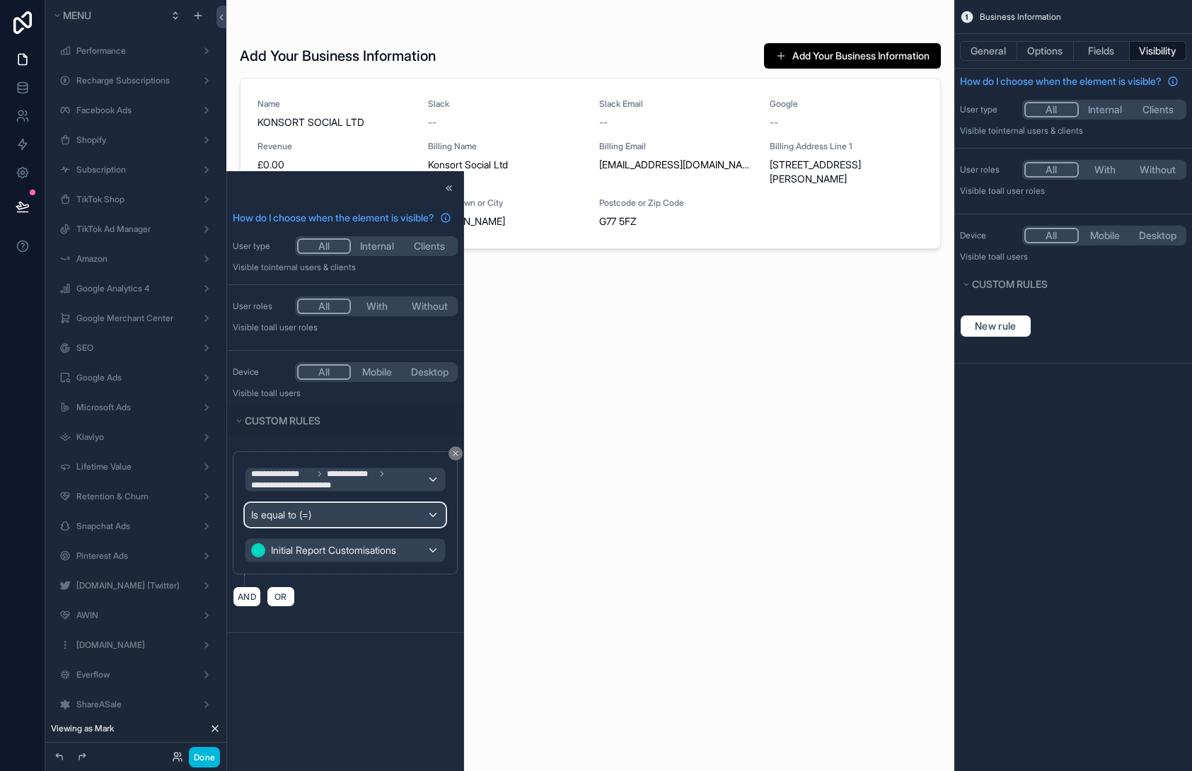
click at [330, 527] on div "Is equal to (=)" at bounding box center [346, 515] width 200 height 23
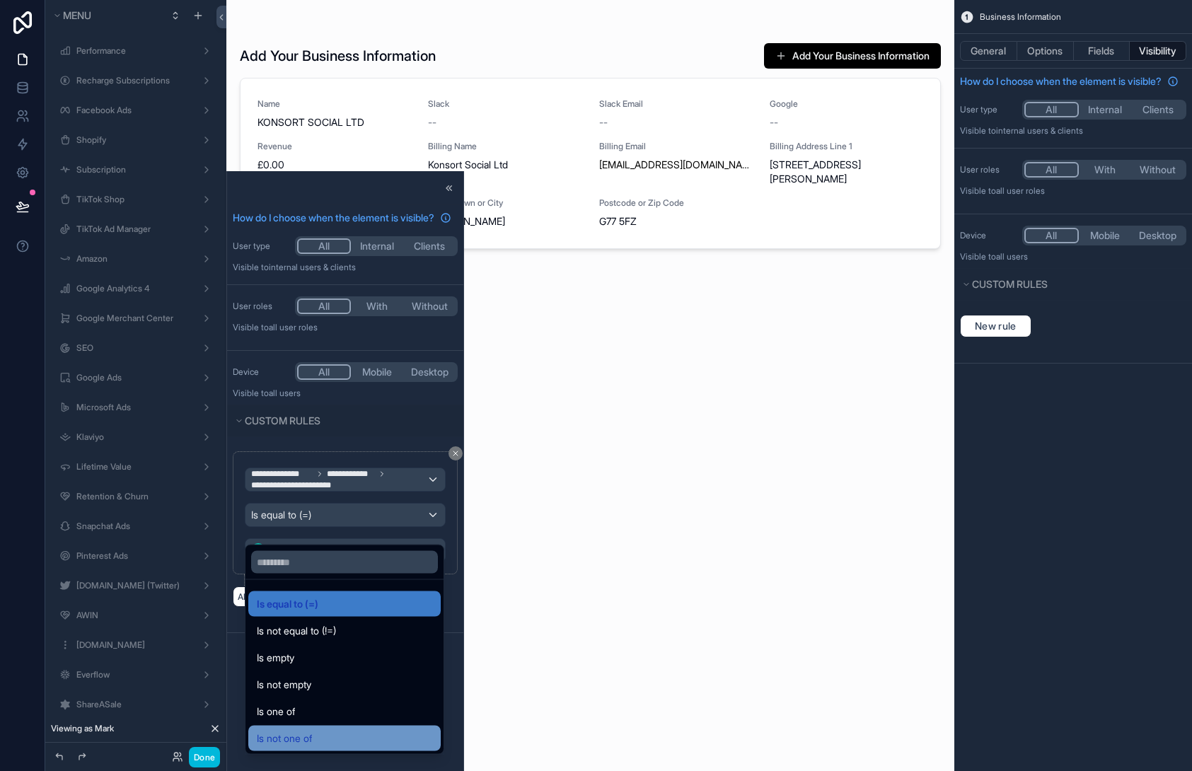
click at [335, 744] on div "Is not one of" at bounding box center [345, 738] width 176 height 17
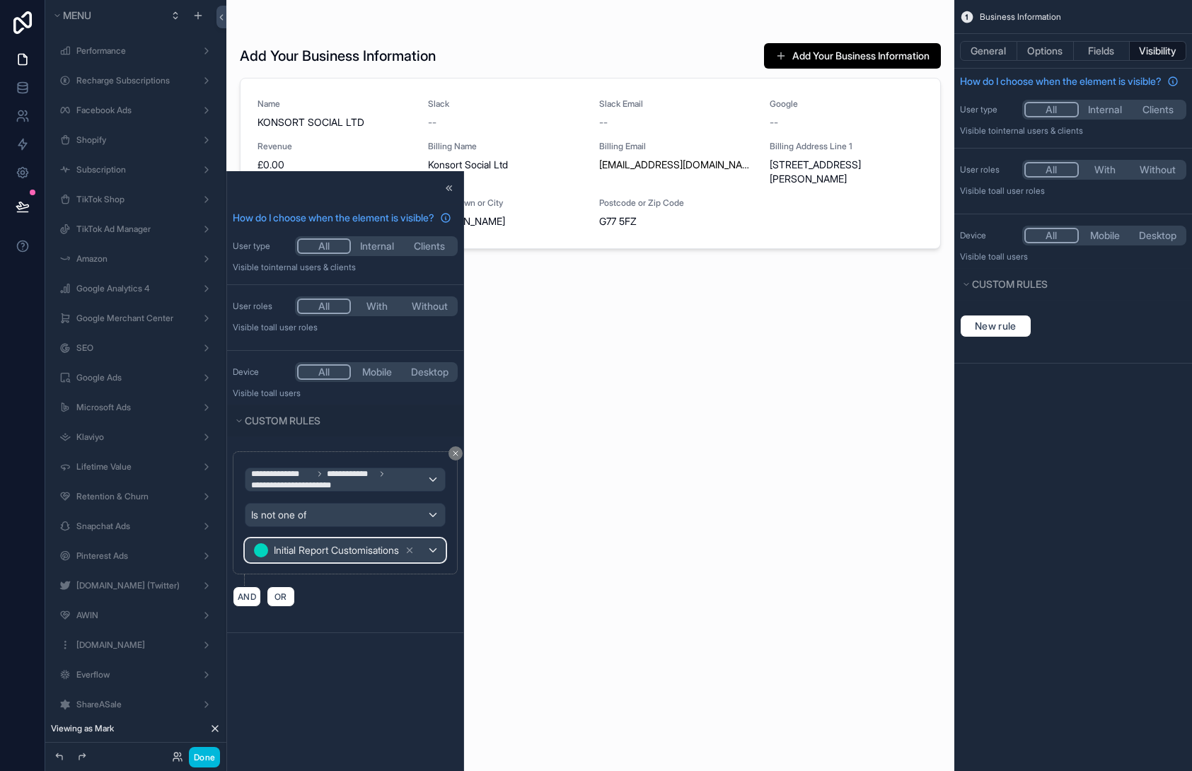
click at [355, 558] on span "Initial Report Customisations" at bounding box center [336, 550] width 125 height 14
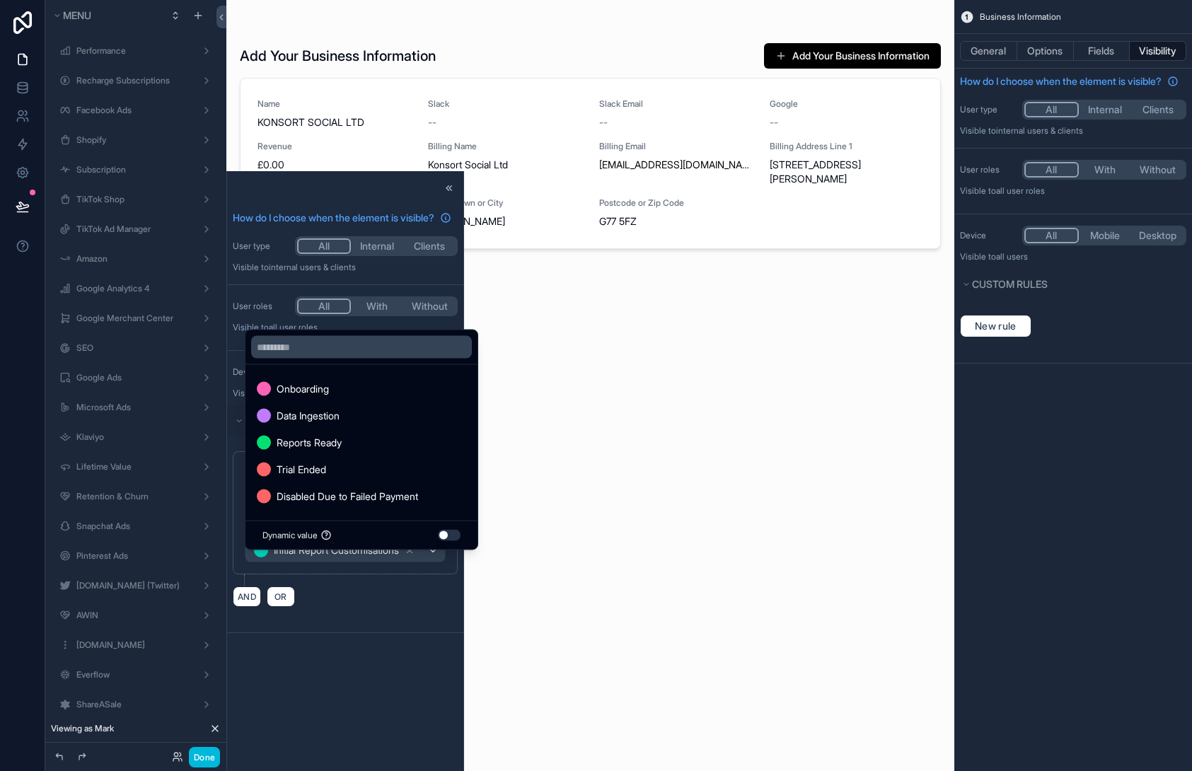
click at [384, 386] on div "Onboarding" at bounding box center [361, 389] width 209 height 17
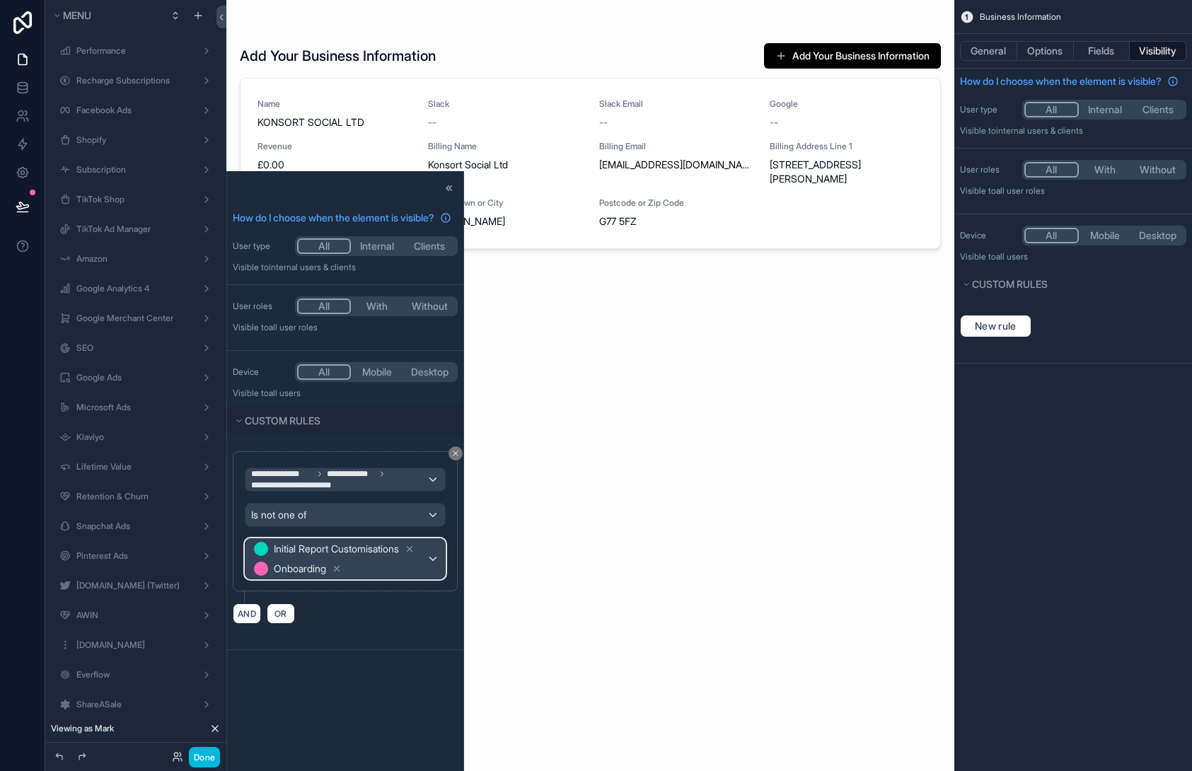
click at [378, 579] on span "Initial Report Customisations Onboarding" at bounding box center [339, 559] width 176 height 40
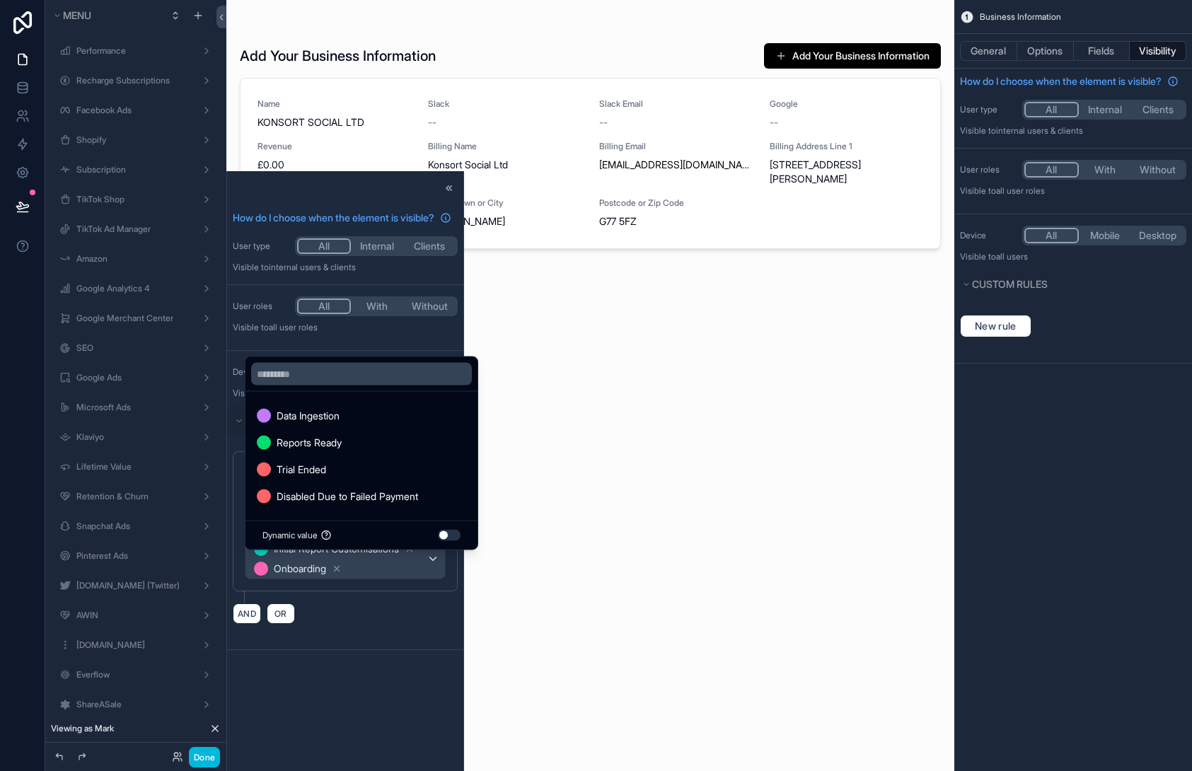
click at [376, 604] on div at bounding box center [345, 556] width 236 height 771
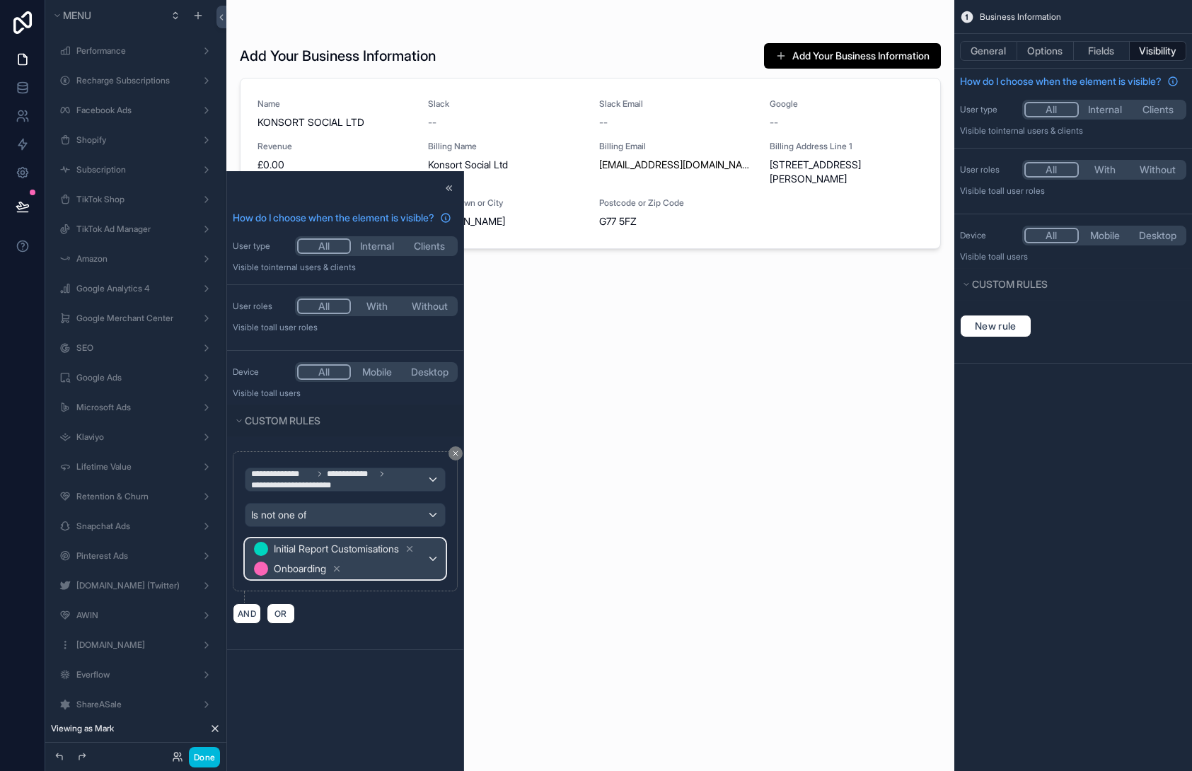
click at [377, 579] on span "Initial Report Customisations Onboarding" at bounding box center [339, 559] width 176 height 40
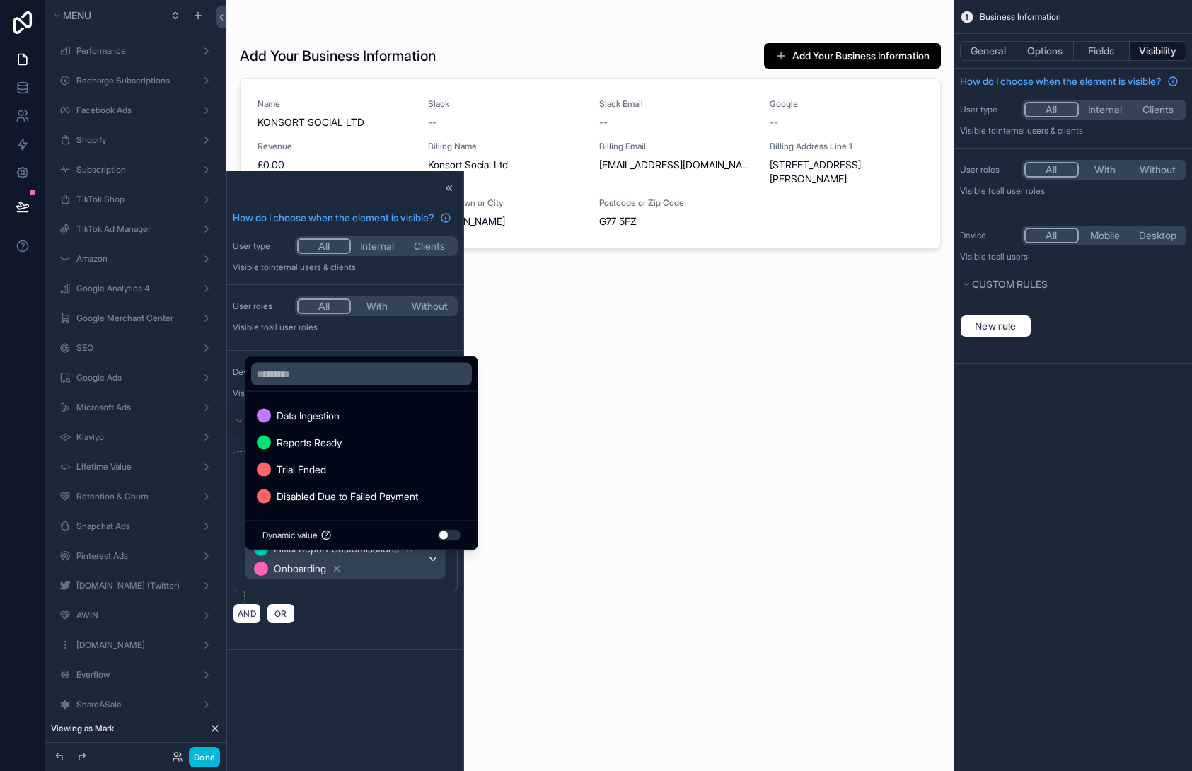
click at [340, 583] on div at bounding box center [345, 556] width 236 height 771
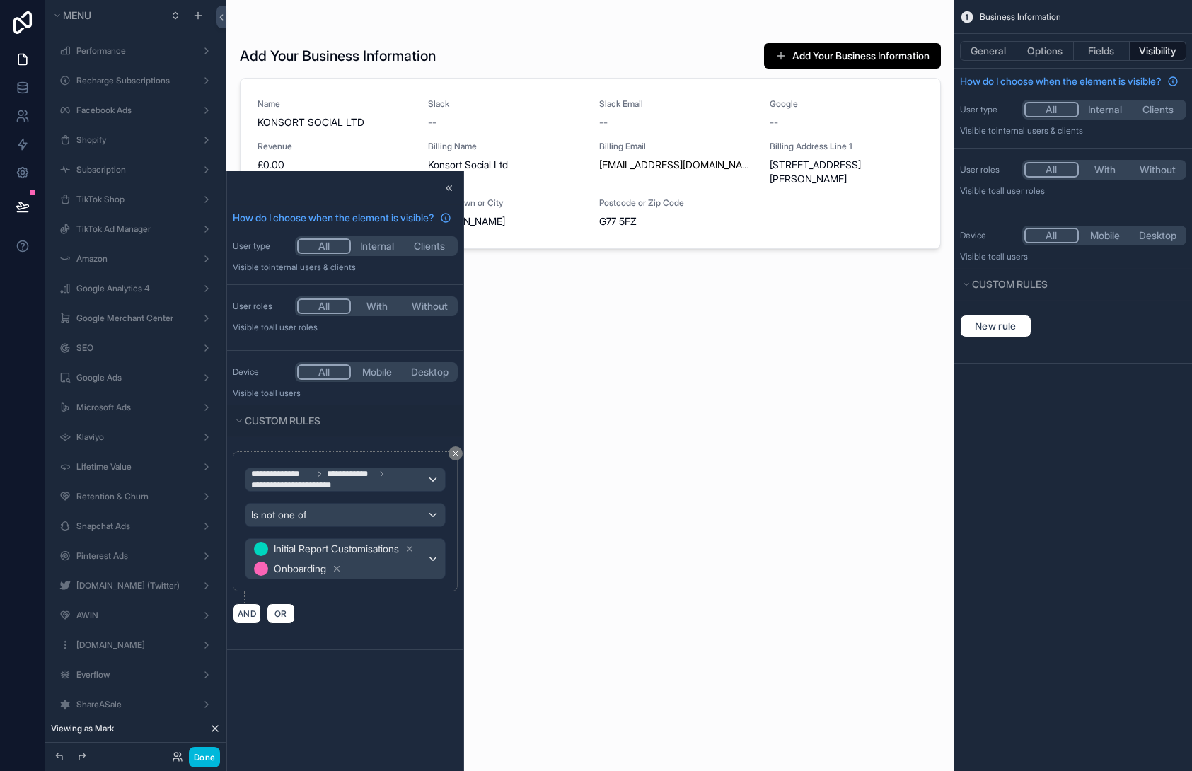
click at [340, 572] on icon at bounding box center [337, 569] width 5 height 5
click at [368, 575] on div "**********" at bounding box center [345, 512] width 225 height 123
click at [416, 557] on div "Initial Report Customisations" at bounding box center [334, 550] width 163 height 17
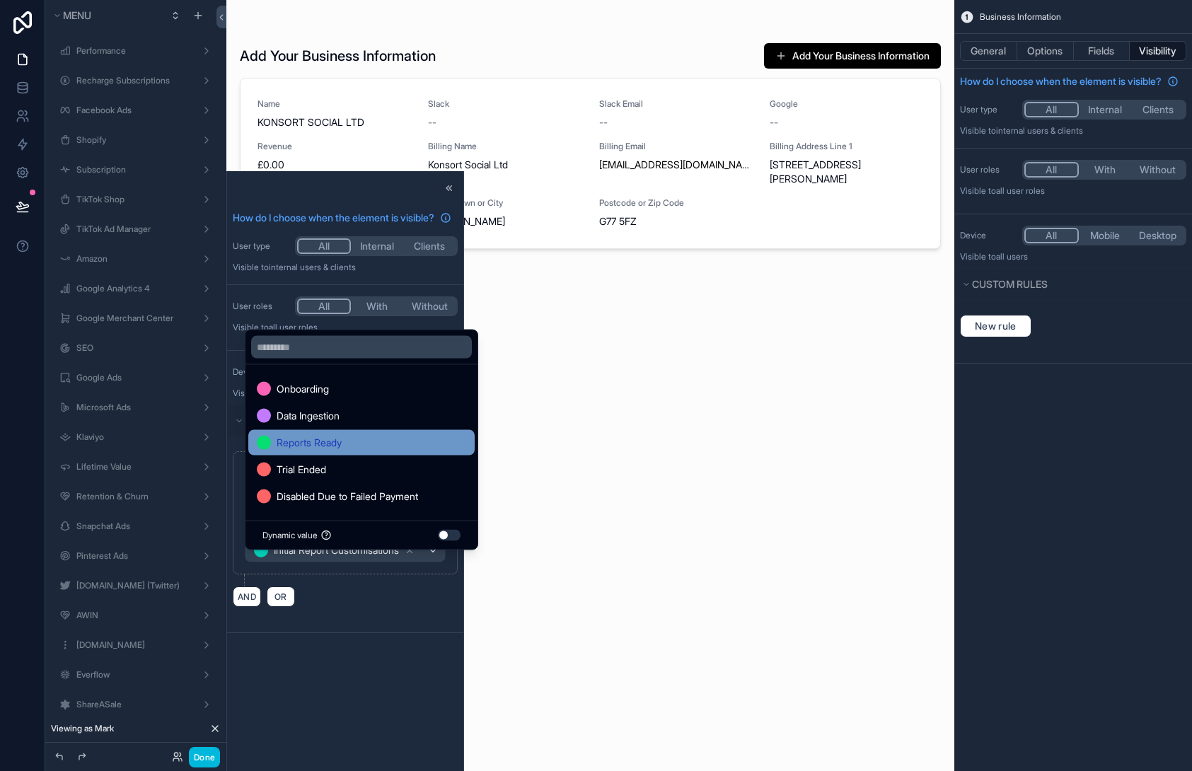
click at [407, 439] on div "Reports Ready" at bounding box center [361, 443] width 209 height 17
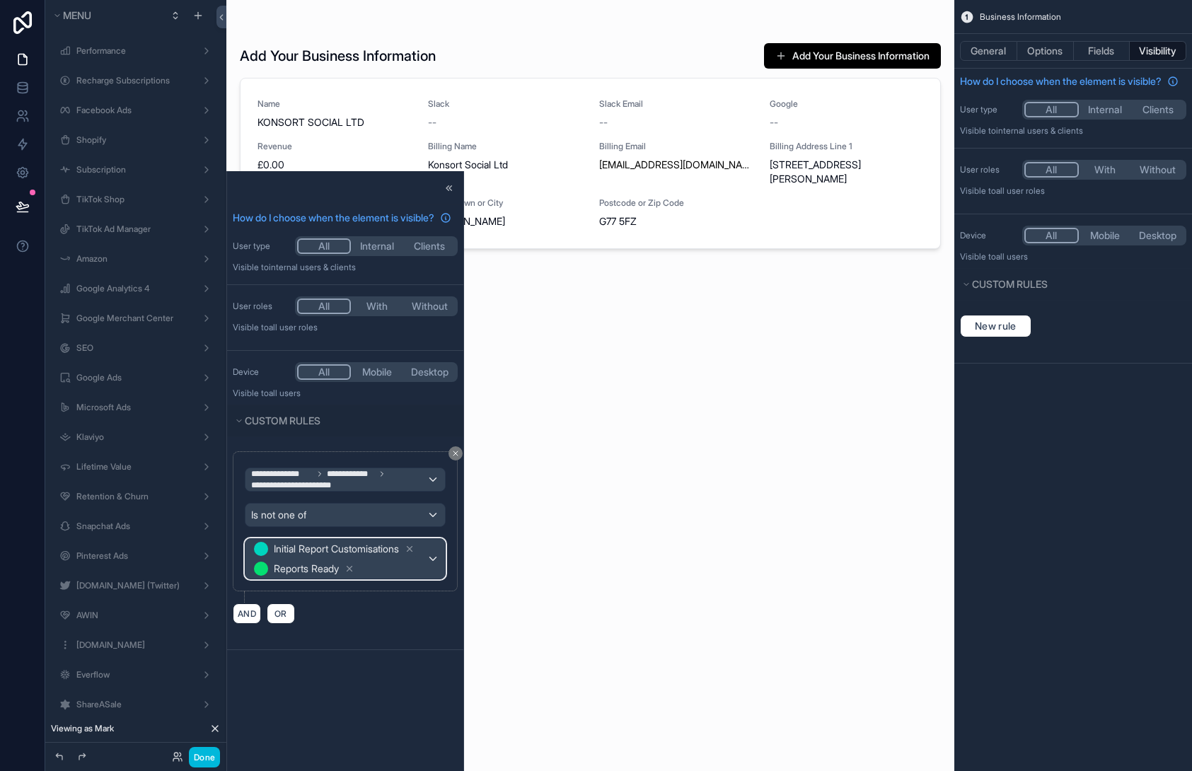
click at [399, 556] on span "Initial Report Customisations" at bounding box center [336, 549] width 125 height 14
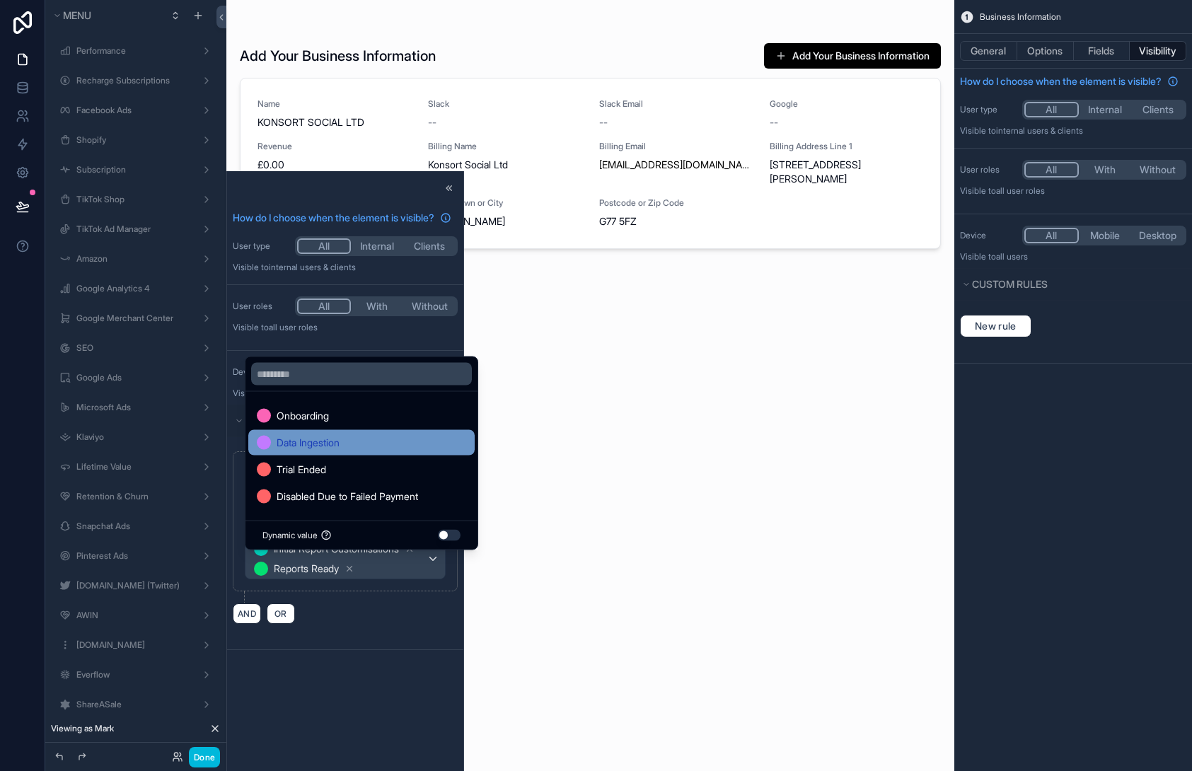
click at [352, 444] on div "Data Ingestion" at bounding box center [361, 443] width 209 height 17
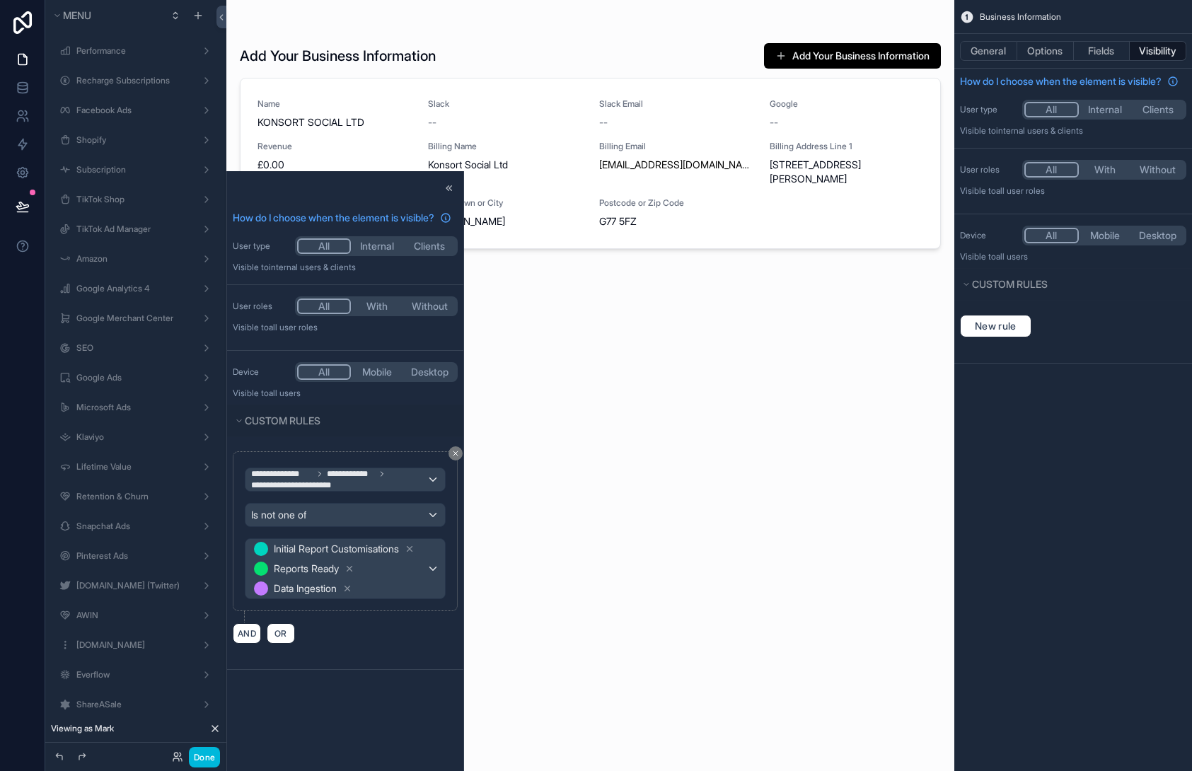
click at [352, 594] on icon at bounding box center [348, 589] width 10 height 10
click at [200, 762] on button "Done" at bounding box center [204, 757] width 31 height 21
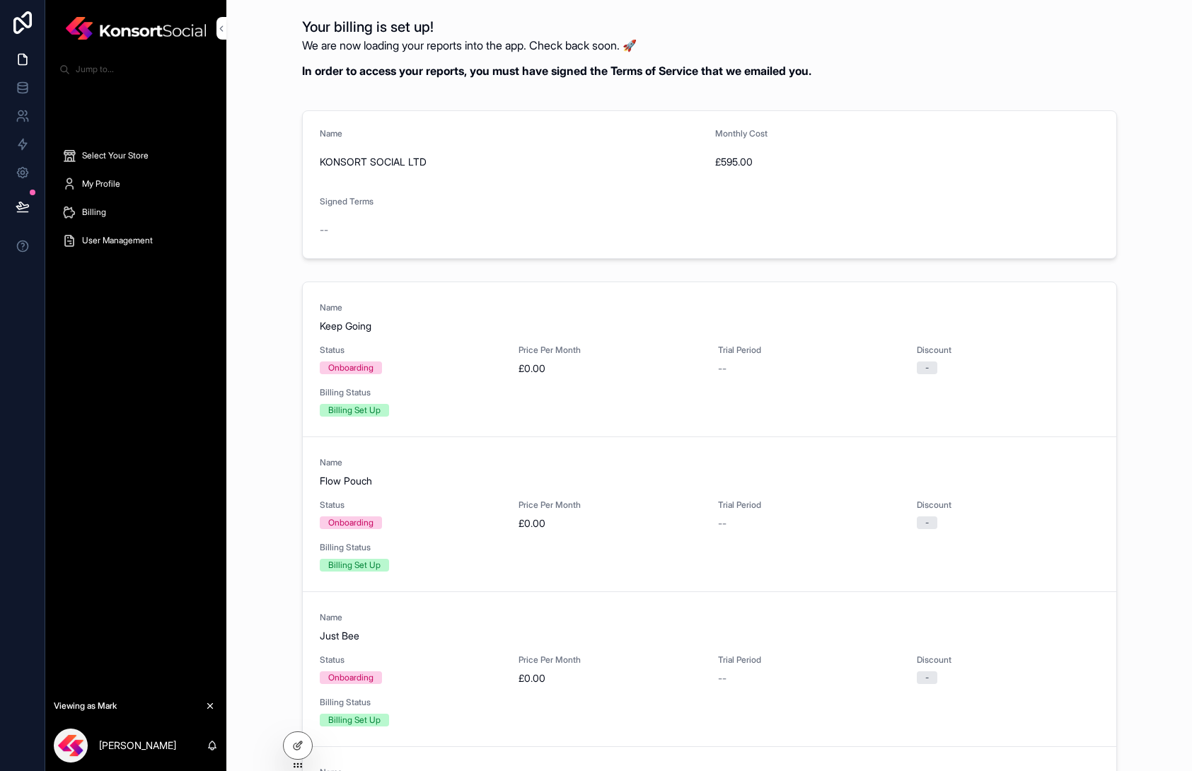
drag, startPoint x: 1163, startPoint y: 355, endPoint x: 1154, endPoint y: 365, distance: 14.0
click at [1163, 355] on div "Name Keep Going Status Onboarding Price Per Month £0.00 Trial Period -- Discoun…" at bounding box center [709, 574] width 943 height 596
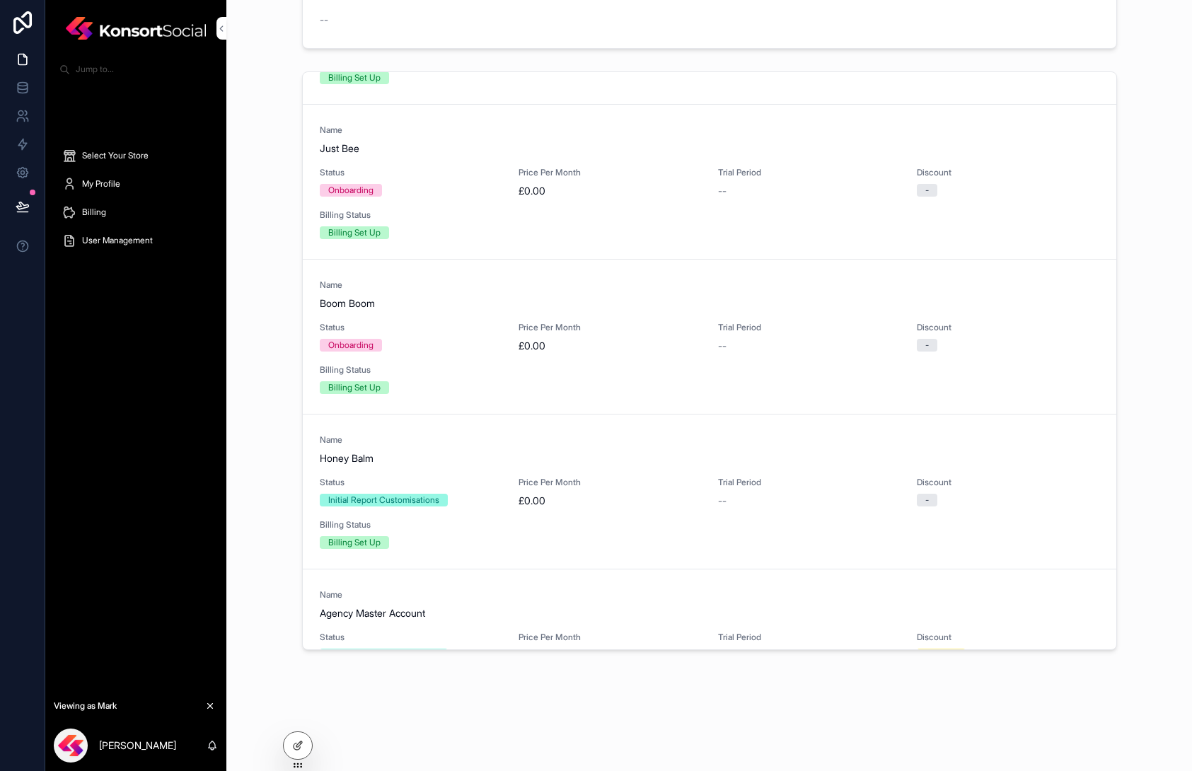
scroll to position [352, 0]
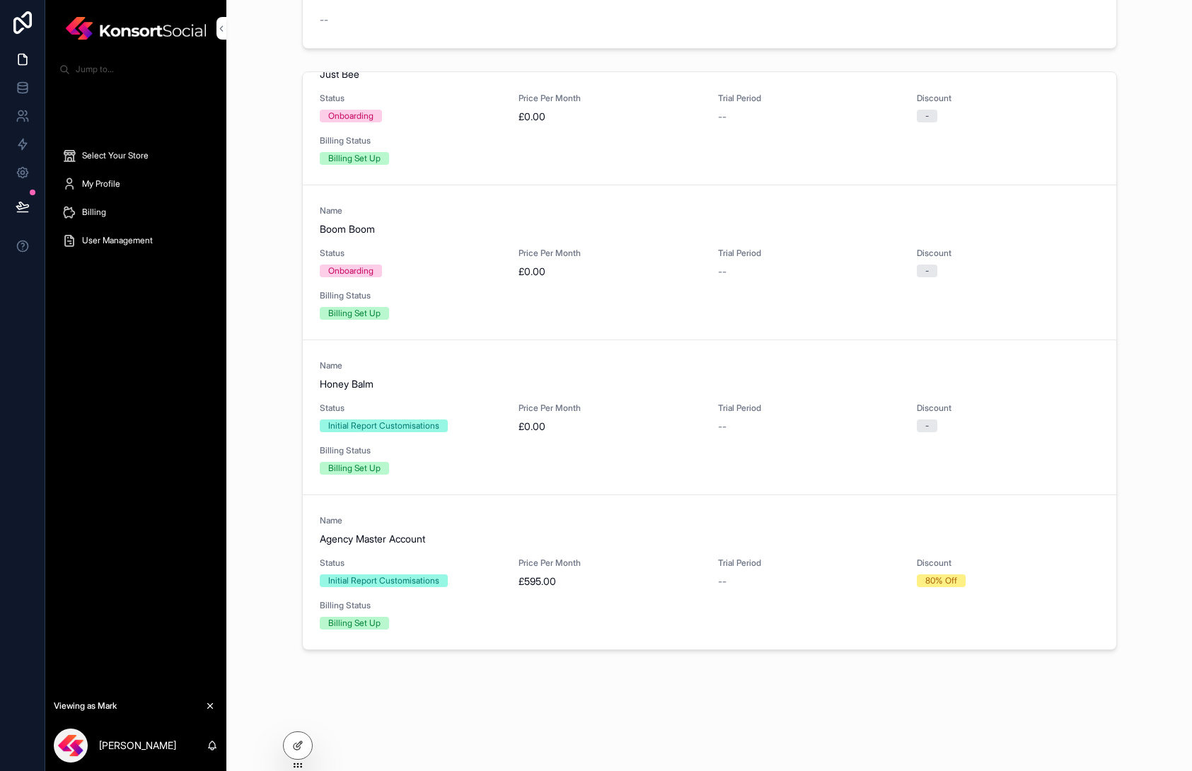
click at [1147, 505] on div "Name Keep Going Status Onboarding Price Per Month £0.00 Trial Period -- Discoun…" at bounding box center [709, 364] width 943 height 596
click at [35, 81] on link at bounding box center [22, 88] width 45 height 28
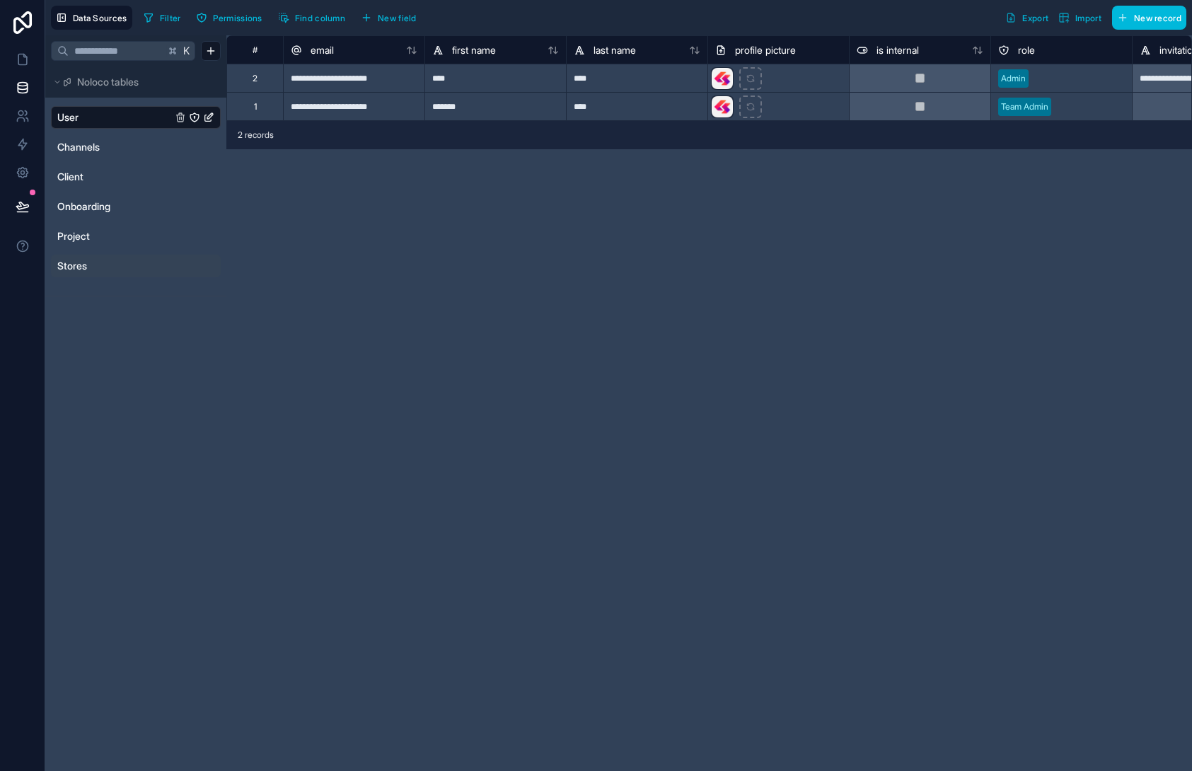
click at [70, 272] on span "Stores" at bounding box center [72, 266] width 30 height 14
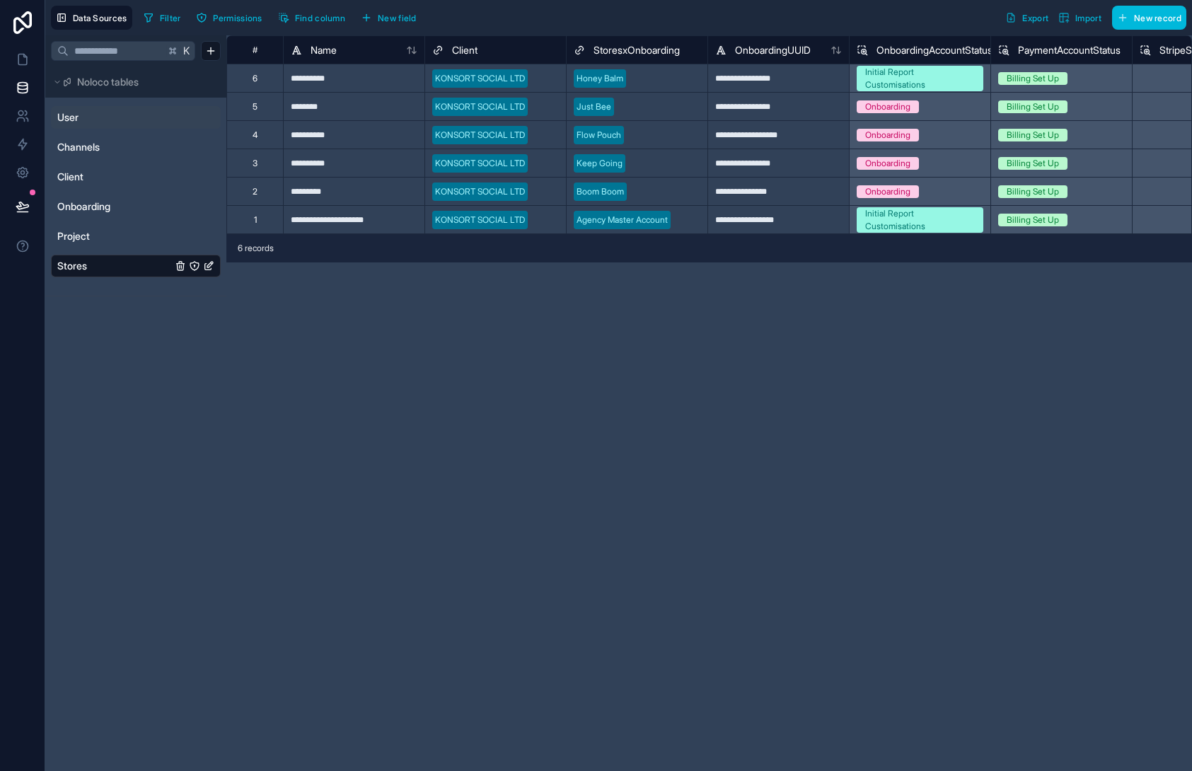
click at [62, 120] on span "User" at bounding box center [67, 117] width 21 height 14
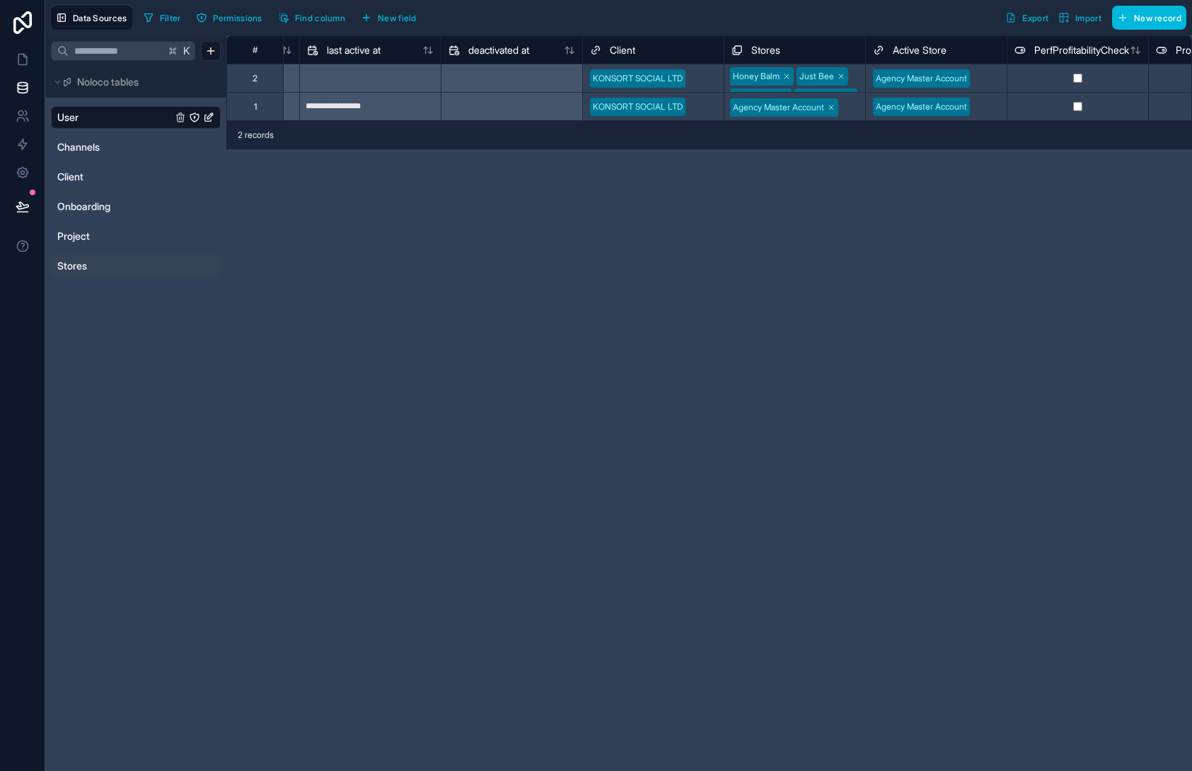
scroll to position [0, 1124]
click at [985, 79] on div at bounding box center [979, 78] width 24 height 14
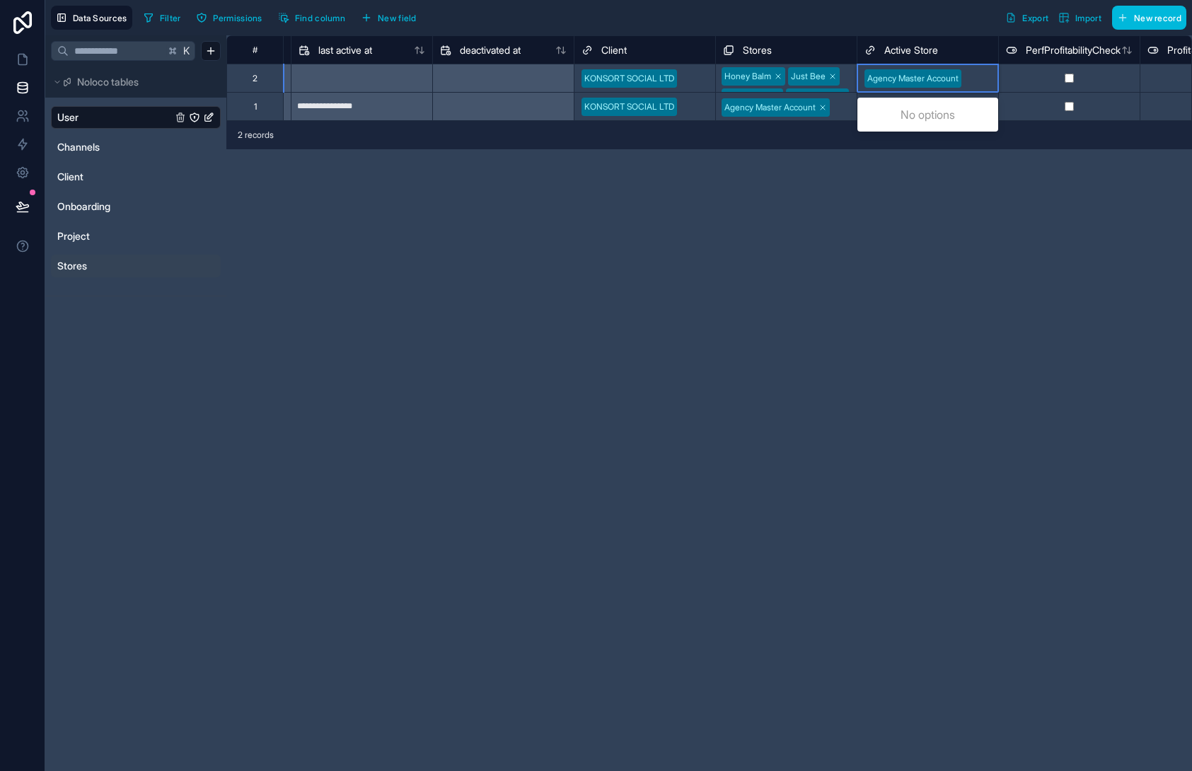
click at [985, 79] on div at bounding box center [979, 78] width 24 height 14
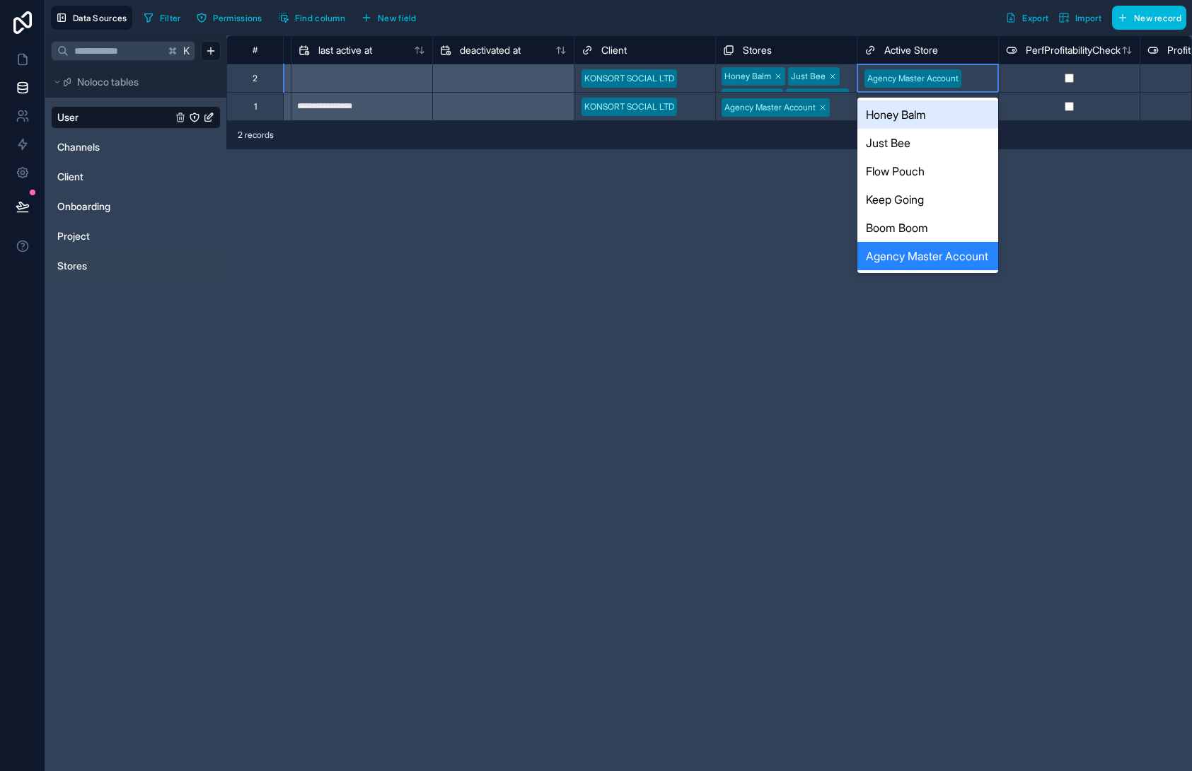
click at [931, 119] on div "Honey Balm" at bounding box center [928, 114] width 141 height 28
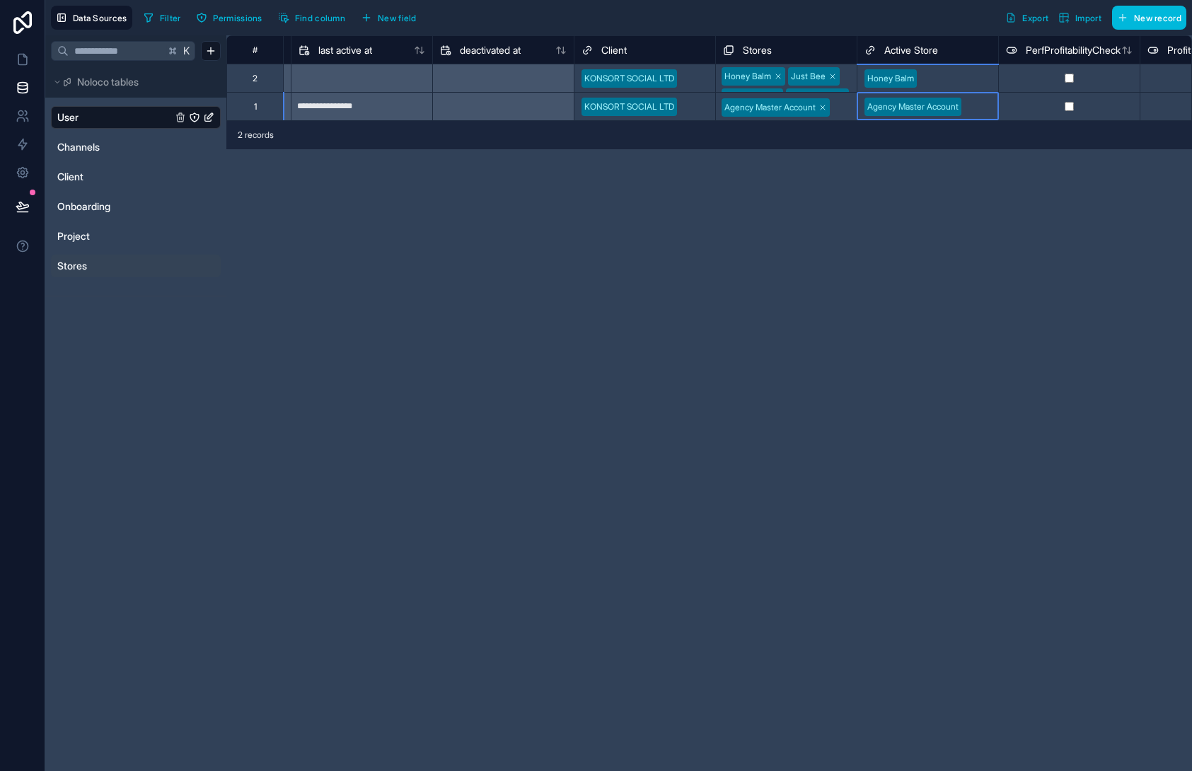
click at [970, 110] on input "text" at bounding box center [968, 106] width 2 height 11
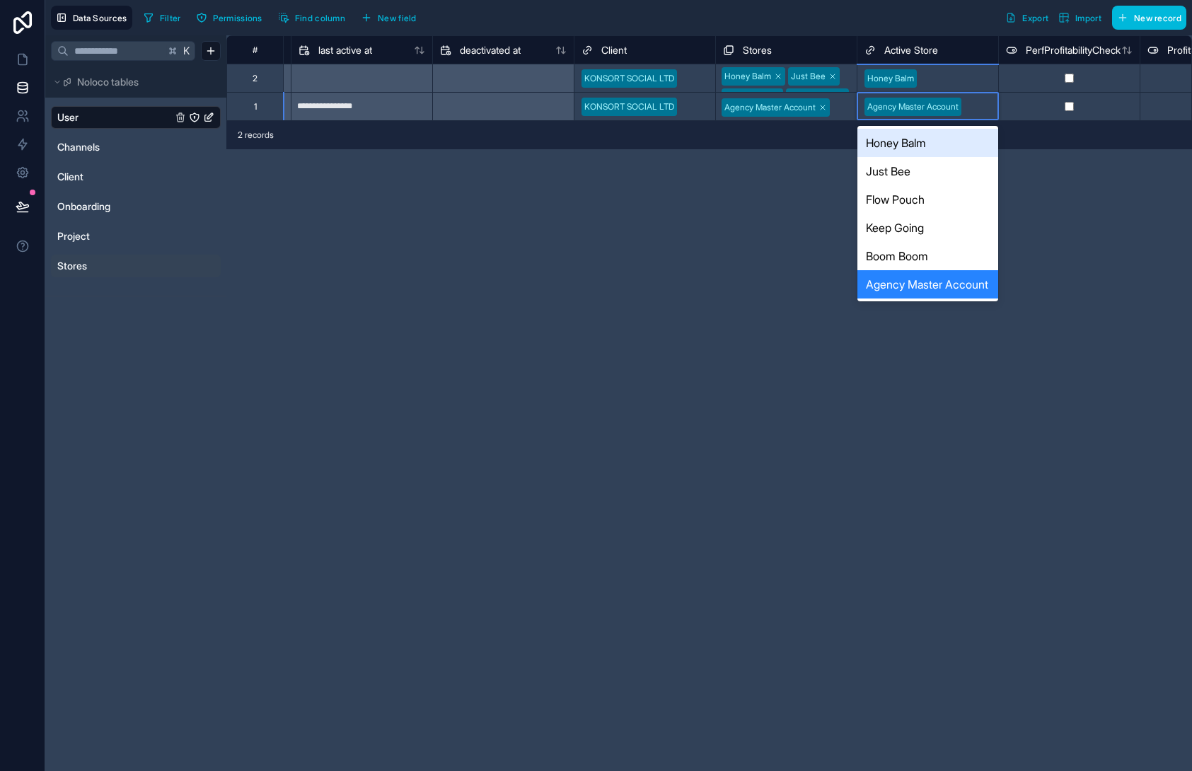
click at [937, 143] on div "Honey Balm" at bounding box center [928, 143] width 141 height 28
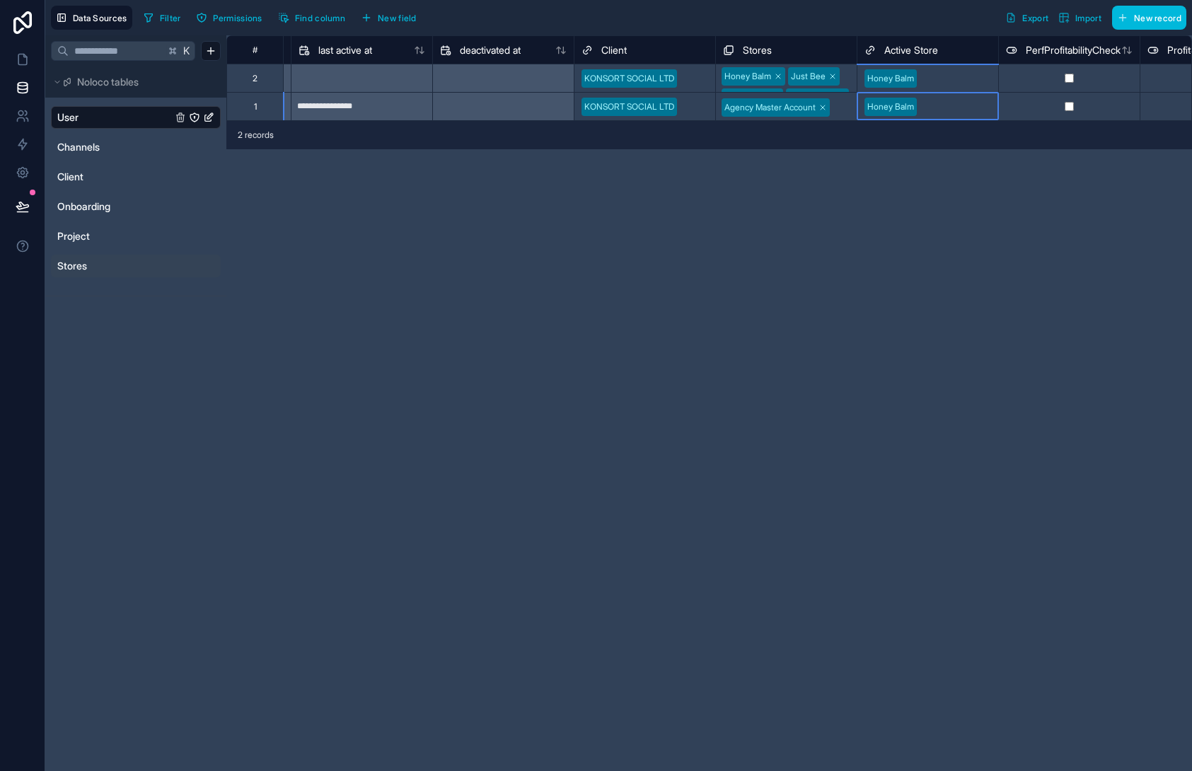
click at [570, 230] on div "**********" at bounding box center [709, 403] width 966 height 736
click at [11, 52] on link at bounding box center [22, 59] width 45 height 28
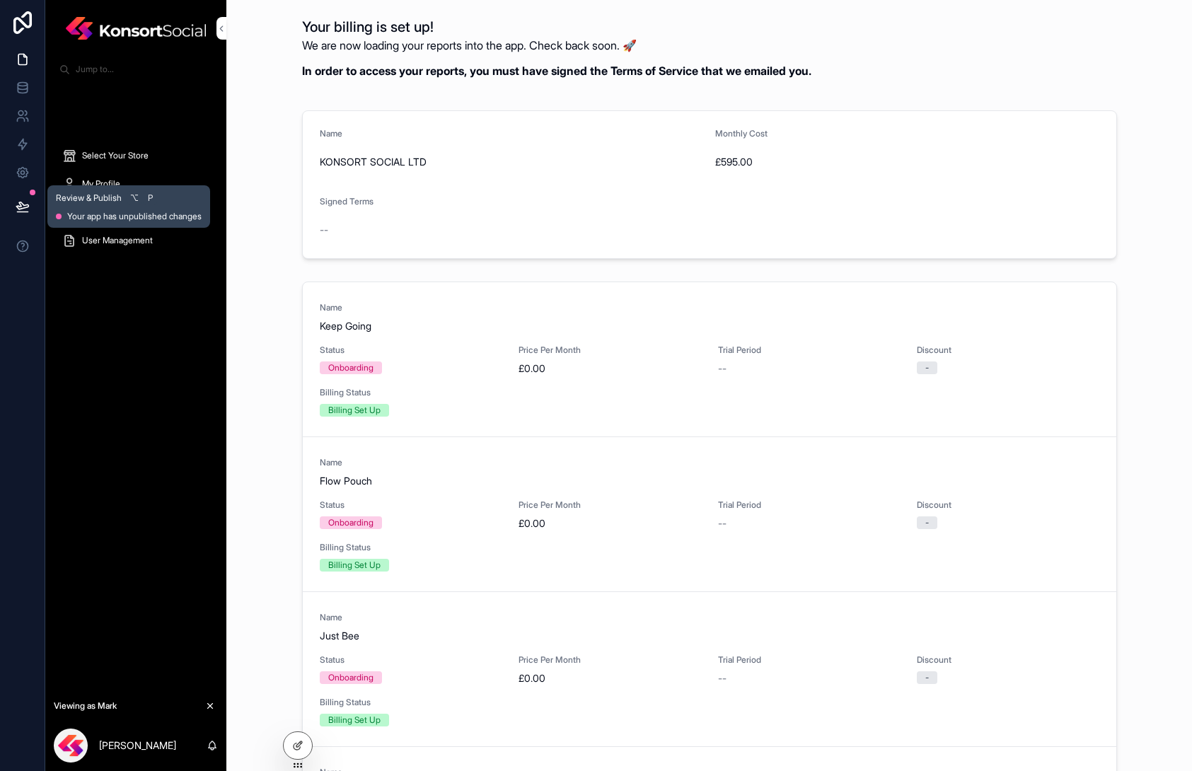
click at [12, 208] on button at bounding box center [22, 207] width 31 height 40
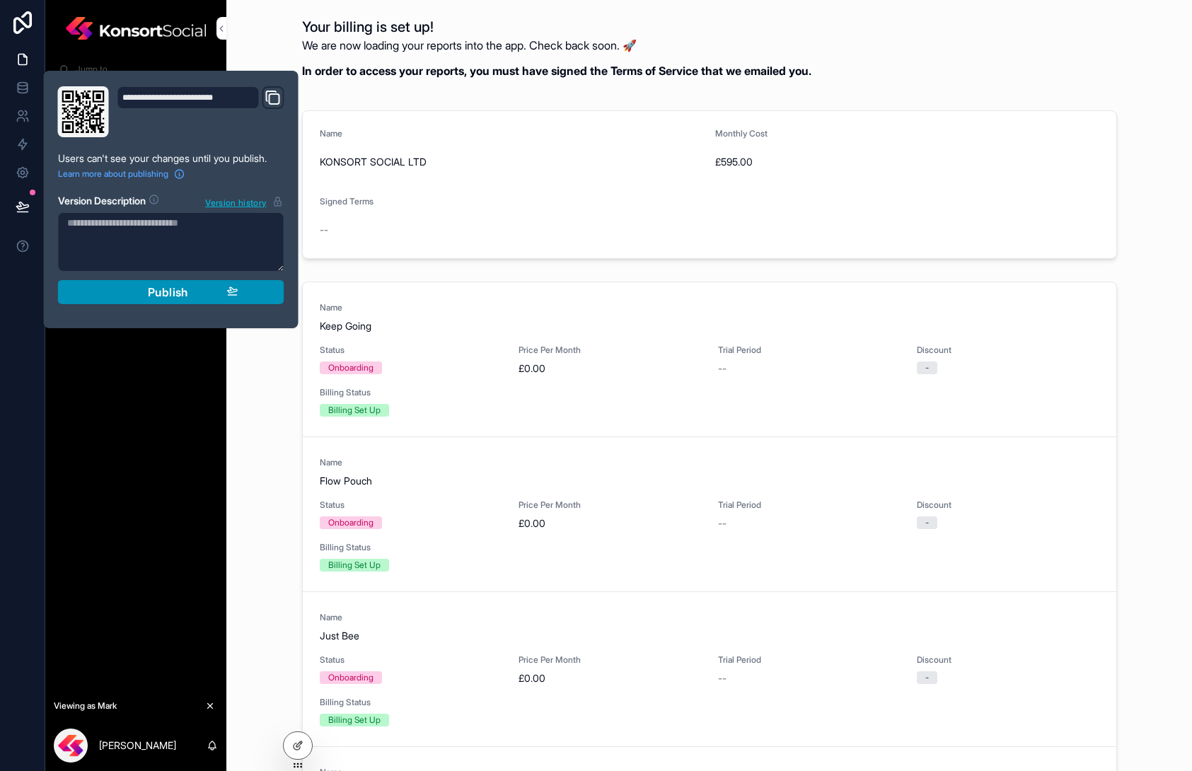
click at [139, 289] on div "Publish" at bounding box center [171, 292] width 134 height 14
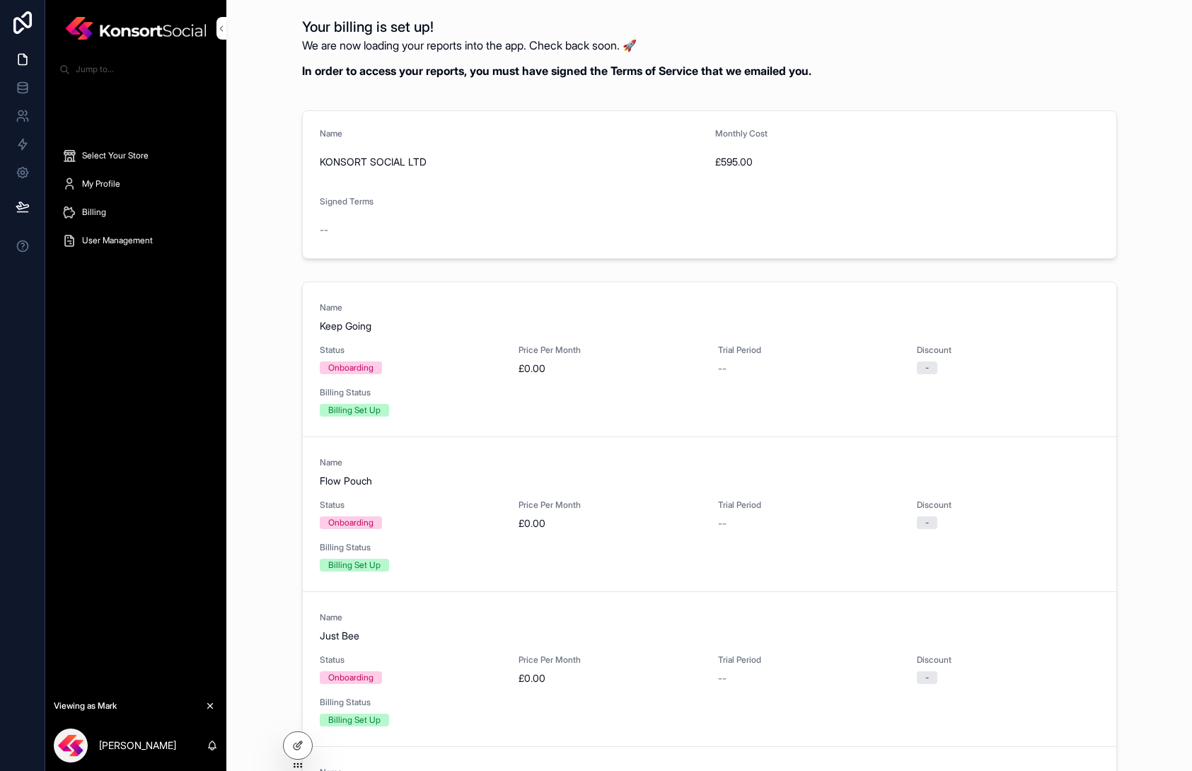
click at [207, 429] on div "Select Your Store My Profile Billing User Management" at bounding box center [135, 387] width 181 height 611
click at [260, 410] on div "Name Keep Going Status Onboarding Price Per Month £0.00 Trial Period -- Discoun…" at bounding box center [709, 574] width 943 height 596
click at [95, 216] on span "Billing" at bounding box center [94, 212] width 24 height 11
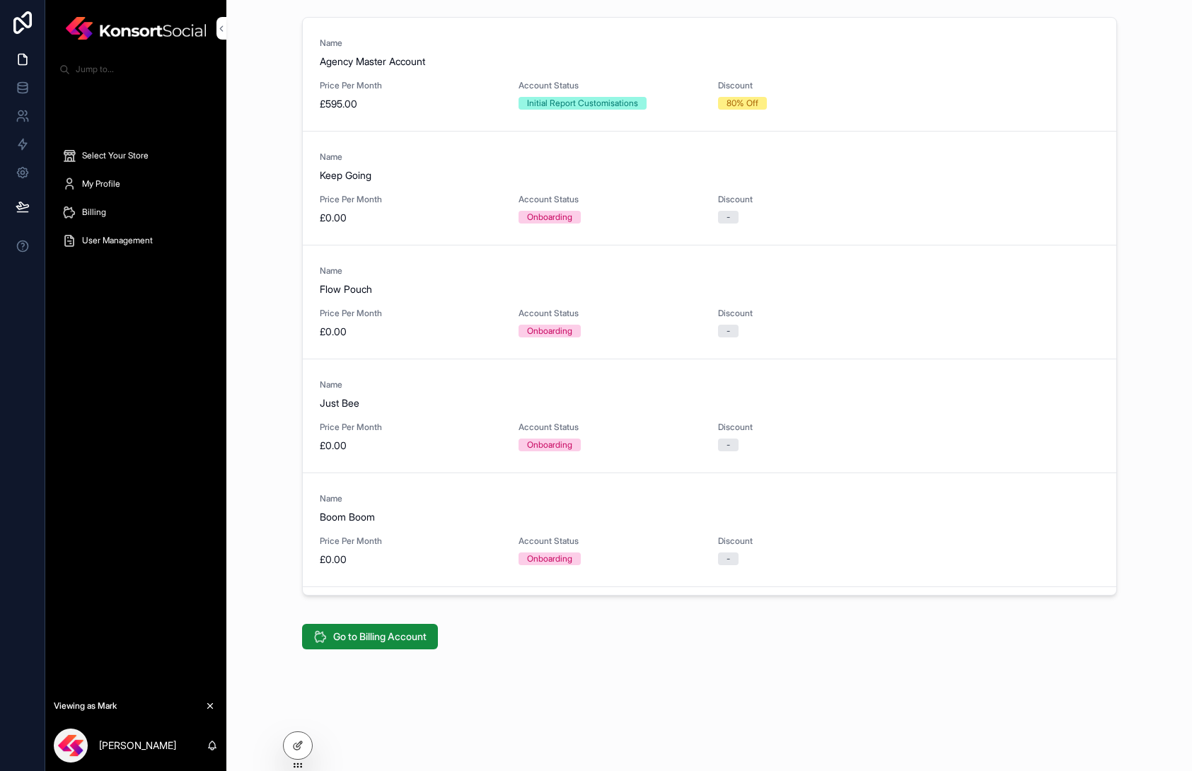
click at [148, 442] on div "Select Your Store My Profile Billing User Management" at bounding box center [135, 387] width 181 height 611
click at [126, 152] on span "Select Your Store" at bounding box center [115, 155] width 67 height 11
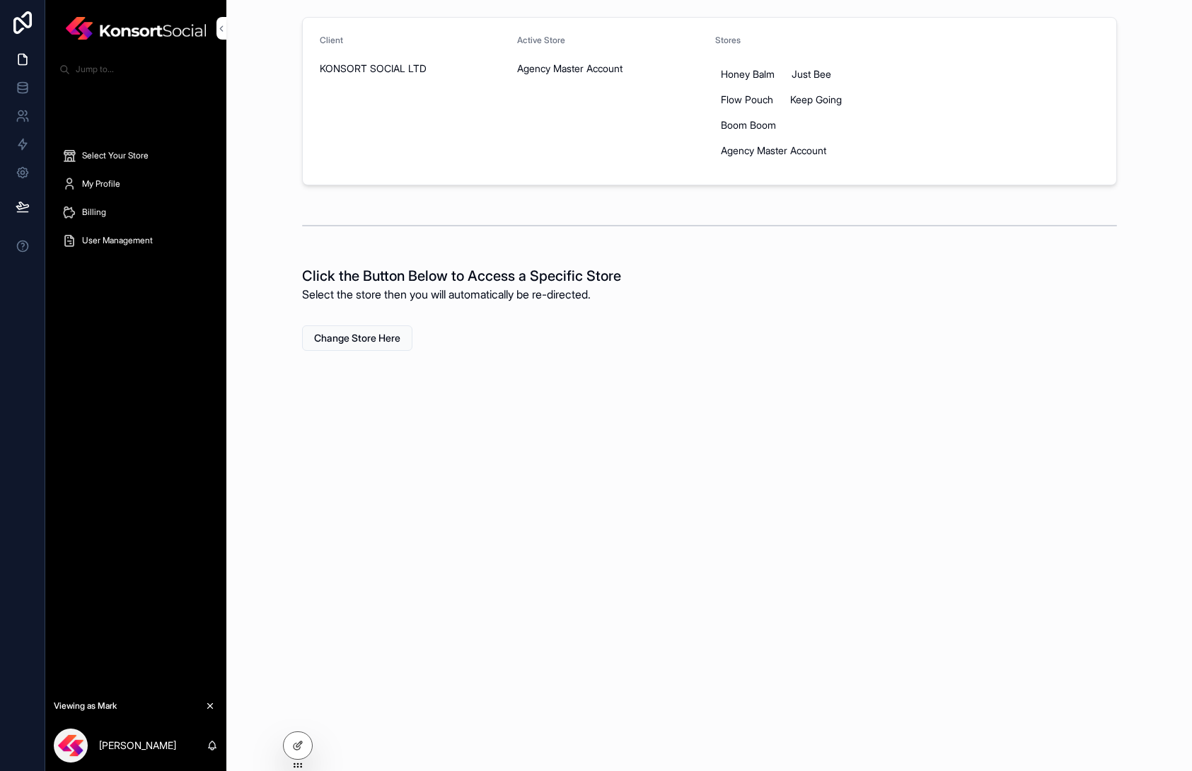
click at [113, 188] on span "My Profile" at bounding box center [101, 183] width 38 height 11
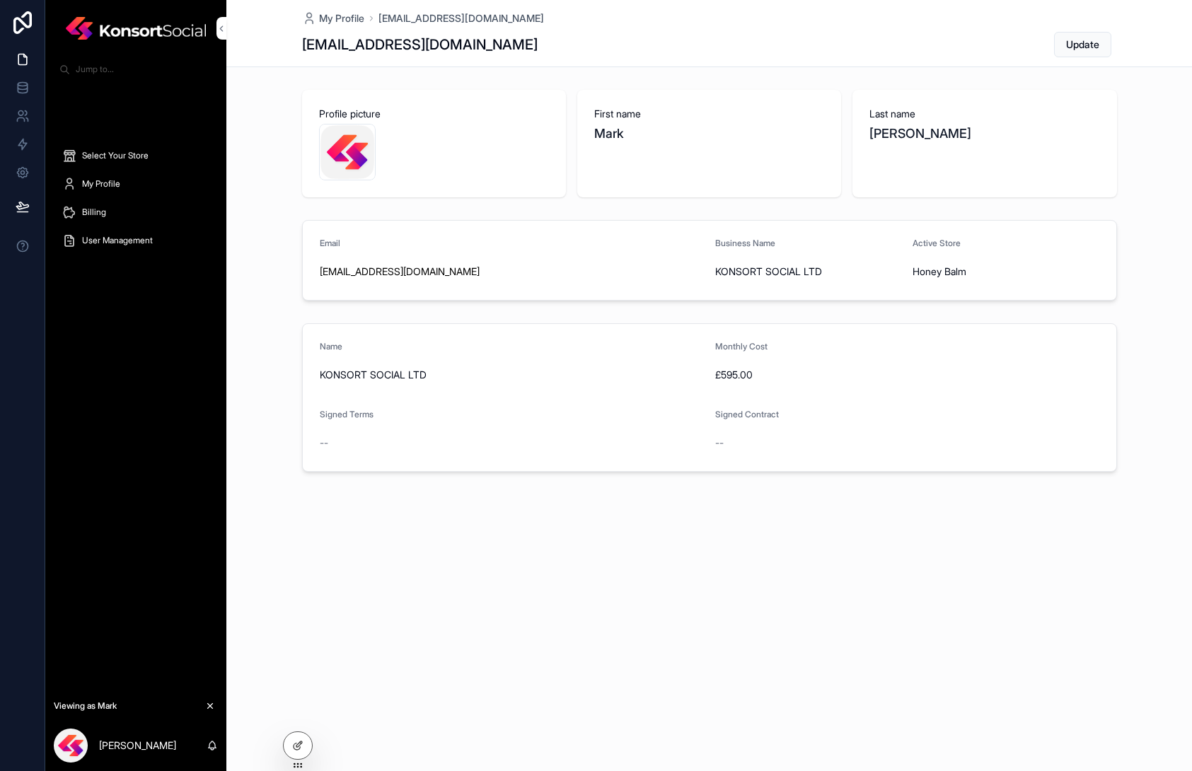
click at [96, 212] on span "Billing" at bounding box center [94, 212] width 24 height 11
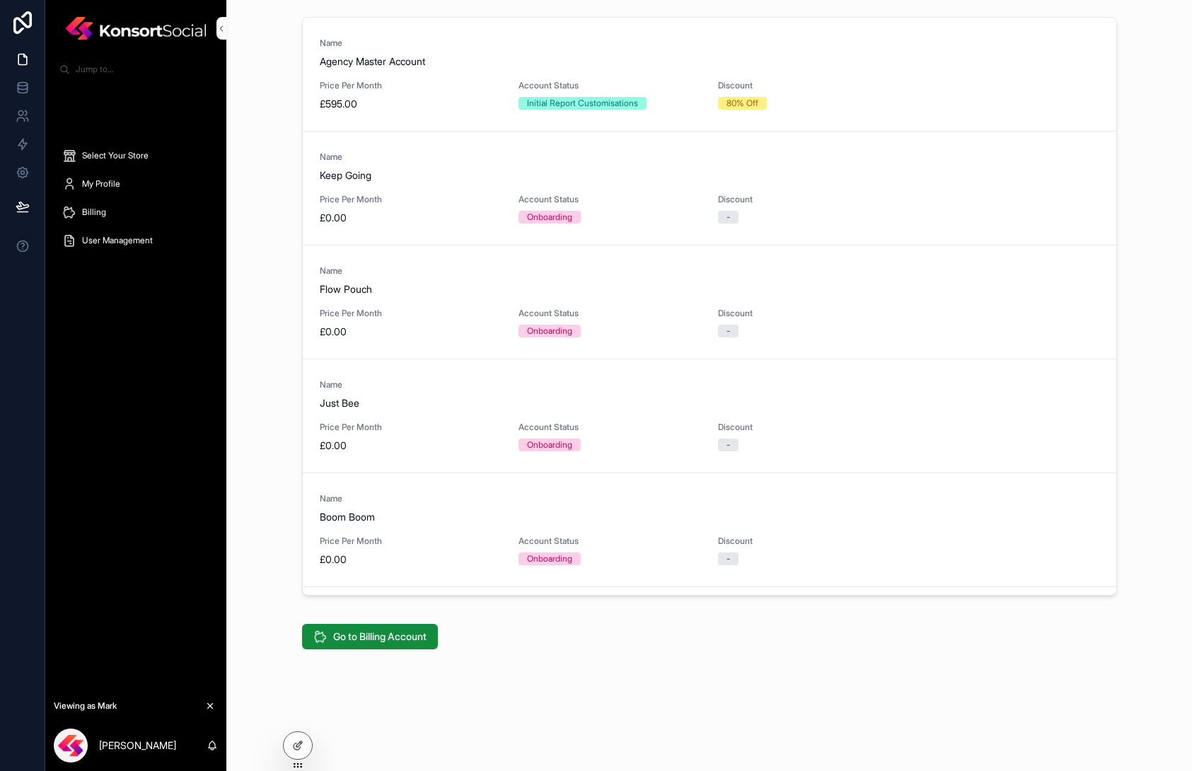
click at [108, 245] on span "User Management" at bounding box center [117, 240] width 71 height 11
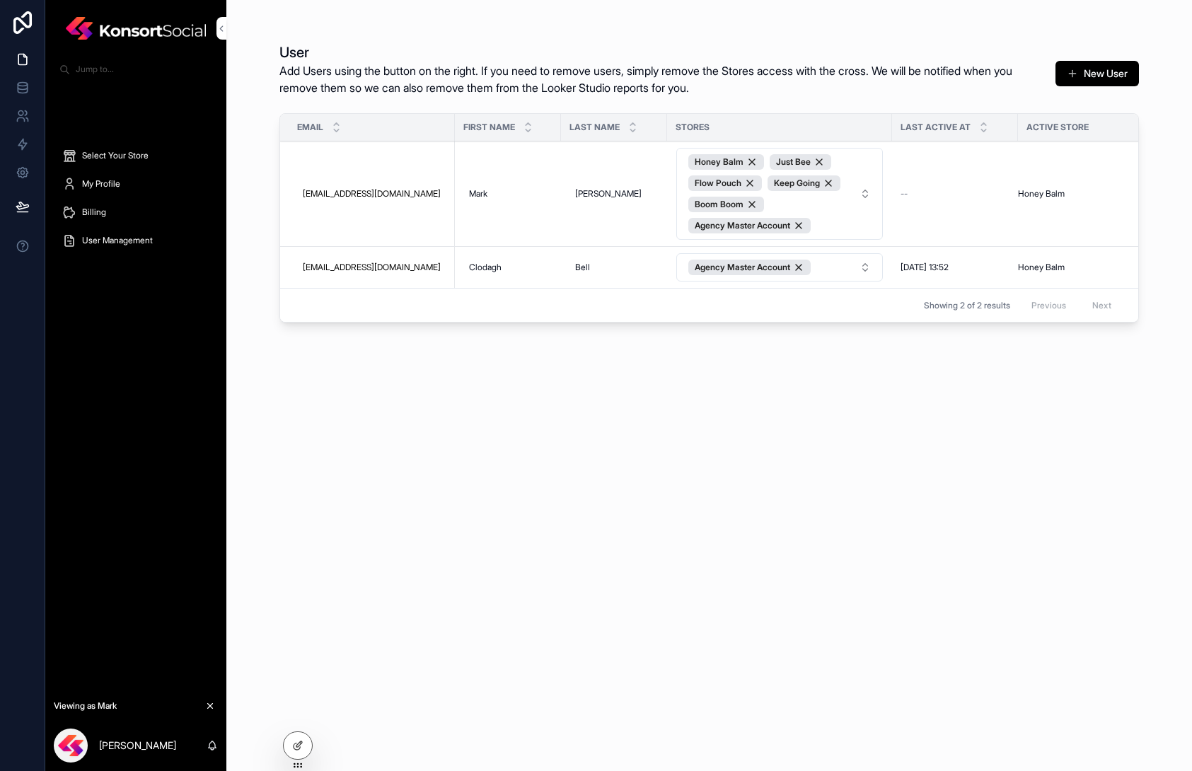
click at [130, 156] on span "Select Your Store" at bounding box center [115, 155] width 67 height 11
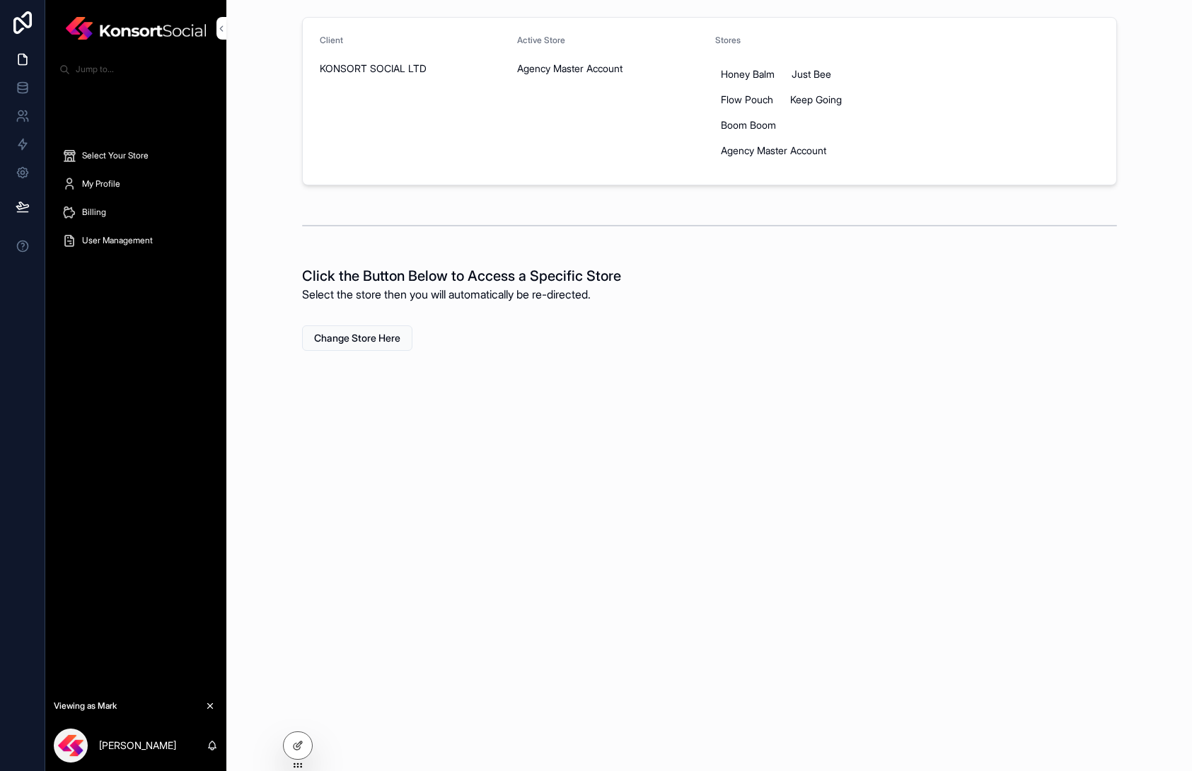
click at [291, 207] on div "scrollable content" at bounding box center [709, 225] width 943 height 47
click at [25, 88] on icon at bounding box center [23, 88] width 14 height 14
